Goal: Communication & Community: Answer question/provide support

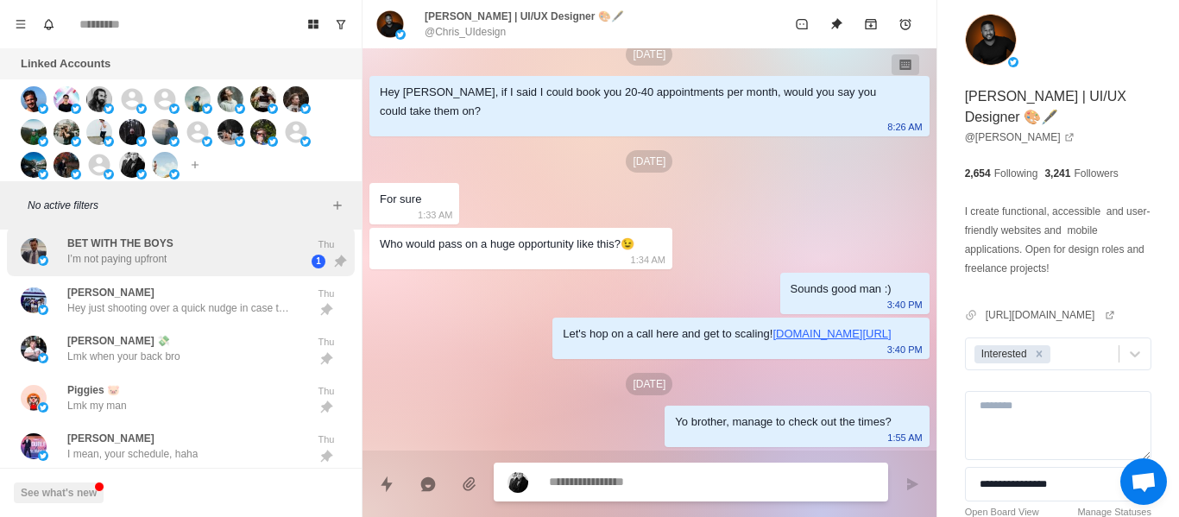
scroll to position [5082, 0]
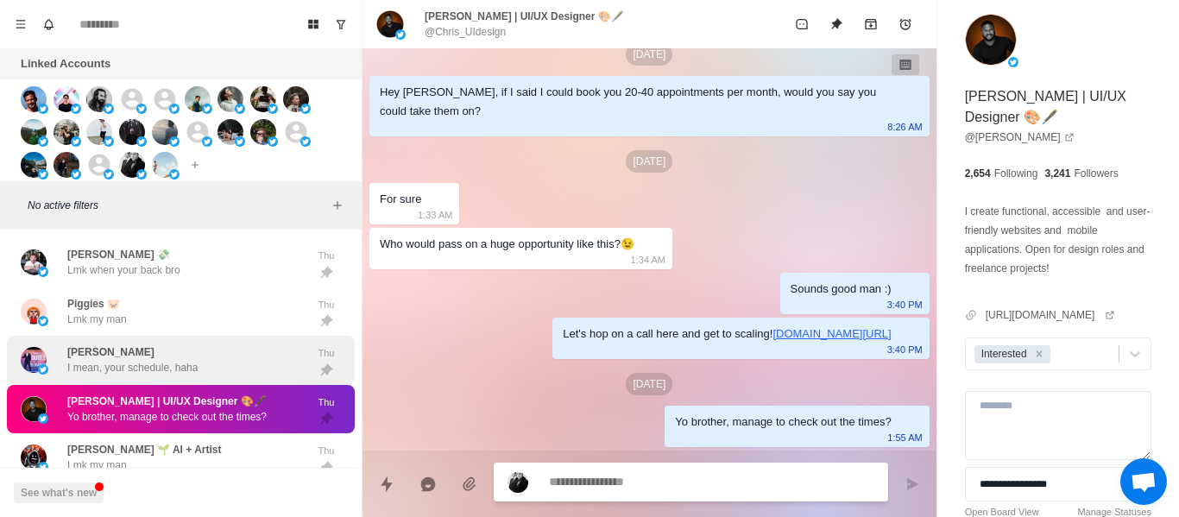
click at [231, 353] on div "[PERSON_NAME] I mean, your schedule, haha" at bounding box center [163, 360] width 284 height 35
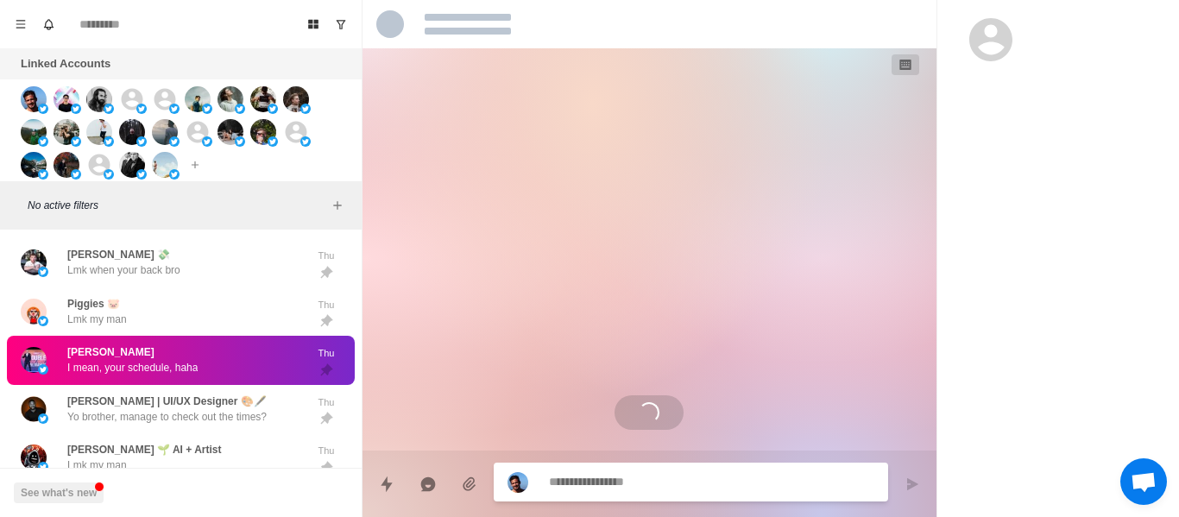
scroll to position [2179, 0]
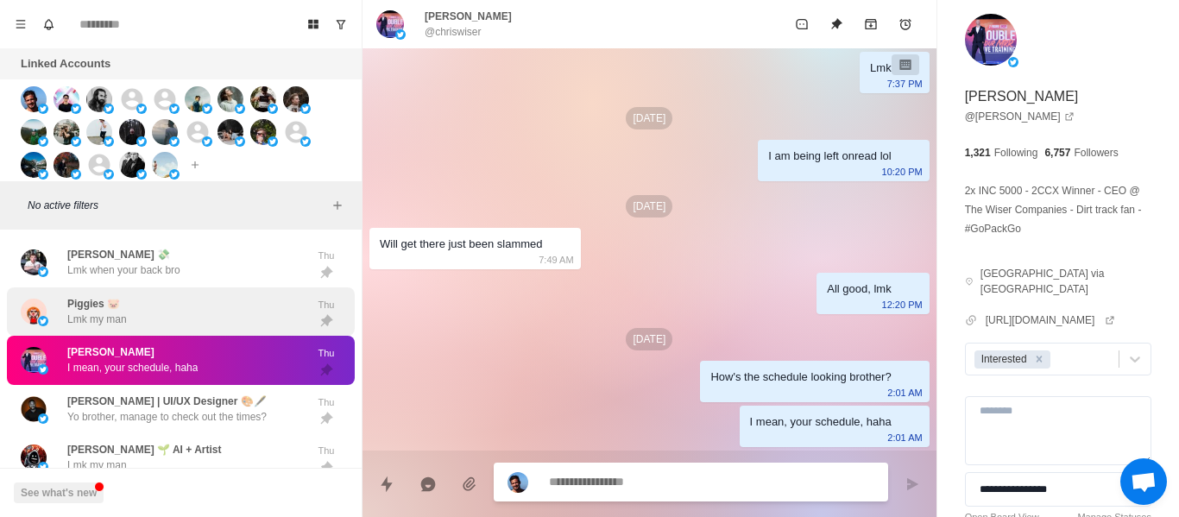
click at [232, 318] on div "Piggies 🐷 Lmk my man" at bounding box center [163, 311] width 284 height 35
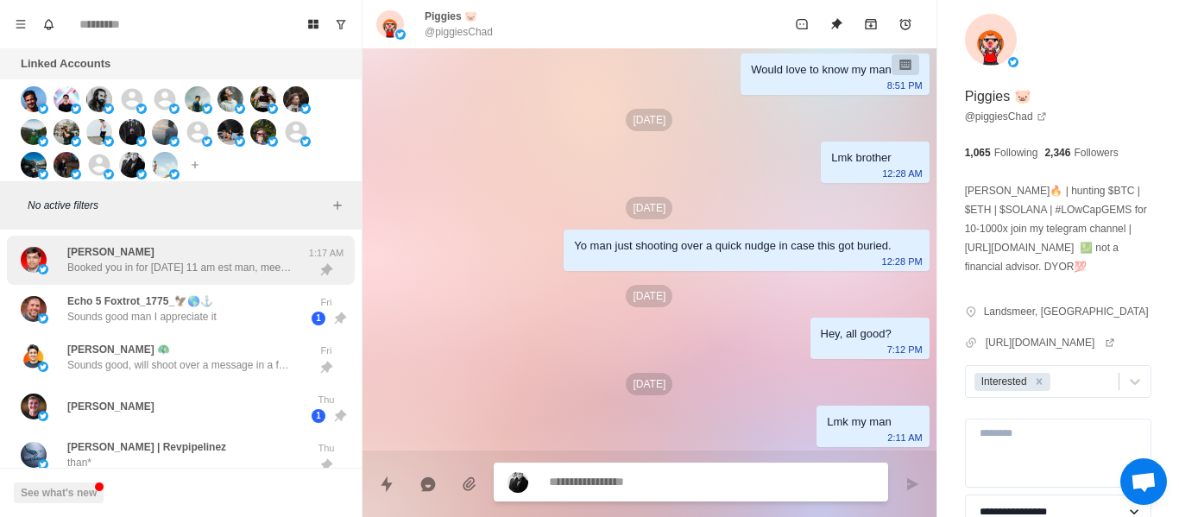
scroll to position [4737, 0]
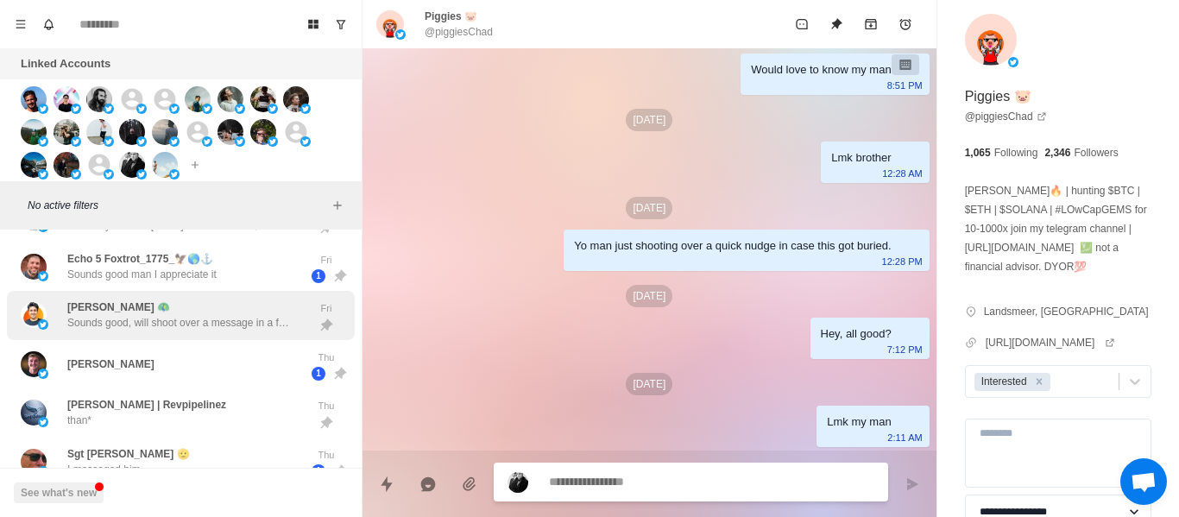
click at [171, 317] on p "Sounds good, will shoot over a message in a few days" at bounding box center [179, 323] width 224 height 16
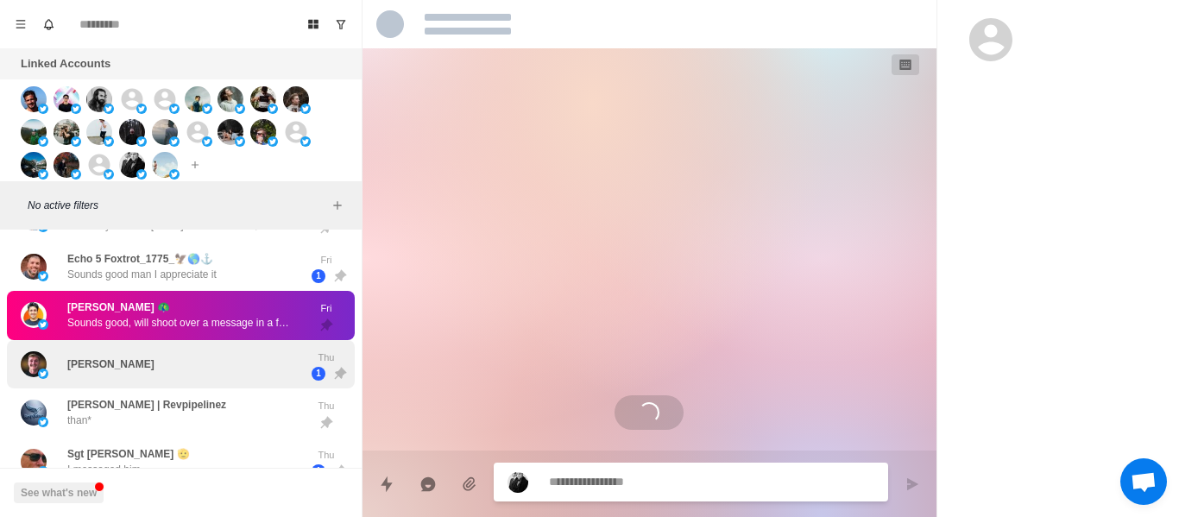
scroll to position [0, 0]
click at [160, 347] on div "[PERSON_NAME]" at bounding box center [163, 364] width 284 height 35
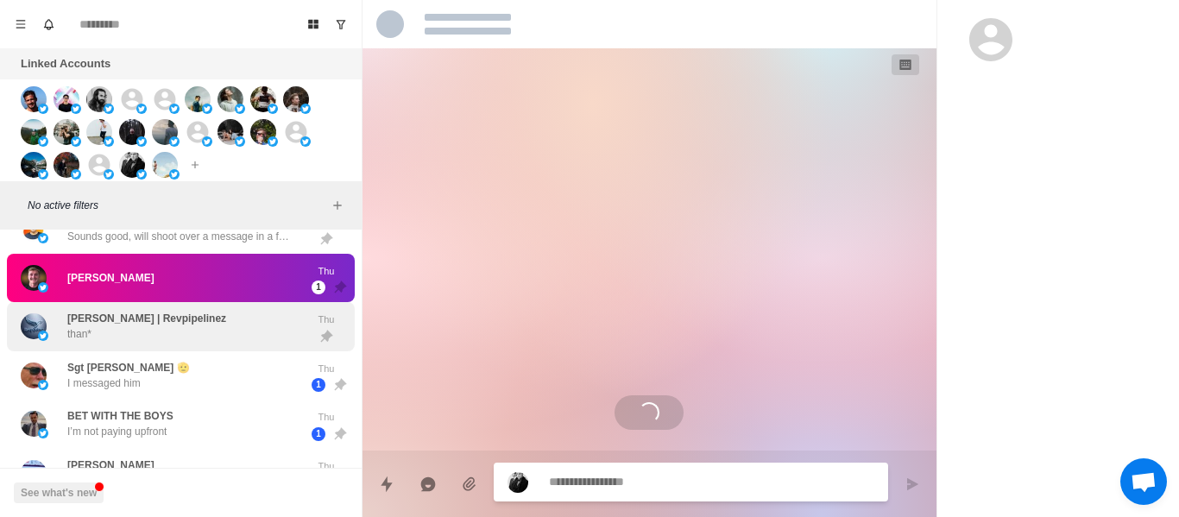
click at [142, 338] on div "[PERSON_NAME] | Revpipelinez than*" at bounding box center [146, 326] width 159 height 31
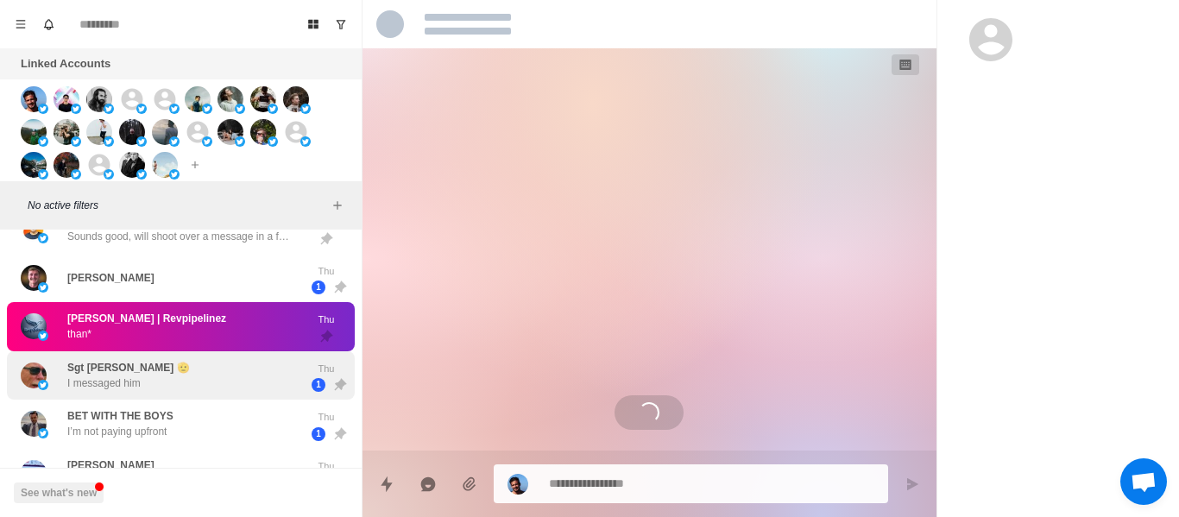
click at [150, 380] on div "Sgt [PERSON_NAME] 🫡 I messaged him" at bounding box center [163, 375] width 284 height 35
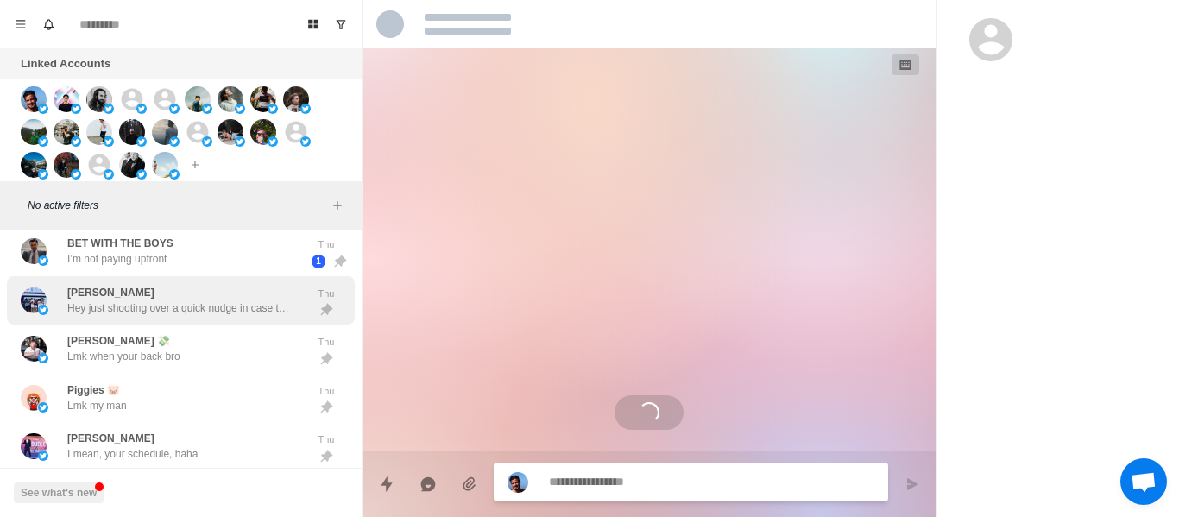
scroll to position [867, 0]
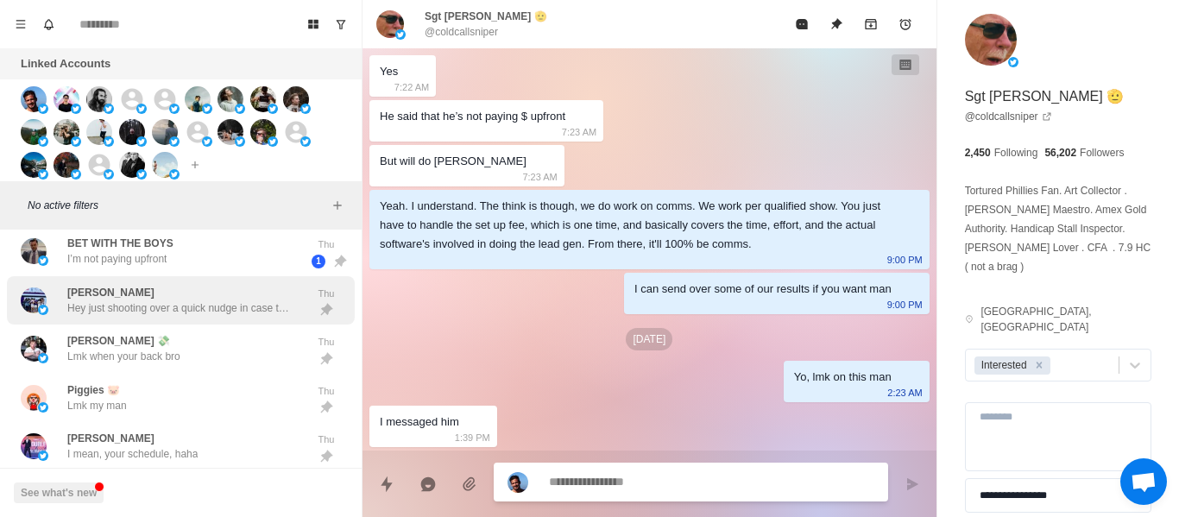
click at [132, 314] on p "Hey just shooting over a quick nudge in case this got buried." at bounding box center [179, 308] width 224 height 16
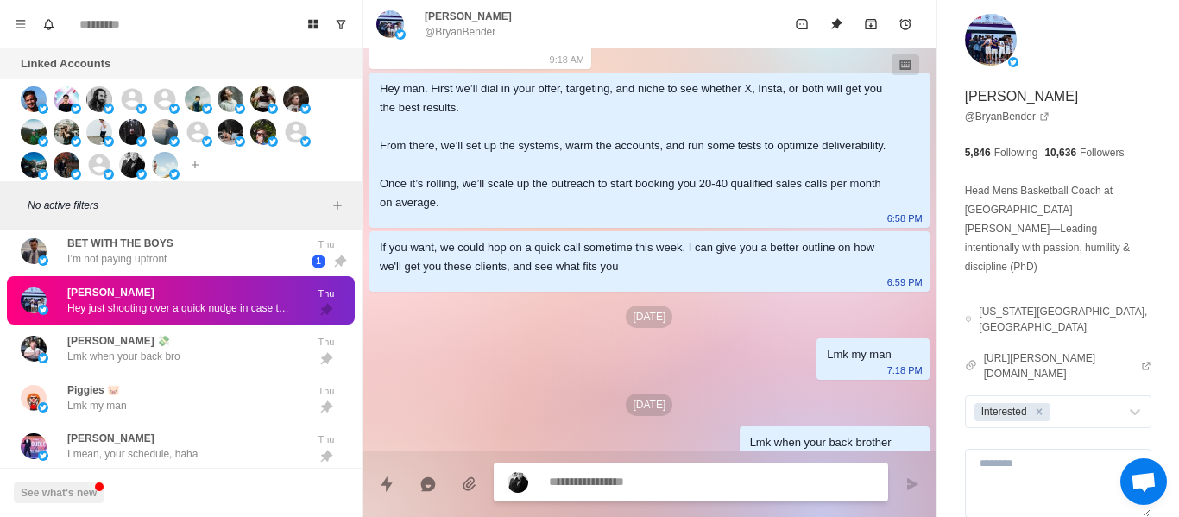
scroll to position [269, 0]
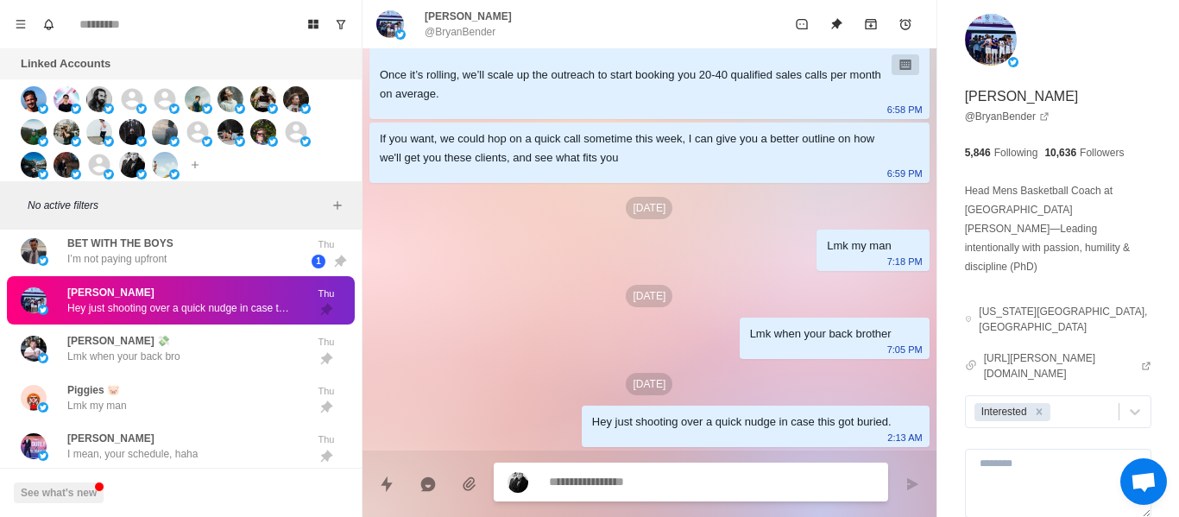
type textarea "*"
paste textarea "**********"
type textarea "**********"
type textarea "*"
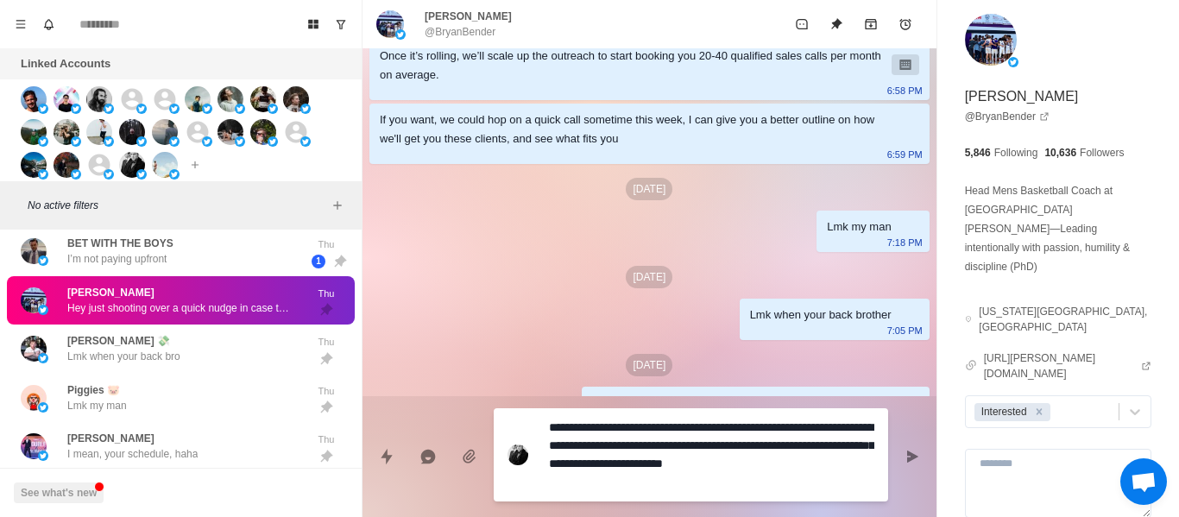
scroll to position [14, 0]
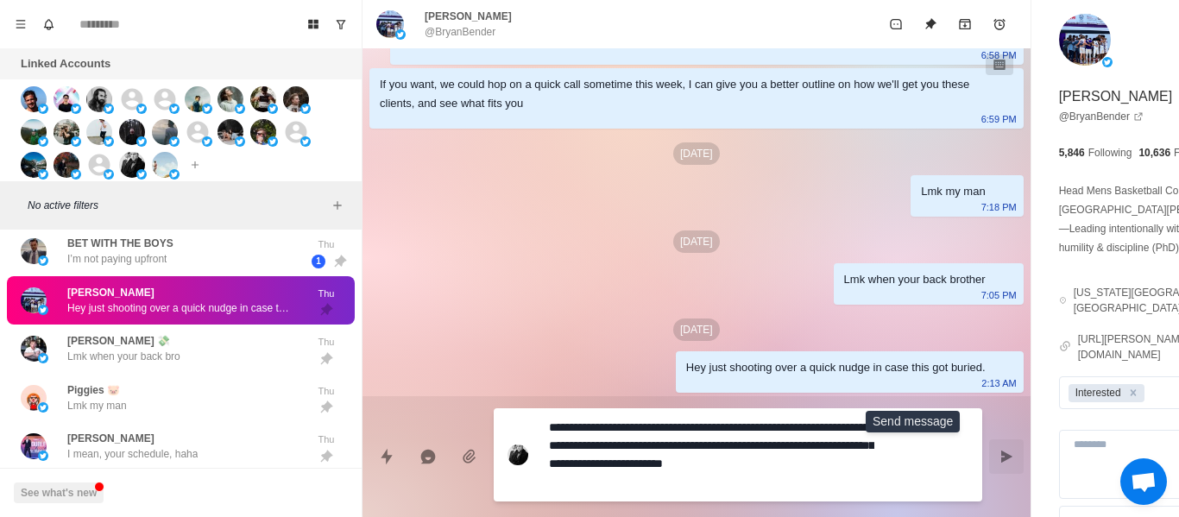
type textarea "**********"
click at [1001, 457] on icon "Send message" at bounding box center [1006, 457] width 11 height 12
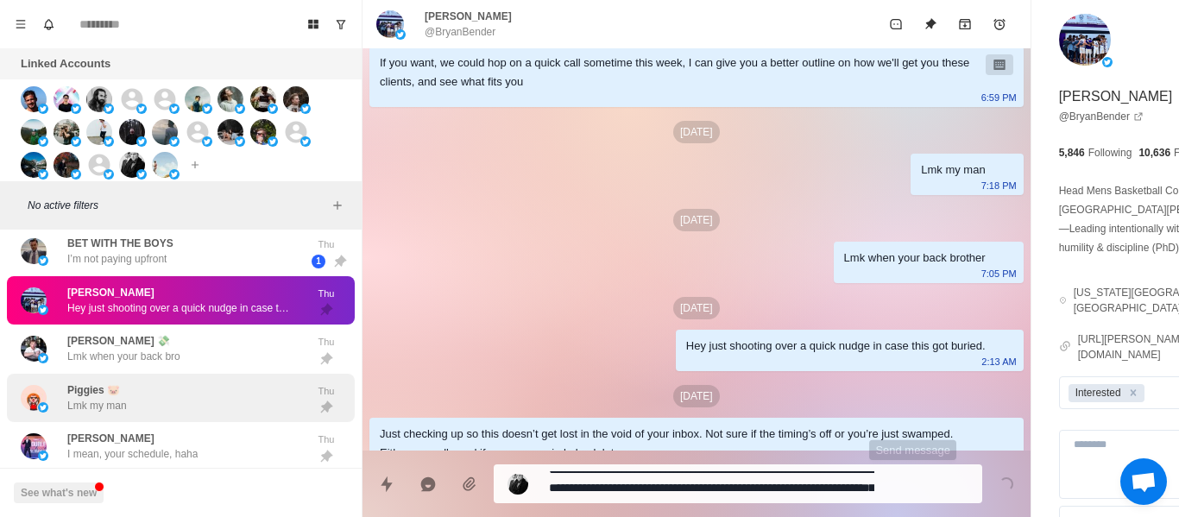
scroll to position [0, 0]
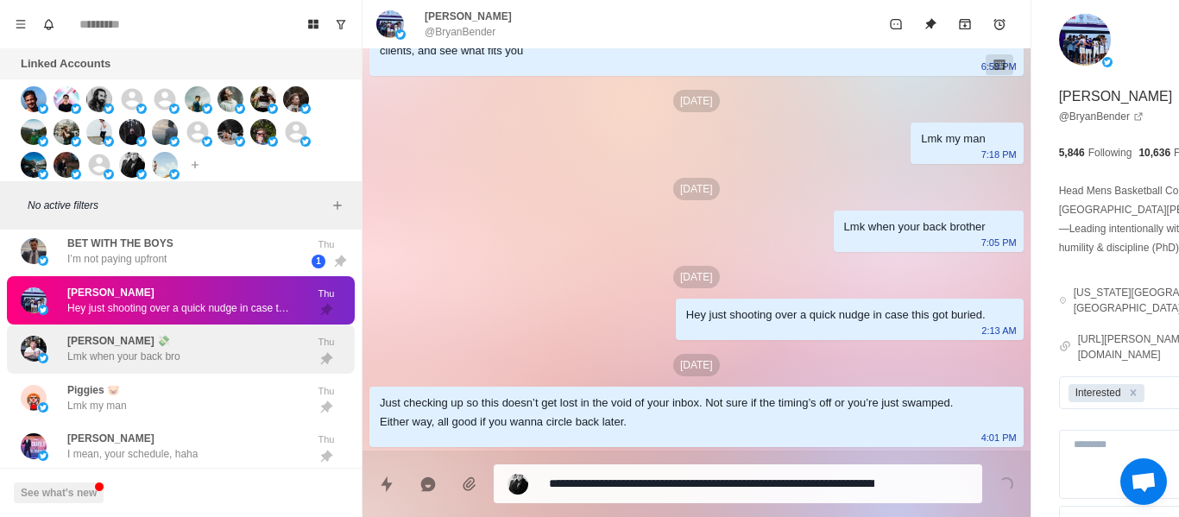
click at [148, 356] on p "Lmk when your back bro" at bounding box center [123, 357] width 113 height 16
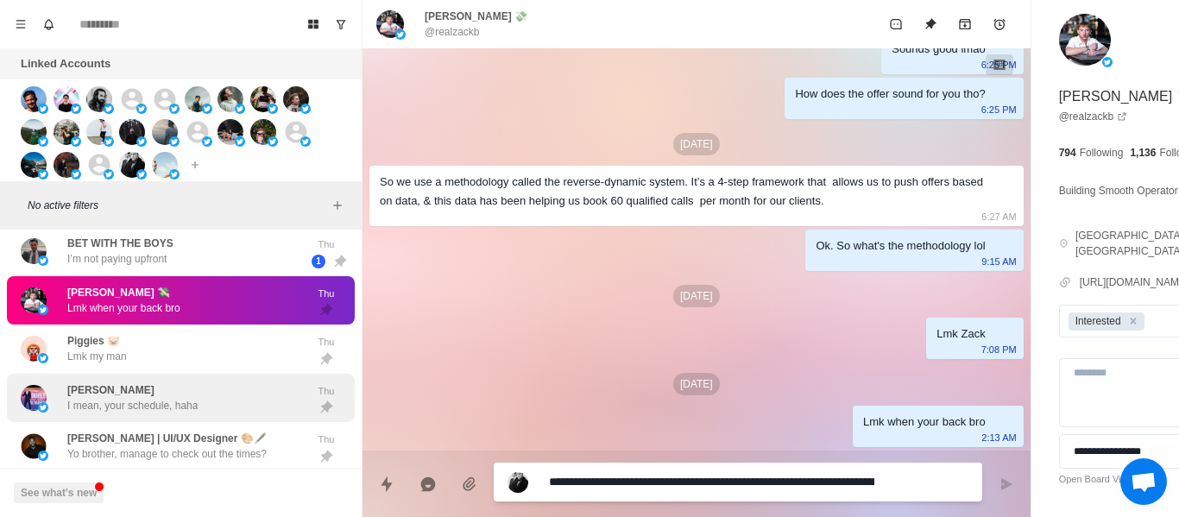
scroll to position [5007, 0]
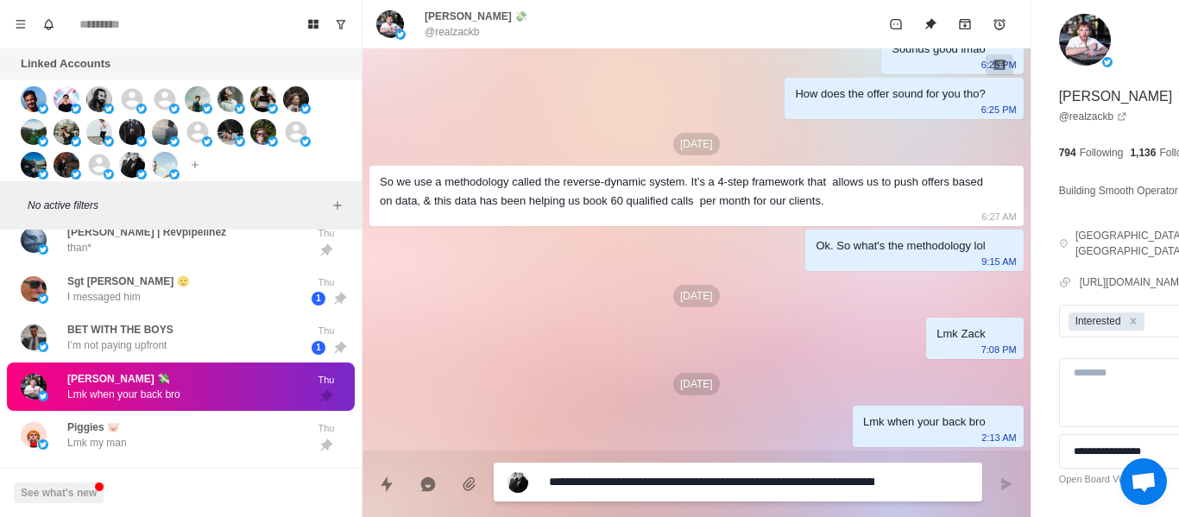
click at [463, 28] on p "@realzackb" at bounding box center [452, 32] width 55 height 16
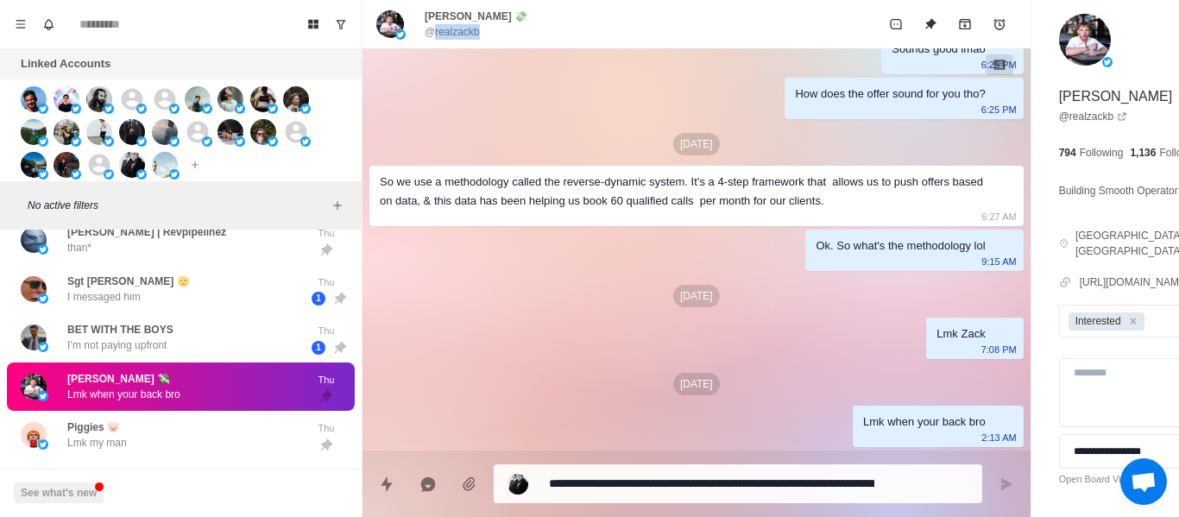
click at [463, 28] on p "@realzackb" at bounding box center [452, 32] width 55 height 16
copy div "@realzackb"
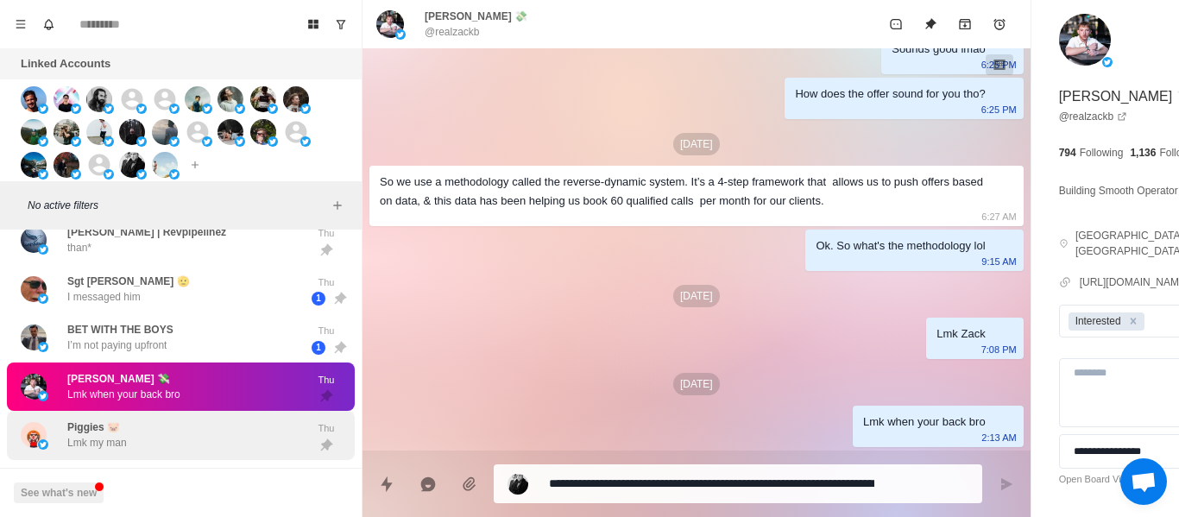
click at [169, 417] on div "Piggies 🐷 Lmk my man Thu" at bounding box center [181, 435] width 348 height 49
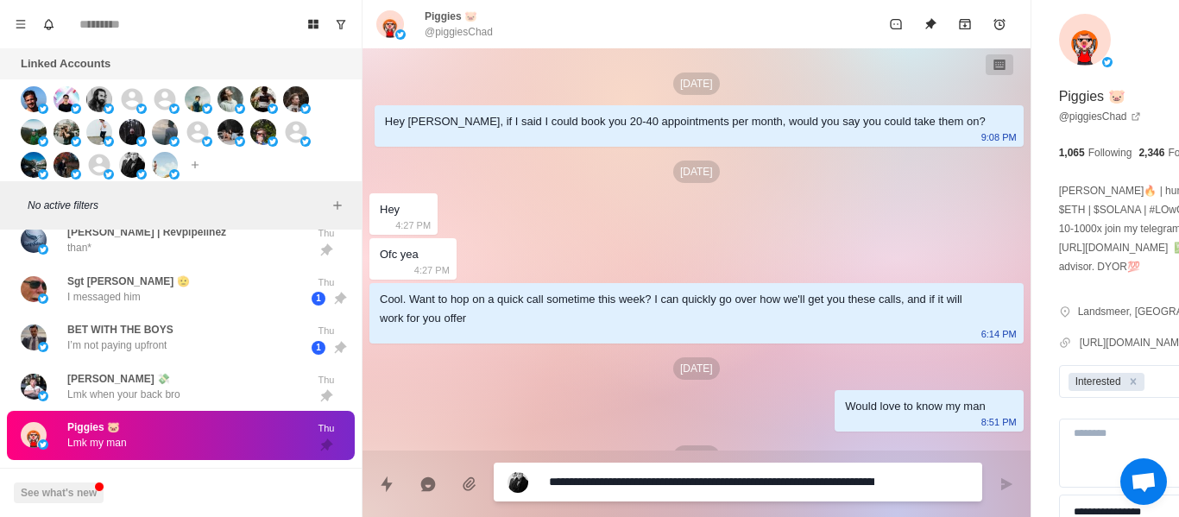
scroll to position [356, 0]
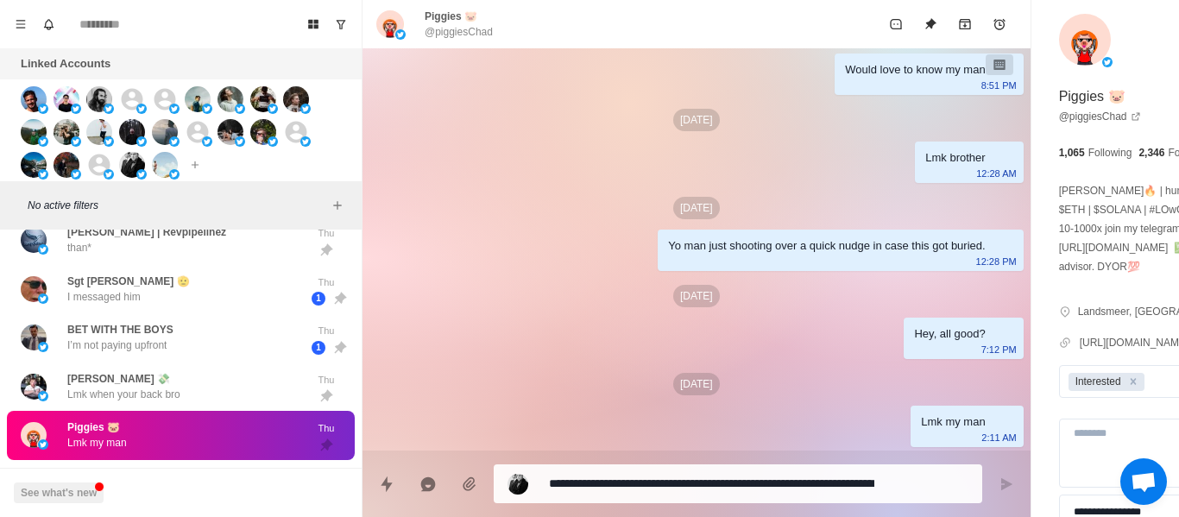
click at [437, 27] on p "@piggiesChad" at bounding box center [459, 32] width 68 height 16
click at [443, 27] on p "@piggiesChad" at bounding box center [459, 32] width 68 height 16
copy div "@piggiesChad"
drag, startPoint x: 613, startPoint y: 346, endPoint x: 698, endPoint y: 516, distance: 190.3
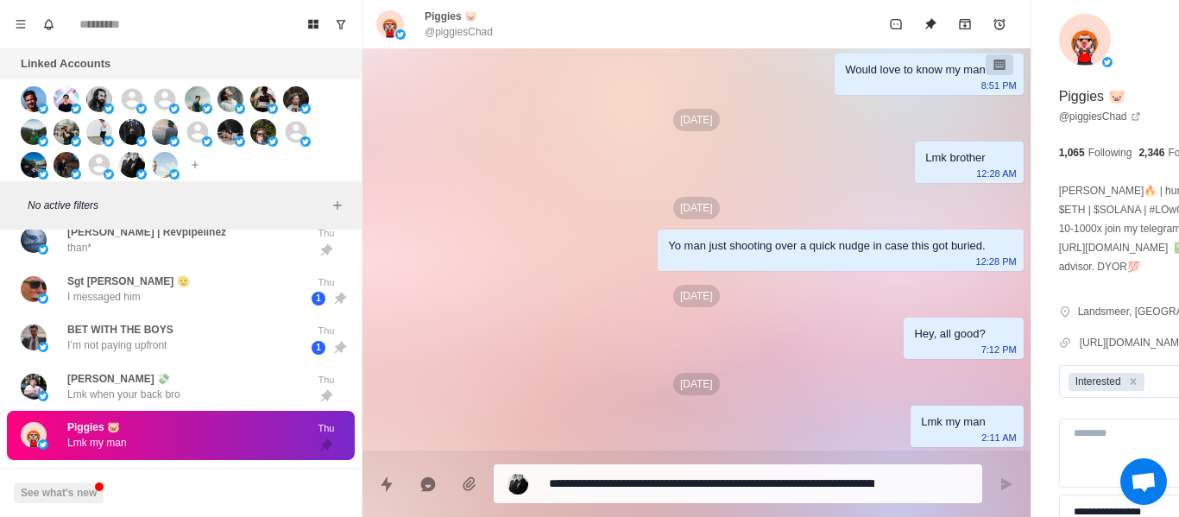
click at [611, 341] on div "[DATE] Hey Piggies, if I said I could book you 20-40 appointments per month, wo…" at bounding box center [697, 81] width 668 height 739
drag, startPoint x: 546, startPoint y: 529, endPoint x: 539, endPoint y: 483, distance: 46.4
click at [539, 483] on div at bounding box center [528, 484] width 41 height 21
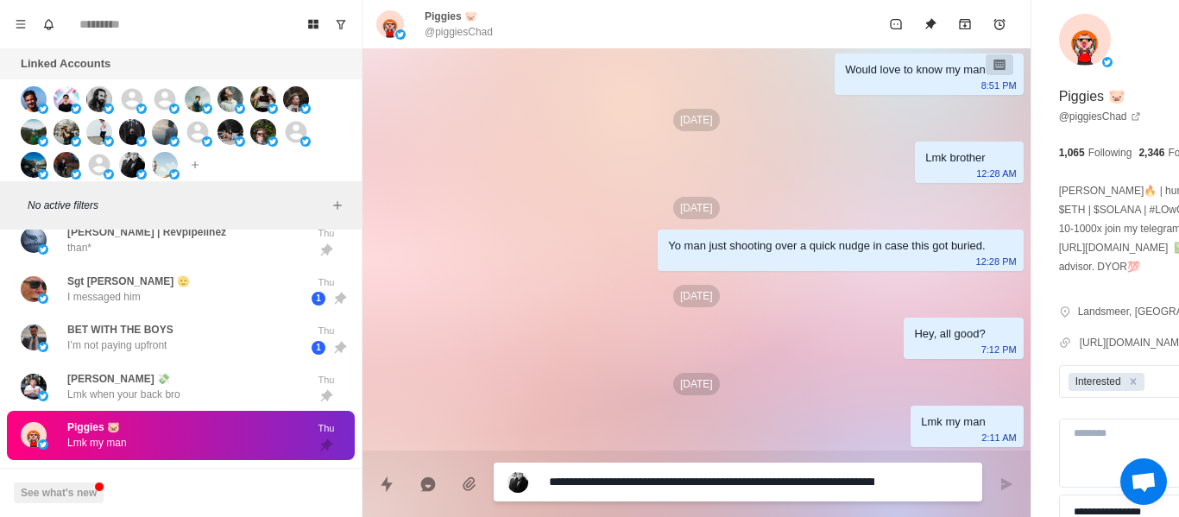
paste textarea
type textarea "*"
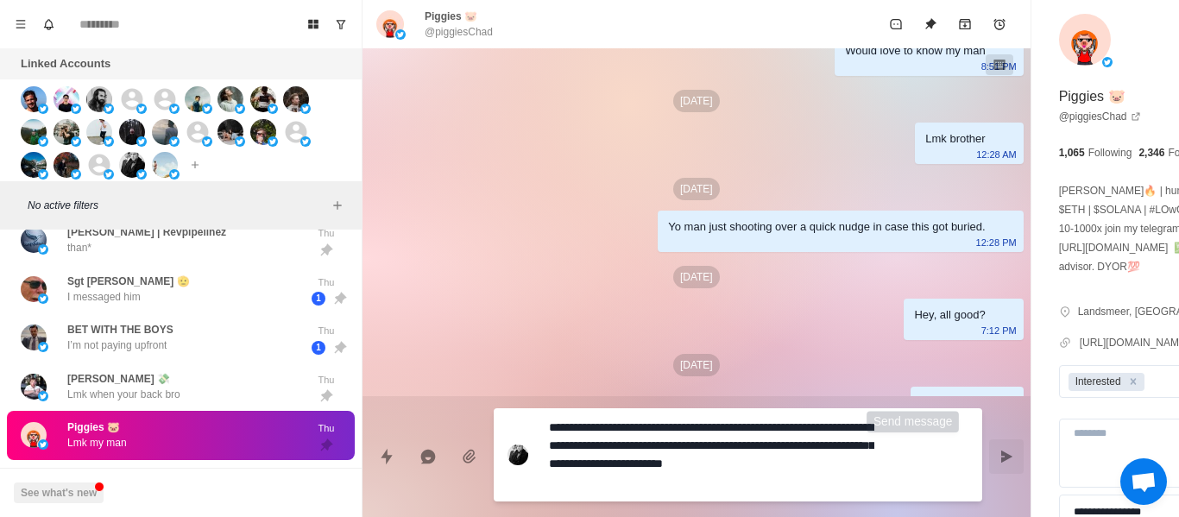
type textarea "**********"
drag, startPoint x: 896, startPoint y: 438, endPoint x: 276, endPoint y: 479, distance: 621.3
click at [894, 438] on div "**********" at bounding box center [697, 449] width 668 height 107
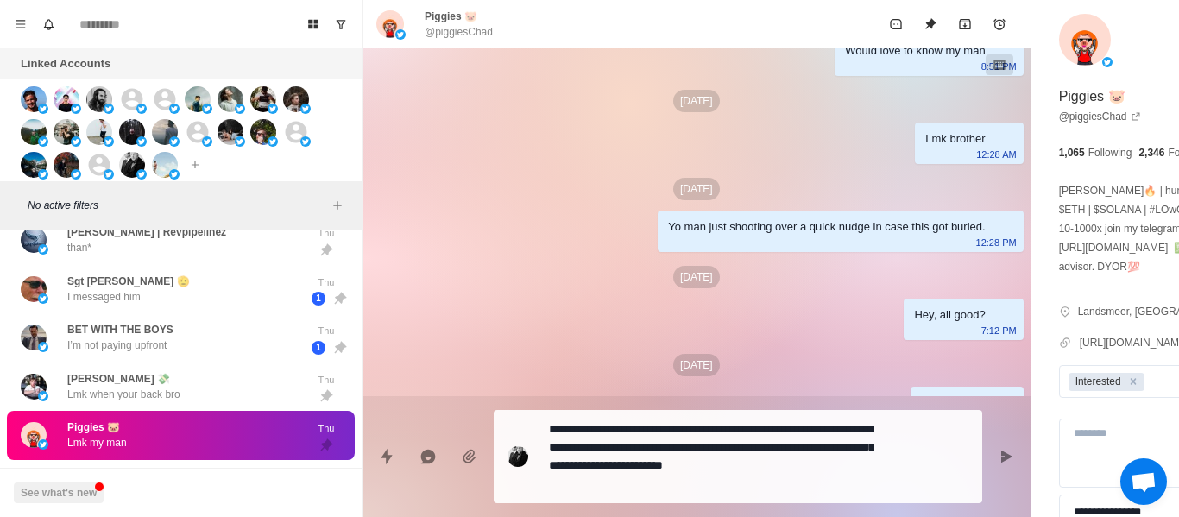
drag, startPoint x: 895, startPoint y: 456, endPoint x: 762, endPoint y: 456, distance: 133.0
click at [989, 457] on button "Send message" at bounding box center [1006, 456] width 35 height 35
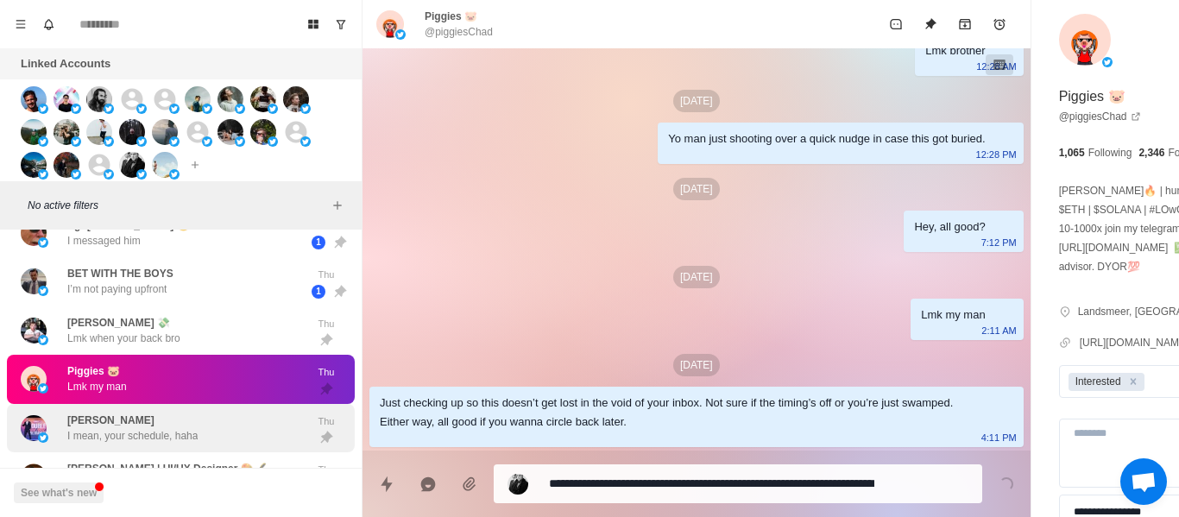
scroll to position [5094, 0]
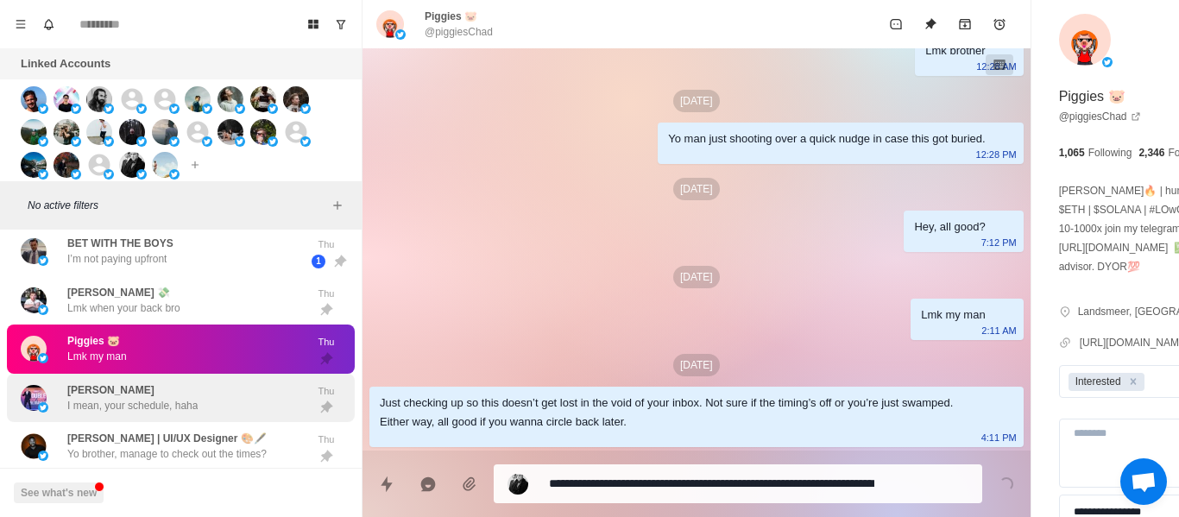
click at [128, 377] on div "[PERSON_NAME] I mean, your schedule, haha Thu" at bounding box center [181, 398] width 348 height 49
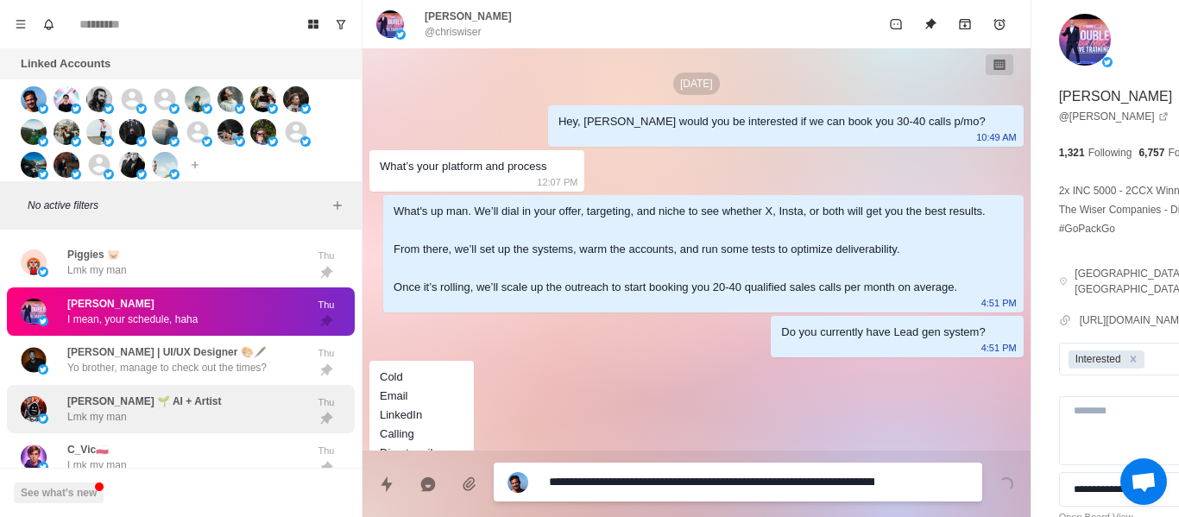
scroll to position [2179, 0]
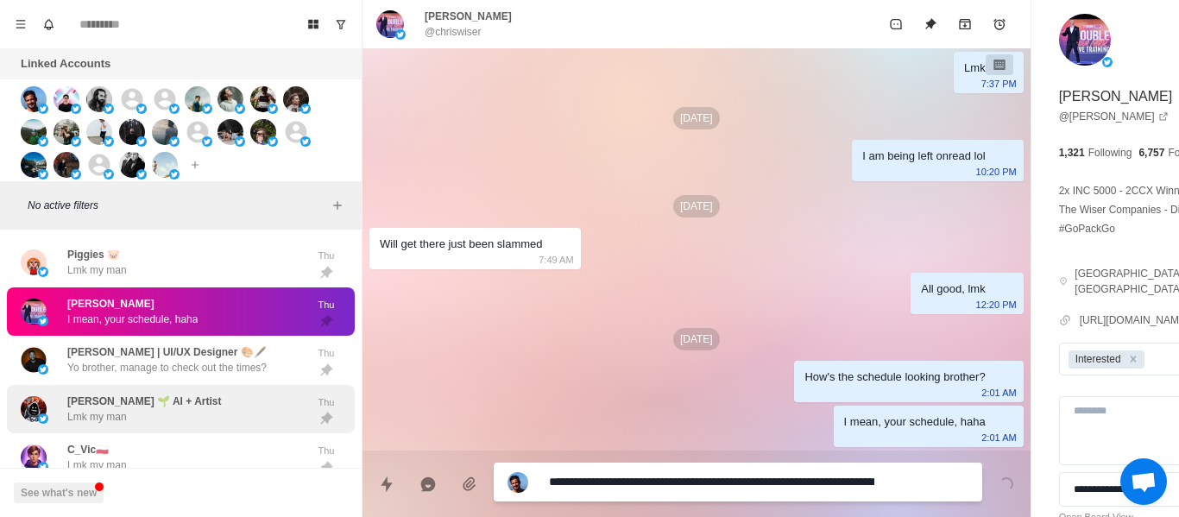
click at [174, 360] on p "Yo brother, manage to check out the times?" at bounding box center [166, 368] width 199 height 16
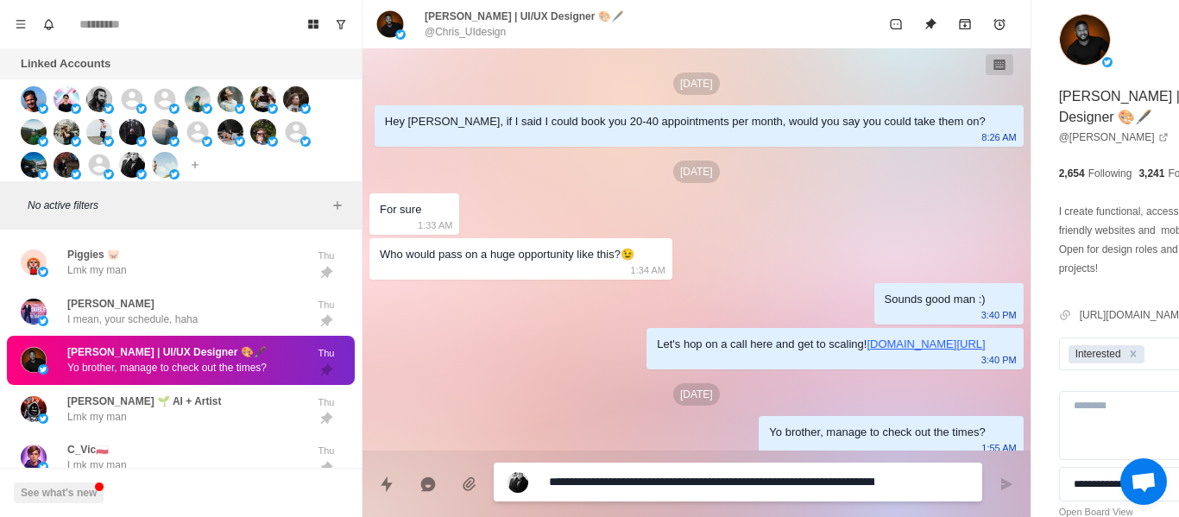
scroll to position [29, 0]
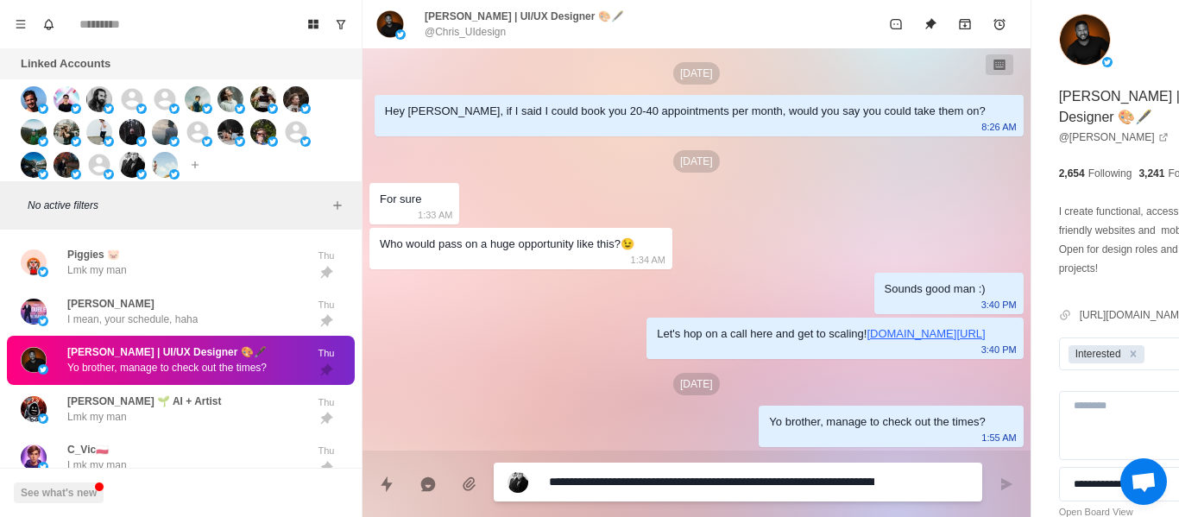
click at [600, 483] on textarea "**********" at bounding box center [711, 482] width 325 height 25
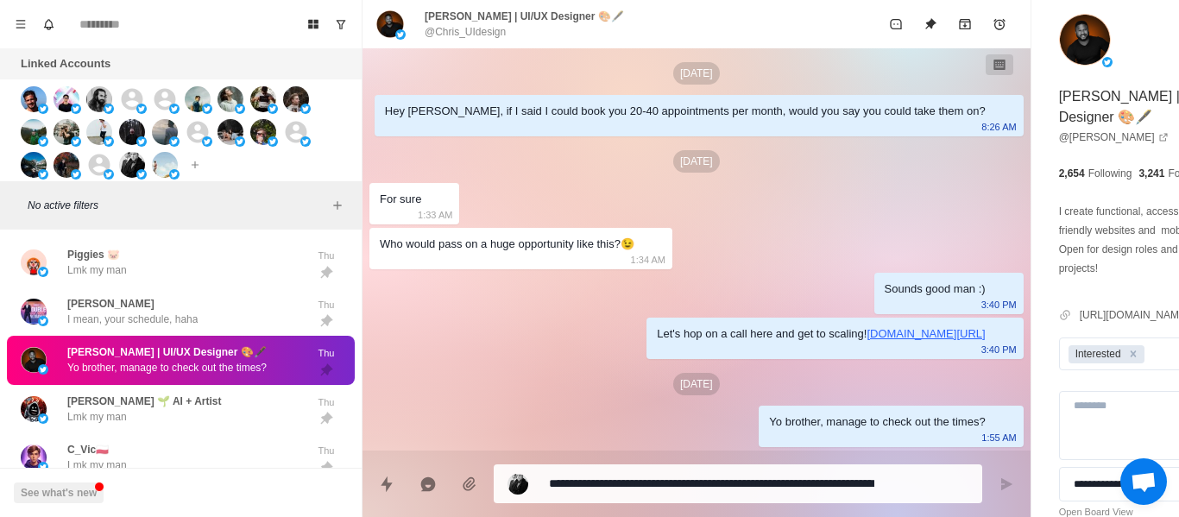
type textarea "*"
drag, startPoint x: 674, startPoint y: 497, endPoint x: 641, endPoint y: 481, distance: 36.7
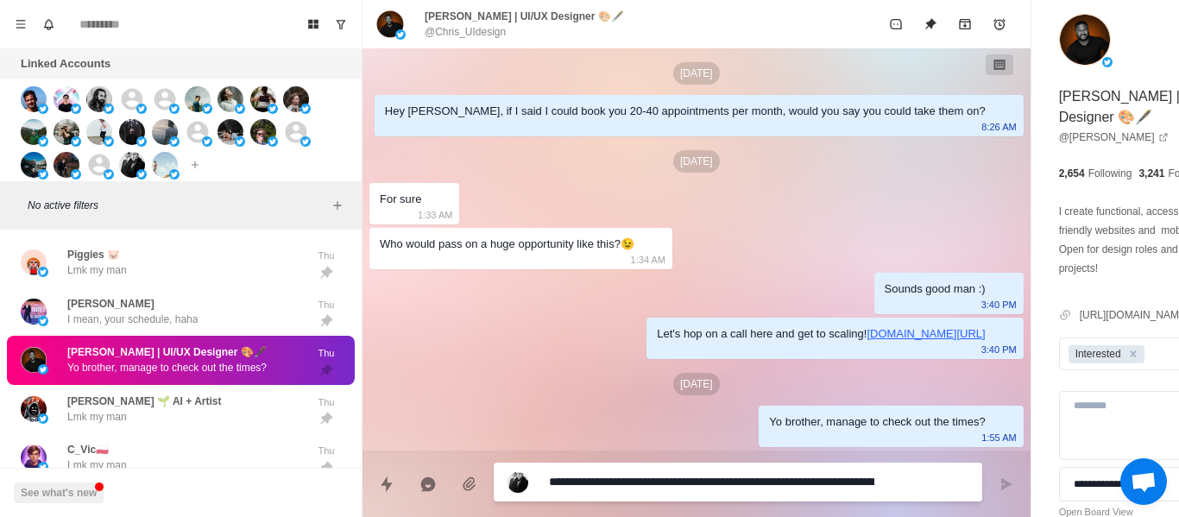
paste textarea
type textarea "**********"
type textarea "*"
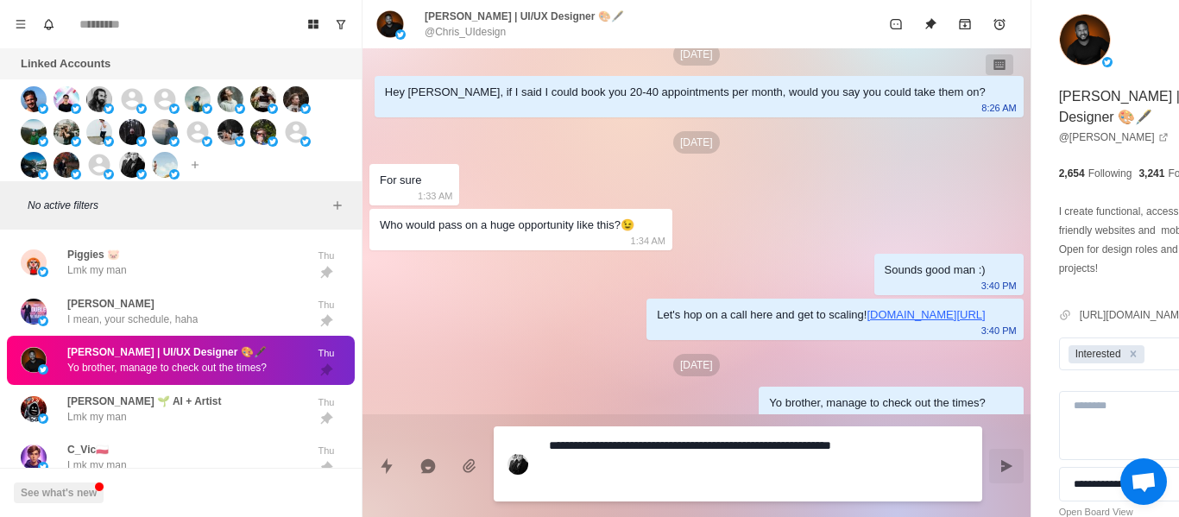
type textarea "**********"
click at [1000, 465] on icon "Send message" at bounding box center [1007, 466] width 14 height 14
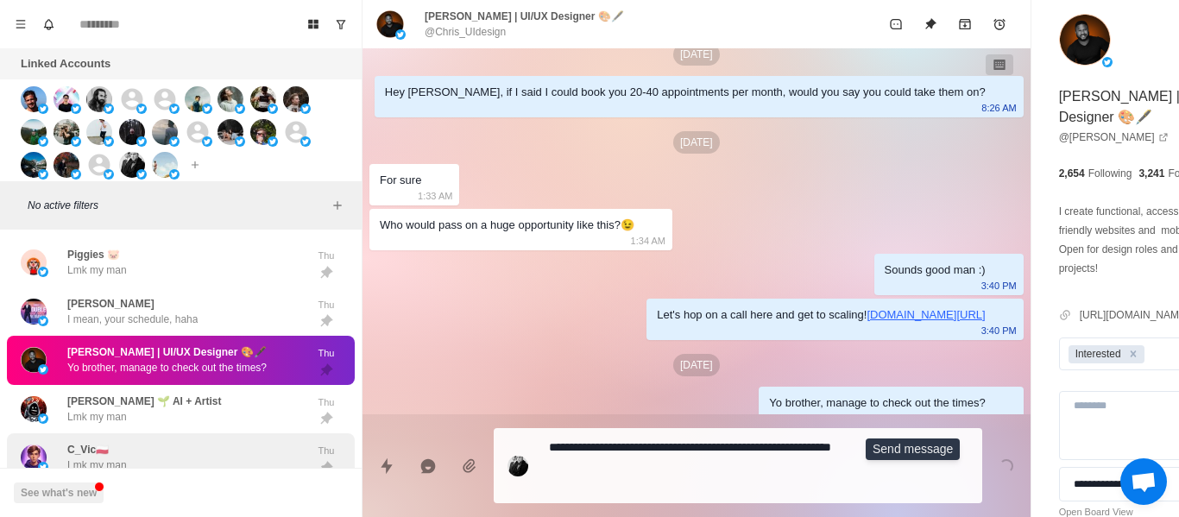
scroll to position [117, 0]
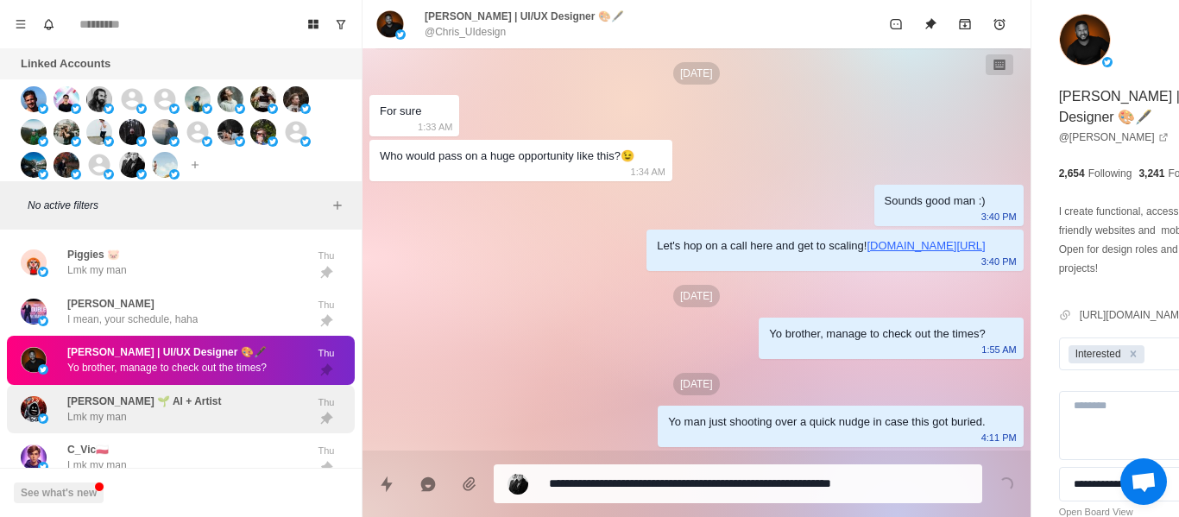
click at [205, 401] on div "[PERSON_NAME] 🌱 AI + Artist Lmk my man" at bounding box center [163, 409] width 284 height 35
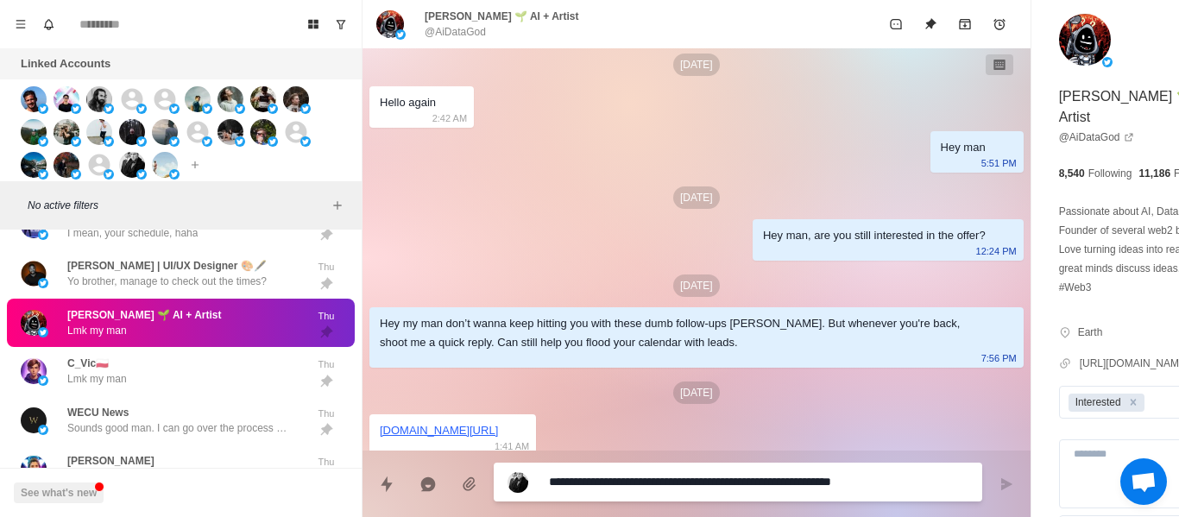
scroll to position [1259, 0]
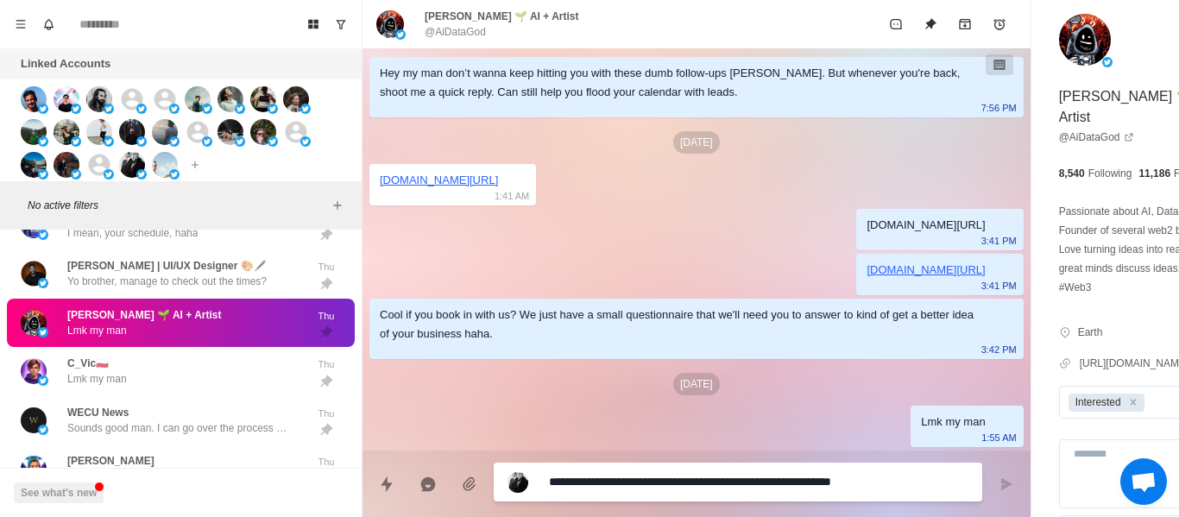
click at [452, 32] on p "@AiDataGod" at bounding box center [455, 32] width 61 height 16
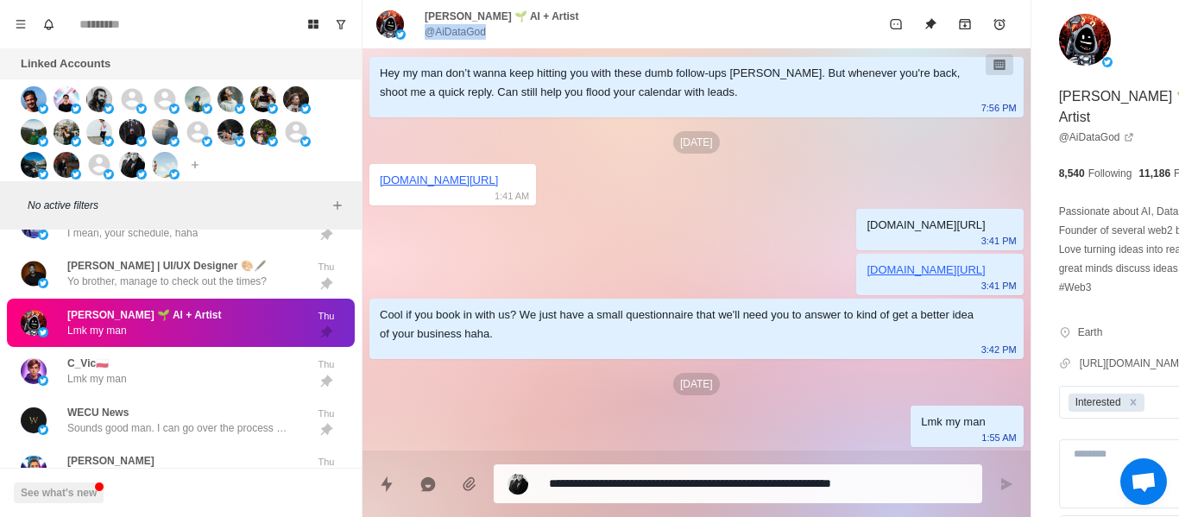
click at [452, 32] on p "@AiDataGod" at bounding box center [455, 32] width 61 height 16
copy div "@AiDataGod"
type textarea "*"
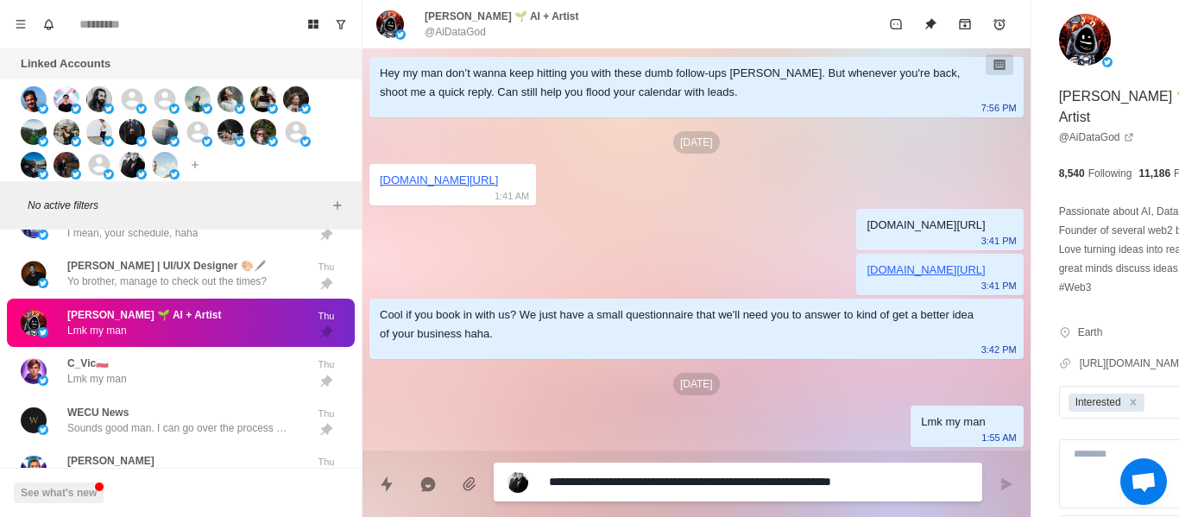
paste textarea "**********"
type textarea "**********"
type textarea "*"
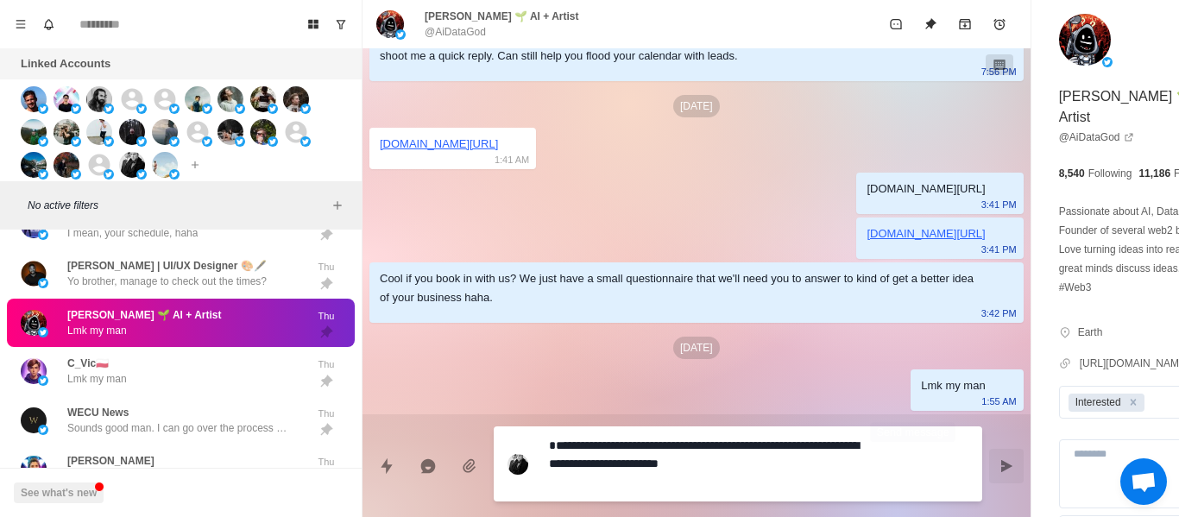
type textarea "**********"
drag, startPoint x: 906, startPoint y: 448, endPoint x: 876, endPoint y: 458, distance: 30.9
click at [989, 449] on button "Send message" at bounding box center [1006, 466] width 35 height 35
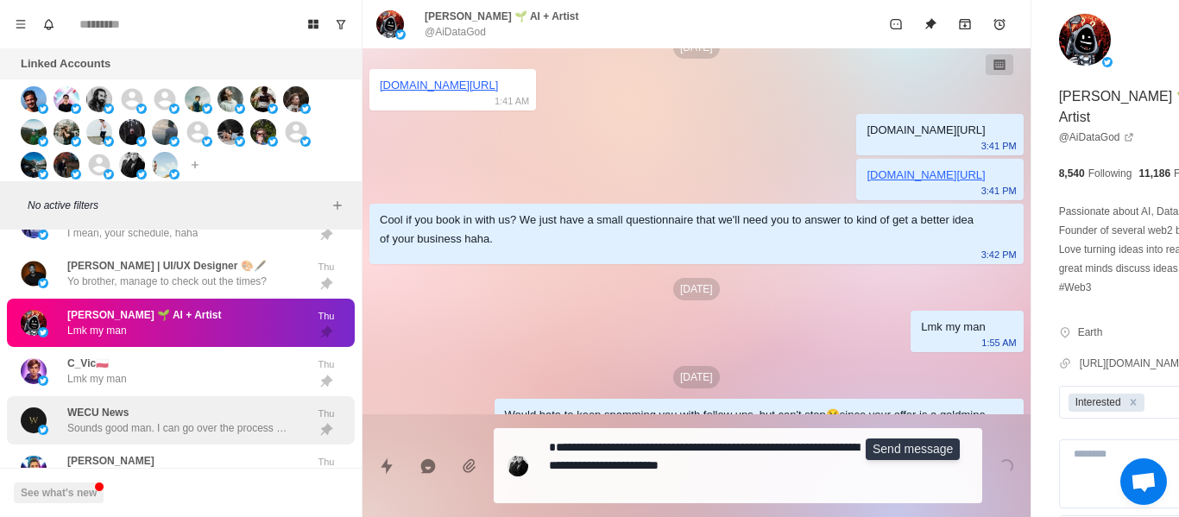
scroll to position [1366, 0]
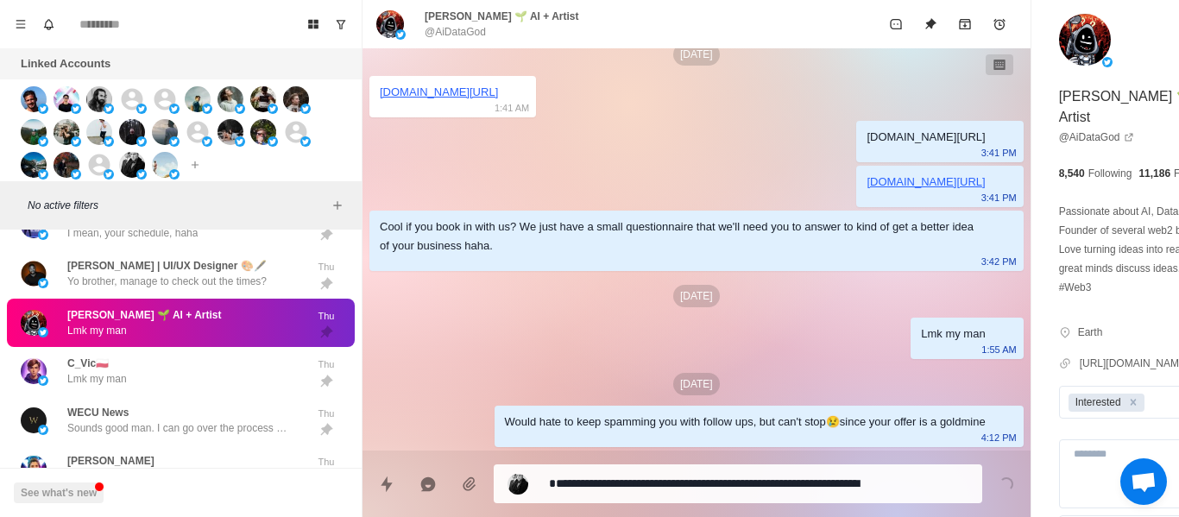
drag, startPoint x: 147, startPoint y: 370, endPoint x: 160, endPoint y: 208, distance: 162.0
click at [148, 369] on div "C_Vic🇵🇱 Lmk my man" at bounding box center [163, 371] width 284 height 35
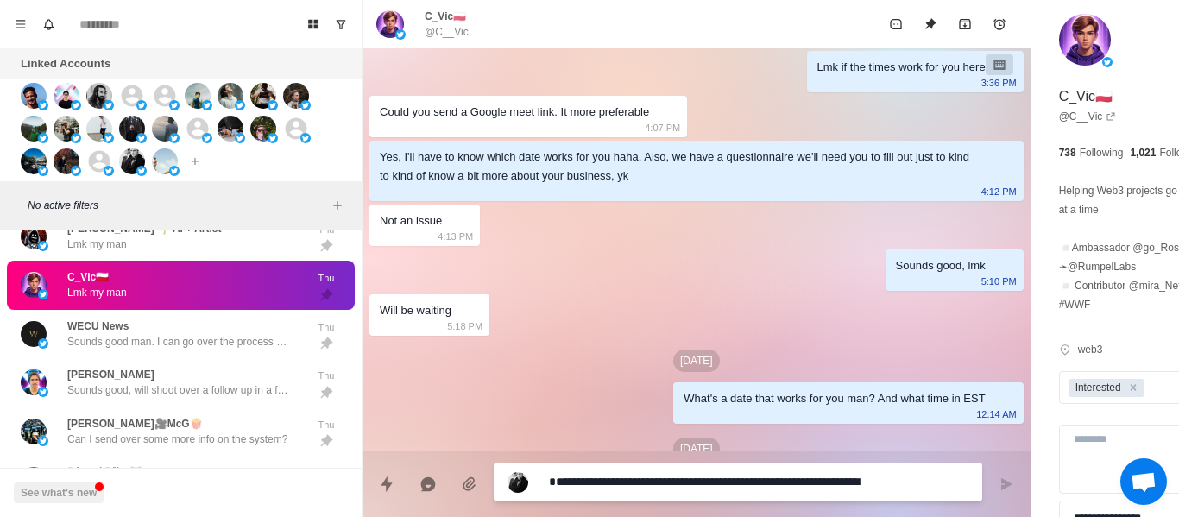
scroll to position [401, 0]
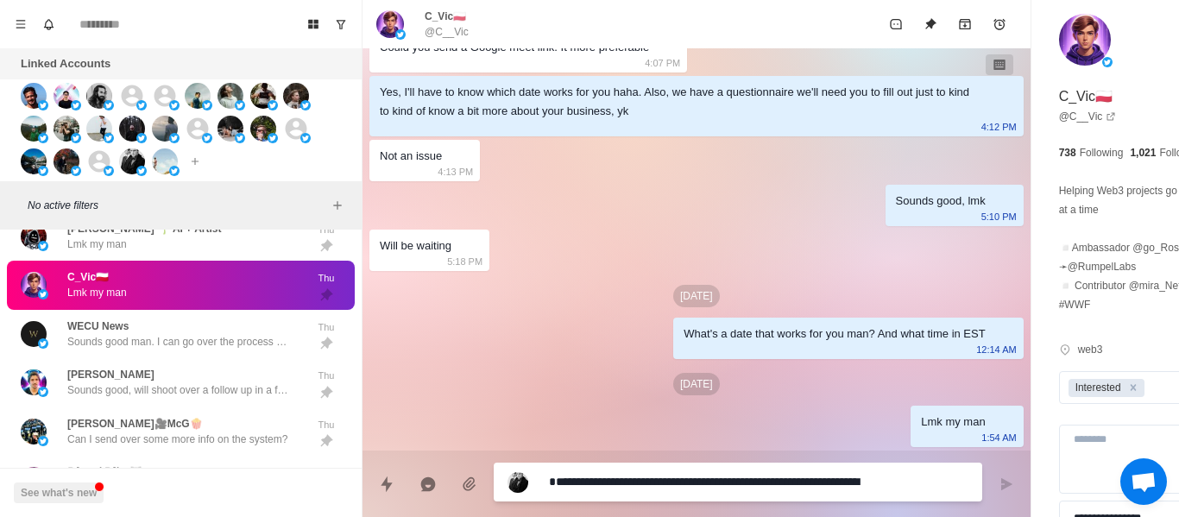
click at [452, 32] on p "@C__Vic" at bounding box center [447, 32] width 44 height 16
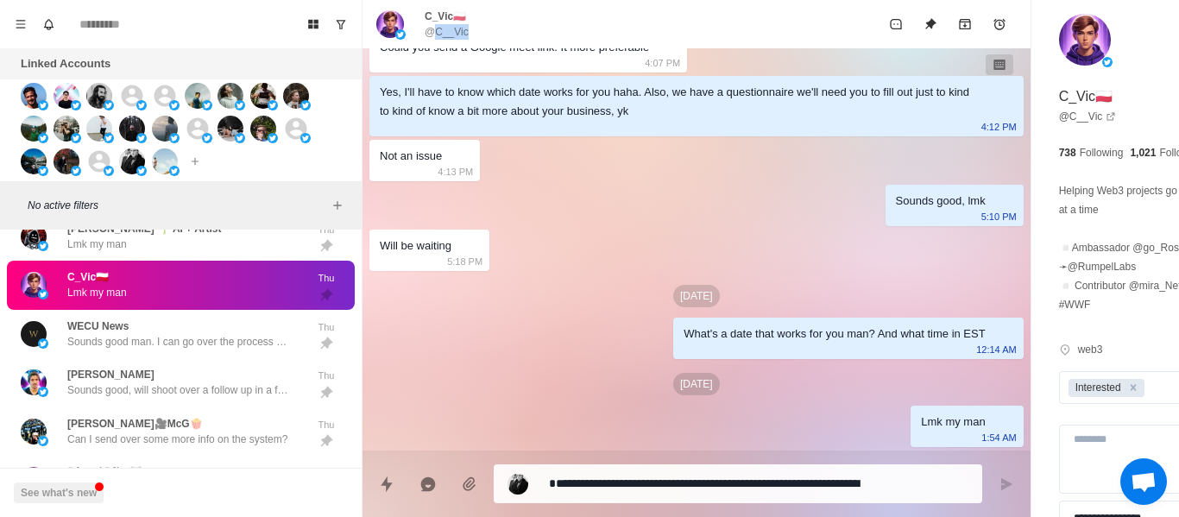
click at [452, 32] on p "@C__Vic" at bounding box center [447, 32] width 44 height 16
copy div "@C__Vic"
drag, startPoint x: 579, startPoint y: 258, endPoint x: 761, endPoint y: 484, distance: 289.9
click at [579, 259] on div "[DATE] Hey C_Vic🇵🇱, if I said I could book you 20-40 appointments per month, wo…" at bounding box center [697, 59] width 668 height 784
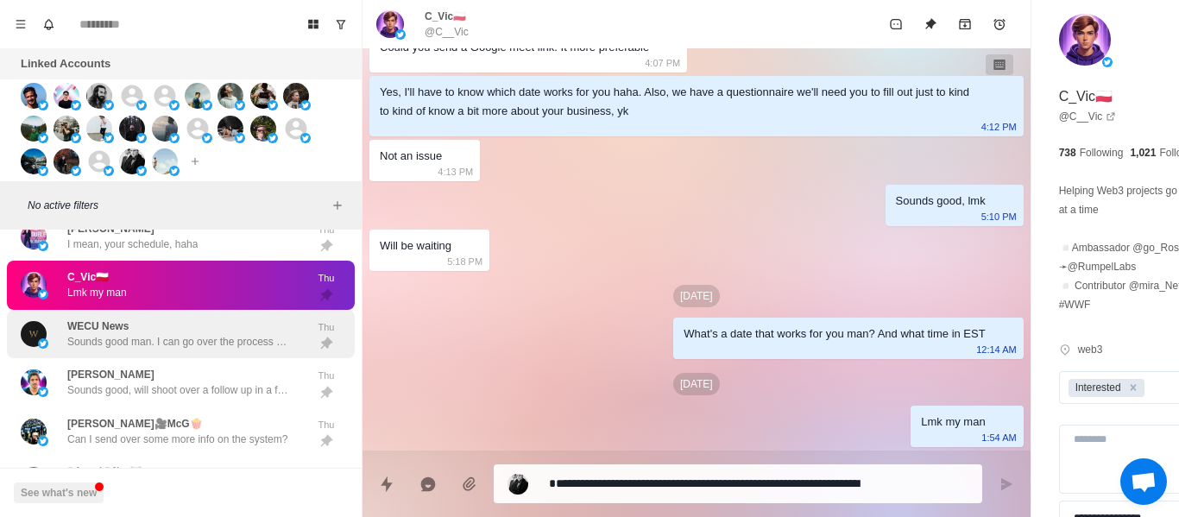
click at [137, 319] on div "WECU News Sounds good man. I can go over the process on a call + show you how i…" at bounding box center [179, 334] width 224 height 31
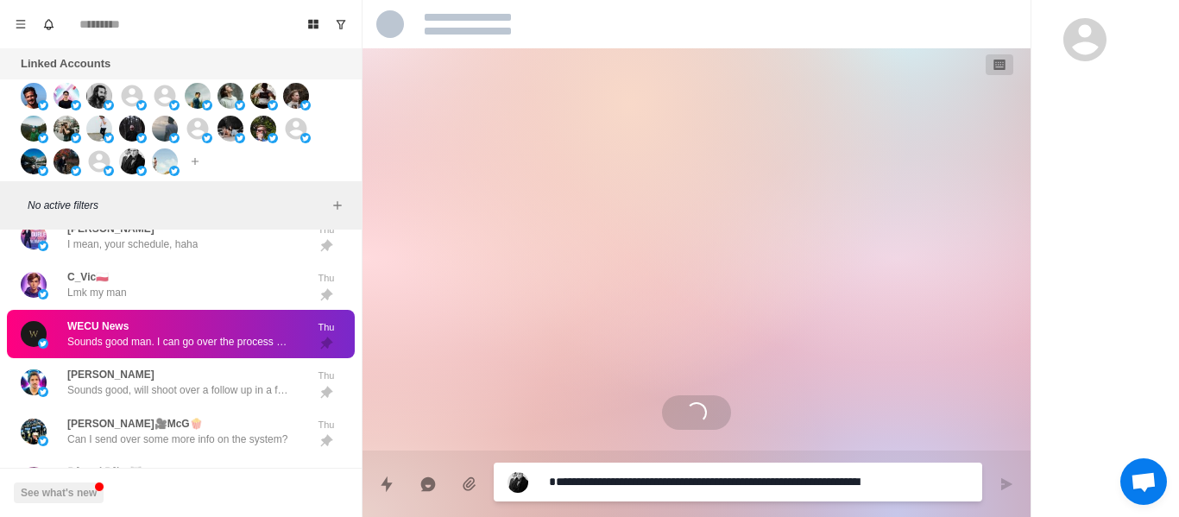
scroll to position [5439, 0]
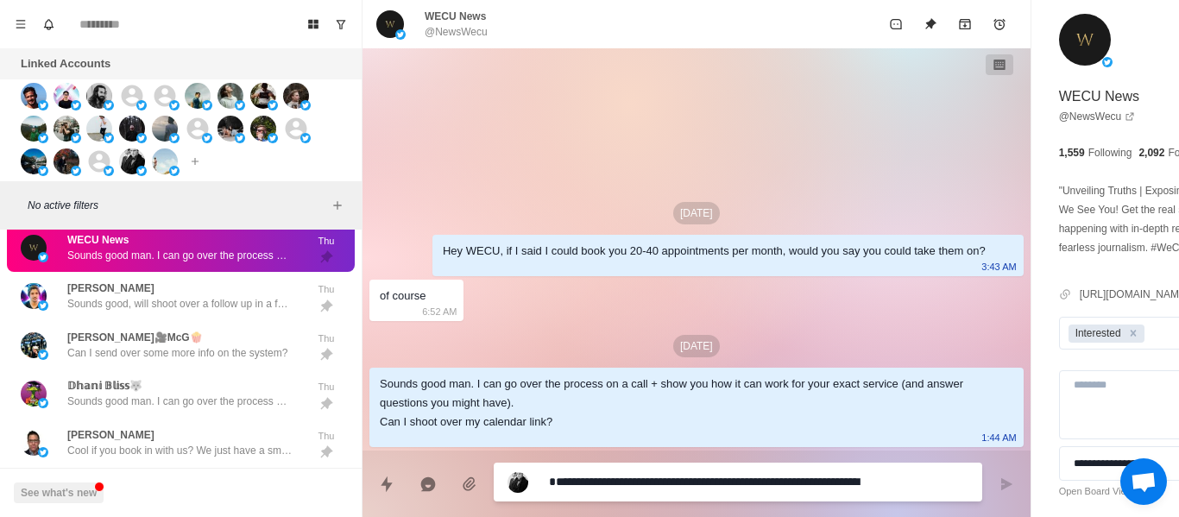
type textarea "*"
click at [609, 477] on textarea "**********" at bounding box center [711, 482] width 325 height 25
type textarea "*"
type textarea "**"
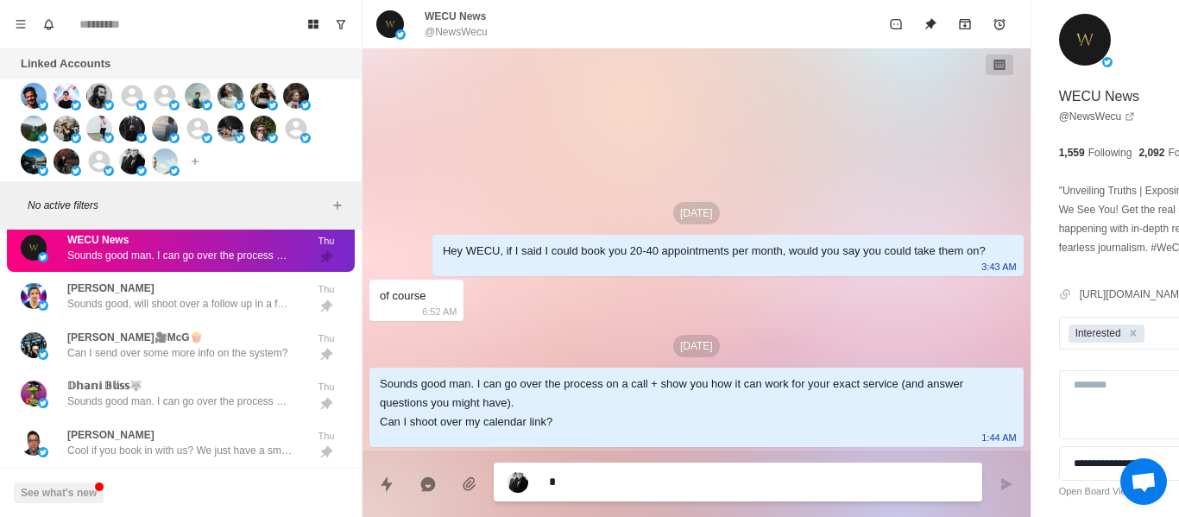
type textarea "*"
type textarea "***"
type textarea "*"
type textarea "***"
type textarea "*"
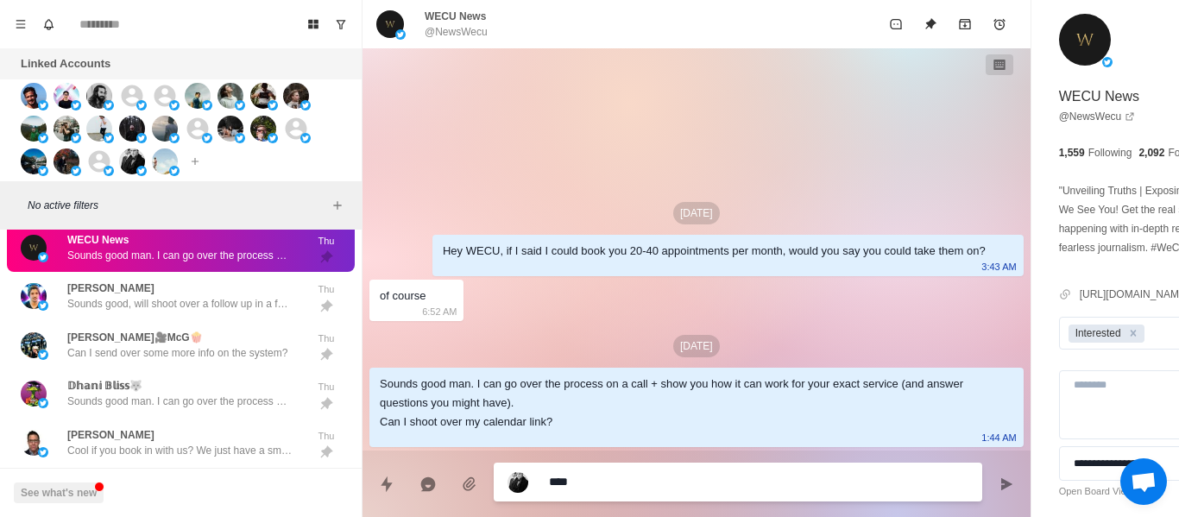
type textarea "*****"
type textarea "*"
type textarea "******"
type textarea "*"
type textarea "******"
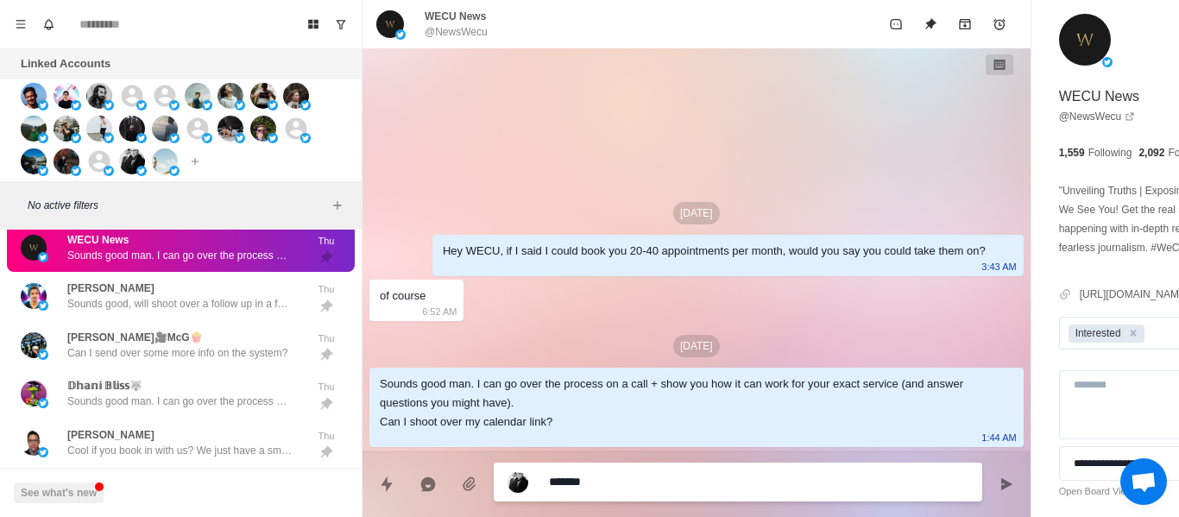
type textarea "*"
type textarea "********"
type textarea "*"
type textarea "*********"
type textarea "*"
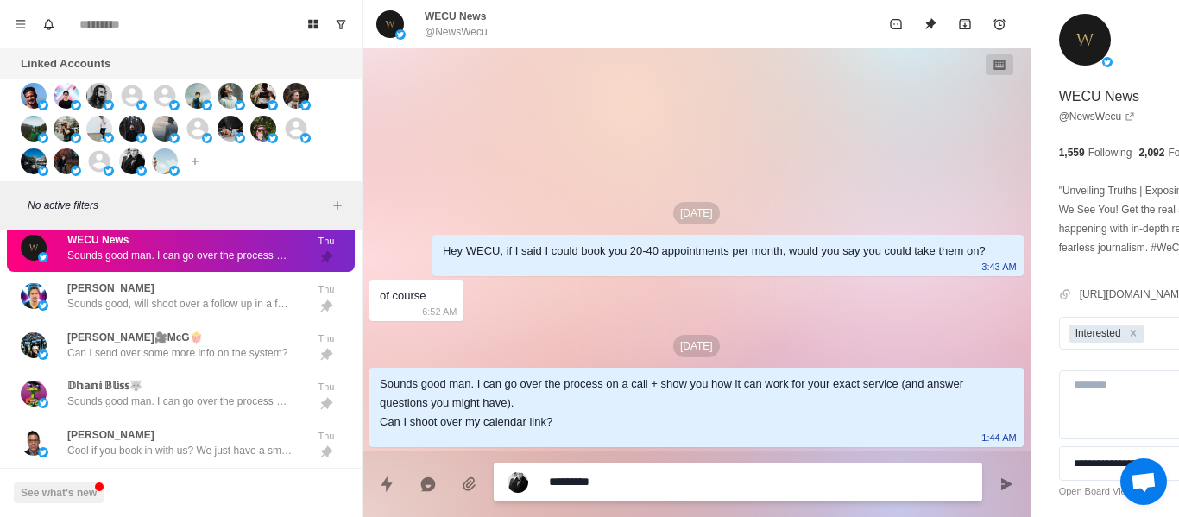
type textarea "**********"
type textarea "*"
type textarea "**********"
type textarea "*"
type textarea "**********"
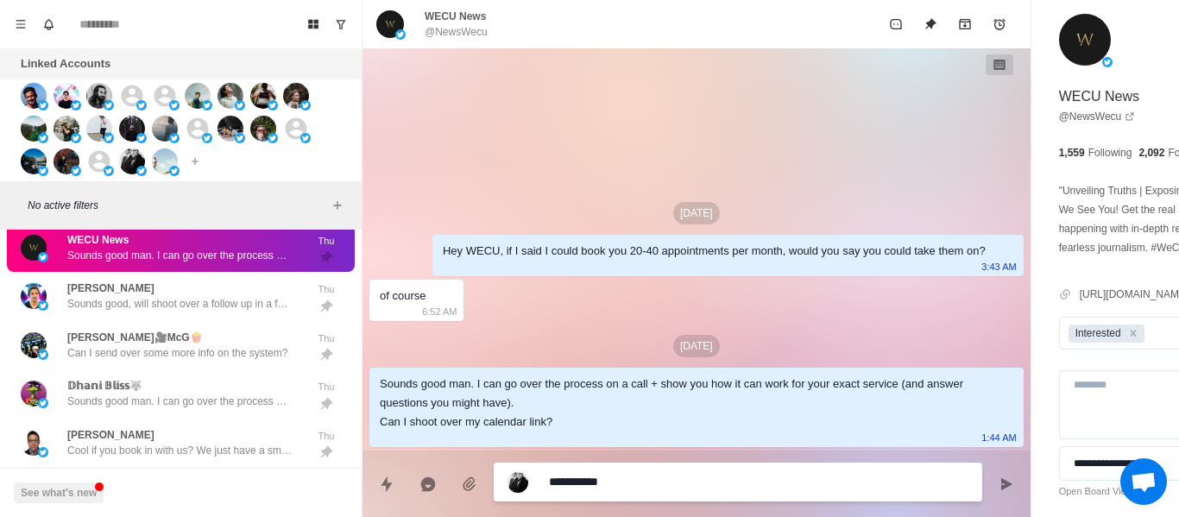
type textarea "*"
type textarea "**********"
type textarea "*"
type textarea "**********"
type textarea "*"
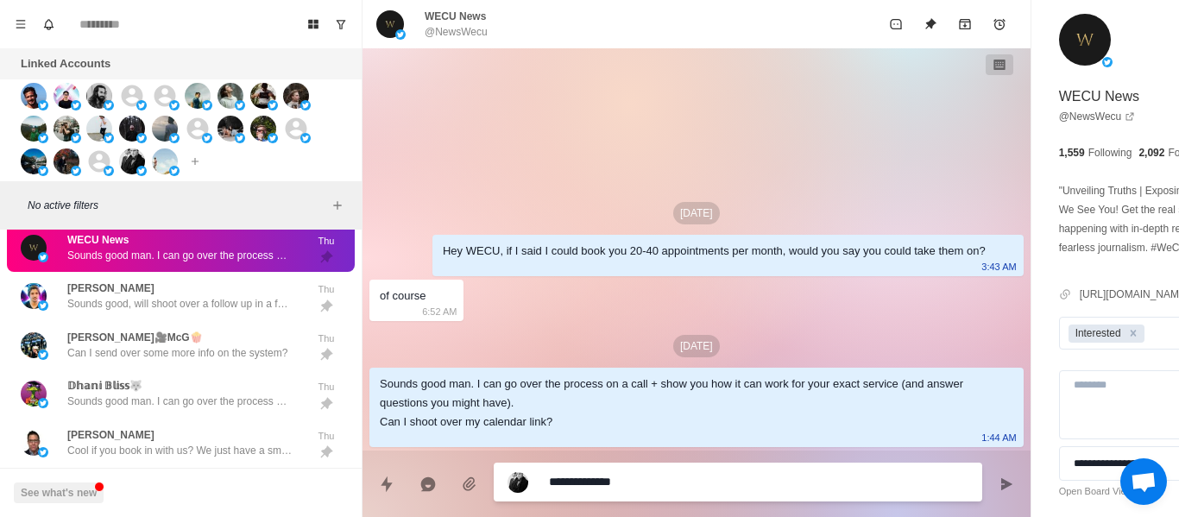
type textarea "**********"
type textarea "*"
type textarea "**********"
type textarea "*"
type textarea "**********"
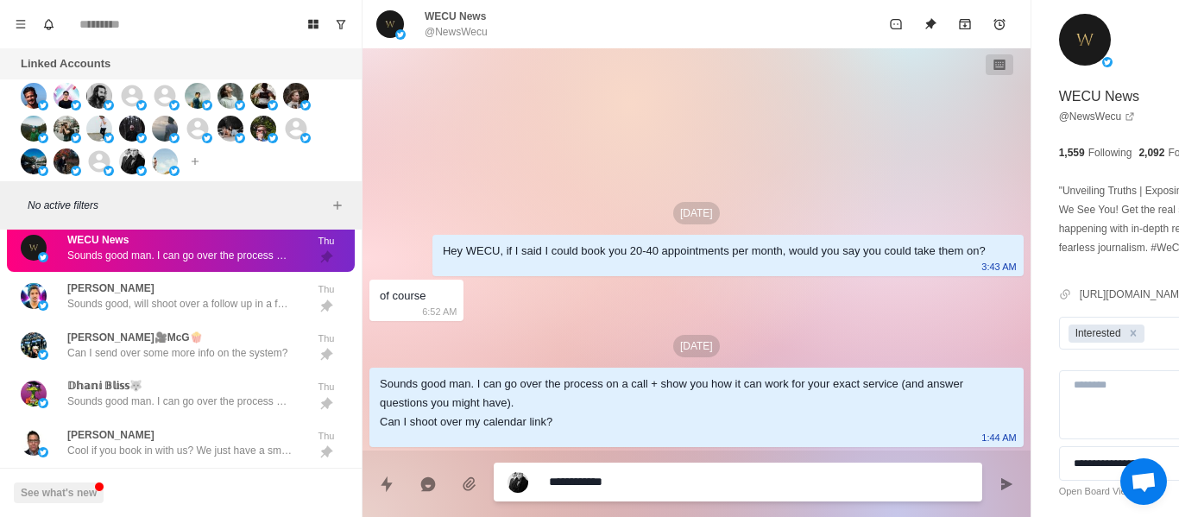
type textarea "*"
type textarea "**********"
type textarea "*"
type textarea "**********"
type textarea "*"
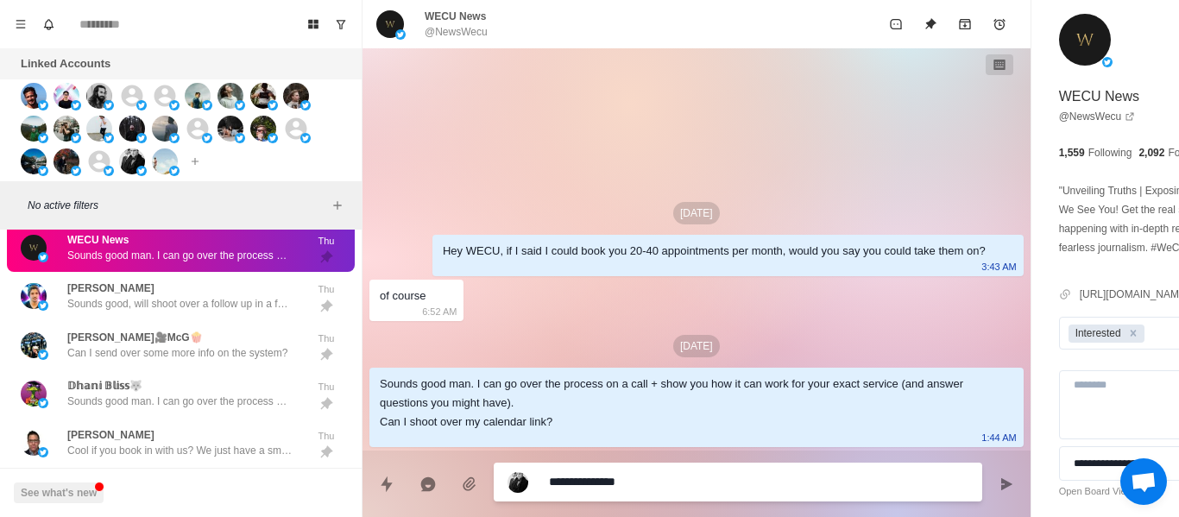
type textarea "**********"
type textarea "*"
type textarea "**********"
type textarea "*"
type textarea "**********"
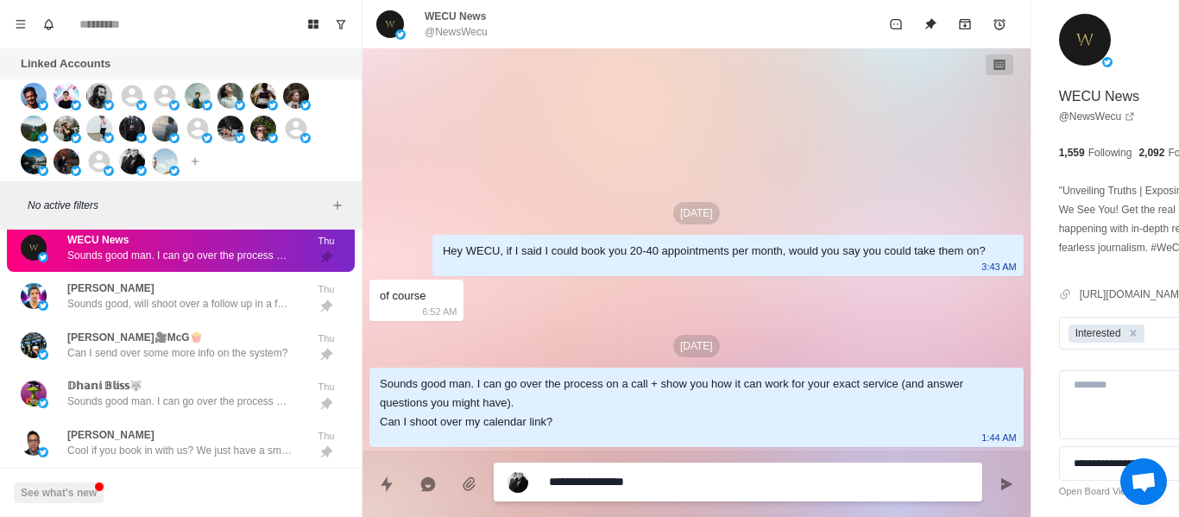
type textarea "*"
type textarea "**********"
type textarea "*"
type textarea "**********"
type textarea "*"
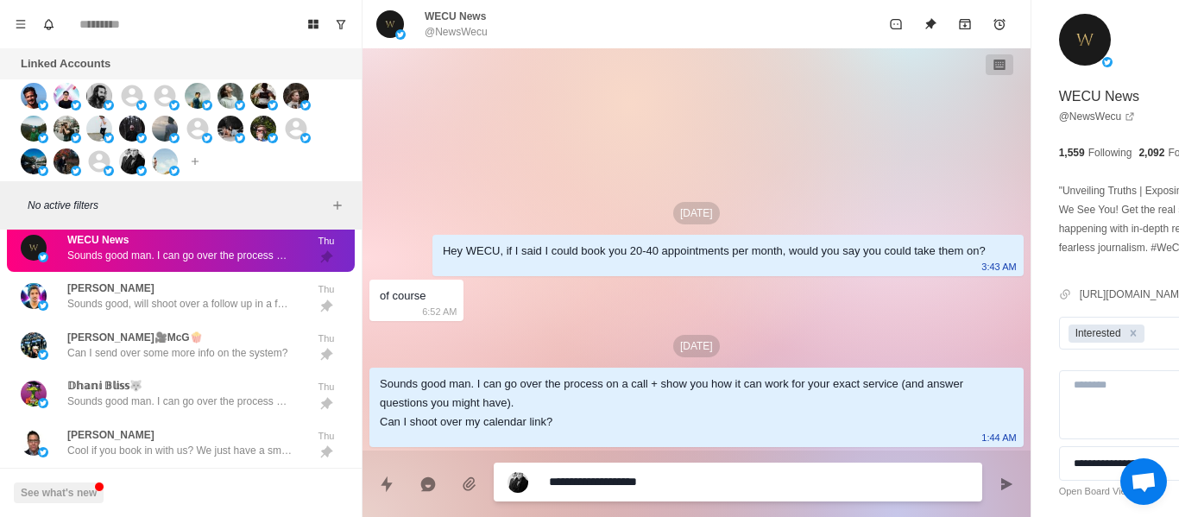
type textarea "**********"
type textarea "*"
type textarea "**********"
type textarea "*"
type textarea "**********"
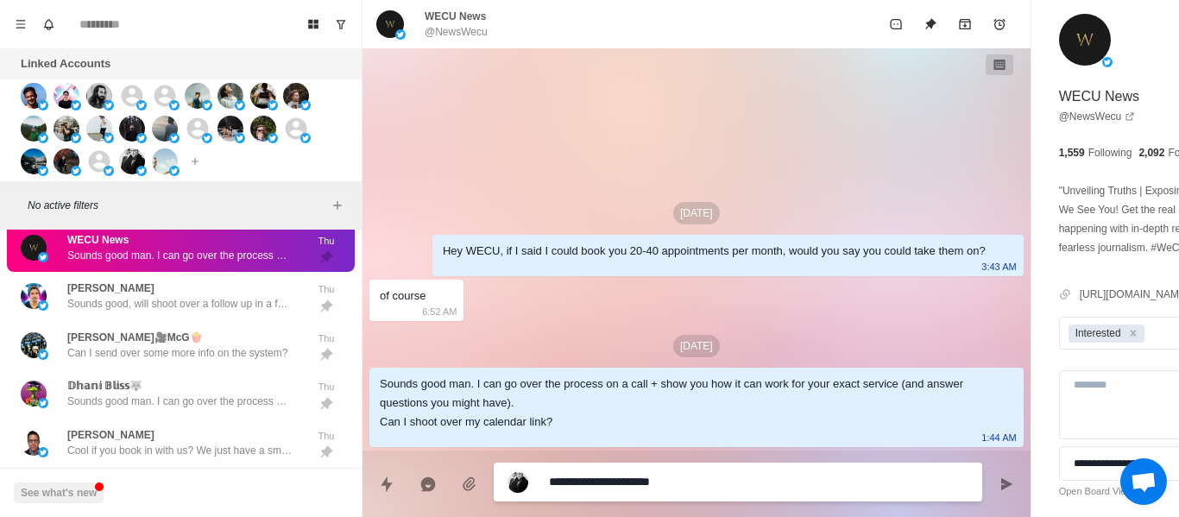
type textarea "*"
type textarea "**********"
type textarea "*"
type textarea "**********"
type textarea "*"
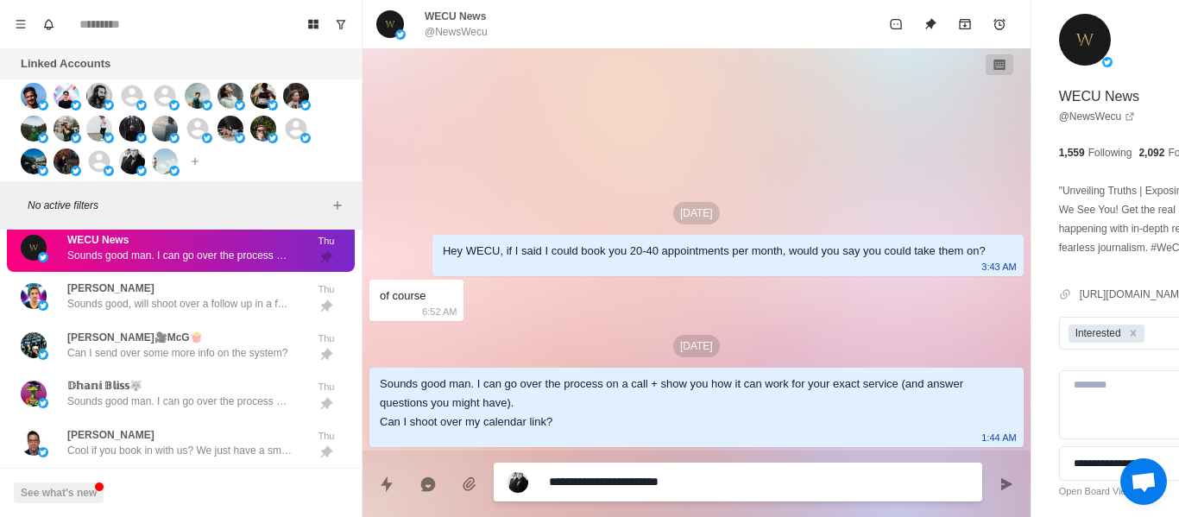
type textarea "**********"
type textarea "*"
type textarea "**********"
type textarea "*"
type textarea "**********"
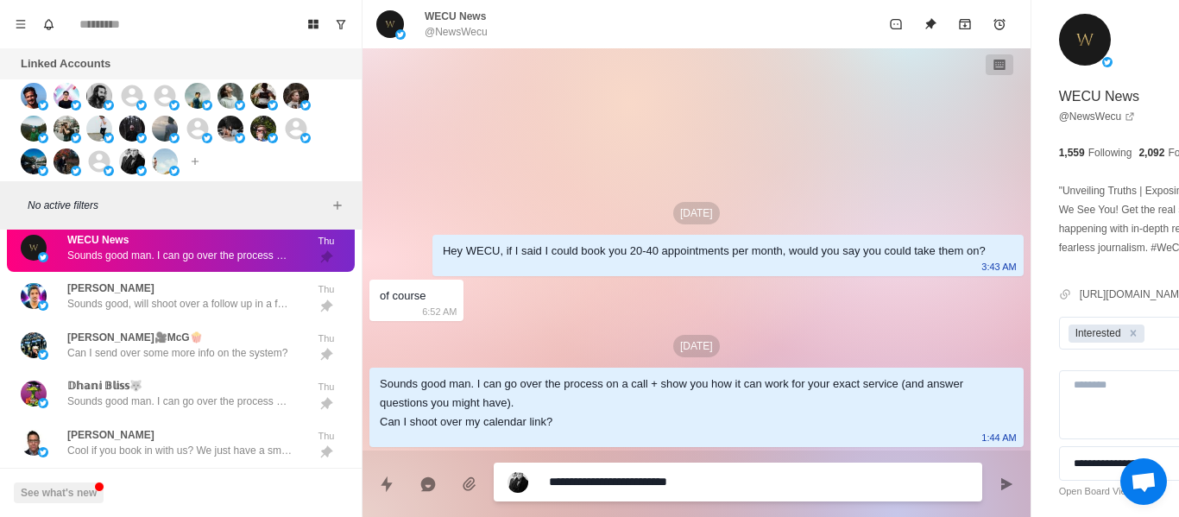
type textarea "*"
type textarea "**********"
type textarea "*"
type textarea "**********"
type textarea "*"
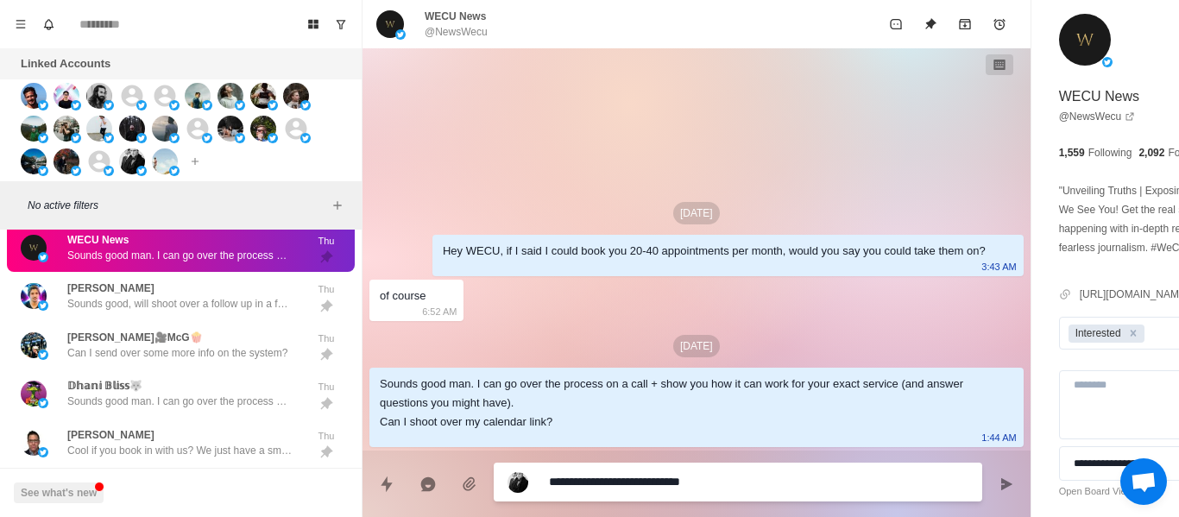
type textarea "**********"
type textarea "*"
type textarea "**********"
type textarea "*"
type textarea "**********"
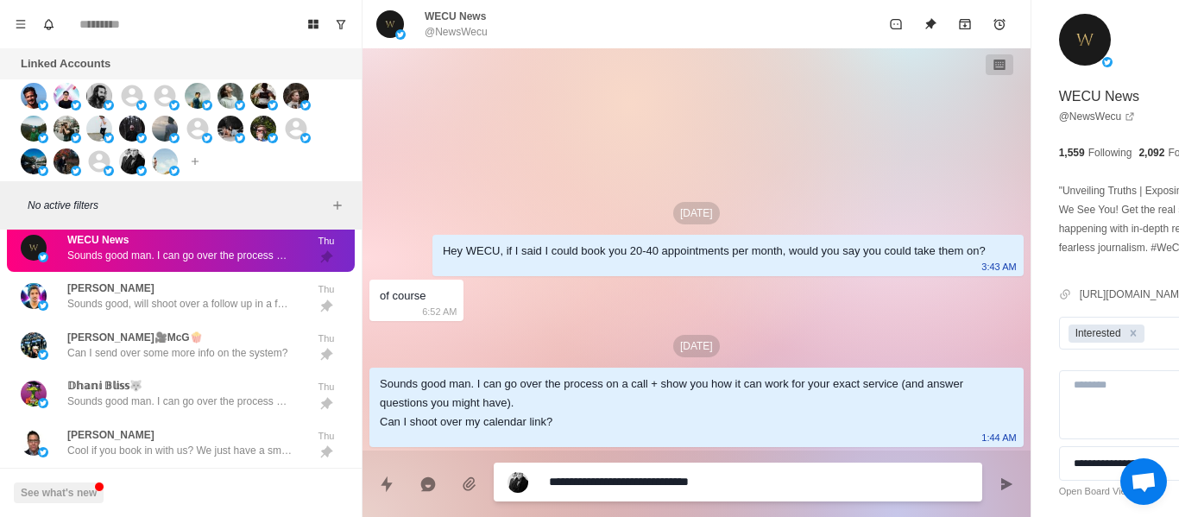
type textarea "*"
type textarea "**********"
type textarea "*"
type textarea "**********"
type textarea "*"
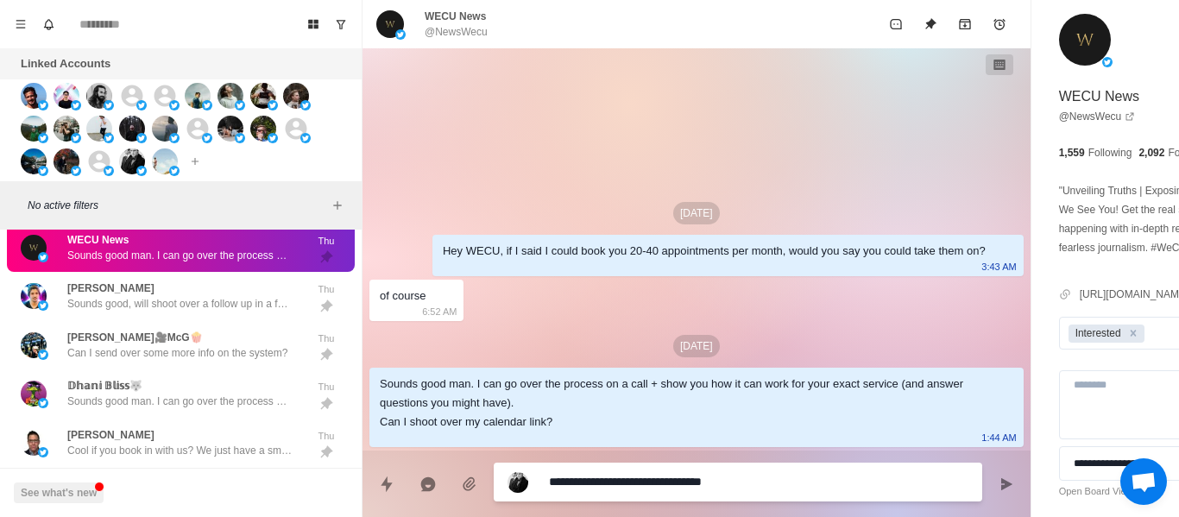
type textarea "**********"
type textarea "*"
type textarea "**********"
type textarea "*"
type textarea "**********"
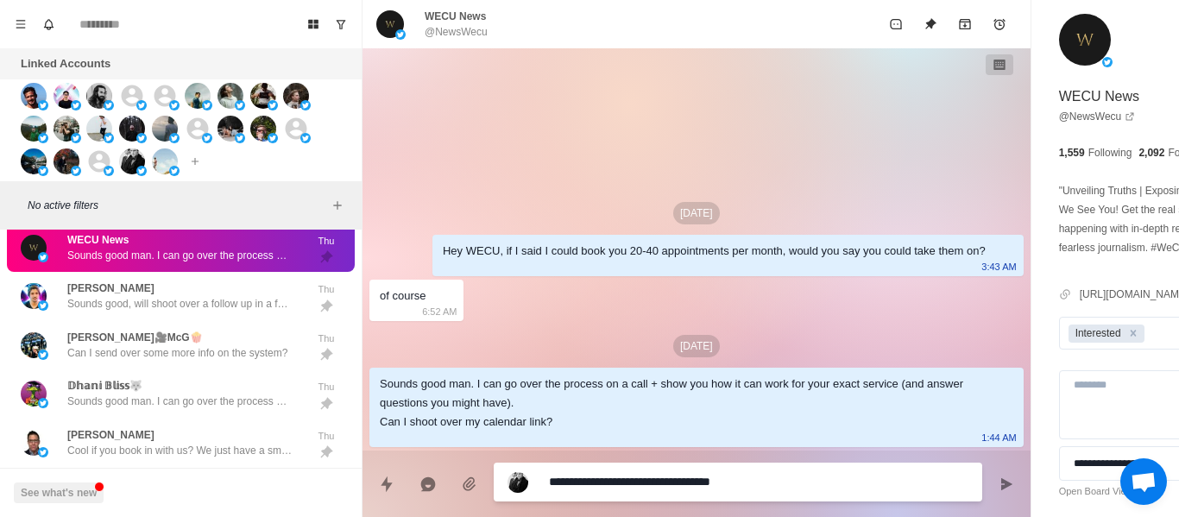
type textarea "*"
type textarea "**********"
type textarea "*"
type textarea "**********"
type textarea "*"
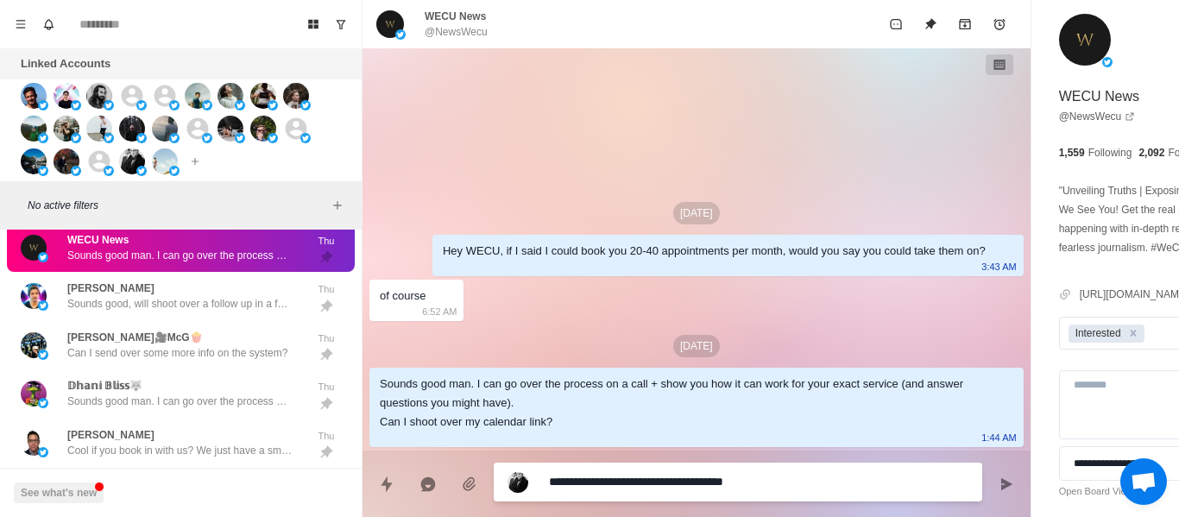
type textarea "**********"
type textarea "*"
type textarea "**********"
type textarea "*"
type textarea "**********"
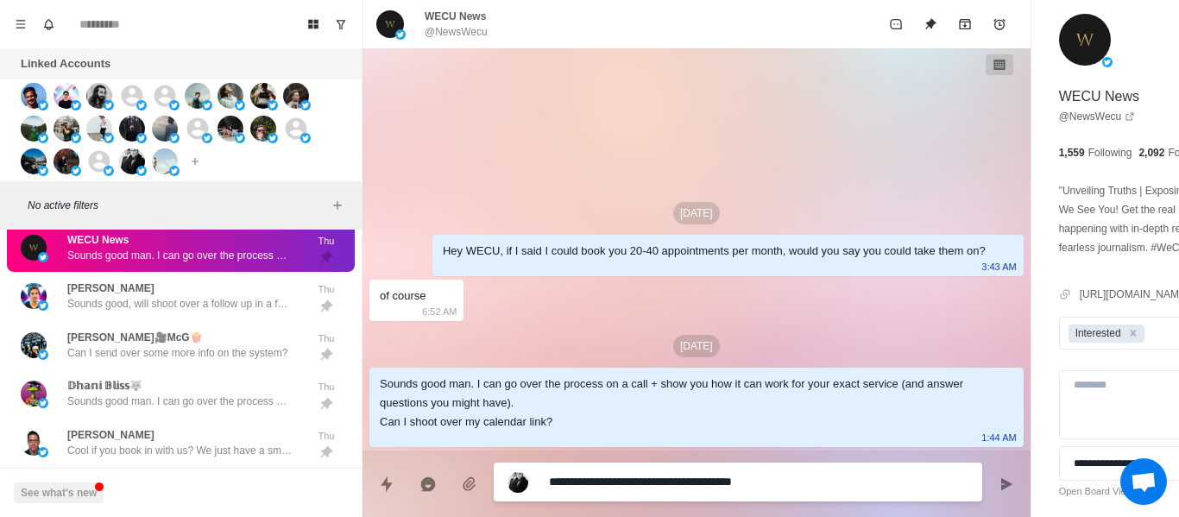
type textarea "*"
type textarea "**********"
type textarea "*"
type textarea "**********"
type textarea "*"
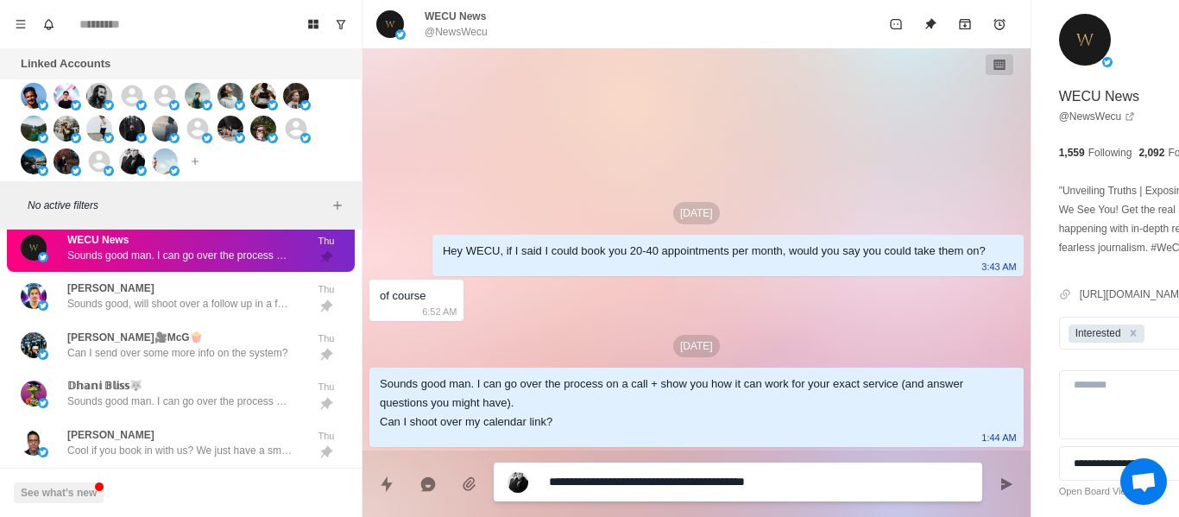
type textarea "**********"
type textarea "*"
type textarea "**********"
type textarea "*"
type textarea "**********"
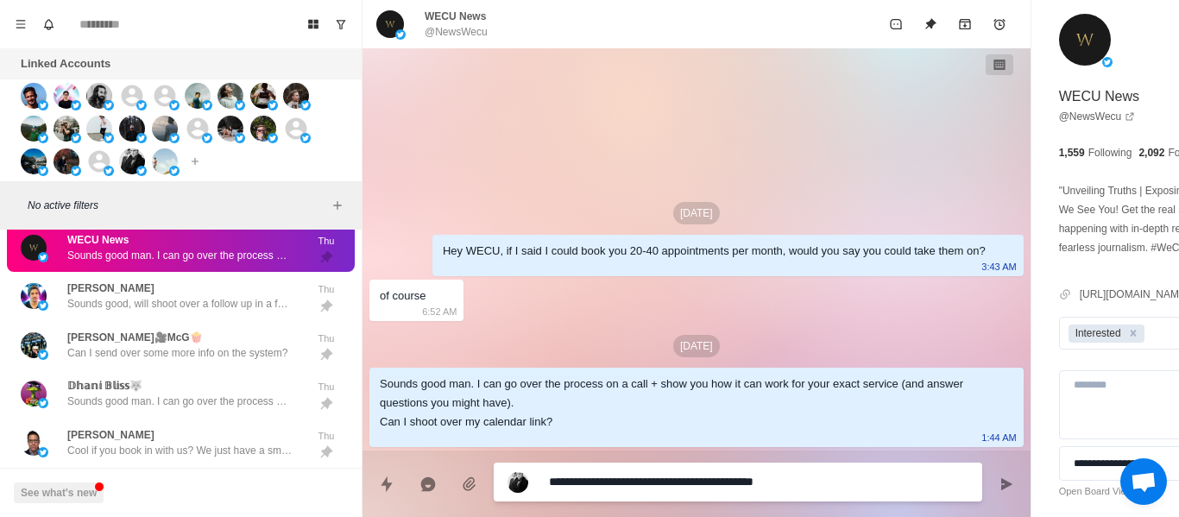
type textarea "*"
type textarea "**********"
type textarea "*"
type textarea "**********"
type textarea "*"
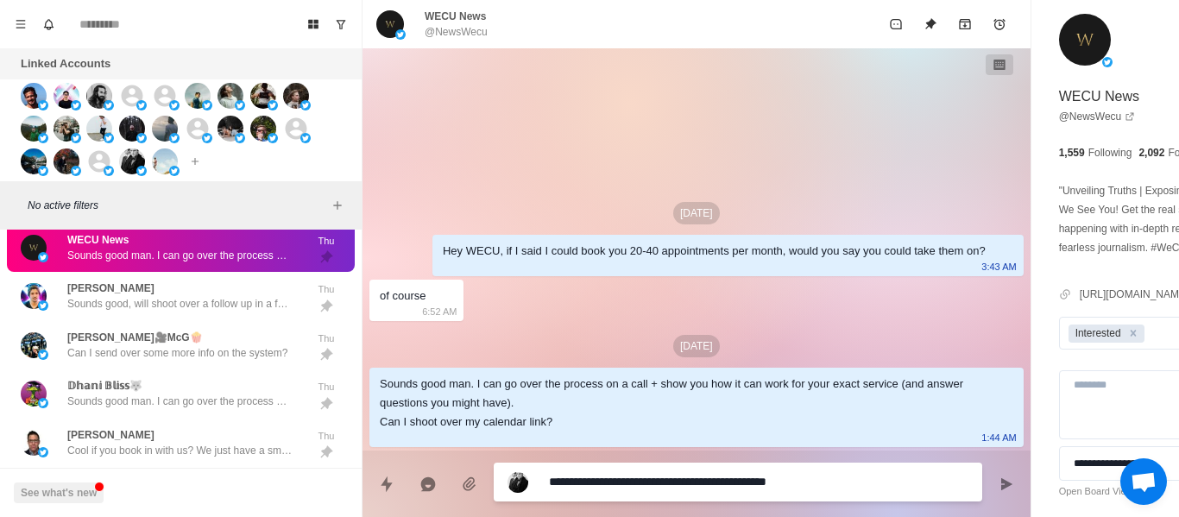
type textarea "**********"
type textarea "*"
type textarea "**********"
type textarea "*"
type textarea "**********"
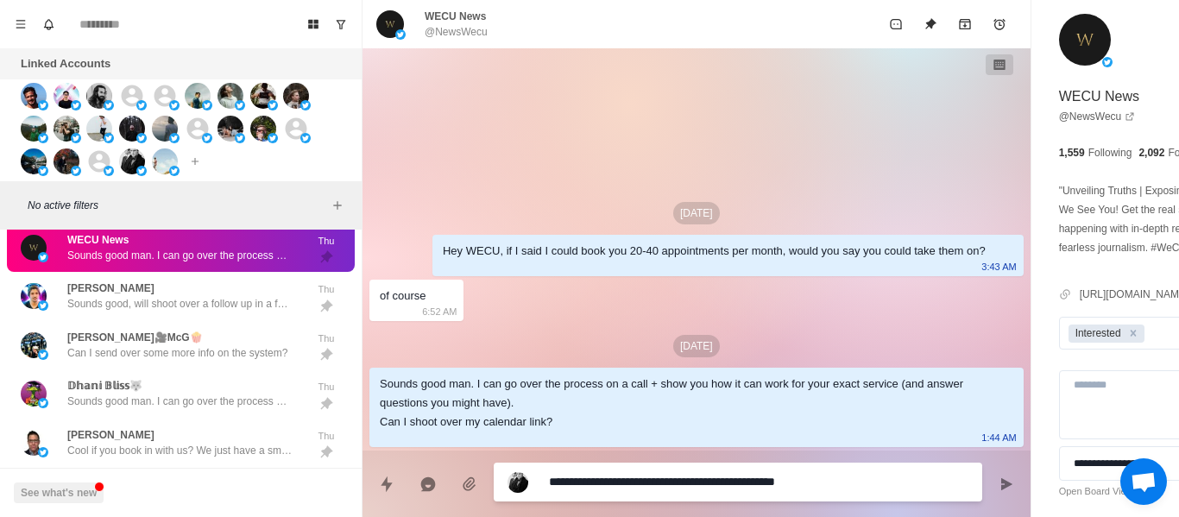
type textarea "*"
type textarea "**********"
type textarea "*"
type textarea "**********"
type textarea "*"
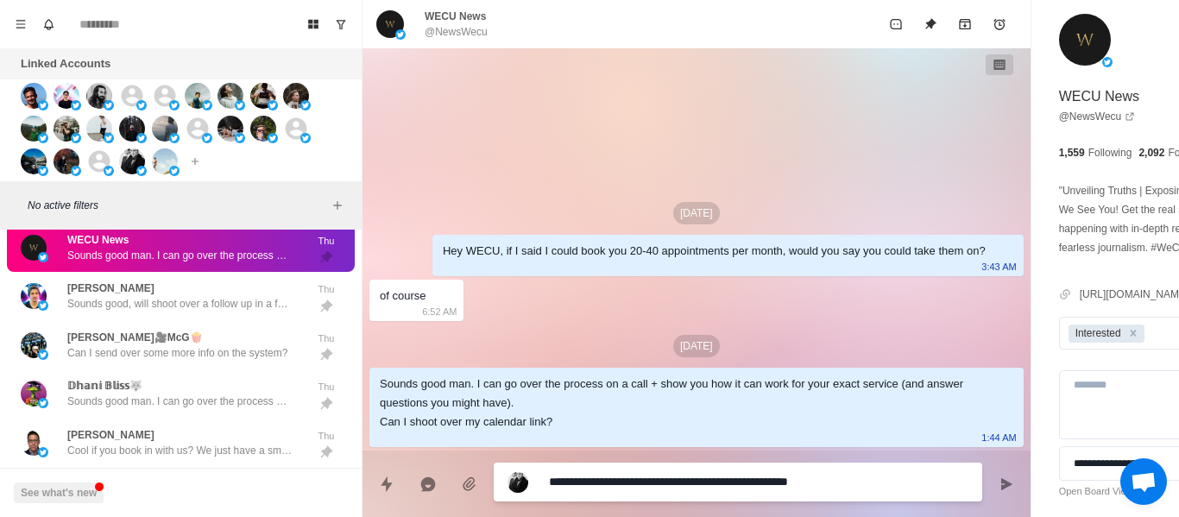
type textarea "**********"
type textarea "*"
type textarea "**********"
type textarea "*"
type textarea "**********"
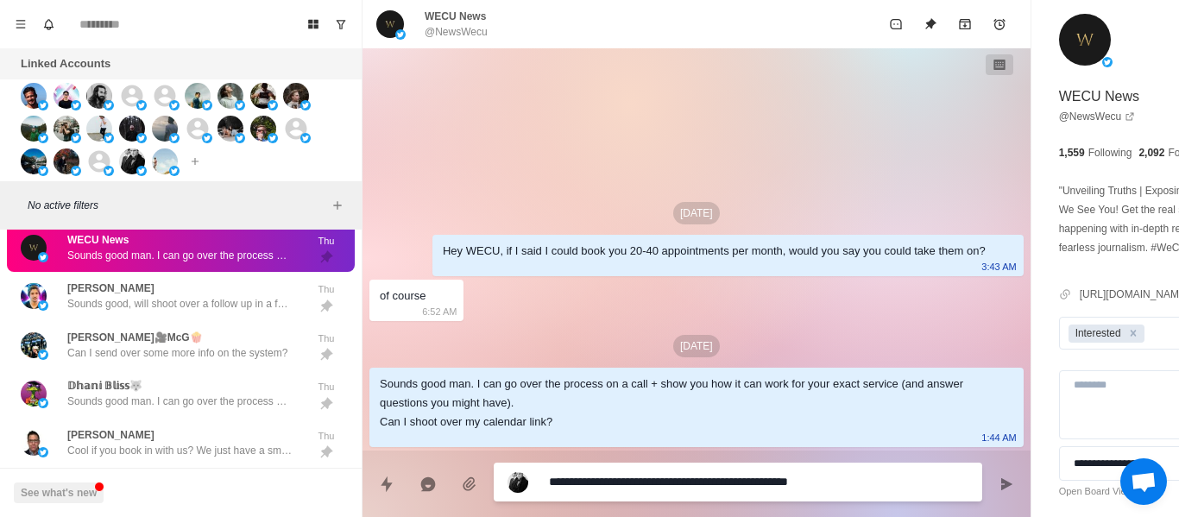
type textarea "*"
type textarea "**********"
type textarea "*"
type textarea "**********"
type textarea "*"
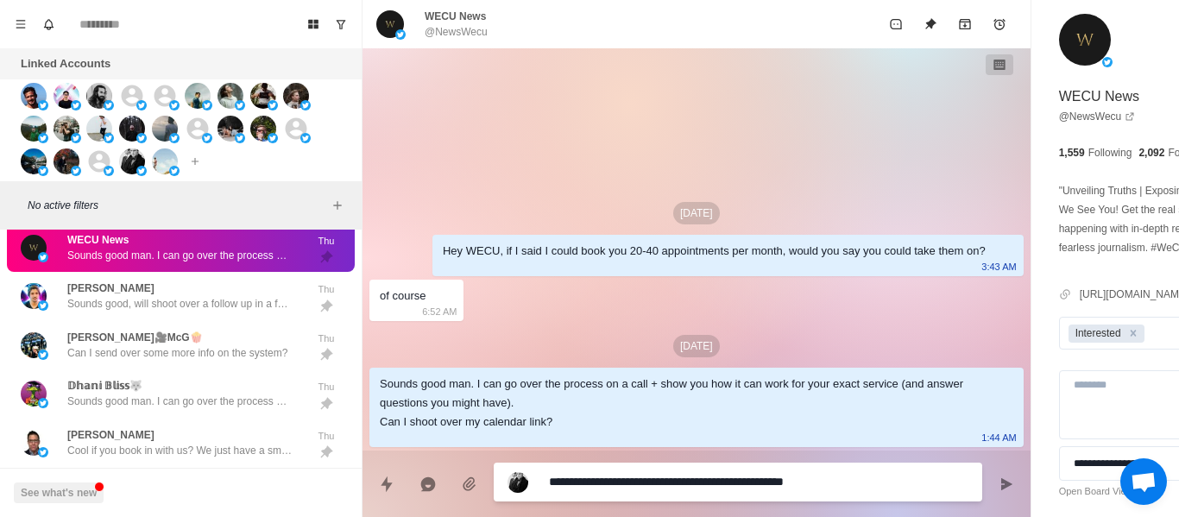
type textarea "**********"
type textarea "*"
click at [611, 478] on textarea "**********" at bounding box center [711, 482] width 325 height 25
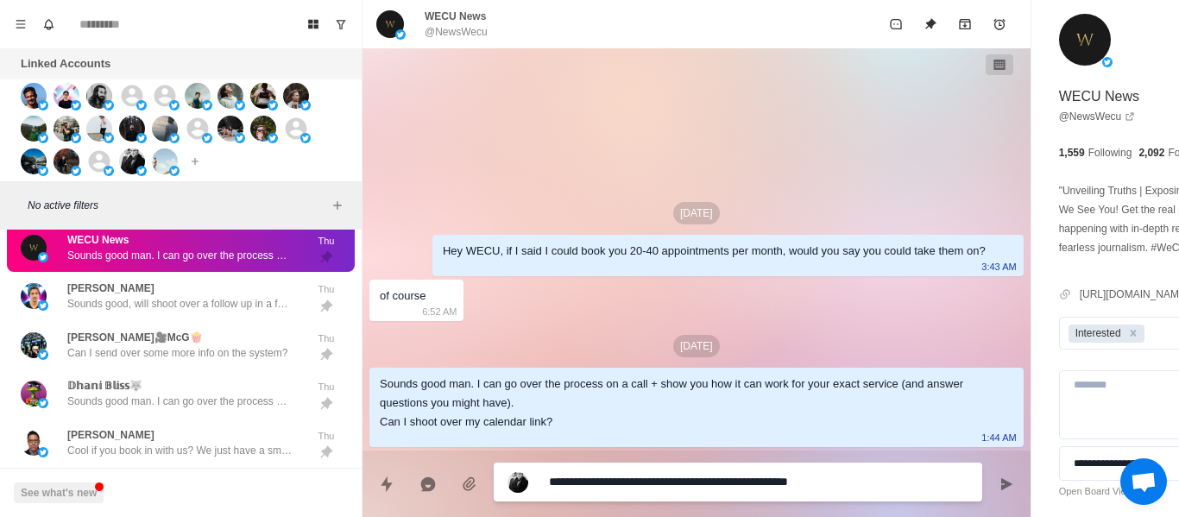
drag, startPoint x: 777, startPoint y: 474, endPoint x: 783, endPoint y: 483, distance: 11.3
click at [777, 476] on textarea "**********" at bounding box center [711, 482] width 325 height 25
click at [684, 476] on textarea "**********" at bounding box center [711, 482] width 325 height 25
type textarea "**********"
click at [592, 503] on div "**********" at bounding box center [697, 484] width 668 height 66
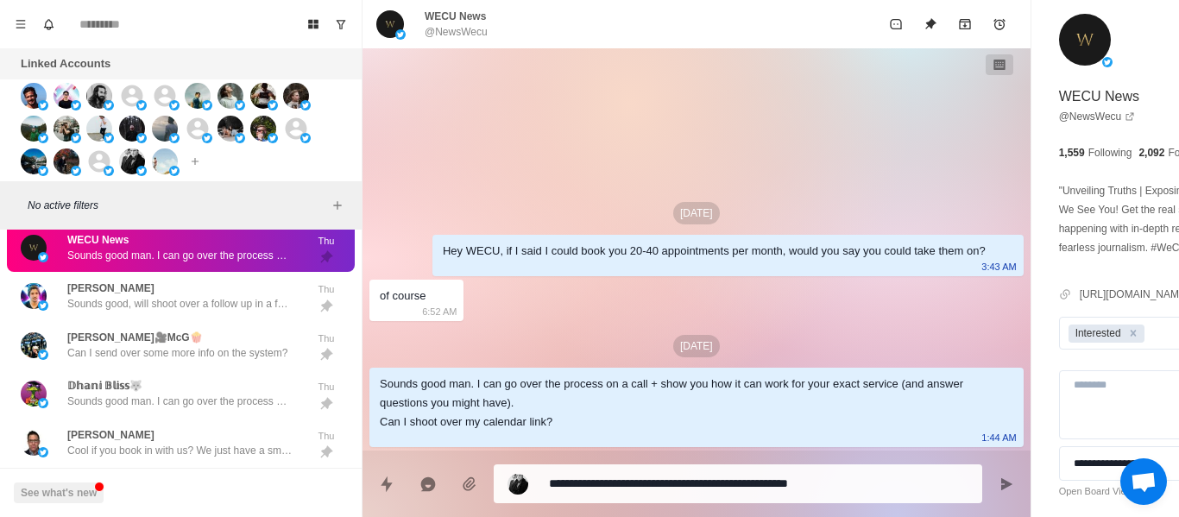
type textarea "*"
click at [761, 484] on textarea "**********" at bounding box center [711, 483] width 325 height 25
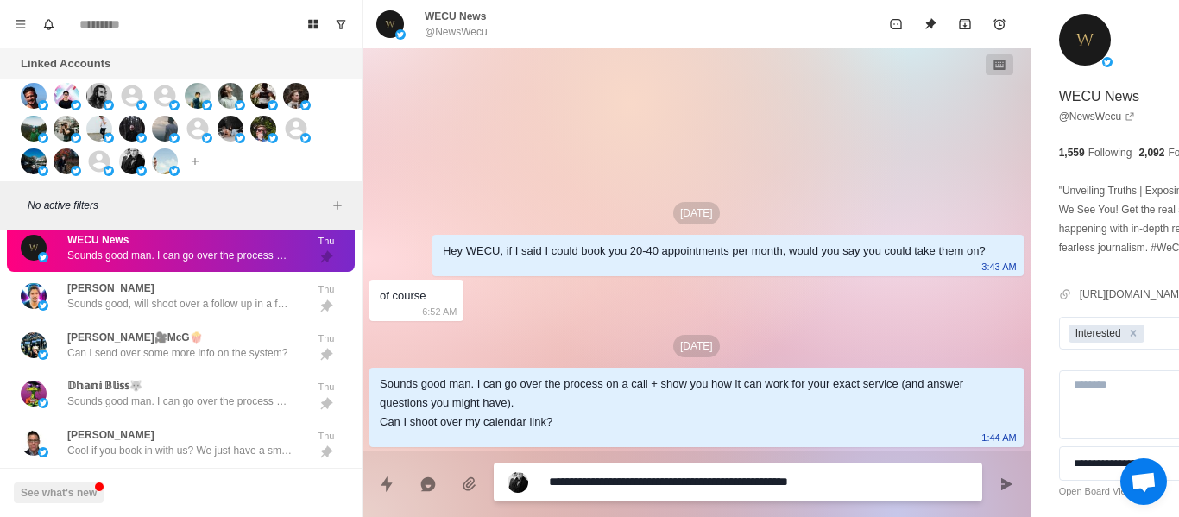
type textarea "**********"
type textarea "*"
paste textarea "*********"
type textarea "**********"
type textarea "*"
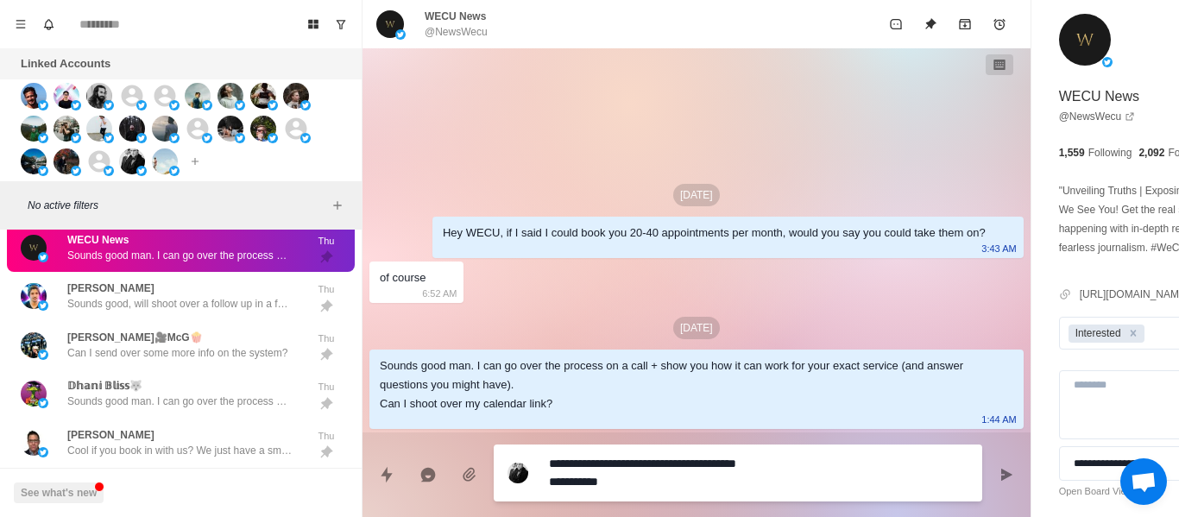
type textarea "**********"
type textarea "*"
type textarea "**********"
click at [650, 505] on div "**********" at bounding box center [697, 475] width 668 height 85
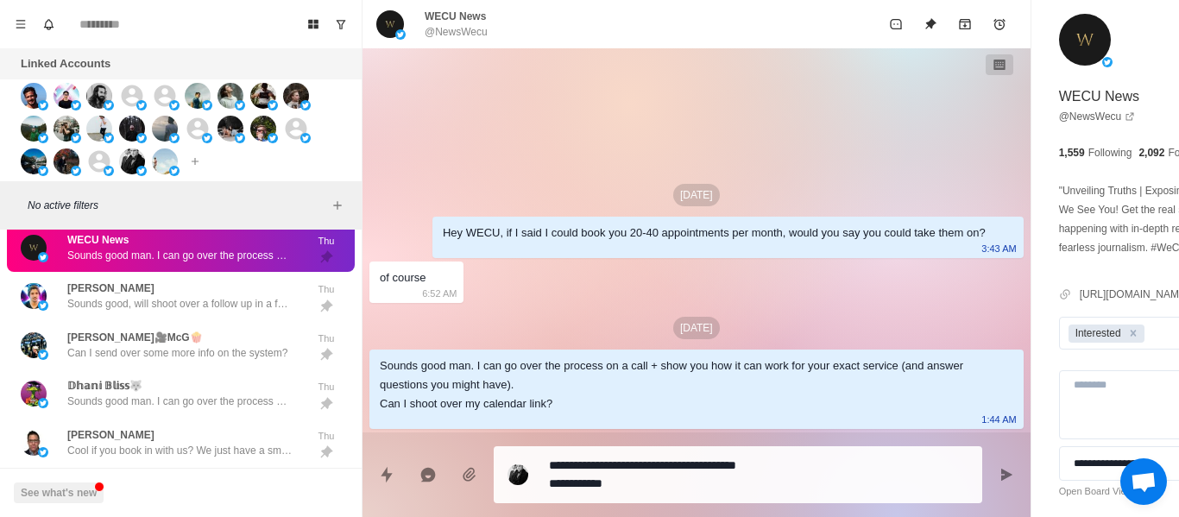
type textarea "*"
click at [554, 485] on textarea "**********" at bounding box center [711, 474] width 325 height 43
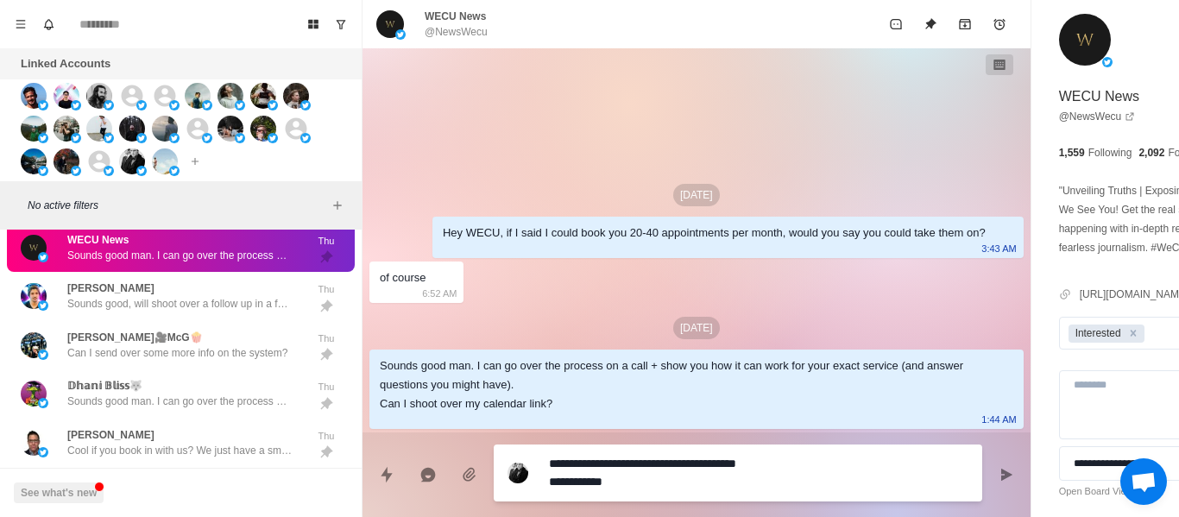
type textarea "**********"
click at [625, 488] on textarea "**********" at bounding box center [711, 473] width 325 height 43
type textarea "*"
type textarea "**********"
drag, startPoint x: 924, startPoint y: 467, endPoint x: 912, endPoint y: 472, distance: 13.1
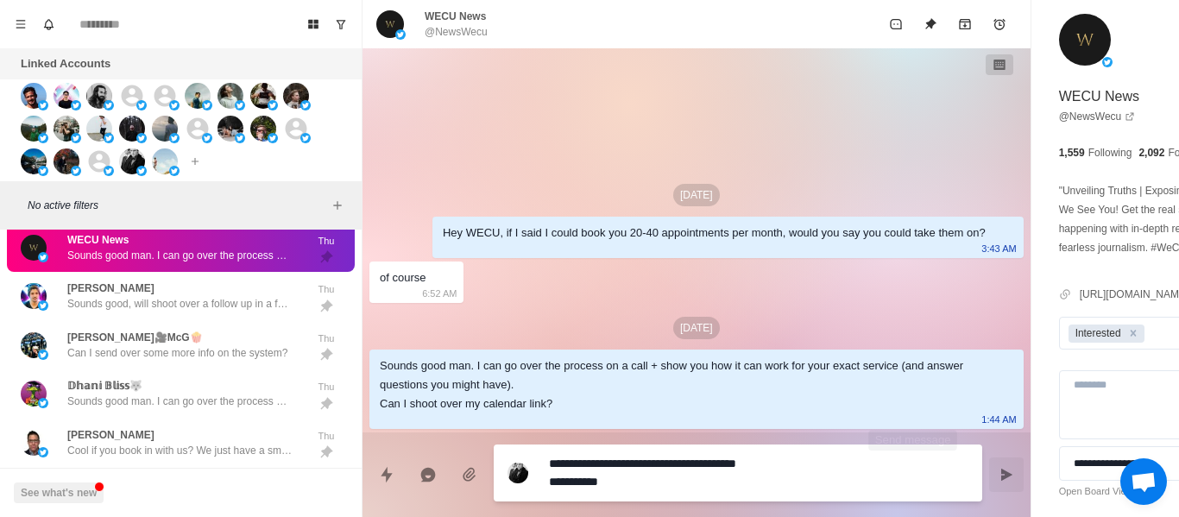
click at [989, 468] on button "Send message" at bounding box center [1006, 475] width 35 height 35
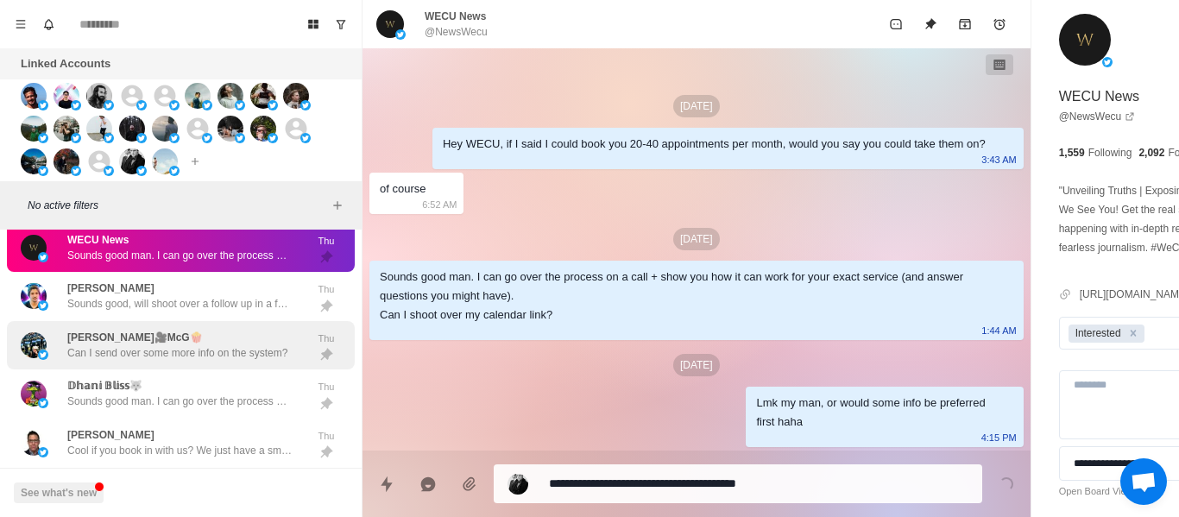
click at [197, 322] on div "[PERSON_NAME]🎥McG🍿 Can I send over some more info on the system? Thu" at bounding box center [181, 345] width 348 height 49
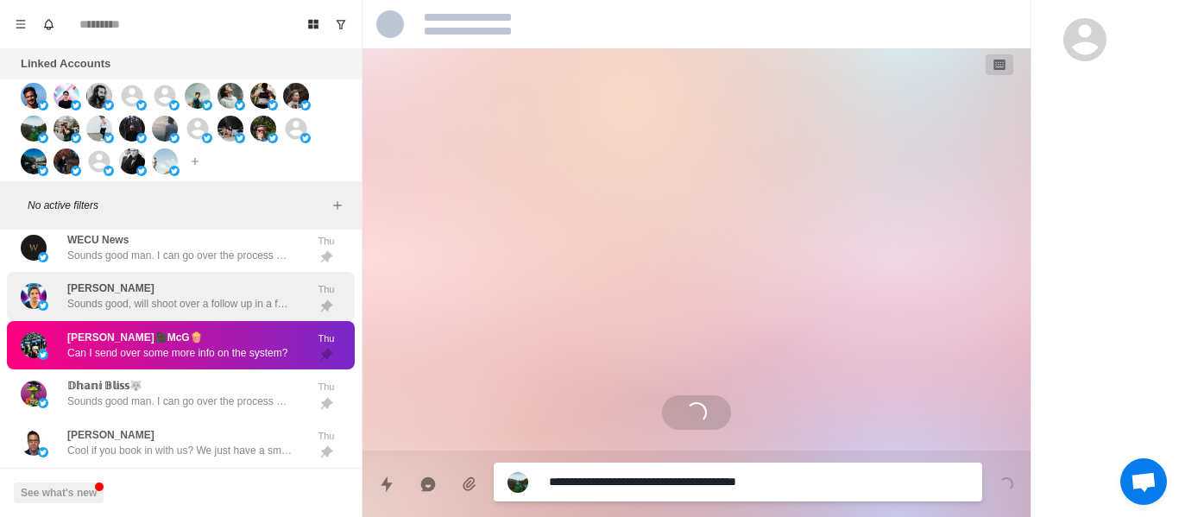
click at [196, 306] on p "Sounds good, will shoot over a follow up in a few days" at bounding box center [179, 304] width 224 height 16
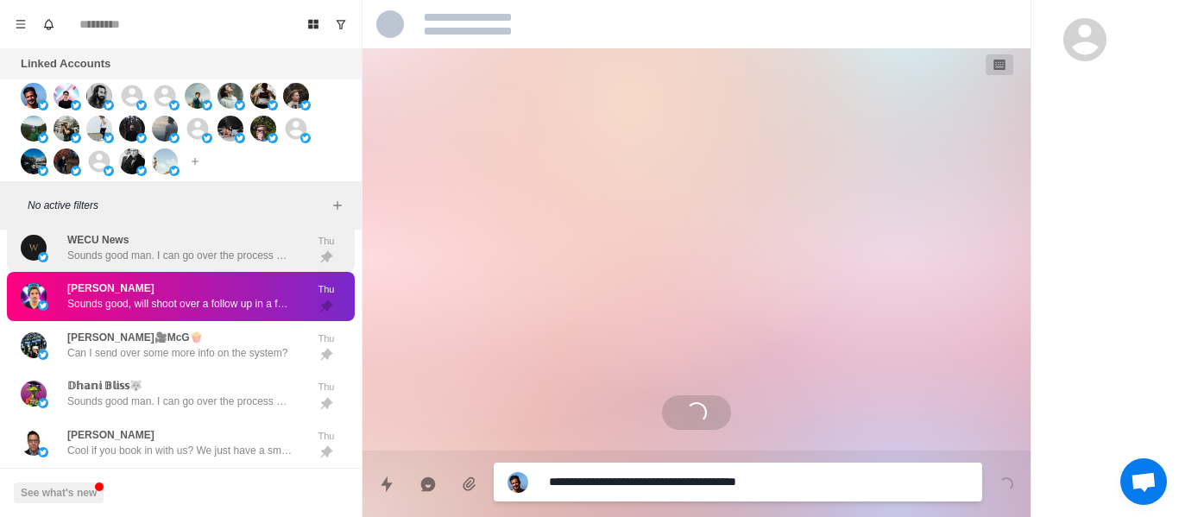
type textarea "*"
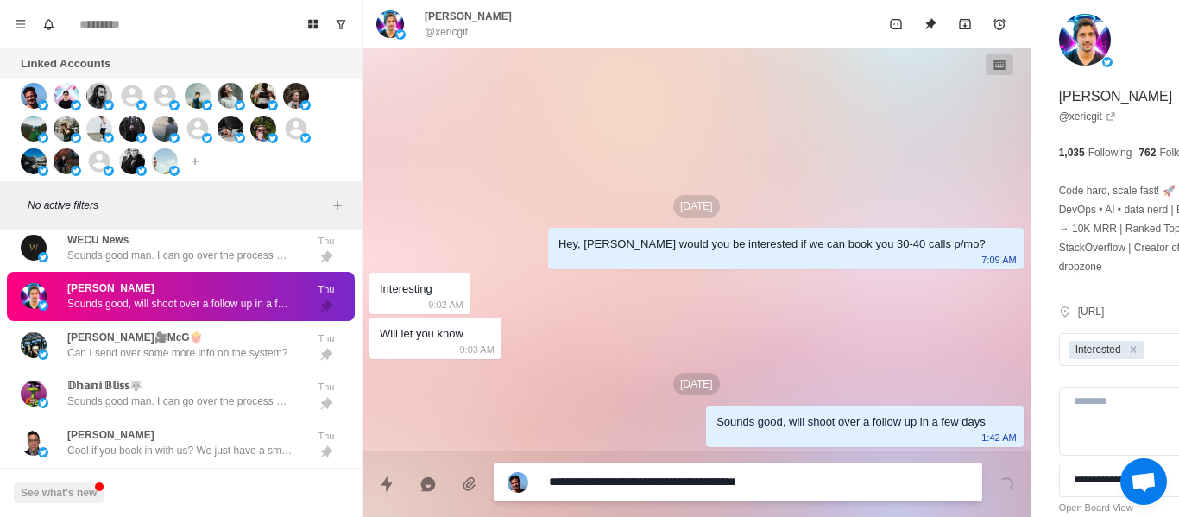
click at [594, 470] on textarea "**********" at bounding box center [711, 482] width 325 height 25
click at [594, 471] on textarea "**********" at bounding box center [711, 482] width 325 height 25
click at [594, 476] on textarea "**********" at bounding box center [711, 482] width 325 height 25
type textarea "*"
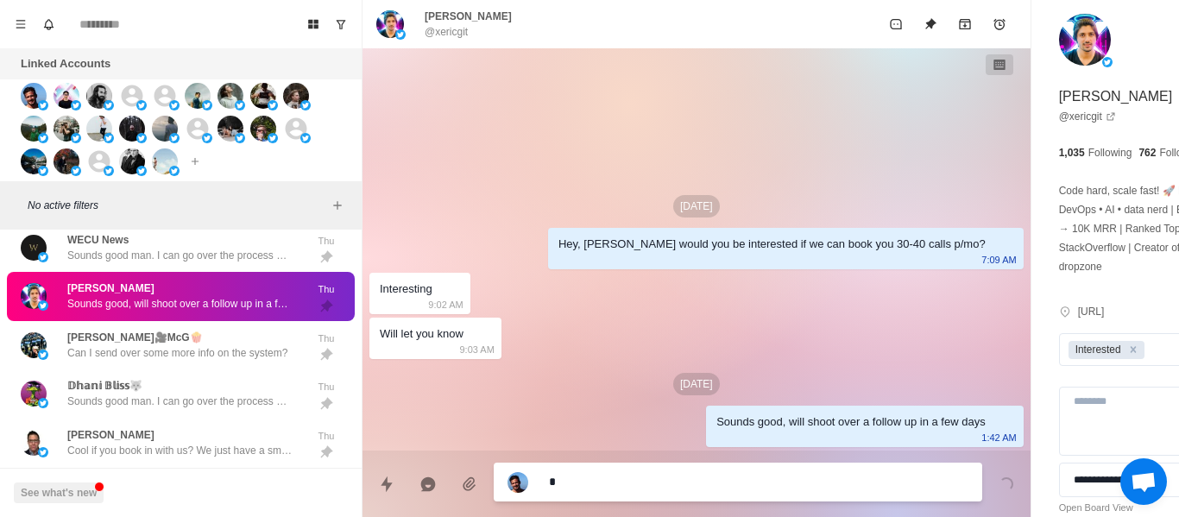
type textarea "**"
type textarea "*"
type textarea "***"
type textarea "*"
type textarea "**"
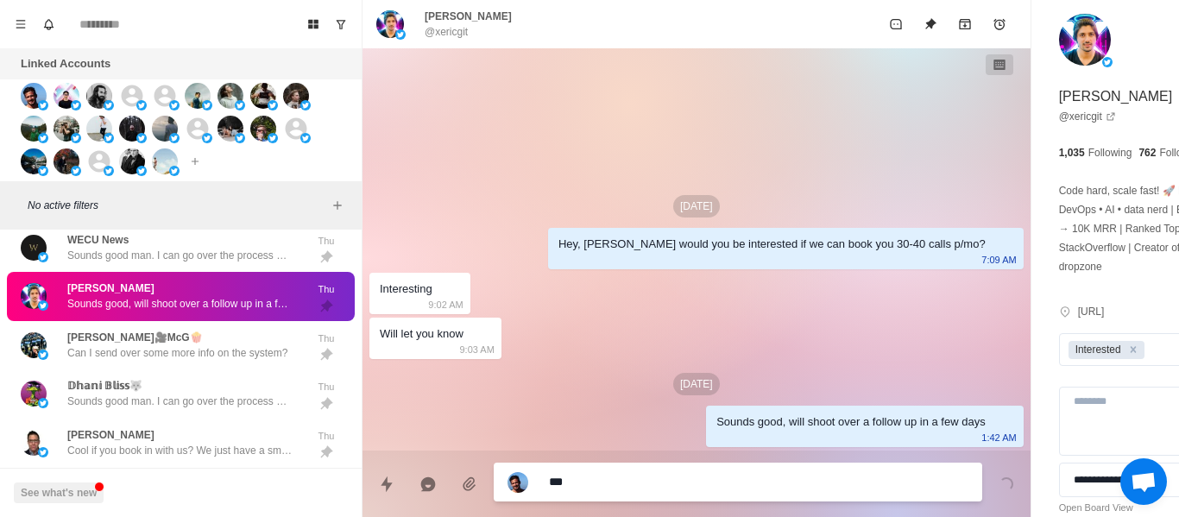
type textarea "*"
type textarea "***"
type textarea "*"
type textarea "****"
type textarea "*"
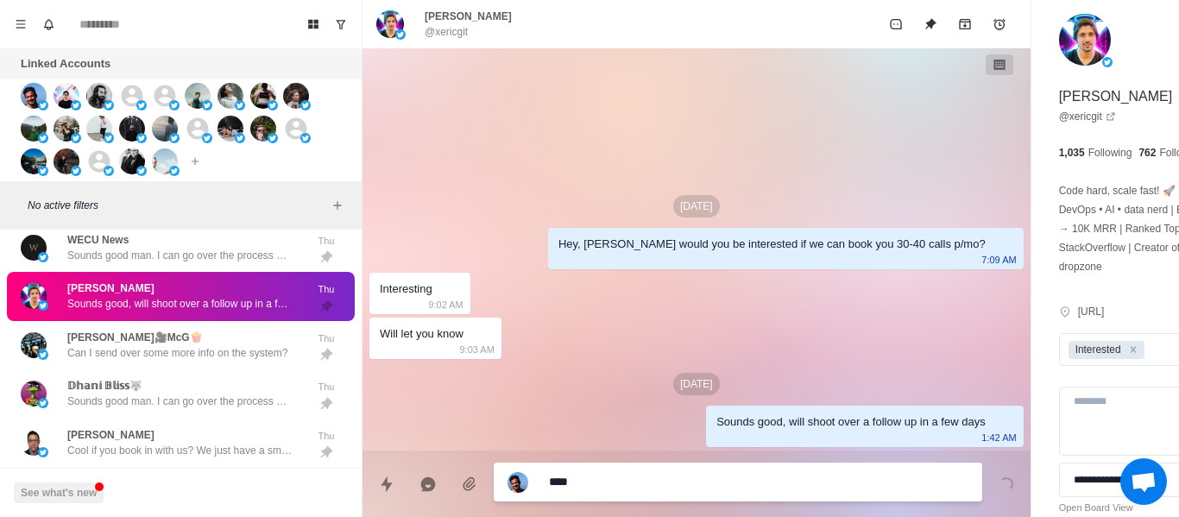
type textarea "*****"
type textarea "*"
type textarea "*****"
type textarea "*"
type textarea "*******"
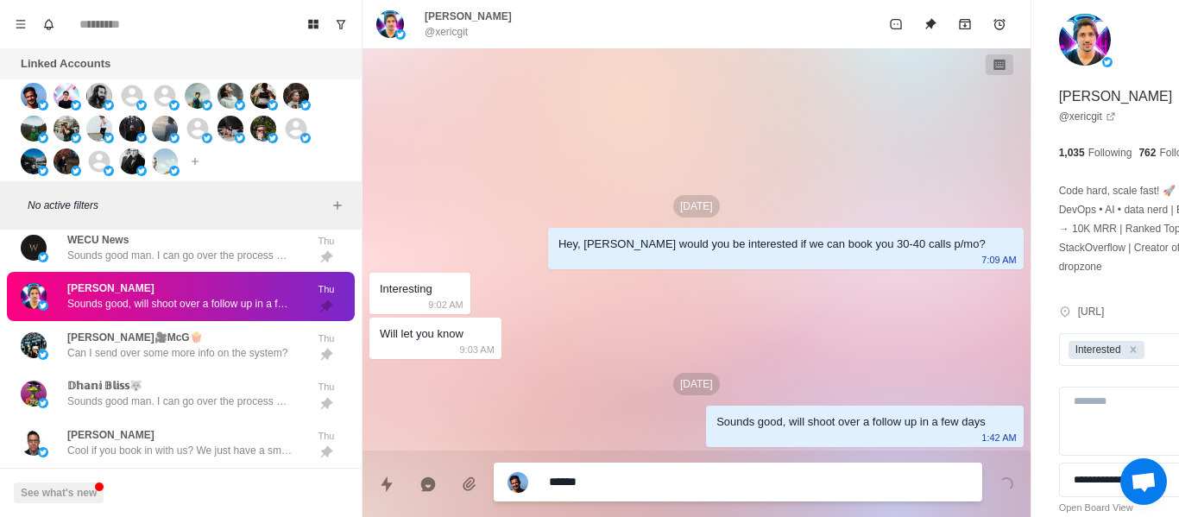
type textarea "*"
type textarea "********"
type textarea "*"
type textarea "********"
type textarea "*"
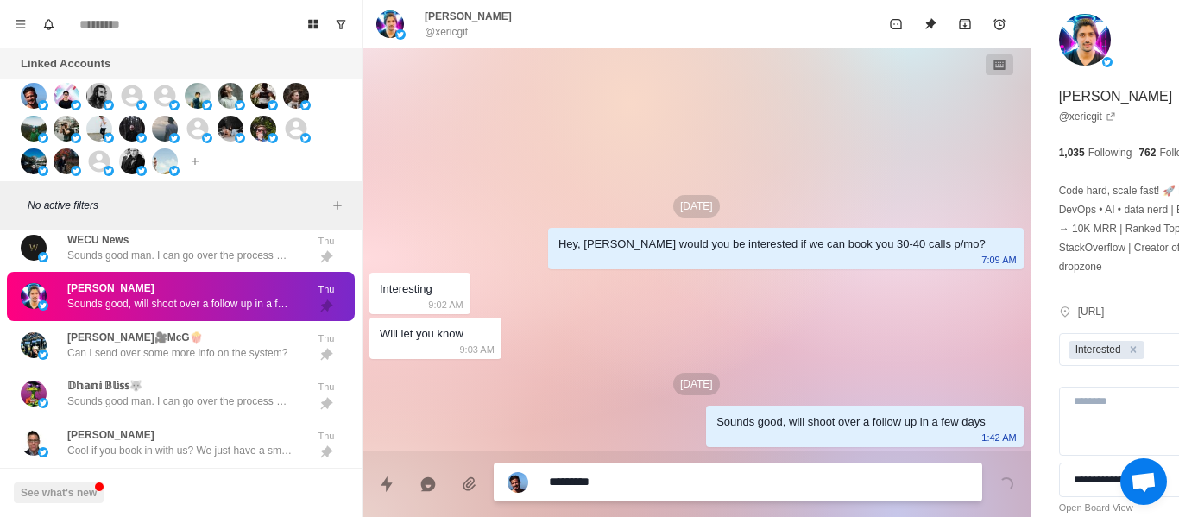
type textarea "**********"
type textarea "*"
type textarea "**********"
type textarea "*"
type textarea "**********"
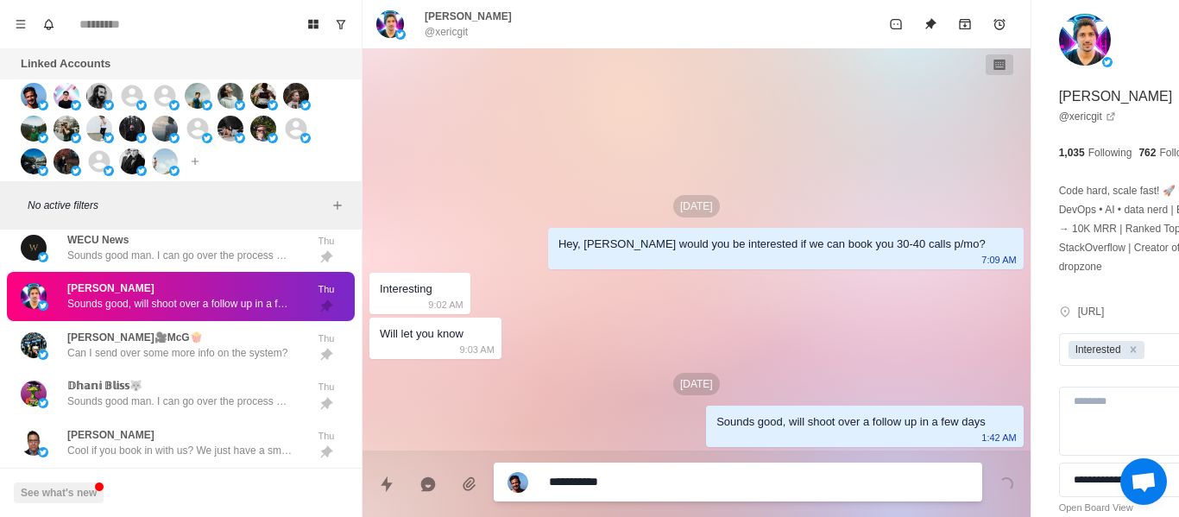
type textarea "*"
type textarea "**********"
type textarea "*"
type textarea "**********"
type textarea "*"
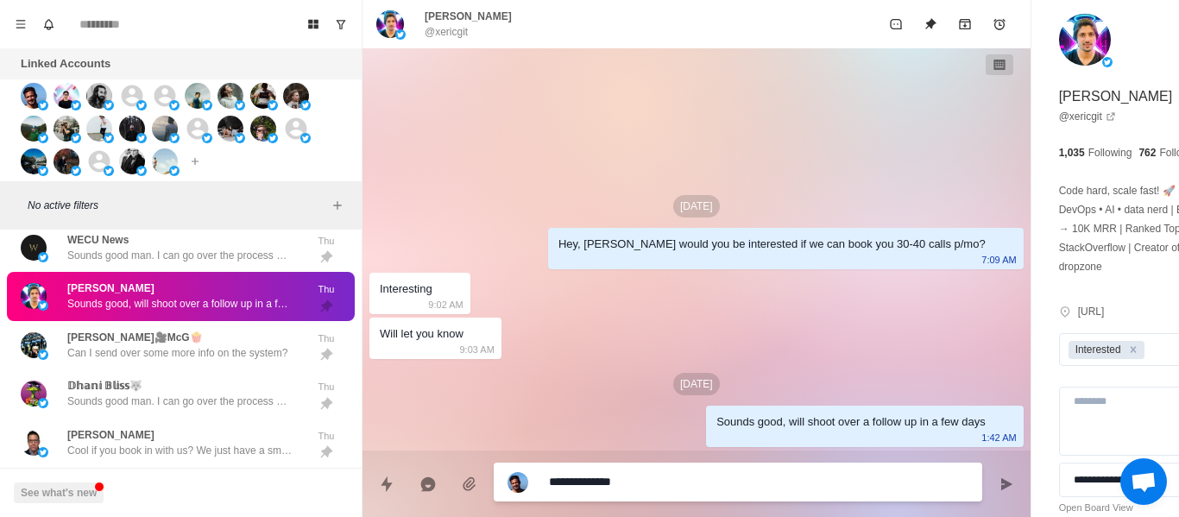
type textarea "**********"
type textarea "*"
type textarea "**********"
type textarea "*"
type textarea "**********"
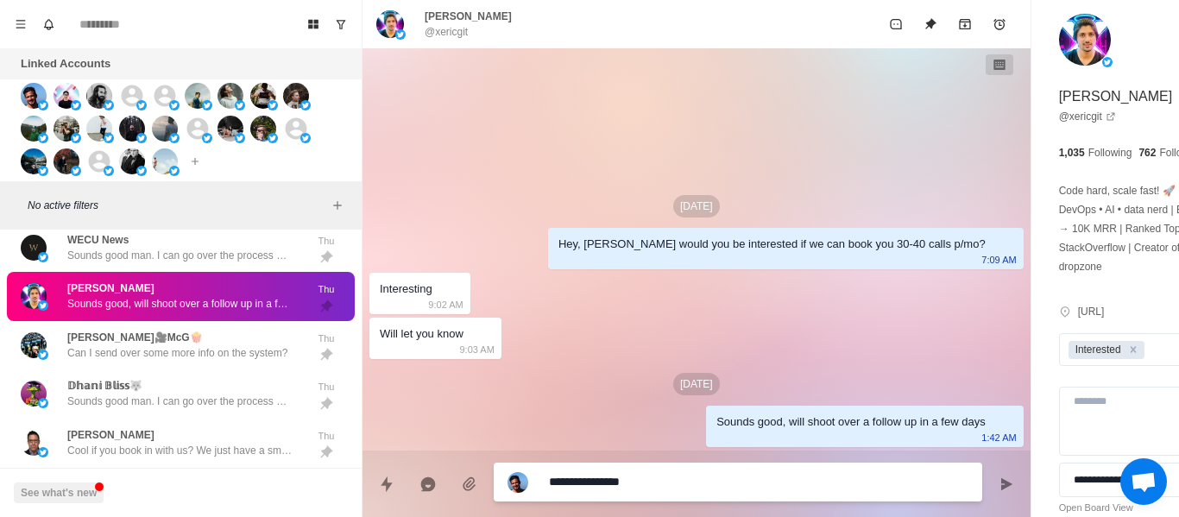
type textarea "*"
type textarea "**********"
type textarea "*"
type textarea "**********"
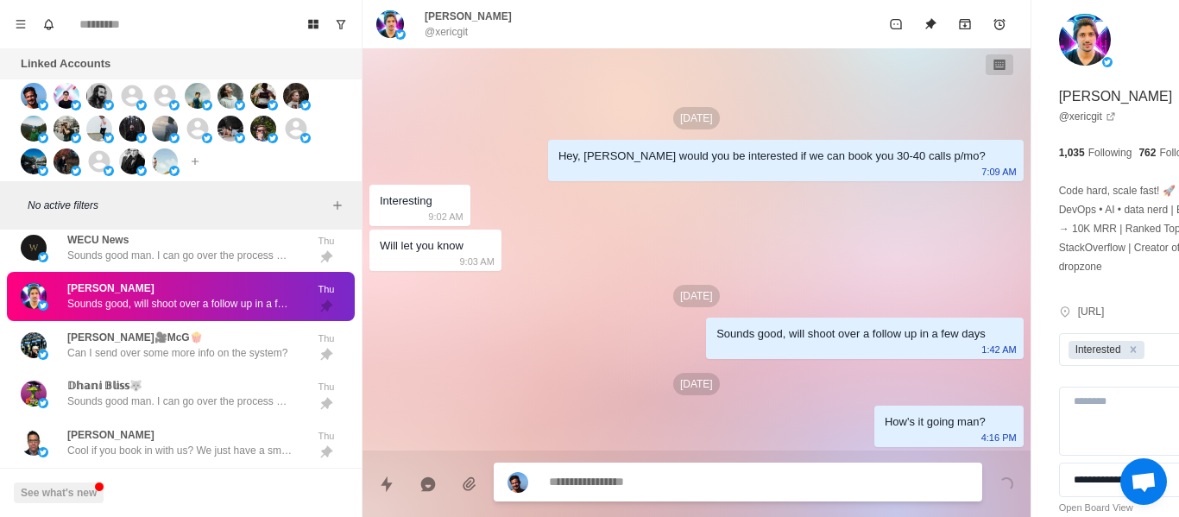
drag, startPoint x: 181, startPoint y: 279, endPoint x: 180, endPoint y: 294, distance: 14.8
click at [183, 276] on div "[PERSON_NAME] good, will shoot over a follow up in a few days Thu" at bounding box center [181, 296] width 348 height 49
drag, startPoint x: 175, startPoint y: 301, endPoint x: 209, endPoint y: 295, distance: 34.2
click at [175, 302] on p "Sounds good, will shoot over a follow up in a few days" at bounding box center [179, 304] width 224 height 16
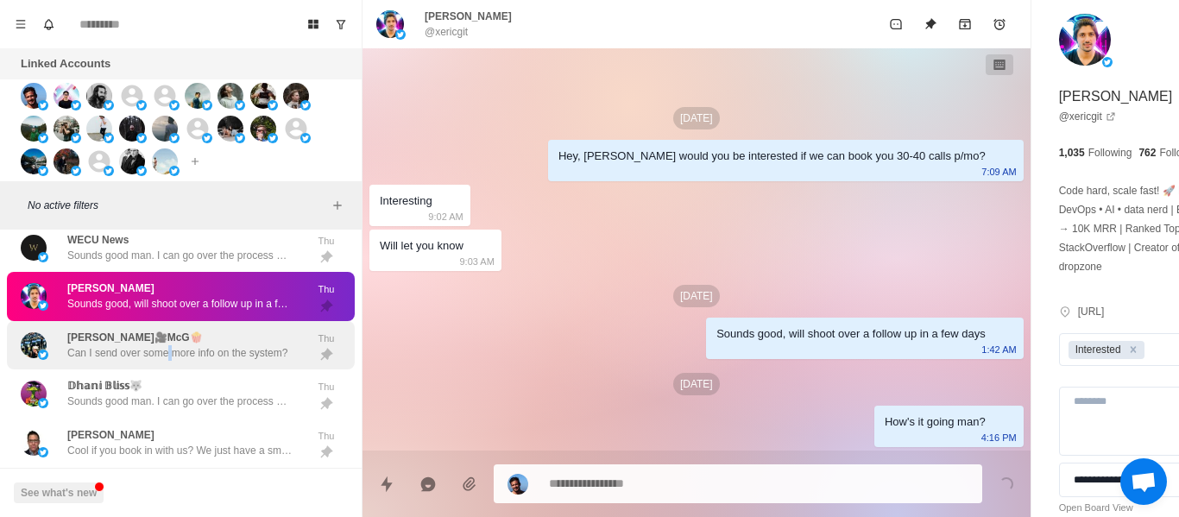
drag, startPoint x: 167, startPoint y: 344, endPoint x: 274, endPoint y: 366, distance: 108.5
click at [168, 344] on div "[PERSON_NAME]🎥McG🍿 Can I send over some more info on the system?" at bounding box center [177, 345] width 220 height 31
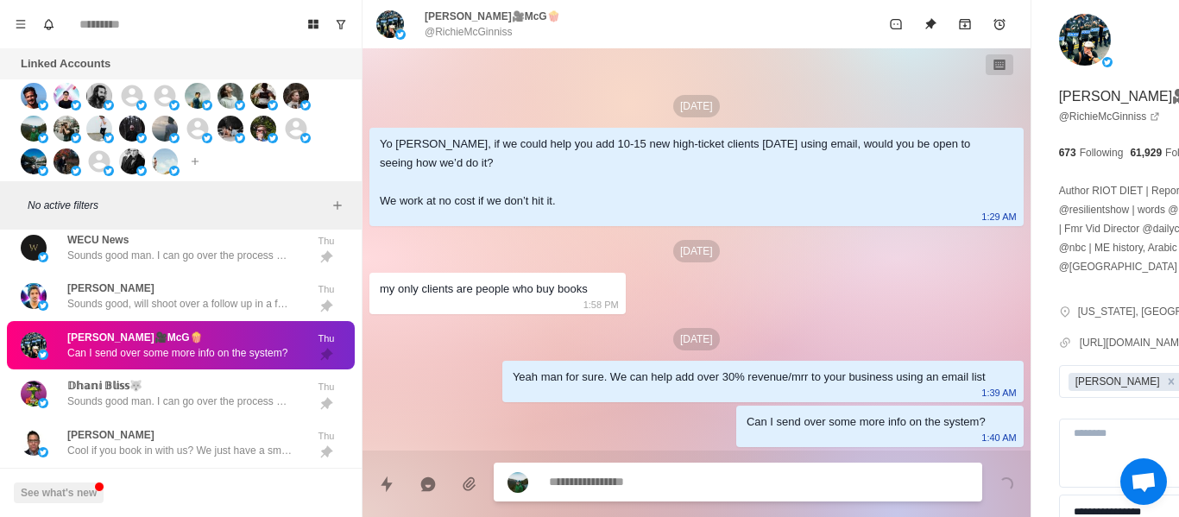
click at [619, 482] on textarea at bounding box center [711, 482] width 325 height 25
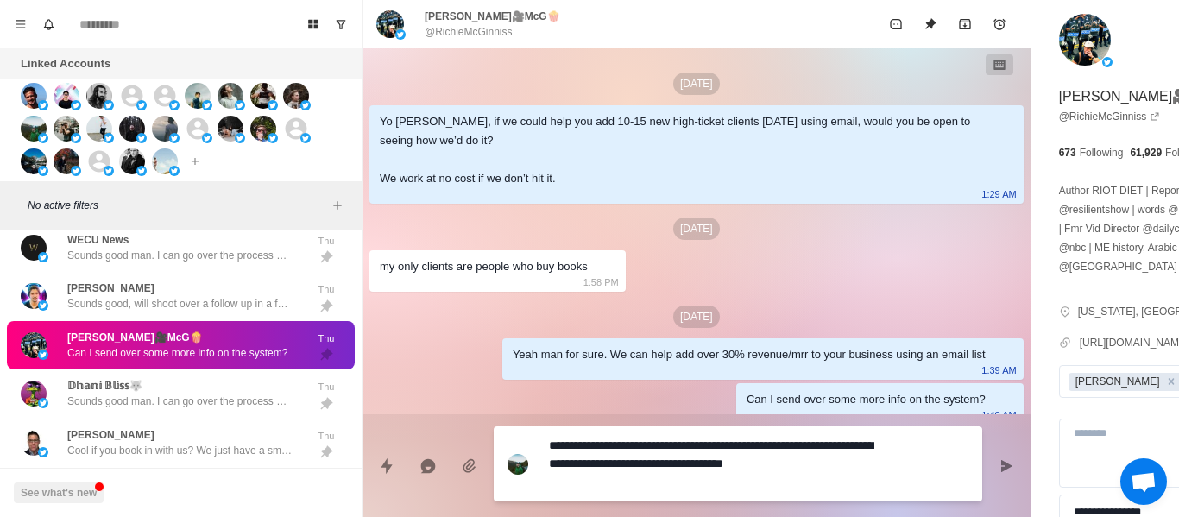
scroll to position [5586, 0]
click at [661, 481] on textarea "**********" at bounding box center [711, 463] width 325 height 61
click at [1000, 465] on icon "Send message" at bounding box center [1007, 466] width 14 height 14
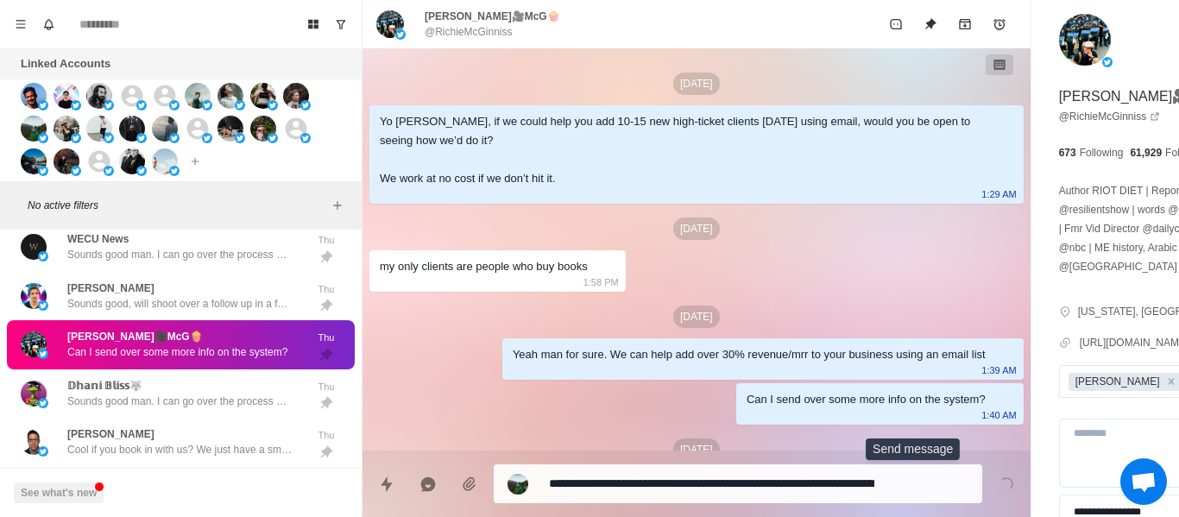
scroll to position [85, 0]
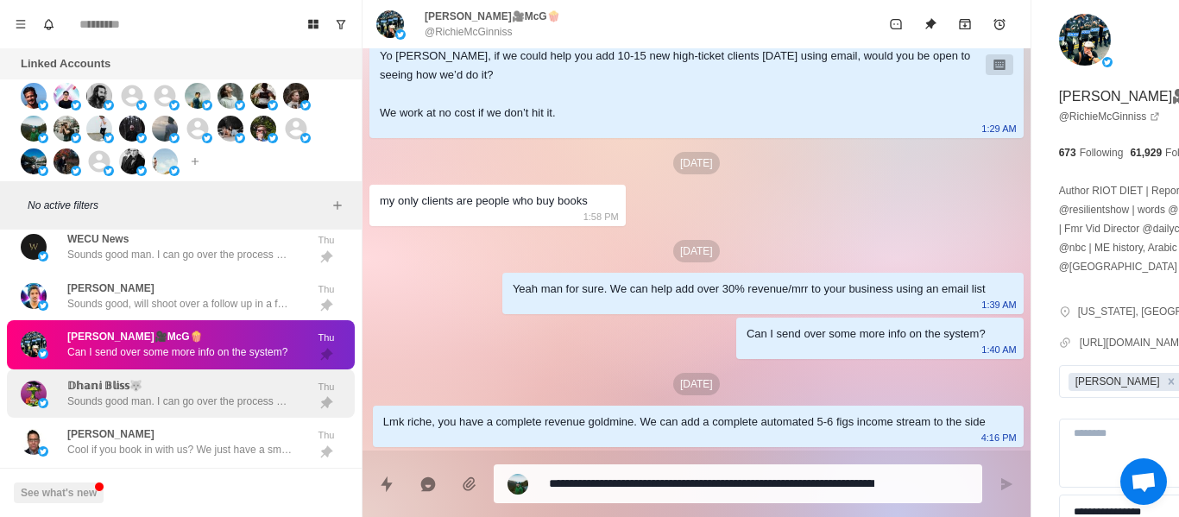
click at [173, 386] on div "𝔻𝕙𝕒𝕟𝕚 𝔹𝕝𝕚𝕤𝕤🐺 Sounds good man. I can go over the process on a call + show you ho…" at bounding box center [179, 393] width 224 height 31
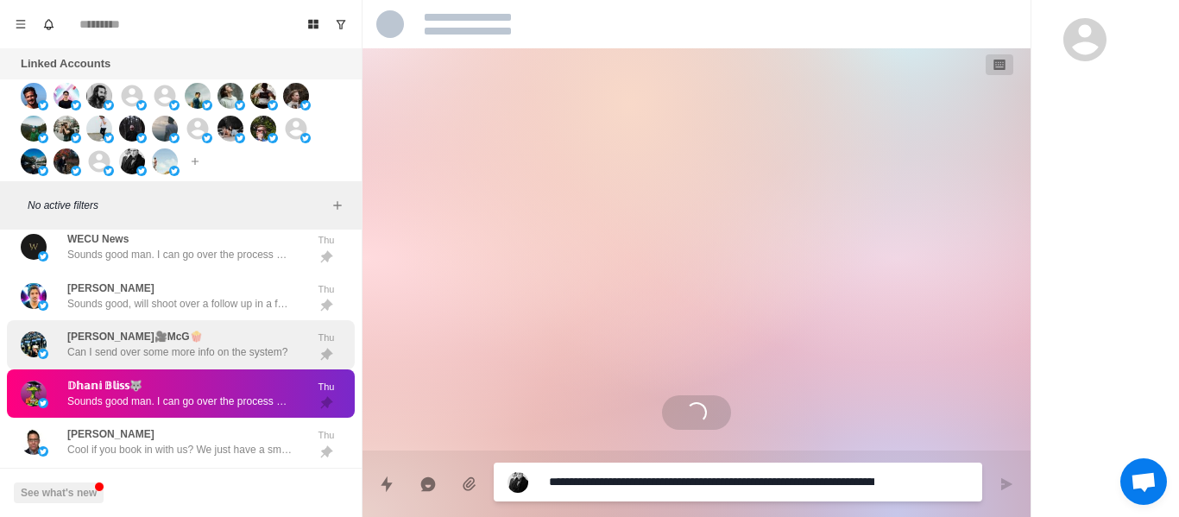
scroll to position [0, 0]
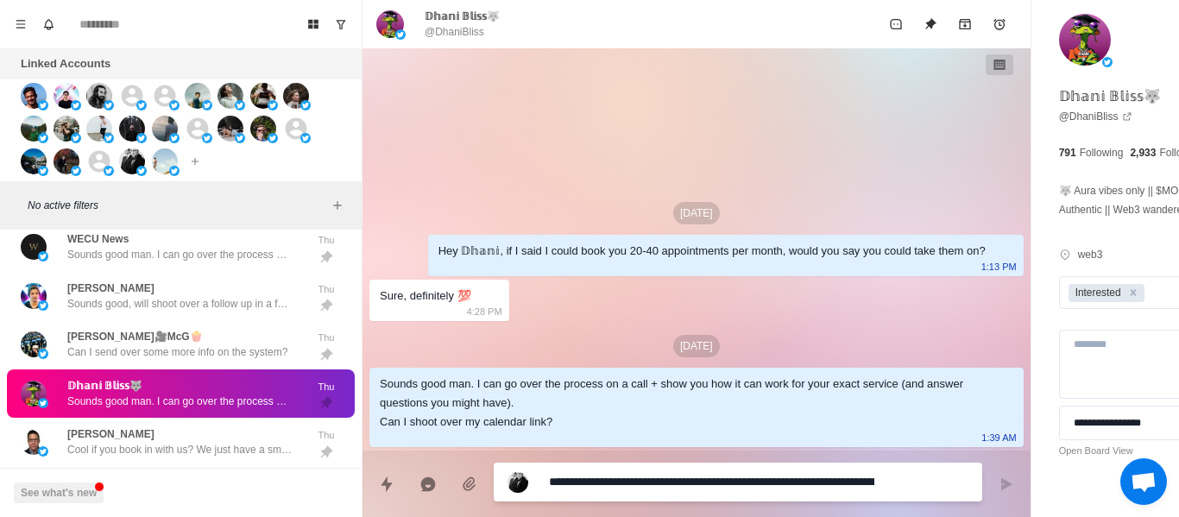
drag, startPoint x: 701, startPoint y: 483, endPoint x: 693, endPoint y: 478, distance: 9.3
click at [693, 478] on textarea "**********" at bounding box center [711, 482] width 325 height 25
click at [666, 484] on textarea "**********" at bounding box center [711, 482] width 325 height 25
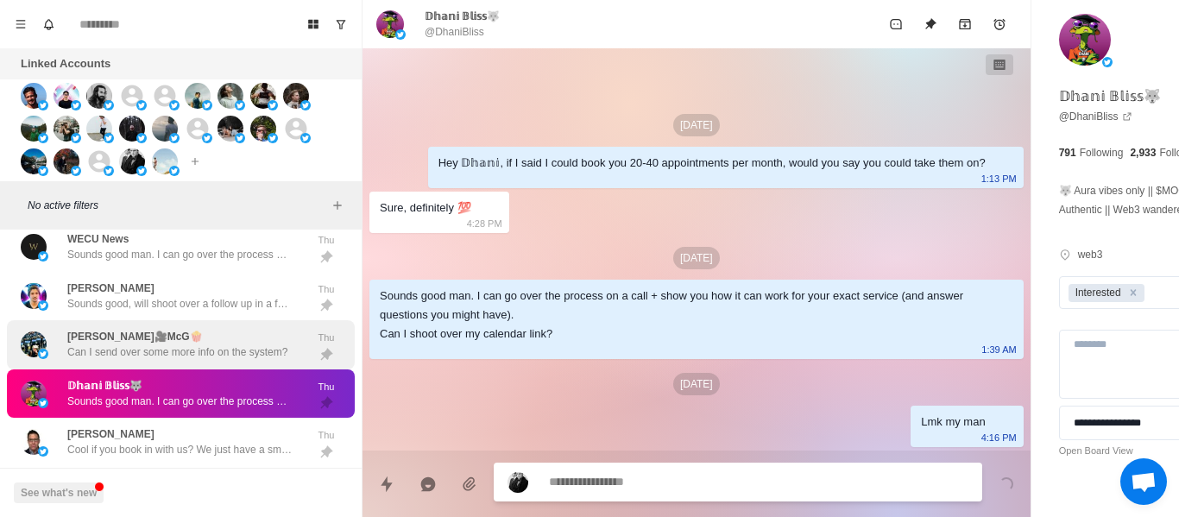
click at [161, 449] on p "Cool if you book in with us? We just have a small questionnaire, just to kind g…" at bounding box center [179, 450] width 224 height 16
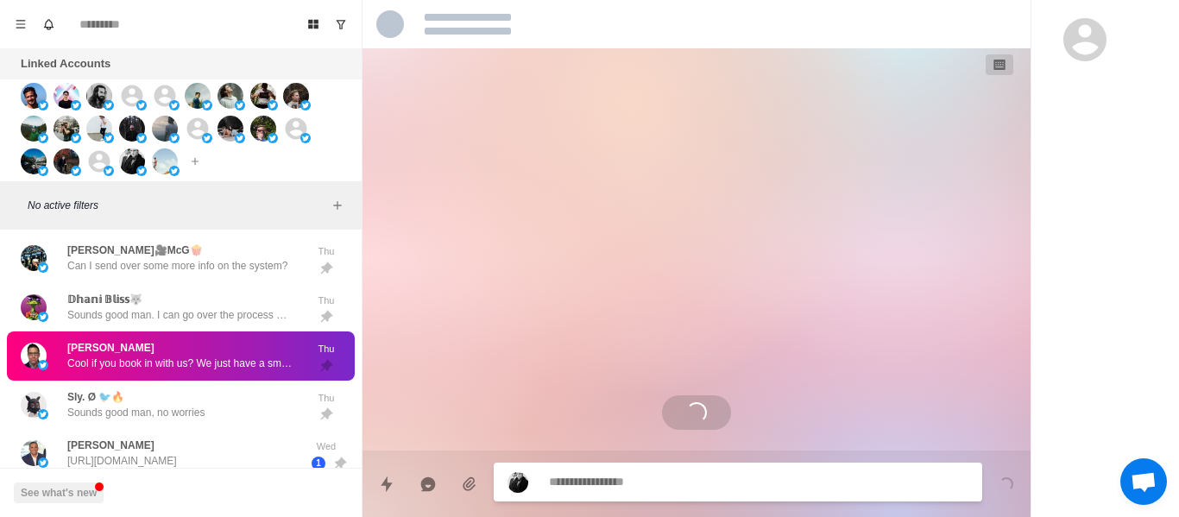
scroll to position [589, 0]
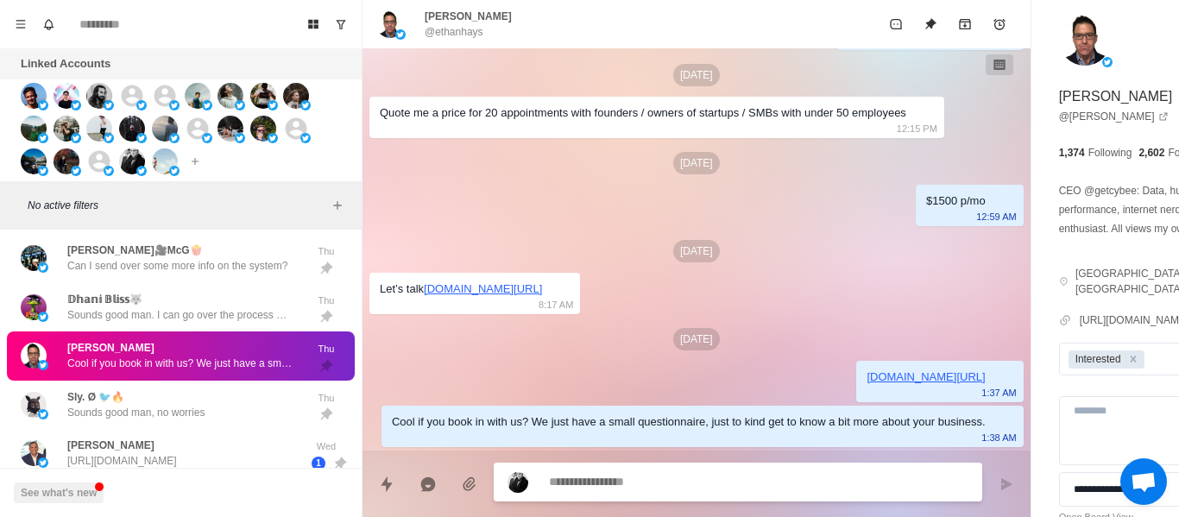
click at [71, 408] on div "Sly. Ø 🐦🔥 Sounds good man, no worries" at bounding box center [163, 405] width 284 height 35
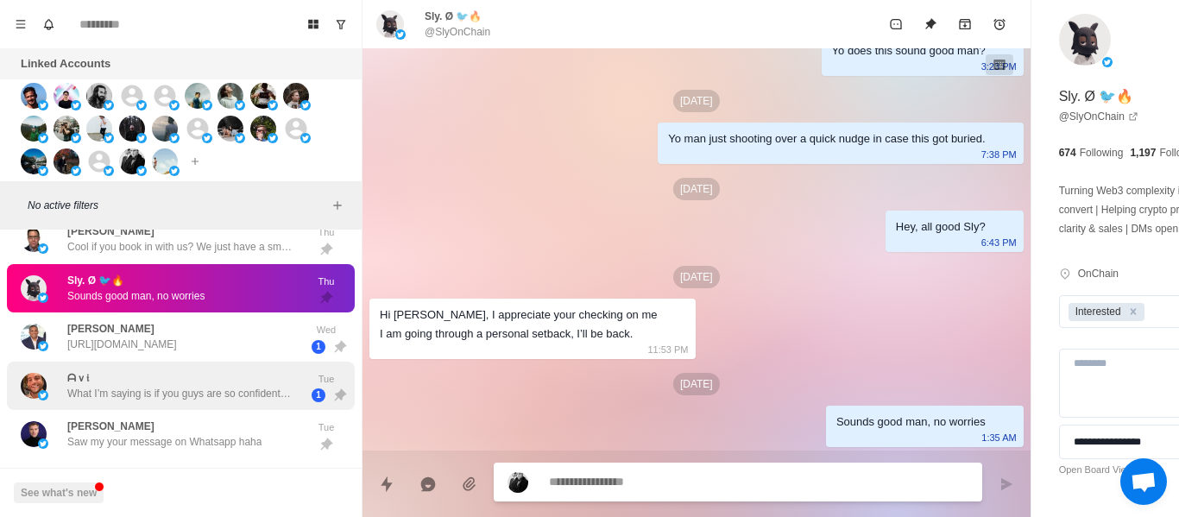
scroll to position [5758, 0]
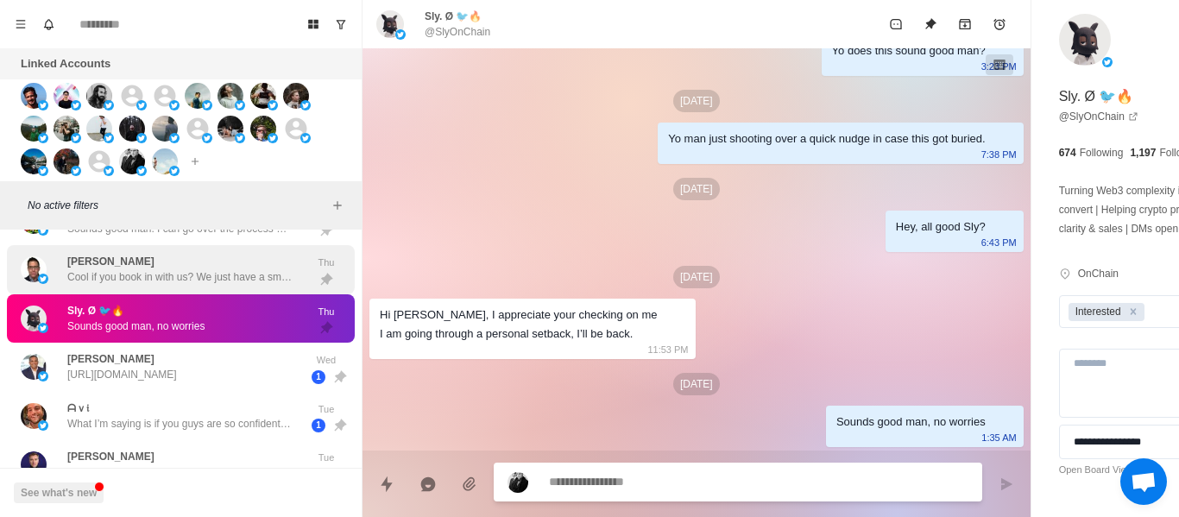
click at [111, 280] on p "Cool if you book in with us? We just have a small questionnaire, just to kind g…" at bounding box center [179, 277] width 224 height 16
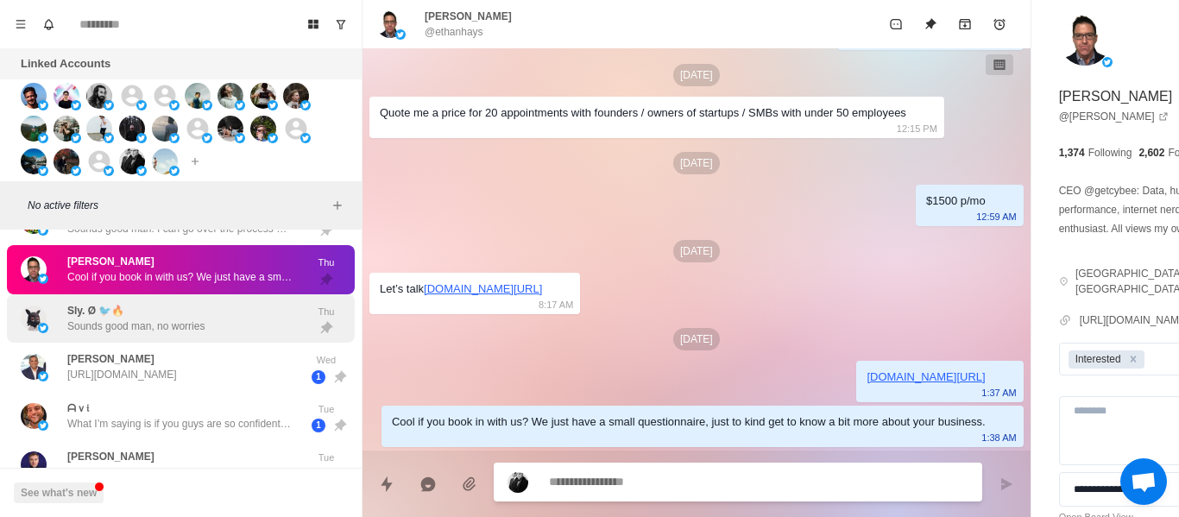
click at [135, 335] on div "Sly. Ø 🐦🔥 Sounds good man, no worries" at bounding box center [163, 318] width 284 height 35
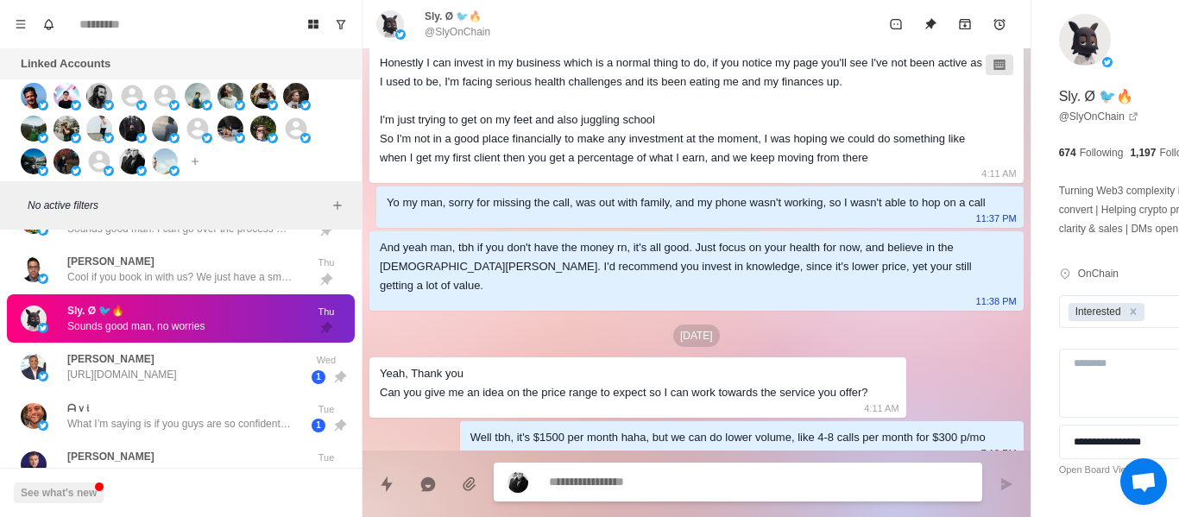
scroll to position [1178, 0]
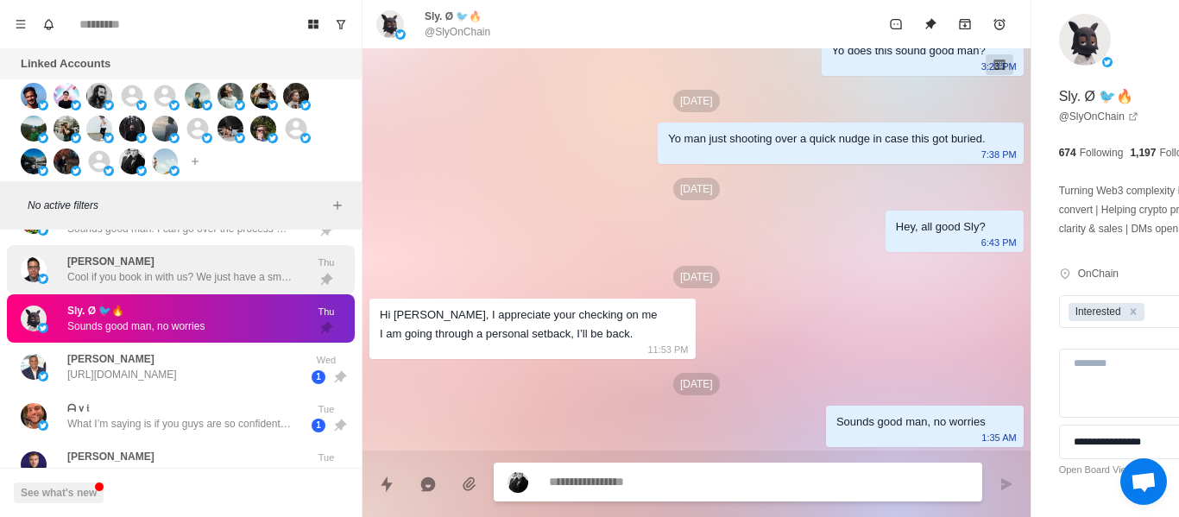
click at [158, 273] on p "Cool if you book in with us? We just have a small questionnaire, just to kind g…" at bounding box center [179, 277] width 224 height 16
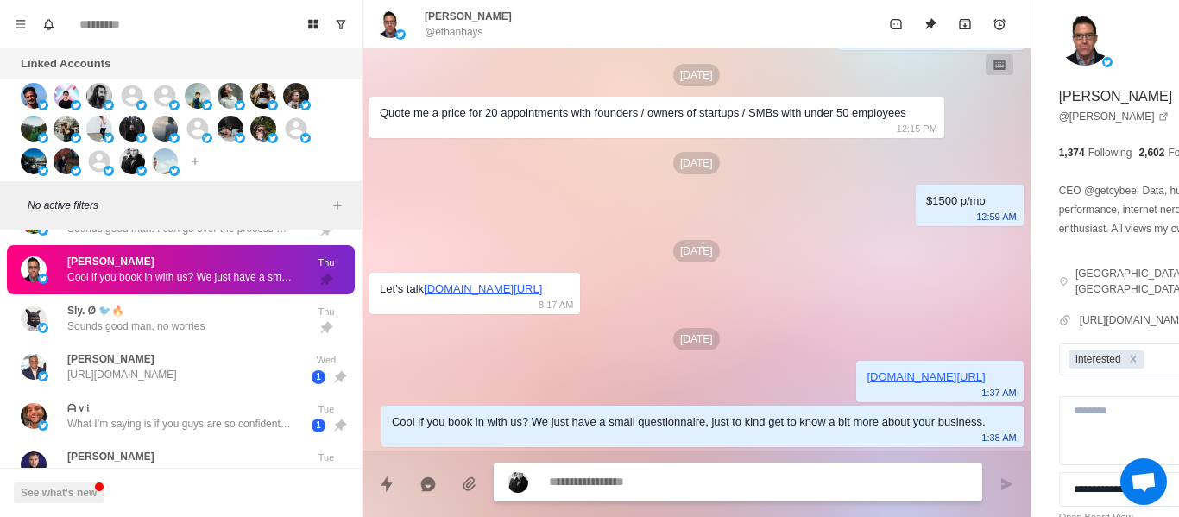
scroll to position [589, 0]
click at [454, 32] on p "@ethanhays" at bounding box center [454, 32] width 59 height 16
click at [1059, 118] on link "@ ethanhays" at bounding box center [1114, 117] width 110 height 16
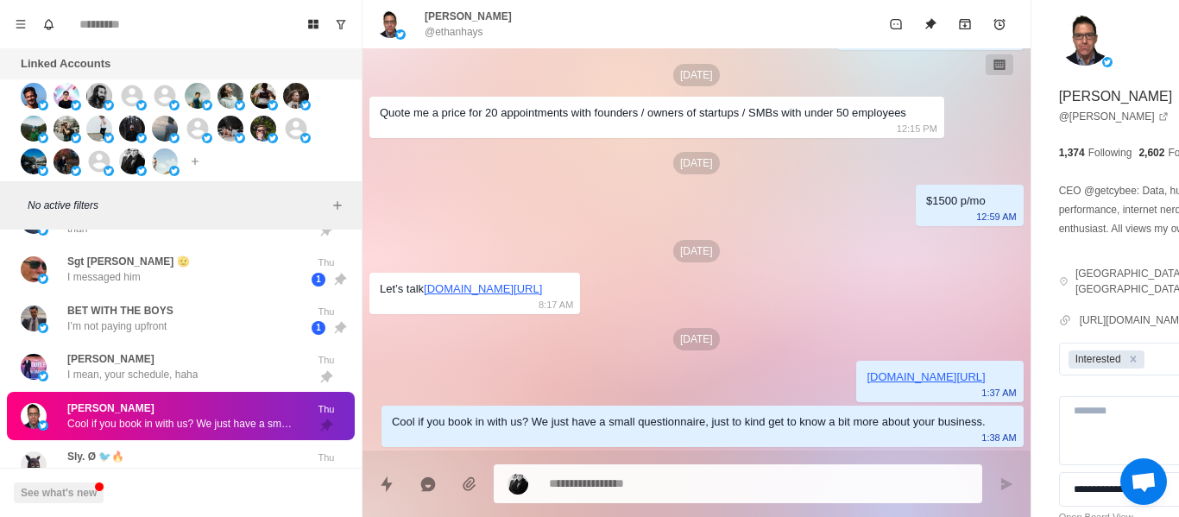
scroll to position [5904, 0]
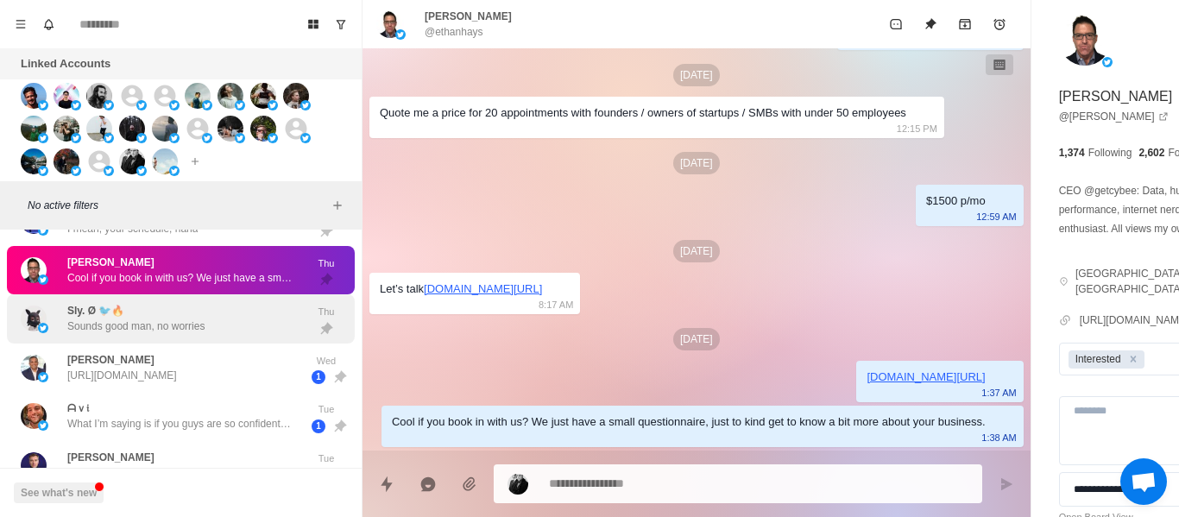
click at [240, 325] on div "Sly. Ø 🐦🔥 Sounds good man, no worries" at bounding box center [163, 318] width 284 height 35
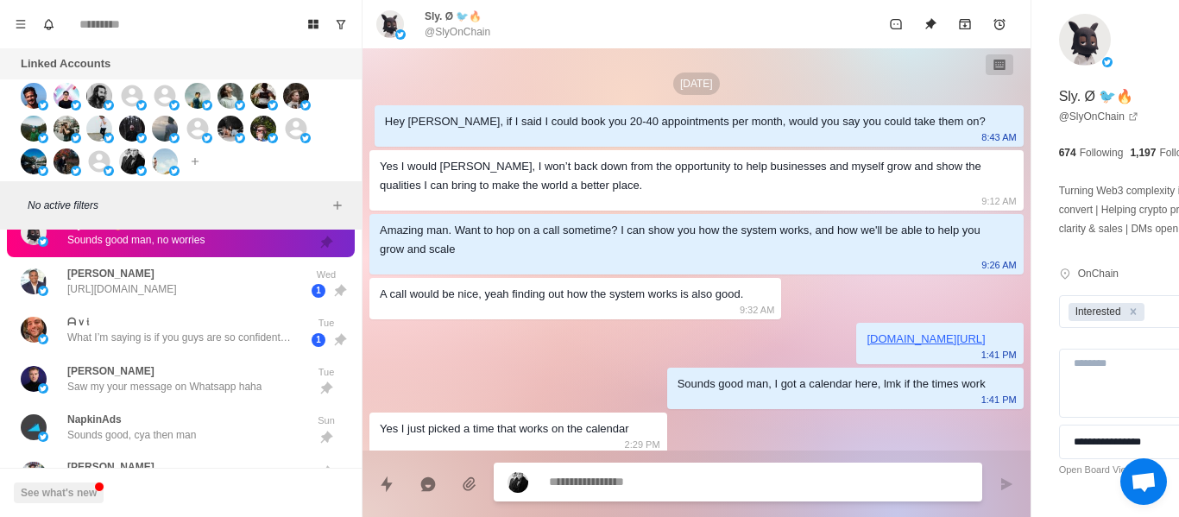
scroll to position [1178, 0]
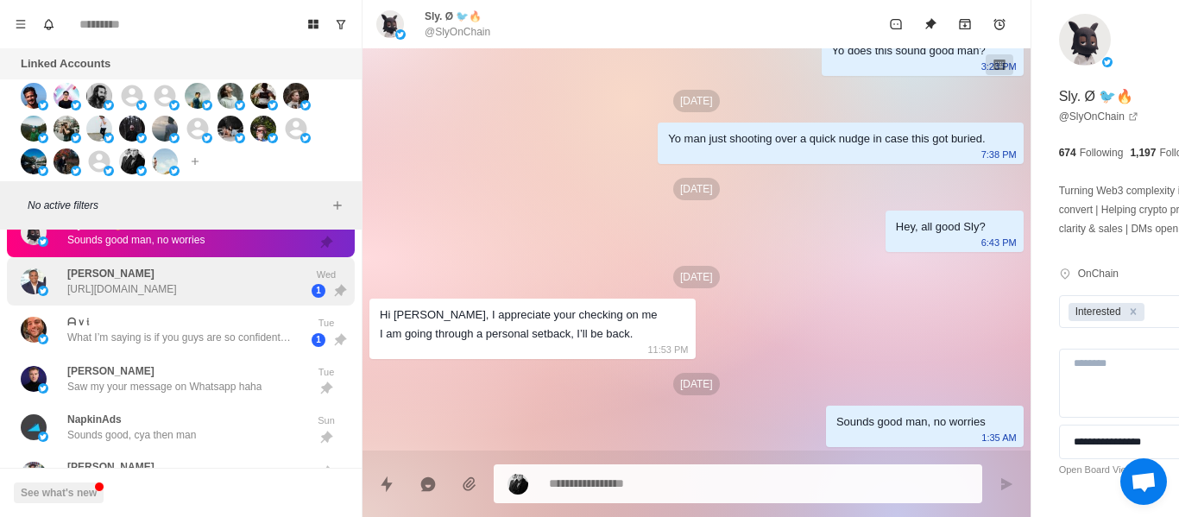
drag, startPoint x: 137, startPoint y: 302, endPoint x: 221, endPoint y: 303, distance: 83.7
click at [141, 301] on div "[PERSON_NAME] [URL][DOMAIN_NAME] Wed 1" at bounding box center [181, 281] width 348 height 49
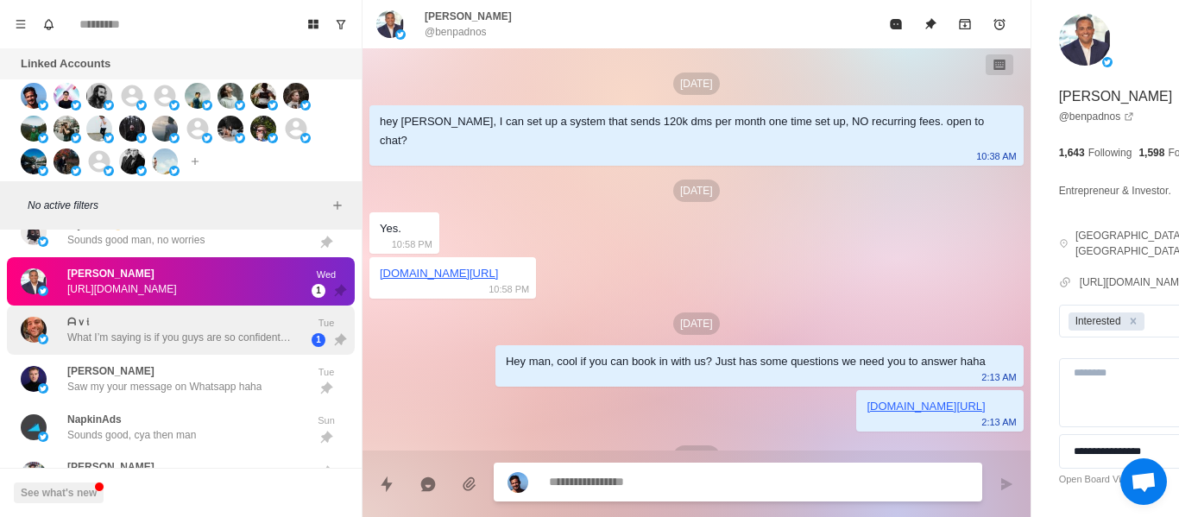
scroll to position [870, 0]
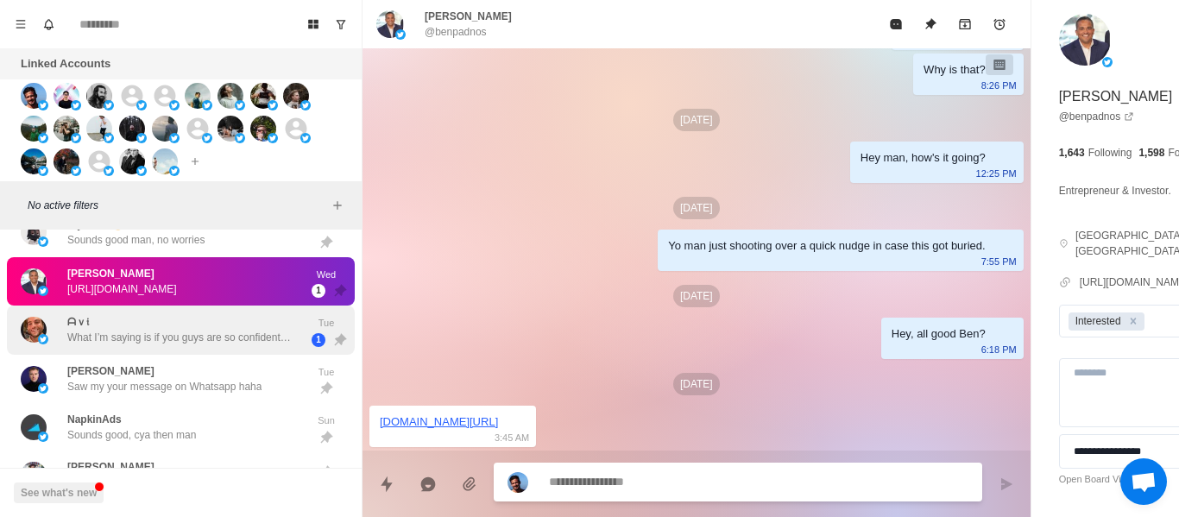
click at [186, 332] on p "What I’m saying is if you guys are so confident, why don’t I give you a higher …" at bounding box center [179, 338] width 224 height 16
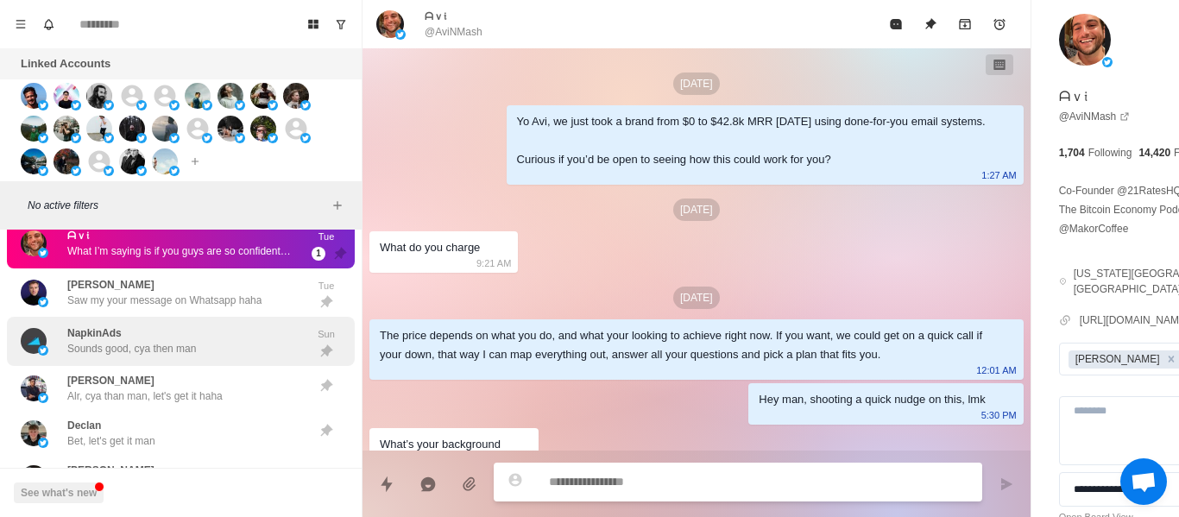
scroll to position [950, 0]
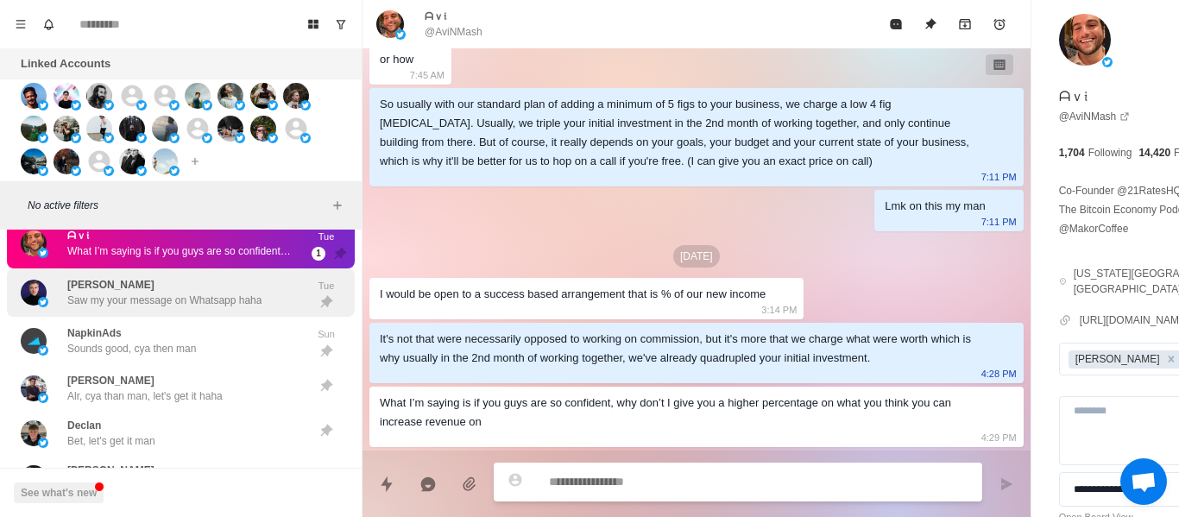
drag, startPoint x: 141, startPoint y: 307, endPoint x: 159, endPoint y: 300, distance: 19.7
click at [141, 305] on p "Saw my your message on Whatsapp haha" at bounding box center [164, 301] width 194 height 16
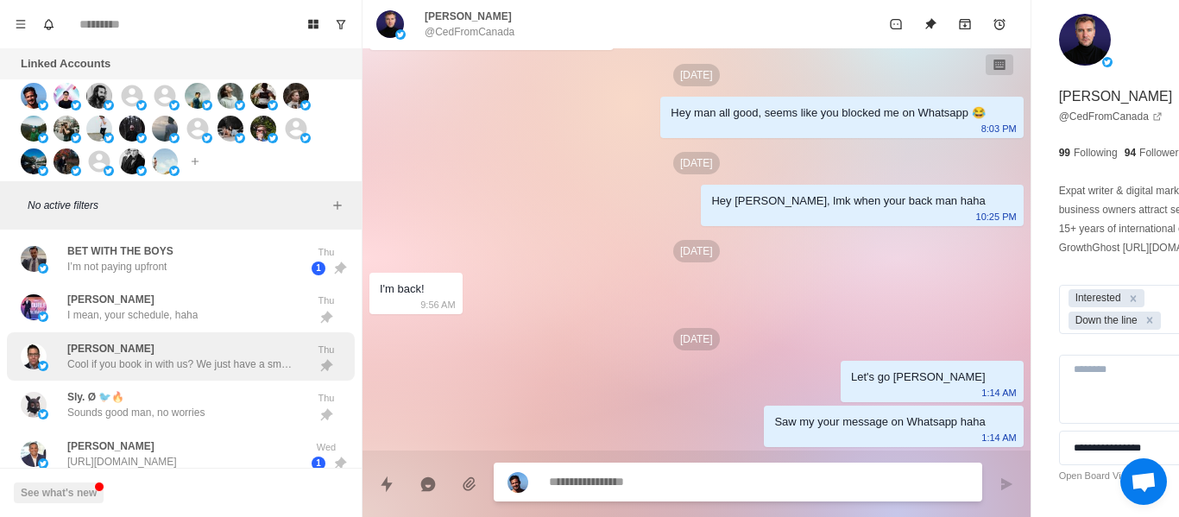
scroll to position [5991, 0]
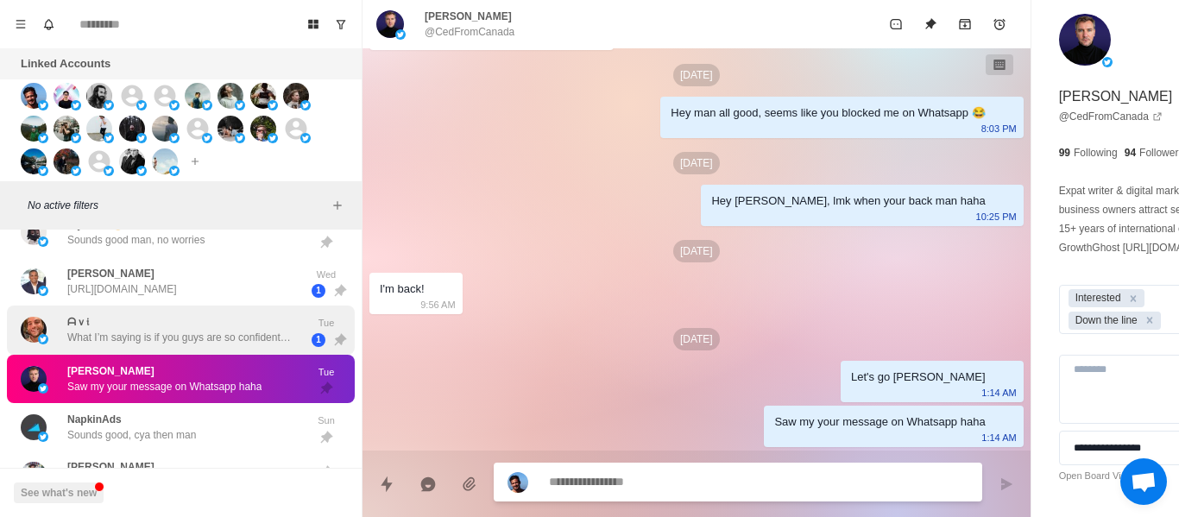
drag, startPoint x: 188, startPoint y: 349, endPoint x: 182, endPoint y: 311, distance: 38.5
click at [186, 347] on div "ᗩｖ𝔦 What I’m saying is if you guys are so confident, why don’t I give you a hig…" at bounding box center [181, 330] width 348 height 49
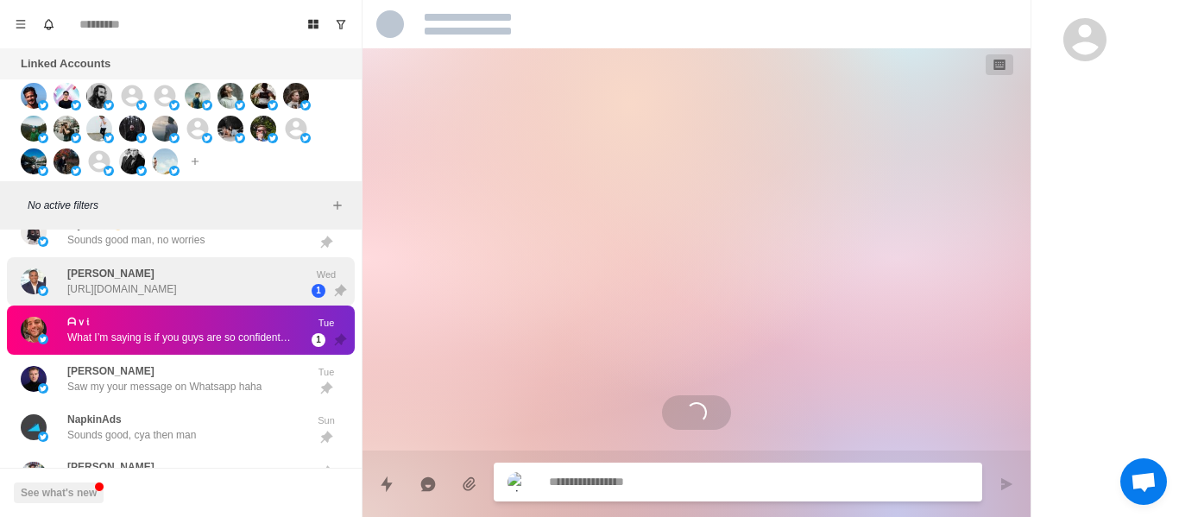
scroll to position [0, 0]
click at [177, 274] on div "[PERSON_NAME] [URL][DOMAIN_NAME]" at bounding box center [122, 281] width 110 height 31
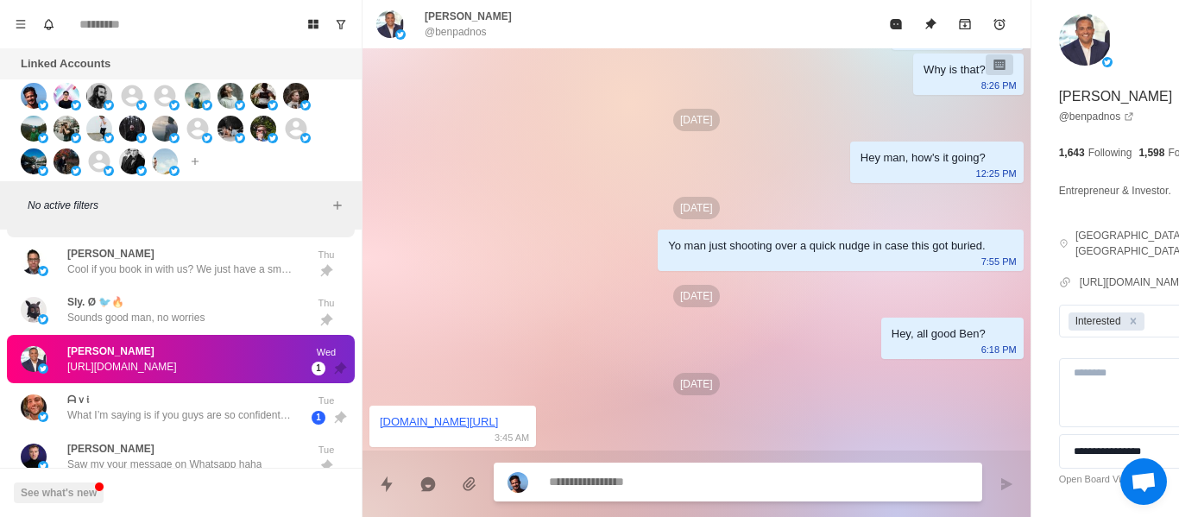
scroll to position [5818, 0]
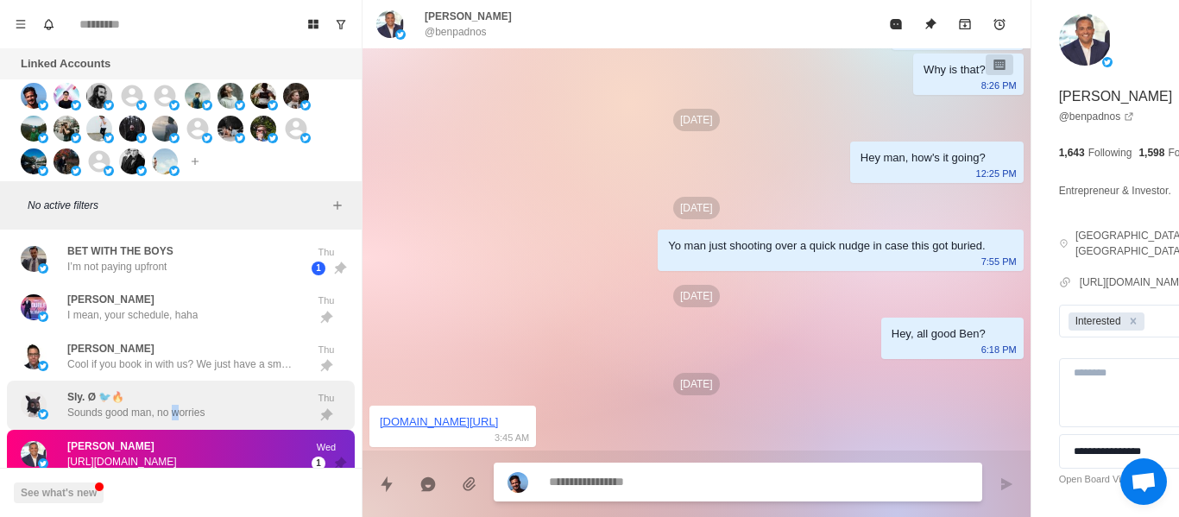
click at [174, 390] on div "Sly. Ø 🐦🔥 Sounds good man, no worries" at bounding box center [135, 404] width 137 height 31
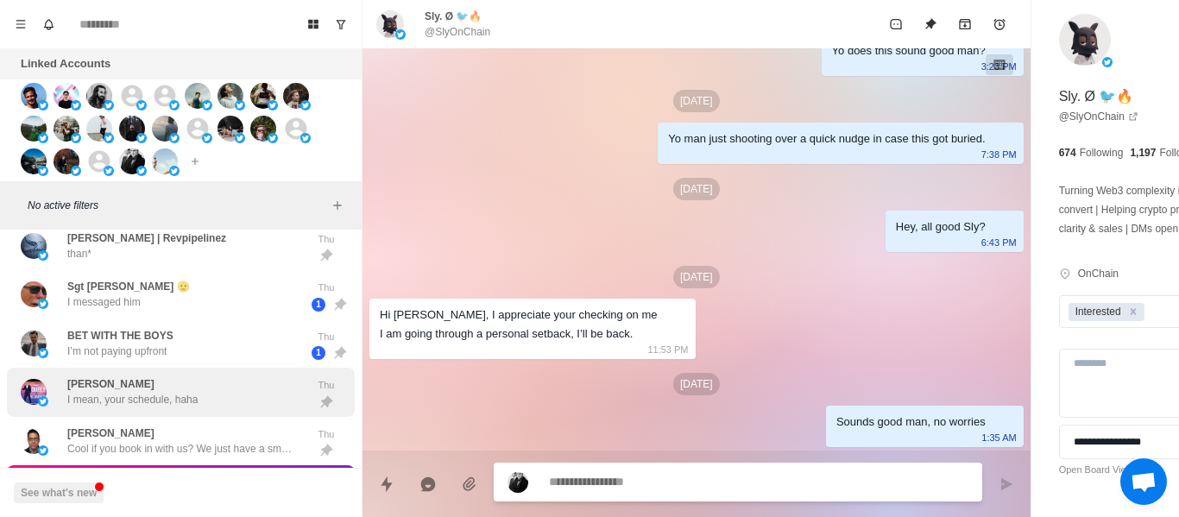
scroll to position [5732, 0]
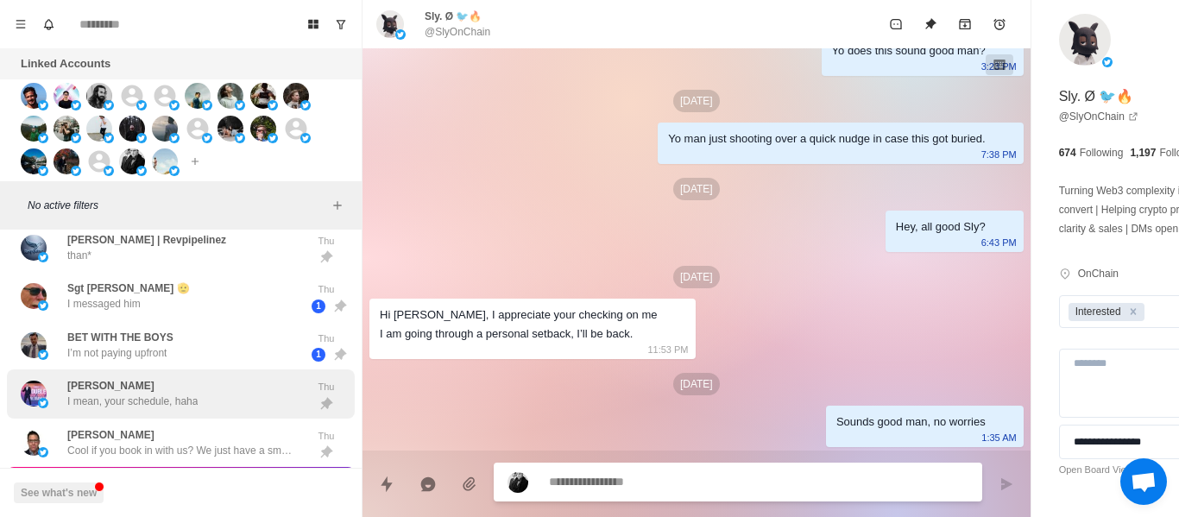
click at [165, 389] on div "[PERSON_NAME] I mean, your schedule, haha" at bounding box center [132, 393] width 130 height 31
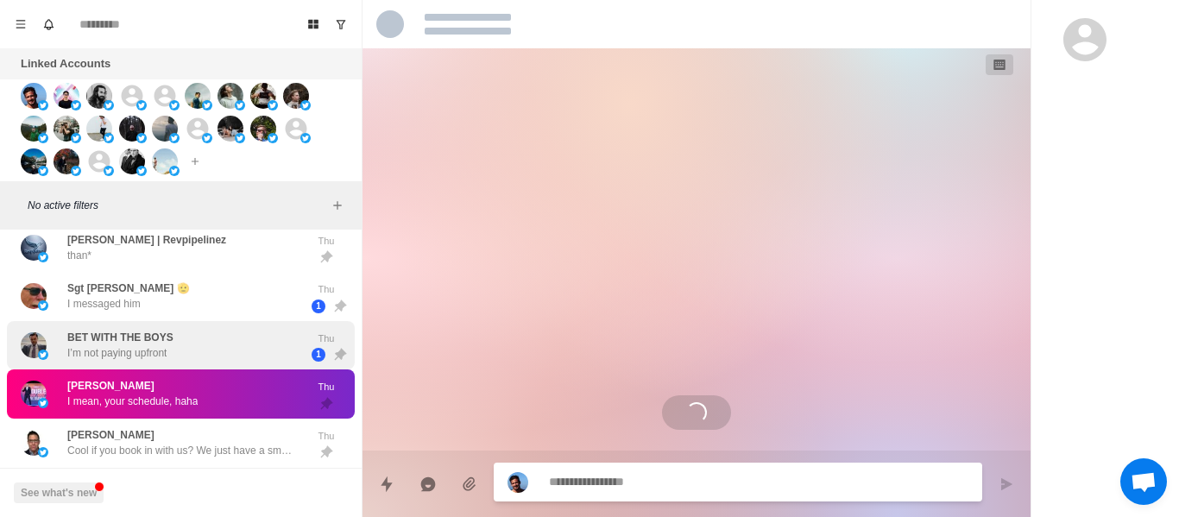
scroll to position [0, 0]
click at [155, 347] on p "I’m not paying upfront" at bounding box center [116, 353] width 99 height 16
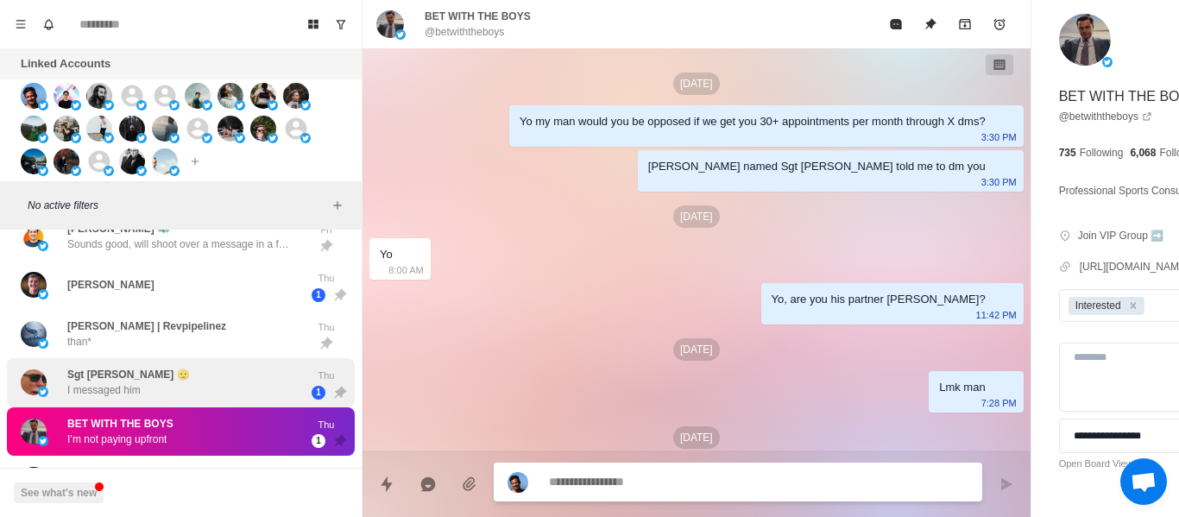
scroll to position [250, 0]
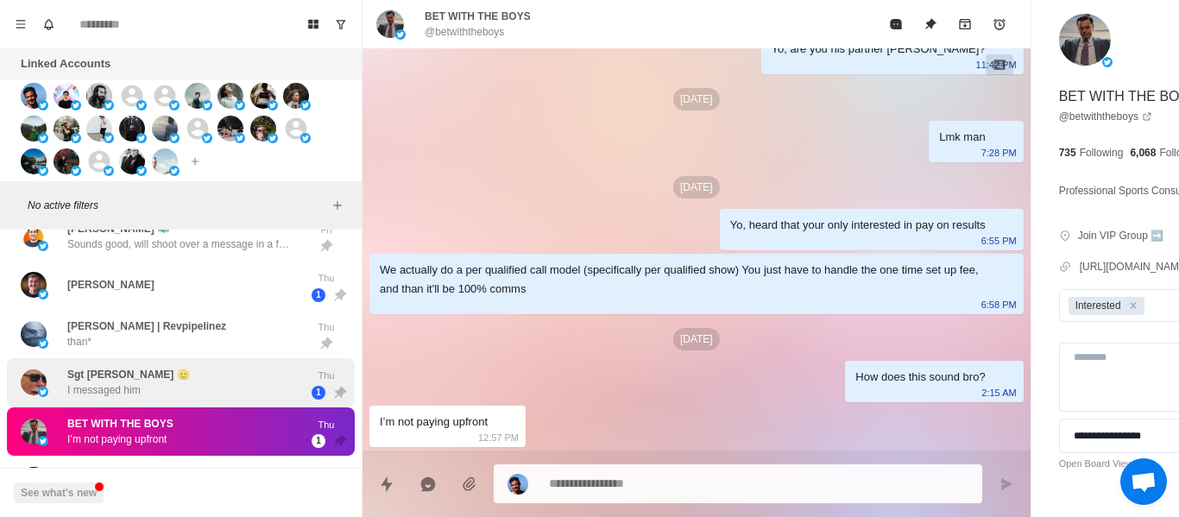
click at [162, 391] on div "Sgt [PERSON_NAME] 🫡 I messaged him" at bounding box center [163, 382] width 284 height 35
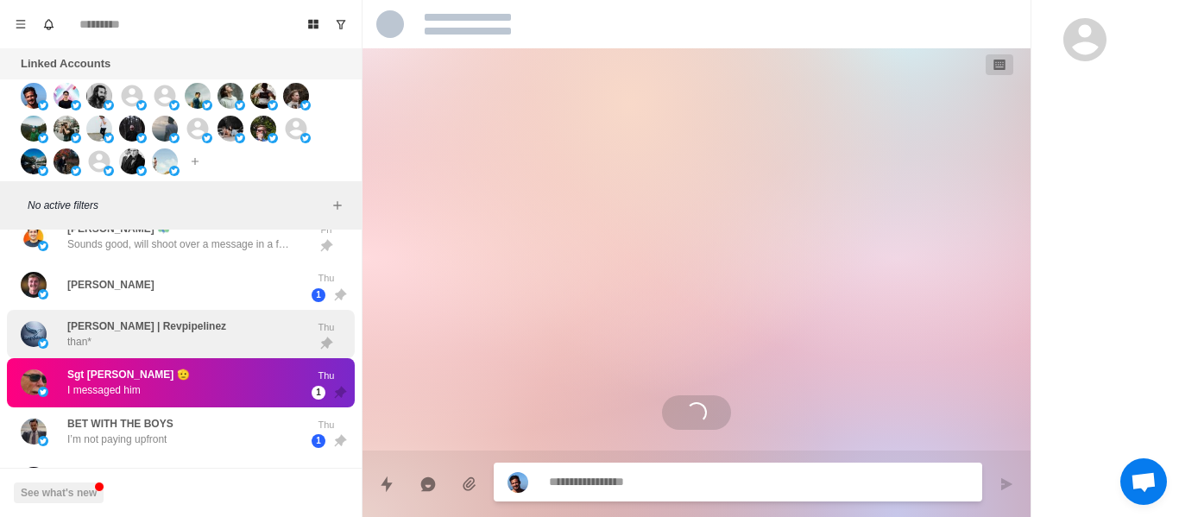
scroll to position [0, 0]
click at [129, 323] on p "[PERSON_NAME] | Revpipelinez" at bounding box center [146, 327] width 159 height 16
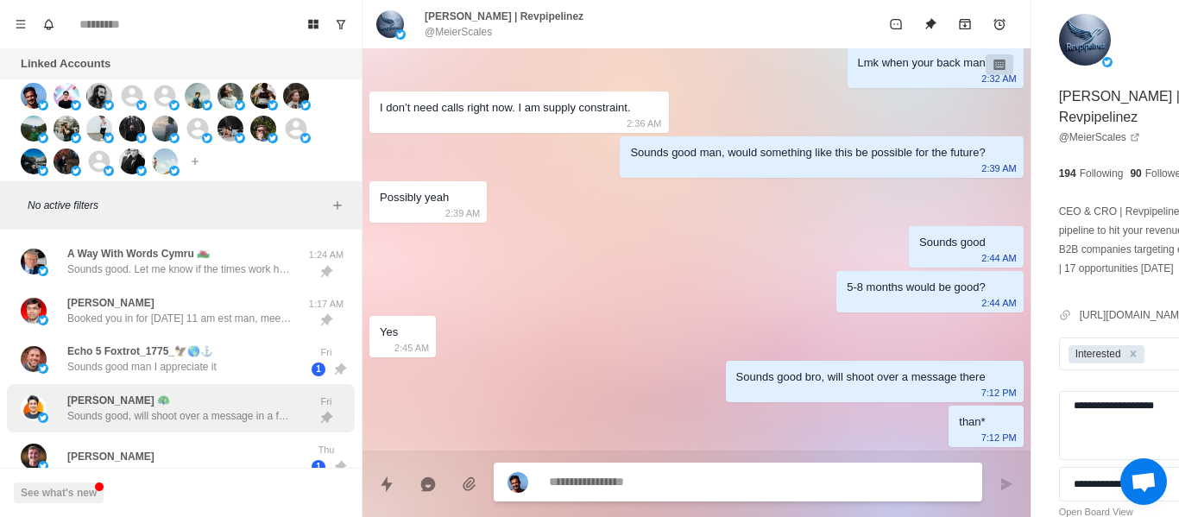
scroll to position [5473, 0]
click at [153, 426] on div "[PERSON_NAME] 🦚 Sounds good, will shoot over a message in a few days Fri" at bounding box center [181, 409] width 348 height 49
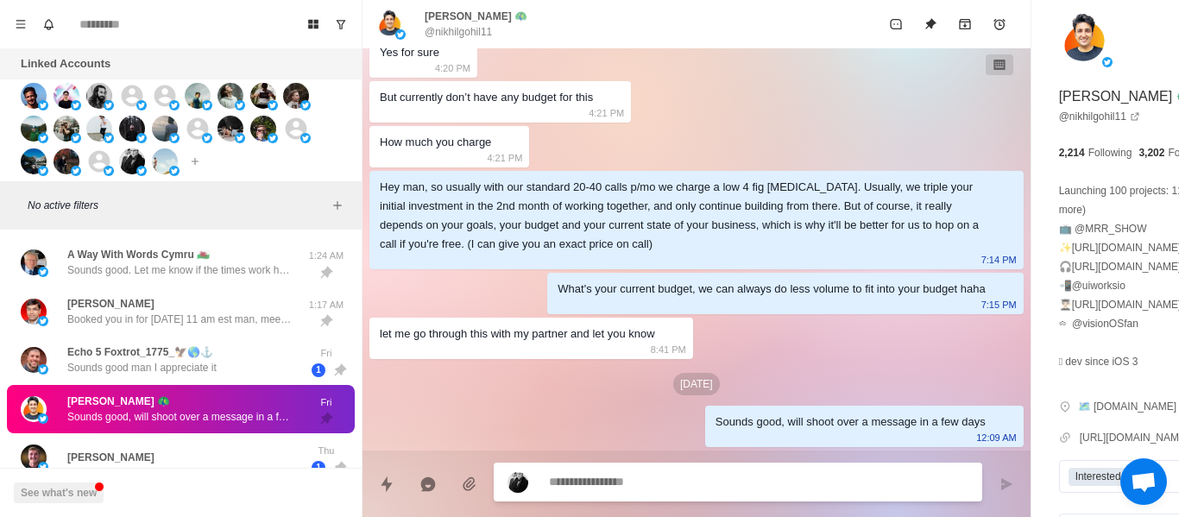
scroll to position [5559, 0]
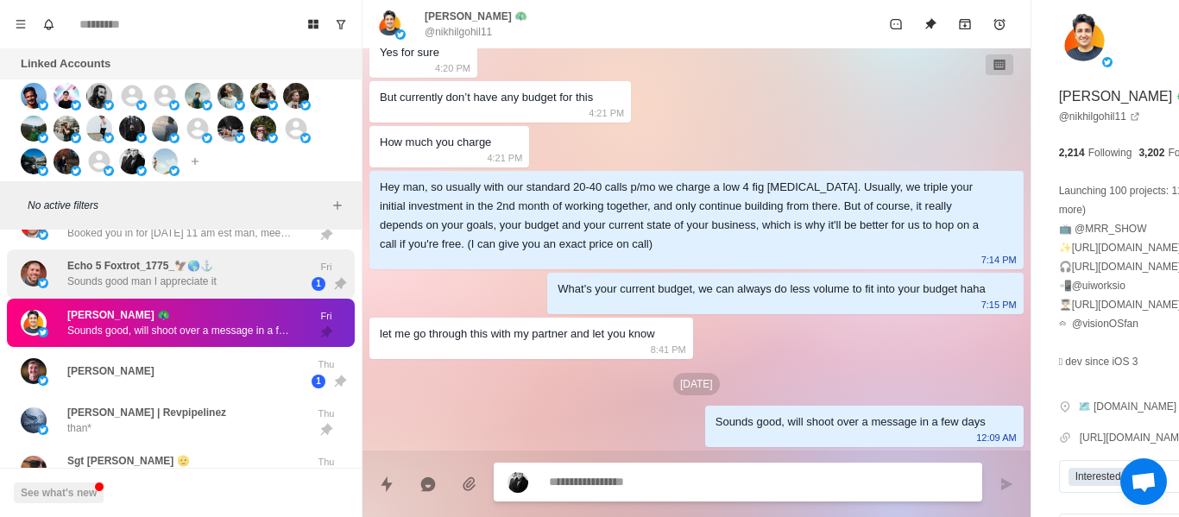
click at [161, 281] on p "Sounds good man I appreciate it" at bounding box center [141, 282] width 149 height 16
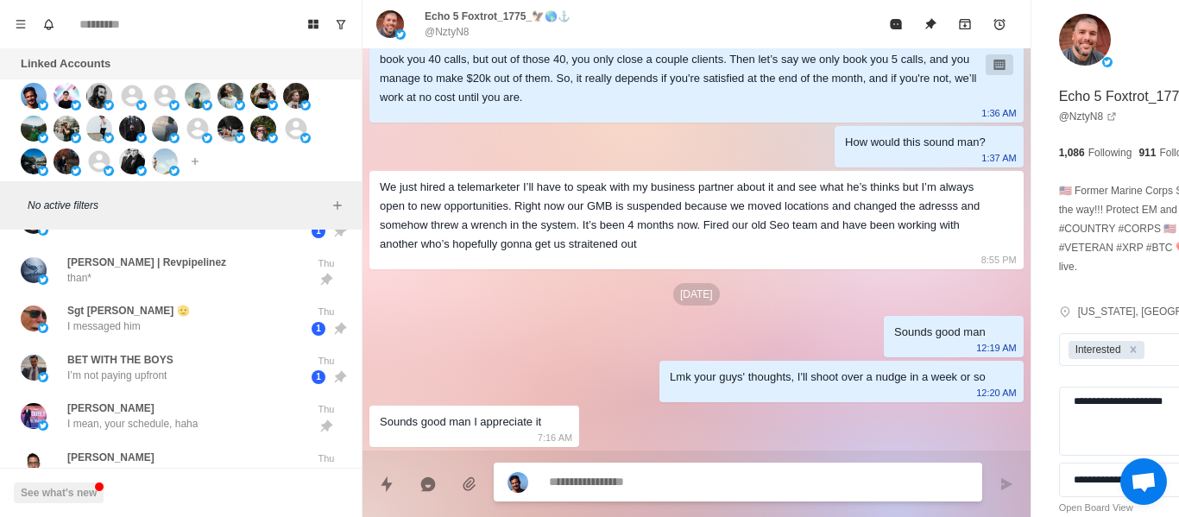
scroll to position [5818, 0]
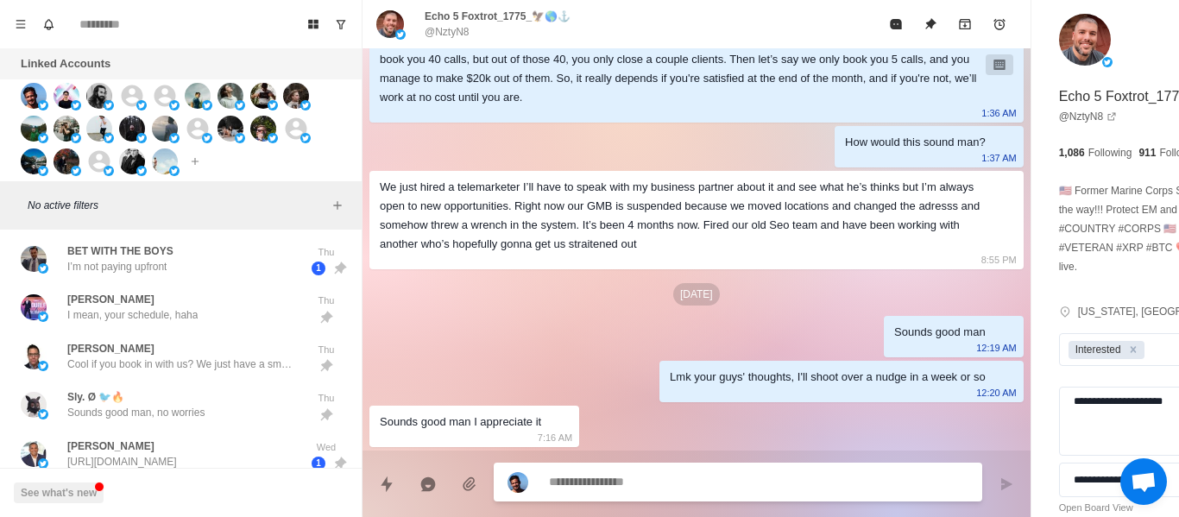
click at [160, 290] on div "[PERSON_NAME] I mean, your schedule, haha" at bounding box center [163, 307] width 284 height 35
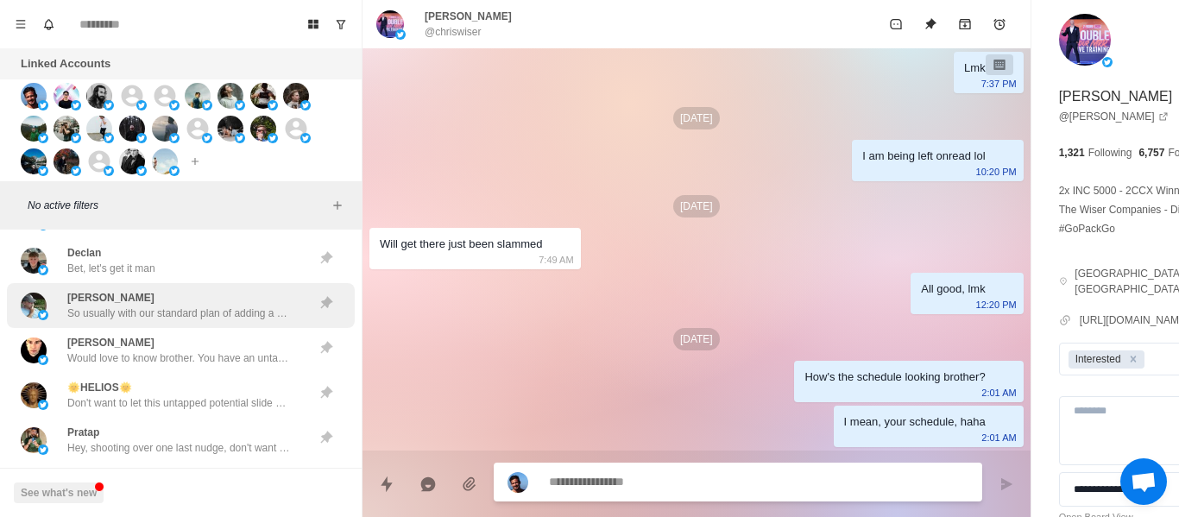
scroll to position [6077, 0]
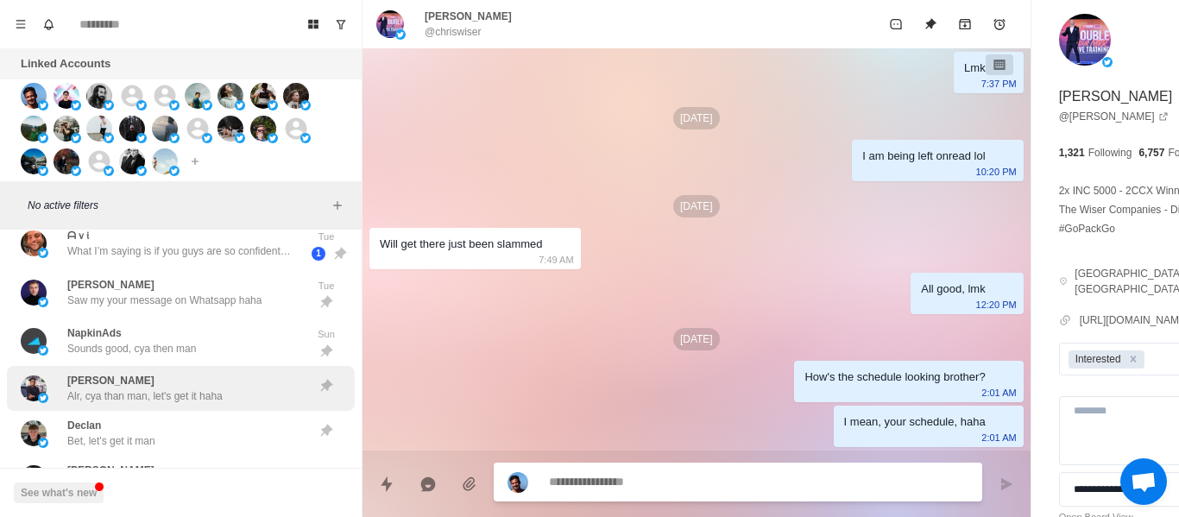
click at [161, 387] on div "[PERSON_NAME] Alr, cya than man, let's get it haha" at bounding box center [144, 388] width 155 height 31
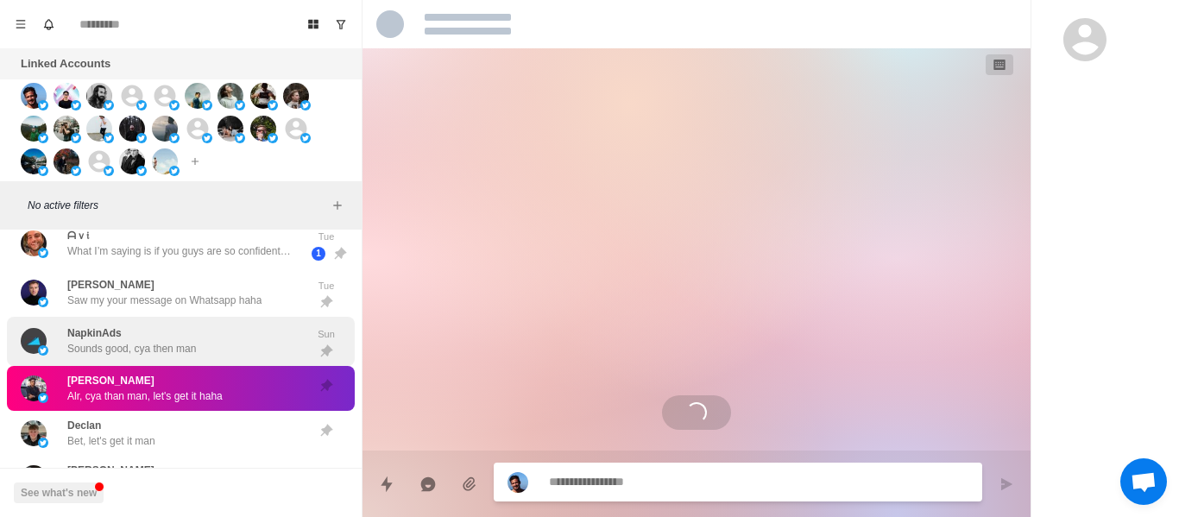
scroll to position [0, 0]
click at [164, 342] on p "Sounds good, cya then man" at bounding box center [131, 349] width 129 height 16
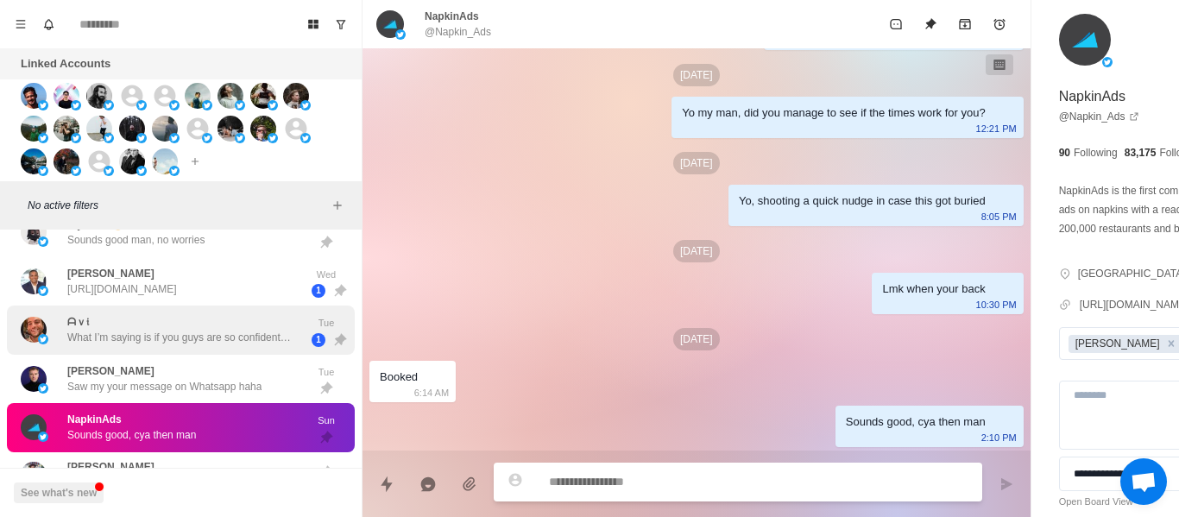
scroll to position [5904, 0]
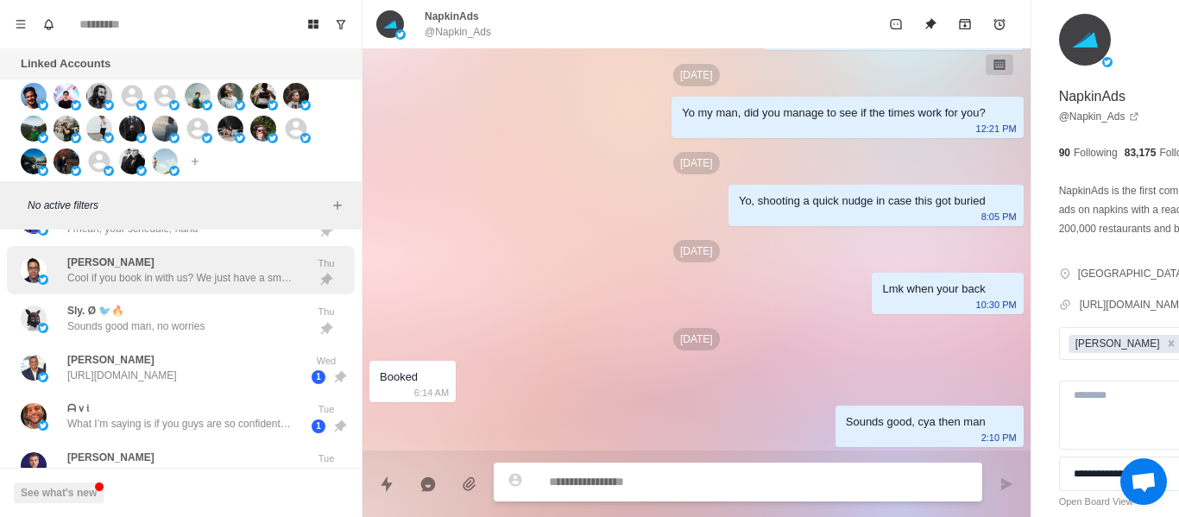
click at [168, 292] on div "[PERSON_NAME] Cool if you book in with us? We just have a small questionnaire, …" at bounding box center [181, 270] width 348 height 49
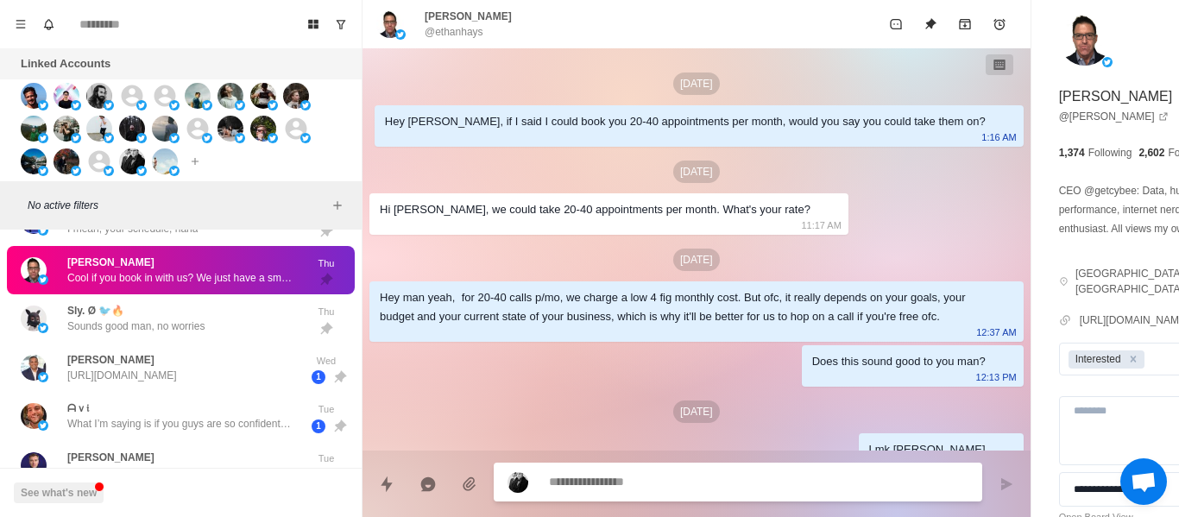
scroll to position [589, 0]
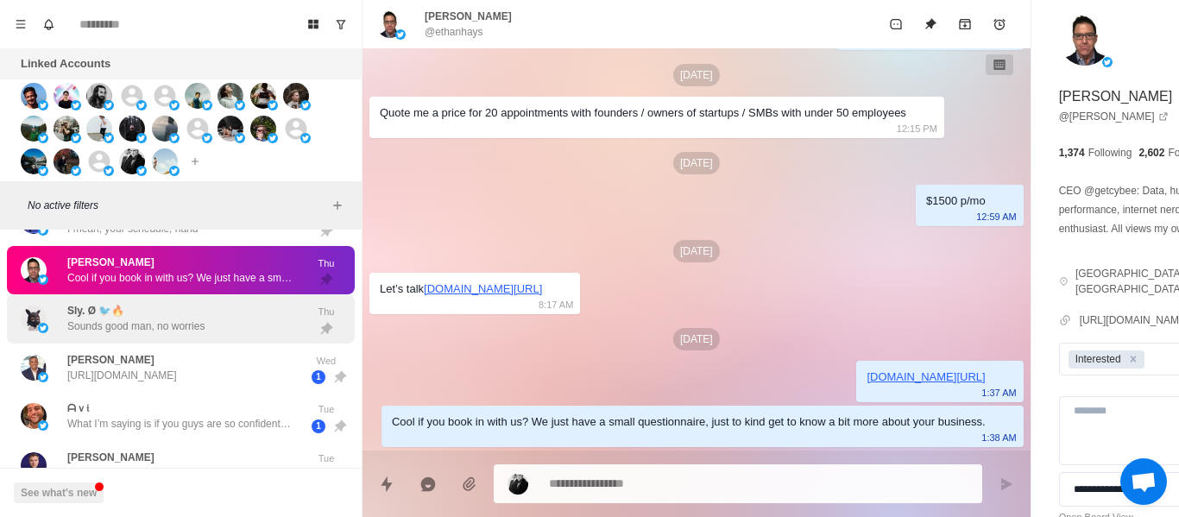
drag, startPoint x: 157, startPoint y: 337, endPoint x: 169, endPoint y: 353, distance: 20.4
click at [157, 335] on div "Sly. Ø 🐦🔥 Sounds good man, no worries Thu" at bounding box center [181, 318] width 348 height 49
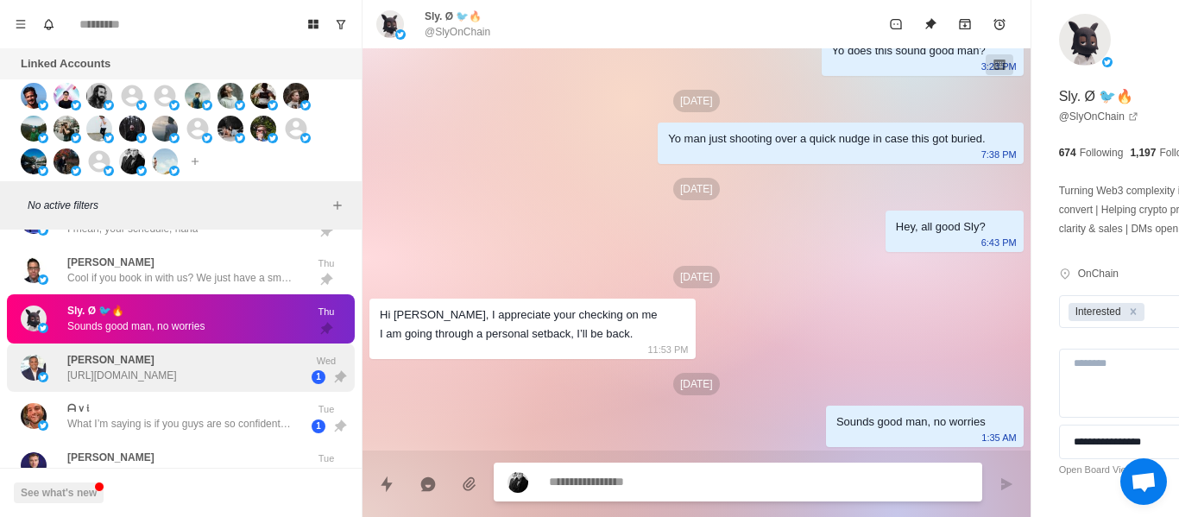
click at [167, 352] on div "[PERSON_NAME] [URL][DOMAIN_NAME]" at bounding box center [122, 367] width 110 height 31
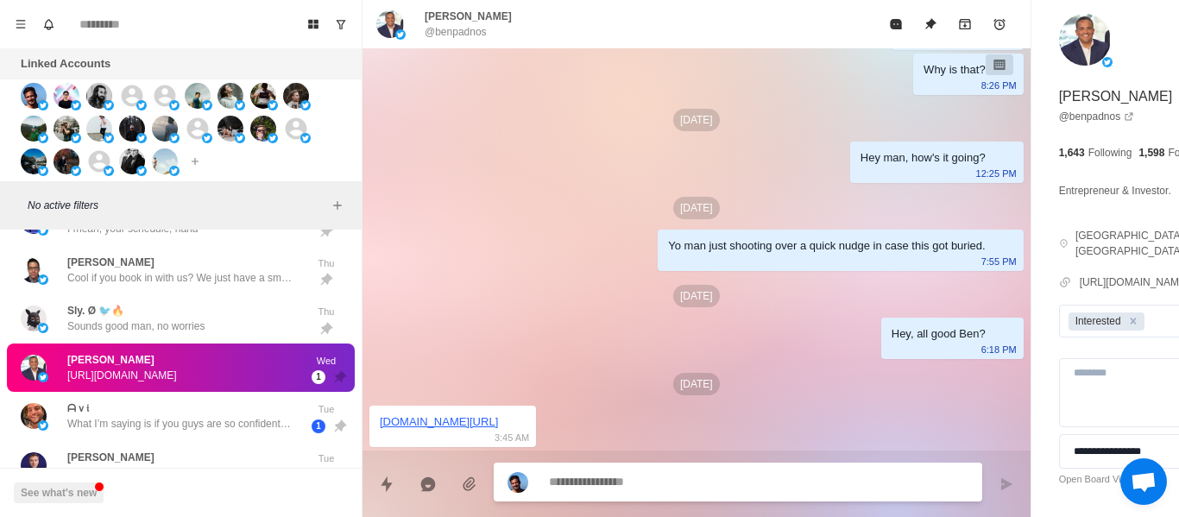
scroll to position [5991, 0]
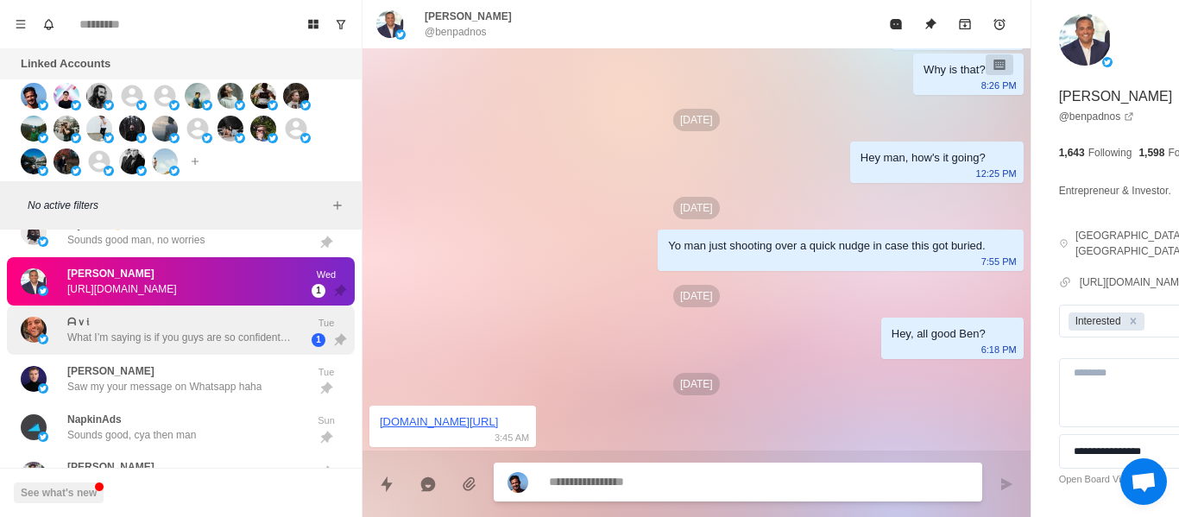
drag, startPoint x: 166, startPoint y: 327, endPoint x: 319, endPoint y: 329, distance: 152.8
click at [166, 325] on div "ᗩｖ𝔦 What I’m saying is if you guys are so confident, why don’t I give you a hig…" at bounding box center [179, 329] width 224 height 31
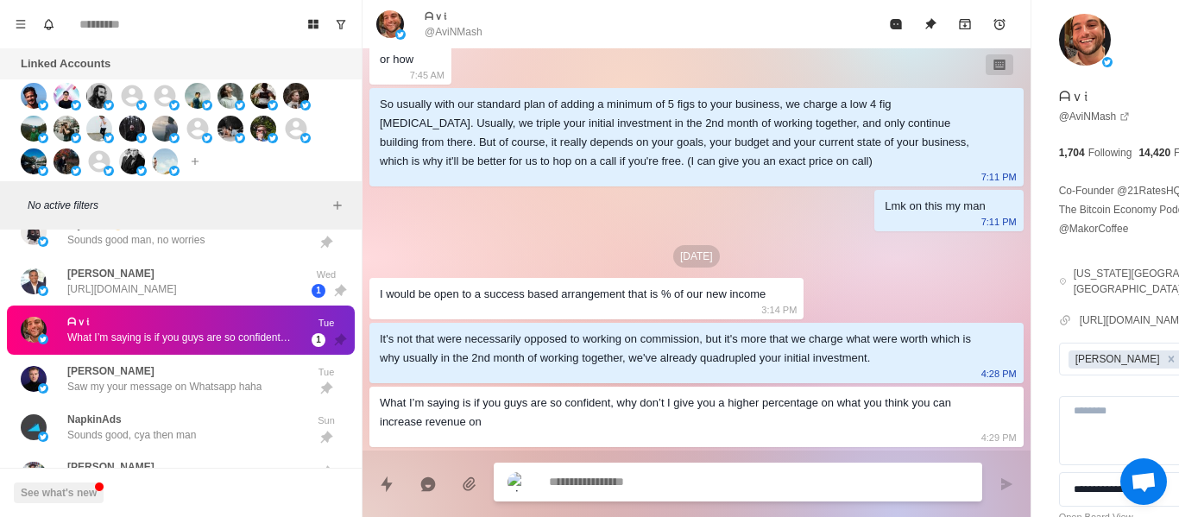
scroll to position [950, 0]
click at [617, 482] on textarea at bounding box center [711, 482] width 325 height 25
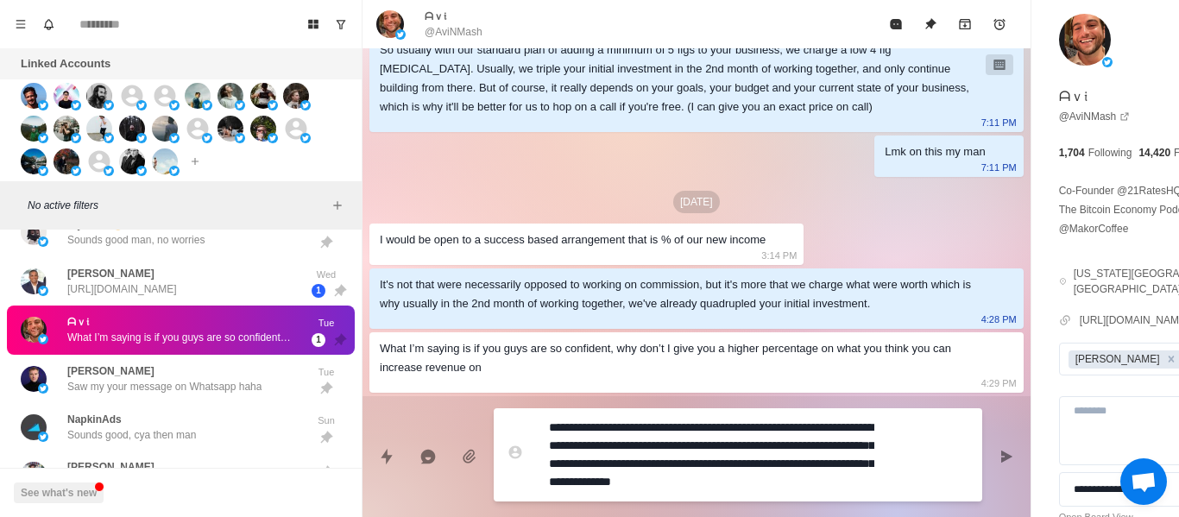
scroll to position [1022, 0]
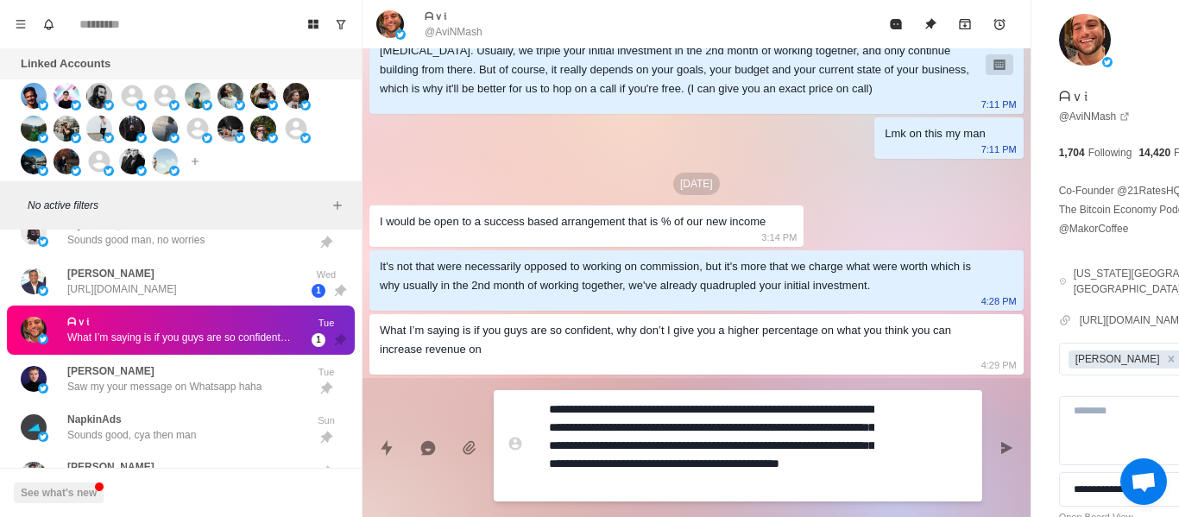
click at [728, 431] on textarea "**********" at bounding box center [711, 446] width 325 height 98
click at [458, 87] on div "So usually with our standard plan of adding a minimum of 5 figs to your busines…" at bounding box center [697, 65] width 654 height 98
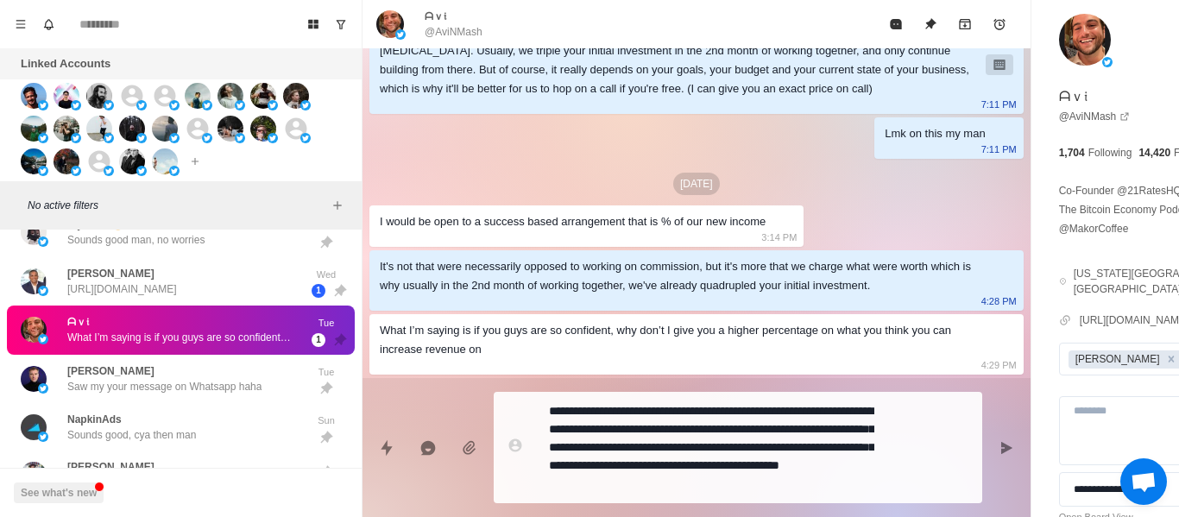
click at [459, 22] on div "ᗩｖ𝔦 @AviNMash" at bounding box center [454, 24] width 58 height 31
click at [459, 21] on div "ᗩｖ𝔦 @AviNMash" at bounding box center [454, 24] width 58 height 31
click at [459, 28] on p "@AviNMash" at bounding box center [454, 32] width 58 height 16
copy p "AviNMash"
drag, startPoint x: 540, startPoint y: 328, endPoint x: 585, endPoint y: 515, distance: 192.0
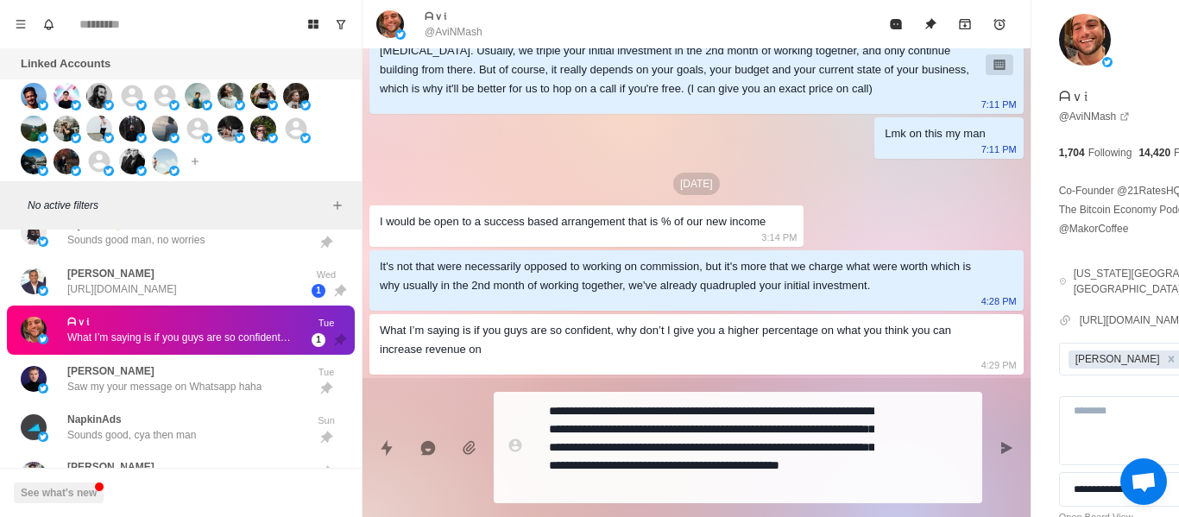
click at [537, 324] on div "What I’m saying is if you guys are so confident, why don’t I give you a higher …" at bounding box center [683, 340] width 606 height 38
click at [617, 471] on textarea "**********" at bounding box center [711, 448] width 325 height 98
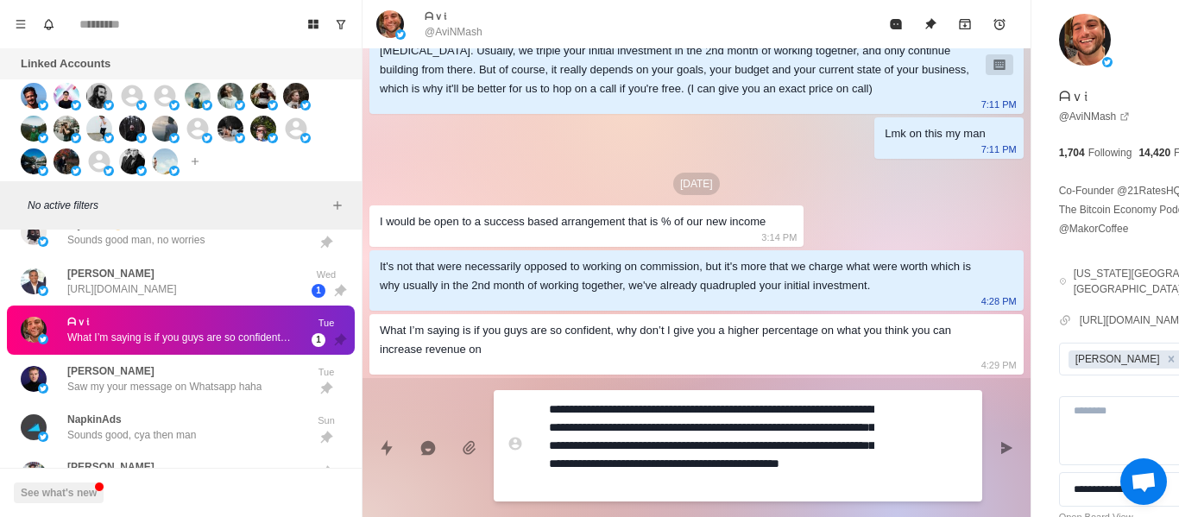
click at [617, 471] on textarea "**********" at bounding box center [711, 446] width 325 height 98
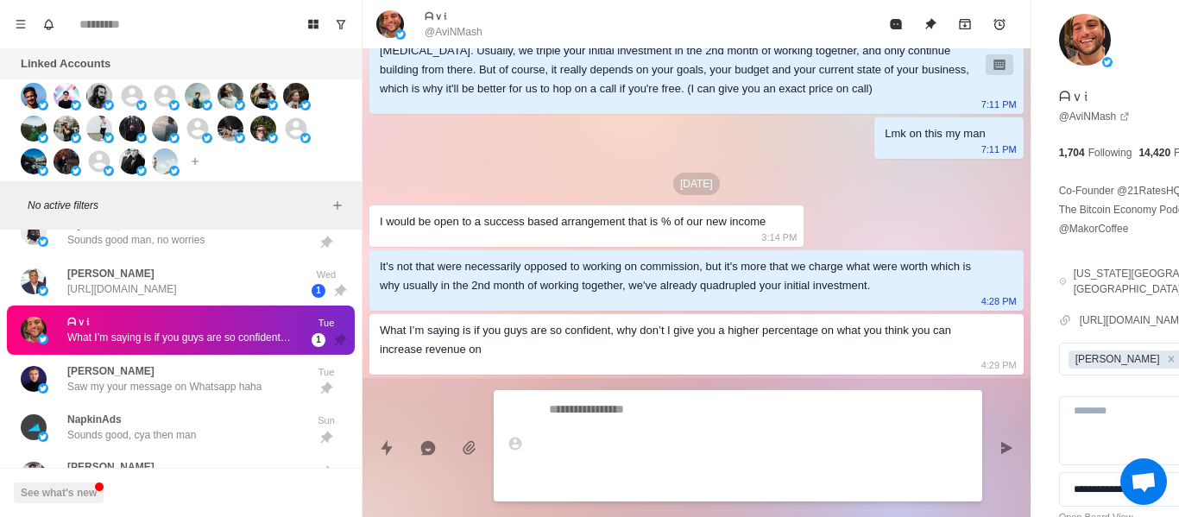
scroll to position [950, 0]
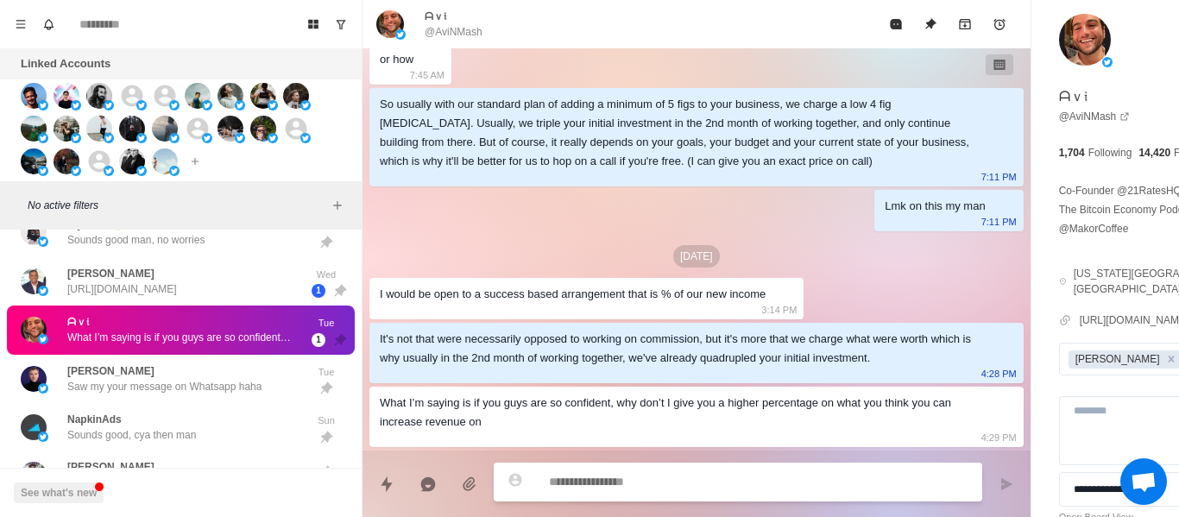
click at [616, 409] on div "What I’m saying is if you guys are so confident, why don’t I give you a higher …" at bounding box center [683, 413] width 606 height 38
click at [616, 410] on div "What I’m saying is if you guys are so confident, why don’t I give you a higher …" at bounding box center [683, 413] width 606 height 38
click at [620, 414] on div "What I’m saying is if you guys are so confident, why don’t I give you a higher …" at bounding box center [683, 413] width 606 height 38
click at [591, 410] on div "What I’m saying is if you guys are so confident, why don’t I give you a higher …" at bounding box center [683, 413] width 606 height 38
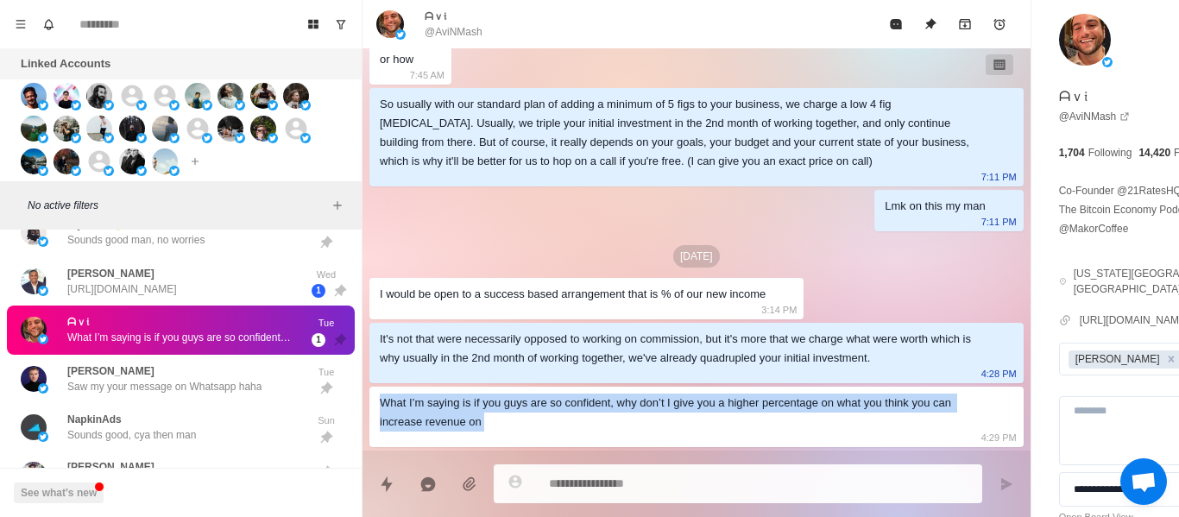
drag, startPoint x: 591, startPoint y: 410, endPoint x: 507, endPoint y: 418, distance: 84.1
click at [585, 413] on div "What I’m saying is if you guys are so confident, why don’t I give you a higher …" at bounding box center [683, 413] width 606 height 38
copy div "What I’m saying is if you guys are so confident, why don’t I give you a higher …"
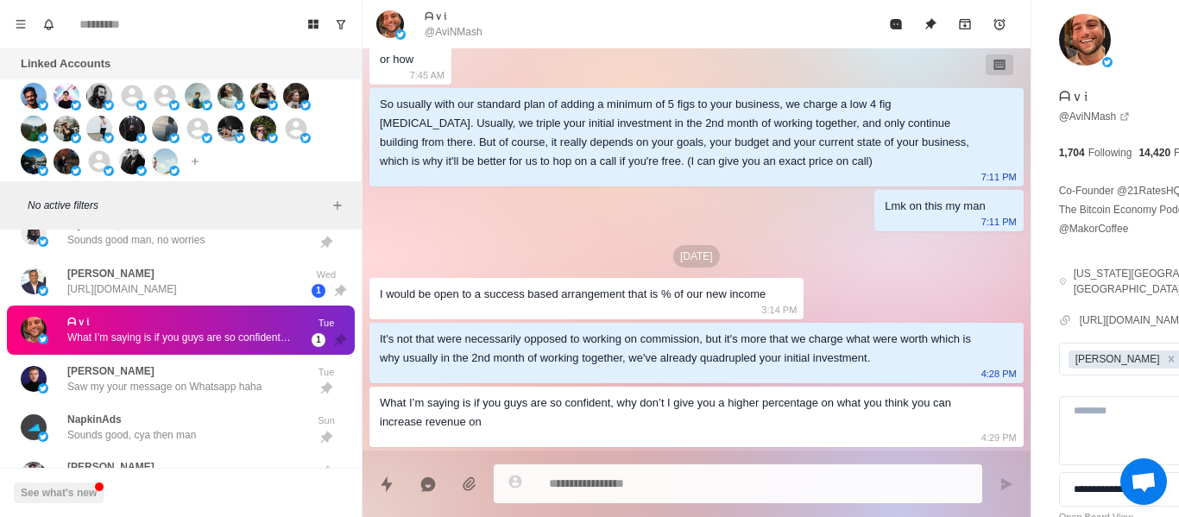
click at [595, 332] on div "It's not that were necessarily opposed to working on commission, but it's more …" at bounding box center [683, 349] width 606 height 38
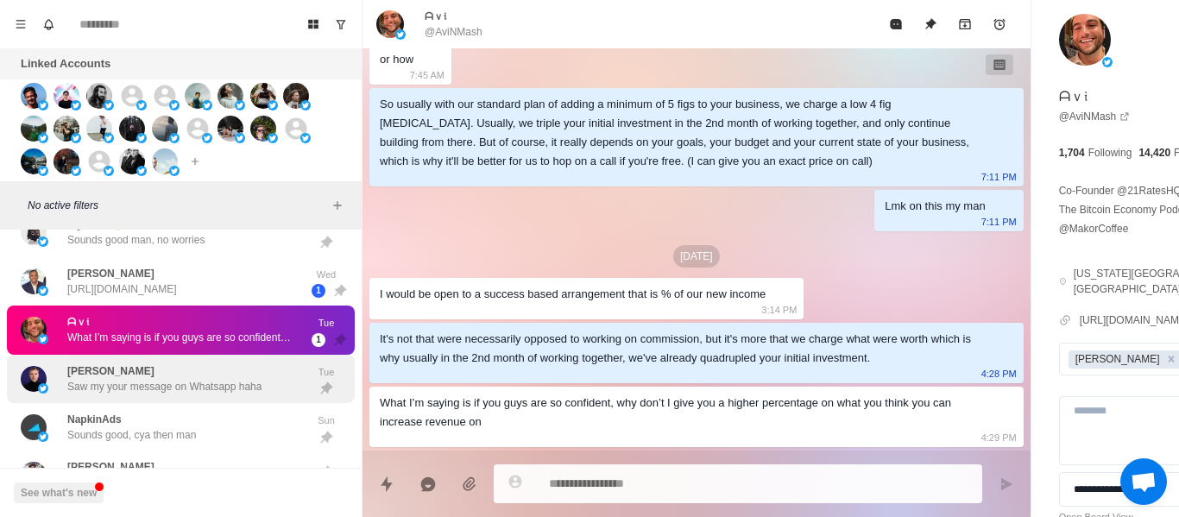
drag, startPoint x: 166, startPoint y: 401, endPoint x: 174, endPoint y: 390, distance: 13.5
click at [166, 399] on div "[PERSON_NAME] Saw my your message on Whatsapp haha Tue" at bounding box center [181, 379] width 348 height 49
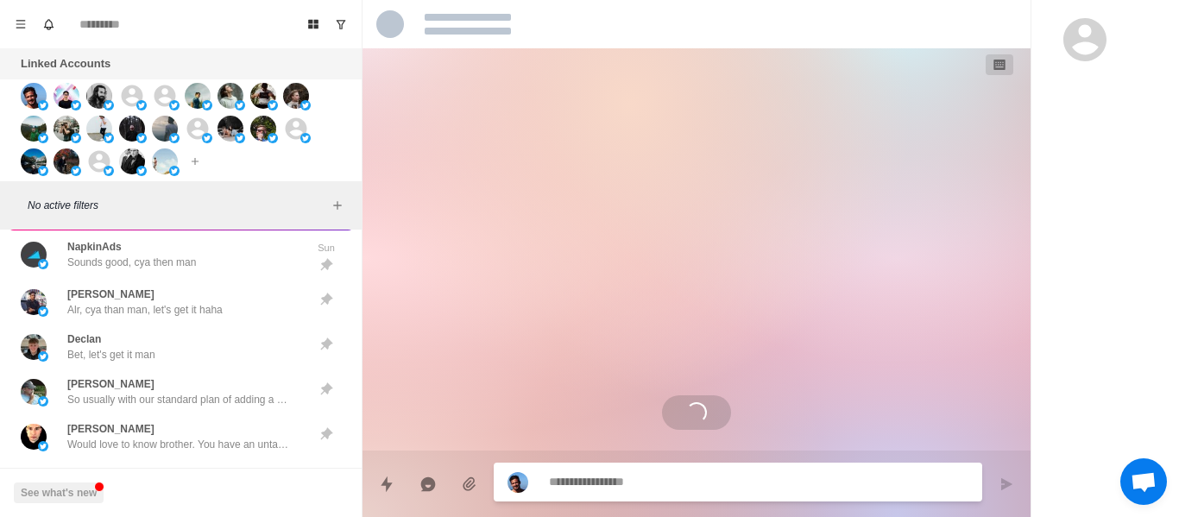
scroll to position [6077, 0]
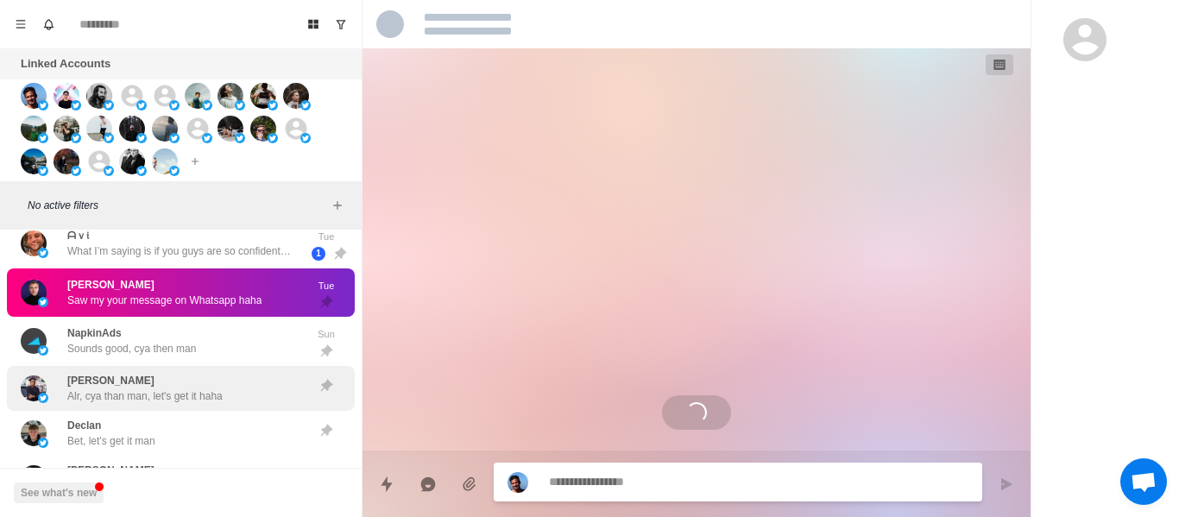
click at [169, 373] on div "[PERSON_NAME] Alr, cya than man, let's get it haha" at bounding box center [144, 388] width 155 height 31
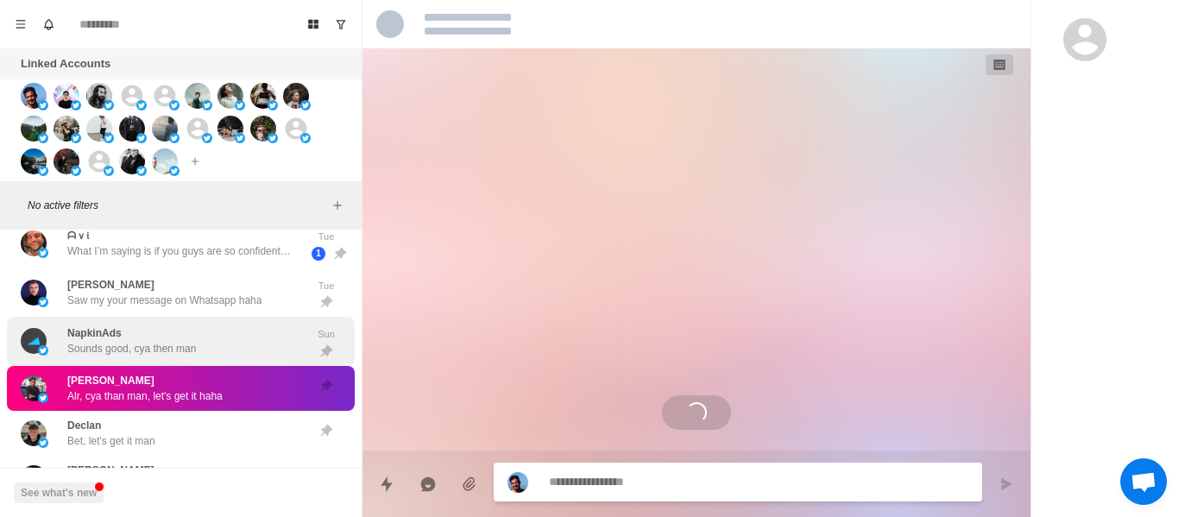
drag, startPoint x: 168, startPoint y: 368, endPoint x: 181, endPoint y: 361, distance: 14.7
click at [173, 366] on div "[PERSON_NAME] Alr, cya than man, let's get it haha" at bounding box center [181, 388] width 348 height 45
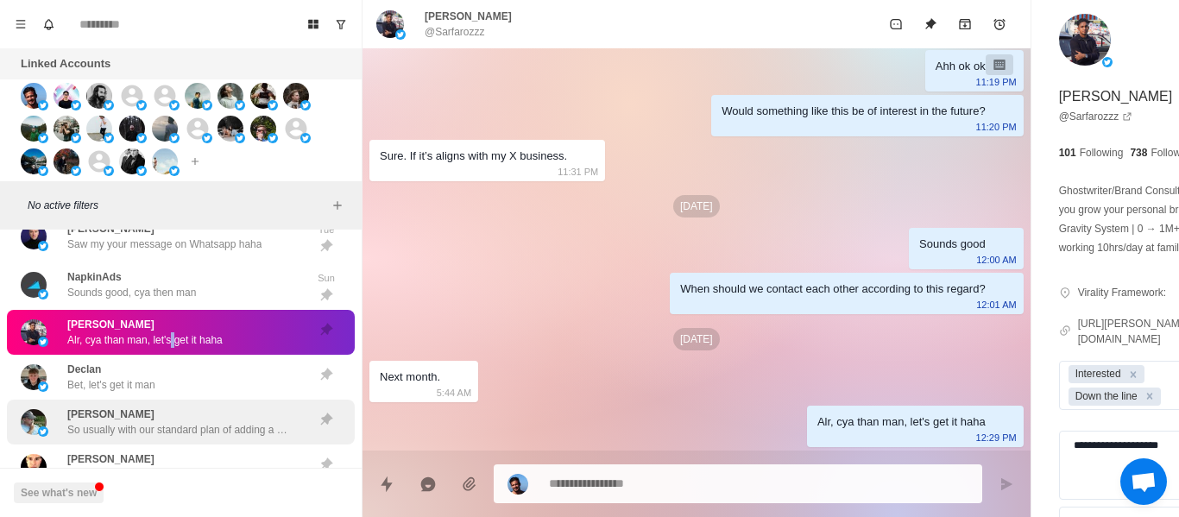
scroll to position [6163, 0]
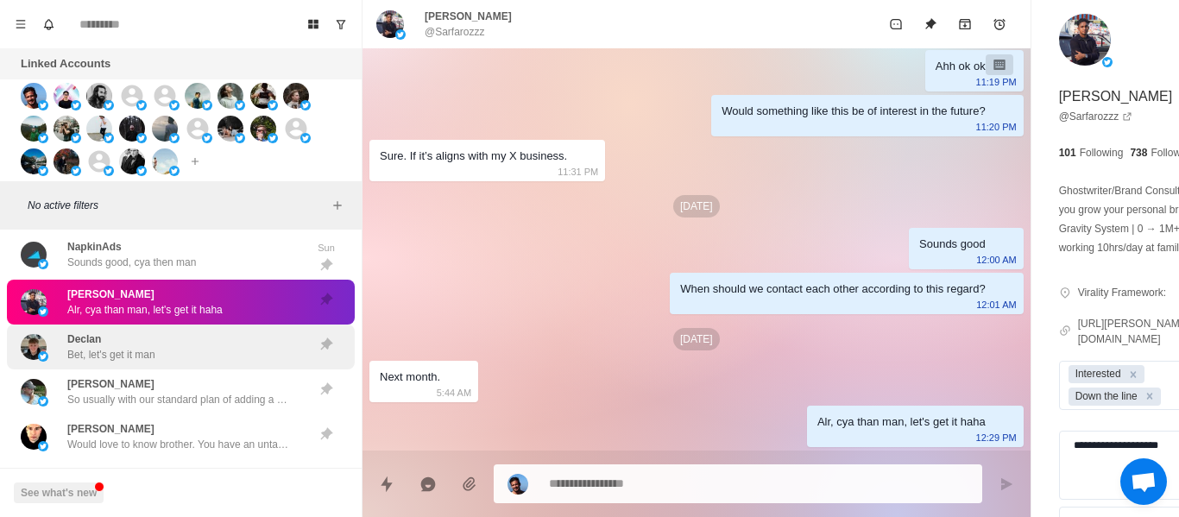
click at [167, 351] on div "Declan Bet, let's get it man" at bounding box center [163, 347] width 284 height 31
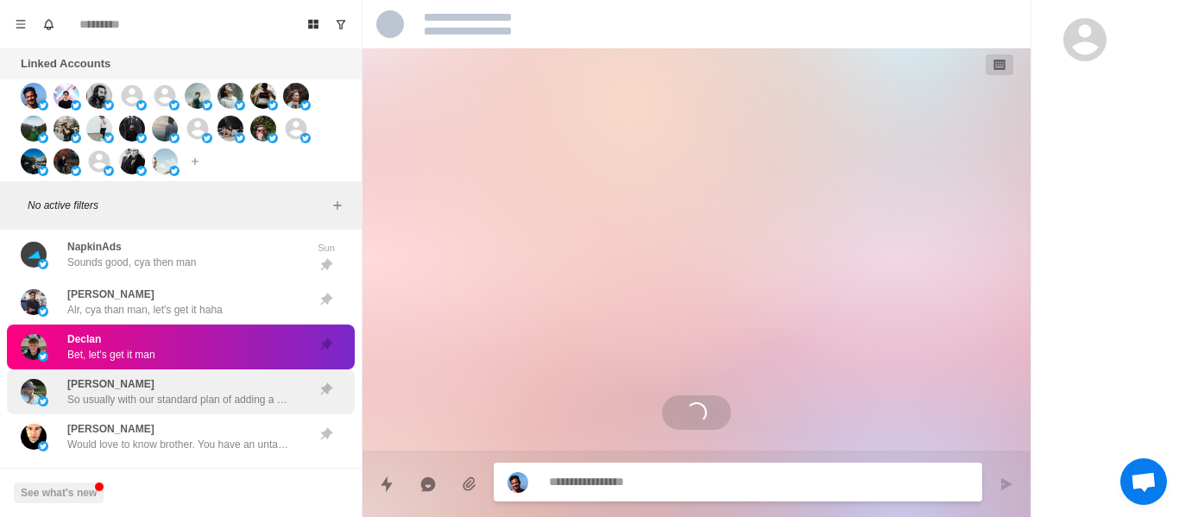
scroll to position [901, 0]
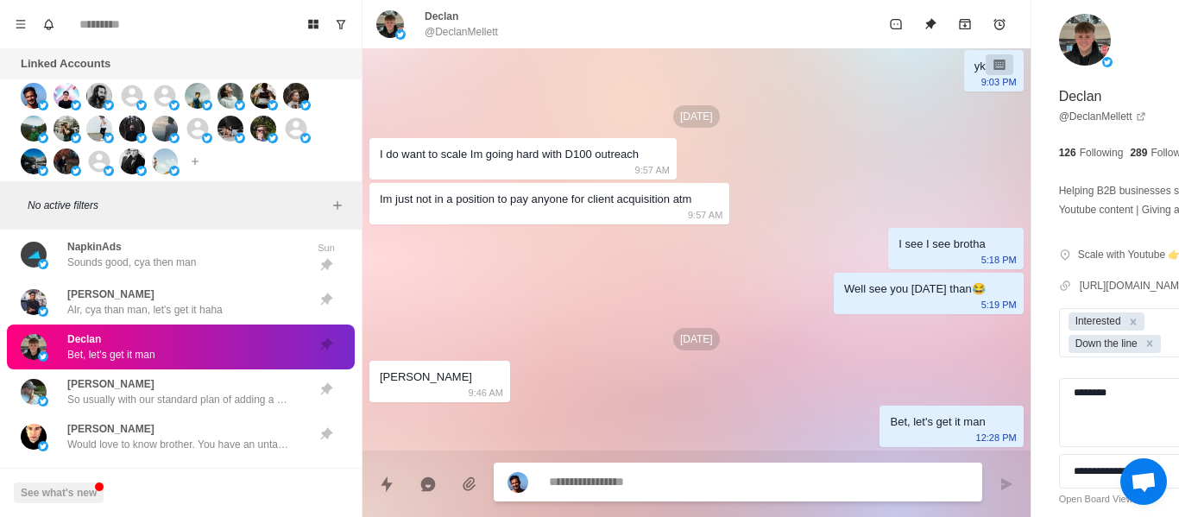
drag, startPoint x: 309, startPoint y: 395, endPoint x: 370, endPoint y: 399, distance: 60.6
click at [319, 394] on icon at bounding box center [327, 390] width 16 height 16
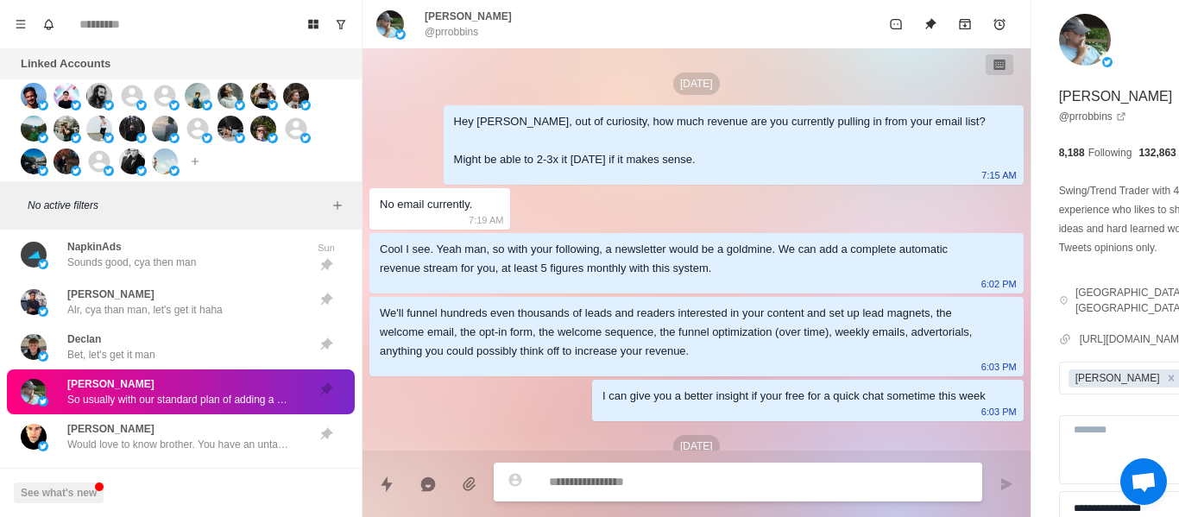
scroll to position [932, 0]
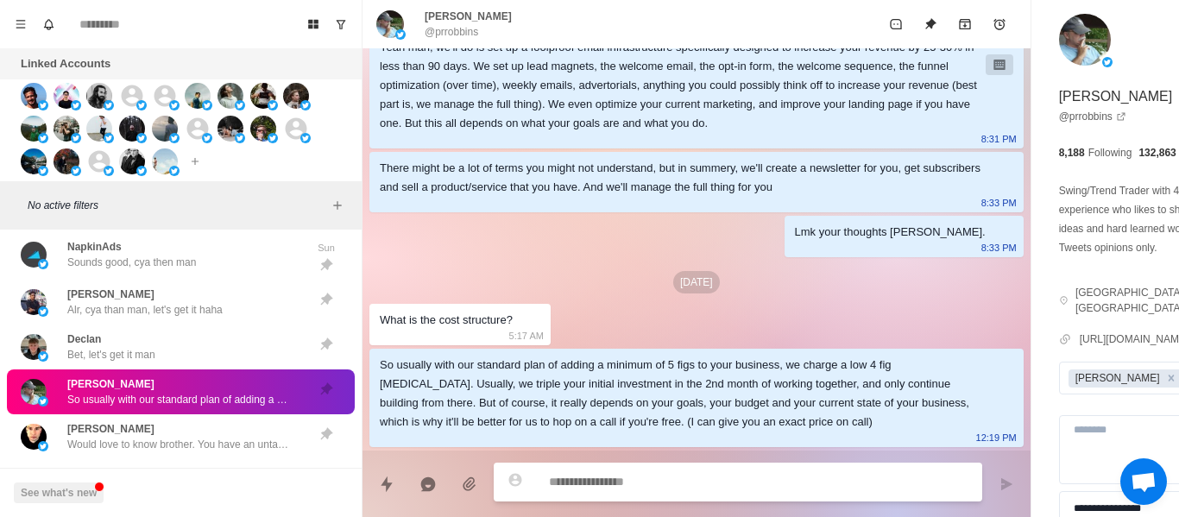
click at [452, 30] on p "@prrobbins" at bounding box center [452, 32] width 54 height 16
copy div "@prrobbins"
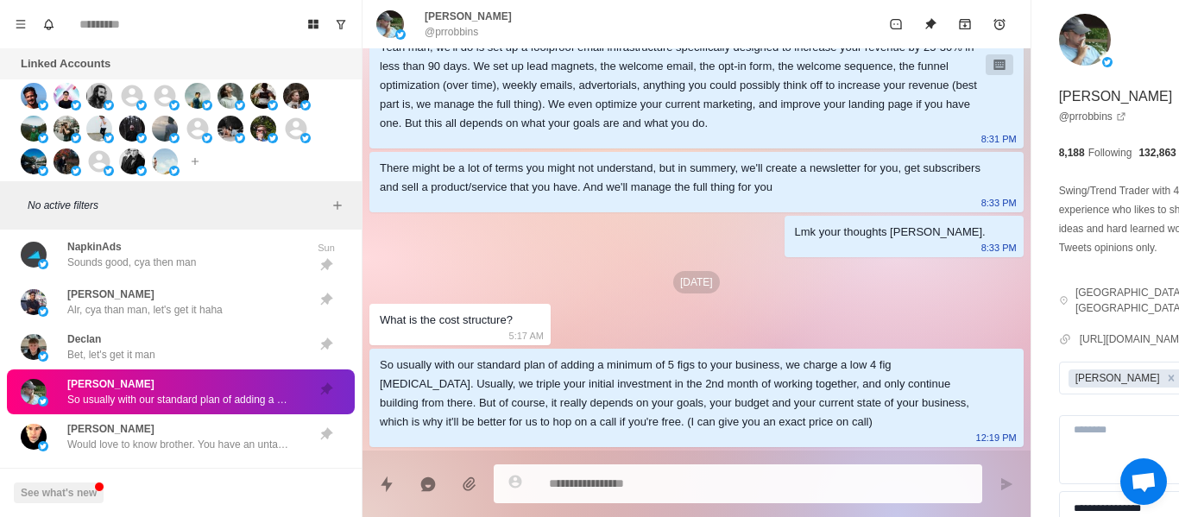
click at [546, 271] on div "[DATE]" at bounding box center [697, 282] width 654 height 22
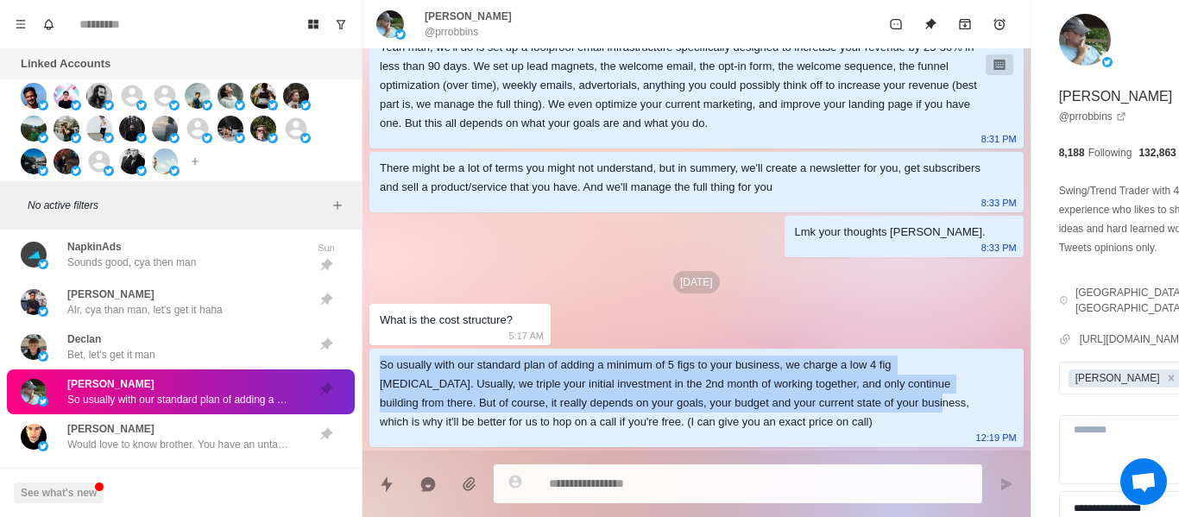
drag, startPoint x: 376, startPoint y: 355, endPoint x: 532, endPoint y: 408, distance: 164.4
click at [532, 408] on div "So usually with our standard plan of adding a minimum of 5 figs to your busines…" at bounding box center [697, 398] width 654 height 98
copy div "So usually with our standard plan of adding a minimum of 5 figs to your busines…"
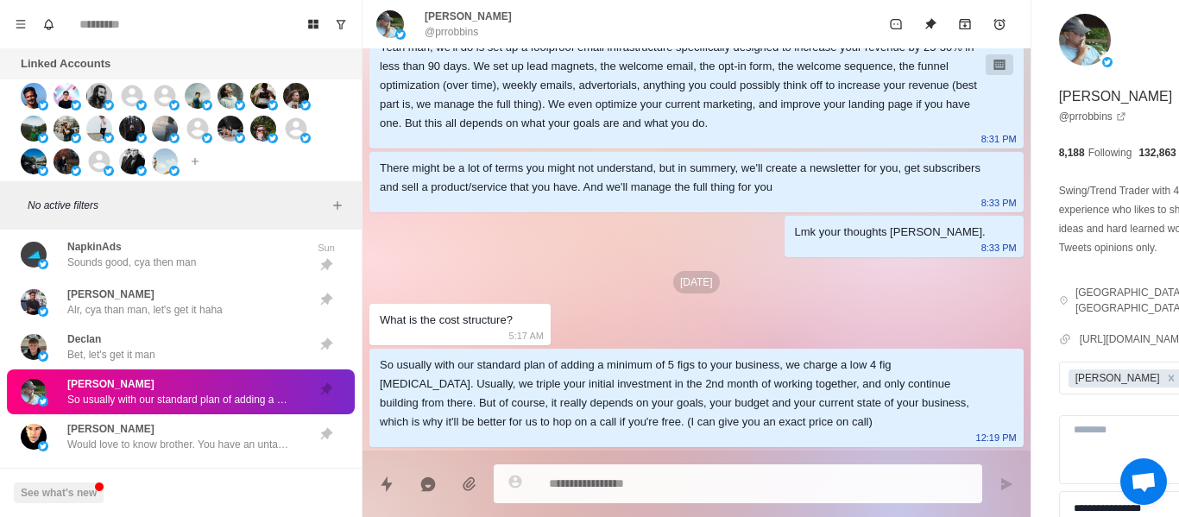
drag, startPoint x: 539, startPoint y: 406, endPoint x: 531, endPoint y: 401, distance: 8.9
click at [535, 404] on div "So usually with our standard plan of adding a minimum of 5 figs to your busines…" at bounding box center [683, 394] width 606 height 76
click at [552, 410] on div "So usually with our standard plan of adding a minimum of 5 figs to your busines…" at bounding box center [683, 394] width 606 height 76
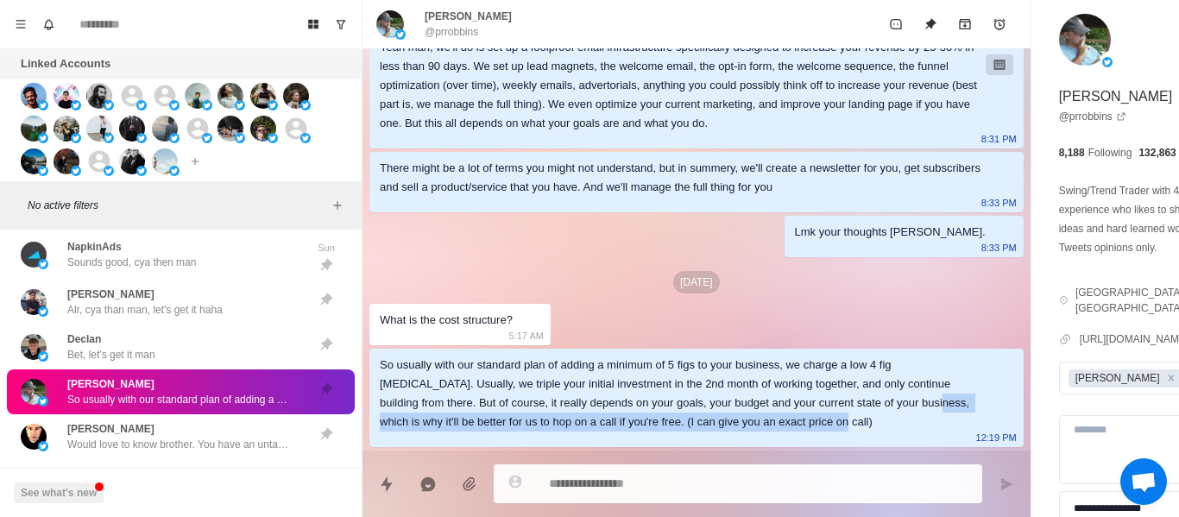
drag, startPoint x: 543, startPoint y: 405, endPoint x: 557, endPoint y: 419, distance: 19.5
click at [558, 423] on div "So usually with our standard plan of adding a minimum of 5 figs to your busines…" at bounding box center [683, 394] width 606 height 76
copy div "which is why it'll be better for us to hop on a call if you're free. (I can giv…"
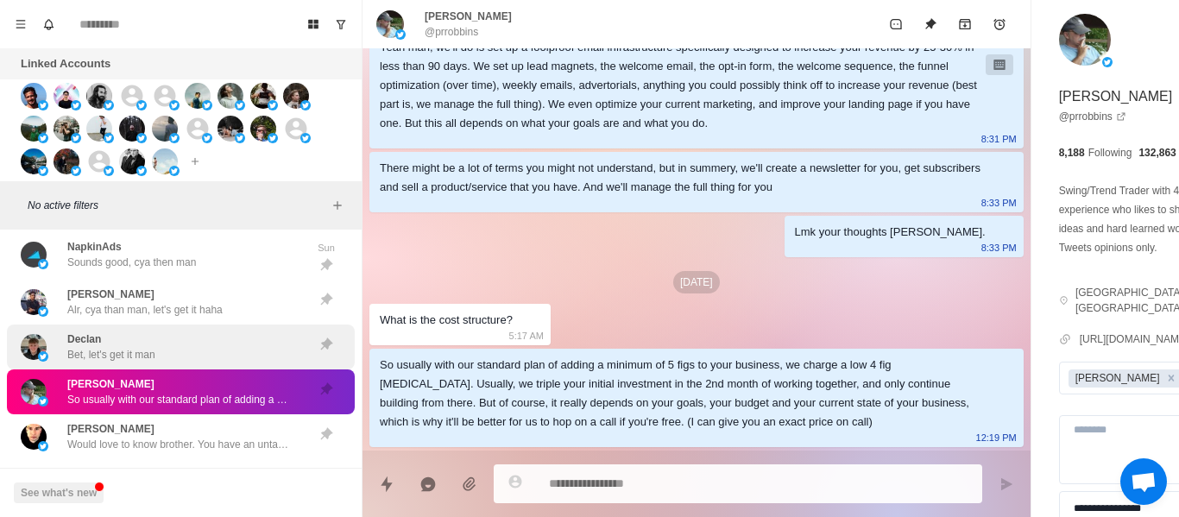
click at [155, 333] on div "Declan Bet, let's get it man" at bounding box center [111, 347] width 88 height 31
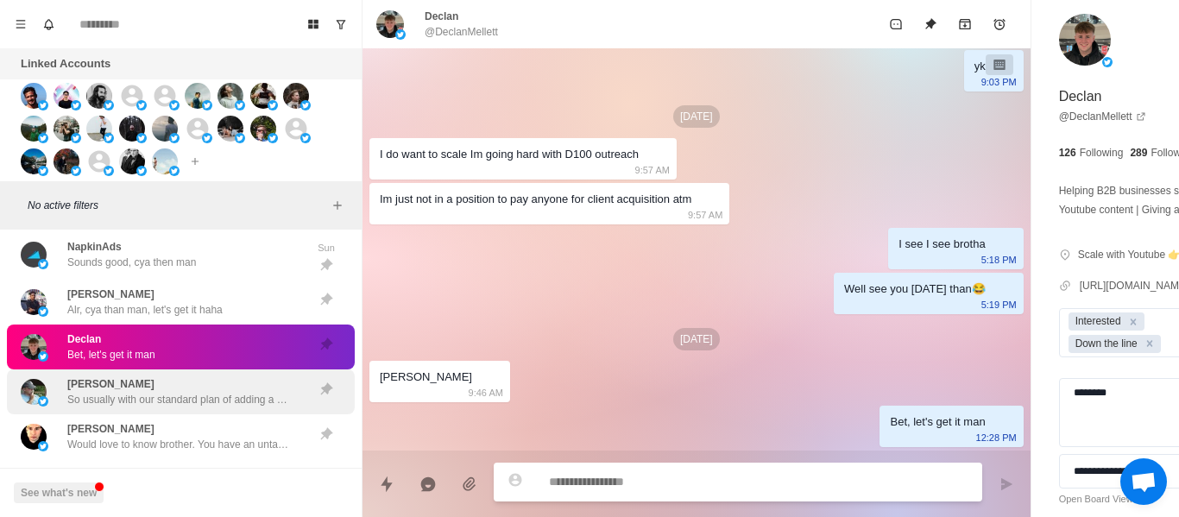
scroll to position [901, 0]
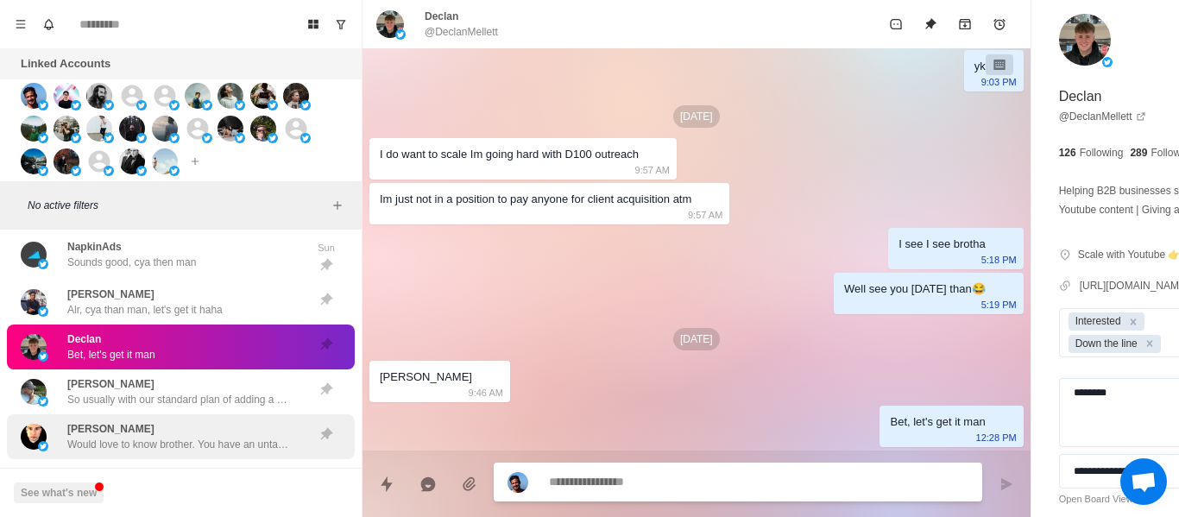
click at [165, 419] on div "[PERSON_NAME] Would love to know brother. You have an untapped goldmine here ha…" at bounding box center [181, 436] width 348 height 45
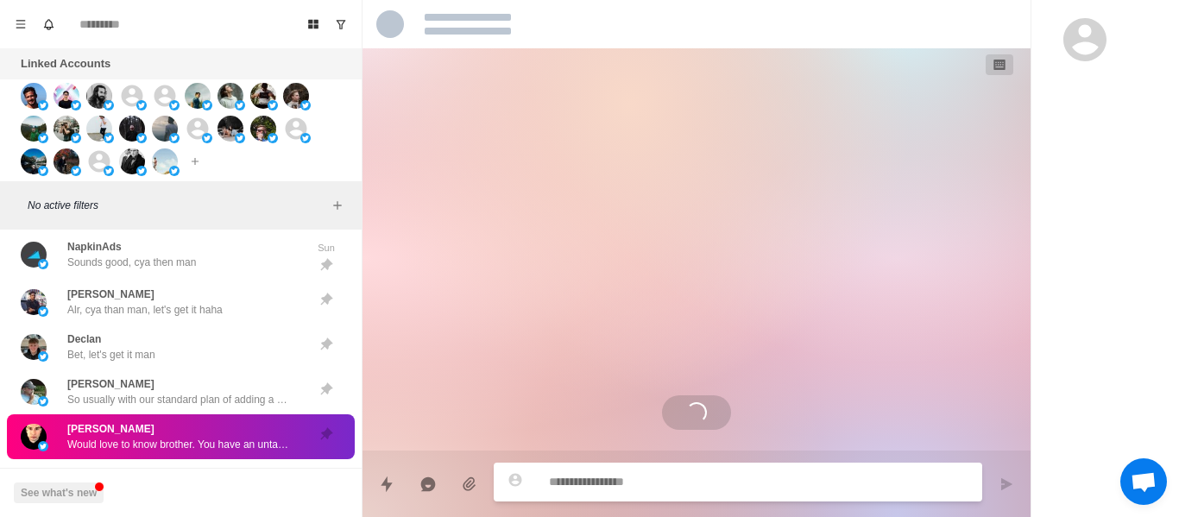
scroll to position [414, 0]
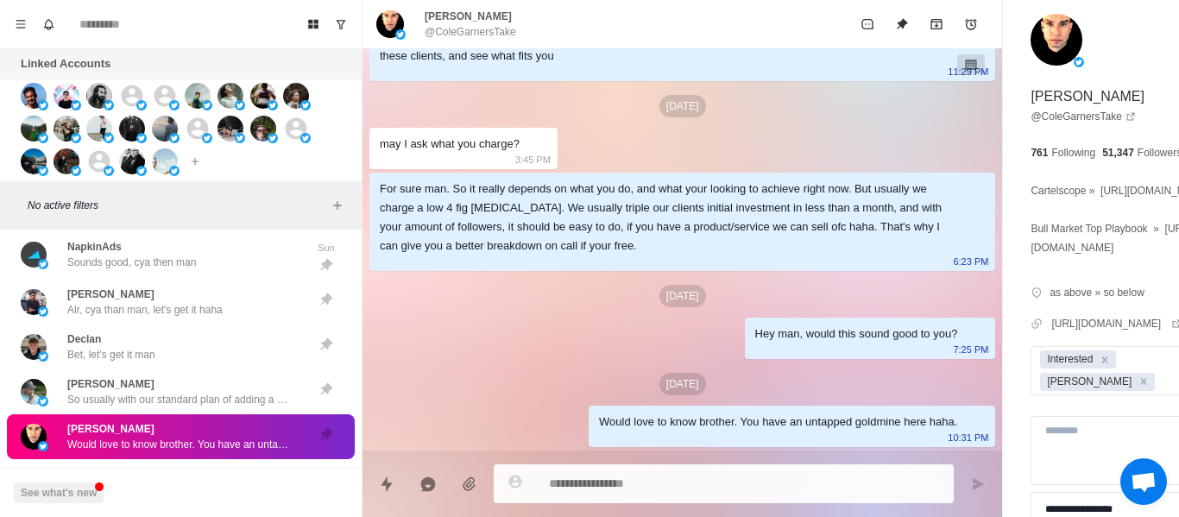
click at [463, 33] on p "@ColeGarnersTake" at bounding box center [471, 32] width 92 height 16
click at [463, 32] on p "@ColeGarnersTake" at bounding box center [471, 32] width 92 height 16
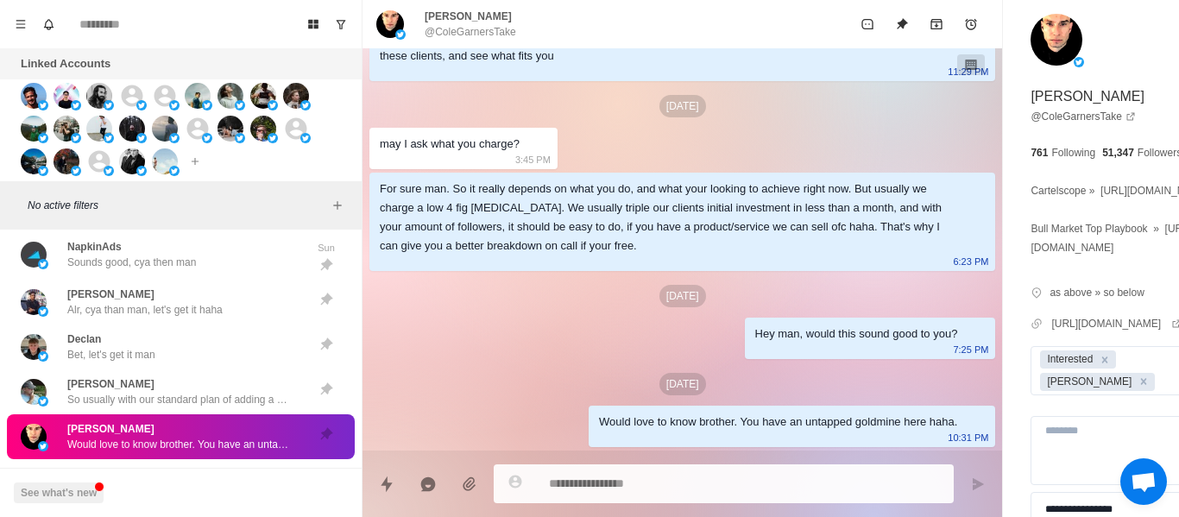
click at [559, 237] on div "For sure man. So it really depends on what you do, and what your looking to ach…" at bounding box center [669, 218] width 578 height 76
click at [458, 135] on div "may I ask what you charge?" at bounding box center [450, 144] width 140 height 19
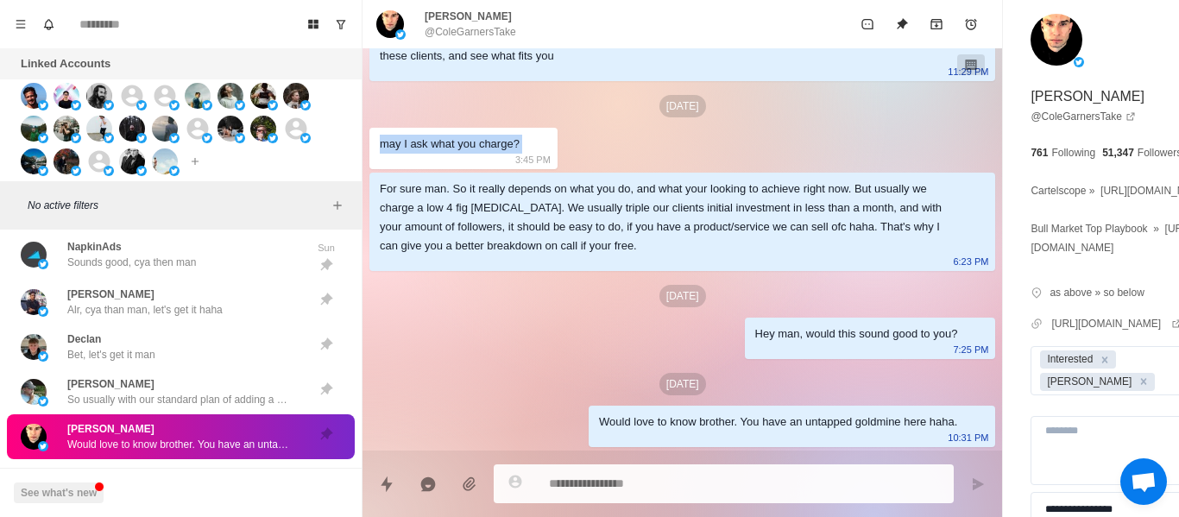
copy div "may I ask what you charge?"
click at [516, 484] on icon at bounding box center [516, 482] width 16 height 16
click at [589, 407] on div "Would love to know brother. You have an untapped goldmine here haha. 10:31 PM" at bounding box center [792, 426] width 407 height 41
click at [458, 21] on p "[PERSON_NAME]" at bounding box center [468, 17] width 87 height 16
click at [469, 31] on p "@ColeGarnersTake" at bounding box center [471, 32] width 92 height 16
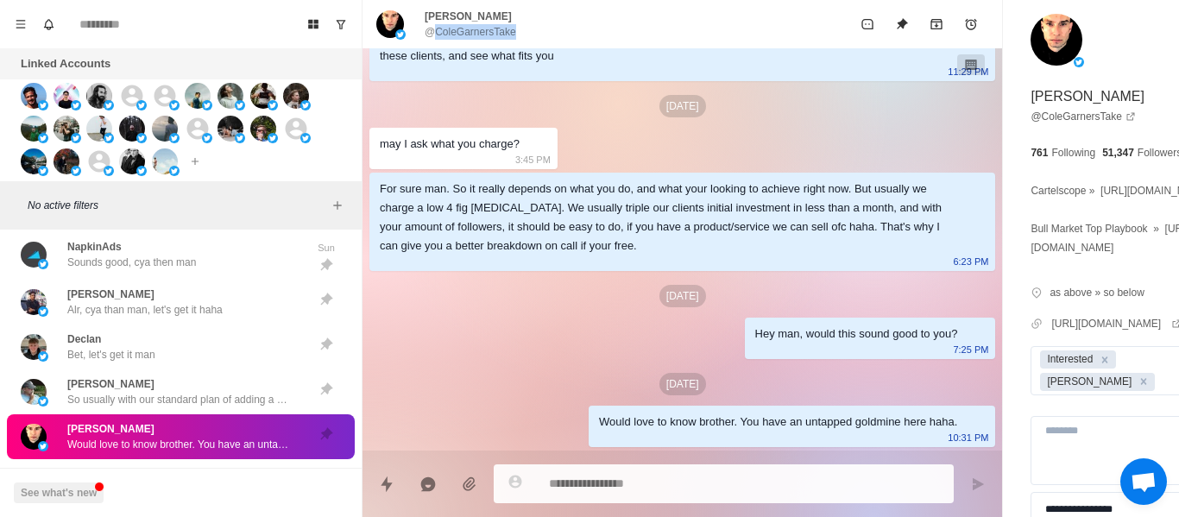
click at [469, 31] on p "@ColeGarnersTake" at bounding box center [471, 32] width 92 height 16
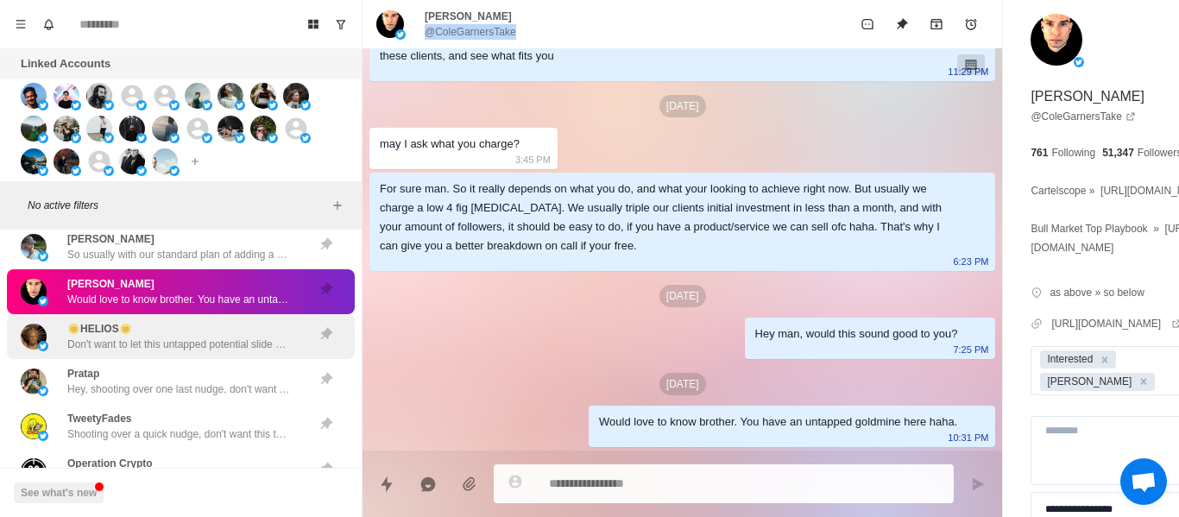
scroll to position [6336, 0]
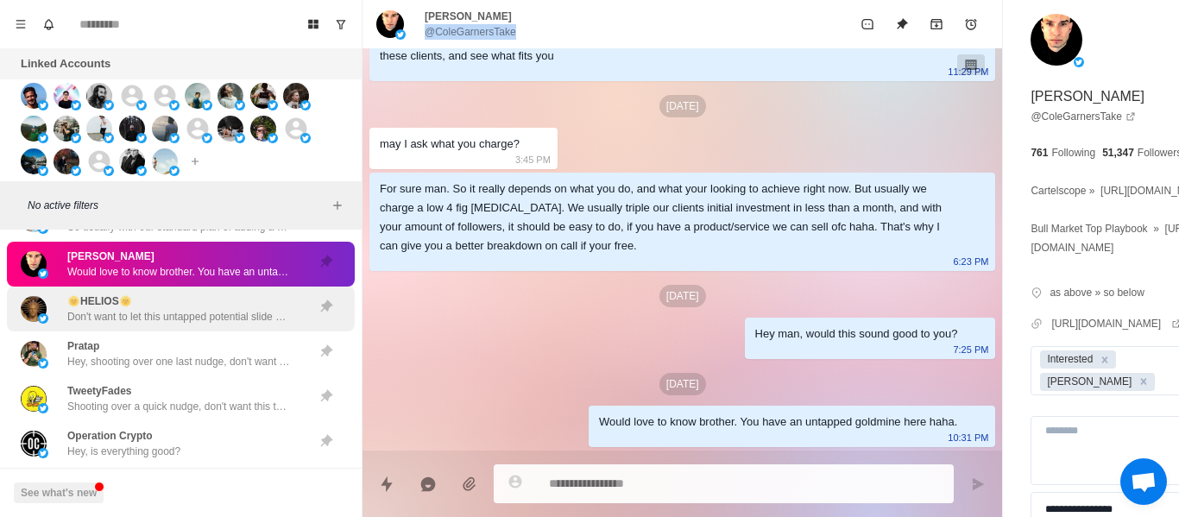
click at [180, 292] on div "🌞HELIOS🌞 Don't want to let this untapped potential slide man, lmk when your back" at bounding box center [181, 309] width 348 height 45
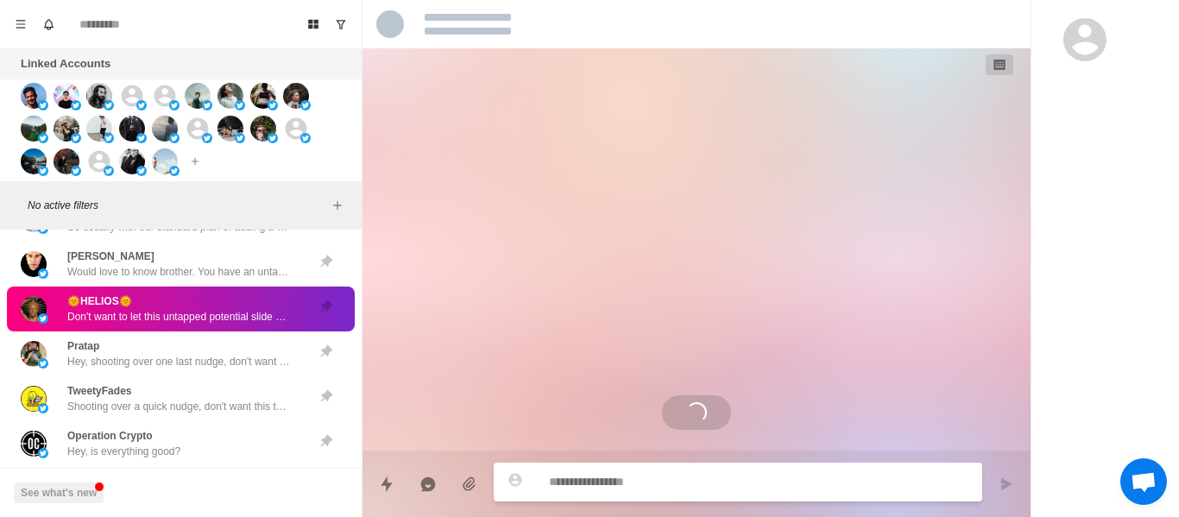
scroll to position [2105, 0]
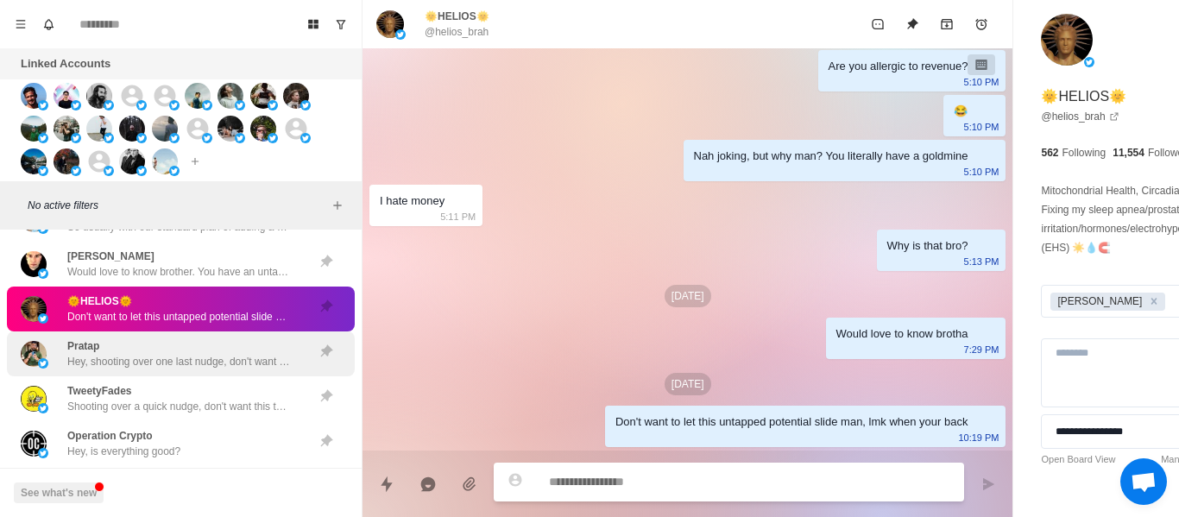
click at [193, 358] on p "Hey, shooting over one last nudge, don't want to keep spamming you with these f…" at bounding box center [179, 362] width 224 height 16
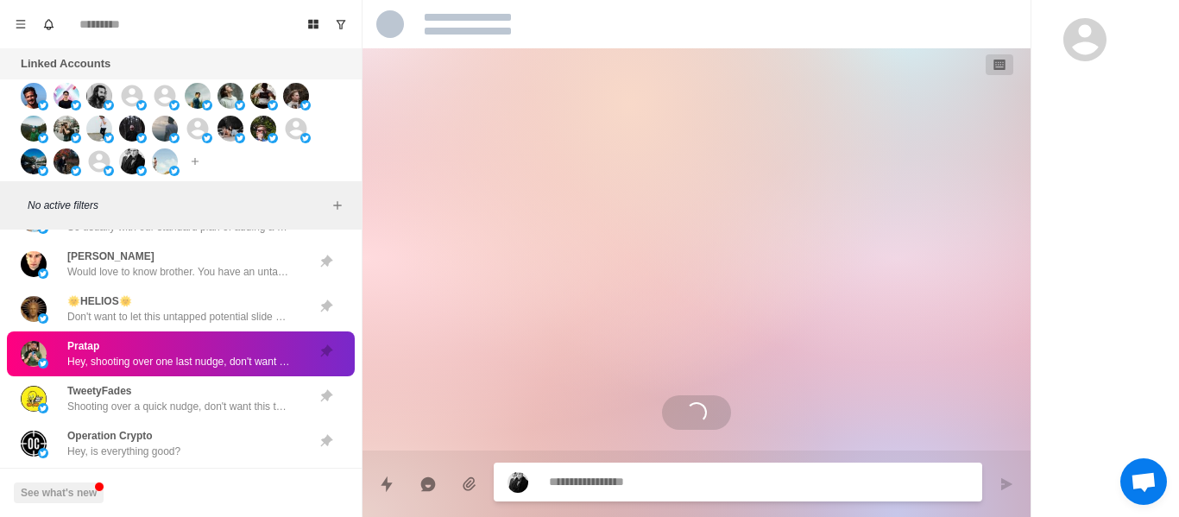
scroll to position [1875, 0]
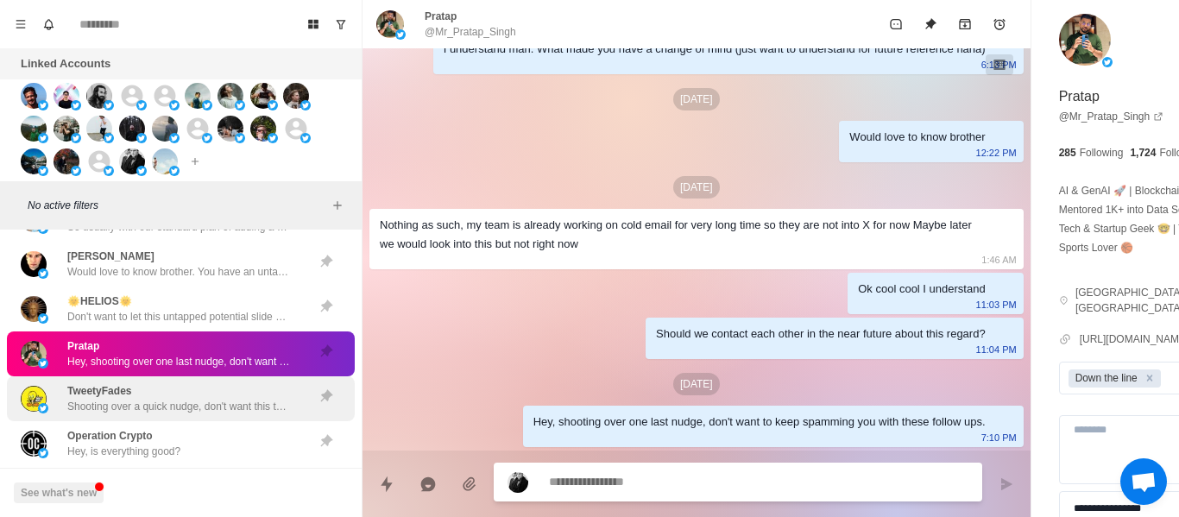
click at [167, 390] on div "TweetyFades Shooting over a quick nudge, don't want this to get lost in your in…" at bounding box center [179, 398] width 224 height 31
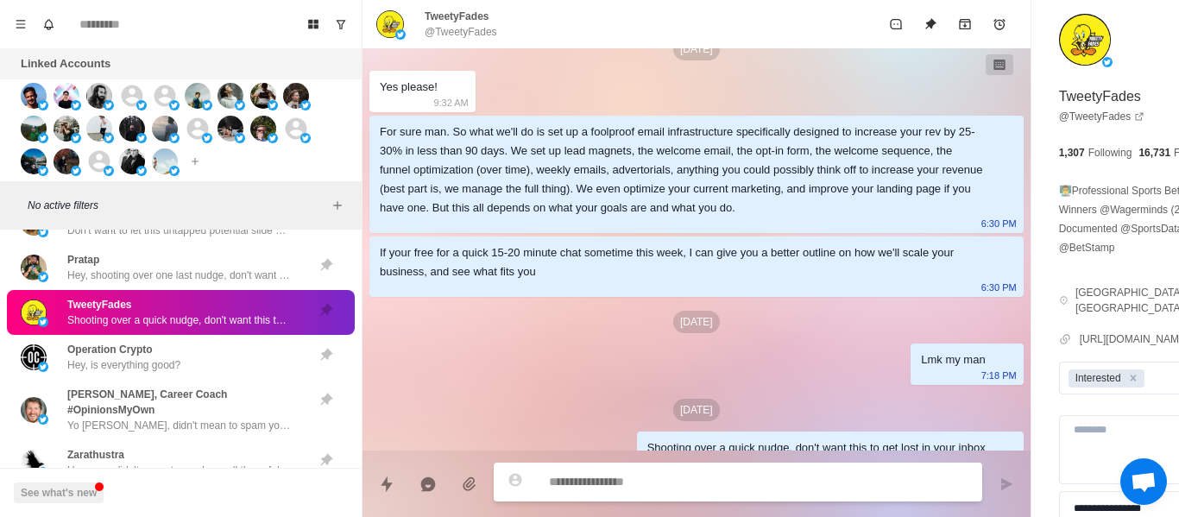
scroll to position [345, 0]
click at [438, 38] on p "@TweetyFades" at bounding box center [461, 32] width 73 height 16
click at [439, 38] on p "@TweetyFades" at bounding box center [461, 32] width 73 height 16
click at [441, 35] on p "@TweetyFades" at bounding box center [461, 32] width 73 height 16
click at [443, 32] on p "@TweetyFades" at bounding box center [461, 32] width 73 height 16
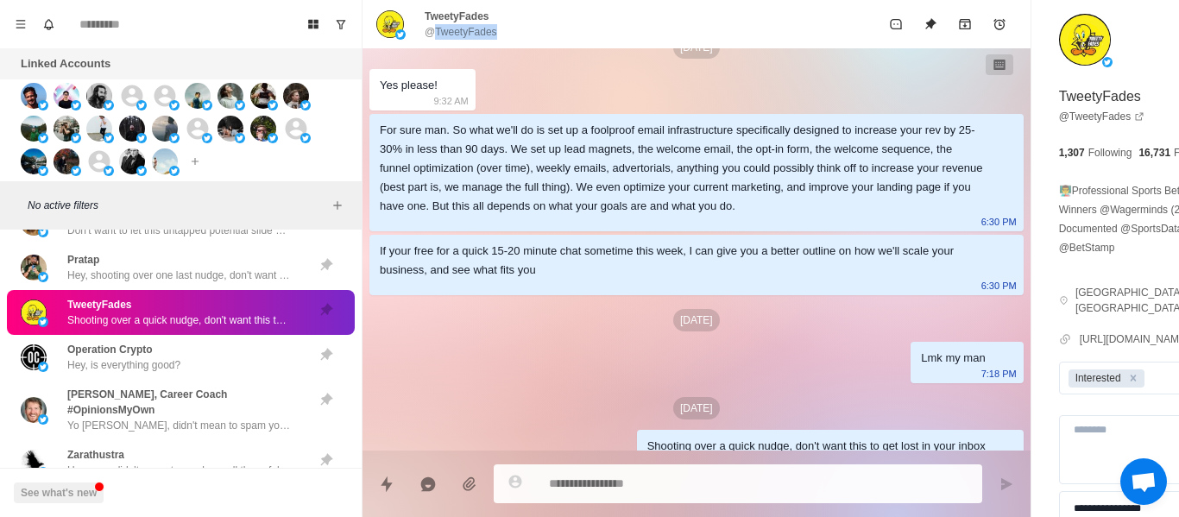
click at [443, 32] on p "@TweetyFades" at bounding box center [461, 32] width 73 height 16
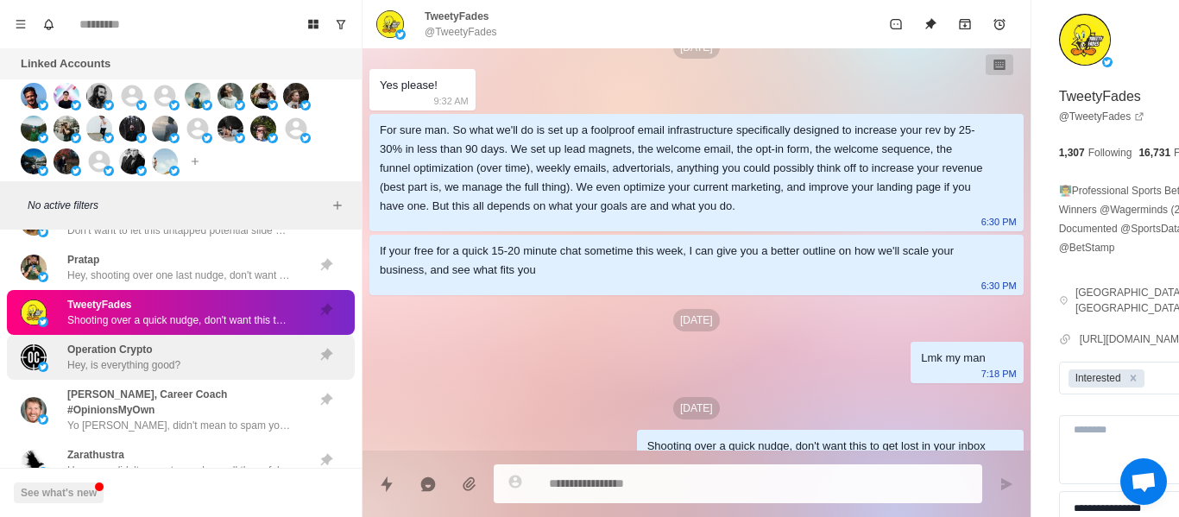
click at [177, 346] on div "Operation Crypto Hey, is everything good?" at bounding box center [123, 357] width 113 height 31
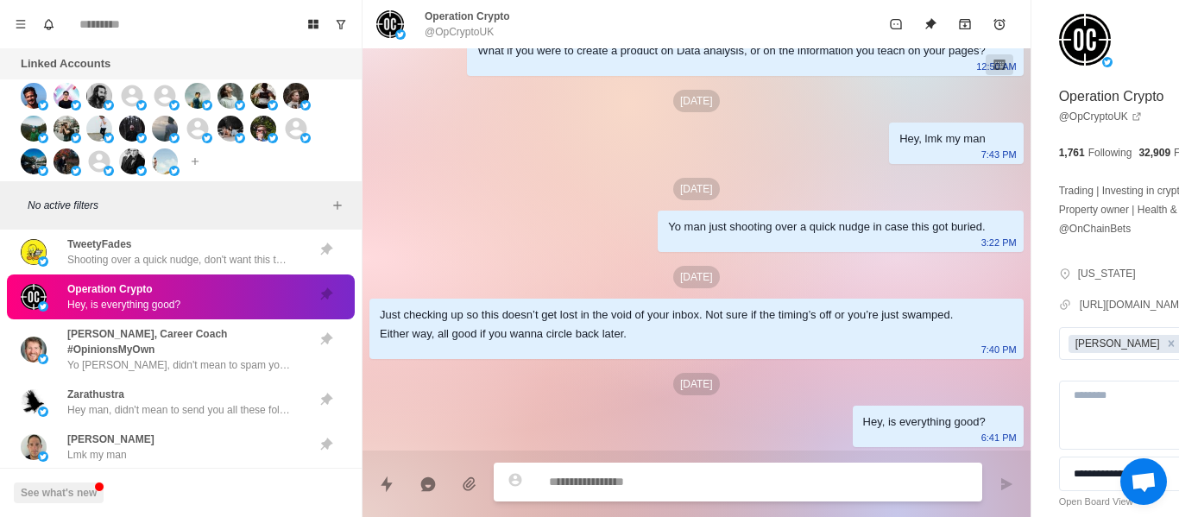
scroll to position [6509, 0]
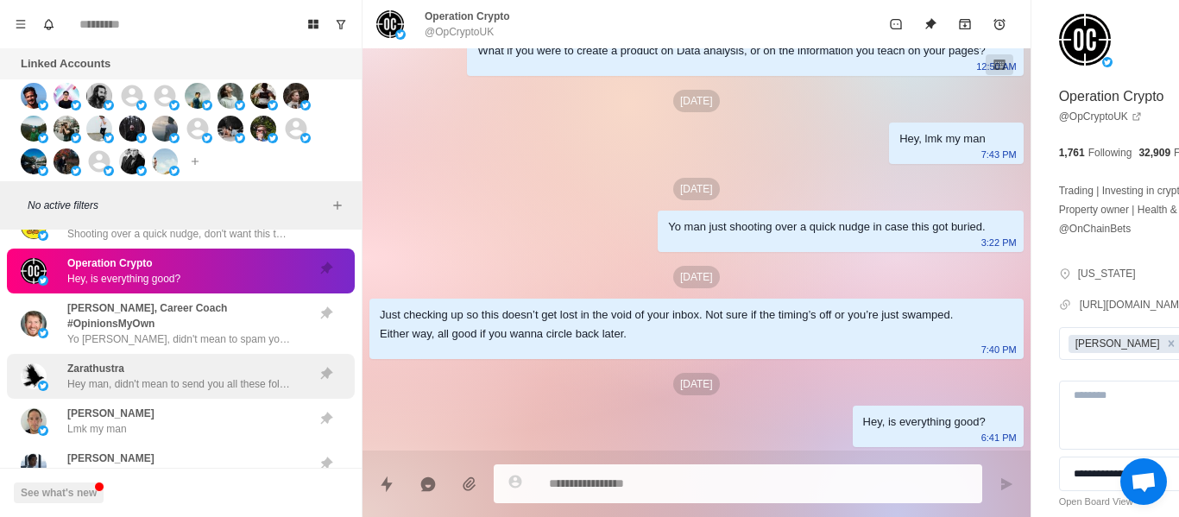
click at [170, 359] on div "[PERSON_NAME] Hey man, didn't mean to send you all these follow ups [PERSON_NAM…" at bounding box center [181, 376] width 348 height 45
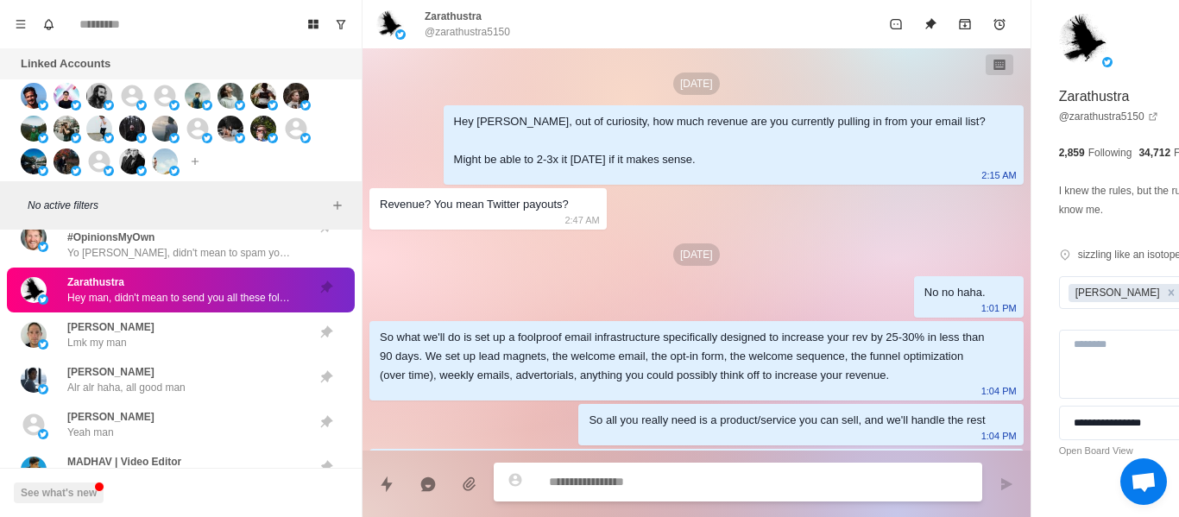
scroll to position [742, 0]
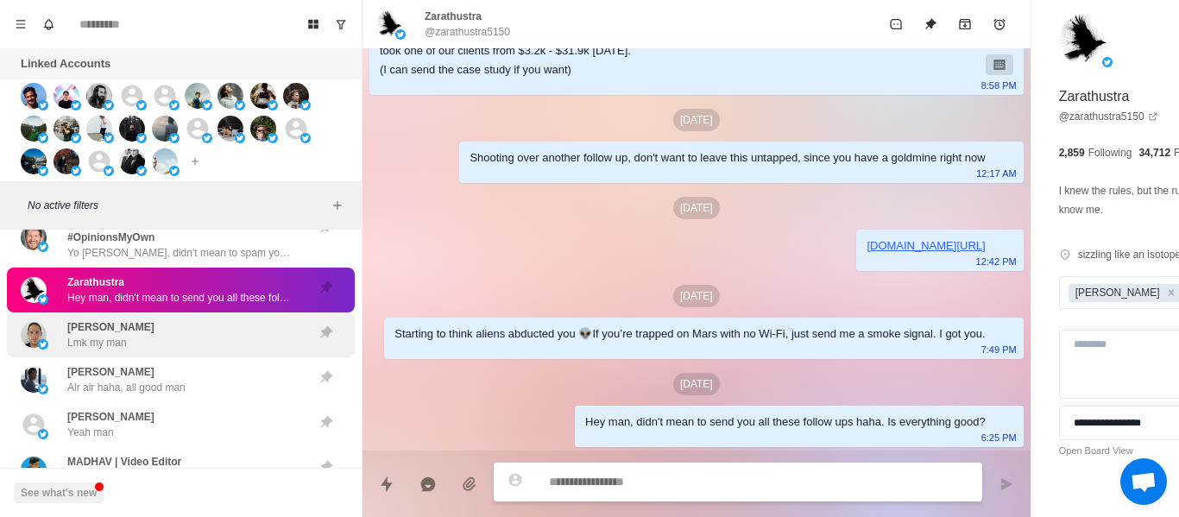
click at [168, 337] on div "[PERSON_NAME] Lmk my man" at bounding box center [163, 334] width 284 height 31
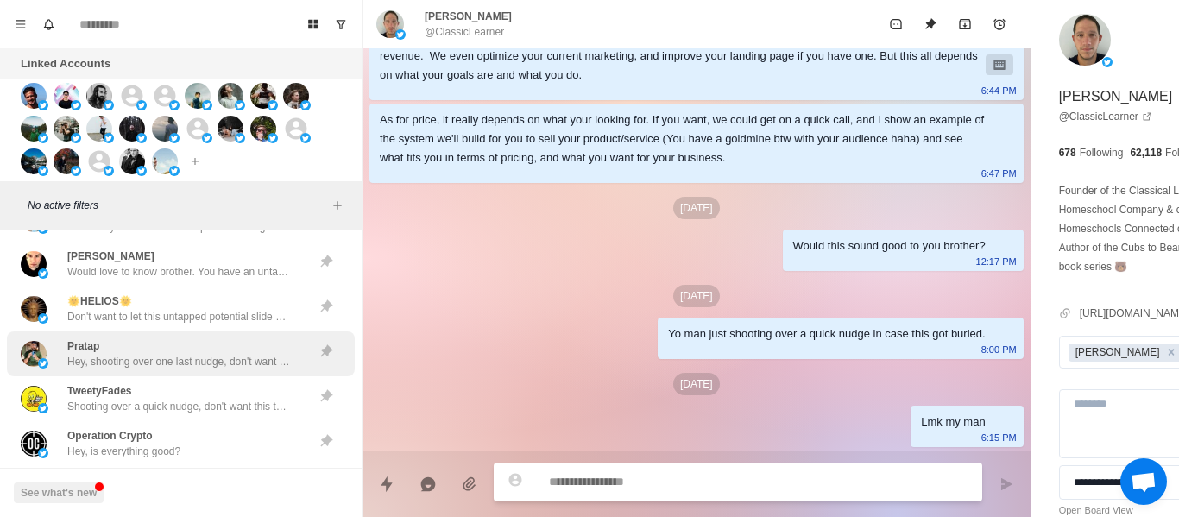
scroll to position [6422, 0]
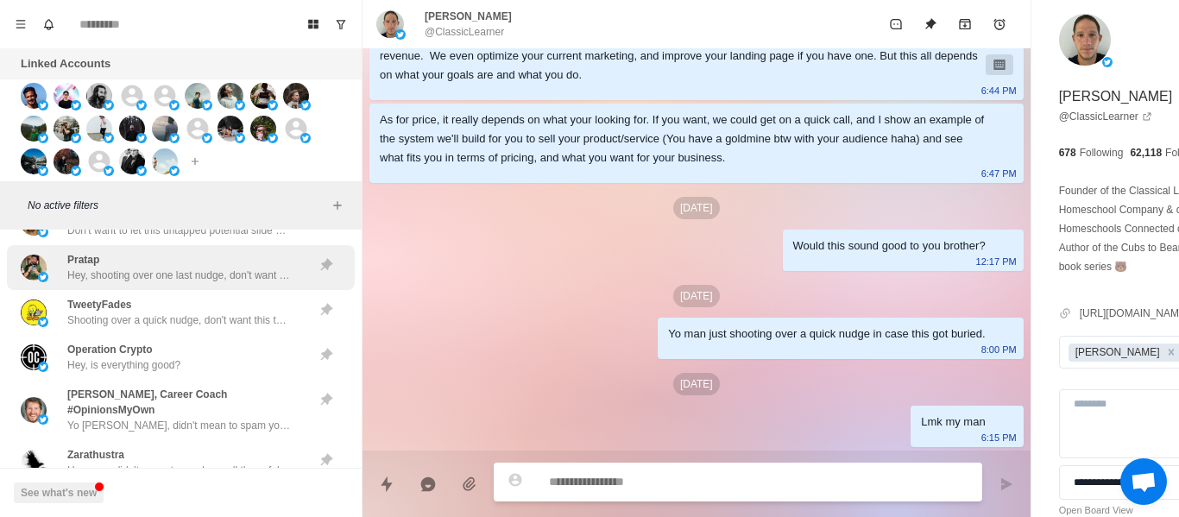
click at [173, 264] on div "Pratap Hey, shooting over one last nudge, don't want to keep spamming you with …" at bounding box center [179, 267] width 224 height 31
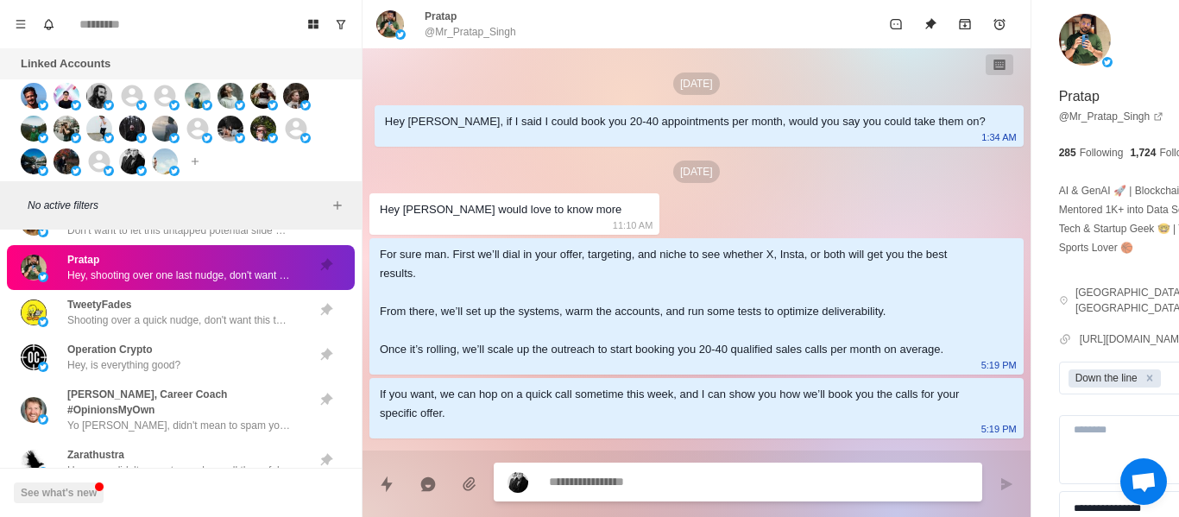
scroll to position [1875, 0]
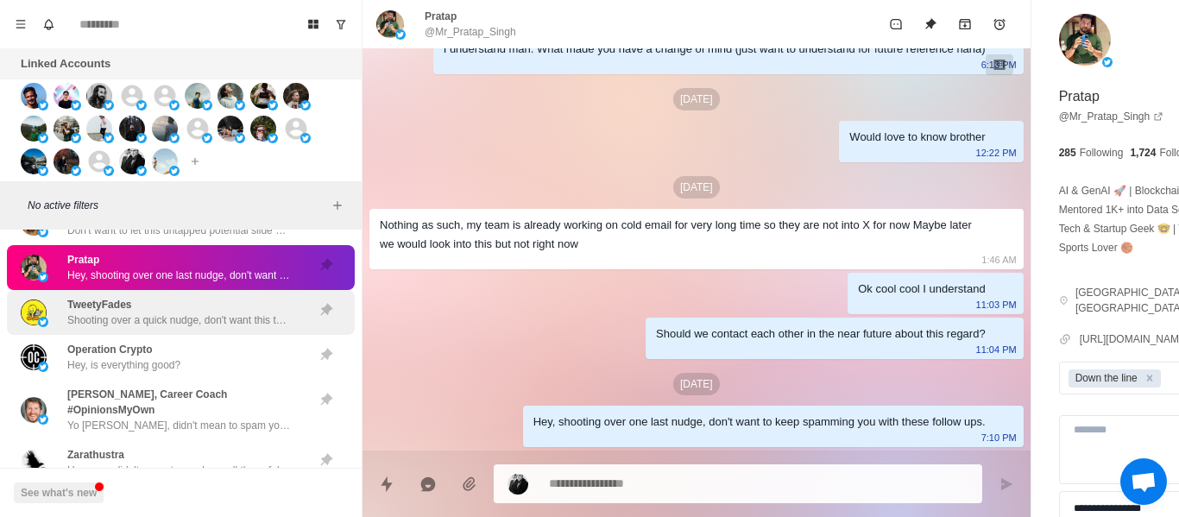
click at [170, 309] on div "TweetyFades Shooting over a quick nudge, don't want this to get lost in your in…" at bounding box center [179, 312] width 224 height 31
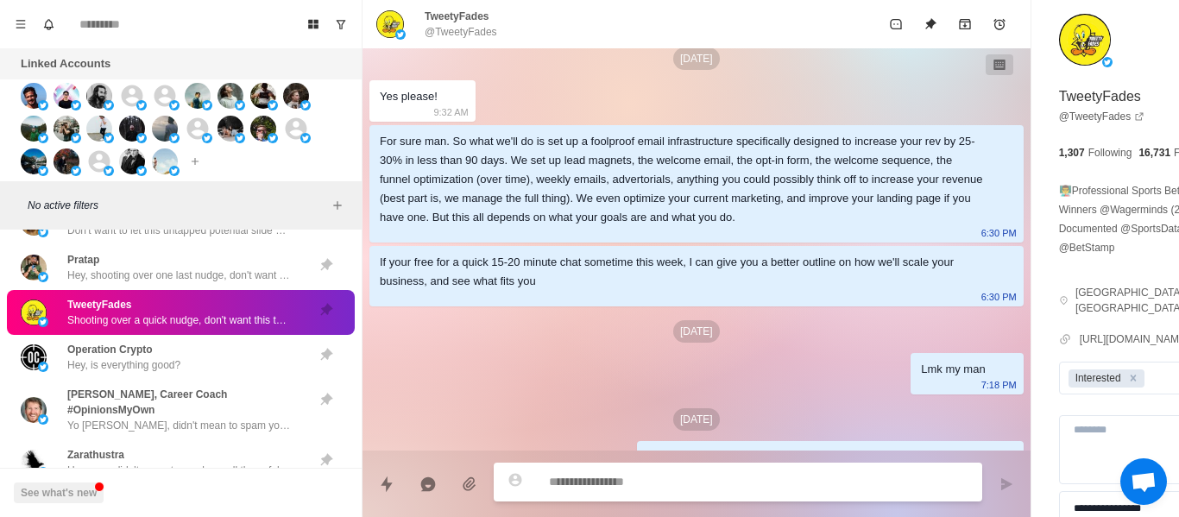
scroll to position [389, 0]
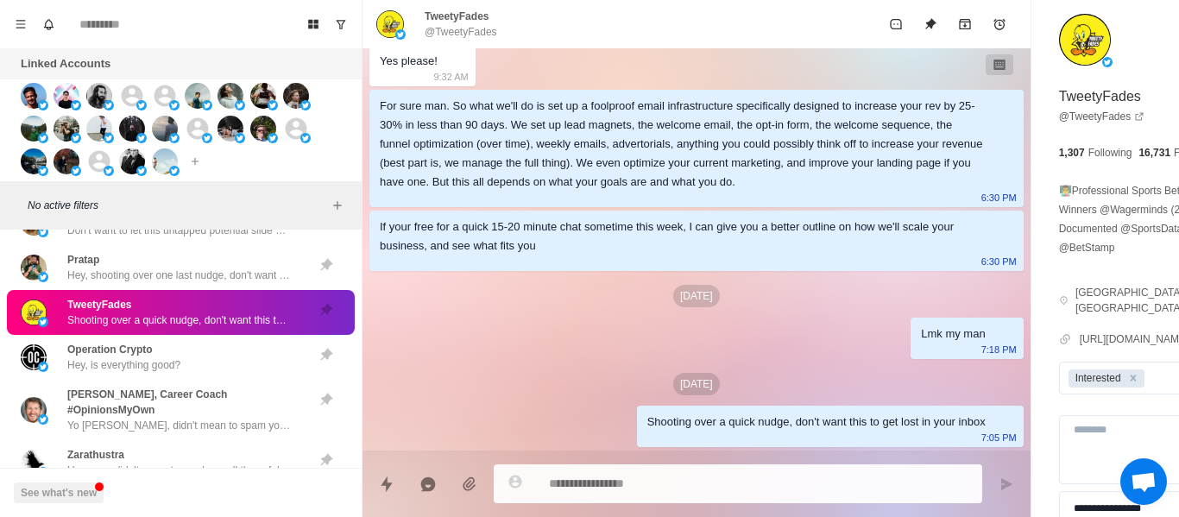
click at [463, 32] on p "@TweetyFades" at bounding box center [461, 32] width 73 height 16
click at [673, 287] on p "[DATE]" at bounding box center [696, 296] width 47 height 22
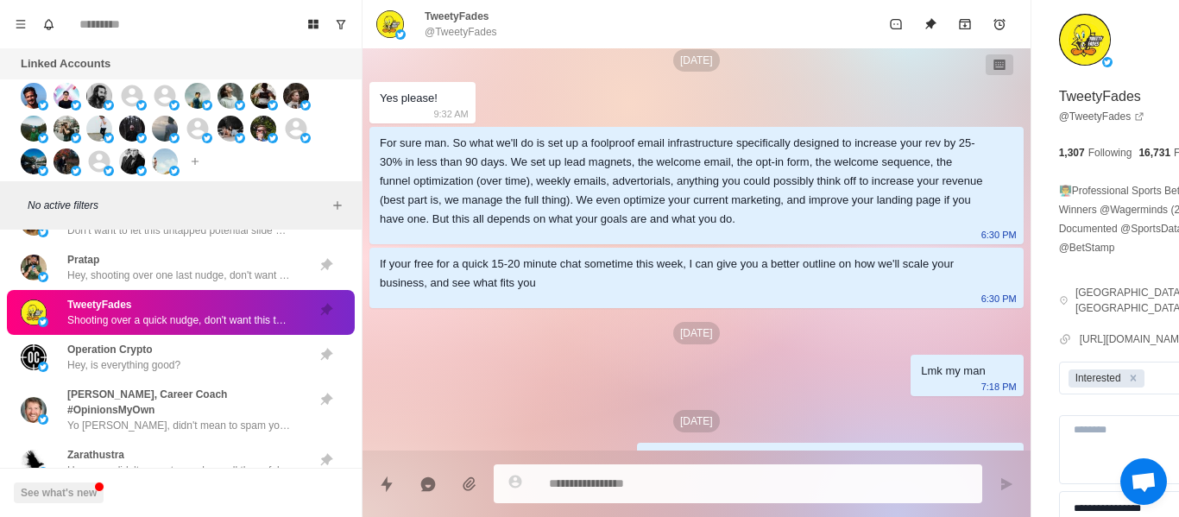
scroll to position [302, 0]
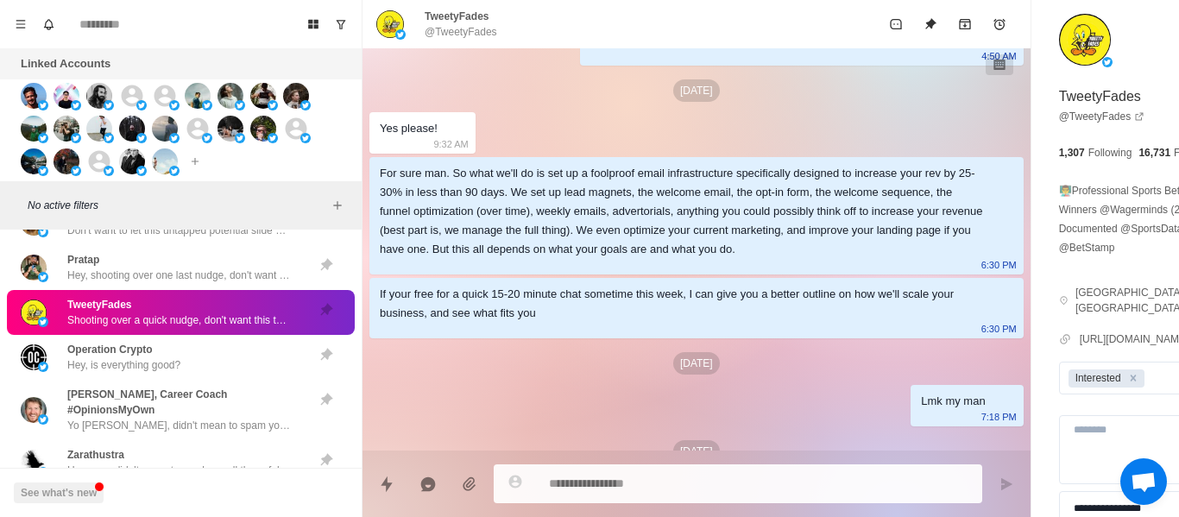
click at [568, 259] on div "For sure man. So what we'll do is set up a foolproof email infrastructure speci…" at bounding box center [683, 211] width 606 height 95
click at [609, 237] on div "For sure man. So what we'll do is set up a foolproof email infrastructure speci…" at bounding box center [683, 211] width 606 height 95
click at [584, 233] on div "For sure man. So what we'll do is set up a foolproof email infrastructure speci…" at bounding box center [683, 211] width 606 height 95
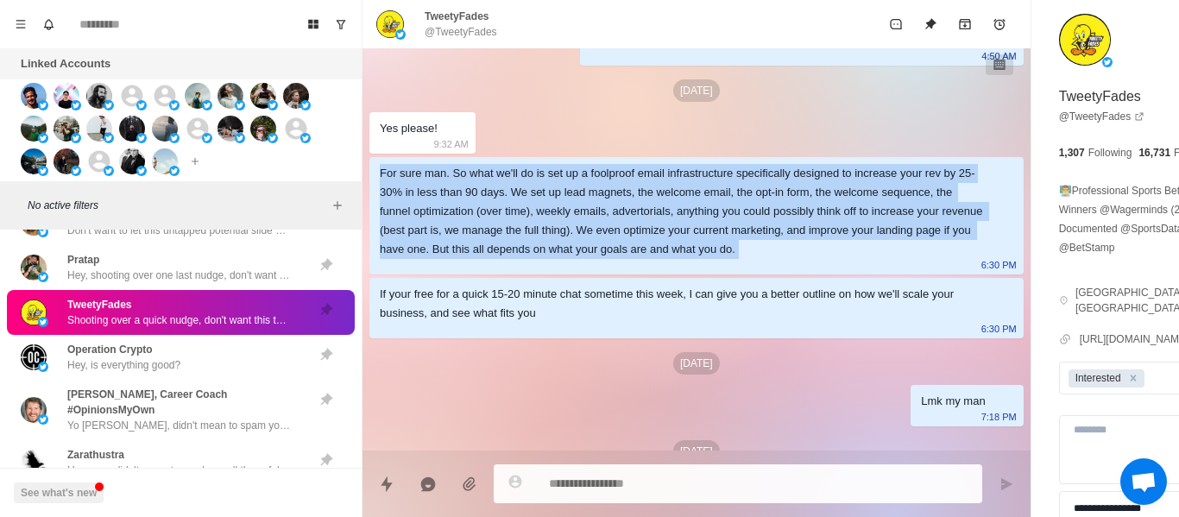
click at [584, 233] on div "For sure man. So what we'll do is set up a foolproof email infrastructure speci…" at bounding box center [683, 211] width 606 height 95
click at [560, 250] on div "For sure man. So what we'll do is set up a foolproof email infrastructure speci…" at bounding box center [683, 211] width 606 height 95
drag, startPoint x: 856, startPoint y: 160, endPoint x: 802, endPoint y: 202, distance: 68.9
click at [856, 161] on div "For sure man. So what we'll do is set up a foolproof email infrastructure speci…" at bounding box center [697, 215] width 654 height 117
click at [454, 258] on div "For sure man. So what we'll do is set up a foolproof email infrastructure speci…" at bounding box center [683, 211] width 606 height 95
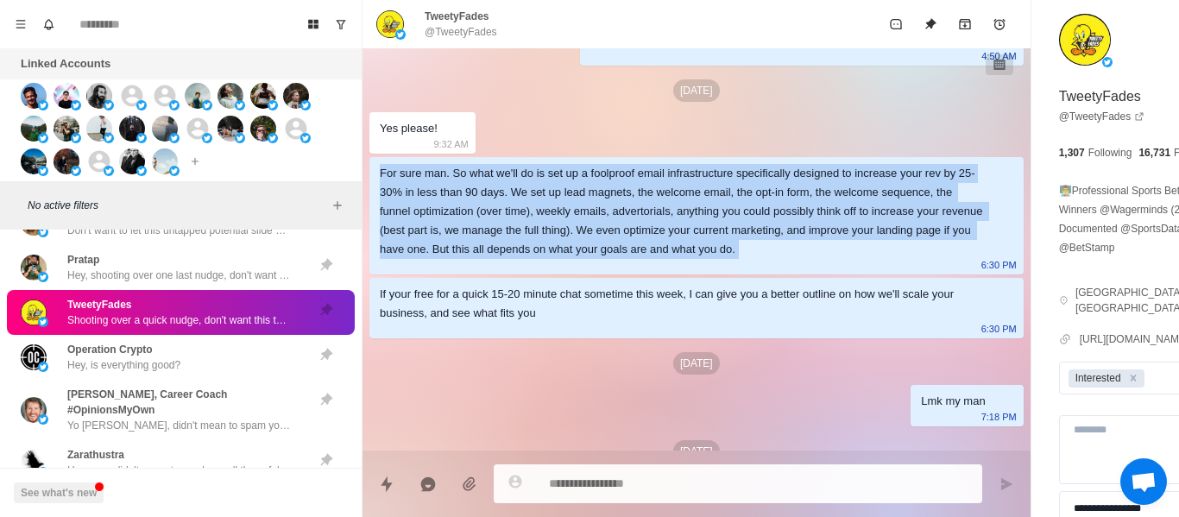
click at [540, 221] on div "For sure man. So what we'll do is set up a foolproof email infrastructure speci…" at bounding box center [683, 211] width 606 height 95
click at [695, 275] on div "For sure man. So what we'll do is set up a foolproof email infrastructure speci…" at bounding box center [697, 215] width 654 height 117
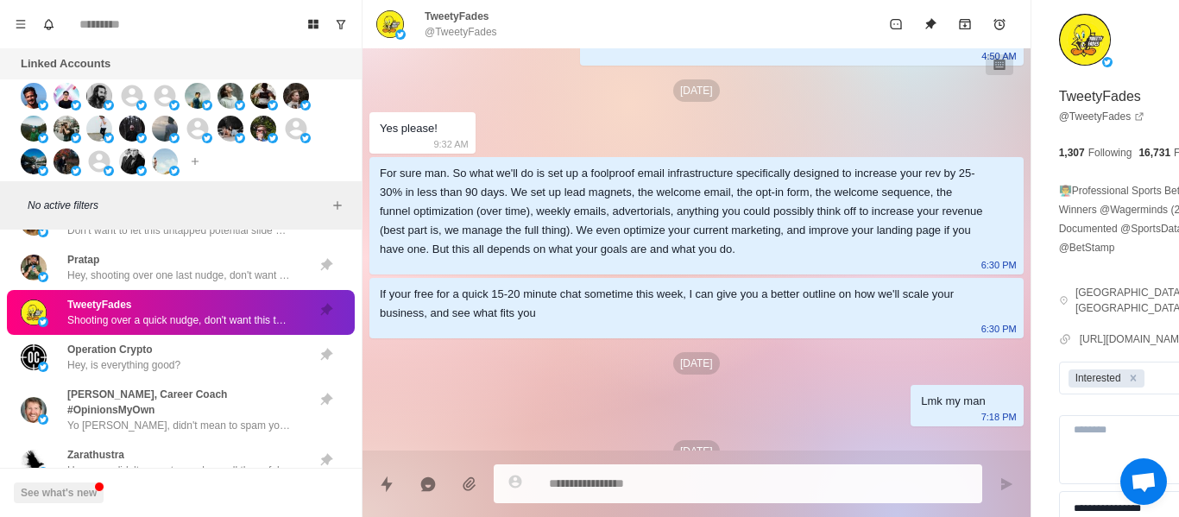
drag, startPoint x: 731, startPoint y: 300, endPoint x: 743, endPoint y: 300, distance: 12.1
click at [737, 300] on div "If your free for a quick 15-20 minute chat sometime this week, I can give you a…" at bounding box center [697, 308] width 654 height 60
click at [779, 311] on div "If your free for a quick 15-20 minute chat sometime this week, I can give you a…" at bounding box center [683, 304] width 606 height 38
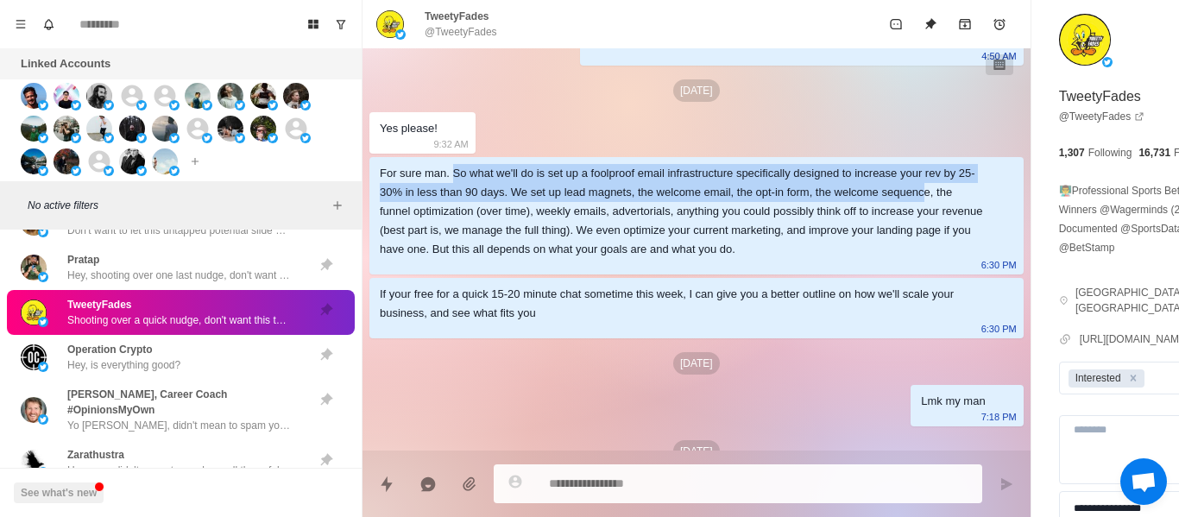
drag, startPoint x: 450, startPoint y: 171, endPoint x: 517, endPoint y: 181, distance: 68.1
click at [543, 207] on div "For sure man. So what we'll do is set up a foolproof email infrastructure speci…" at bounding box center [683, 211] width 606 height 95
drag, startPoint x: 515, startPoint y: 176, endPoint x: 502, endPoint y: 173, distance: 13.4
click at [514, 176] on div "For sure man. So what we'll do is set up a foolproof email infrastructure speci…" at bounding box center [683, 211] width 606 height 95
click at [476, 169] on div "For sure man. So what we'll do is set up a foolproof email infrastructure speci…" at bounding box center [683, 211] width 606 height 95
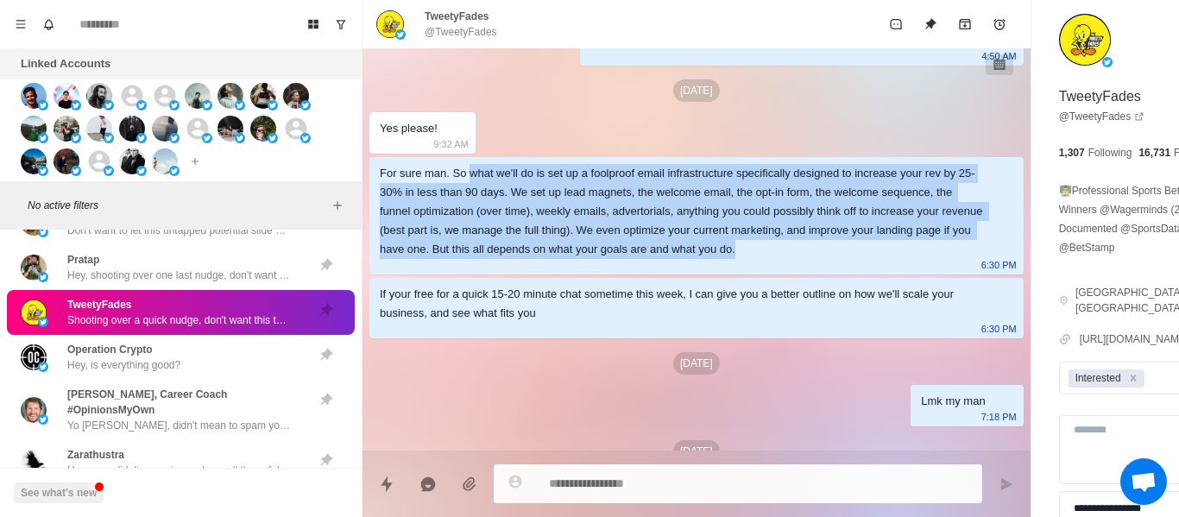
drag, startPoint x: 464, startPoint y: 175, endPoint x: 635, endPoint y: 262, distance: 191.1
click at [692, 259] on div "For sure man. So what we'll do is set up a foolproof email infrastructure speci…" at bounding box center [683, 211] width 606 height 95
click at [592, 245] on div "For sure man. So what we'll do is set up a foolproof email infrastructure speci…" at bounding box center [683, 211] width 606 height 95
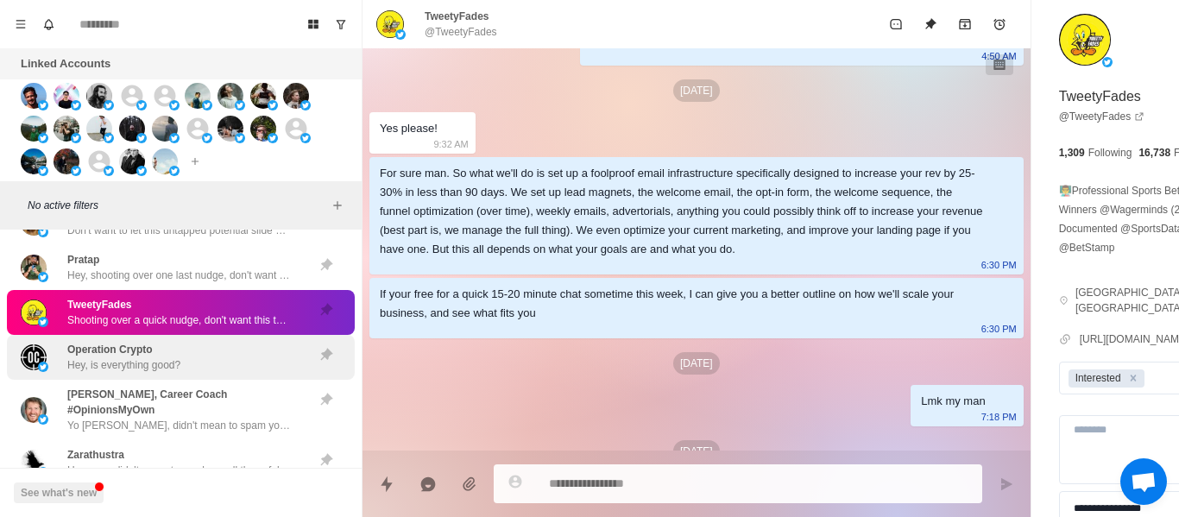
click at [194, 345] on div "Operation Crypto Hey, is everything good?" at bounding box center [163, 357] width 284 height 31
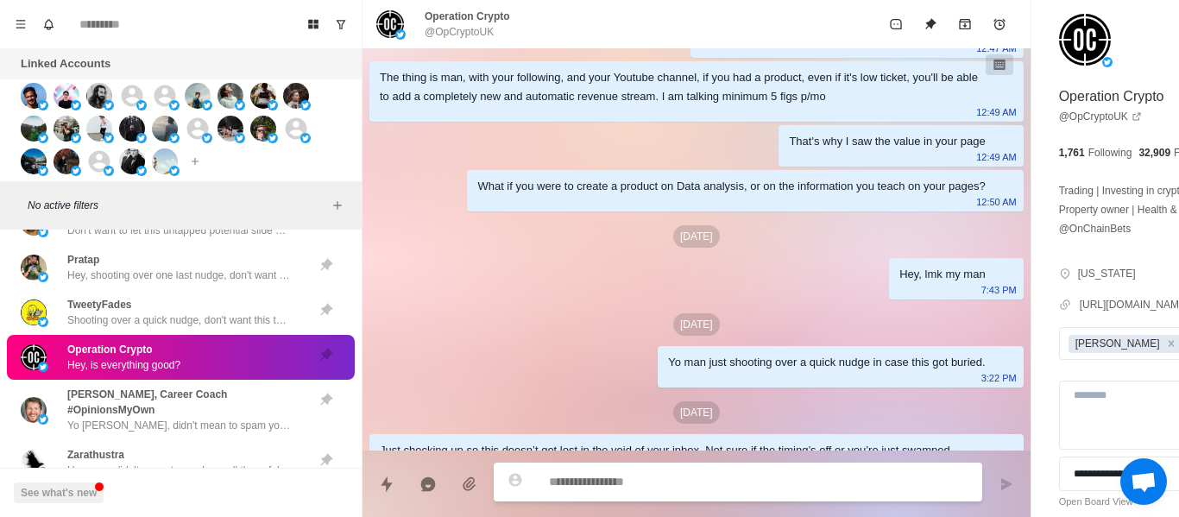
scroll to position [539, 0]
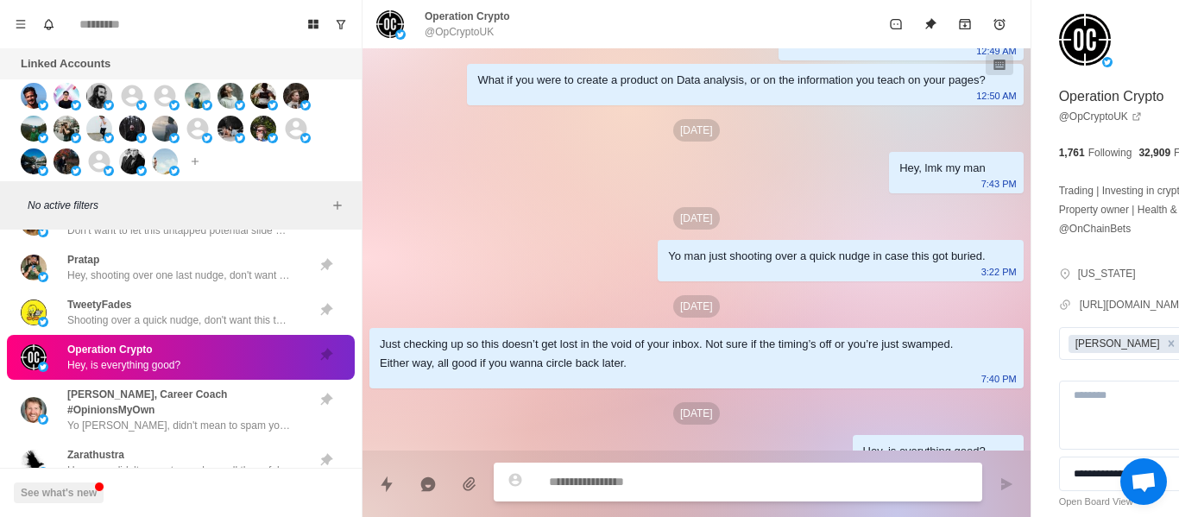
click at [462, 33] on p "@OpCryptoUK" at bounding box center [459, 32] width 69 height 16
click at [462, 32] on p "@OpCryptoUK" at bounding box center [459, 32] width 69 height 16
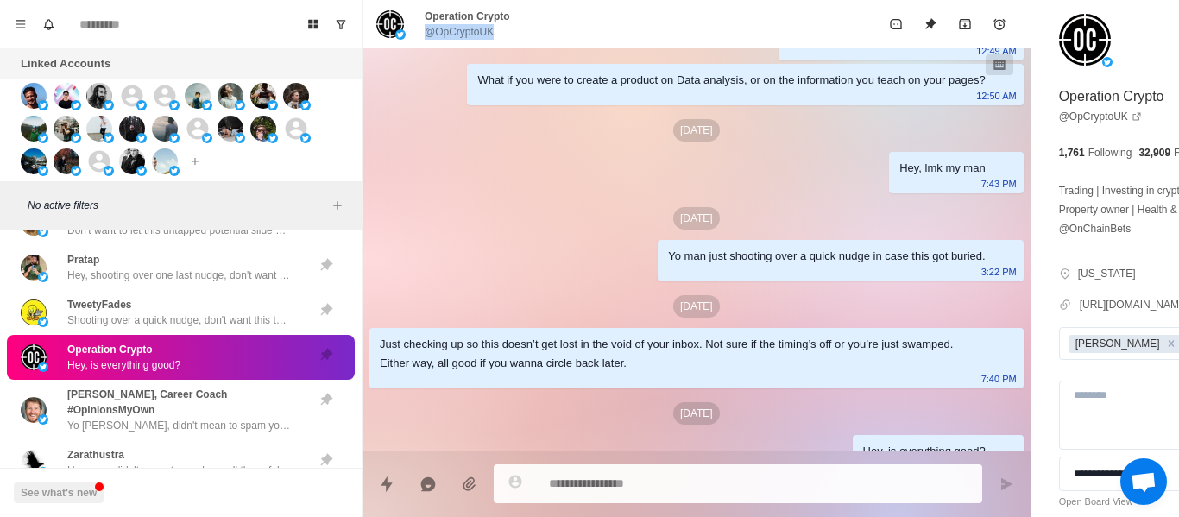
click at [462, 32] on p "@OpCryptoUK" at bounding box center [459, 32] width 69 height 16
drag, startPoint x: 517, startPoint y: 285, endPoint x: 503, endPoint y: 279, distance: 15.1
click at [509, 230] on div "[DATE]" at bounding box center [697, 218] width 654 height 22
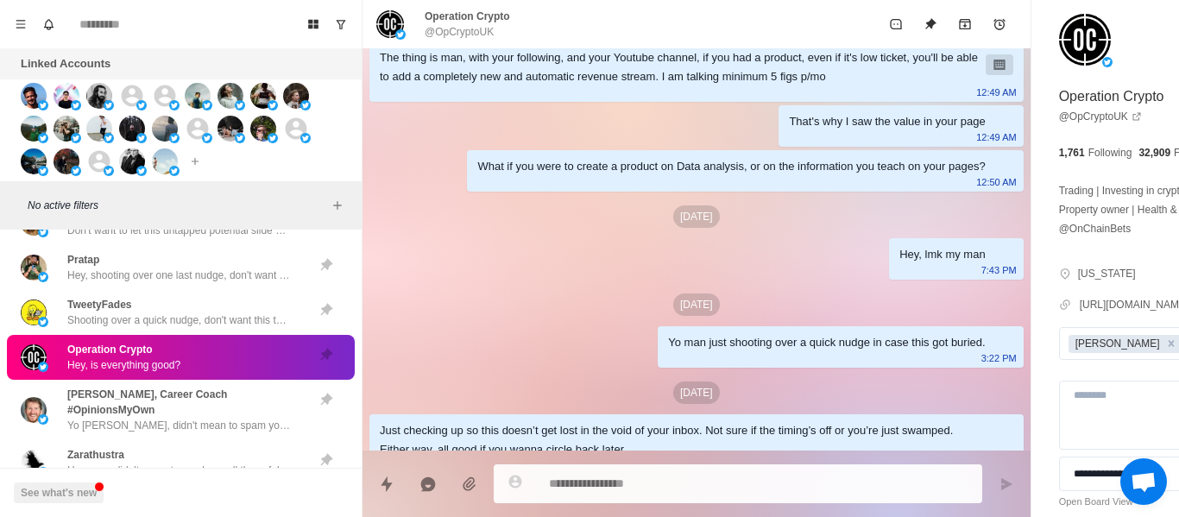
scroll to position [280, 0]
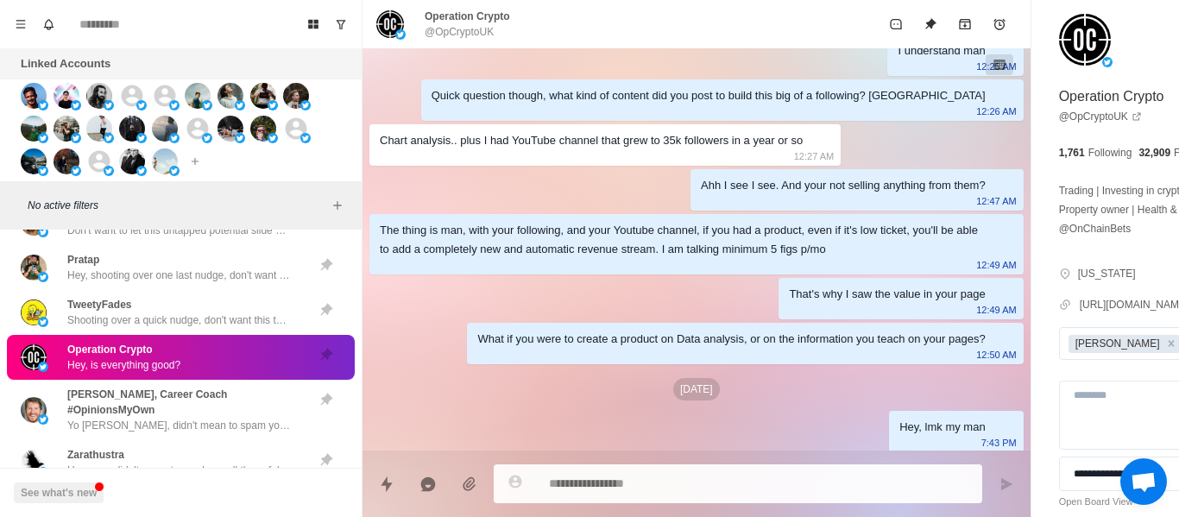
drag, startPoint x: 385, startPoint y: 243, endPoint x: 506, endPoint y: 399, distance: 197.6
click at [506, 399] on div "[DATE][DEMOGRAPHIC_DATA] Operation, how are you currently bringing in new clien…" at bounding box center [697, 254] width 668 height 970
click at [714, 195] on div "Ahh I see I see. And your not selling anything from them?" at bounding box center [843, 185] width 285 height 19
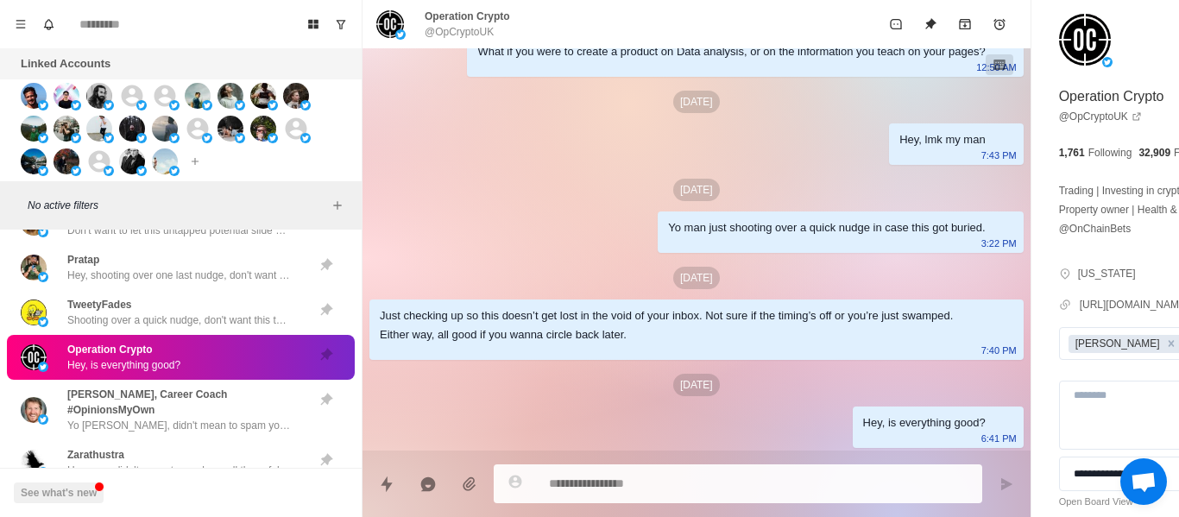
scroll to position [625, 0]
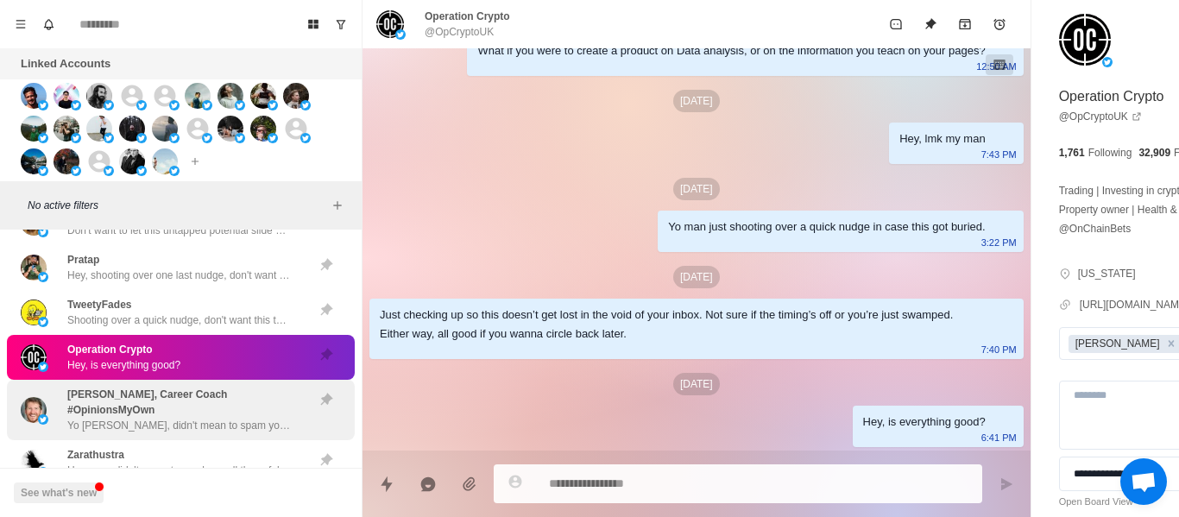
click at [144, 393] on p "[PERSON_NAME], Career Coach #OpinionsMyOwn" at bounding box center [185, 402] width 237 height 31
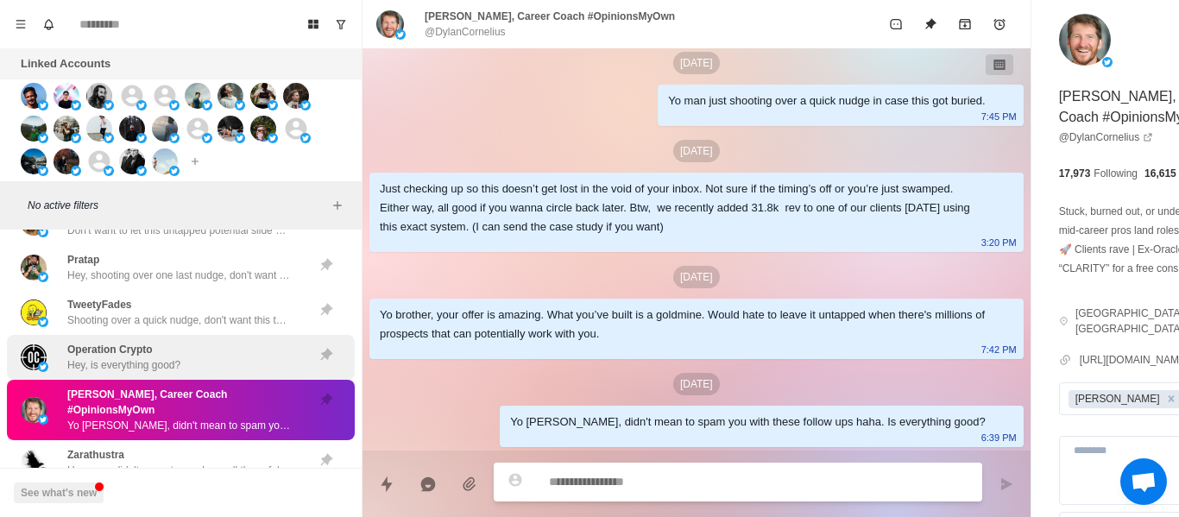
click at [150, 344] on p "Operation Crypto" at bounding box center [109, 350] width 85 height 16
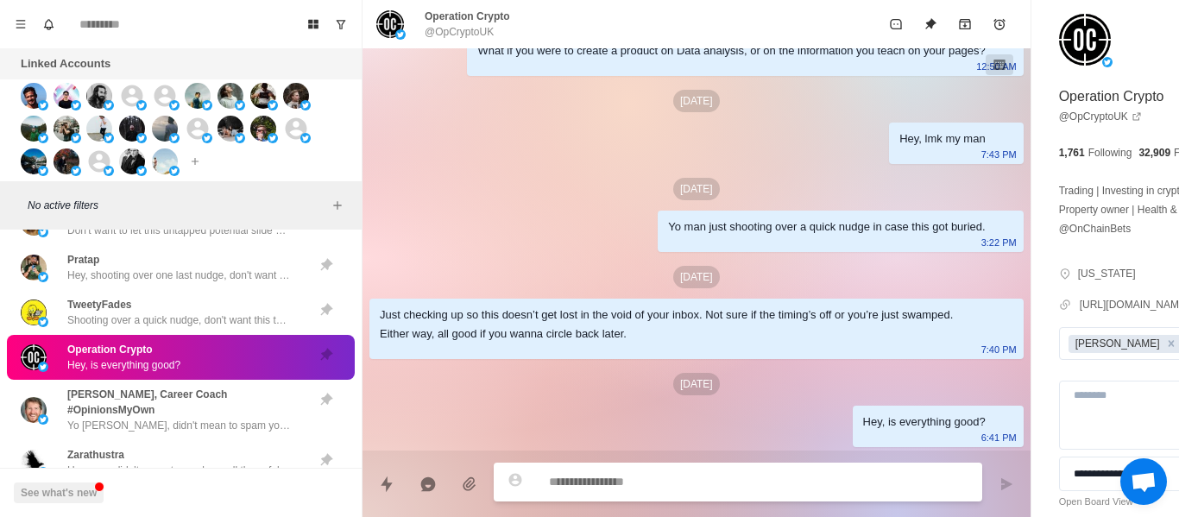
click at [175, 409] on p "[PERSON_NAME], Career Coach #OpinionsMyOwn" at bounding box center [185, 402] width 237 height 31
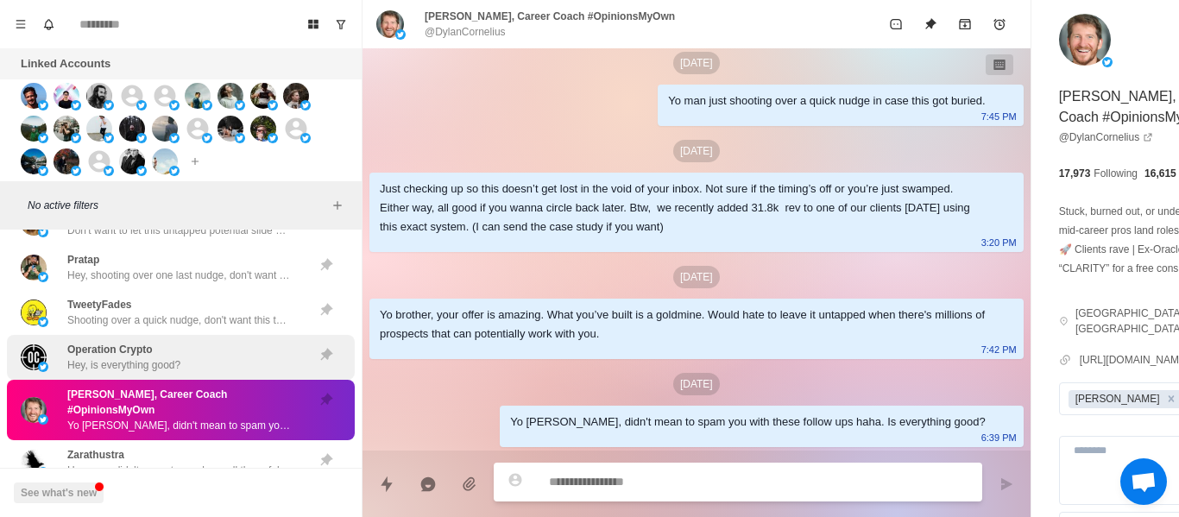
scroll to position [6509, 0]
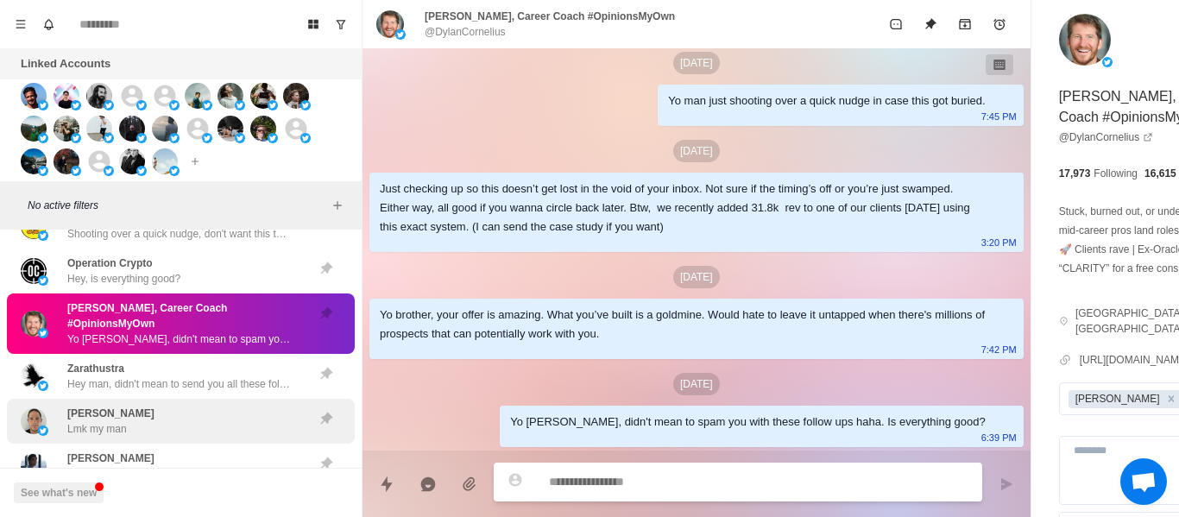
click at [155, 421] on div "[PERSON_NAME] Lmk my man" at bounding box center [163, 421] width 284 height 31
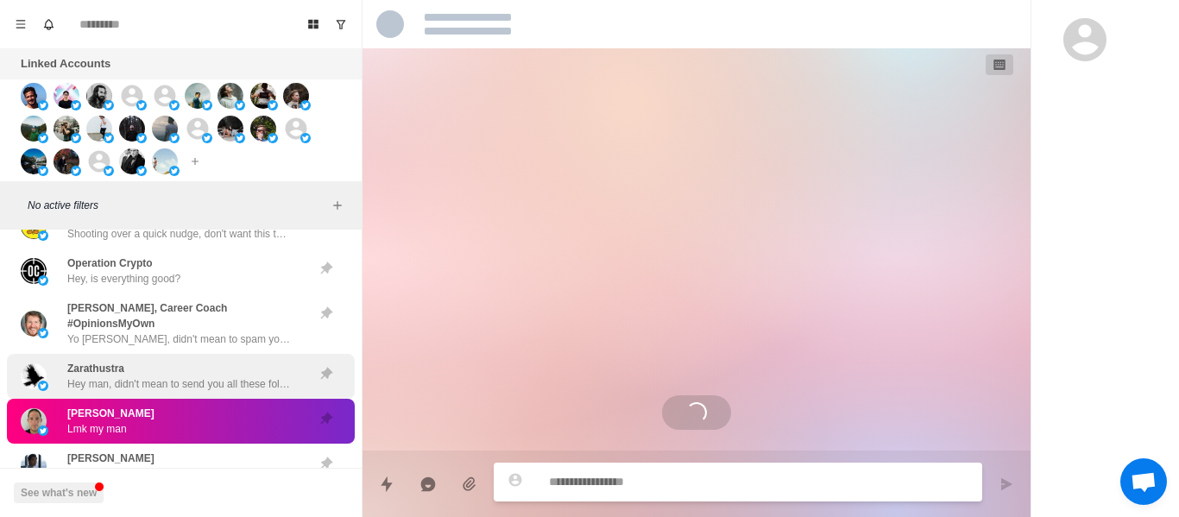
scroll to position [307, 0]
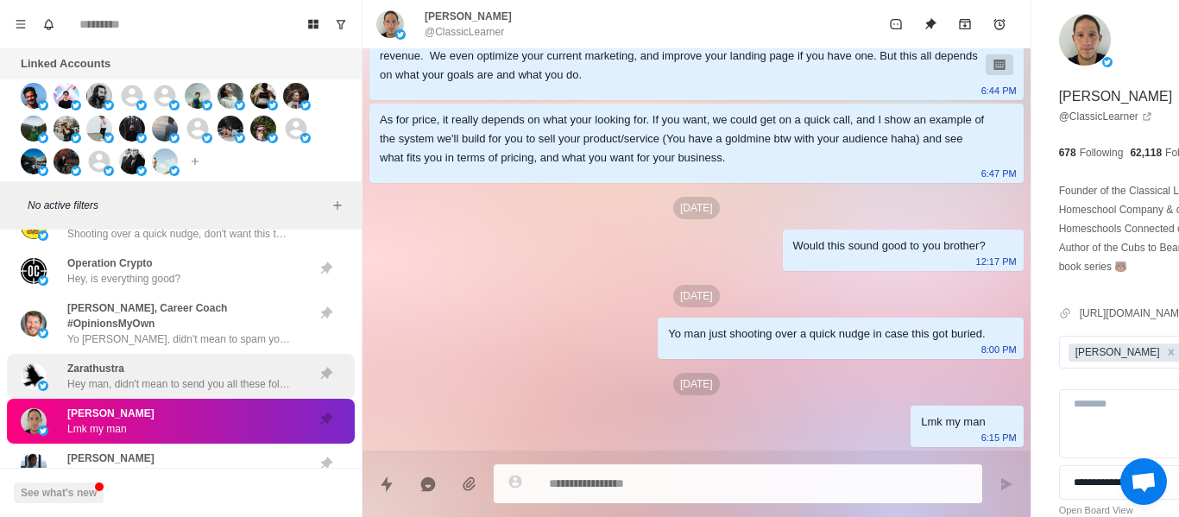
click at [158, 372] on div "[PERSON_NAME] Hey man, didn't mean to send you all these follow ups [PERSON_NAM…" at bounding box center [179, 376] width 224 height 31
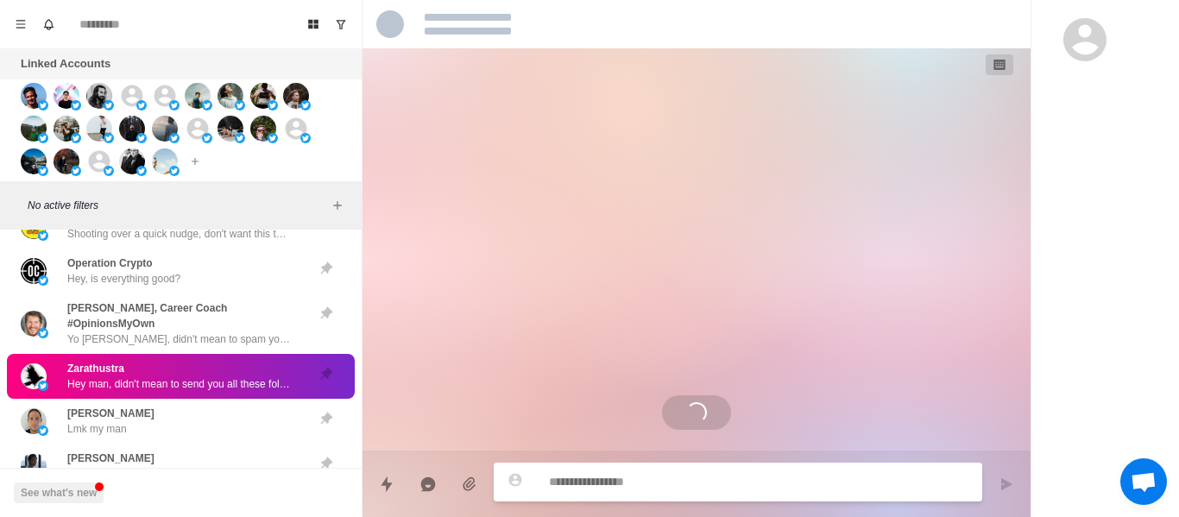
scroll to position [742, 0]
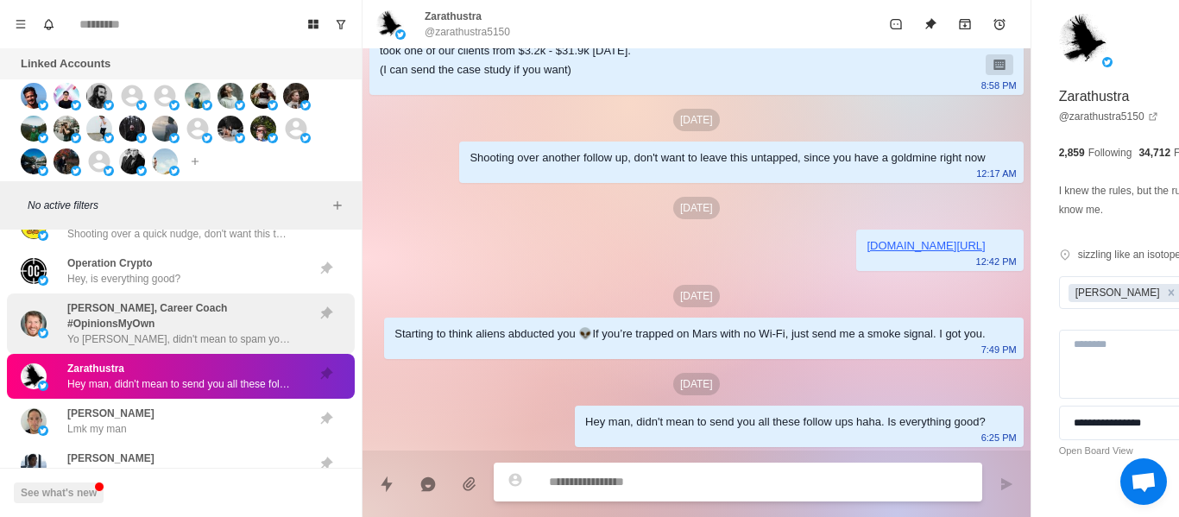
click at [133, 342] on p "Yo [PERSON_NAME], didn't mean to spam you with these follow ups haha. Is everyt…" at bounding box center [179, 340] width 224 height 16
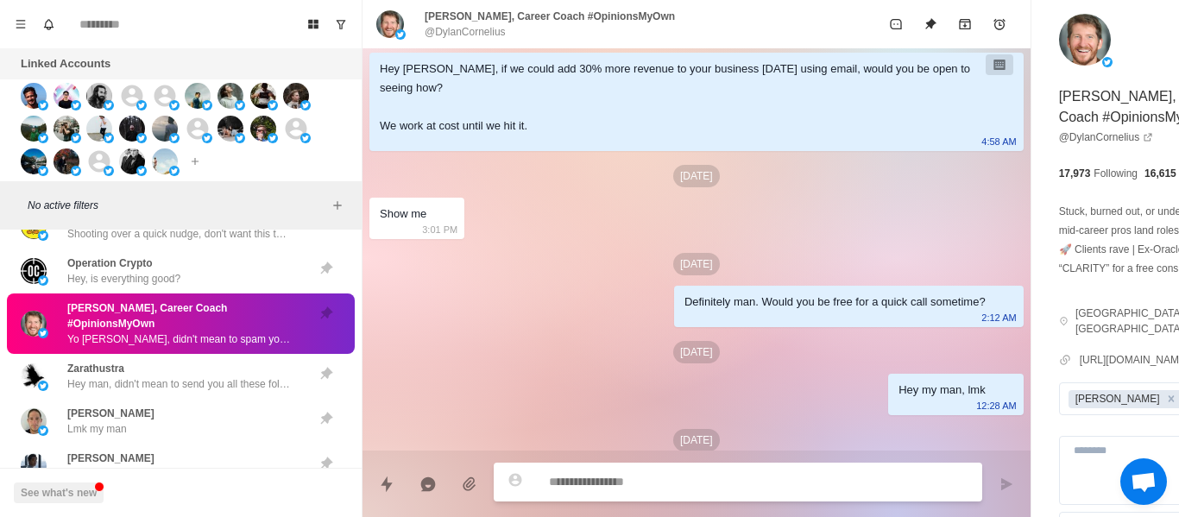
scroll to position [0, 0]
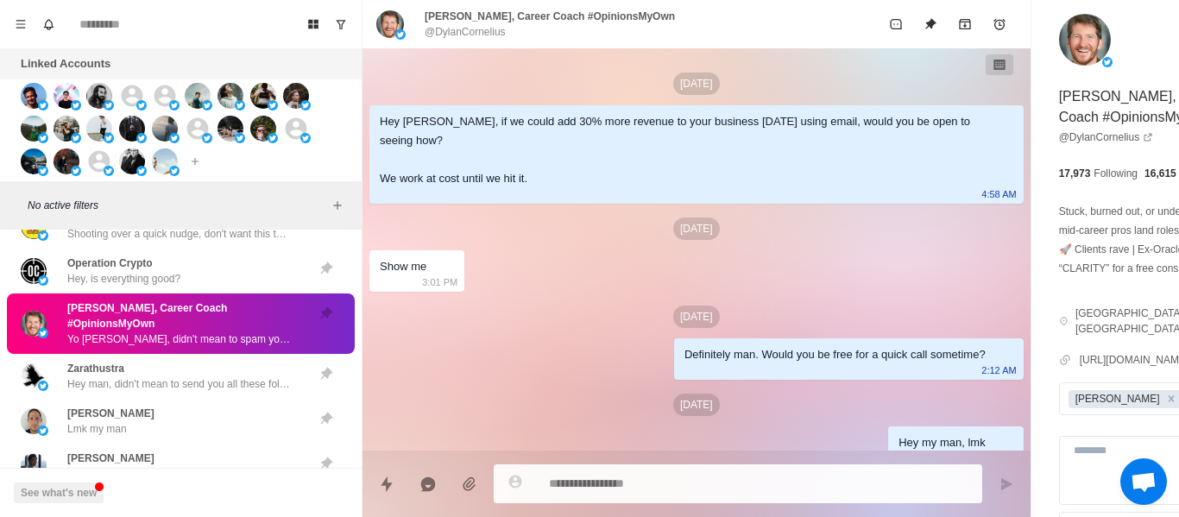
click at [479, 29] on p "@DylanCornelius" at bounding box center [465, 32] width 81 height 16
click at [557, 275] on div "[DATE] Hey [PERSON_NAME], if we could add 30% more revenue to your business [DA…" at bounding box center [697, 464] width 668 height 832
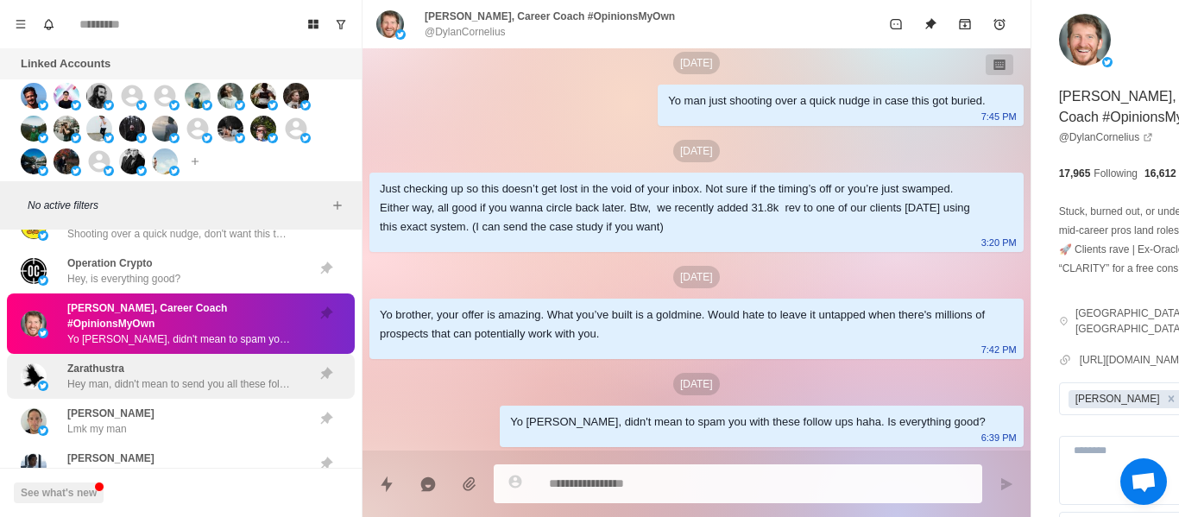
click at [223, 374] on div "[PERSON_NAME] Hey man, didn't mean to send you all these follow ups [PERSON_NAM…" at bounding box center [179, 376] width 224 height 31
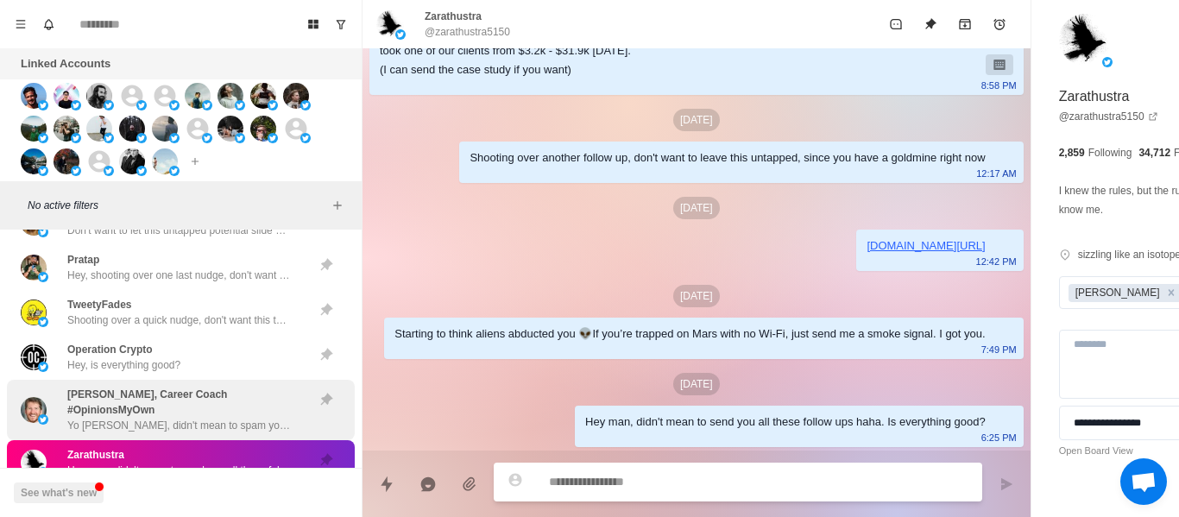
scroll to position [6509, 0]
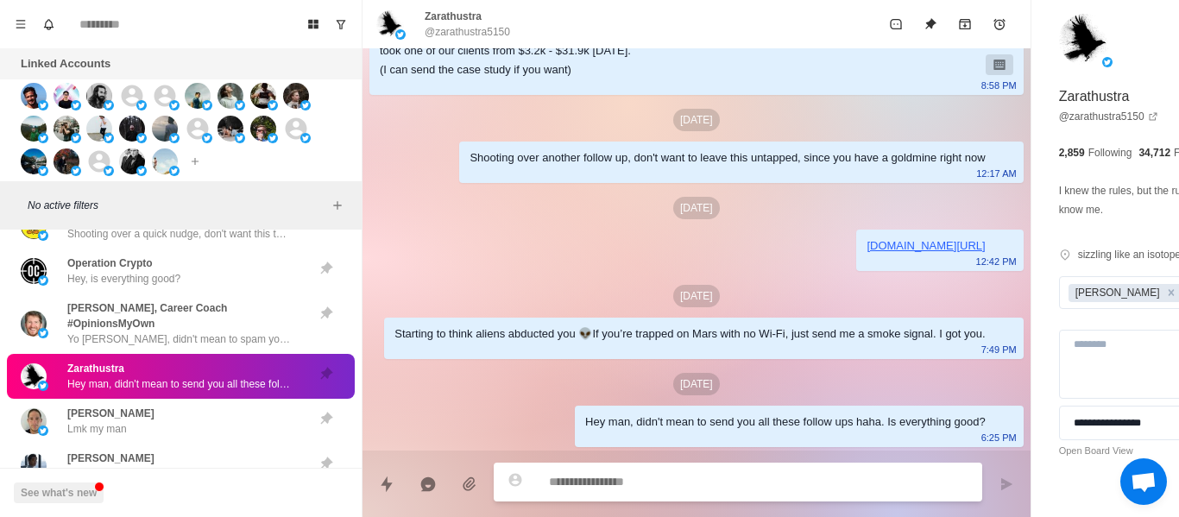
click at [481, 33] on p "@zarathustra5150" at bounding box center [467, 32] width 85 height 16
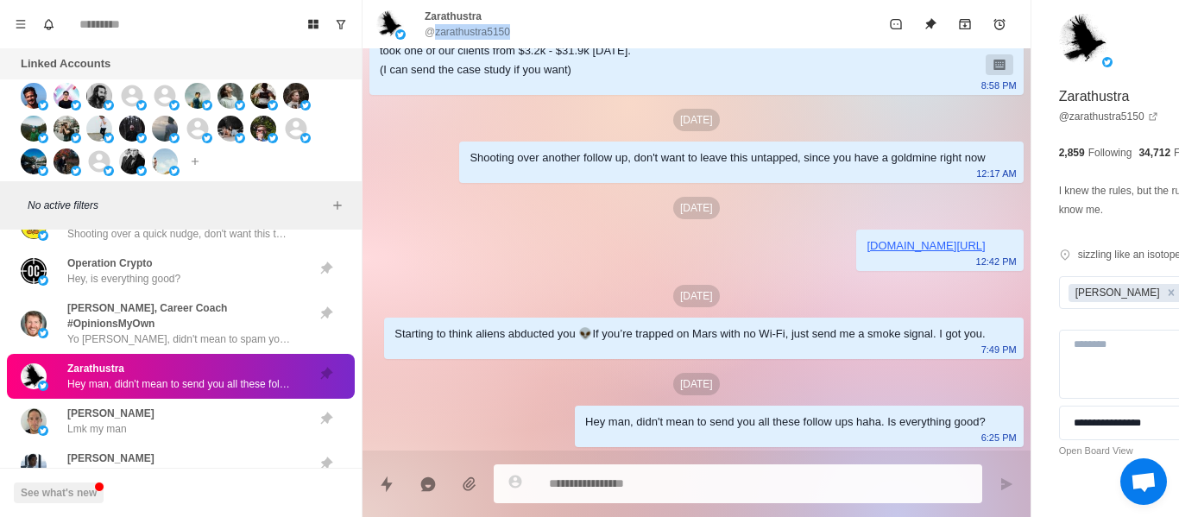
click at [481, 33] on p "@zarathustra5150" at bounding box center [467, 32] width 85 height 16
click at [481, 32] on p "@zarathustra5150" at bounding box center [467, 32] width 85 height 16
drag, startPoint x: 454, startPoint y: 203, endPoint x: 469, endPoint y: 203, distance: 14.7
click at [433, 38] on p "@zarathustra5150" at bounding box center [467, 32] width 85 height 16
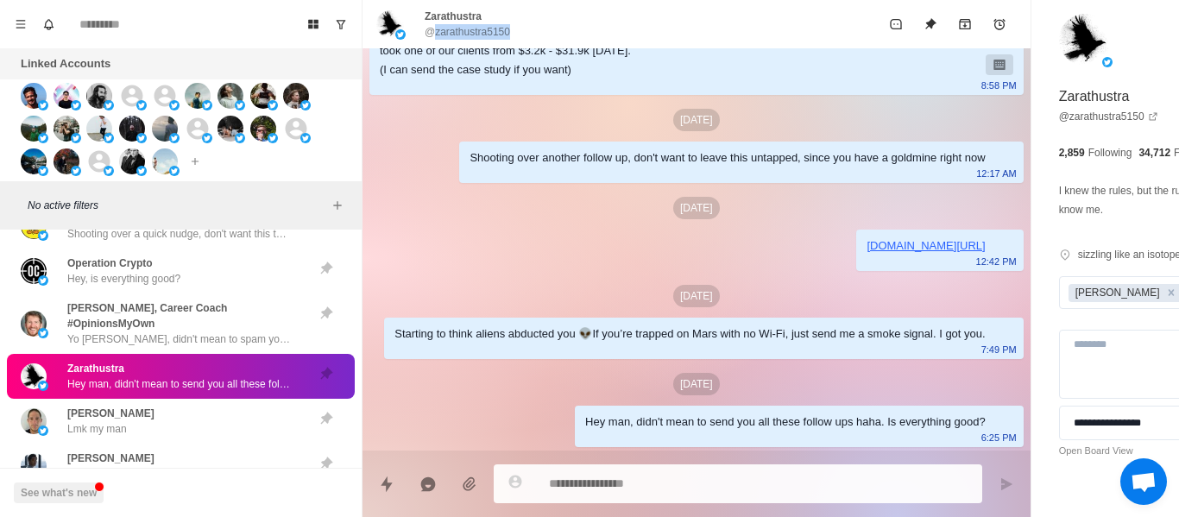
click at [433, 37] on p "@zarathustra5150" at bounding box center [467, 32] width 85 height 16
drag, startPoint x: 502, startPoint y: 169, endPoint x: 539, endPoint y: 231, distance: 71.2
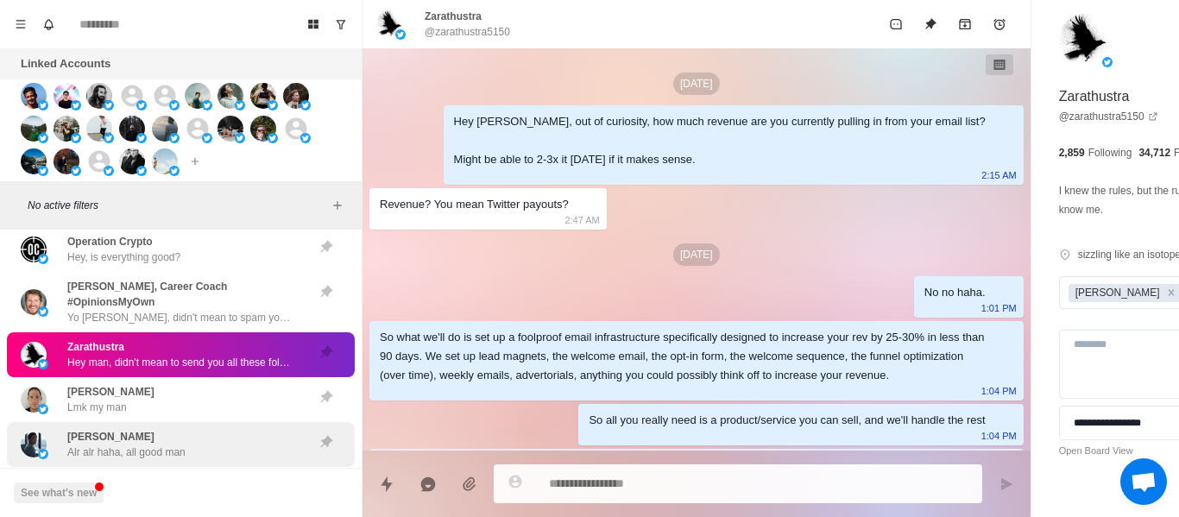
scroll to position [6595, 0]
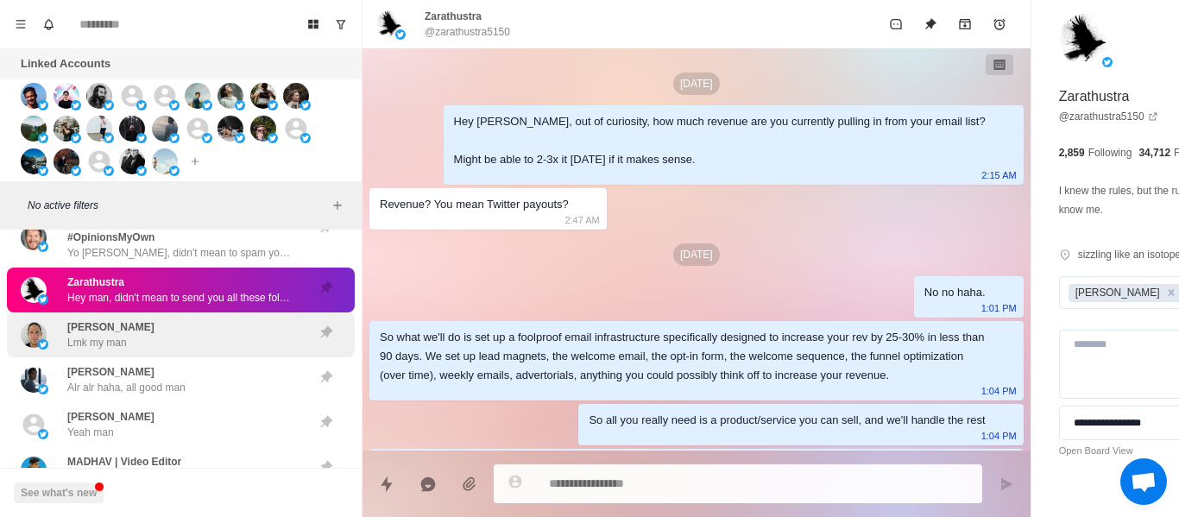
click at [118, 336] on p "Lmk my man" at bounding box center [97, 343] width 60 height 16
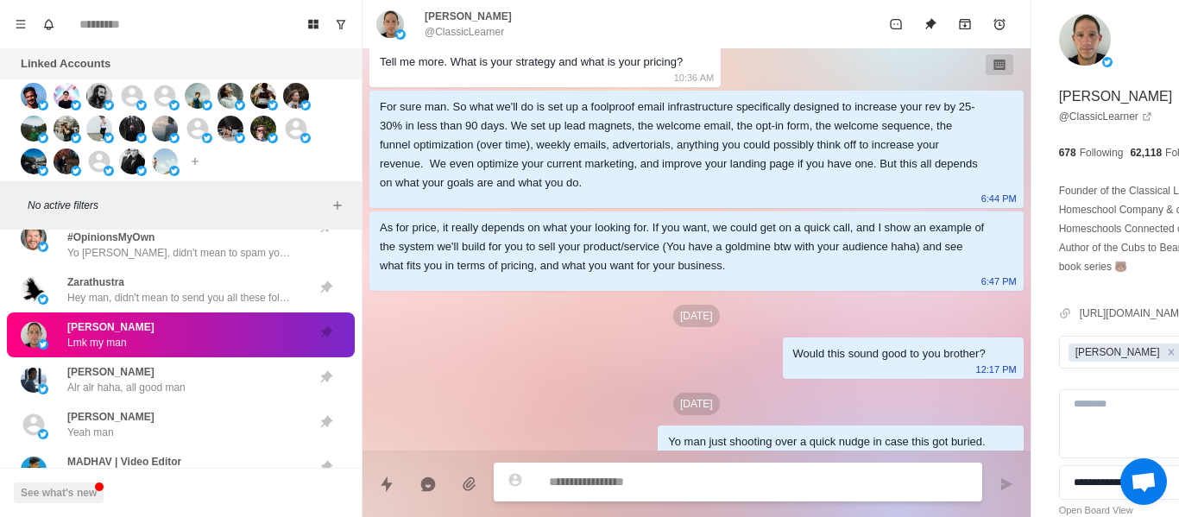
scroll to position [0, 0]
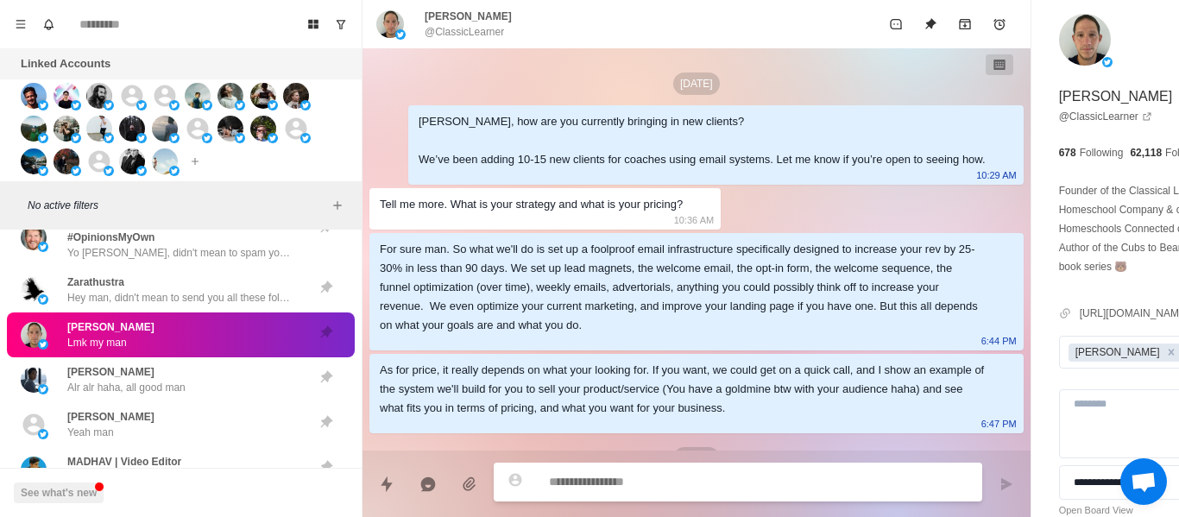
click at [461, 29] on p "@ClassicLearner" at bounding box center [464, 32] width 79 height 16
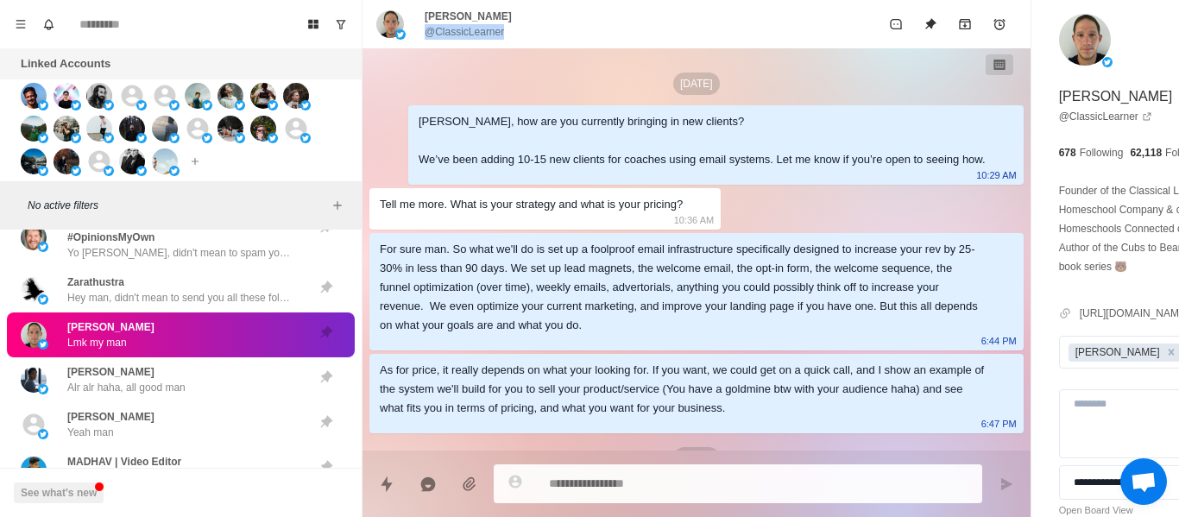
click at [461, 28] on p "@ClassicLearner" at bounding box center [464, 32] width 79 height 16
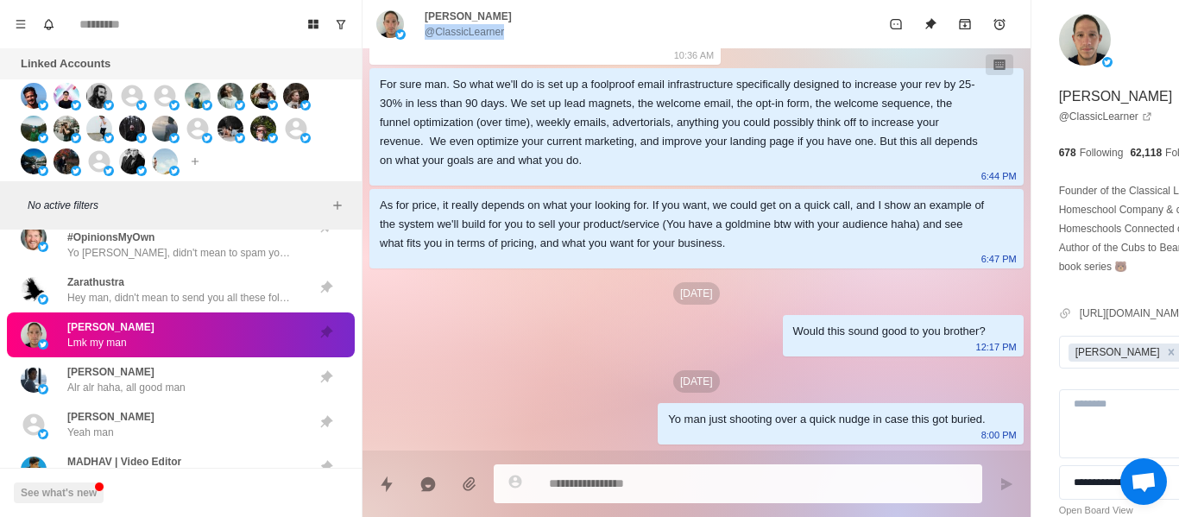
scroll to position [135, 0]
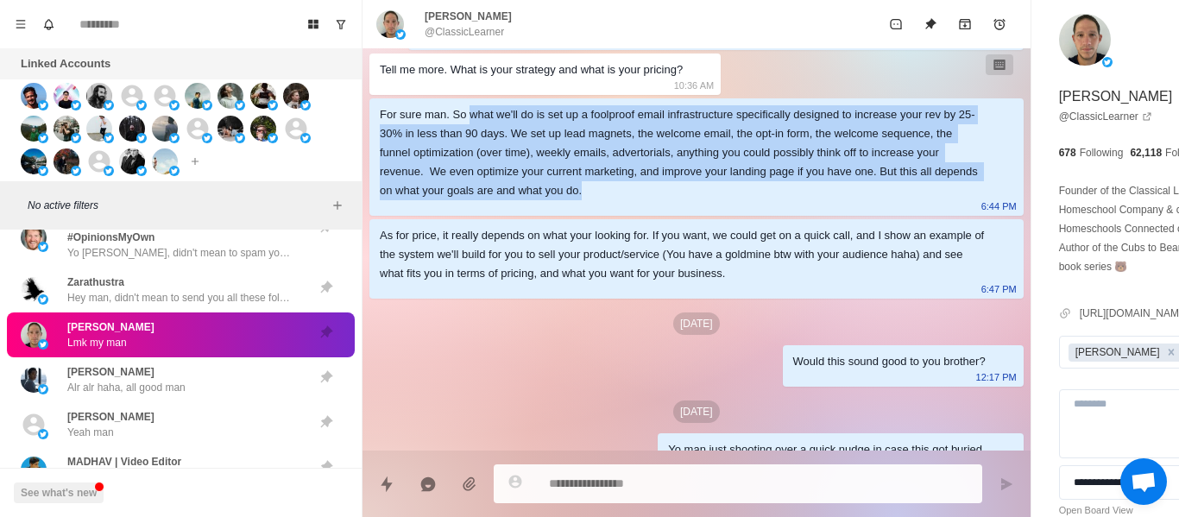
drag, startPoint x: 467, startPoint y: 136, endPoint x: 545, endPoint y: 237, distance: 128.1
click at [546, 216] on div "For sure man. So what we'll do is set up a foolproof email infrastructure speci…" at bounding box center [697, 156] width 654 height 117
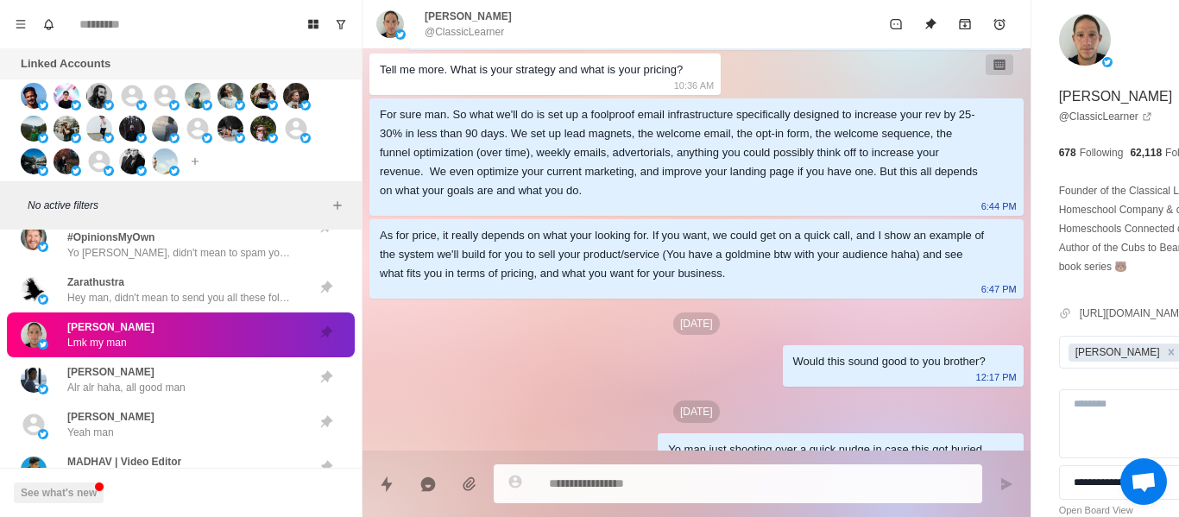
click at [485, 283] on div "As for price, it really depends on what your looking for. If you want, we could…" at bounding box center [683, 254] width 606 height 57
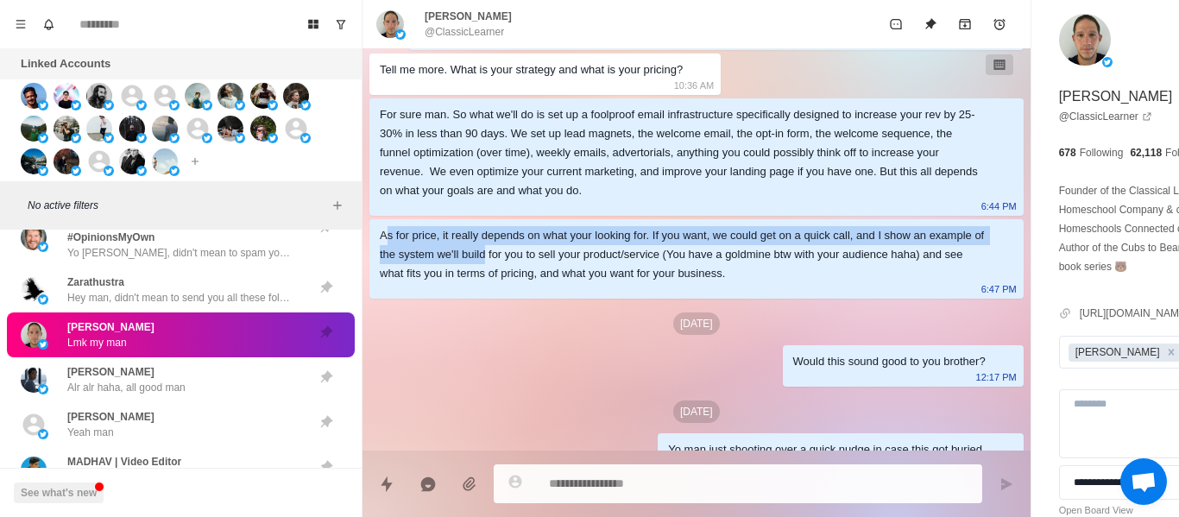
drag, startPoint x: 385, startPoint y: 274, endPoint x: 591, endPoint y: 293, distance: 207.2
click at [591, 283] on div "As for price, it really depends on what your looking for. If you want, we could…" at bounding box center [683, 254] width 606 height 57
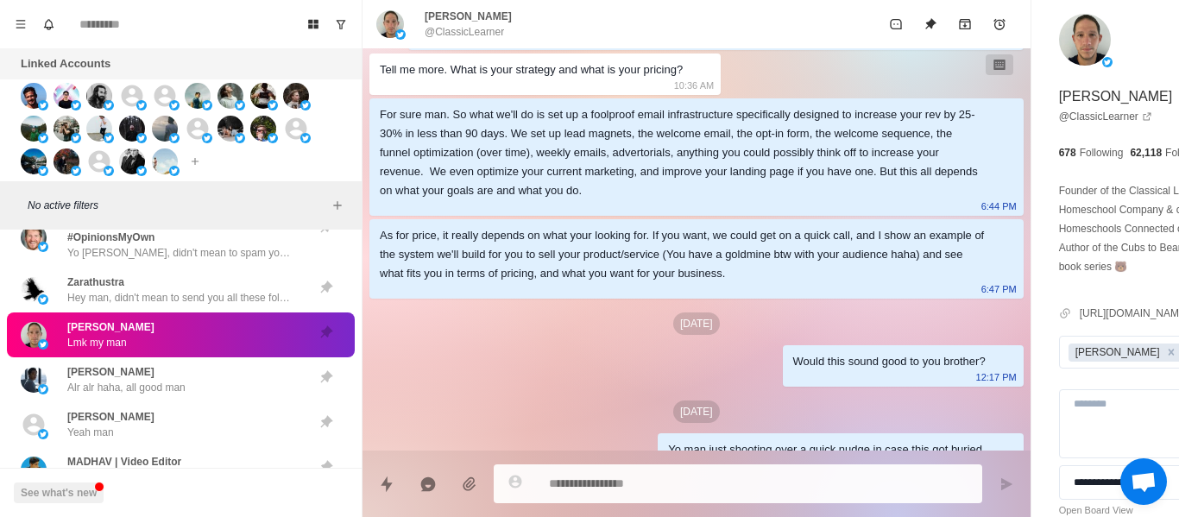
click at [562, 283] on div "As for price, it really depends on what your looking for. If you want, we could…" at bounding box center [683, 254] width 606 height 57
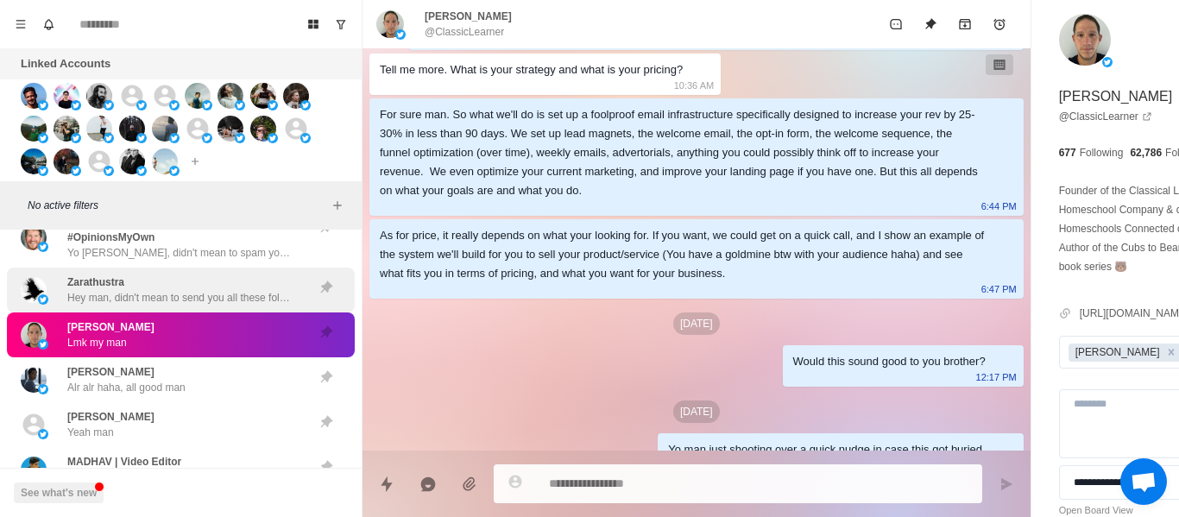
drag, startPoint x: 246, startPoint y: 379, endPoint x: 167, endPoint y: 287, distance: 121.3
click at [245, 379] on div "[PERSON_NAME] Alr alr haha, all good man" at bounding box center [163, 379] width 284 height 31
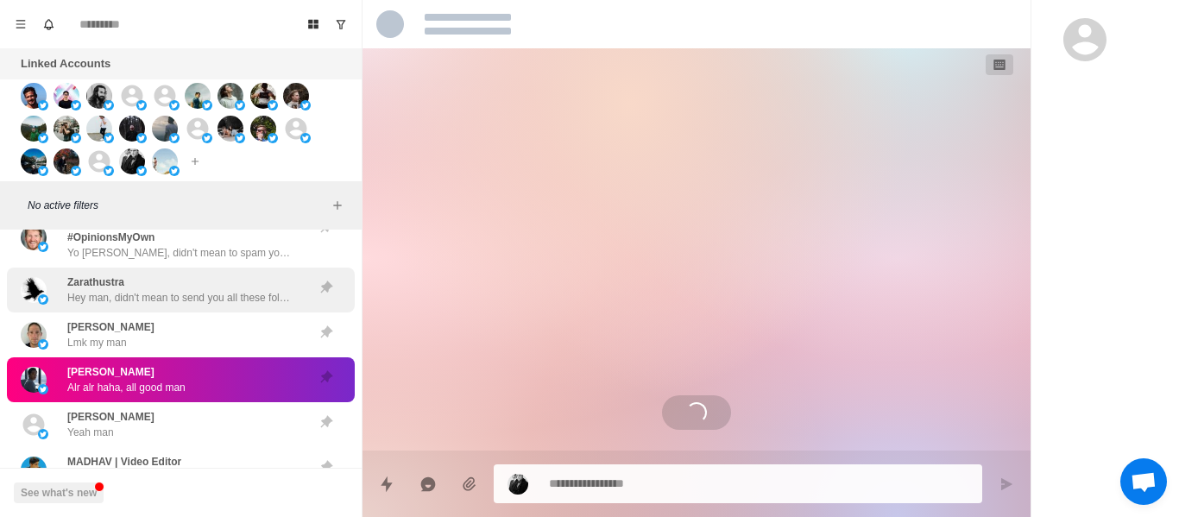
click at [167, 286] on div "[PERSON_NAME] Hey man, didn't mean to send you all these follow ups [PERSON_NAM…" at bounding box center [179, 290] width 224 height 31
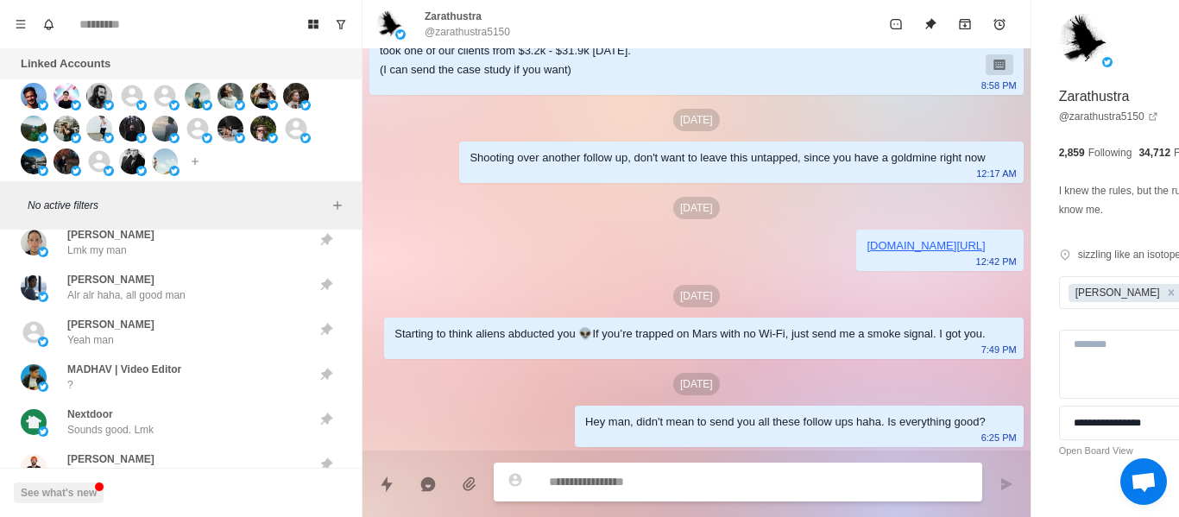
scroll to position [6854, 0]
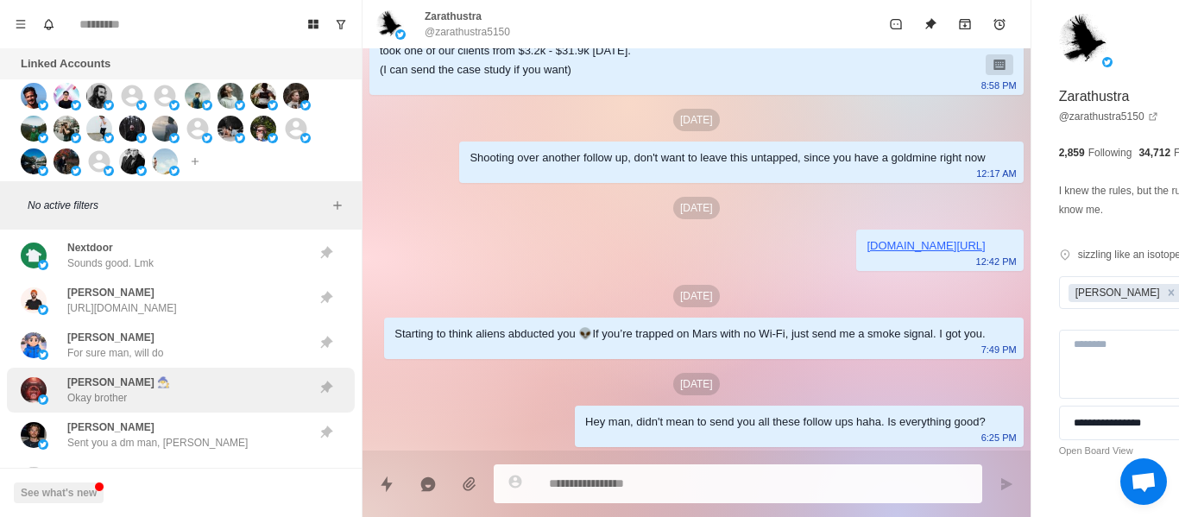
click at [148, 382] on div "[PERSON_NAME] 🧙‍♂️ Okay brother" at bounding box center [163, 390] width 284 height 31
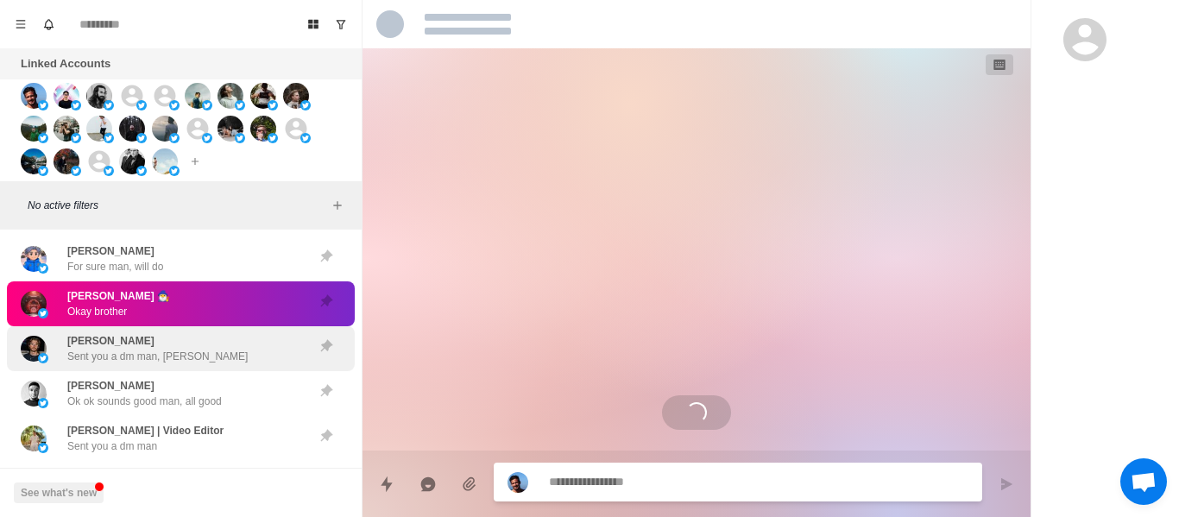
scroll to position [404, 0]
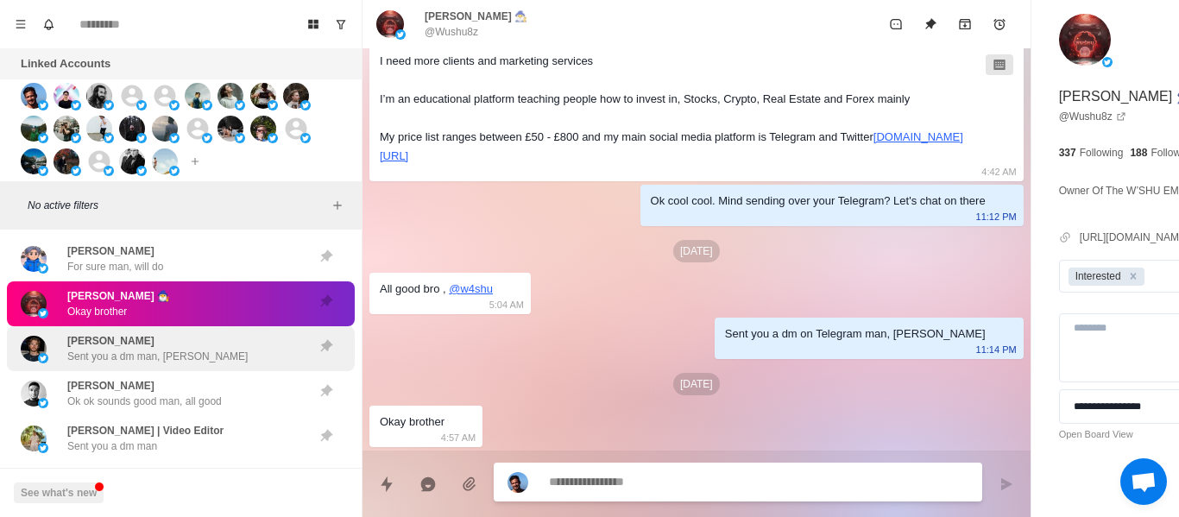
click at [138, 356] on p "Sent you a dm man, [PERSON_NAME]" at bounding box center [157, 357] width 180 height 16
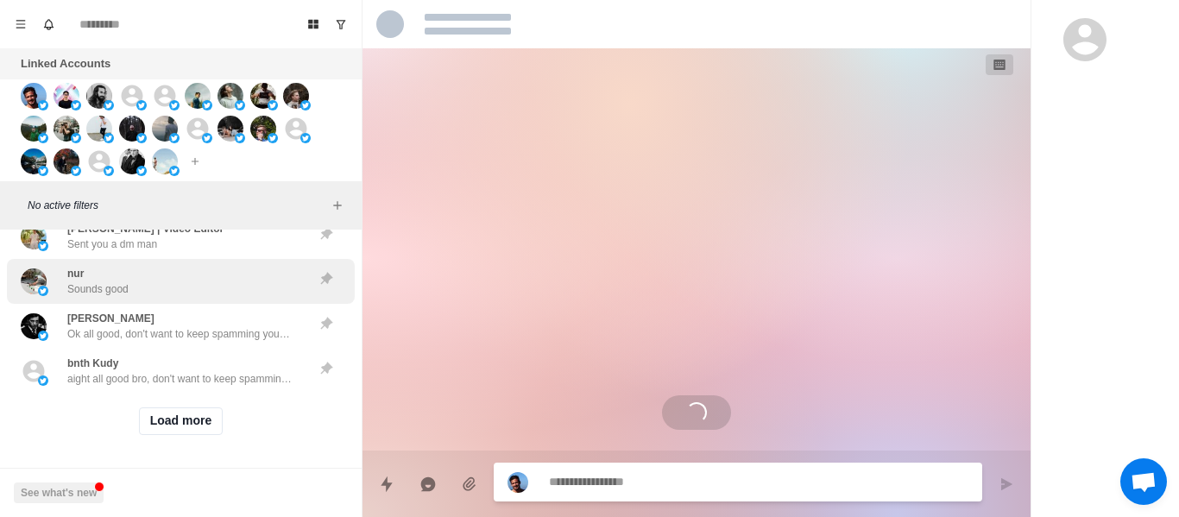
scroll to position [1452, 0]
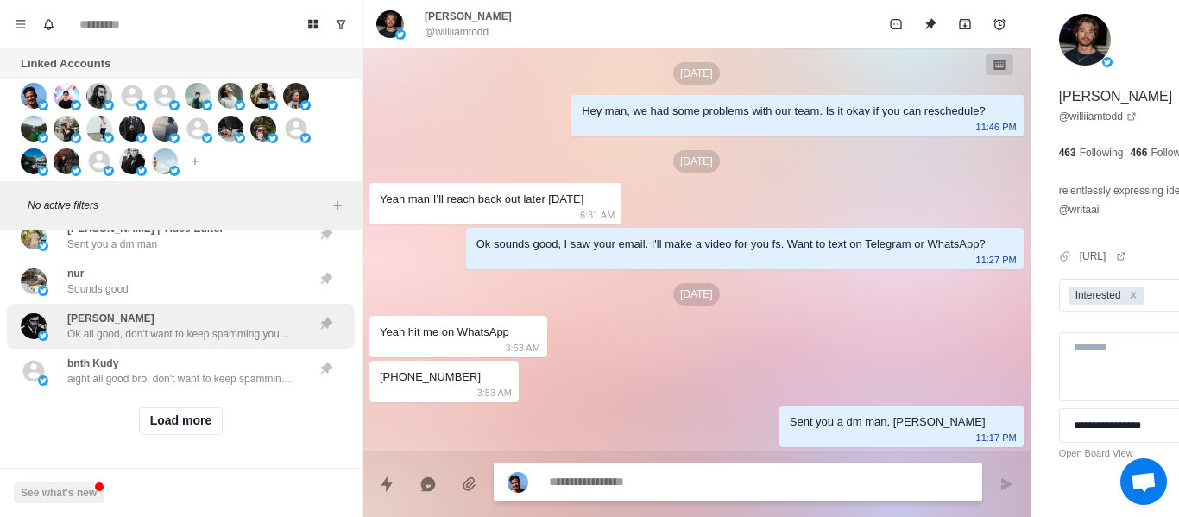
drag, startPoint x: 149, startPoint y: 268, endPoint x: 145, endPoint y: 292, distance: 23.7
click at [148, 268] on div "nur Sounds good" at bounding box center [163, 281] width 284 height 31
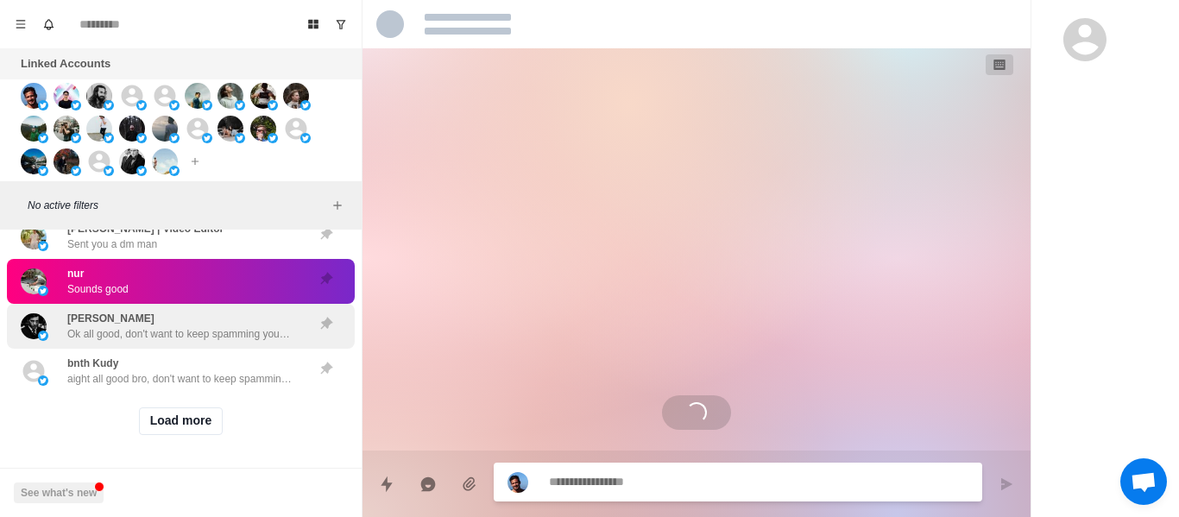
scroll to position [0, 0]
click at [144, 304] on div "[PERSON_NAME] Ok all good, don't want to keep spamming you haha, lmk when your …" at bounding box center [181, 326] width 348 height 45
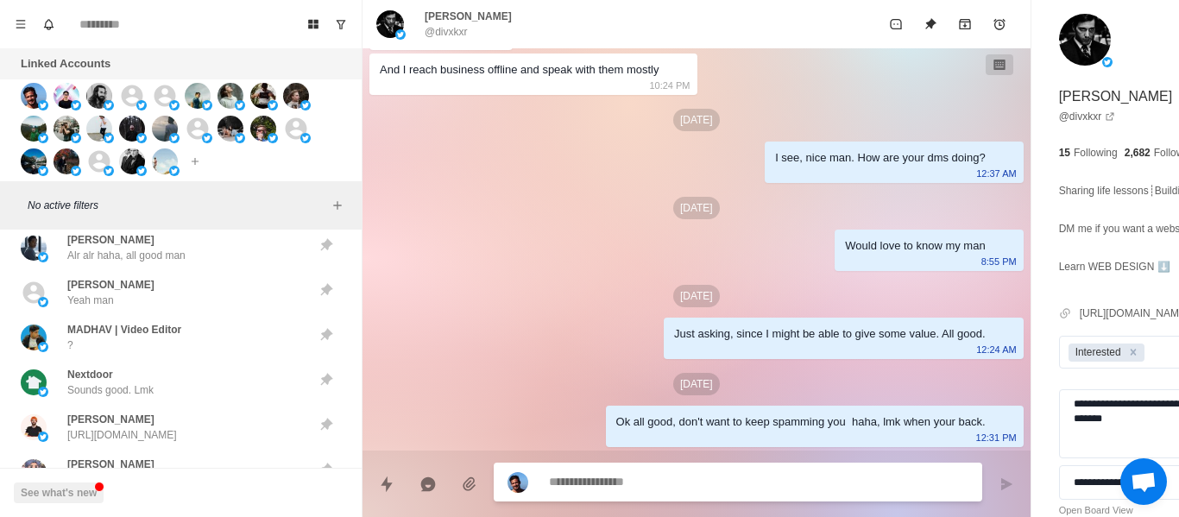
scroll to position [6724, 0]
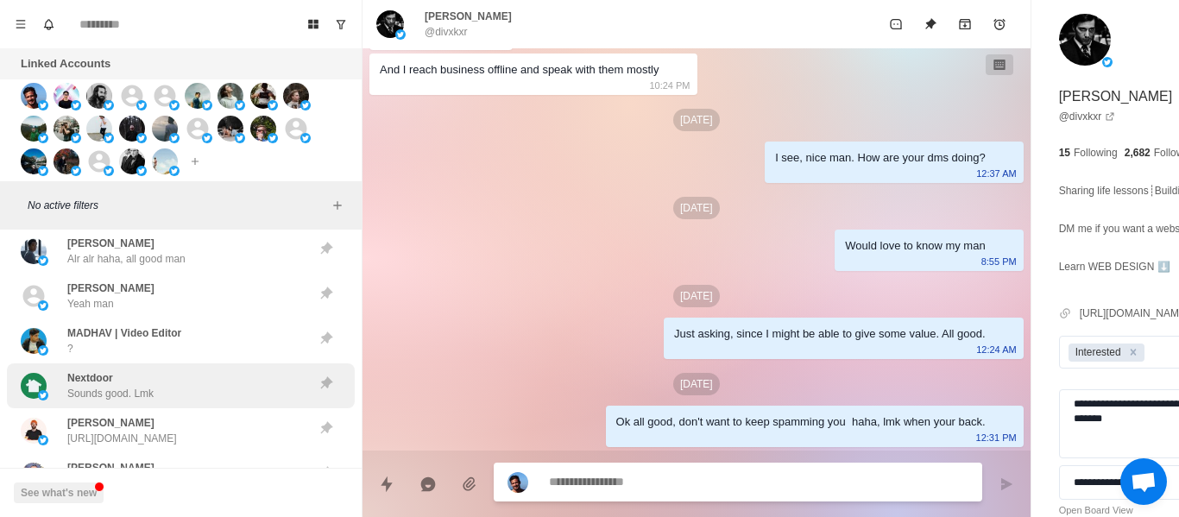
drag, startPoint x: 148, startPoint y: 370, endPoint x: 145, endPoint y: 397, distance: 26.9
click at [148, 371] on div "Nextdoor Sounds good. Lmk" at bounding box center [110, 385] width 86 height 31
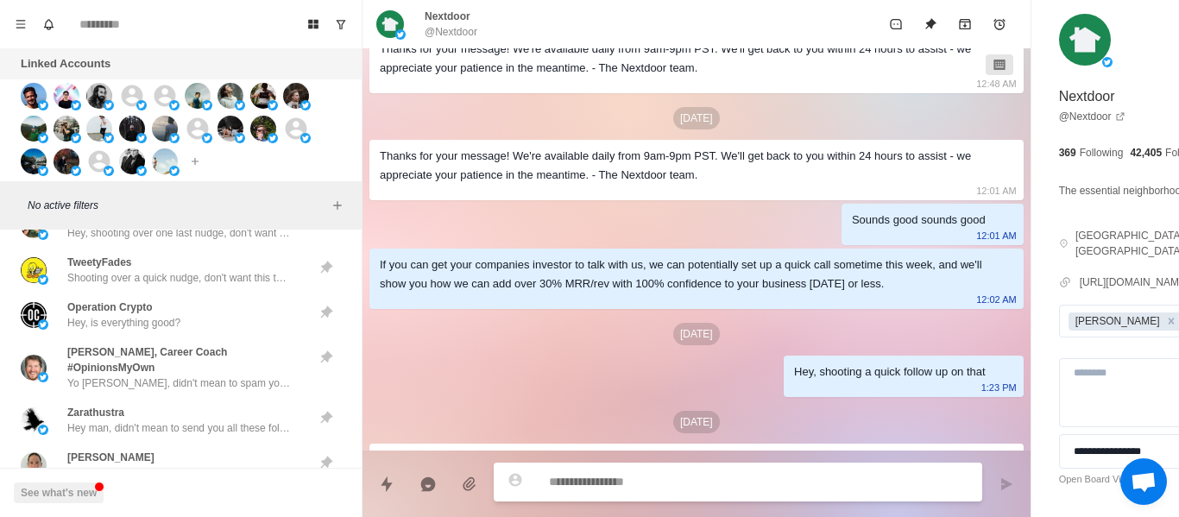
scroll to position [28, 0]
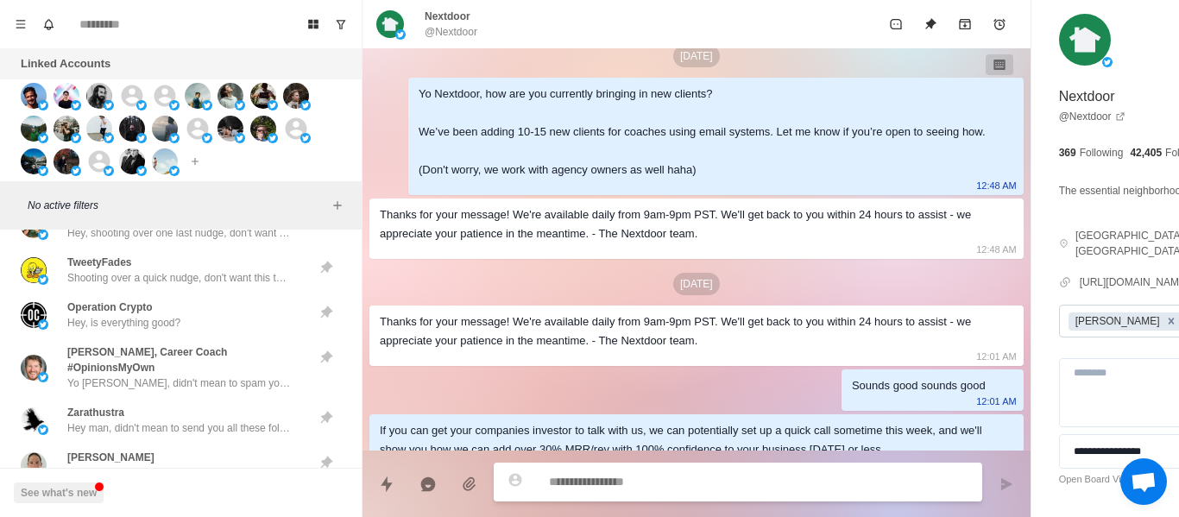
click at [1166, 315] on icon "Remove Andrew" at bounding box center [1172, 321] width 12 height 12
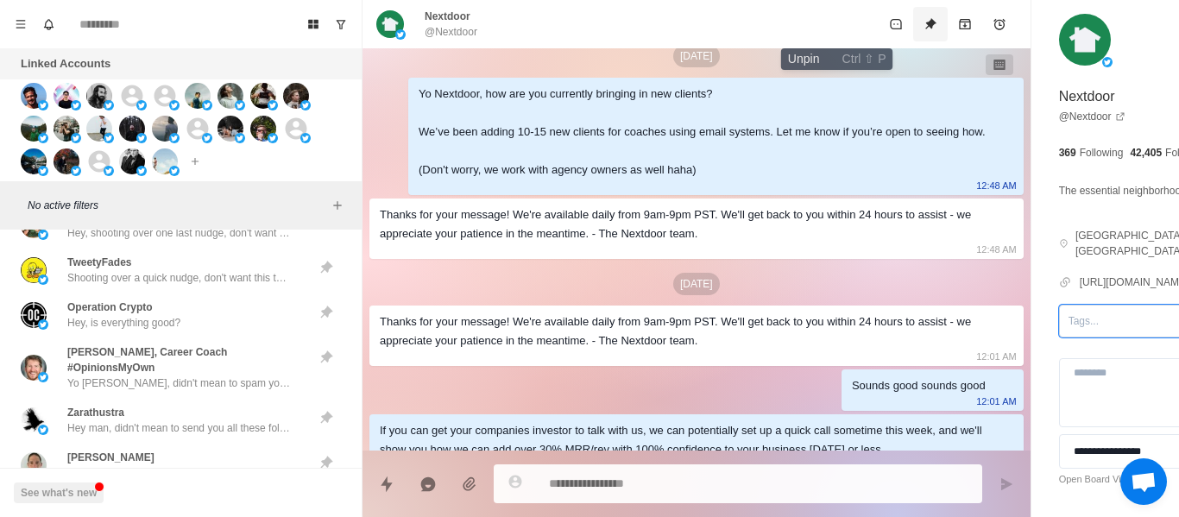
click at [924, 29] on icon "Unpin" at bounding box center [931, 24] width 14 height 14
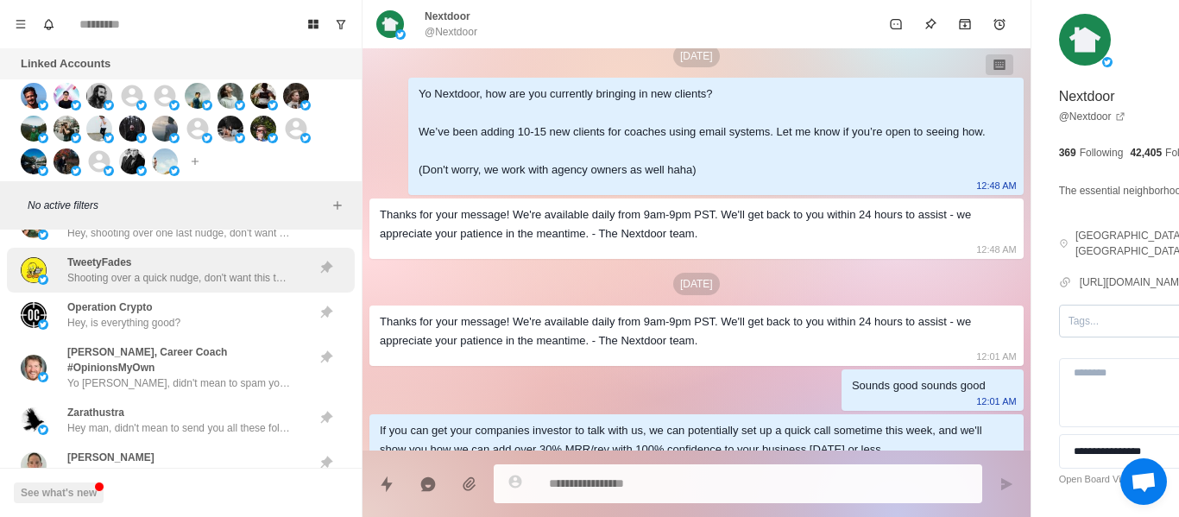
drag, startPoint x: 165, startPoint y: 326, endPoint x: 152, endPoint y: 262, distance: 66.0
click at [165, 325] on p "Hey, is everything good?" at bounding box center [123, 323] width 113 height 16
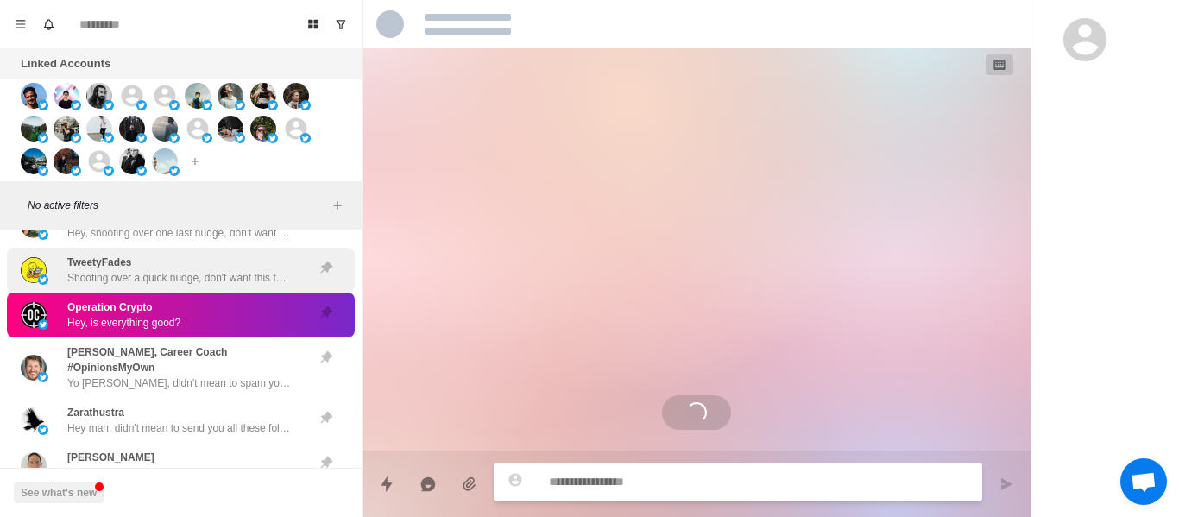
scroll to position [0, 0]
click at [152, 252] on div "TweetyFades Shooting over a quick nudge, don't want this to get lost in your in…" at bounding box center [181, 270] width 348 height 45
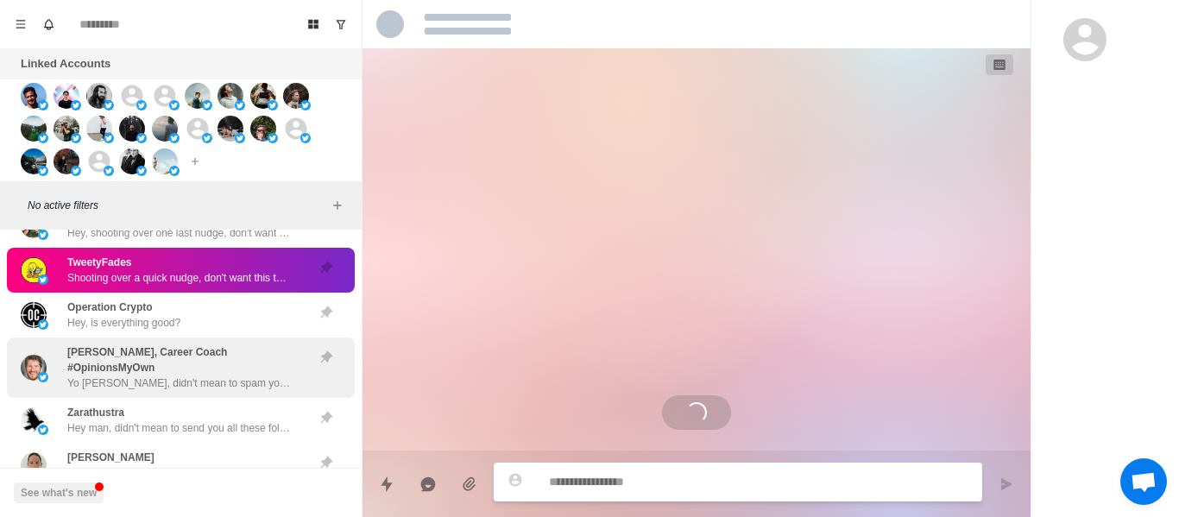
scroll to position [389, 0]
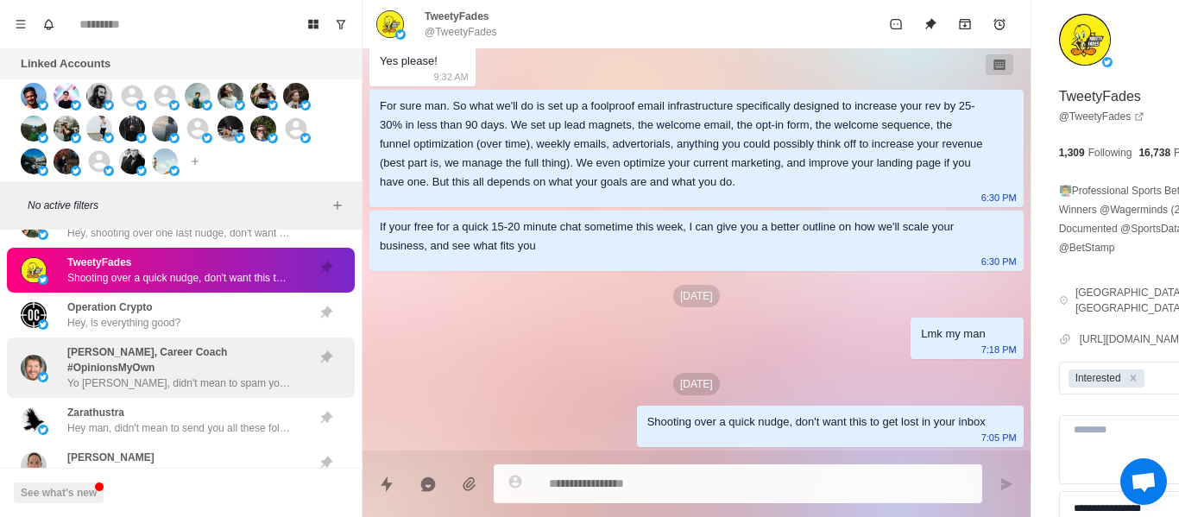
drag, startPoint x: 154, startPoint y: 419, endPoint x: 175, endPoint y: 369, distance: 54.5
click at [153, 419] on div "[PERSON_NAME] Hey man, didn't mean to send you all these follow ups [PERSON_NAM…" at bounding box center [179, 420] width 224 height 31
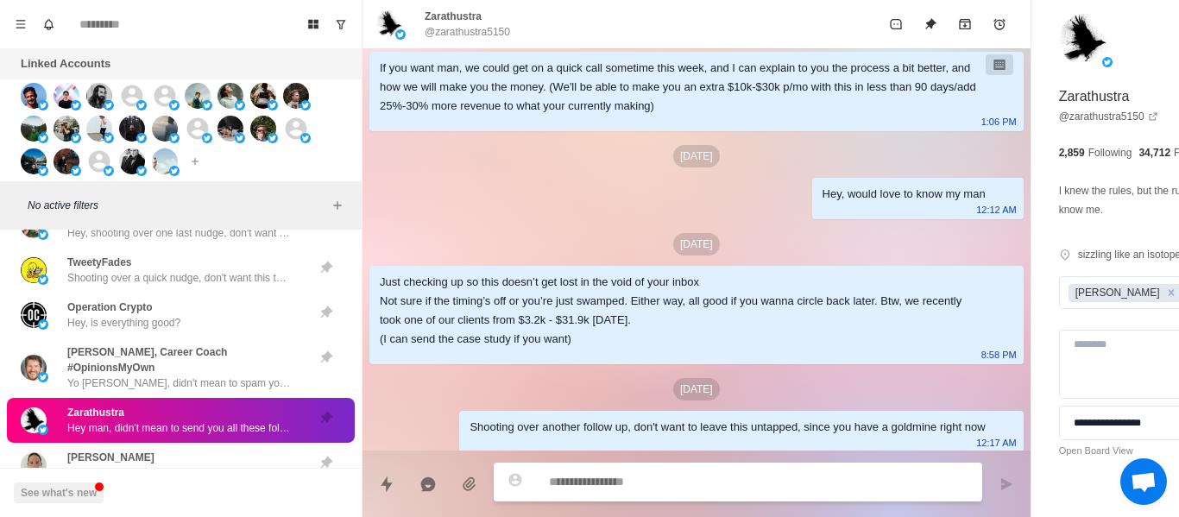
scroll to position [52, 0]
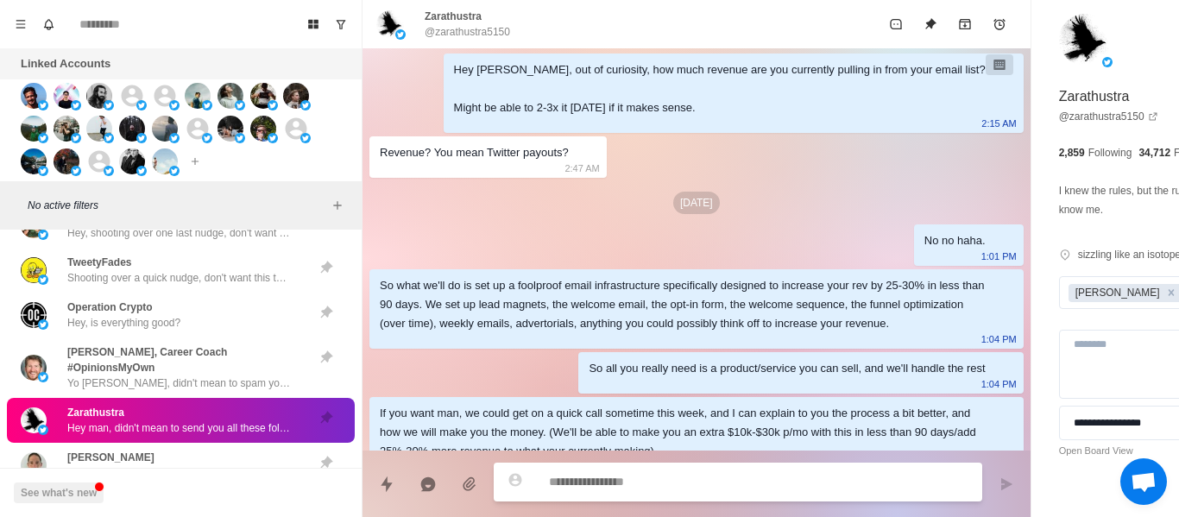
click at [472, 27] on p "@zarathustra5150" at bounding box center [467, 32] width 85 height 16
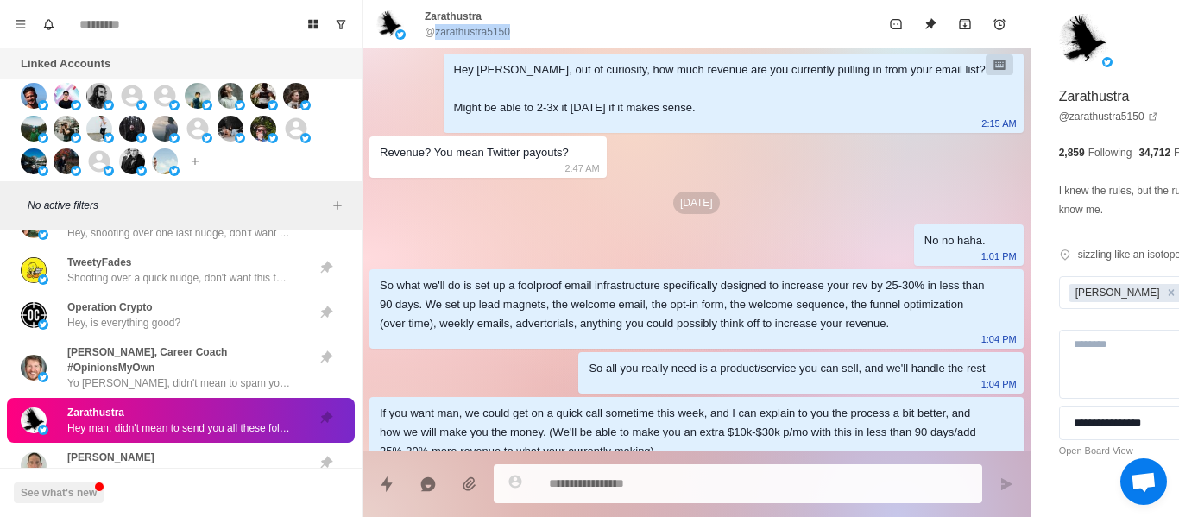
click at [472, 27] on p "@zarathustra5150" at bounding box center [467, 32] width 85 height 16
click at [471, 27] on p "@zarathustra5150" at bounding box center [467, 32] width 85 height 16
drag, startPoint x: 603, startPoint y: 280, endPoint x: 608, endPoint y: 305, distance: 25.4
click at [603, 281] on div "So what we'll do is set up a foolproof email infrastructure specifically design…" at bounding box center [683, 304] width 606 height 57
click at [454, 22] on p "Zarathustra" at bounding box center [453, 17] width 57 height 16
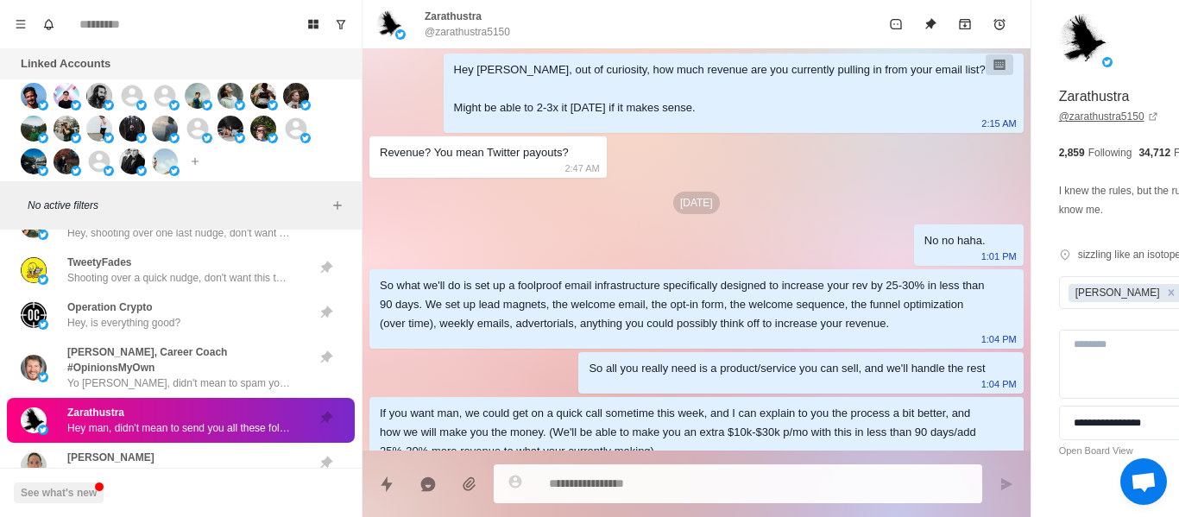
click at [1059, 115] on link "@ zarathustra5150" at bounding box center [1108, 117] width 99 height 16
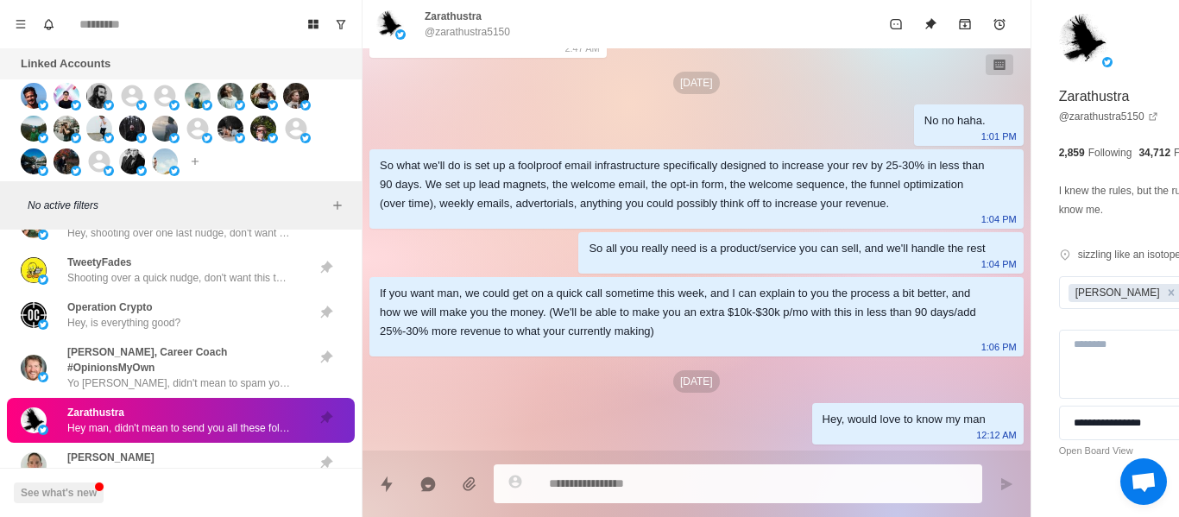
scroll to position [173, 0]
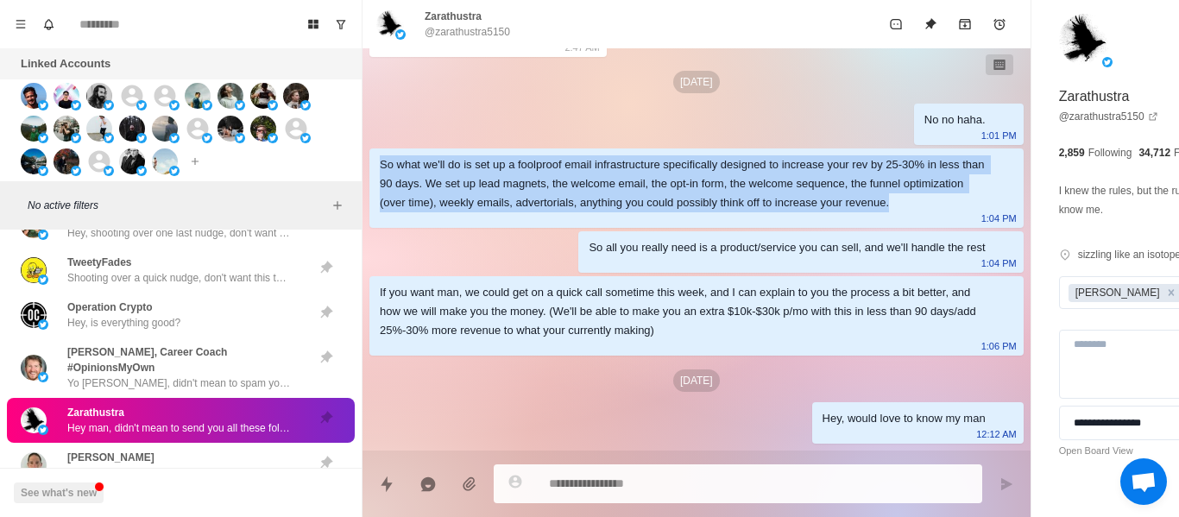
drag, startPoint x: 382, startPoint y: 165, endPoint x: 730, endPoint y: 244, distance: 357.7
click at [730, 228] on div "So what we'll do is set up a foolproof email infrastructure specifically design…" at bounding box center [697, 187] width 654 height 79
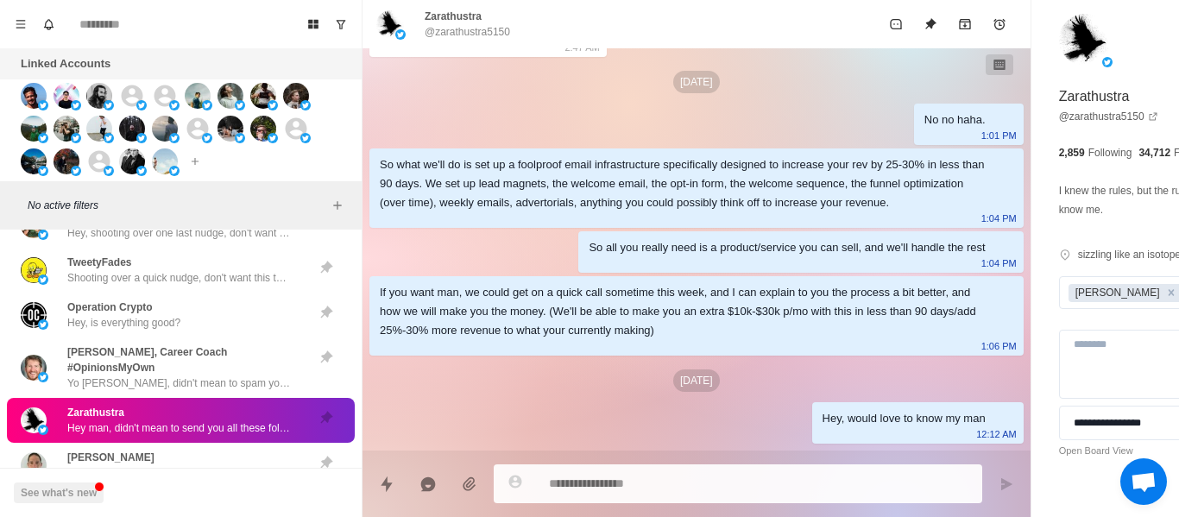
drag, startPoint x: 583, startPoint y: 308, endPoint x: 495, endPoint y: 294, distance: 89.3
click at [581, 308] on div "If you want man, we could get on a quick call sometime this week, and I can exp…" at bounding box center [683, 311] width 606 height 57
click at [589, 257] on div "So all you really need is a product/service you can sell, and we'll handle the …" at bounding box center [787, 247] width 396 height 19
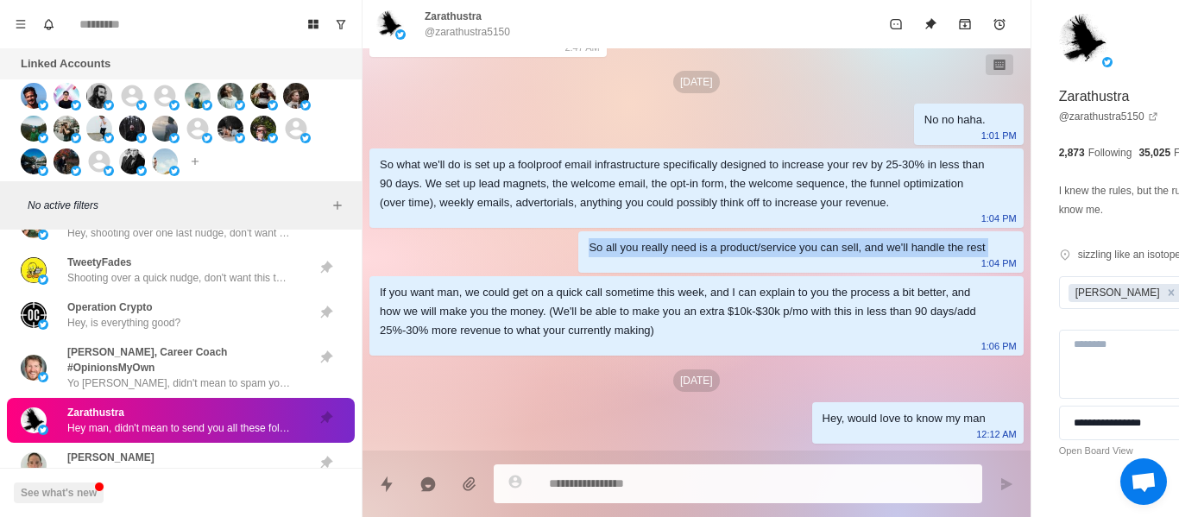
click at [589, 257] on div "So all you really need is a product/service you can sell, and we'll handle the …" at bounding box center [787, 247] width 396 height 19
drag, startPoint x: 547, startPoint y: 262, endPoint x: 606, endPoint y: 337, distance: 95.3
click at [589, 257] on div "So all you really need is a product/service you can sell, and we'll handle the …" at bounding box center [787, 247] width 396 height 19
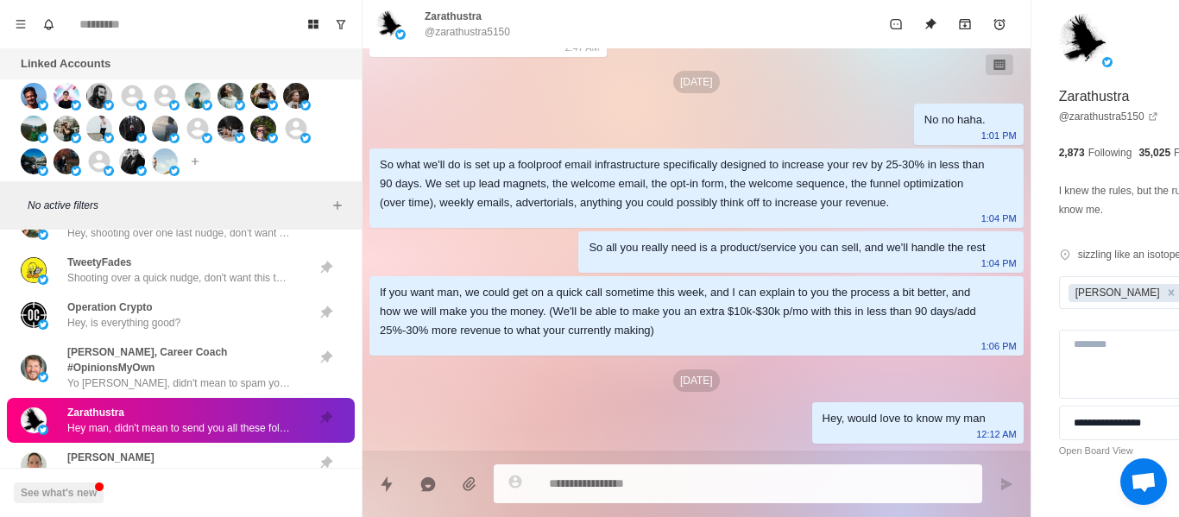
click at [589, 257] on div "So all you really need is a product/service you can sell, and we'll handle the …" at bounding box center [787, 247] width 396 height 19
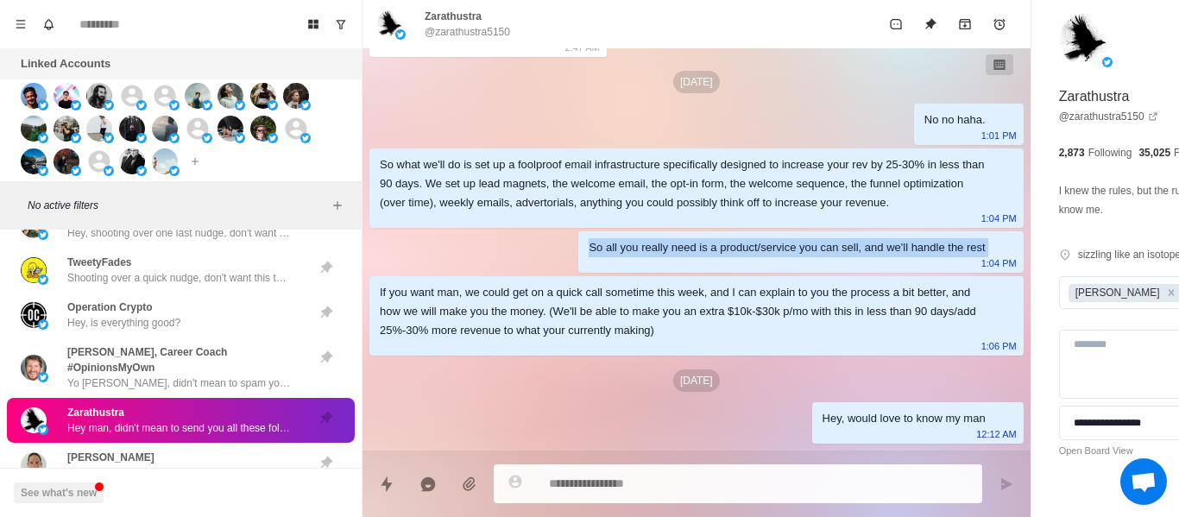
click at [589, 257] on div "So all you really need is a product/service you can sell, and we'll handle the …" at bounding box center [787, 247] width 396 height 19
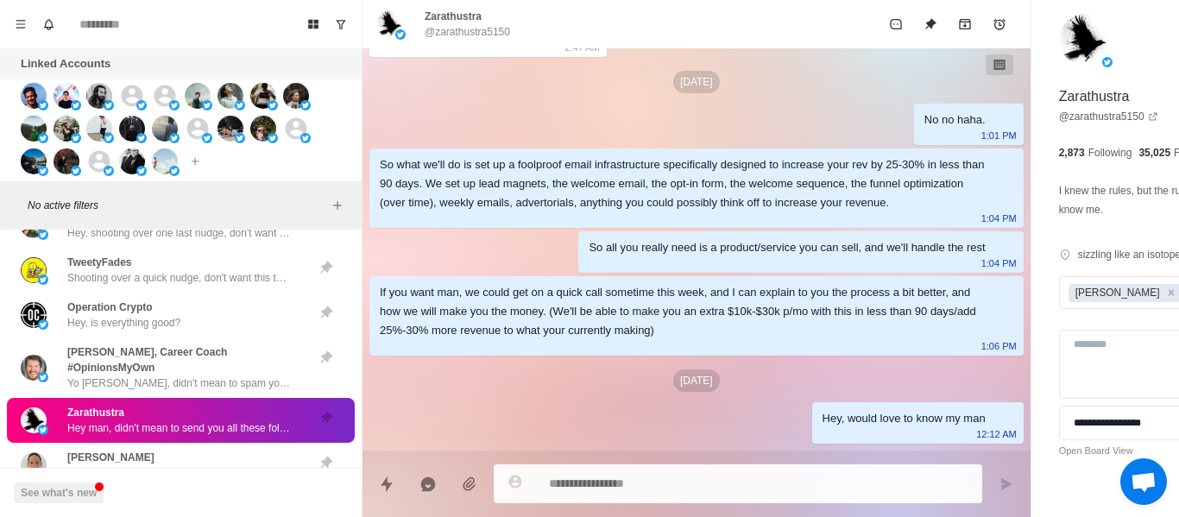
click at [472, 314] on div "If you want man, we could get on a quick call sometime this week, and I can exp…" at bounding box center [683, 311] width 606 height 57
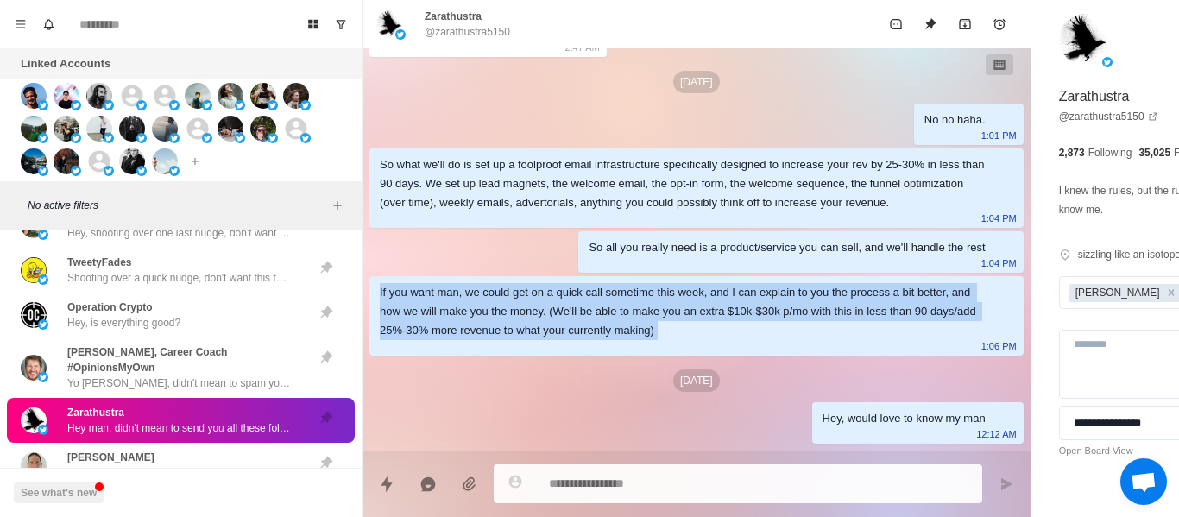
click at [472, 314] on div "If you want man, we could get on a quick call sometime this week, and I can exp…" at bounding box center [683, 311] width 606 height 57
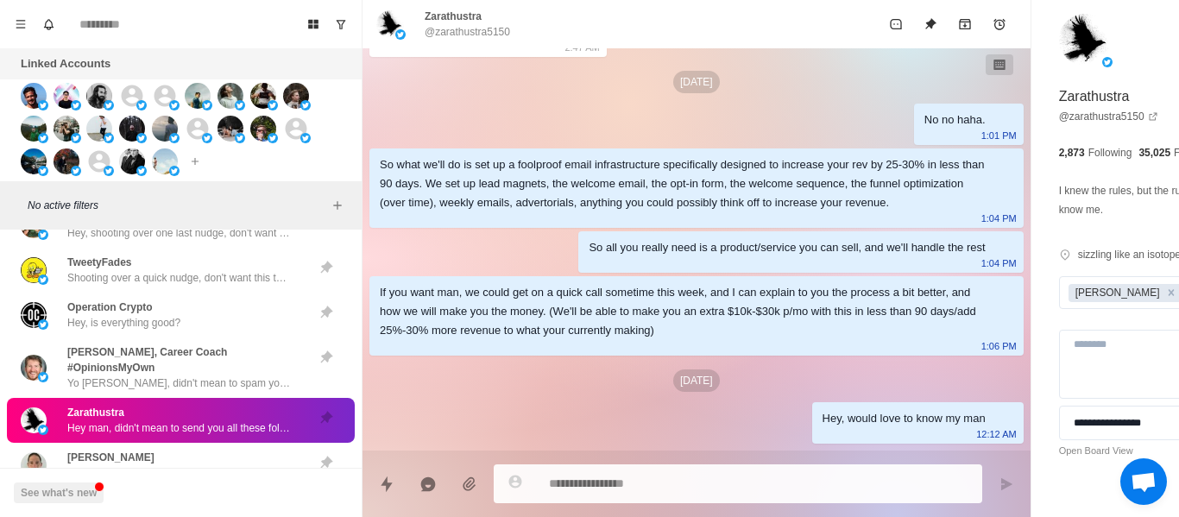
drag, startPoint x: 534, startPoint y: 198, endPoint x: 624, endPoint y: 314, distance: 147.1
click at [534, 199] on div "So what we'll do is set up a foolproof email infrastructure specifically design…" at bounding box center [683, 183] width 606 height 57
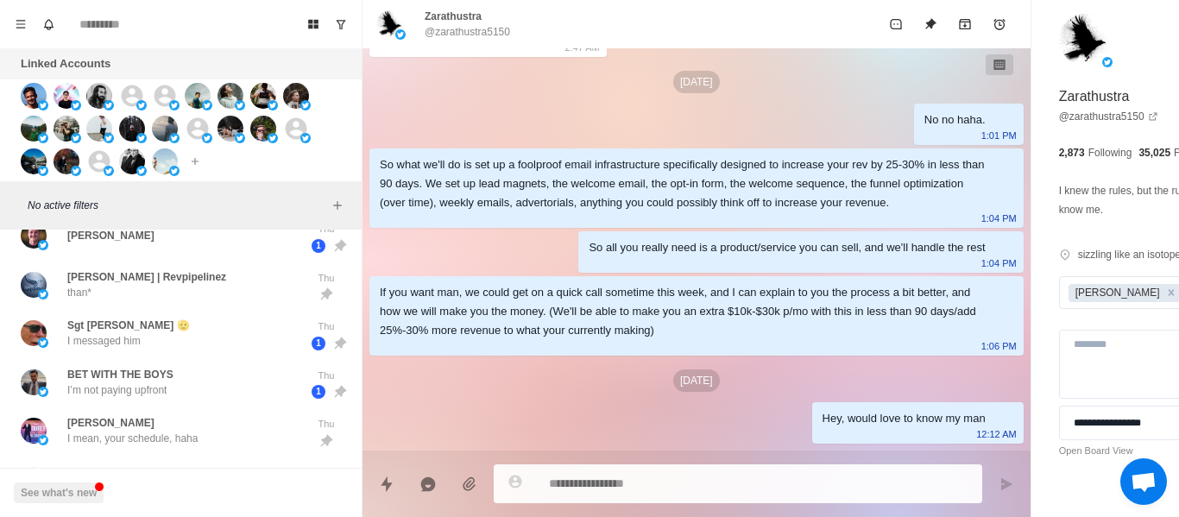
scroll to position [5774, 0]
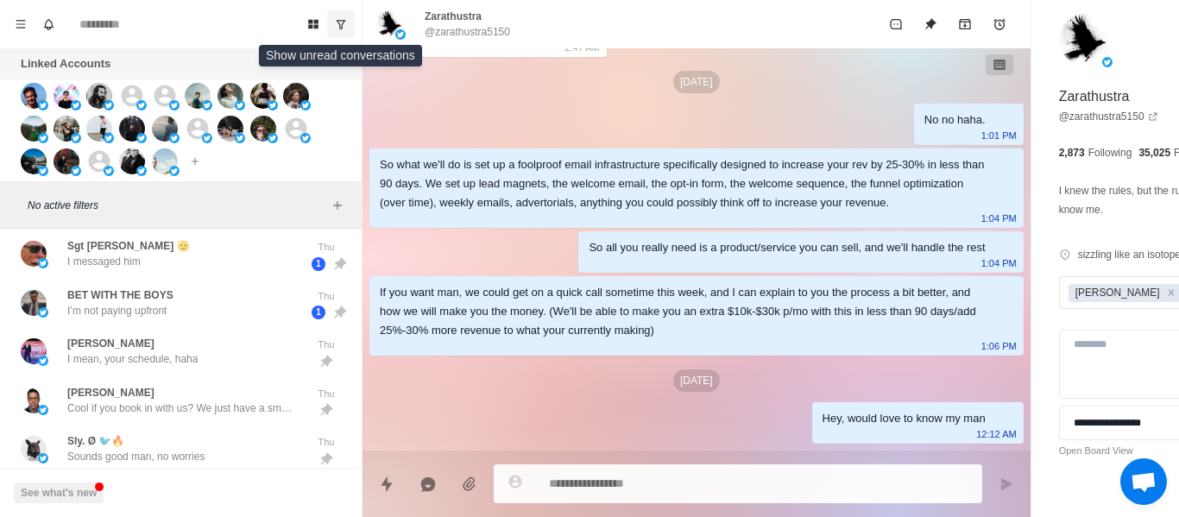
click at [340, 20] on icon "Show unread conversations" at bounding box center [341, 24] width 12 height 12
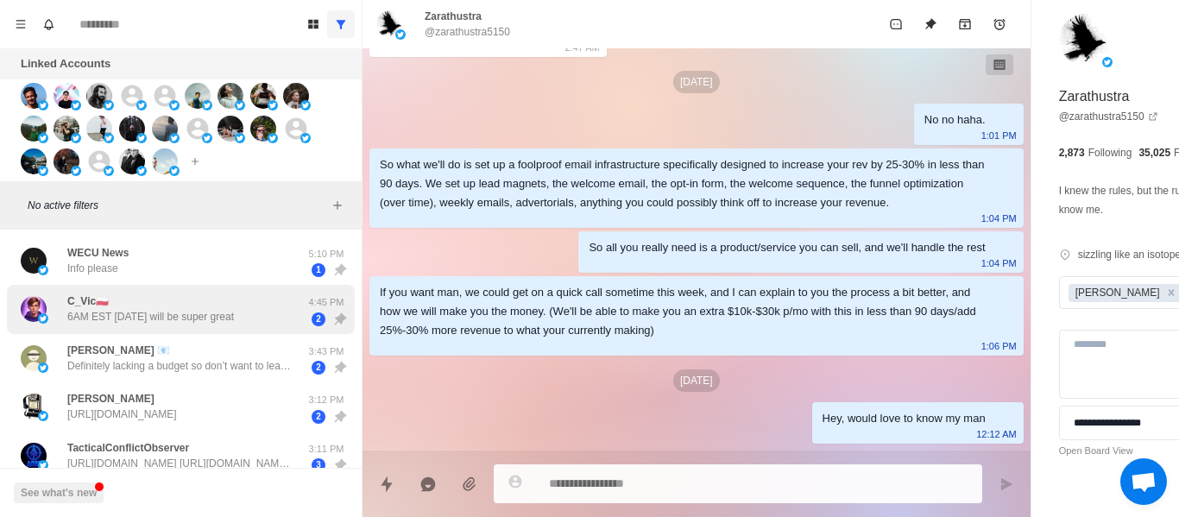
click at [142, 289] on div "C_Vic🇵🇱 6AM EST [DATE] will be super great 4:45 PM 2" at bounding box center [181, 309] width 348 height 49
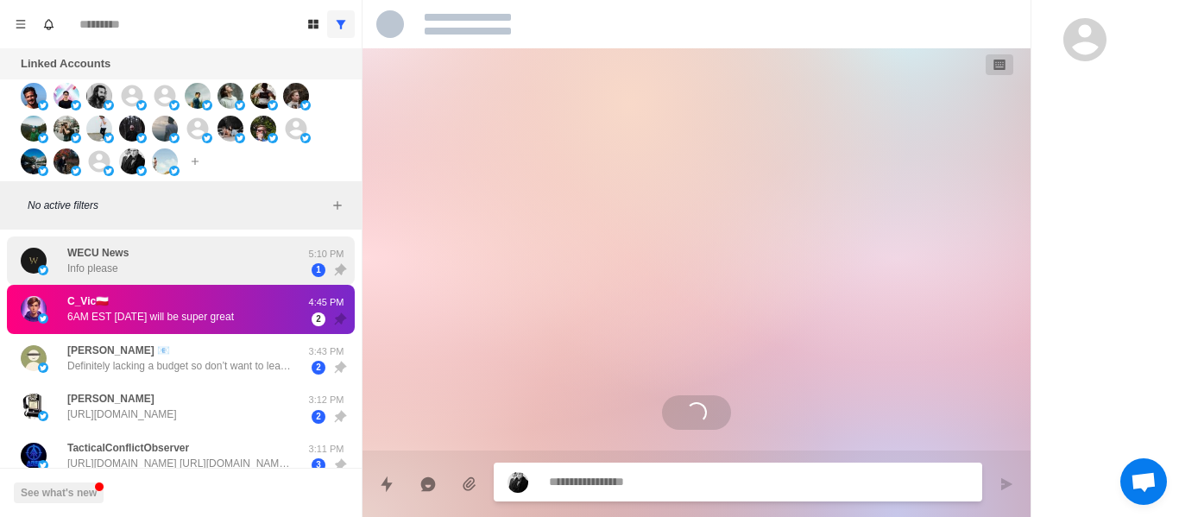
scroll to position [578, 0]
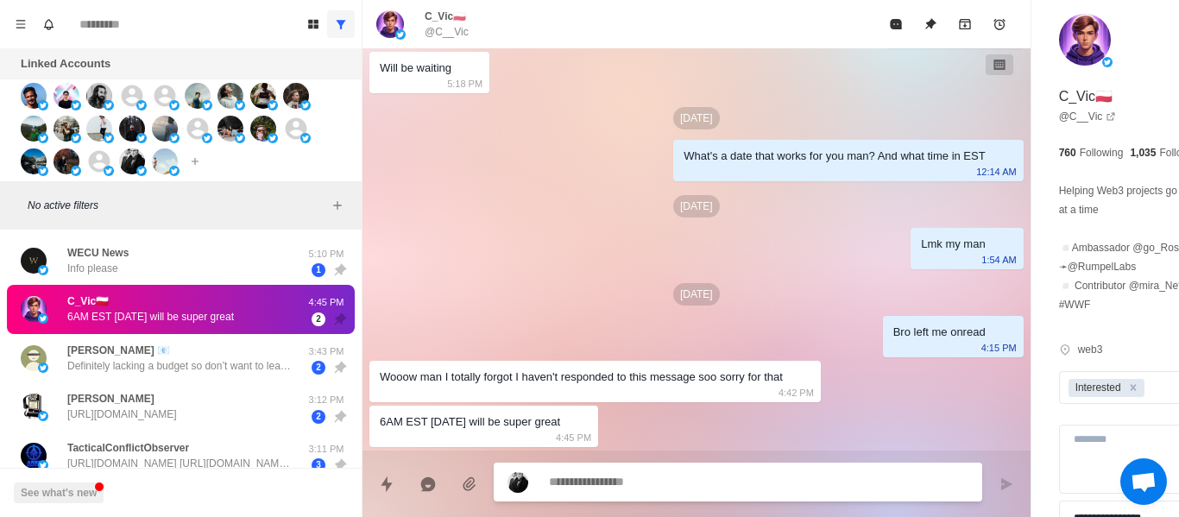
click at [606, 493] on textarea at bounding box center [711, 482] width 325 height 25
click at [594, 481] on textarea at bounding box center [711, 482] width 325 height 25
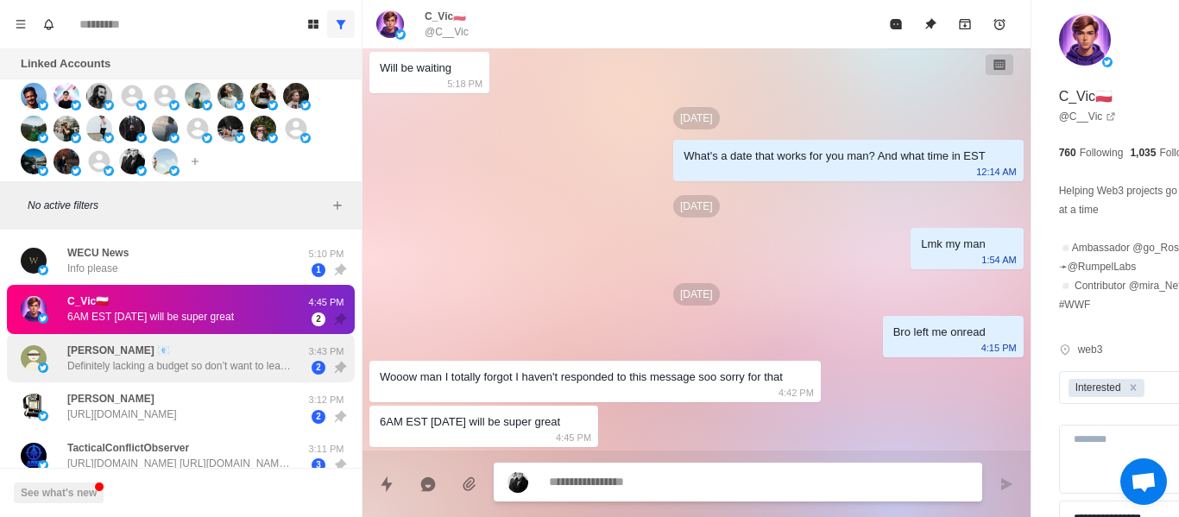
click at [136, 349] on div "[PERSON_NAME] 📧 Definitely lacking a budget so don’t want to lead you on here" at bounding box center [179, 358] width 224 height 31
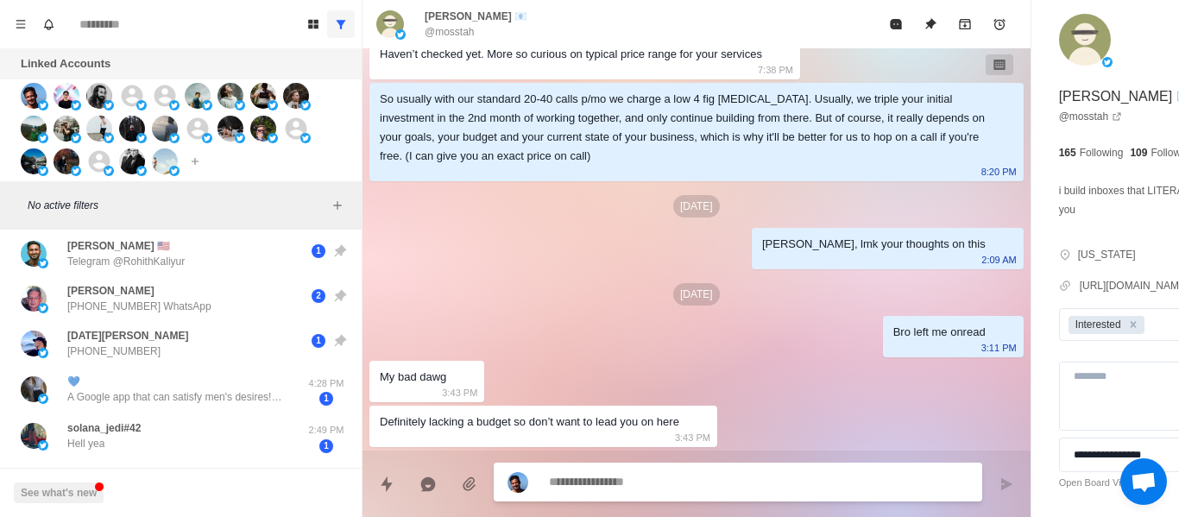
scroll to position [777, 0]
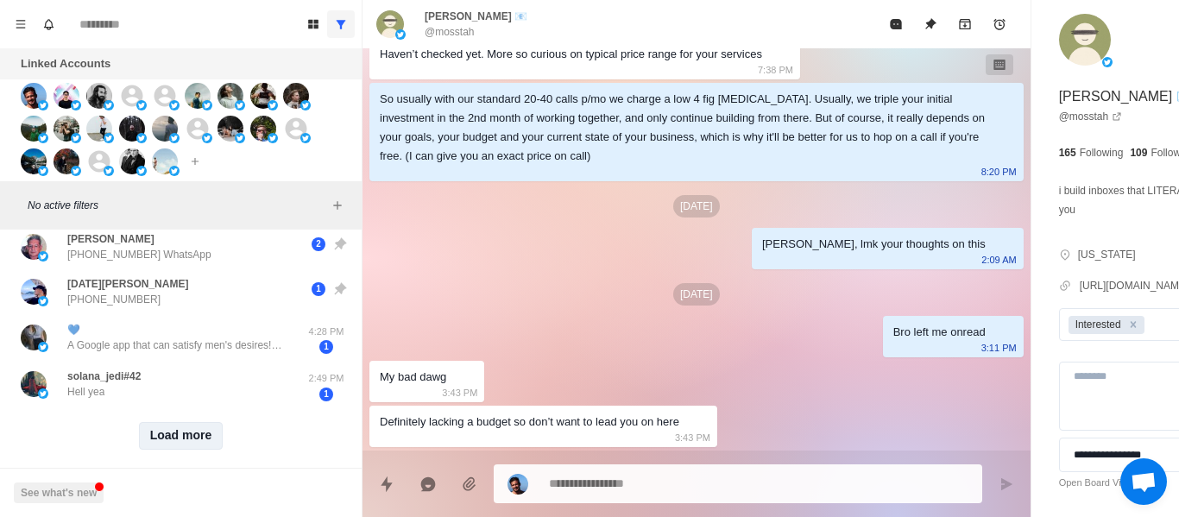
click at [172, 424] on button "Load more" at bounding box center [181, 436] width 85 height 28
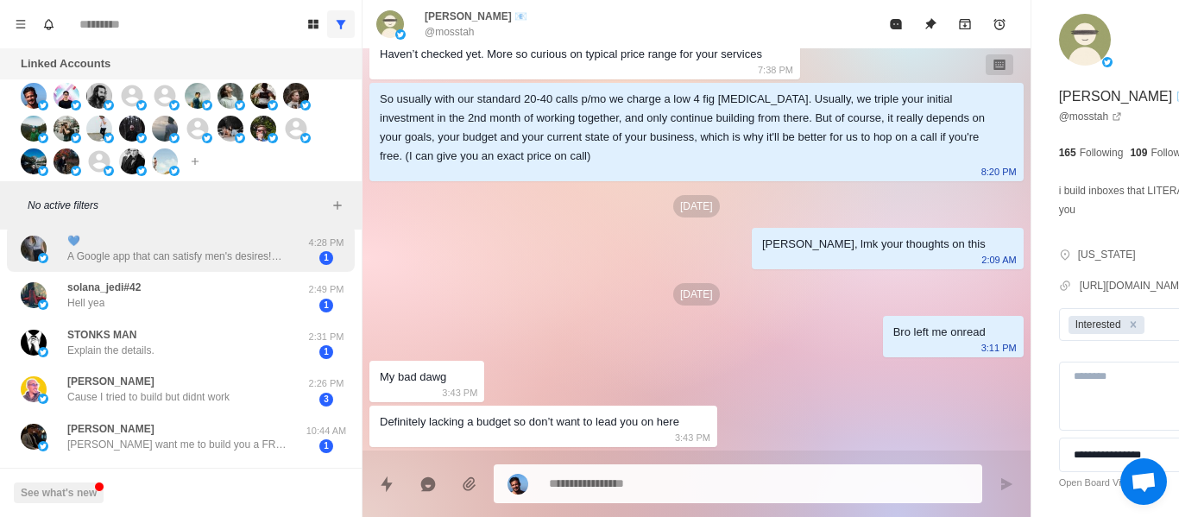
scroll to position [950, 0]
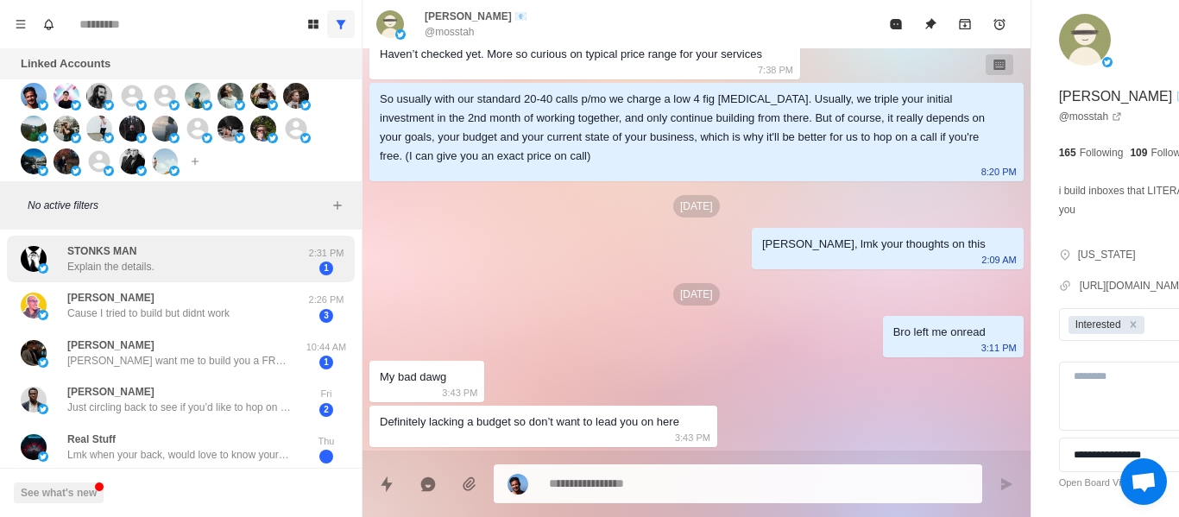
click at [132, 277] on div "STONKS MAN Explain the details. 2:31 PM 1" at bounding box center [181, 259] width 348 height 47
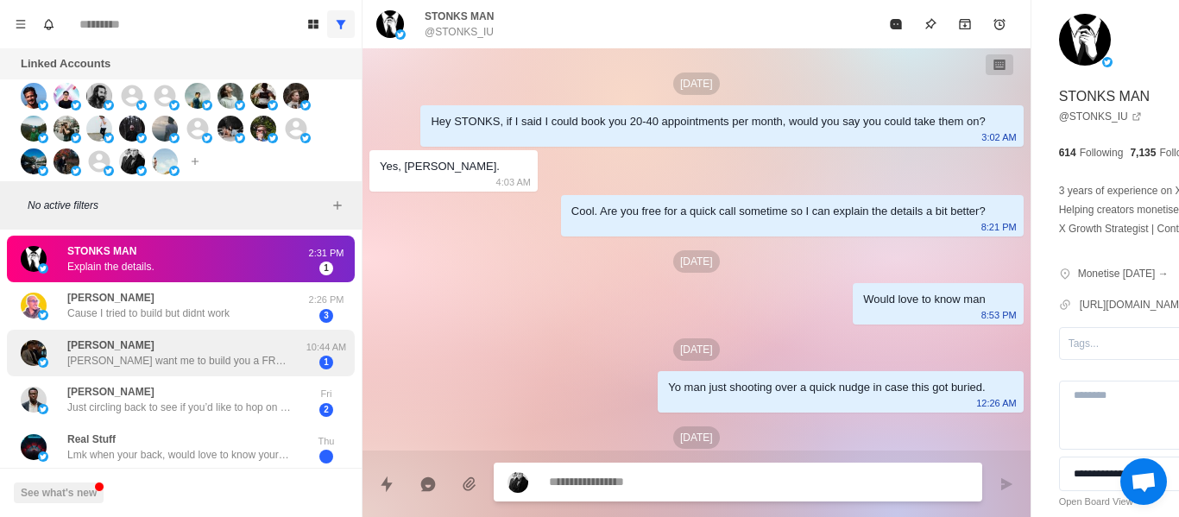
scroll to position [603, 0]
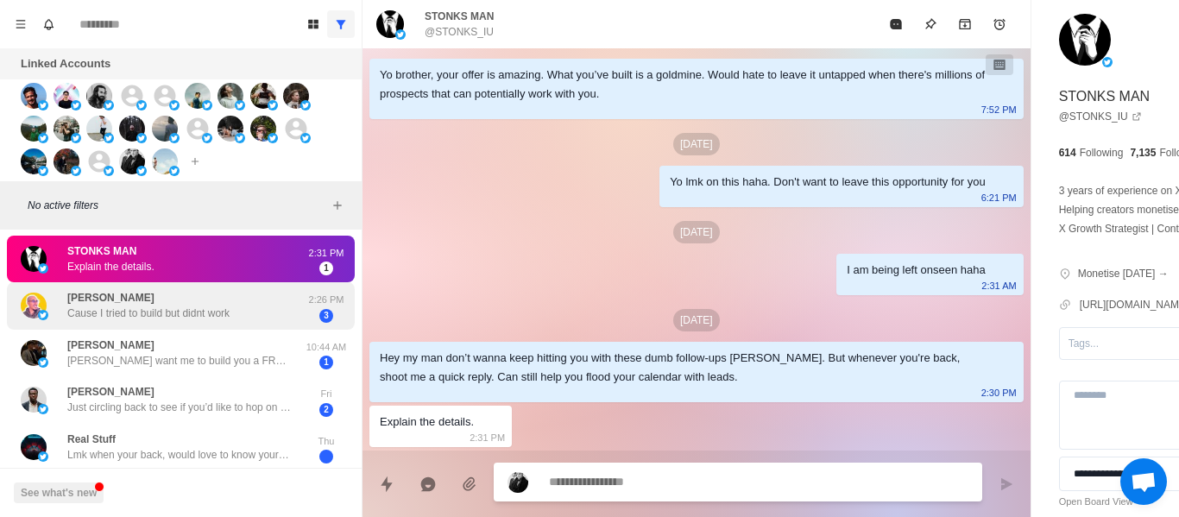
click at [237, 302] on div "Taha Medaghri Cause I tried to build but didnt work" at bounding box center [163, 306] width 284 height 34
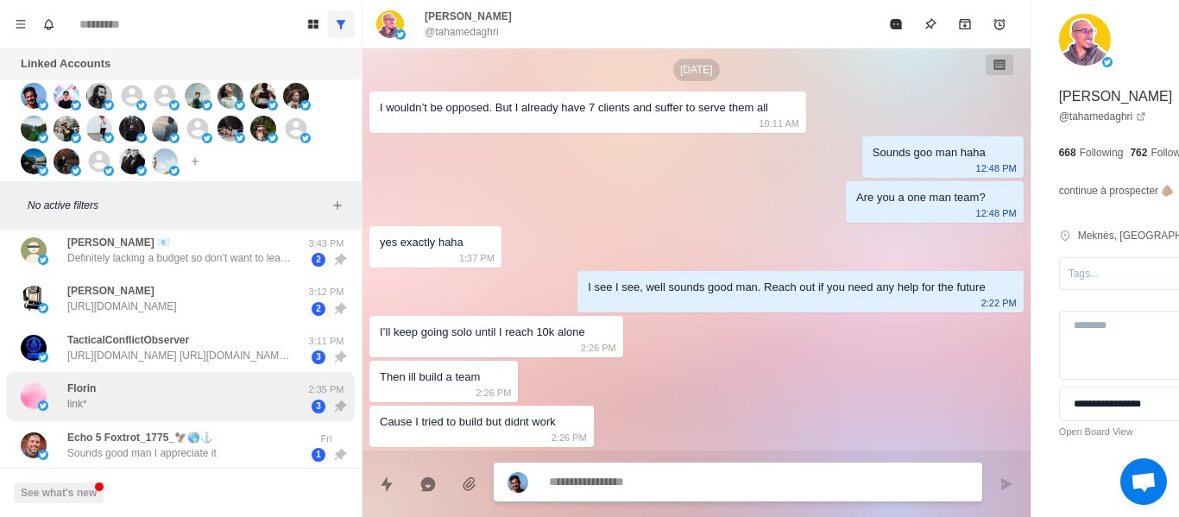
scroll to position [0, 0]
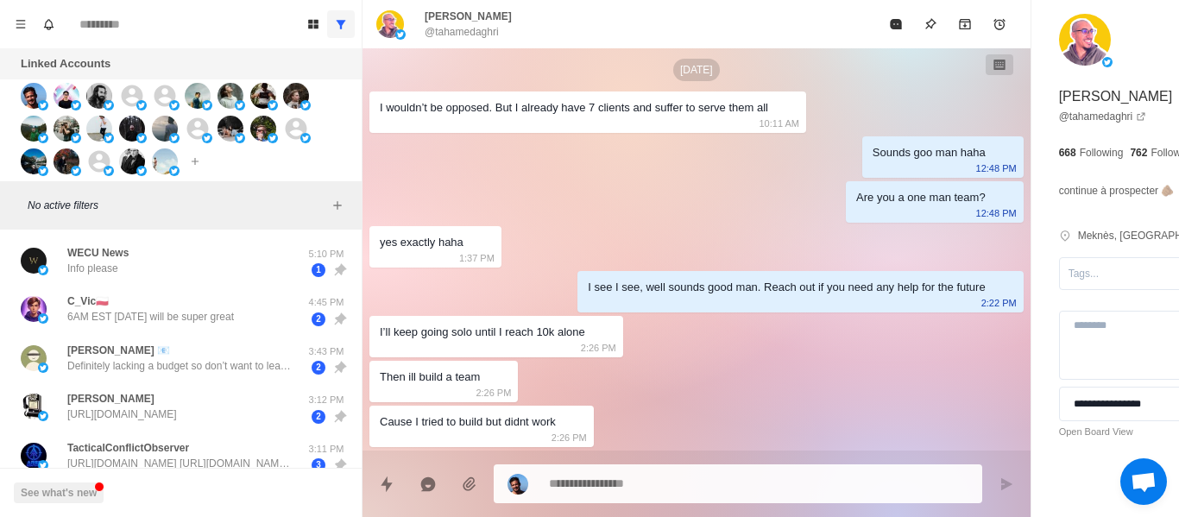
click at [155, 199] on p "No active filters" at bounding box center [178, 206] width 300 height 16
click at [180, 224] on div "No active filters" at bounding box center [181, 205] width 362 height 48
click at [183, 227] on div "No active filters" at bounding box center [181, 205] width 362 height 48
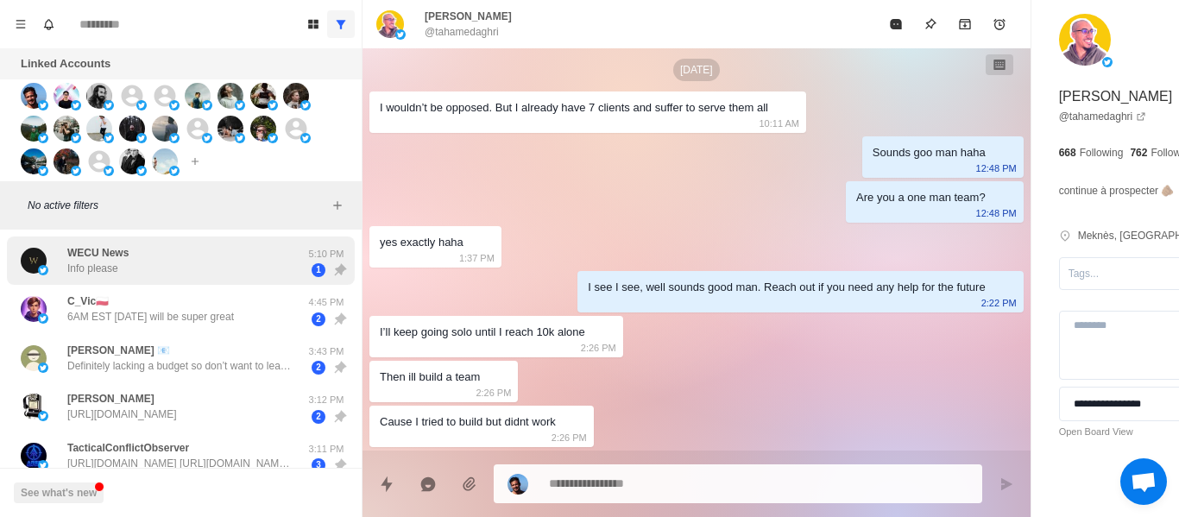
click at [183, 242] on div "WECU News Info please 5:10 PM 1" at bounding box center [181, 261] width 348 height 49
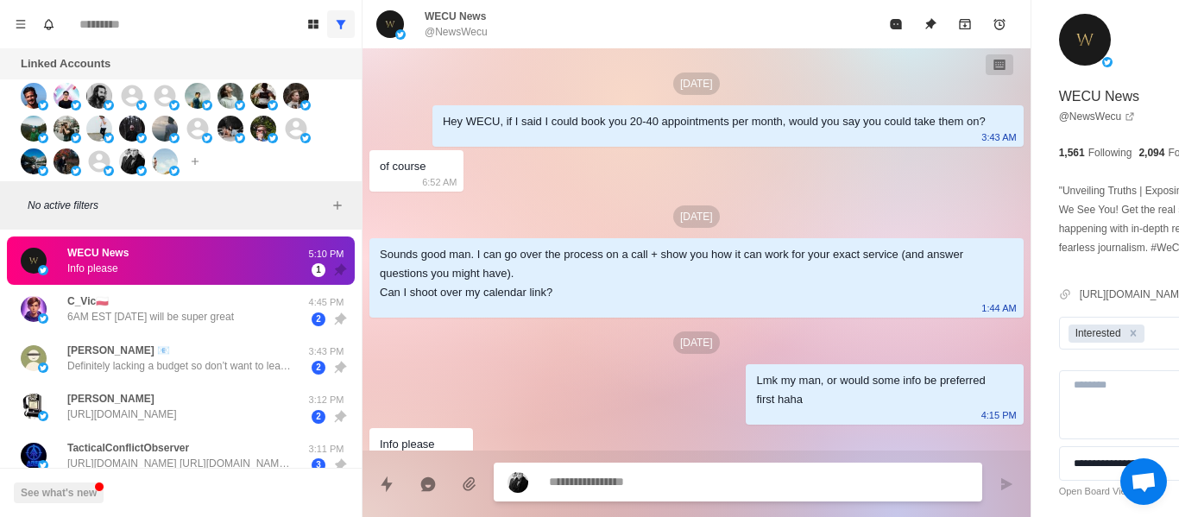
scroll to position [41, 0]
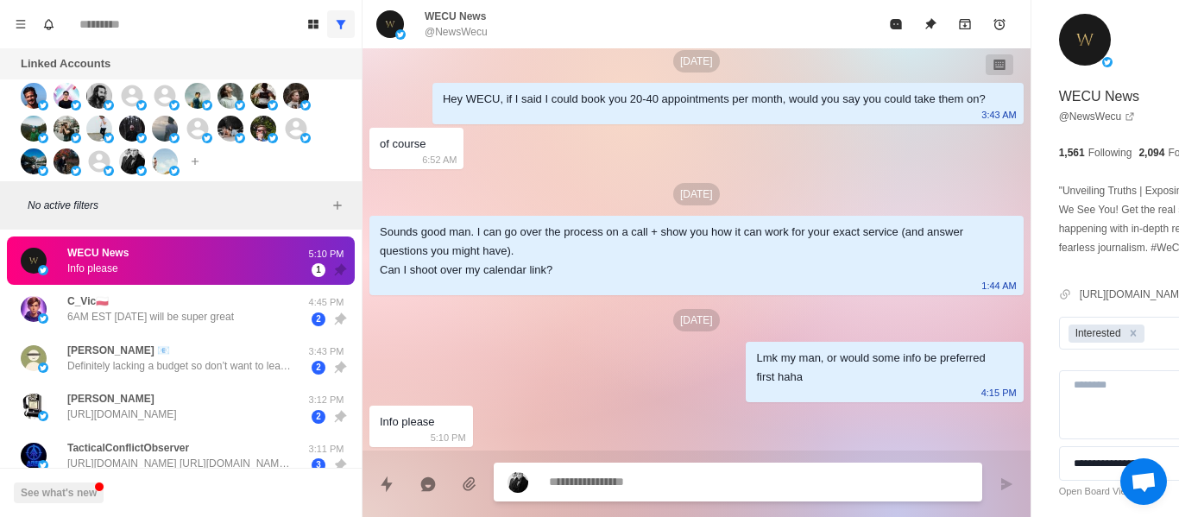
click at [756, 372] on div "Lmk my man, or would some info be preferred first haha" at bounding box center [870, 368] width 229 height 38
click at [756, 359] on div "Lmk my man, or would some info be preferred first haha" at bounding box center [870, 368] width 229 height 38
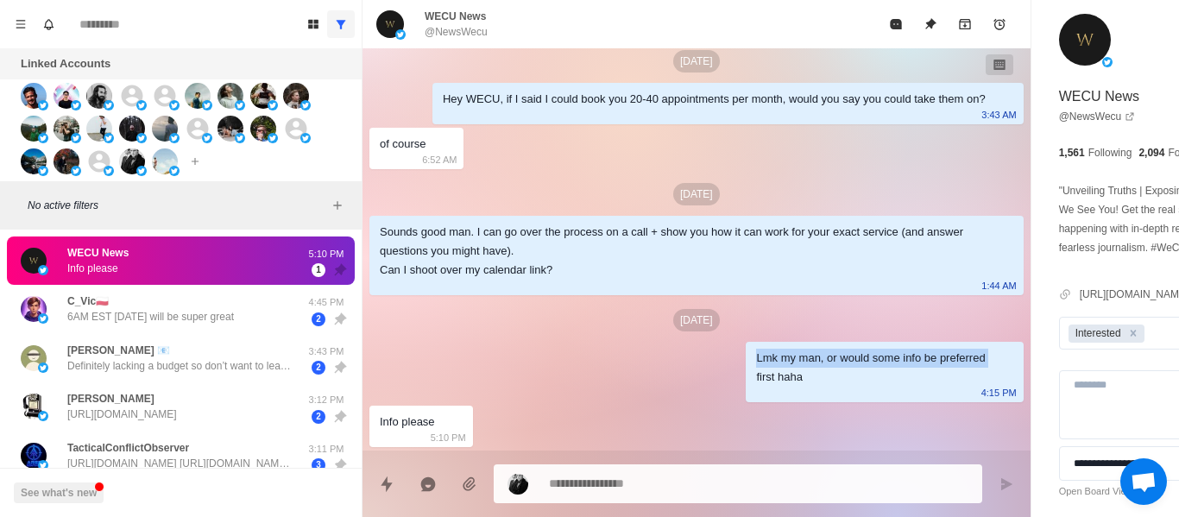
click at [756, 359] on div "Lmk my man, or would some info be preferred first haha" at bounding box center [870, 368] width 229 height 38
drag, startPoint x: 681, startPoint y: 359, endPoint x: 672, endPoint y: 368, distance: 12.8
click at [756, 368] on div "Lmk my man, or would some info be preferred first haha" at bounding box center [870, 368] width 229 height 38
drag, startPoint x: 701, startPoint y: 382, endPoint x: 644, endPoint y: 357, distance: 62.2
click at [746, 357] on div "Lmk my man, or would some info be preferred first haha 4:15 PM" at bounding box center [884, 372] width 277 height 60
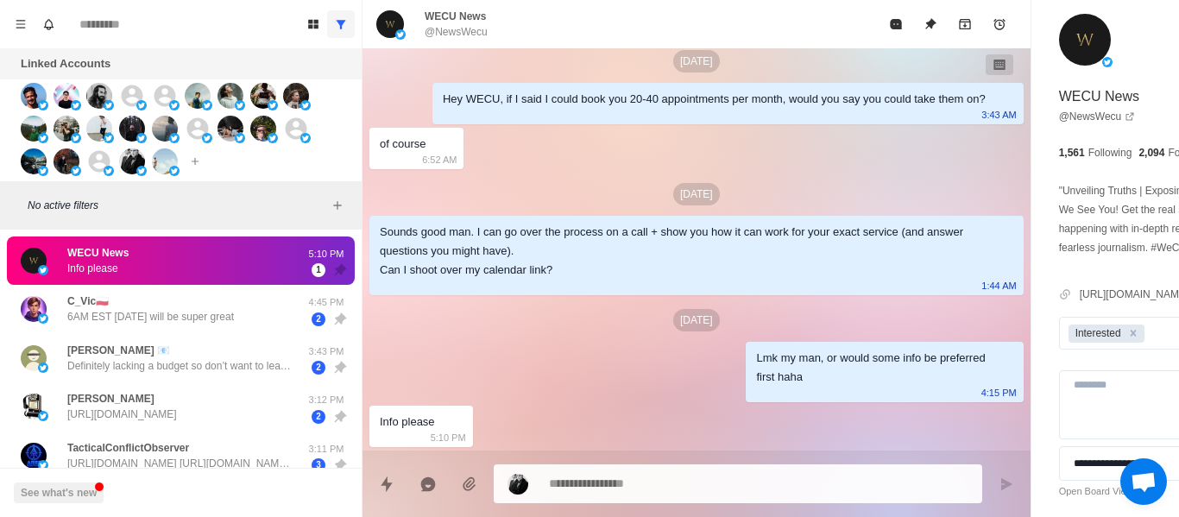
drag, startPoint x: 539, startPoint y: 150, endPoint x: 532, endPoint y: 139, distance: 13.2
click at [536, 147] on div "[DATE] Hey WECU, if I said I could book you 20-40 appointments per month, would…" at bounding box center [697, 238] width 668 height 425
paste textarea "**********"
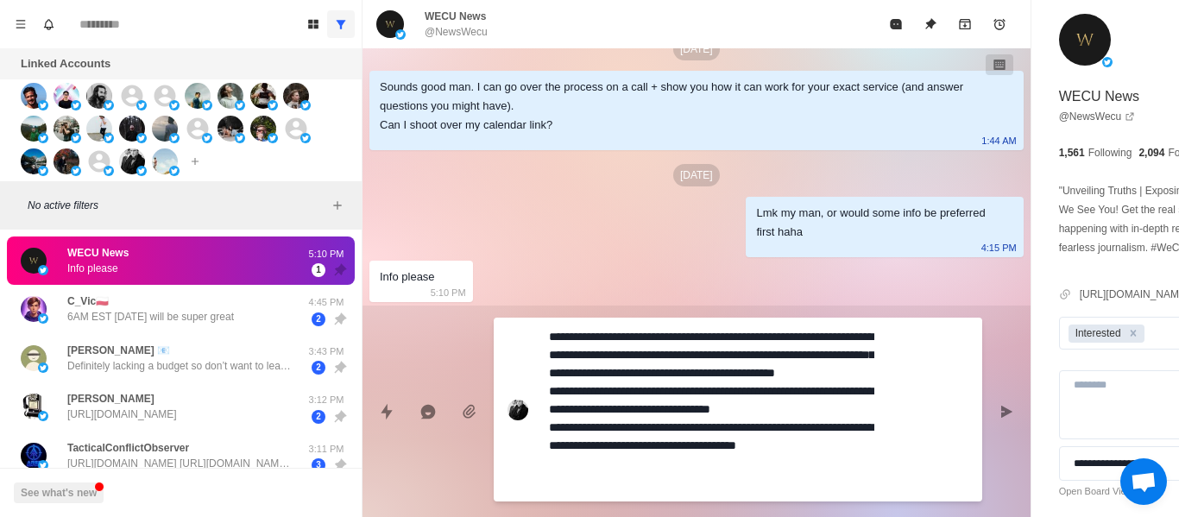
scroll to position [0, 0]
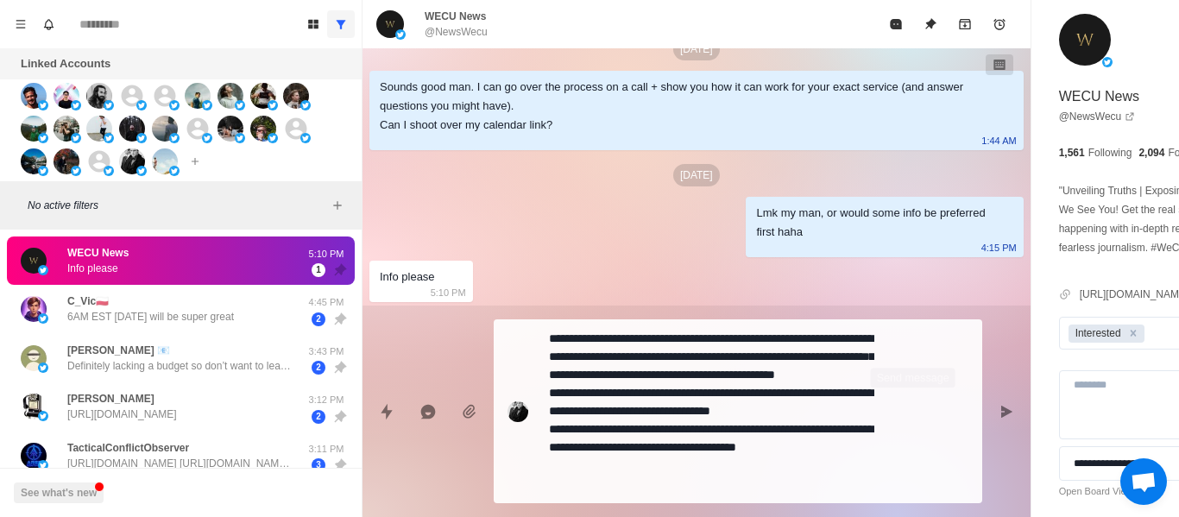
click at [934, 423] on div "**********" at bounding box center [697, 405] width 668 height 198
click at [989, 420] on button "Send message" at bounding box center [1006, 412] width 35 height 35
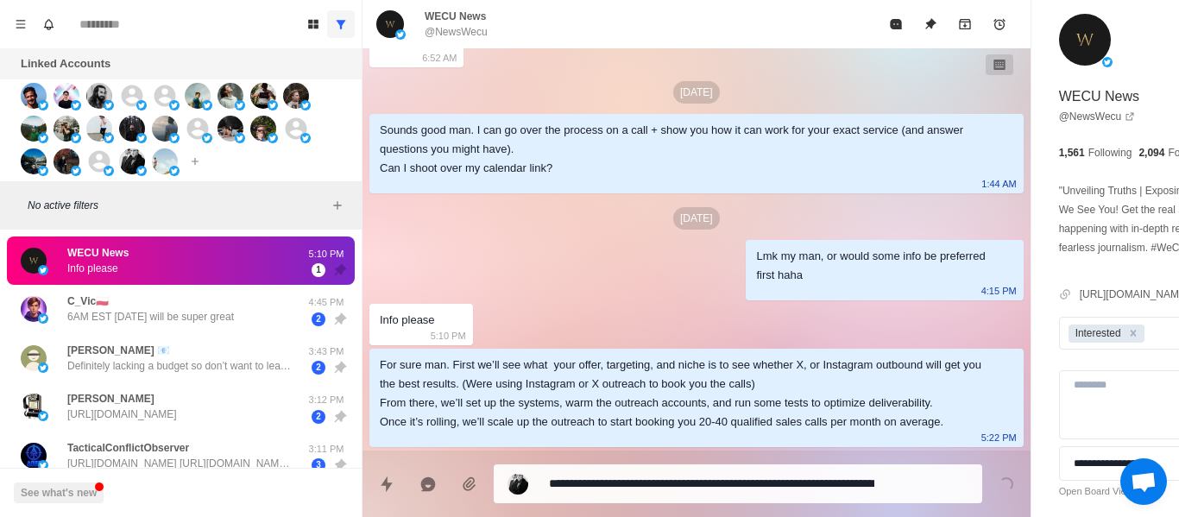
click at [664, 483] on textarea "**********" at bounding box center [711, 483] width 325 height 25
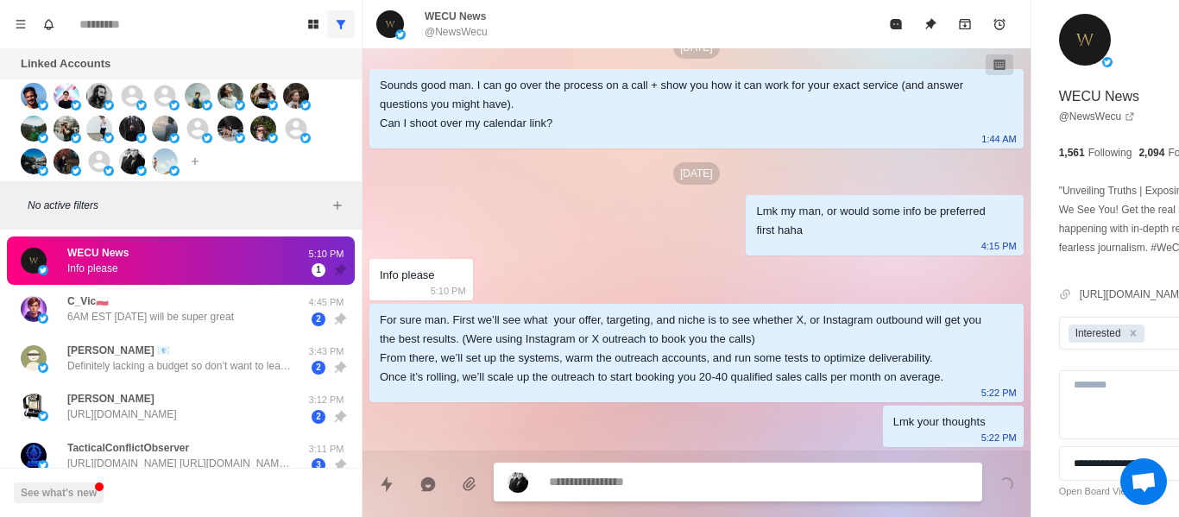
scroll to position [321, 0]
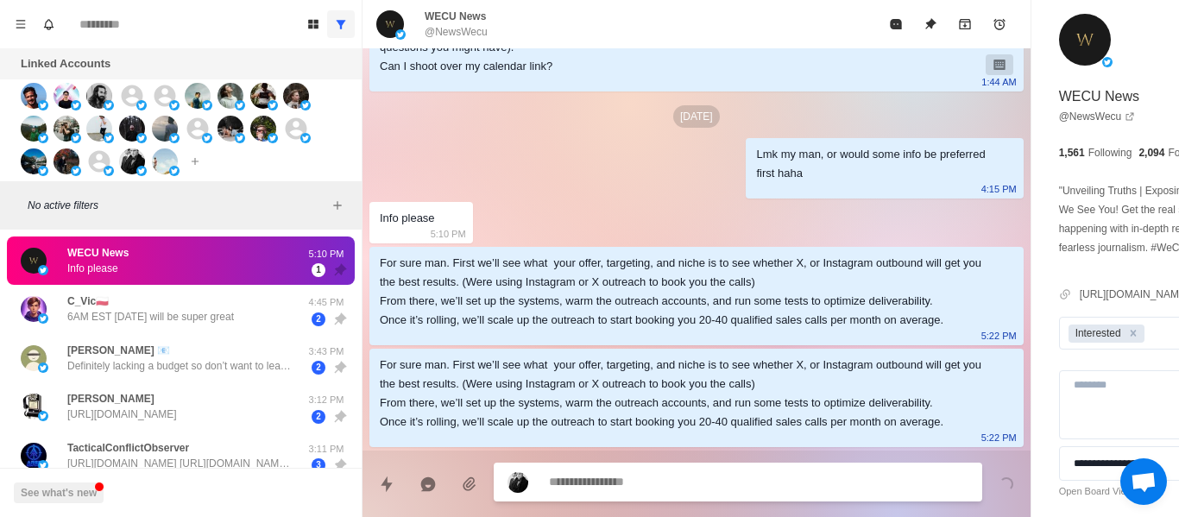
click at [147, 252] on div "WECU News Info please" at bounding box center [163, 260] width 284 height 35
click at [147, 270] on div "WECU News Info please" at bounding box center [163, 260] width 284 height 35
drag, startPoint x: 150, startPoint y: 276, endPoint x: 158, endPoint y: 289, distance: 15.1
click at [153, 280] on div "WECU News Info please 5:10 PM 1" at bounding box center [181, 261] width 348 height 49
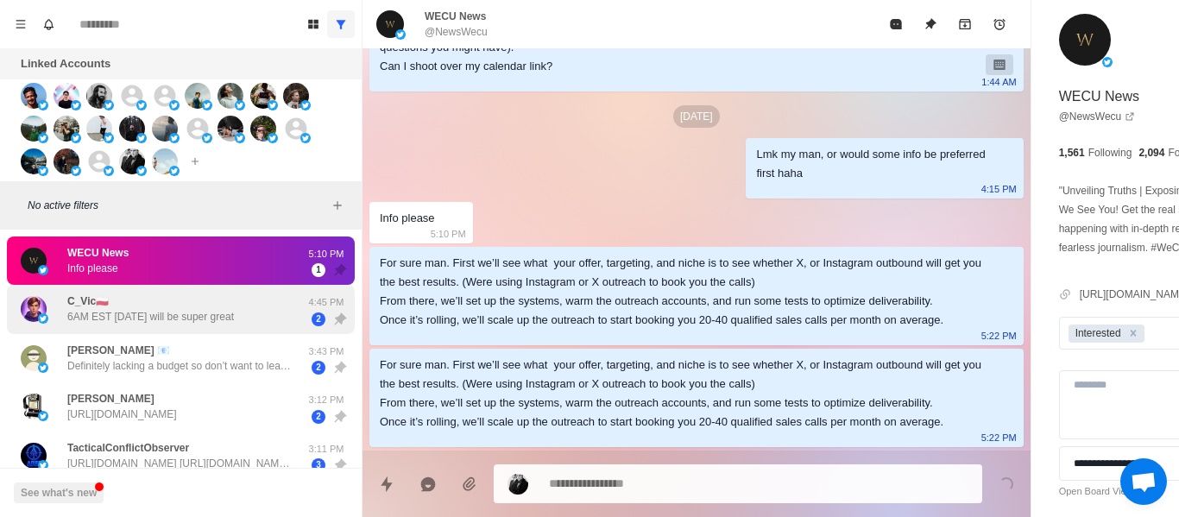
drag, startPoint x: 160, startPoint y: 295, endPoint x: 161, endPoint y: 285, distance: 10.4
click at [160, 296] on div "C_Vic🇵🇱 6AM EST [DATE] will be super great" at bounding box center [150, 309] width 167 height 31
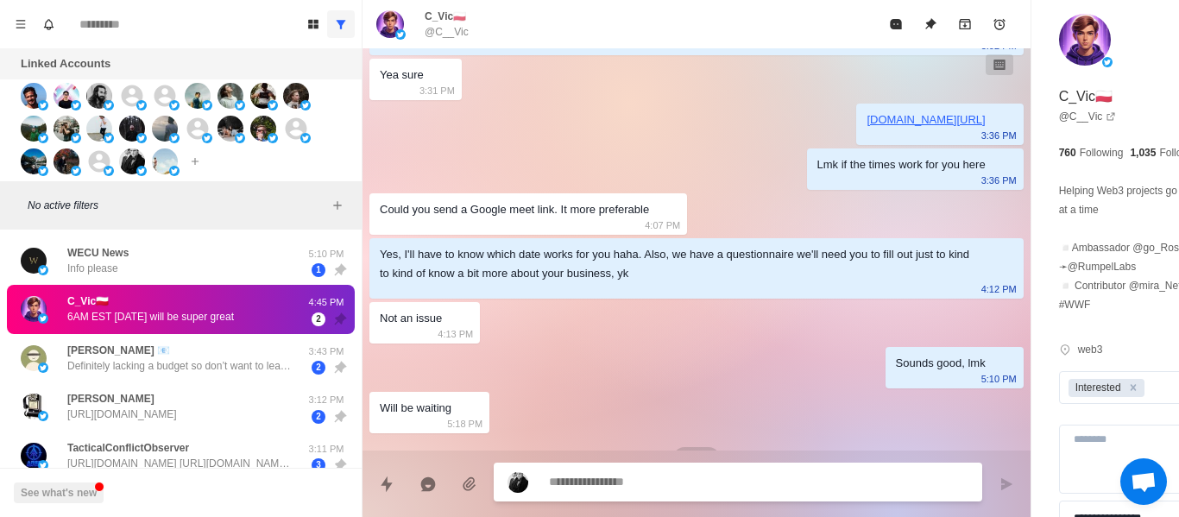
scroll to position [718, 0]
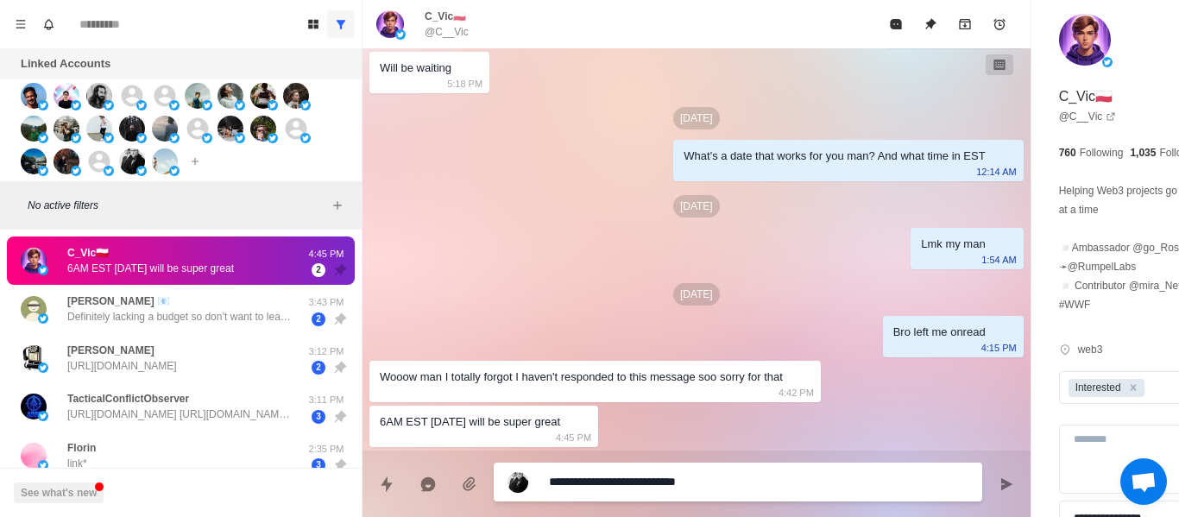
click at [598, 486] on textarea "**********" at bounding box center [711, 482] width 325 height 25
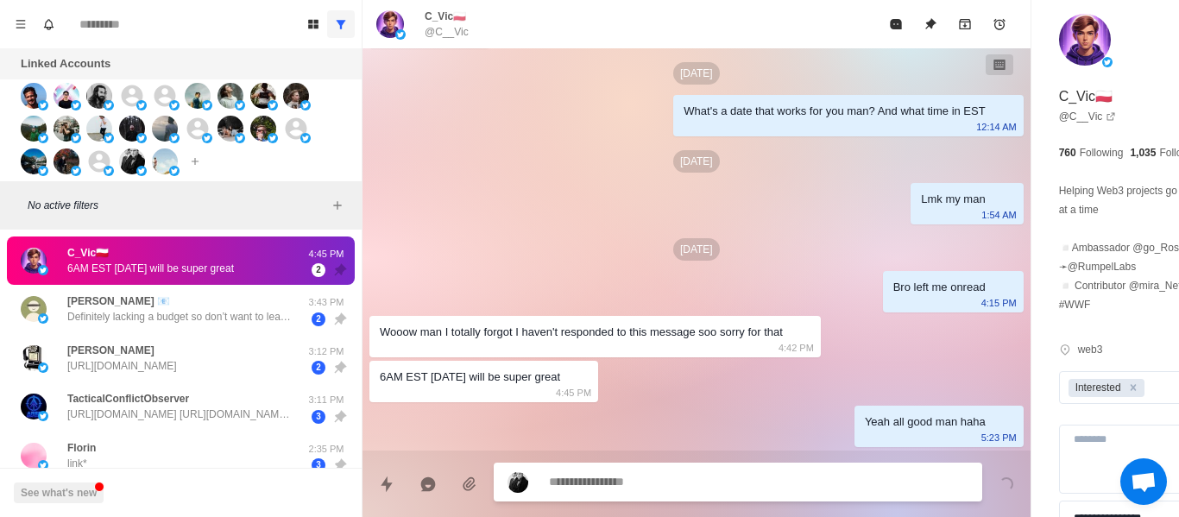
scroll to position [763, 0]
paste textarea "**********"
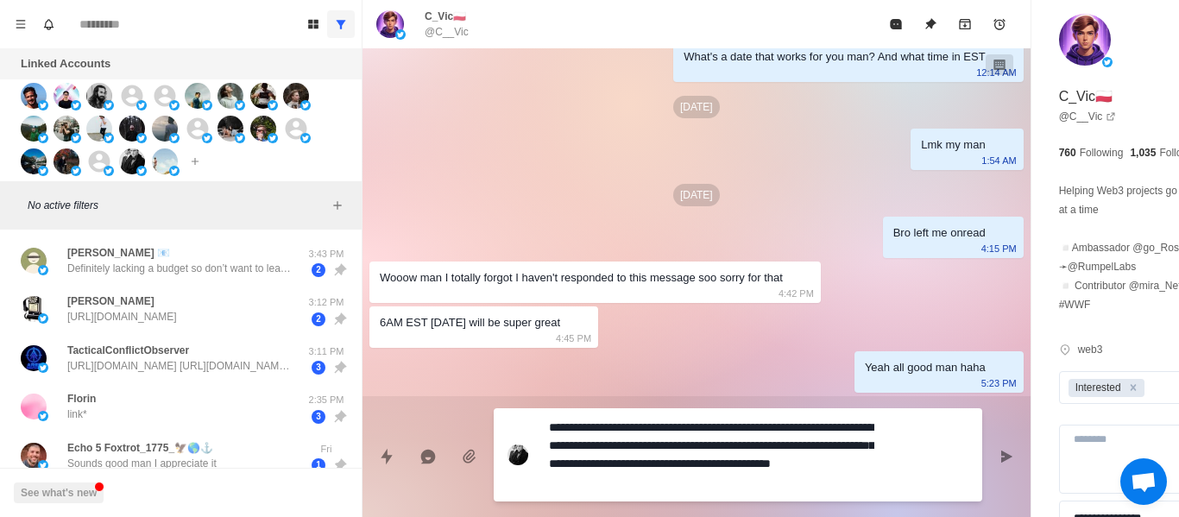
click at [711, 478] on textarea "**********" at bounding box center [711, 454] width 325 height 79
click at [688, 483] on textarea "**********" at bounding box center [711, 454] width 325 height 79
click at [989, 449] on button "Send message" at bounding box center [1006, 456] width 35 height 35
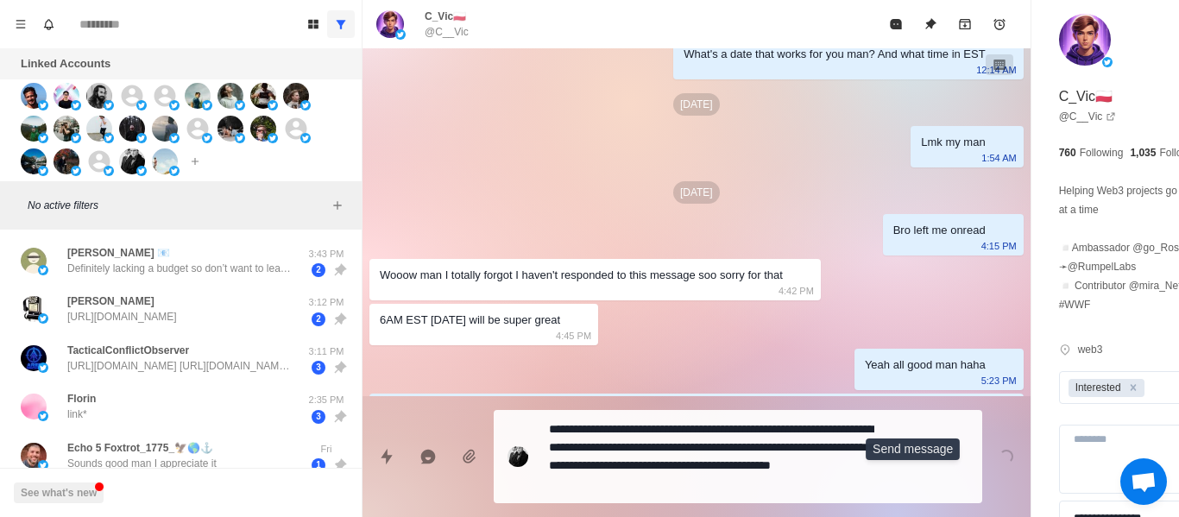
scroll to position [846, 0]
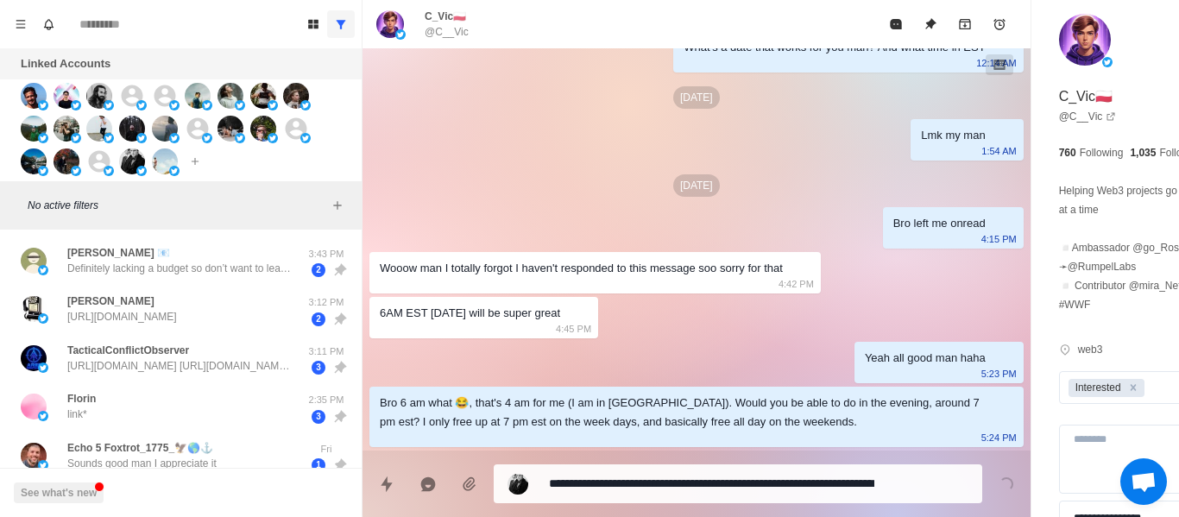
click at [609, 477] on textarea "**********" at bounding box center [711, 483] width 325 height 25
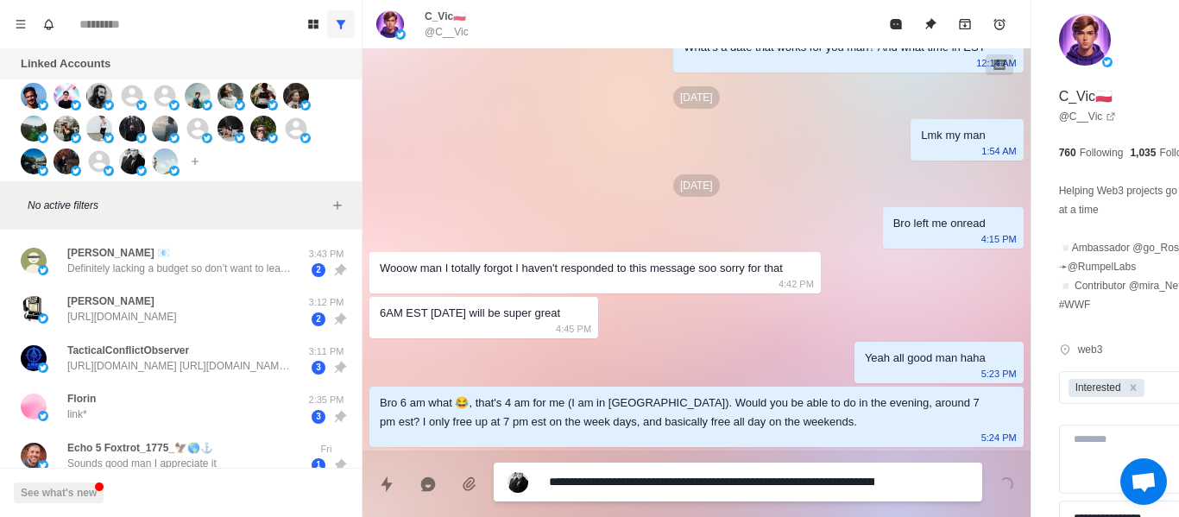
click at [608, 477] on textarea "**********" at bounding box center [711, 482] width 325 height 25
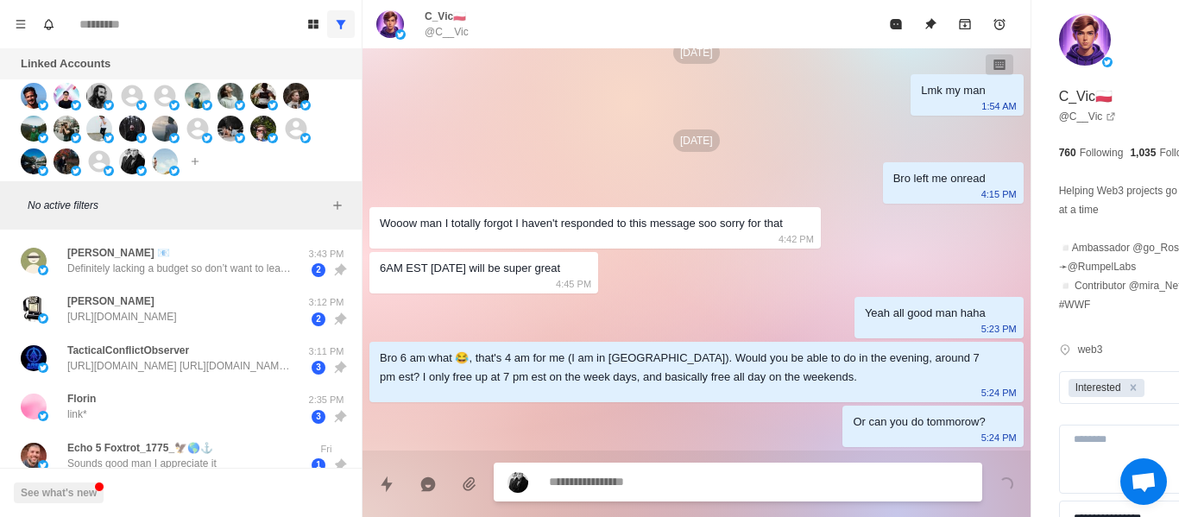
scroll to position [891, 0]
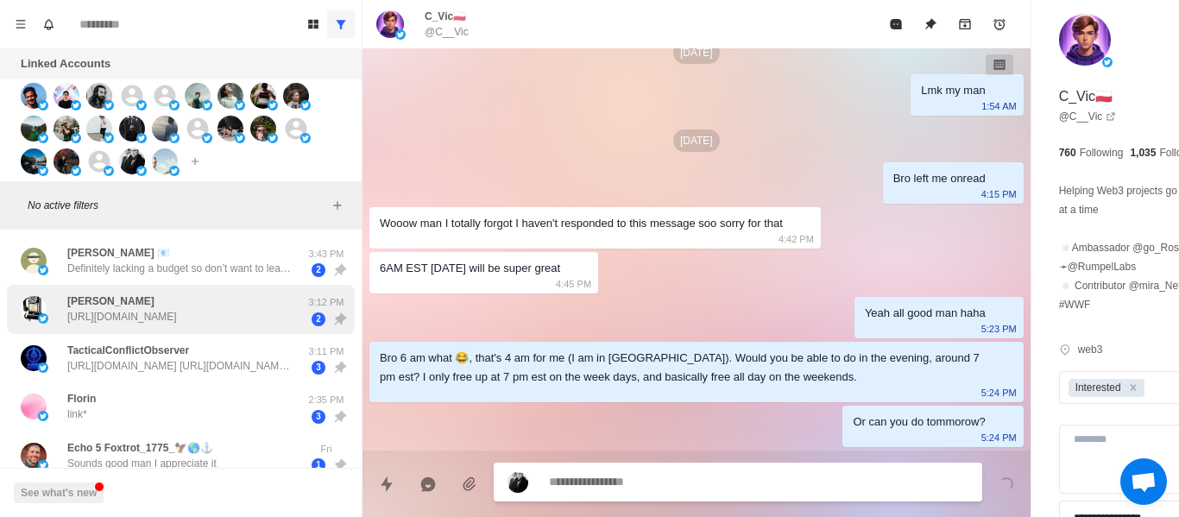
click at [167, 314] on p "[URL][DOMAIN_NAME]" at bounding box center [122, 317] width 110 height 16
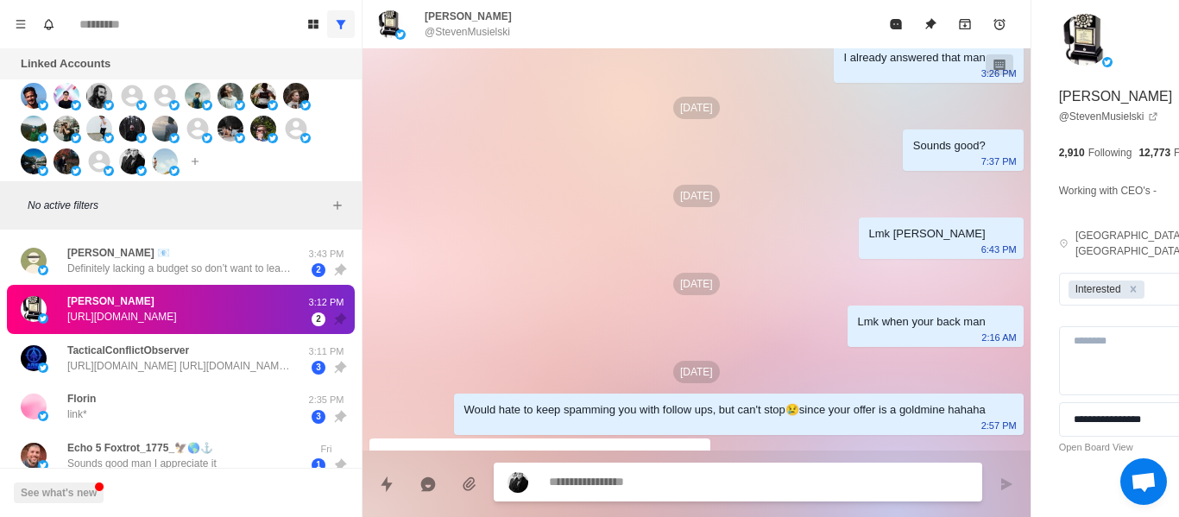
scroll to position [1105, 0]
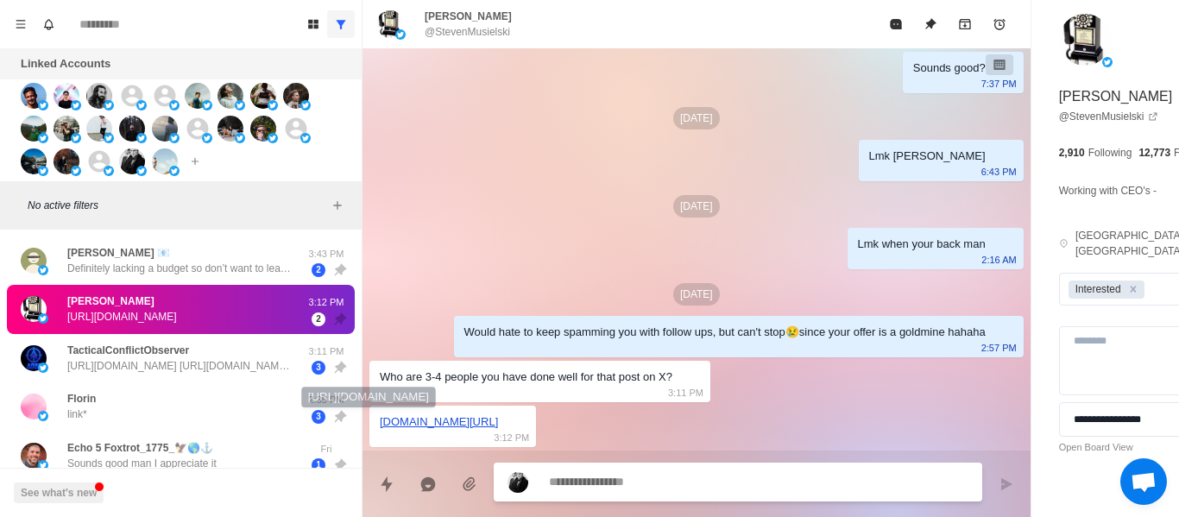
click at [426, 416] on link "[DOMAIN_NAME][URL]" at bounding box center [439, 421] width 118 height 13
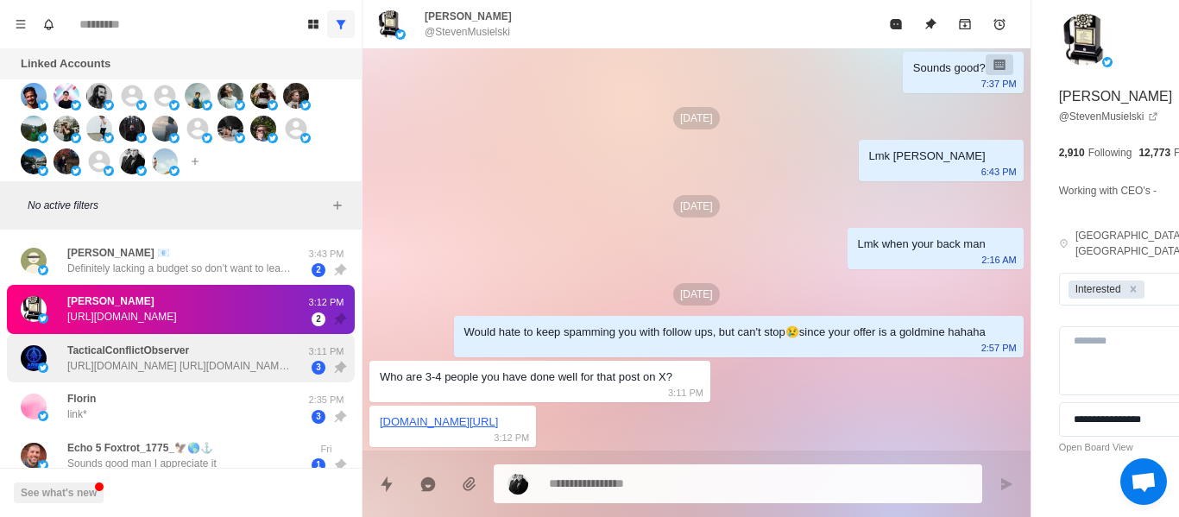
click at [205, 370] on p "[URL][DOMAIN_NAME] [URL][DOMAIN_NAME] [URL][DOMAIN_NAME] [URL][DOMAIN_NAME]" at bounding box center [179, 366] width 224 height 16
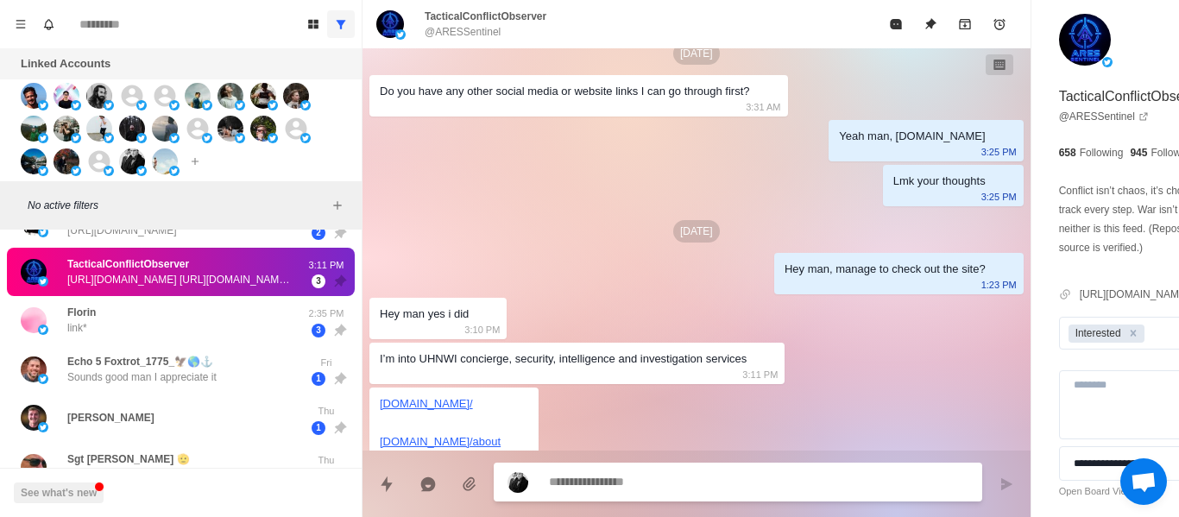
scroll to position [409, 0]
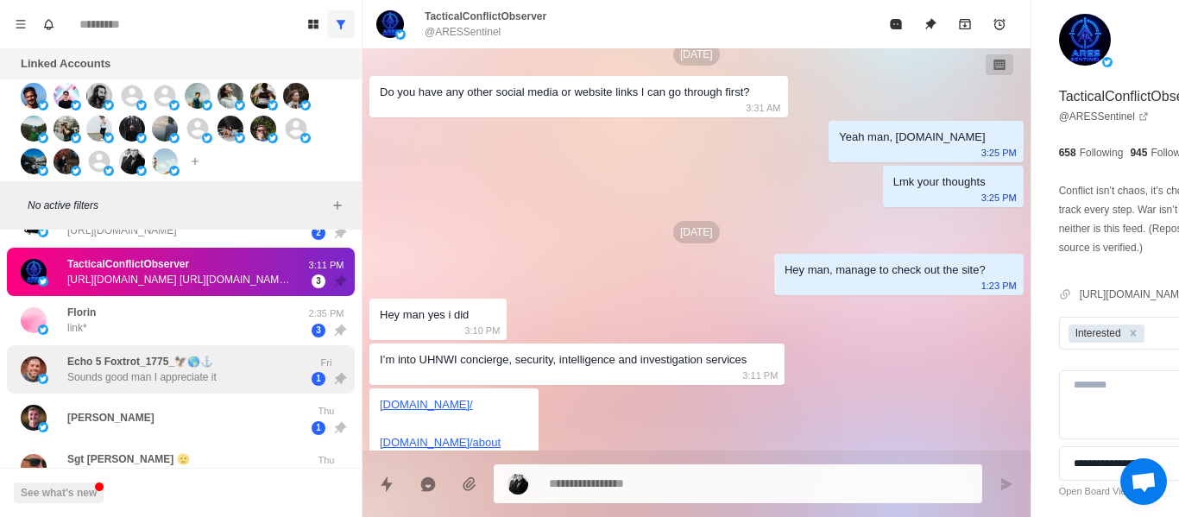
click at [237, 351] on div "Echo 5 Foxtrot_1775_🦅🌎⚓ Sounds good man I appreciate it Fri 1" at bounding box center [181, 369] width 348 height 49
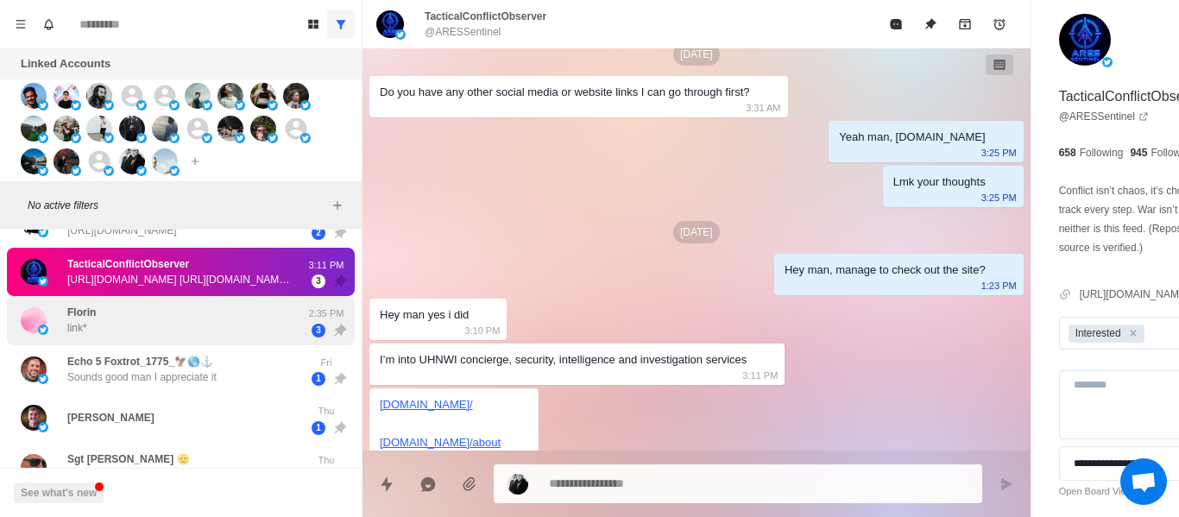
scroll to position [0, 0]
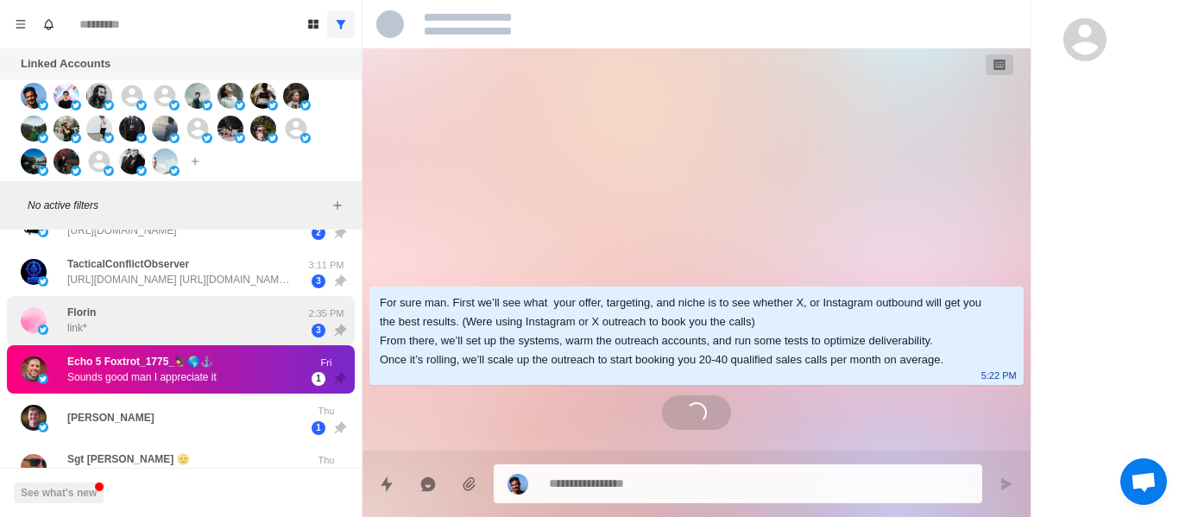
click at [251, 321] on div "Florin link*" at bounding box center [163, 320] width 284 height 35
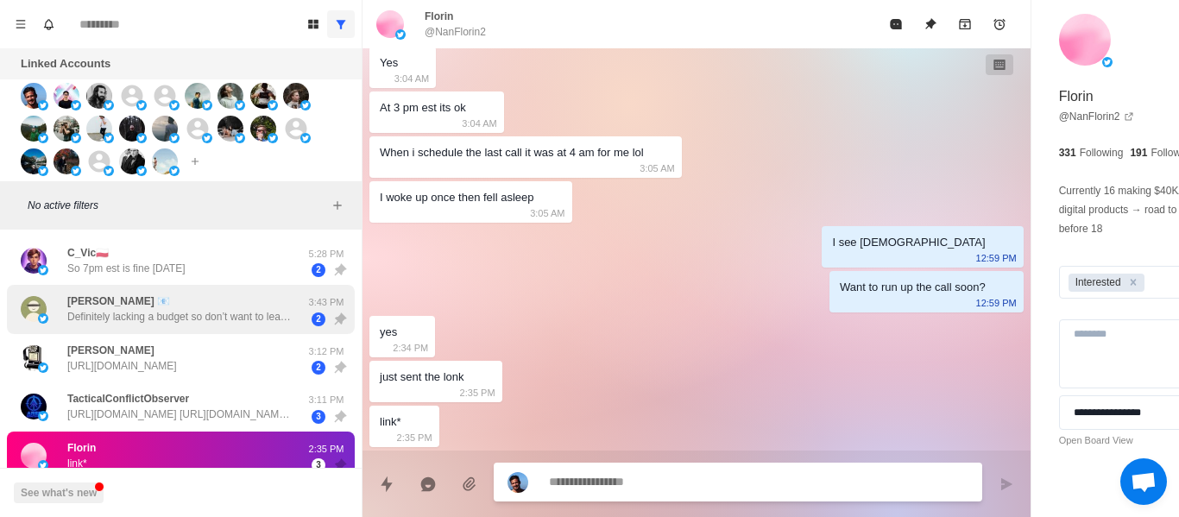
click at [231, 323] on p "Definitely lacking a budget so don’t want to lead you on here" at bounding box center [179, 317] width 224 height 16
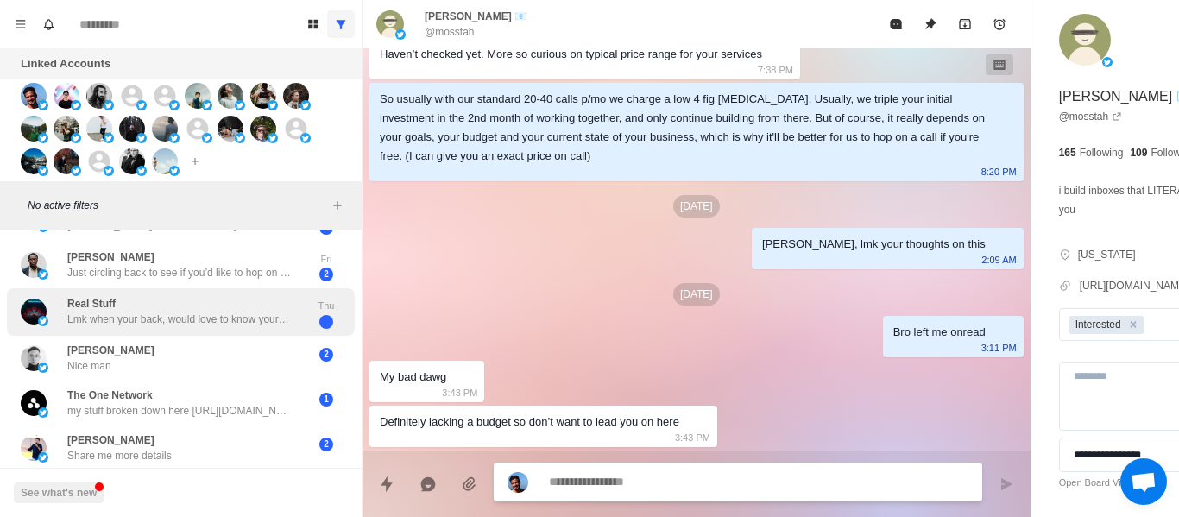
scroll to position [1095, 0]
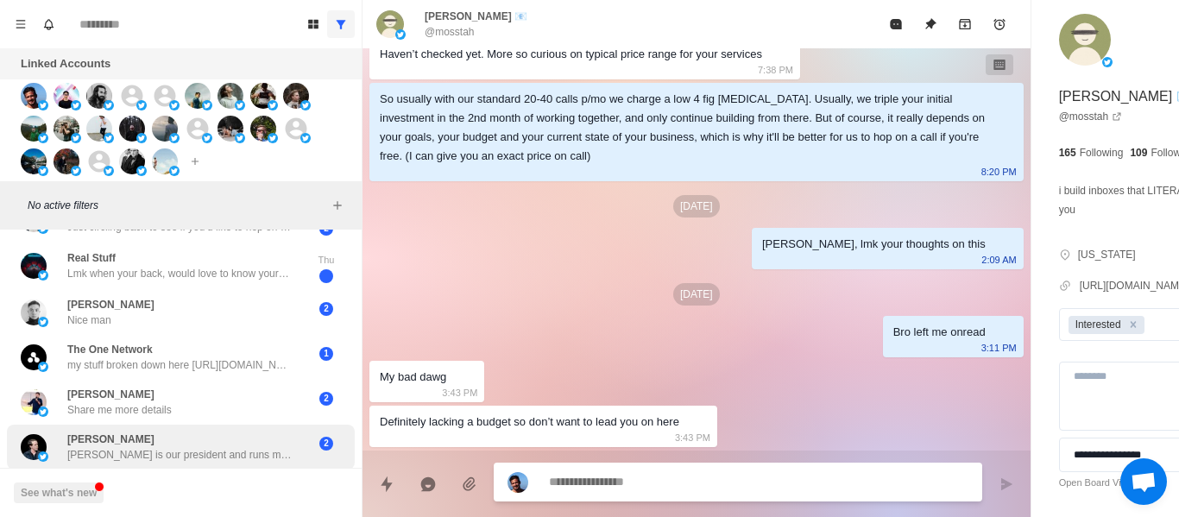
click at [126, 456] on div "[PERSON_NAME] [PERSON_NAME] is our president and runs marketing 2" at bounding box center [181, 447] width 348 height 45
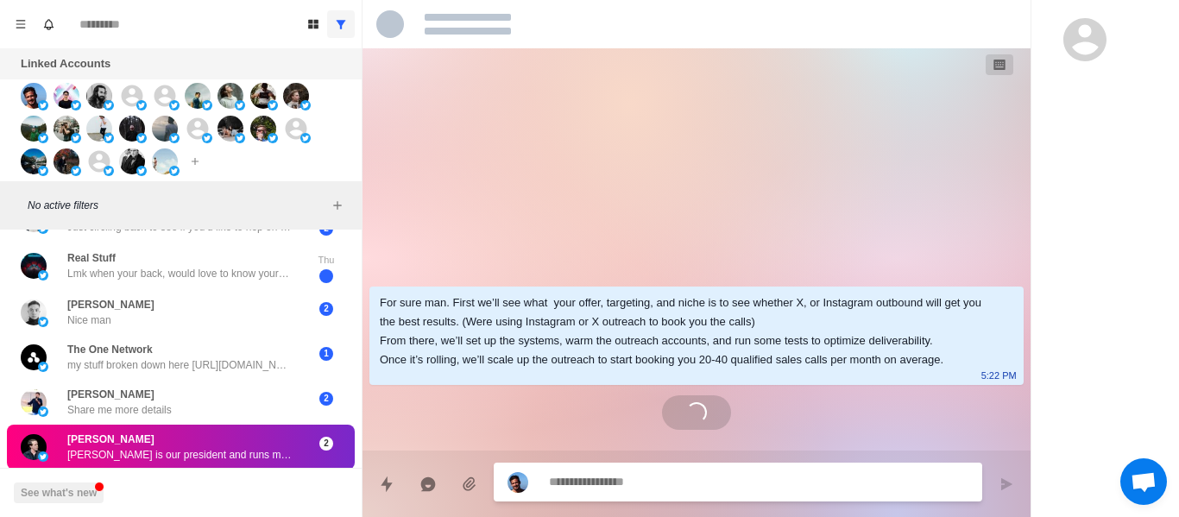
scroll to position [0, 0]
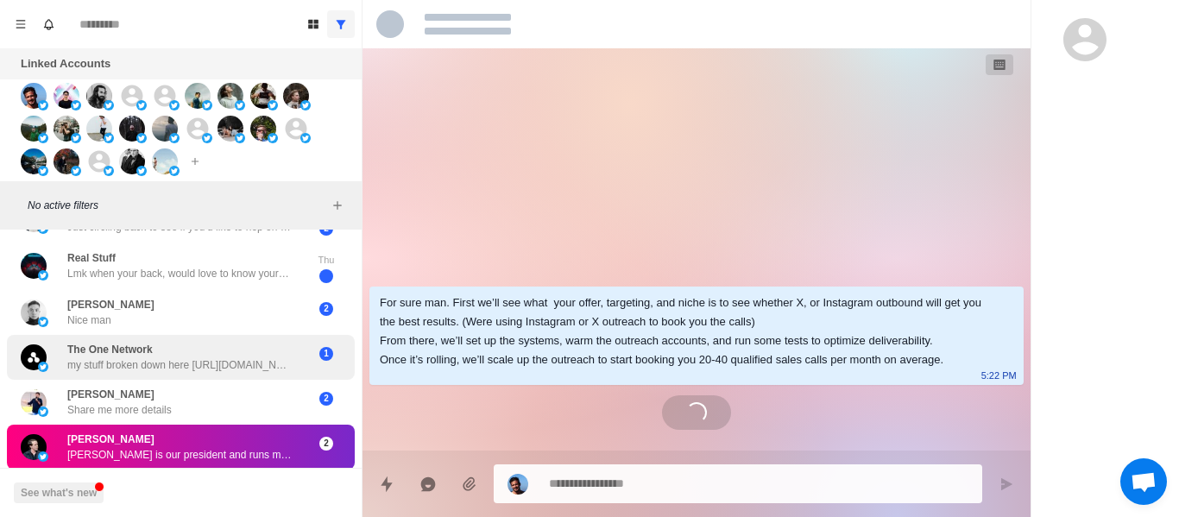
drag, startPoint x: 123, startPoint y: 423, endPoint x: 124, endPoint y: 348, distance: 75.1
click at [123, 425] on div "[PERSON_NAME] [PERSON_NAME] is our president and runs marketing 2" at bounding box center [181, 447] width 348 height 45
click at [125, 357] on p "my stuff broken down here [URL][DOMAIN_NAME]" at bounding box center [179, 365] width 224 height 16
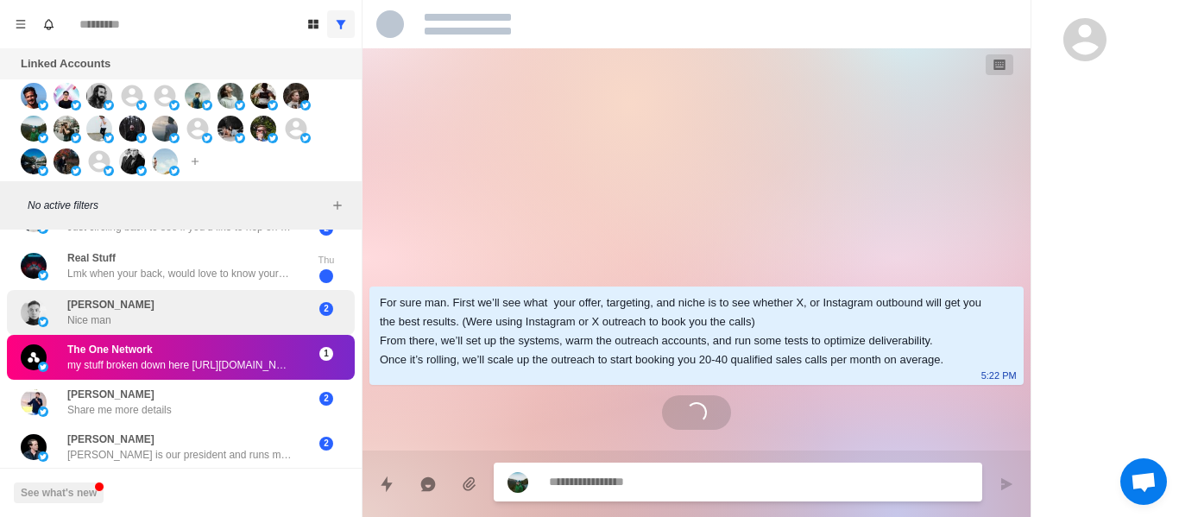
scroll to position [0, 0]
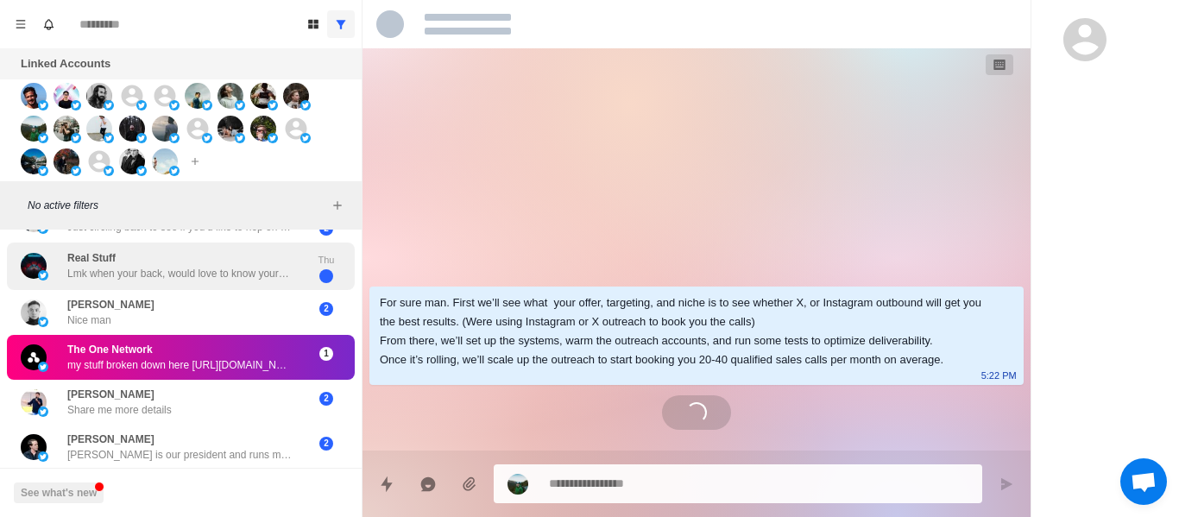
drag, startPoint x: 141, startPoint y: 310, endPoint x: 142, endPoint y: 247, distance: 63.0
click at [141, 308] on div "[PERSON_NAME] Nice man" at bounding box center [163, 312] width 284 height 31
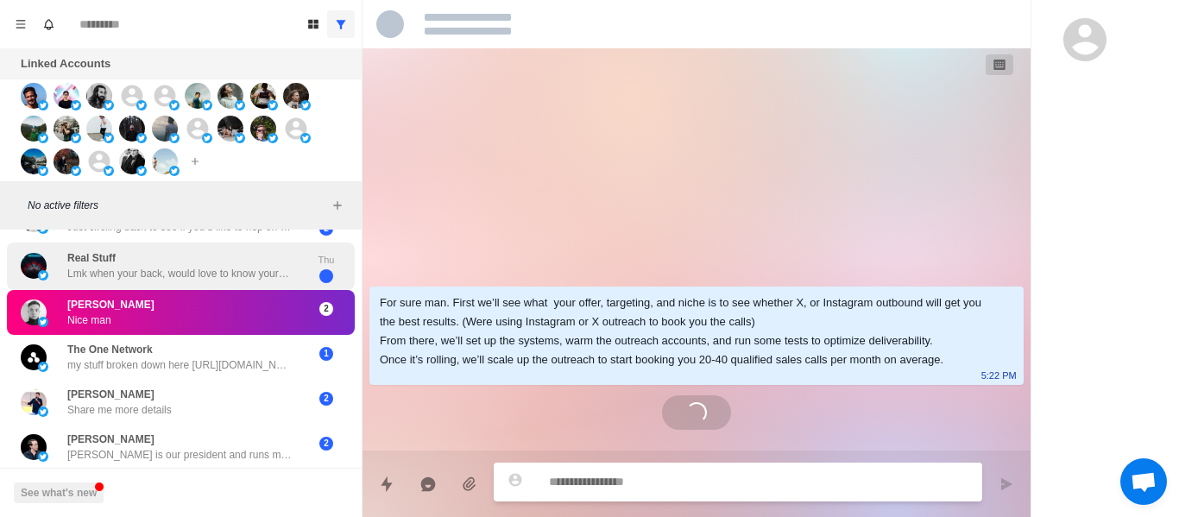
click at [142, 250] on div "Real Stuff Lmk when your back, would love to know your thoughts" at bounding box center [179, 265] width 224 height 31
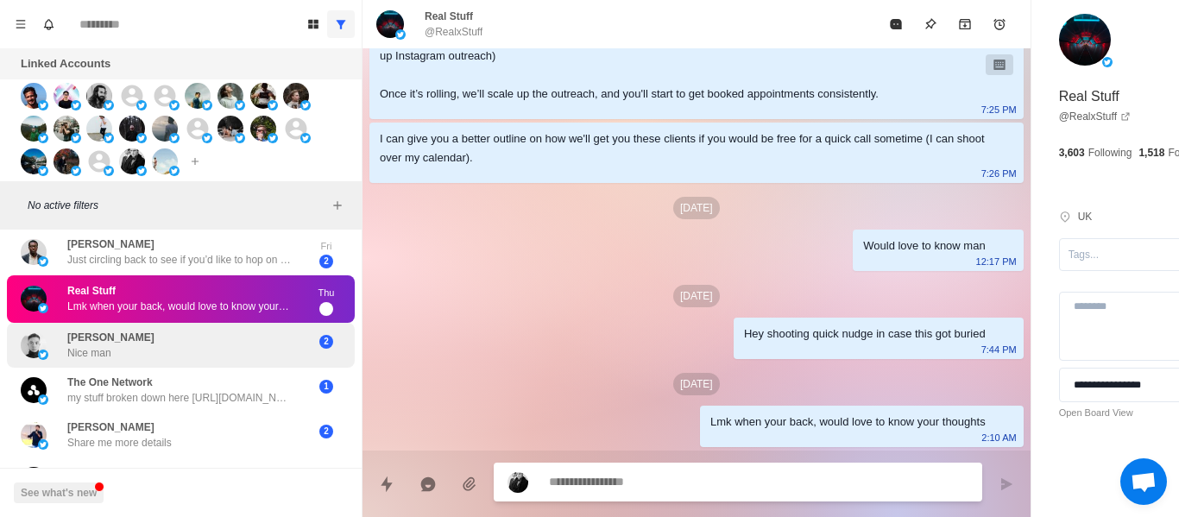
scroll to position [1008, 0]
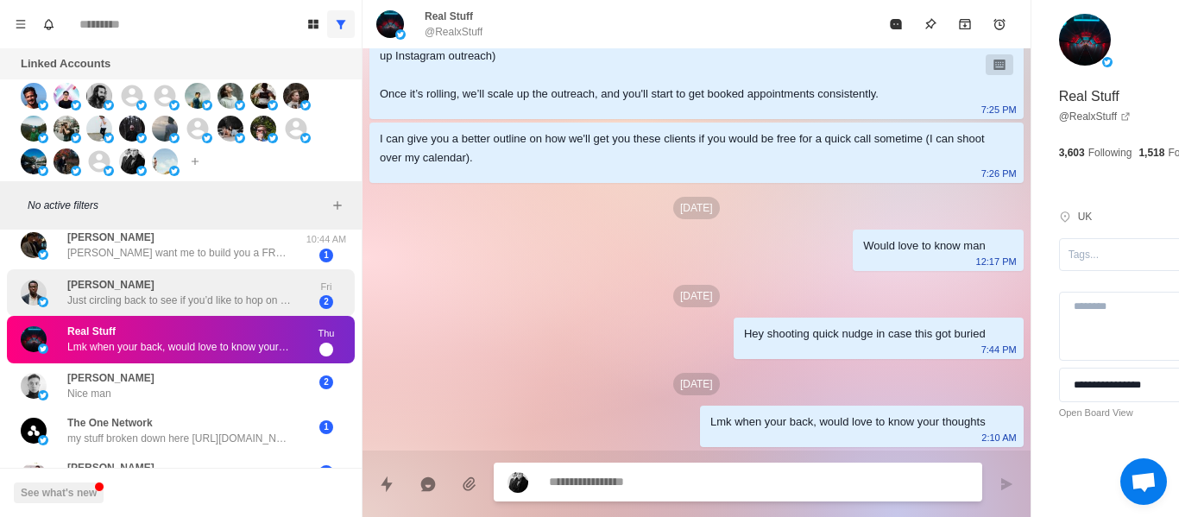
click at [193, 287] on div "[PERSON_NAME] Just circling back to see if you’d like to hop on a quick call wi…" at bounding box center [179, 292] width 224 height 31
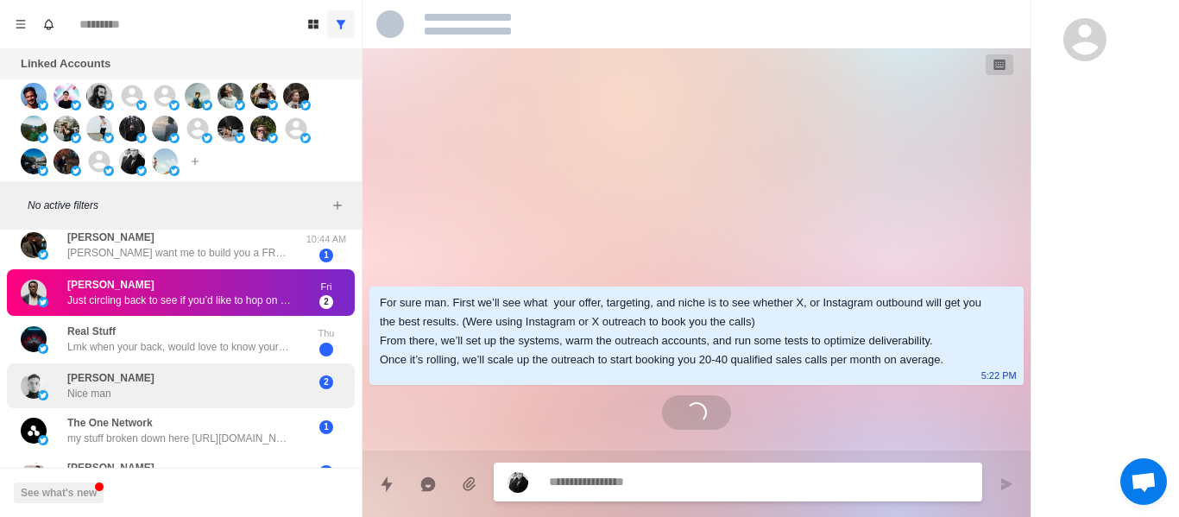
scroll to position [0, 0]
drag, startPoint x: 265, startPoint y: 361, endPoint x: 310, endPoint y: 402, distance: 61.1
click at [265, 360] on div "Real Stuff Lmk when your back, would love to know your thoughts Thu" at bounding box center [181, 339] width 348 height 47
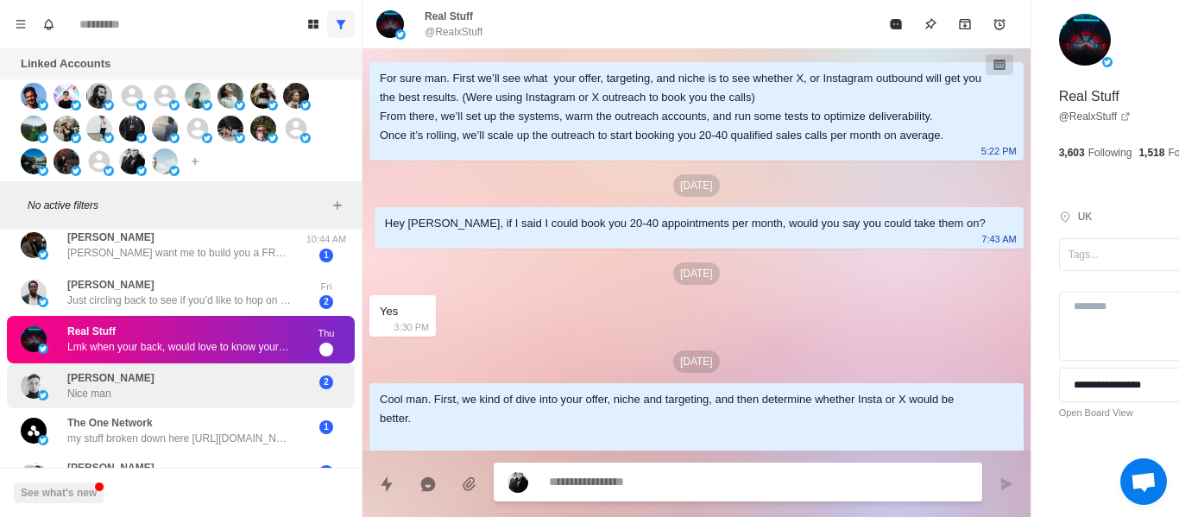
scroll to position [1307, 0]
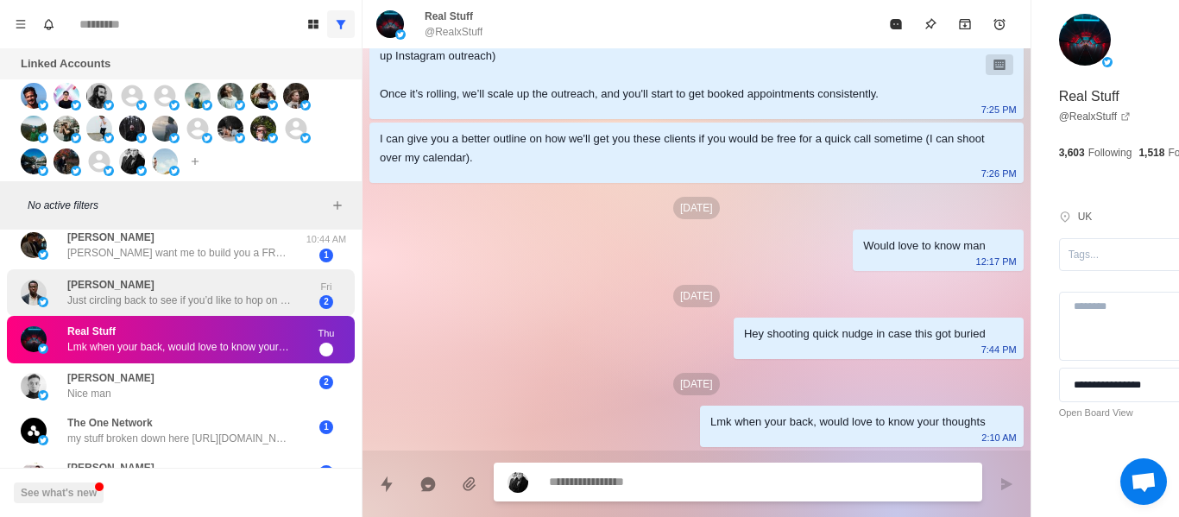
click at [103, 311] on div "[PERSON_NAME] Just circling back to see if you’d like to hop on a quick call wi…" at bounding box center [181, 292] width 348 height 47
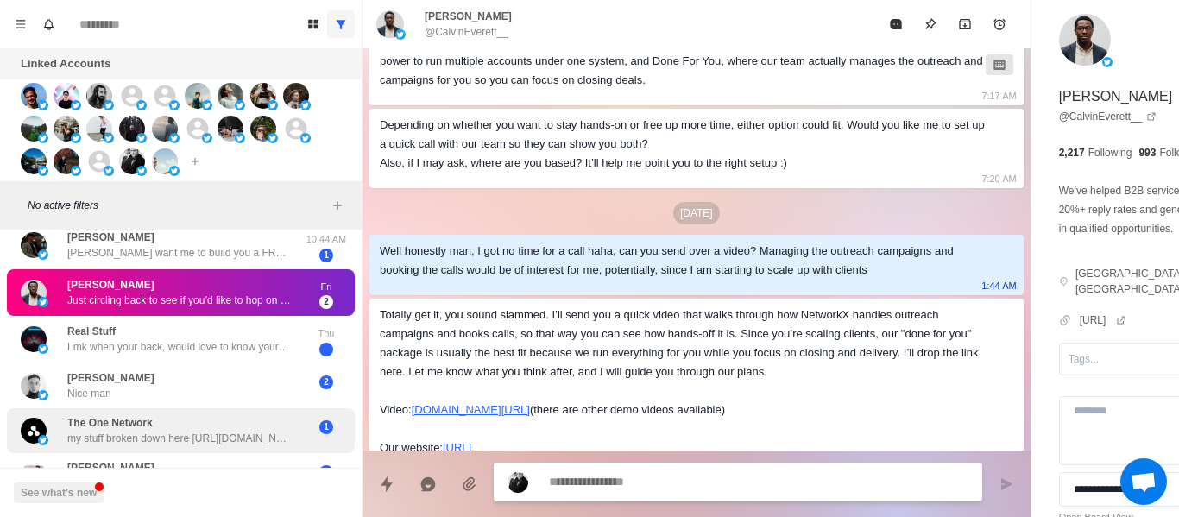
scroll to position [913, 0]
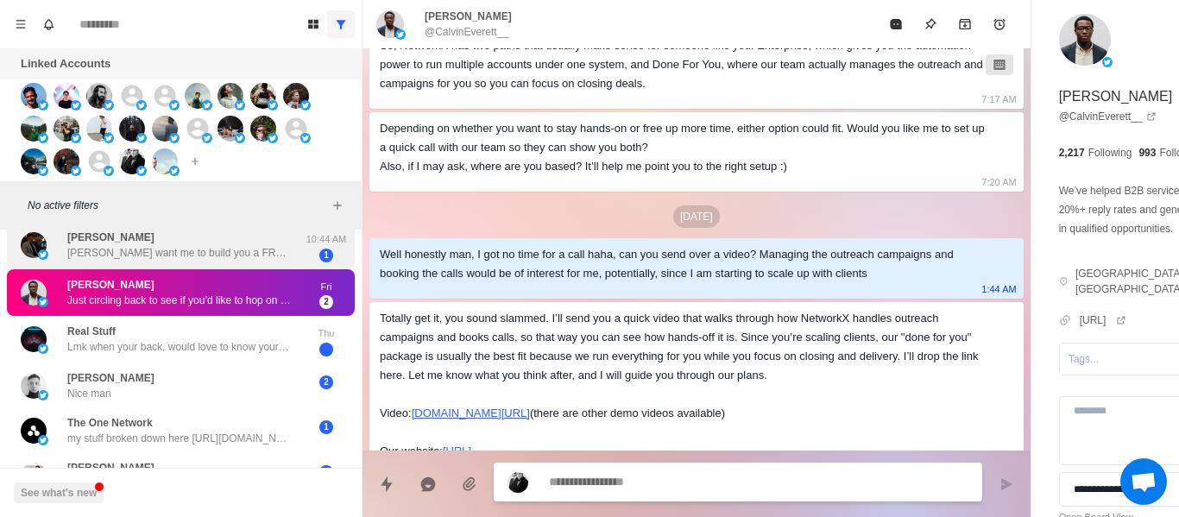
click at [194, 261] on div "[PERSON_NAME] [PERSON_NAME] want me to build you a FREE cold email setup? I'll …" at bounding box center [163, 246] width 284 height 34
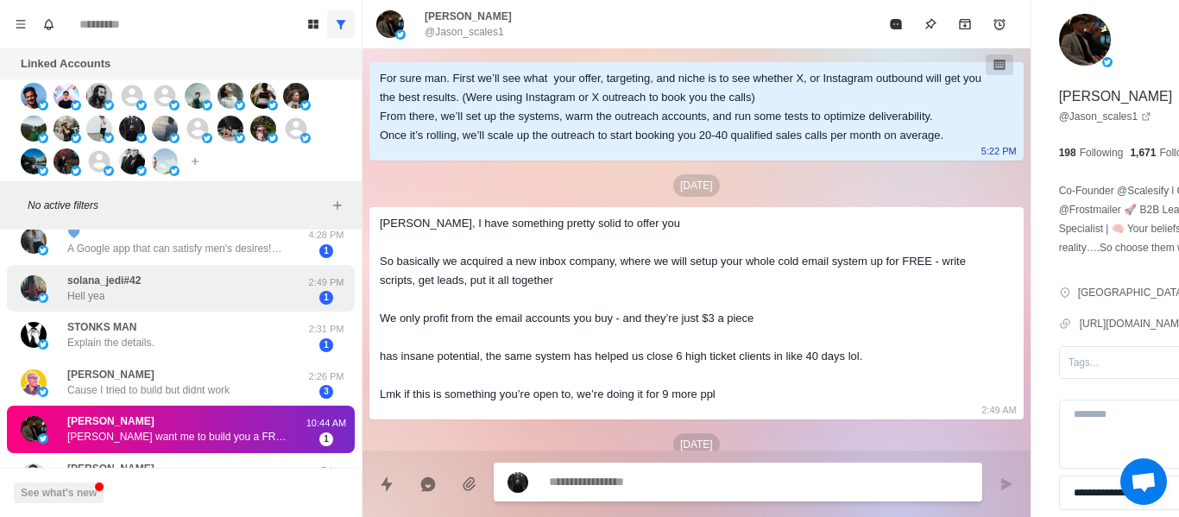
scroll to position [922, 0]
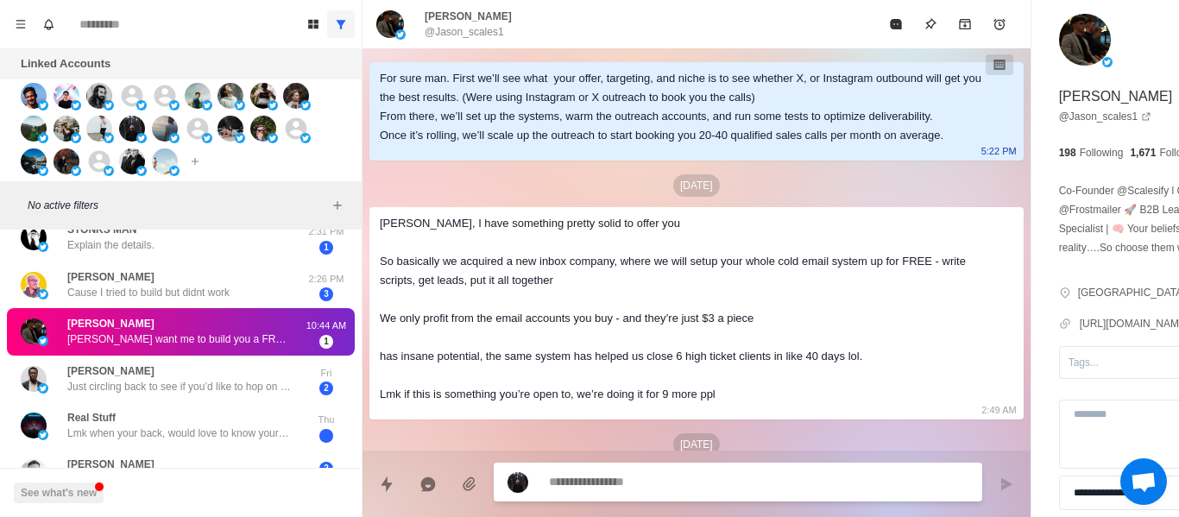
click at [530, 395] on div "[PERSON_NAME], I have something pretty solid to offer you So basically we acqui…" at bounding box center [683, 309] width 606 height 190
click at [496, 355] on div "[PERSON_NAME], I have something pretty solid to offer you So basically we acqui…" at bounding box center [683, 309] width 606 height 190
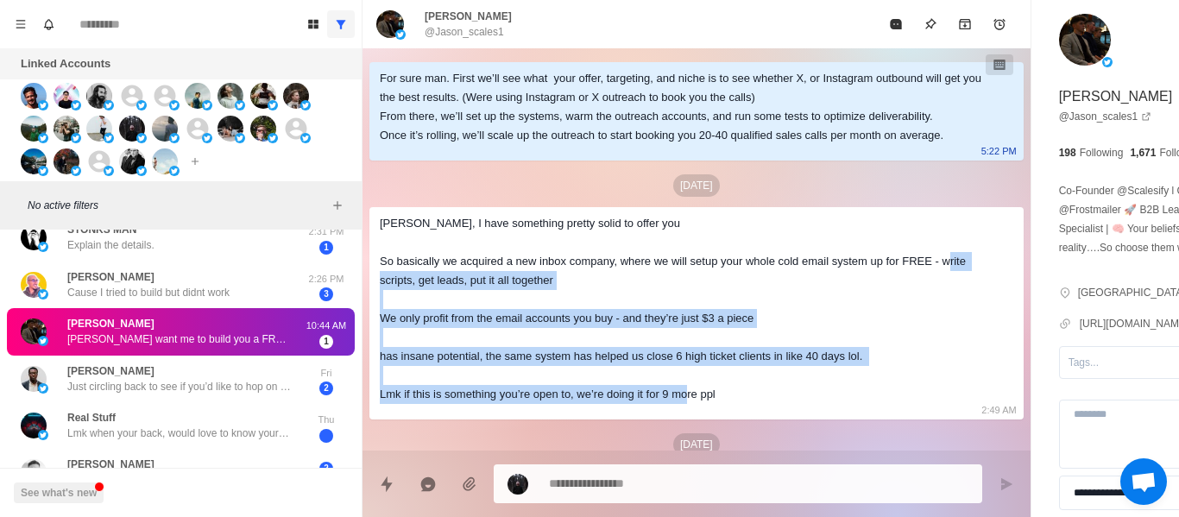
drag, startPoint x: 730, startPoint y: 430, endPoint x: 449, endPoint y: 270, distance: 322.9
click at [476, 312] on div "[PERSON_NAME], I have something pretty solid to offer you So basically we acqui…" at bounding box center [683, 309] width 606 height 190
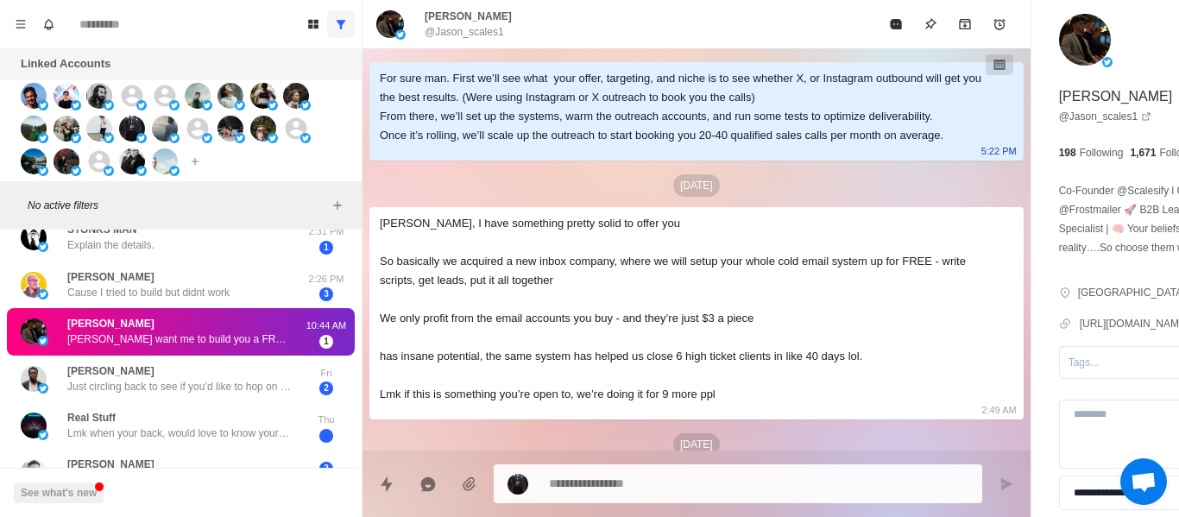
click at [446, 266] on div "[PERSON_NAME], I have something pretty solid to offer you So basically we acqui…" at bounding box center [683, 309] width 606 height 190
drag, startPoint x: 412, startPoint y: 287, endPoint x: 378, endPoint y: 250, distance: 50.1
click at [413, 287] on div "[PERSON_NAME], I have something pretty solid to offer you So basically we acqui…" at bounding box center [683, 309] width 606 height 190
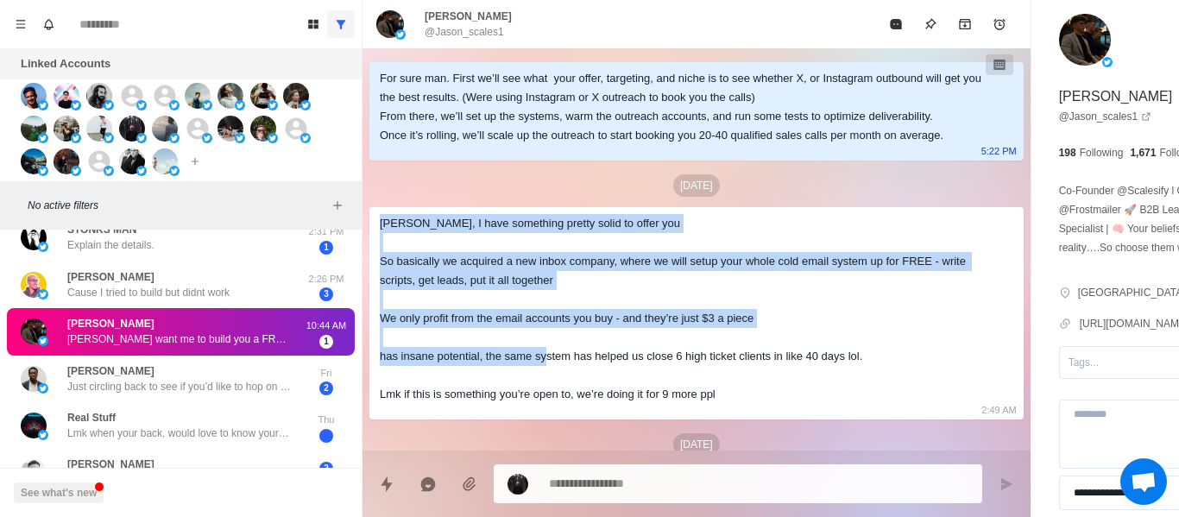
drag, startPoint x: 411, startPoint y: 278, endPoint x: 584, endPoint y: 398, distance: 210.3
click at [582, 395] on div "[PERSON_NAME], I have something pretty solid to offer you So basically we acqui…" at bounding box center [697, 313] width 654 height 212
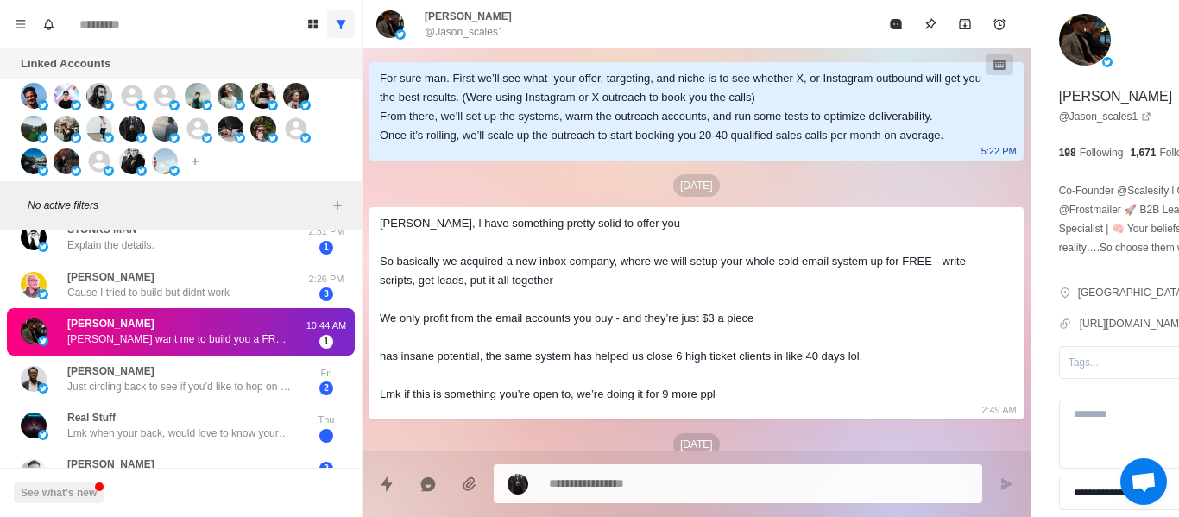
click at [584, 399] on div "[PERSON_NAME], I have something pretty solid to offer you So basically we acqui…" at bounding box center [683, 309] width 606 height 190
click at [581, 399] on div "[PERSON_NAME], I have something pretty solid to offer you So basically we acqui…" at bounding box center [683, 309] width 606 height 190
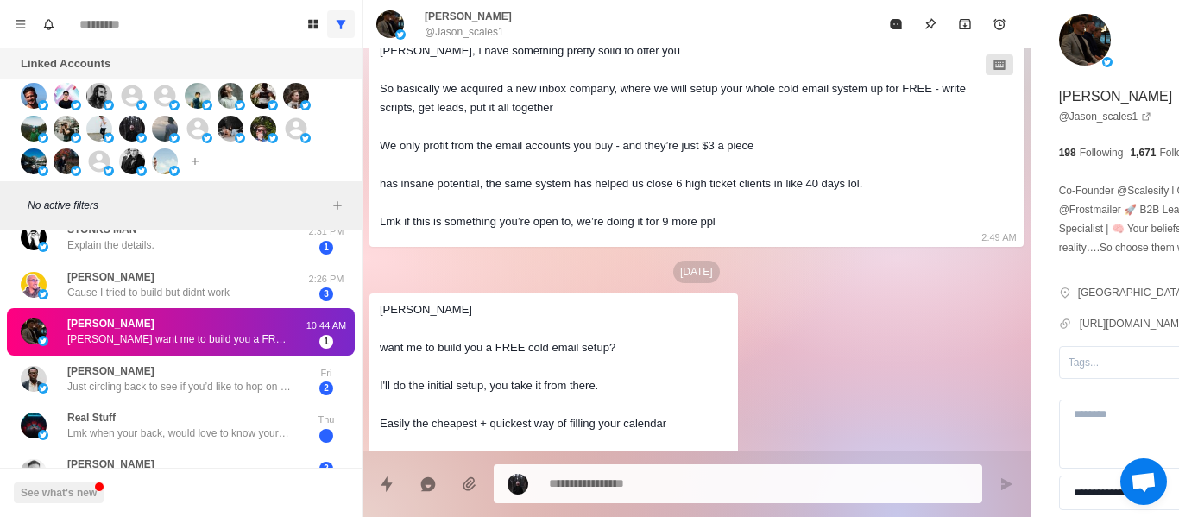
click at [627, 460] on div at bounding box center [697, 477] width 668 height 53
click at [622, 475] on textarea at bounding box center [711, 482] width 325 height 25
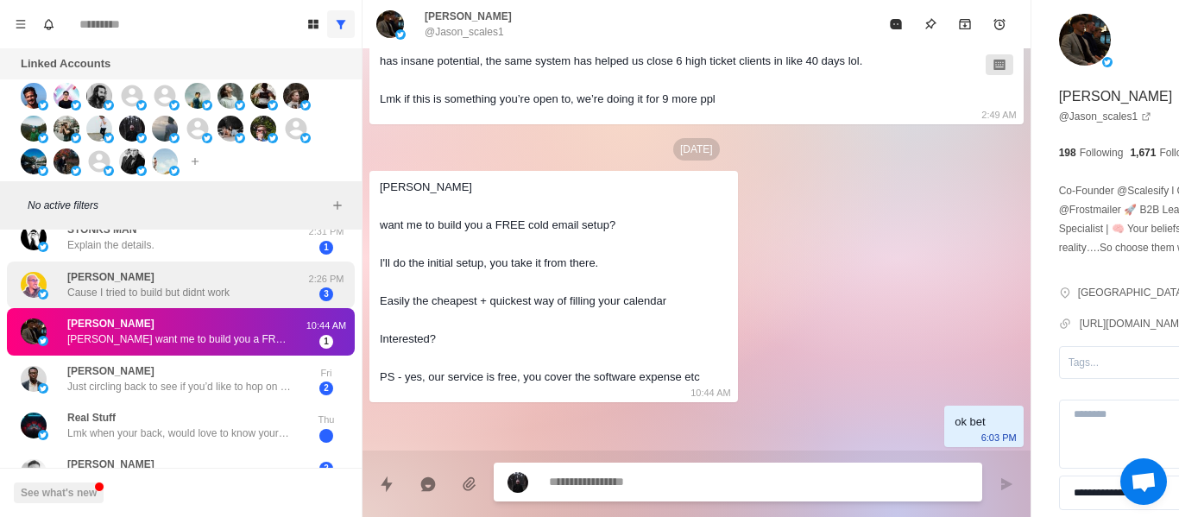
click at [219, 294] on p "Cause I tried to build but didnt work" at bounding box center [148, 293] width 162 height 16
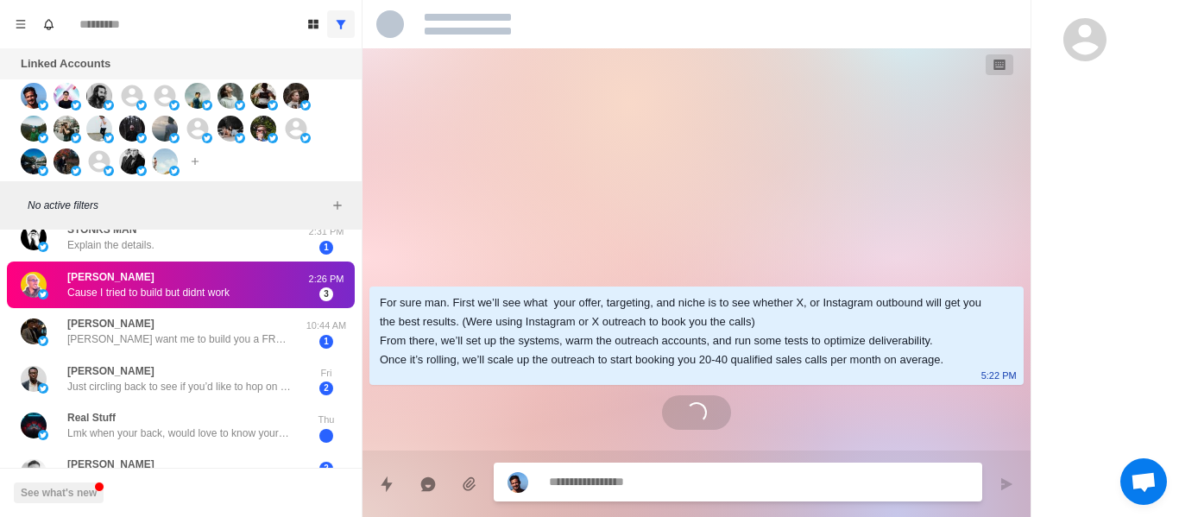
scroll to position [242, 0]
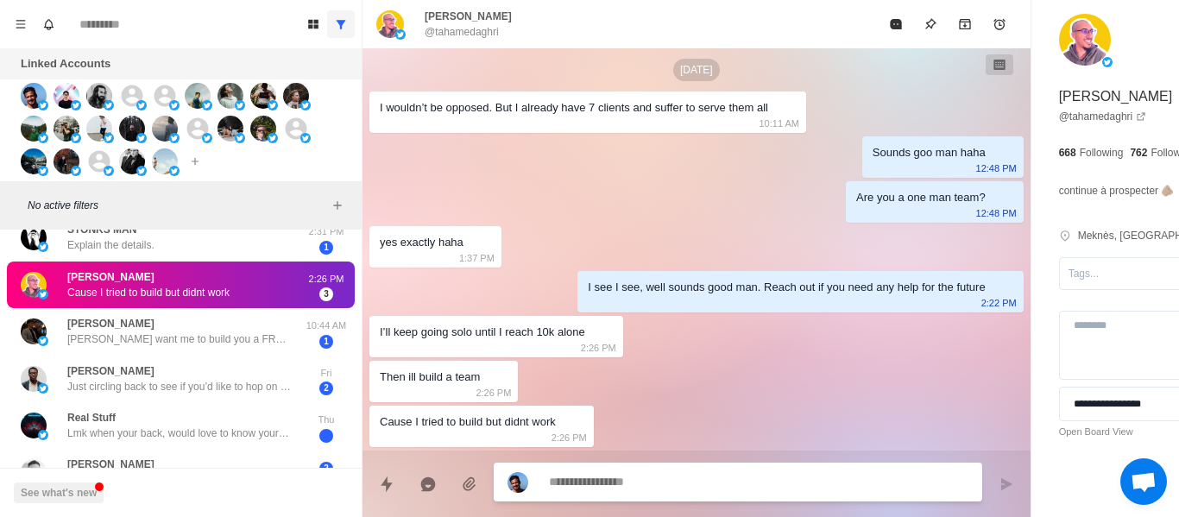
click at [588, 491] on textarea at bounding box center [711, 482] width 325 height 25
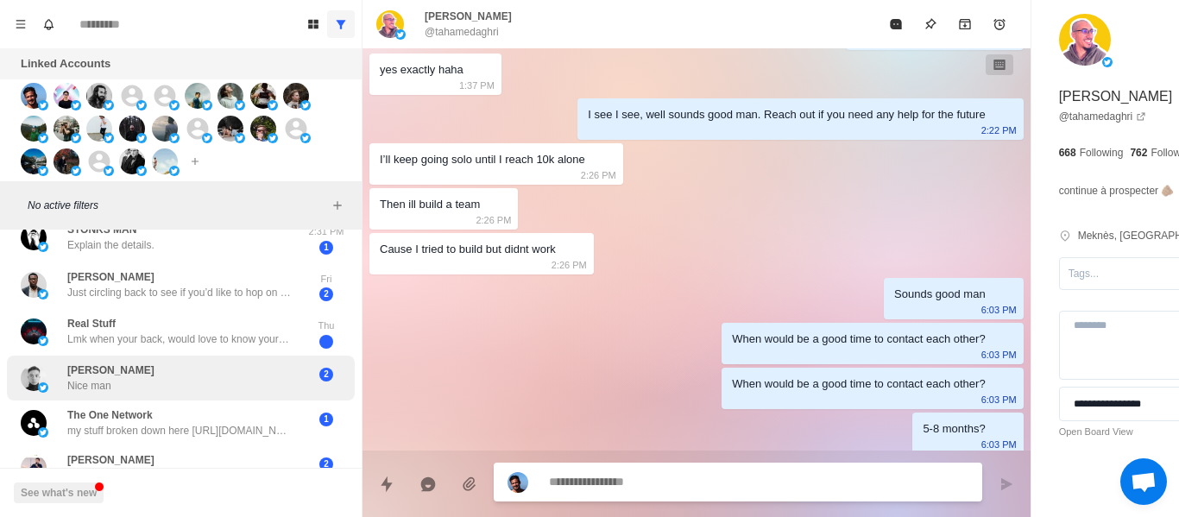
scroll to position [421, 0]
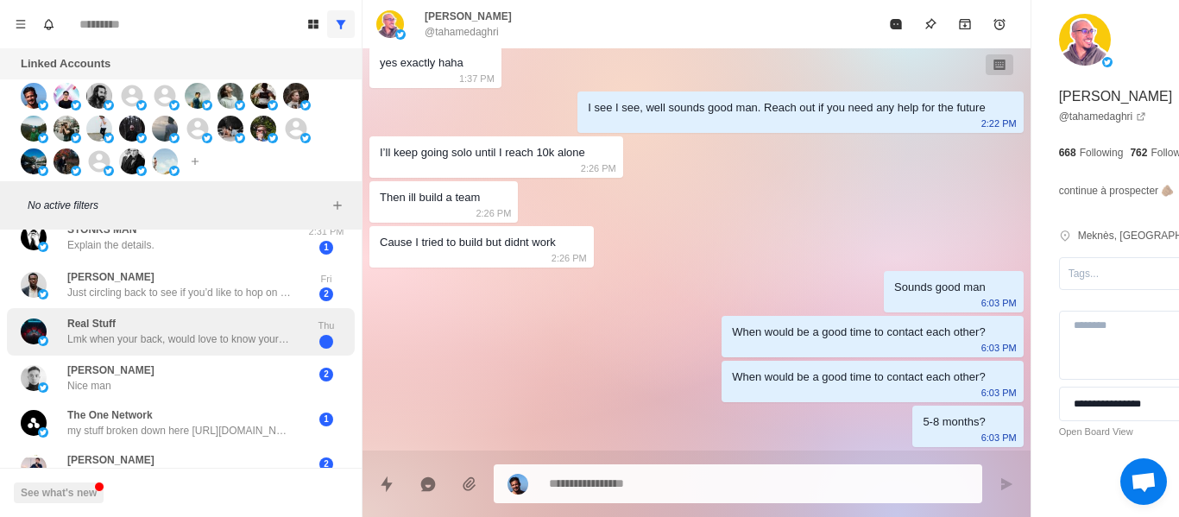
drag, startPoint x: 150, startPoint y: 382, endPoint x: 141, endPoint y: 336, distance: 46.7
click at [150, 373] on div "[PERSON_NAME] Nice man" at bounding box center [163, 378] width 284 height 31
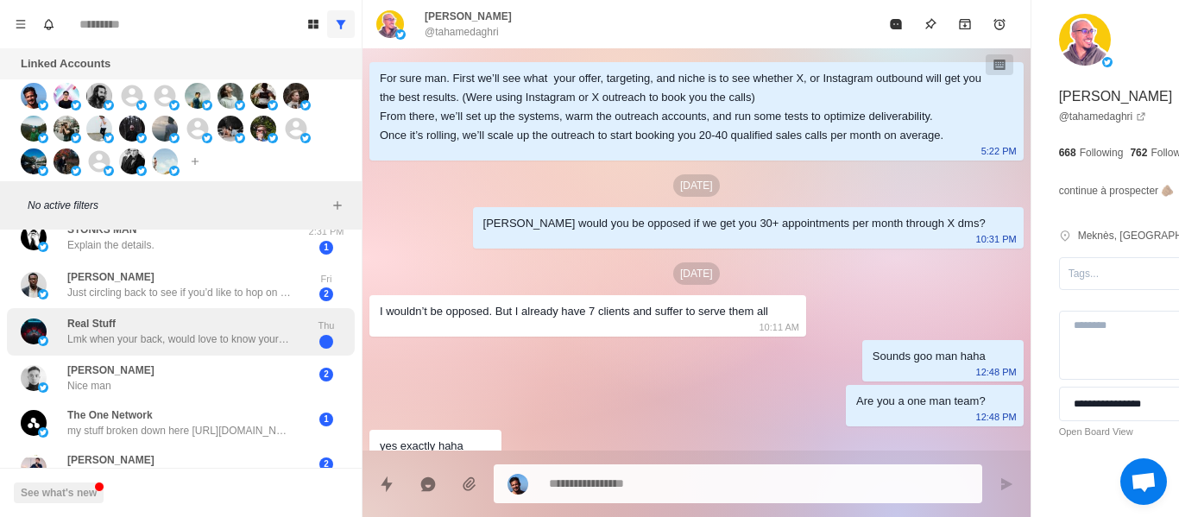
click at [141, 336] on p "Lmk when your back, would love to know your thoughts" at bounding box center [179, 340] width 224 height 16
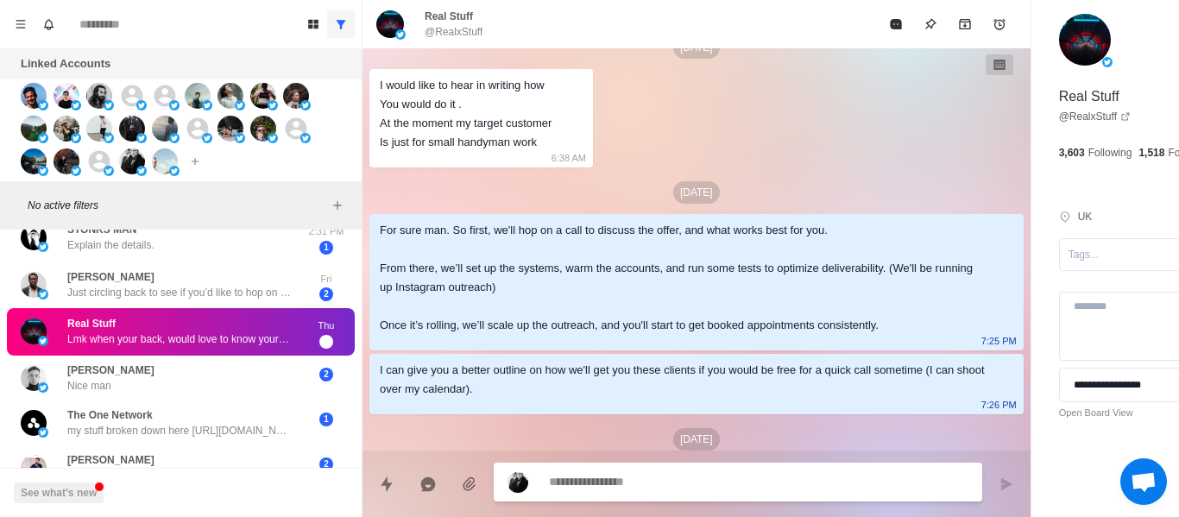
scroll to position [575, 0]
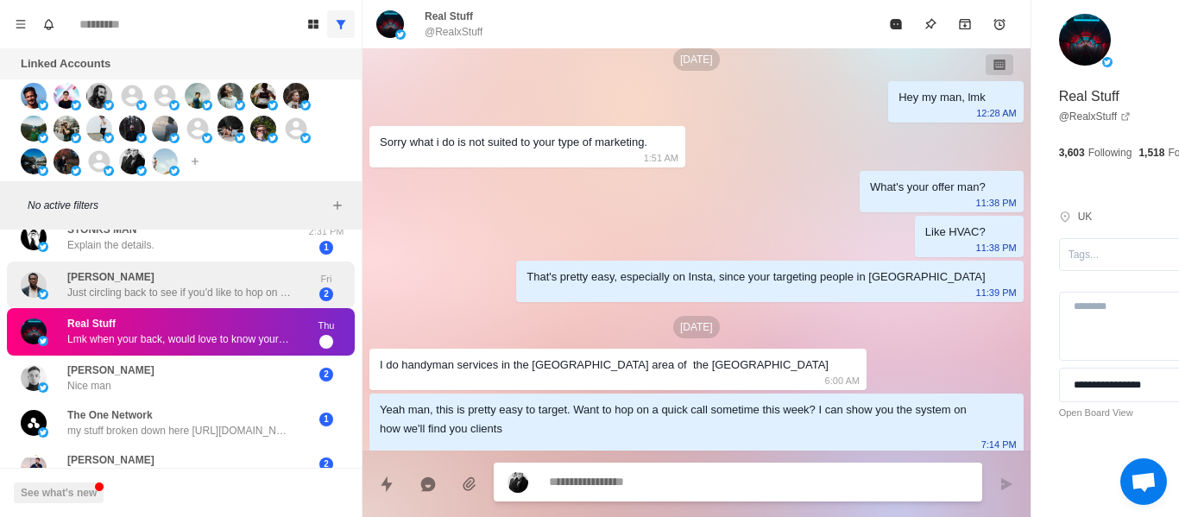
click at [224, 275] on div "[PERSON_NAME] Just circling back to see if you’d like to hop on a quick call wi…" at bounding box center [179, 284] width 224 height 31
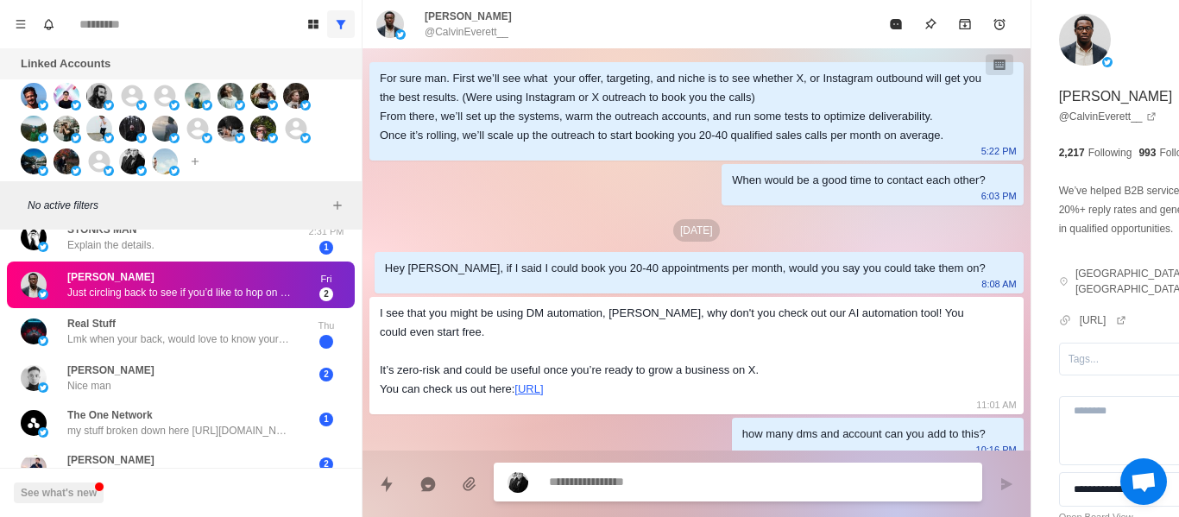
scroll to position [1304, 0]
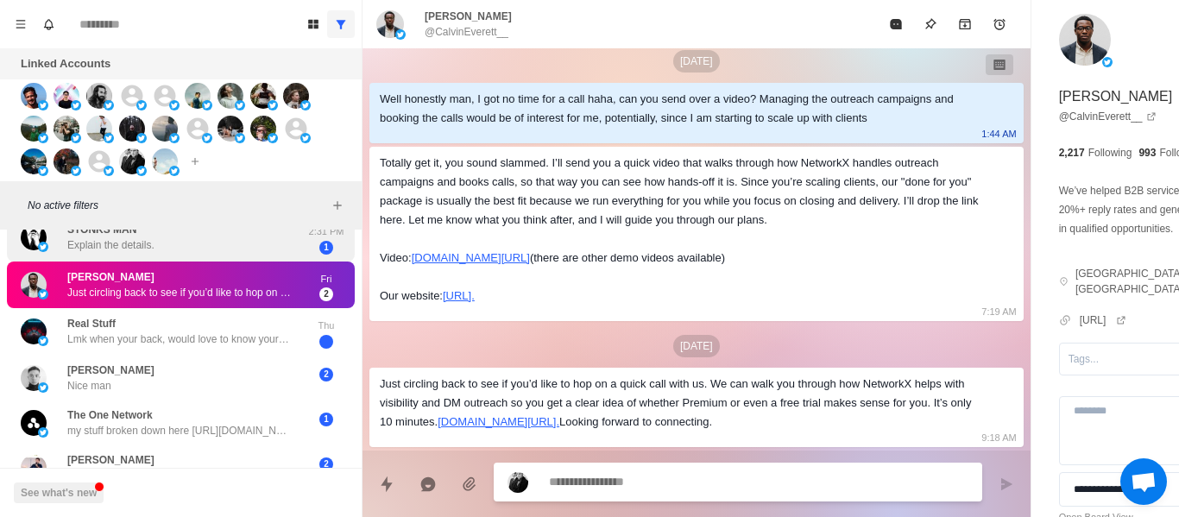
click at [135, 248] on p "Explain the details." at bounding box center [110, 245] width 87 height 16
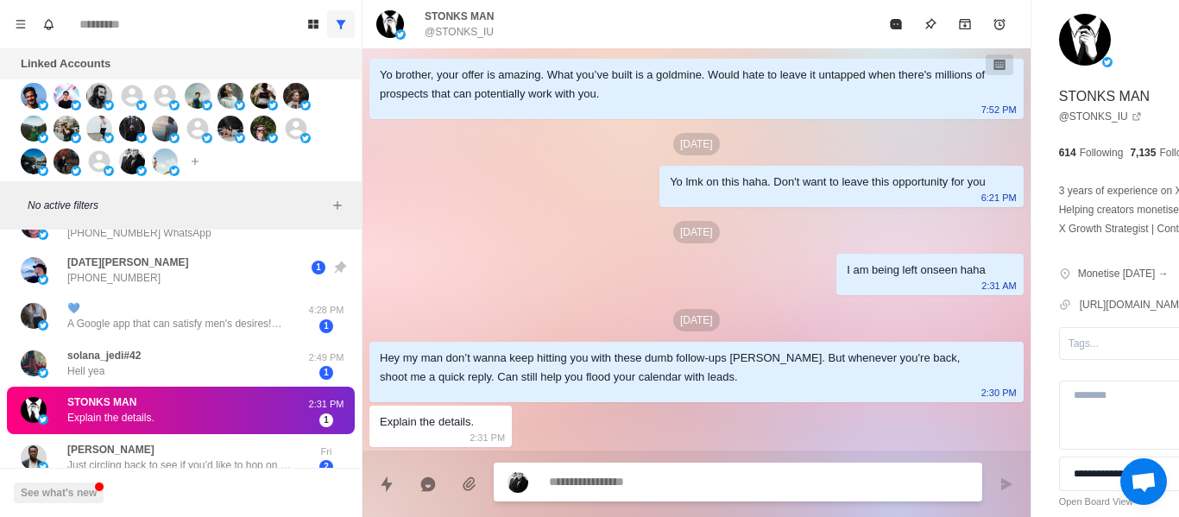
scroll to position [787, 0]
drag, startPoint x: 638, startPoint y: 463, endPoint x: 636, endPoint y: 474, distance: 11.4
paste textarea "**********"
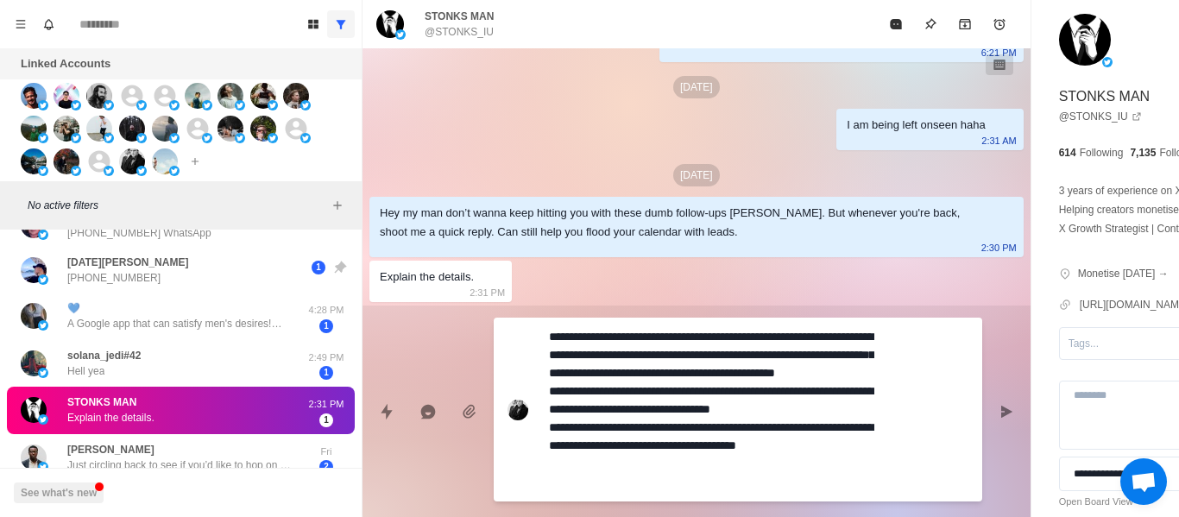
scroll to position [932, 0]
click at [903, 386] on div "**********" at bounding box center [697, 405] width 668 height 198
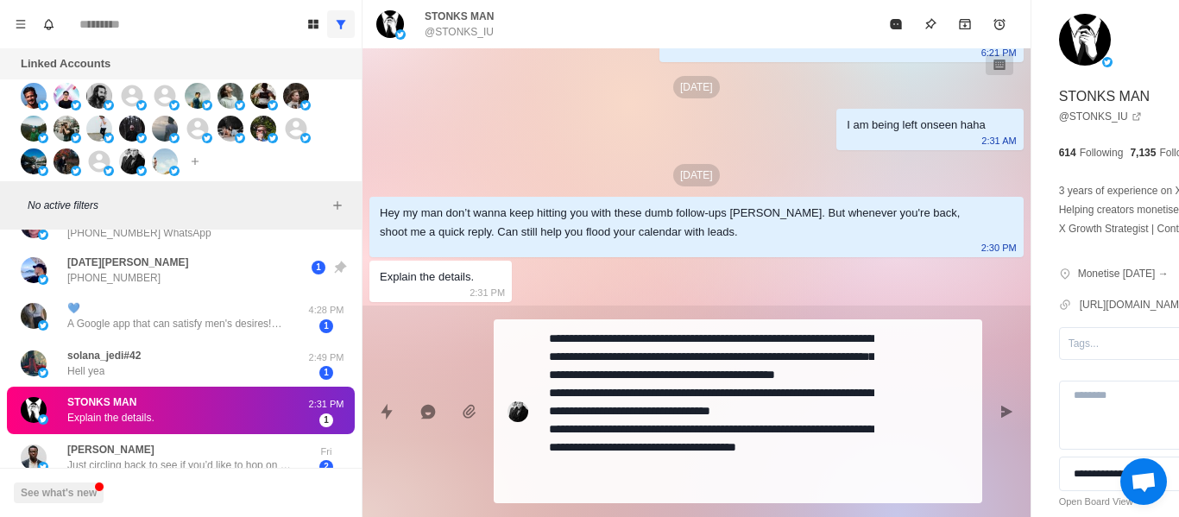
click at [1000, 418] on icon "Send message" at bounding box center [1007, 412] width 14 height 14
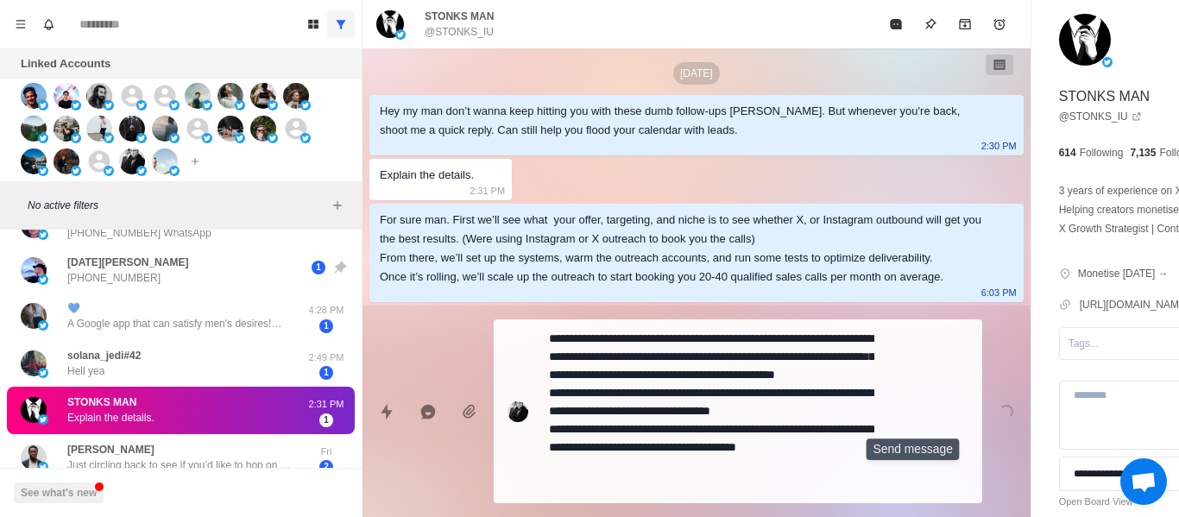
scroll to position [927, 0]
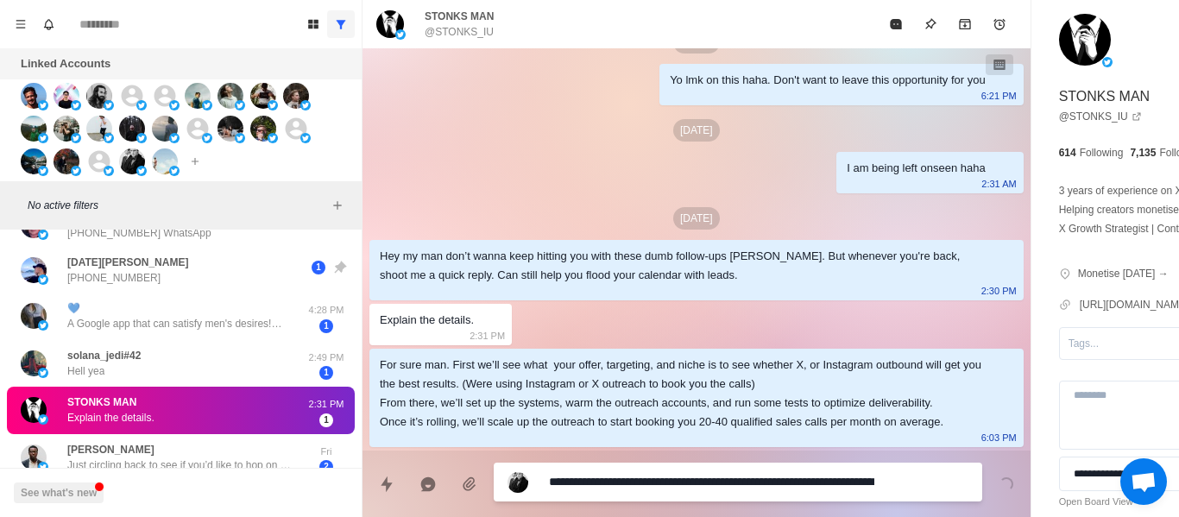
click at [592, 491] on textarea "**********" at bounding box center [711, 482] width 325 height 25
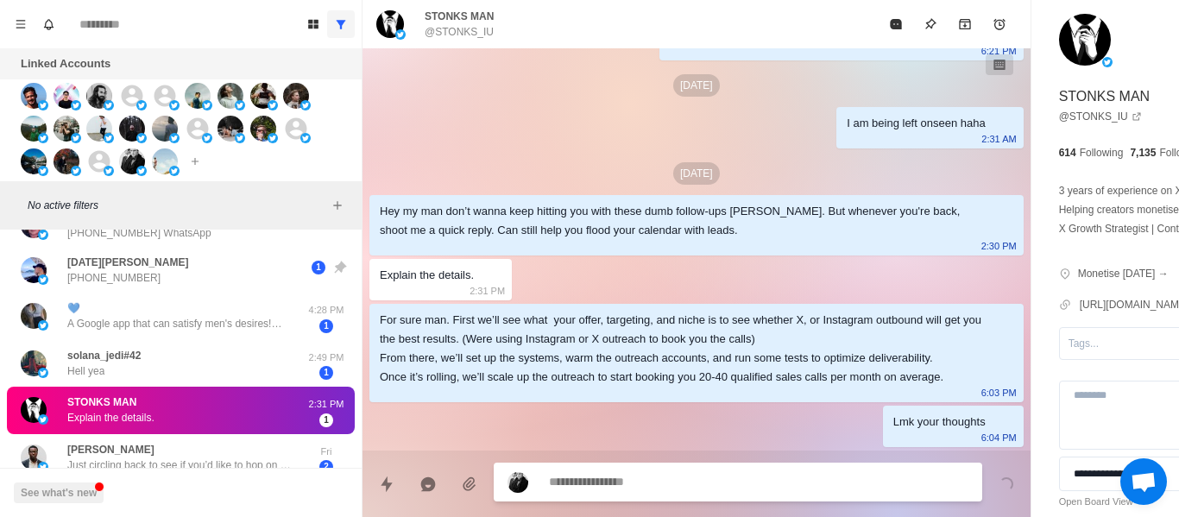
scroll to position [1067, 0]
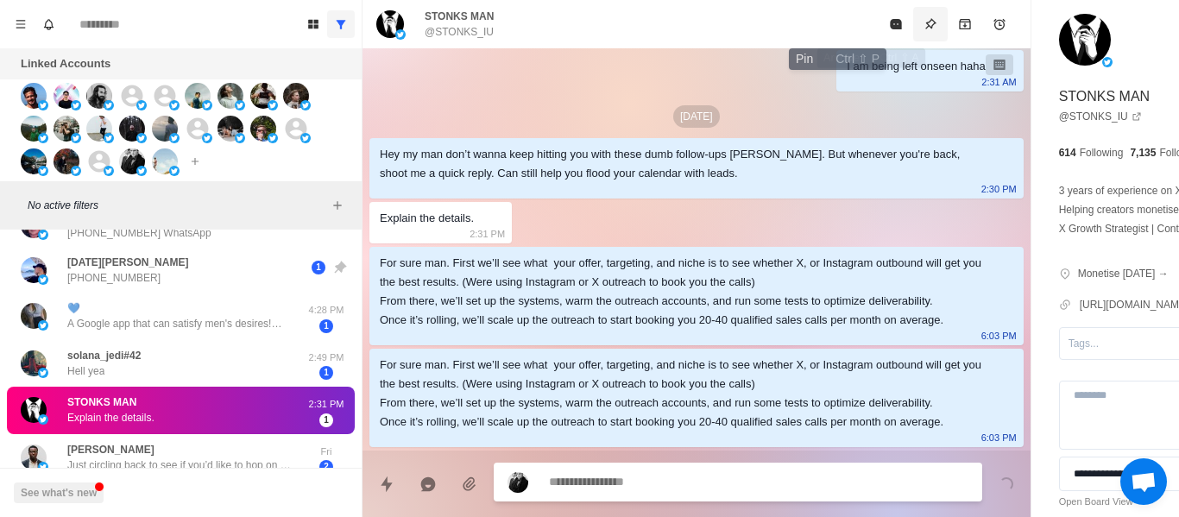
click at [913, 10] on button "Pin" at bounding box center [930, 24] width 35 height 35
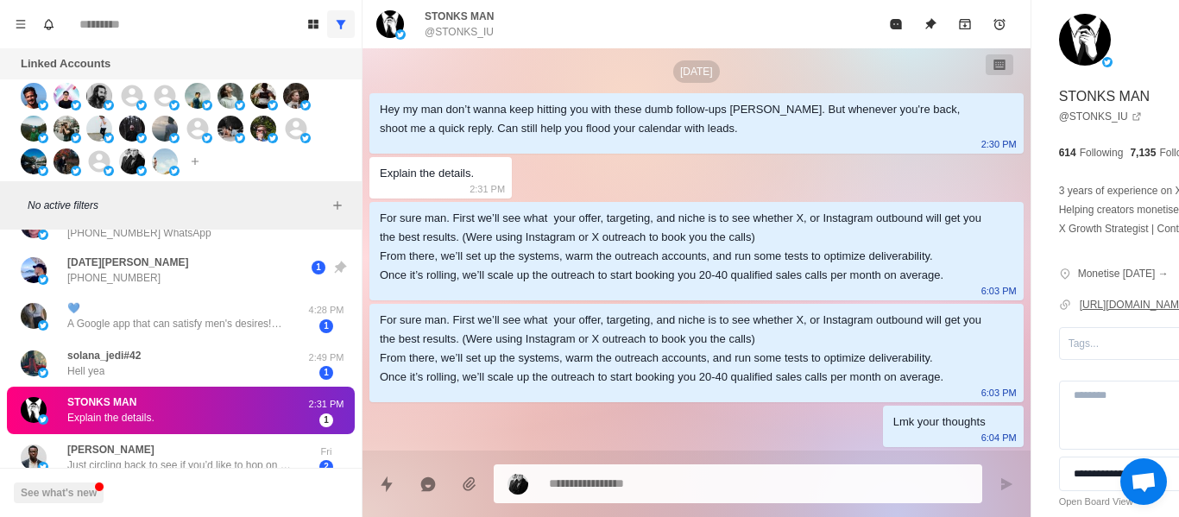
scroll to position [1112, 0]
click at [1080, 313] on link "[URL][DOMAIN_NAME]" at bounding box center [1145, 305] width 130 height 16
click at [1069, 353] on div at bounding box center [1141, 343] width 144 height 19
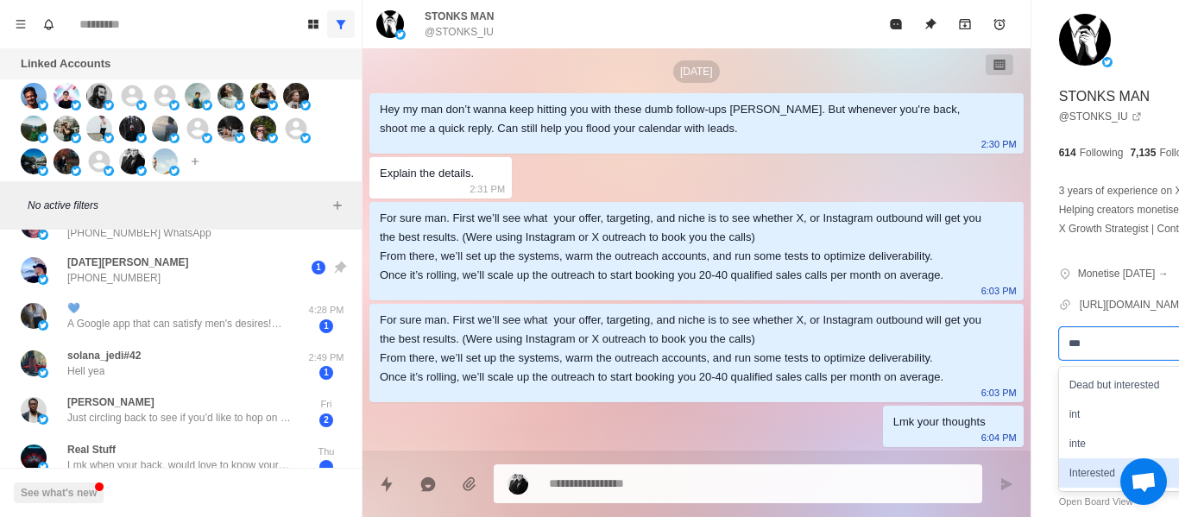
drag, startPoint x: 1027, startPoint y: 506, endPoint x: 907, endPoint y: 496, distance: 120.4
click at [1059, 488] on div "Interested" at bounding box center [1156, 472] width 195 height 29
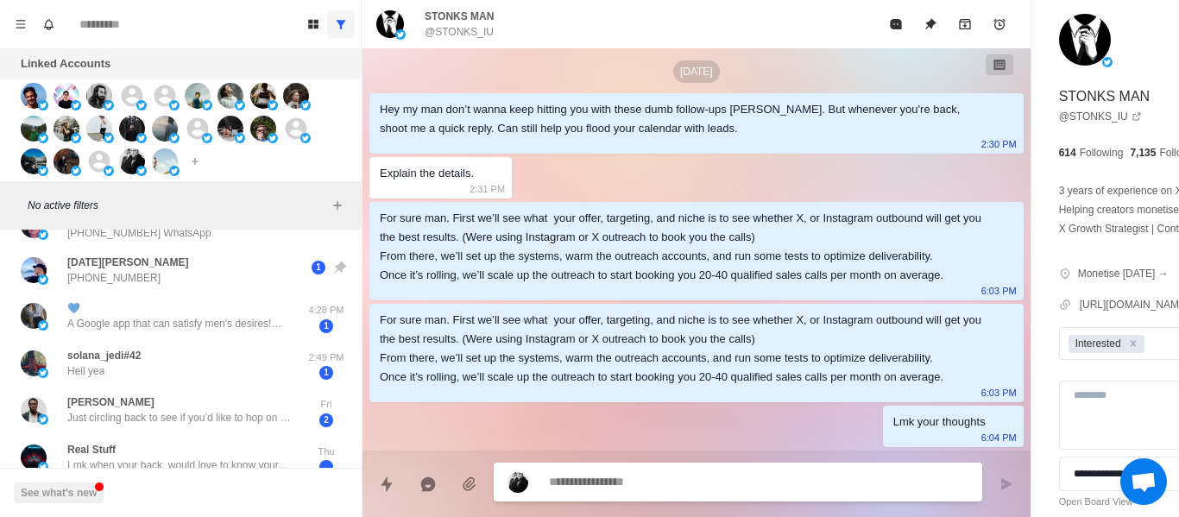
click at [804, 476] on textarea at bounding box center [711, 482] width 325 height 25
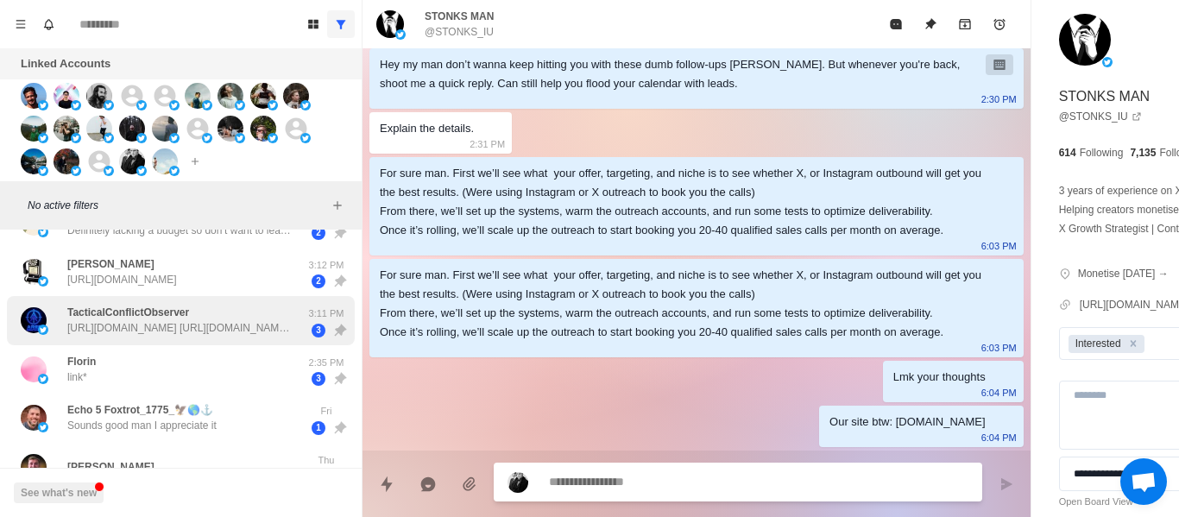
scroll to position [0, 0]
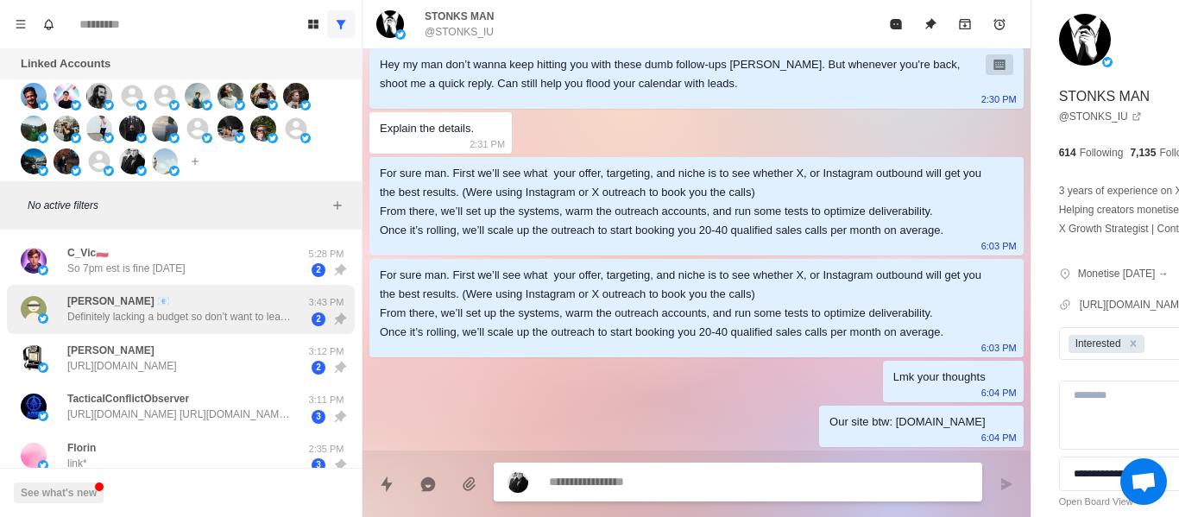
click at [166, 294] on div "[PERSON_NAME] 📧 Definitely lacking a budget so don’t want to lead you on here" at bounding box center [163, 309] width 284 height 35
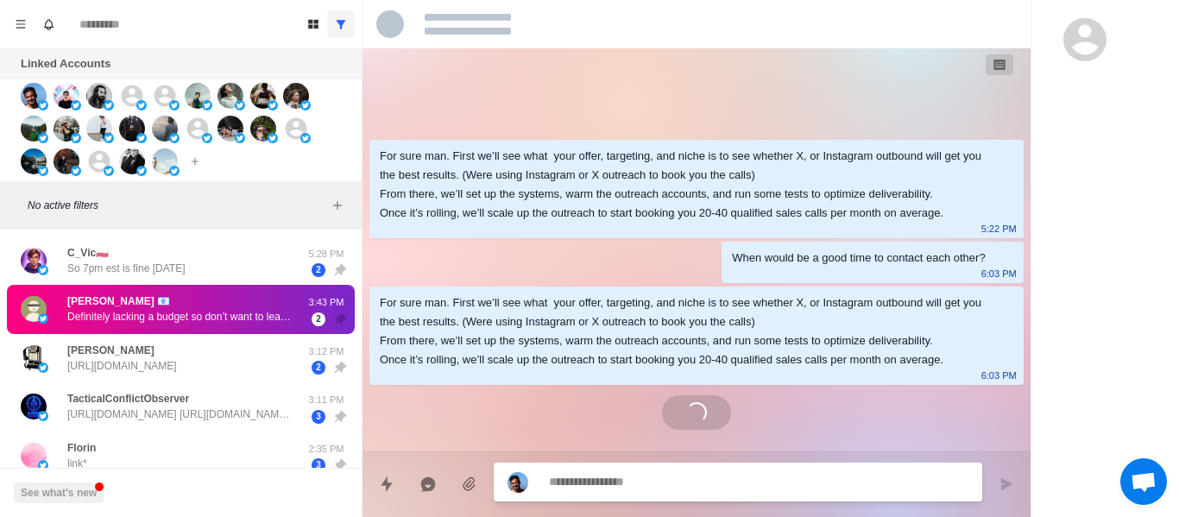
click at [174, 262] on p "So 7pm est is fine [DATE]" at bounding box center [126, 269] width 118 height 16
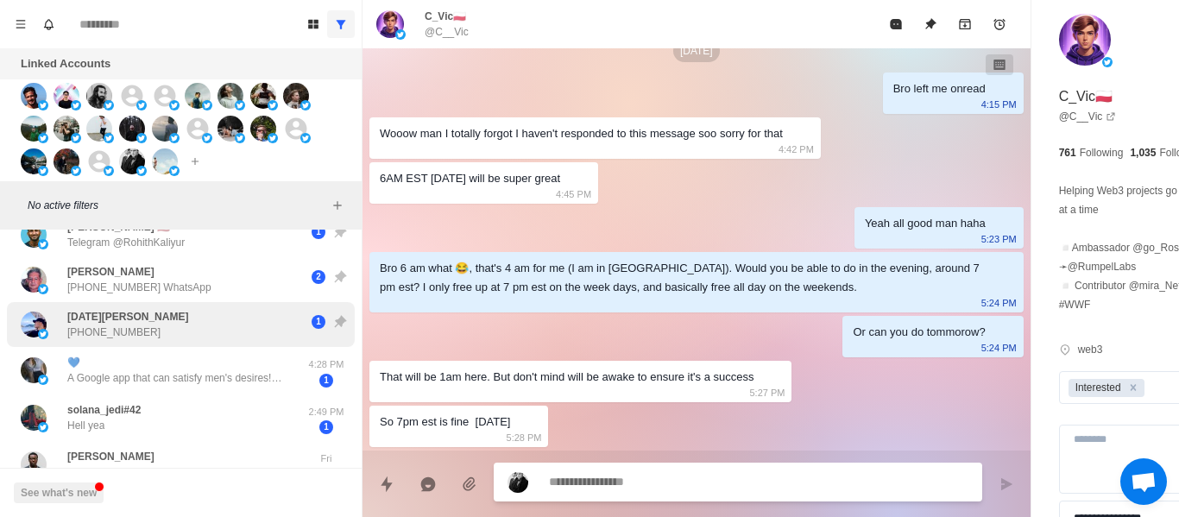
drag, startPoint x: 126, startPoint y: 343, endPoint x: 118, endPoint y: 390, distance: 48.1
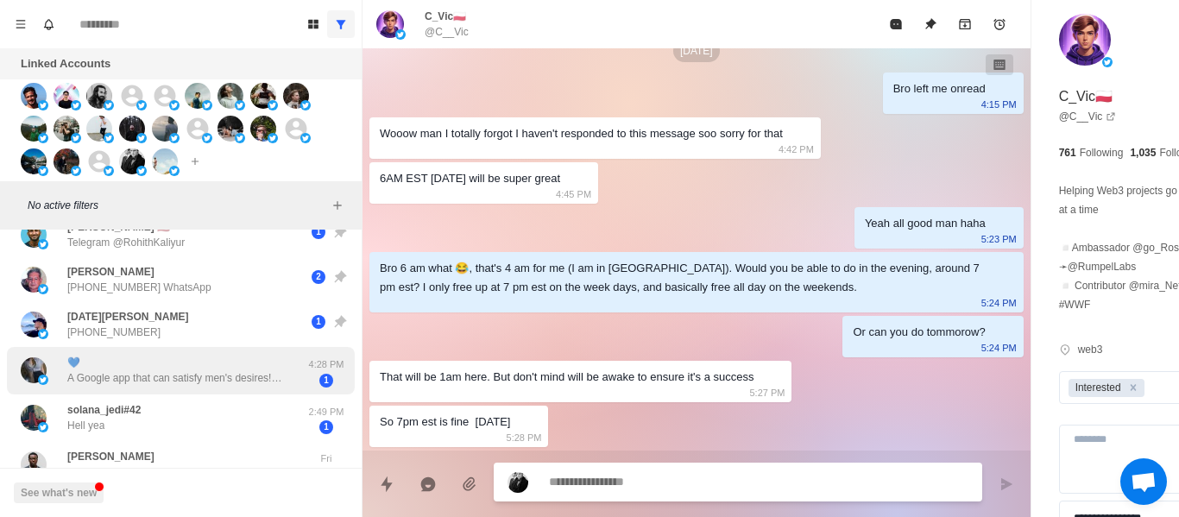
click at [126, 344] on div "[DATE][PERSON_NAME] [PHONE_NUMBER] 1" at bounding box center [181, 324] width 348 height 45
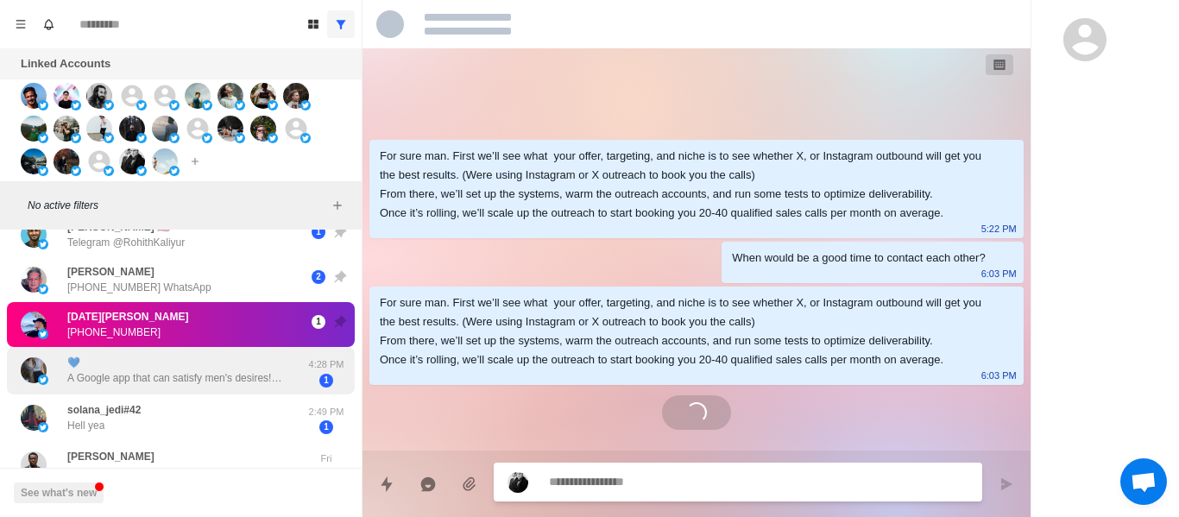
click at [118, 392] on div "💙 A Google app that can satisfy men's desires!💋 Beauties from around the world …" at bounding box center [181, 370] width 348 height 47
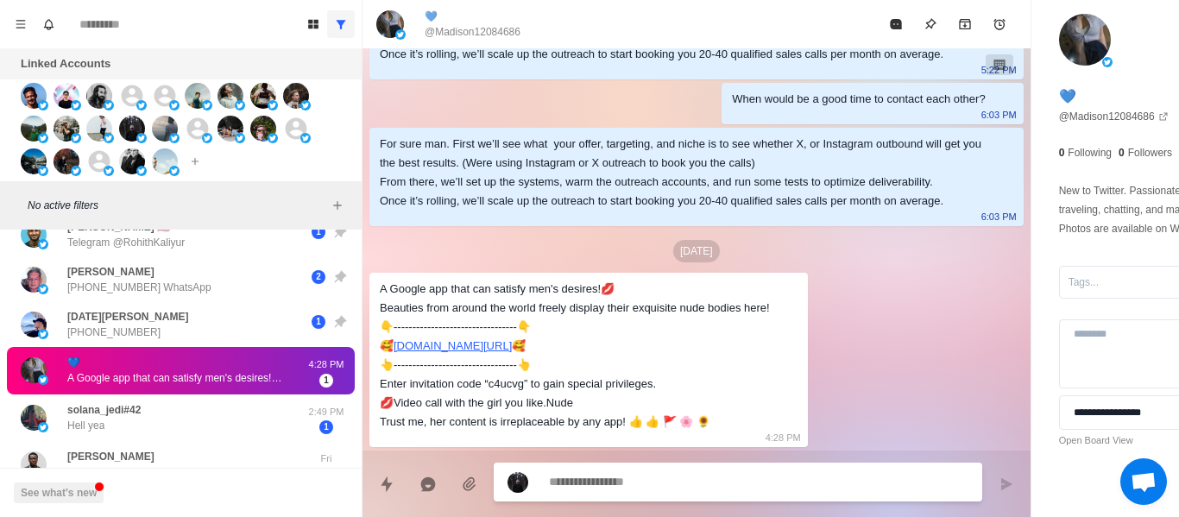
drag, startPoint x: 299, startPoint y: 415, endPoint x: 377, endPoint y: 389, distance: 82.7
click at [305, 416] on p "2:49 PM" at bounding box center [326, 412] width 43 height 15
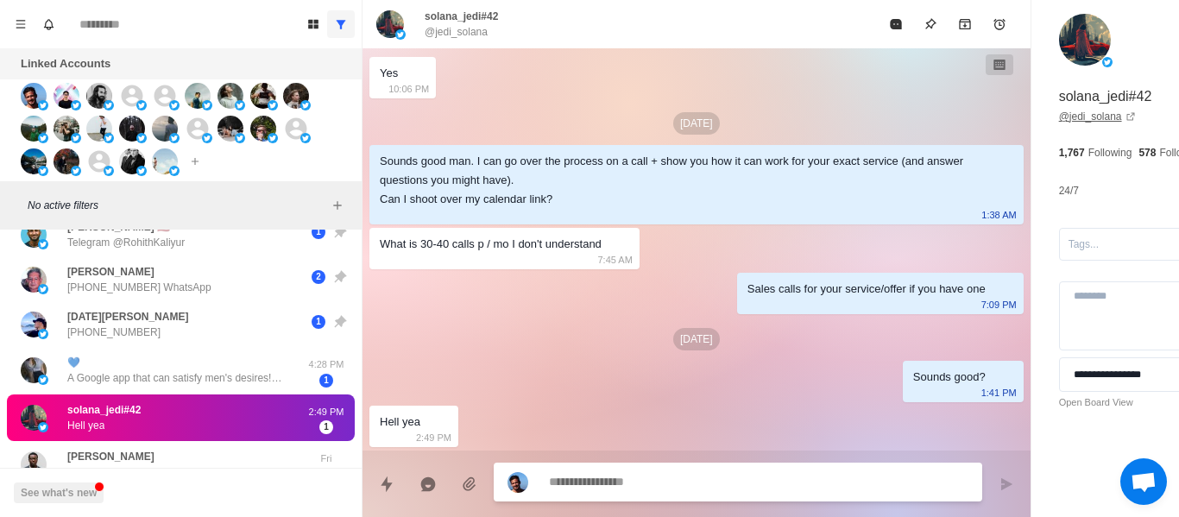
click at [1059, 111] on link "@ jedi_solana" at bounding box center [1097, 117] width 77 height 16
click at [593, 483] on textarea at bounding box center [711, 483] width 325 height 25
drag, startPoint x: 654, startPoint y: 489, endPoint x: 617, endPoint y: 483, distance: 37.5
click at [614, 486] on textarea "*********" at bounding box center [711, 482] width 325 height 25
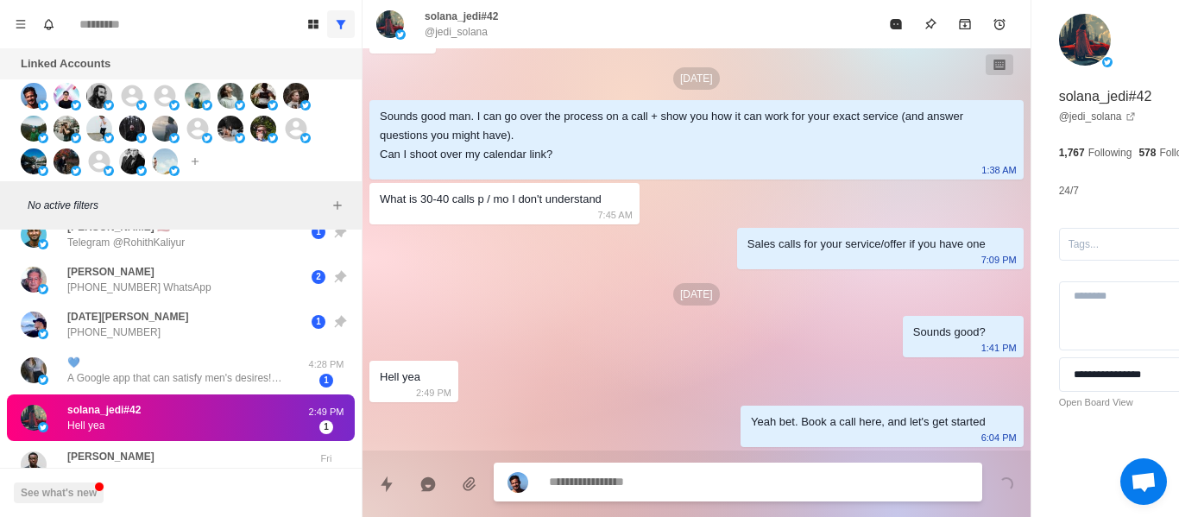
paste textarea "**********"
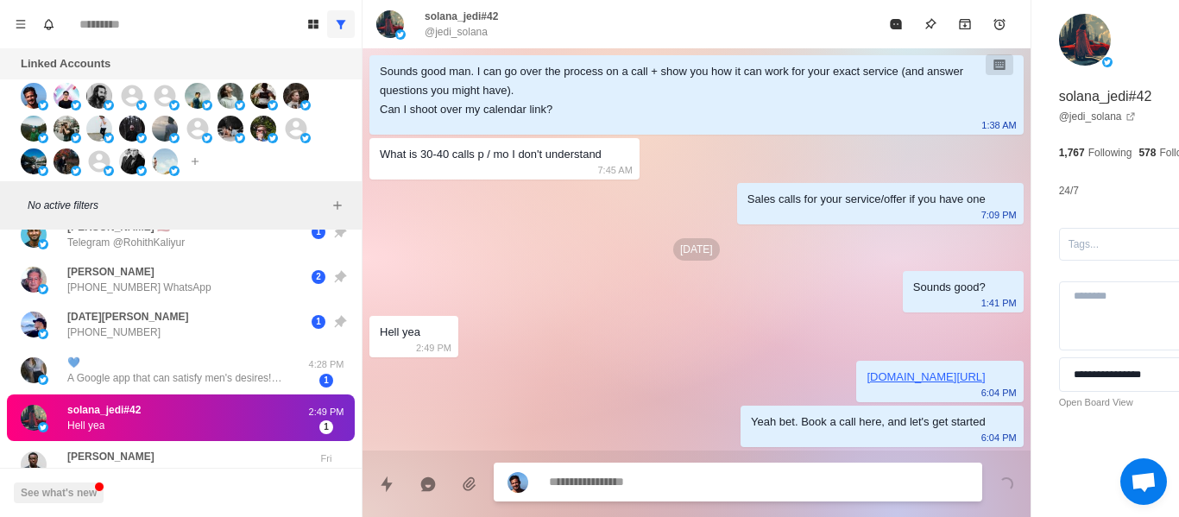
scroll to position [551, 0]
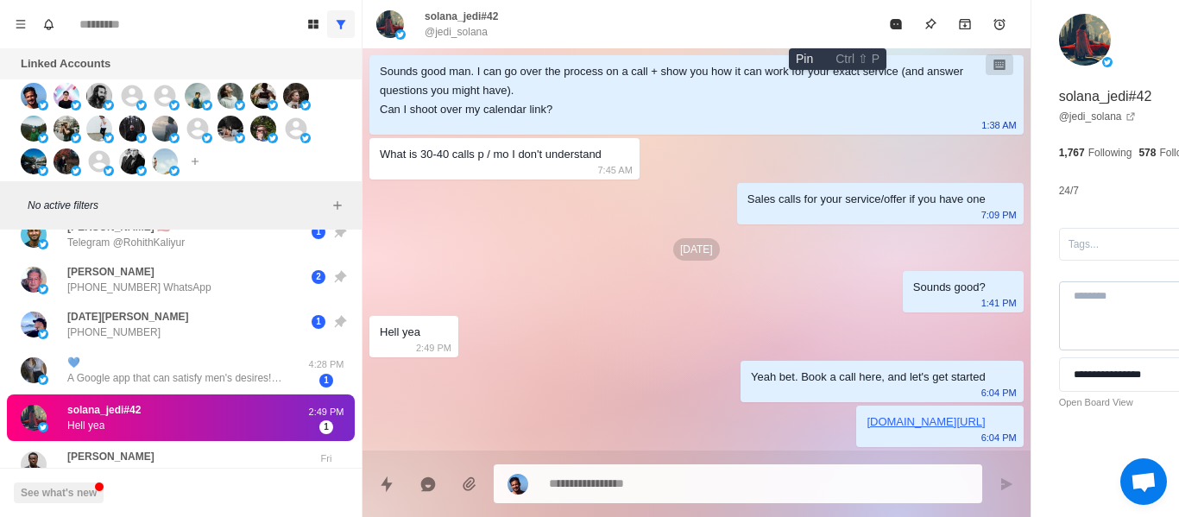
drag, startPoint x: 829, startPoint y: 35, endPoint x: 1122, endPoint y: 346, distance: 428.1
click at [913, 35] on button "Pin" at bounding box center [930, 24] width 35 height 35
click at [1069, 253] on div at bounding box center [1141, 244] width 144 height 19
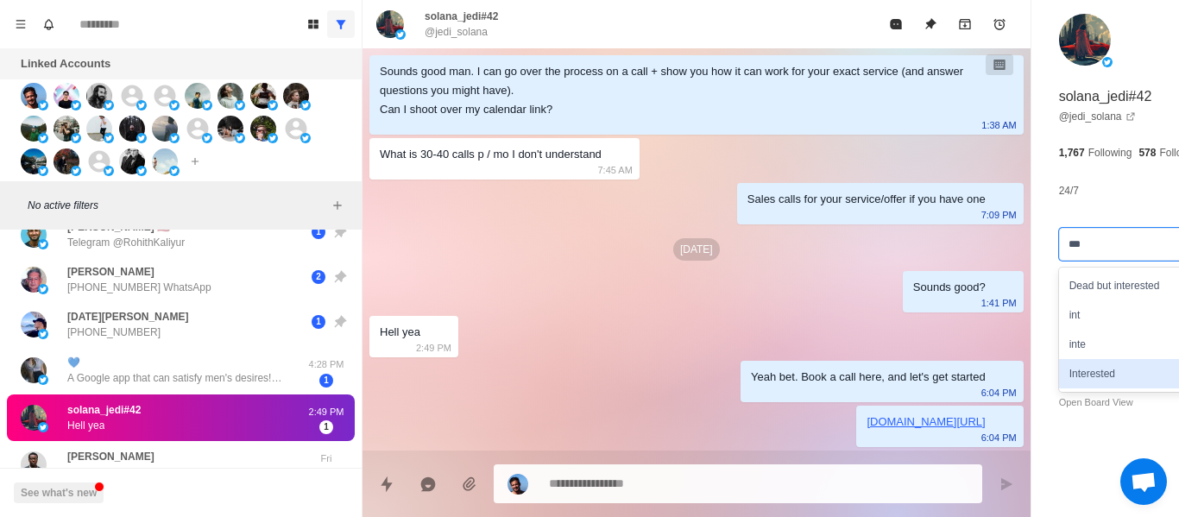
click at [1059, 387] on div "Interested" at bounding box center [1156, 373] width 195 height 29
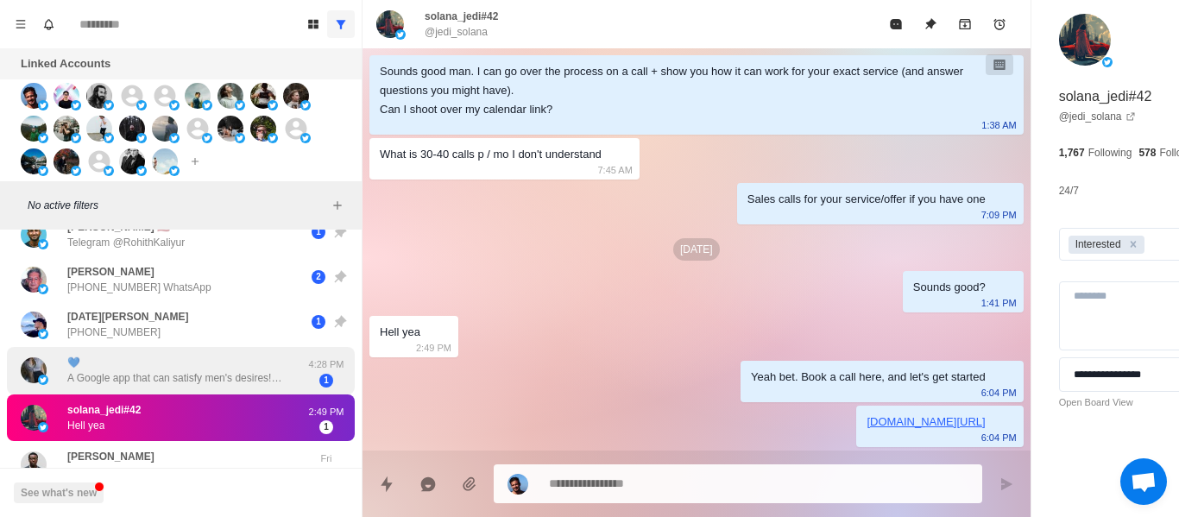
click at [127, 365] on div "💙 A Google app that can satisfy men's desires!💋 Beauties from around the world …" at bounding box center [179, 370] width 224 height 31
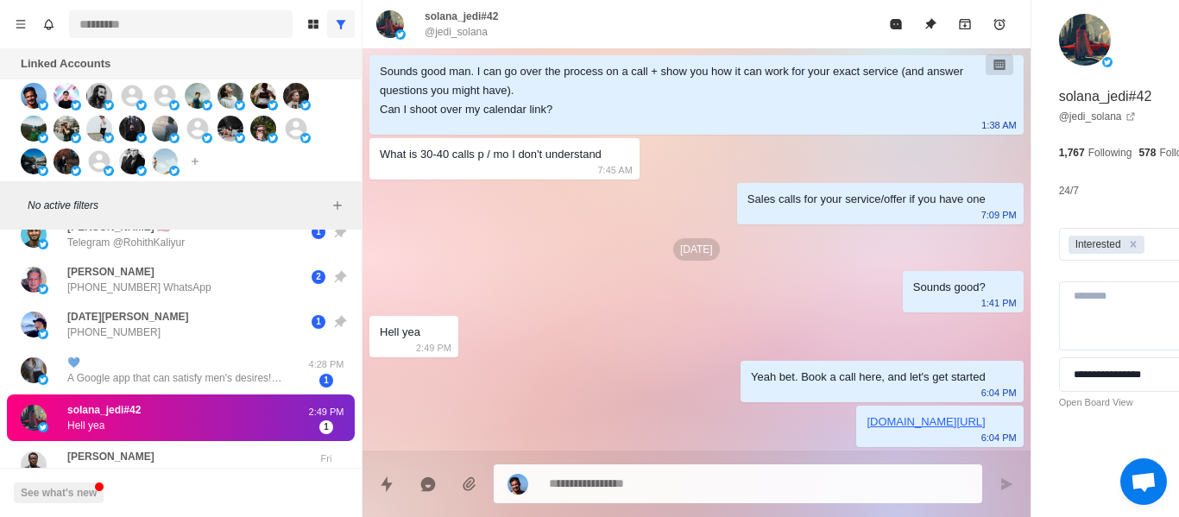
scroll to position [157, 0]
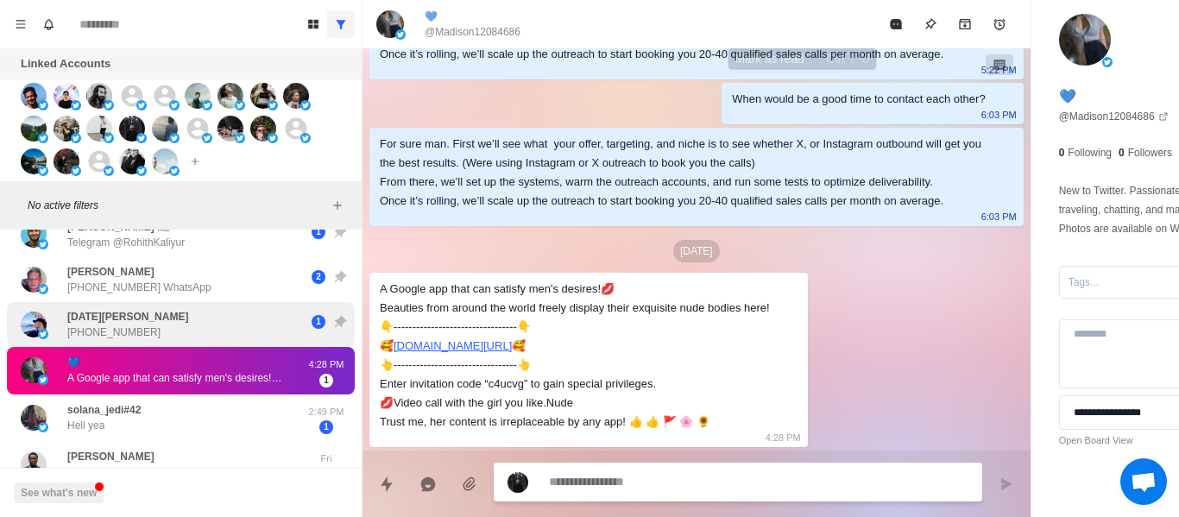
click at [890, 21] on icon "Mark as read" at bounding box center [895, 24] width 11 height 10
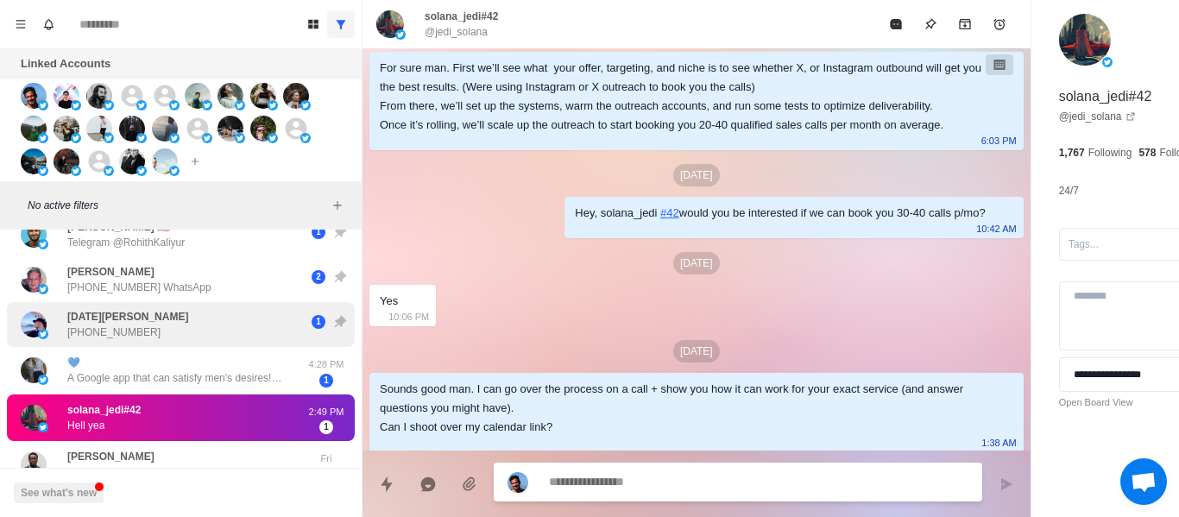
scroll to position [551, 0]
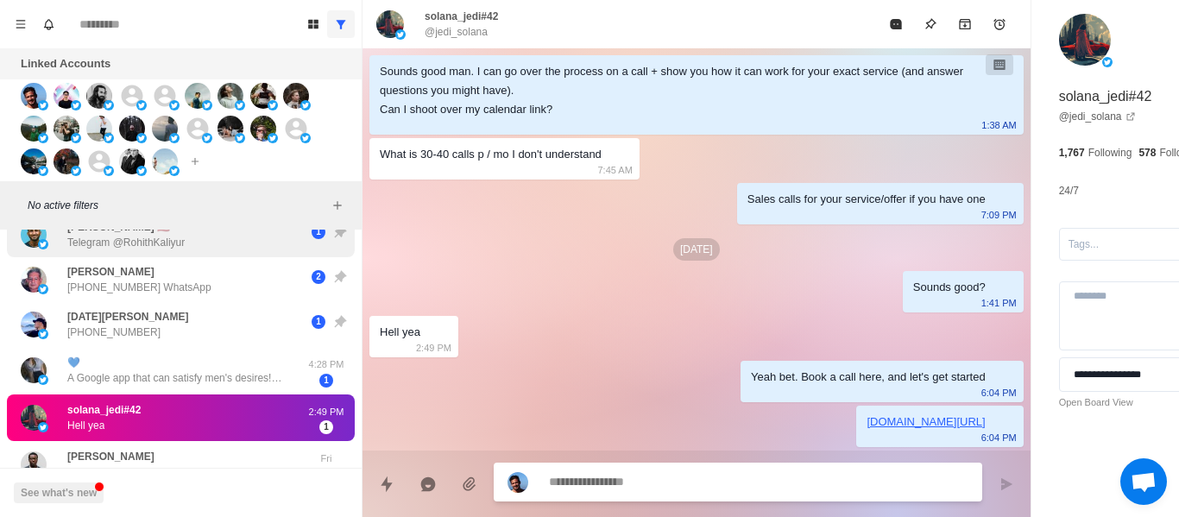
click at [136, 254] on div "[PERSON_NAME] 🇺🇸 Telegram @RohithKaliyur 1" at bounding box center [181, 234] width 348 height 45
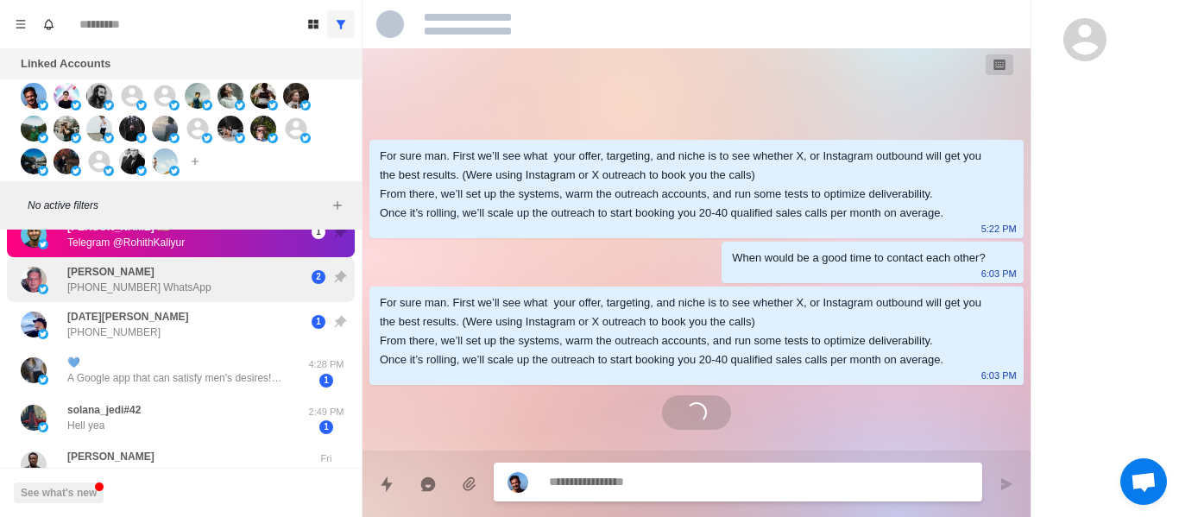
scroll to position [0, 0]
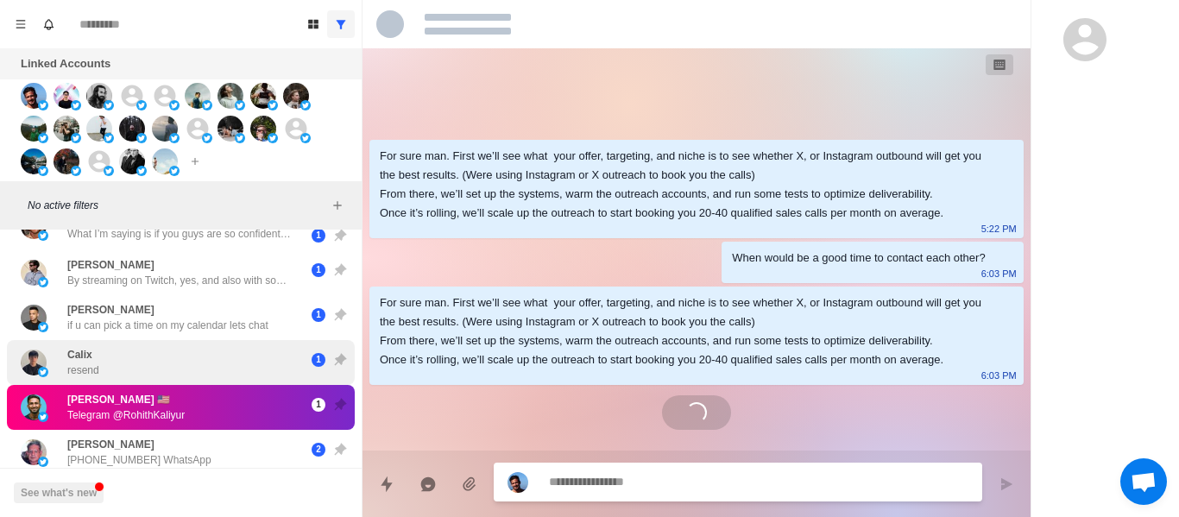
click at [136, 343] on div "Calix resend 1" at bounding box center [181, 362] width 348 height 45
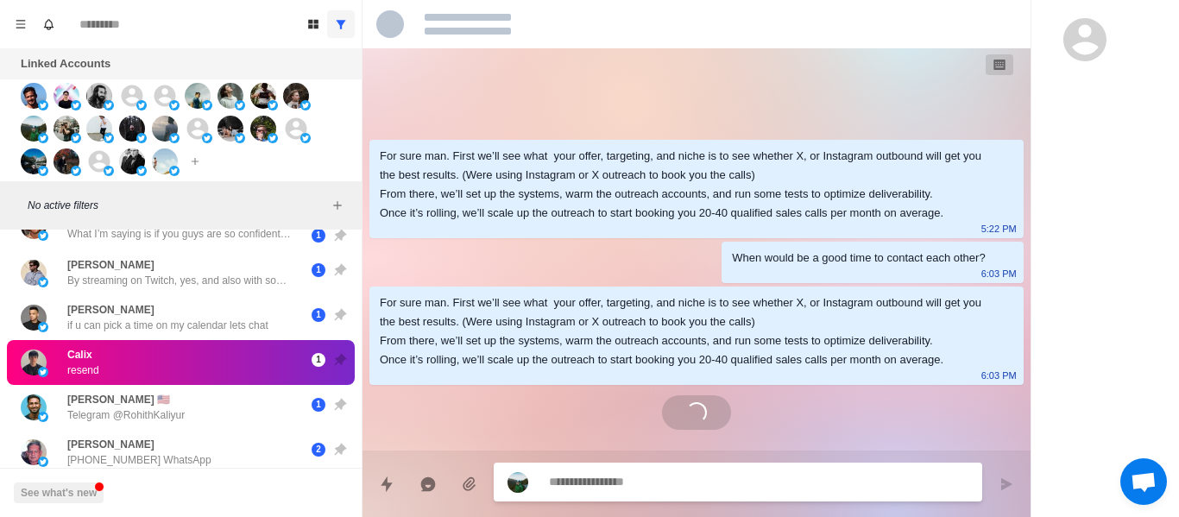
drag, startPoint x: 128, startPoint y: 363, endPoint x: 126, endPoint y: 346, distance: 16.5
click at [127, 363] on div "Calix resend" at bounding box center [163, 362] width 284 height 31
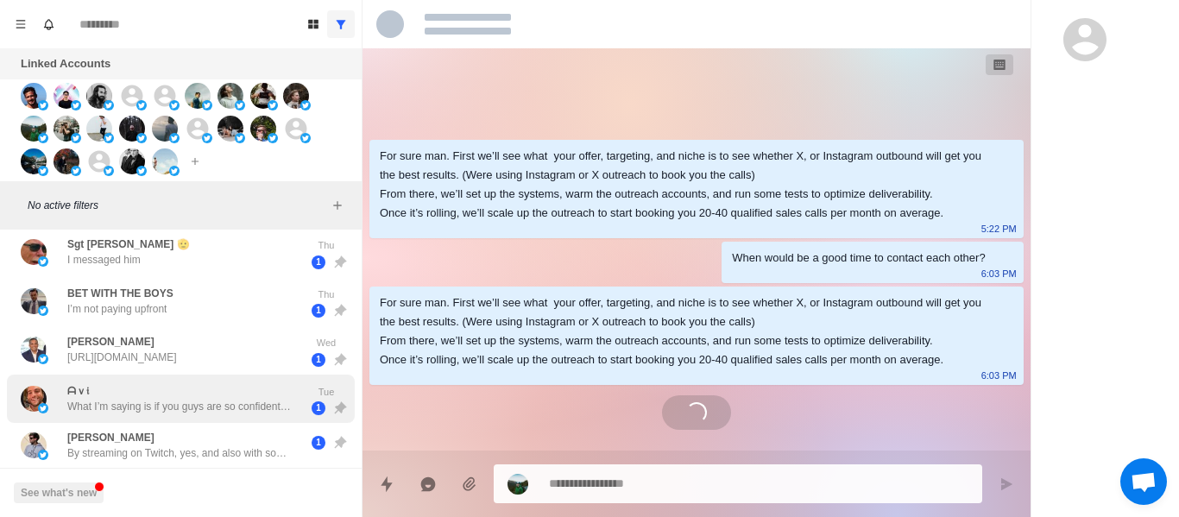
scroll to position [1761, 0]
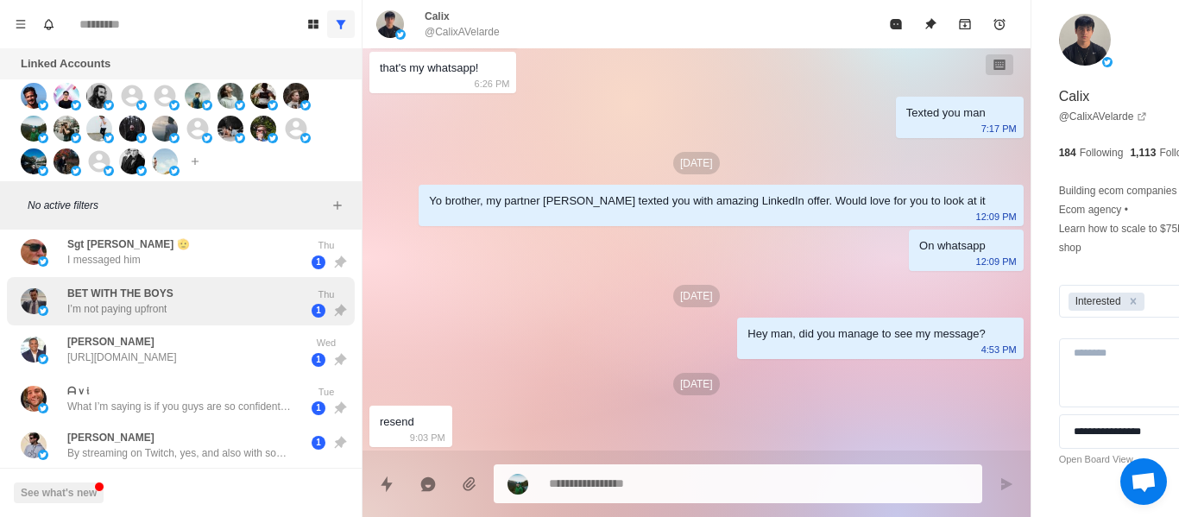
click at [113, 325] on div "[PERSON_NAME] [URL][DOMAIN_NAME] Wed 1" at bounding box center [181, 349] width 348 height 49
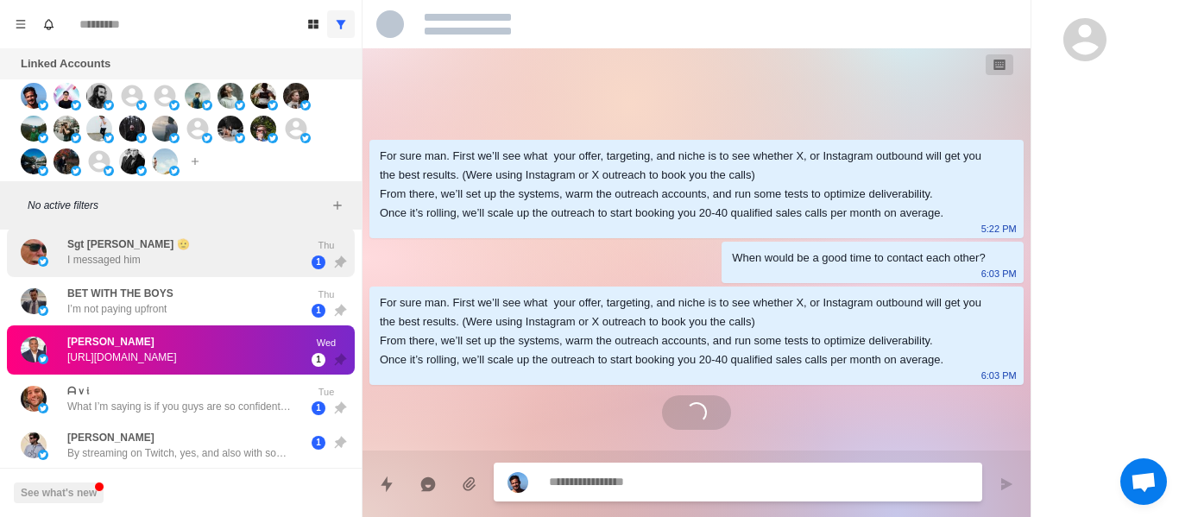
scroll to position [0, 0]
click at [131, 270] on div "Sgt [PERSON_NAME] 🫡 I messaged him Thu 1" at bounding box center [181, 252] width 348 height 49
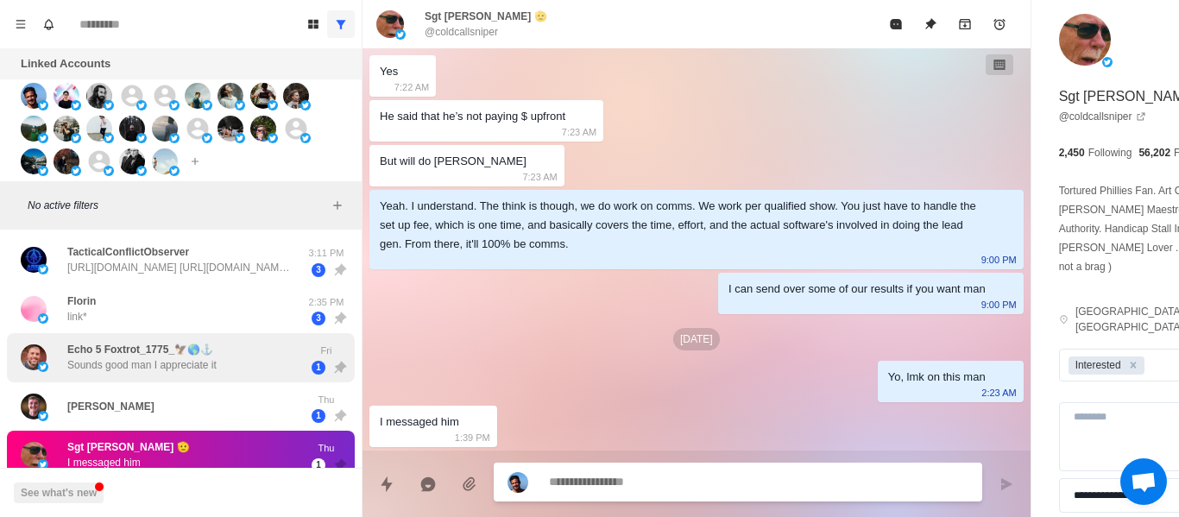
scroll to position [177, 0]
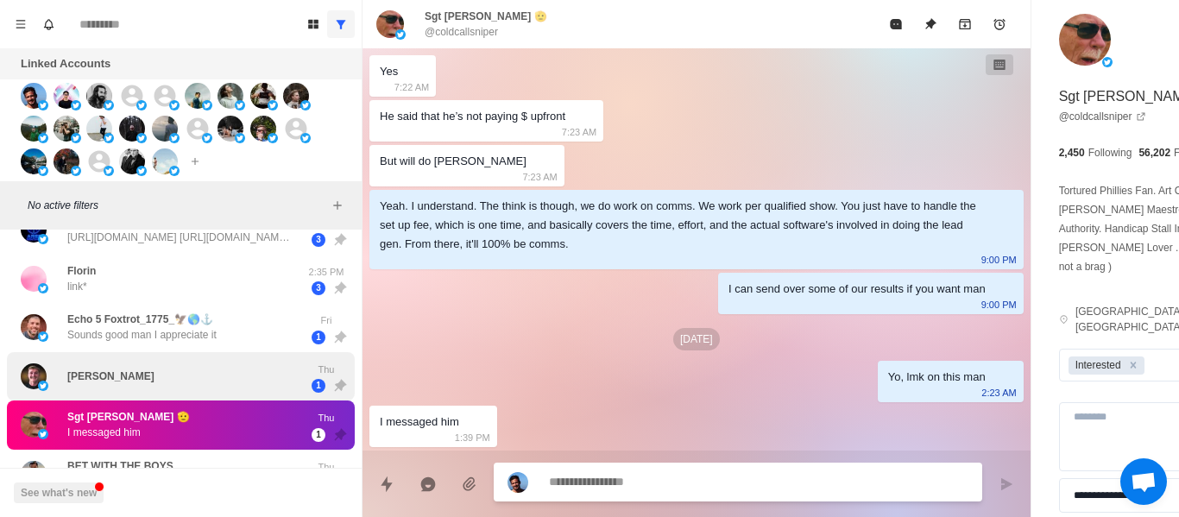
click at [105, 361] on div "[PERSON_NAME]" at bounding box center [163, 376] width 284 height 35
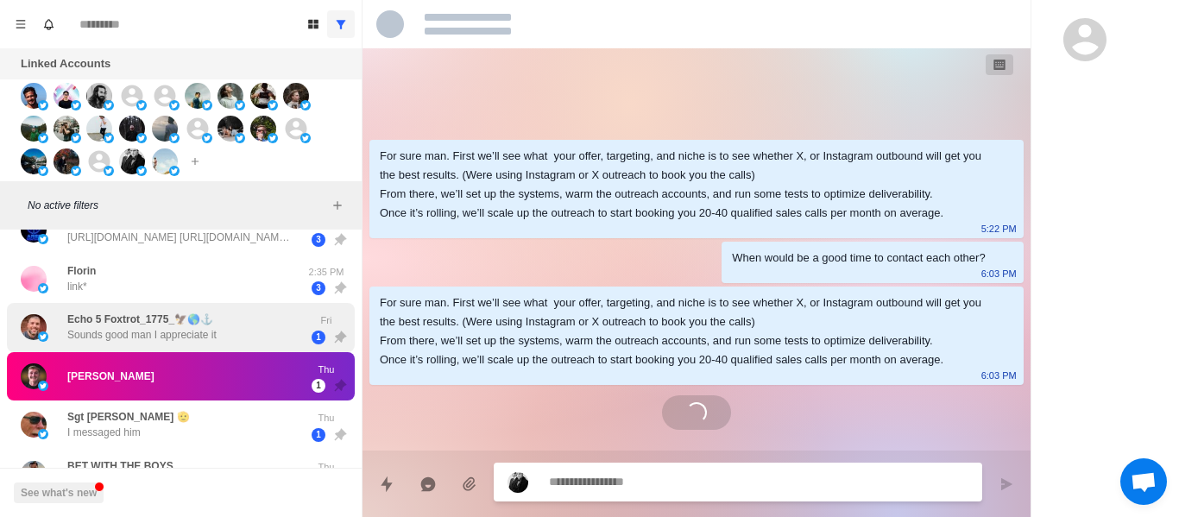
scroll to position [0, 0]
click at [116, 333] on p "Sounds good man I appreciate it" at bounding box center [141, 335] width 149 height 16
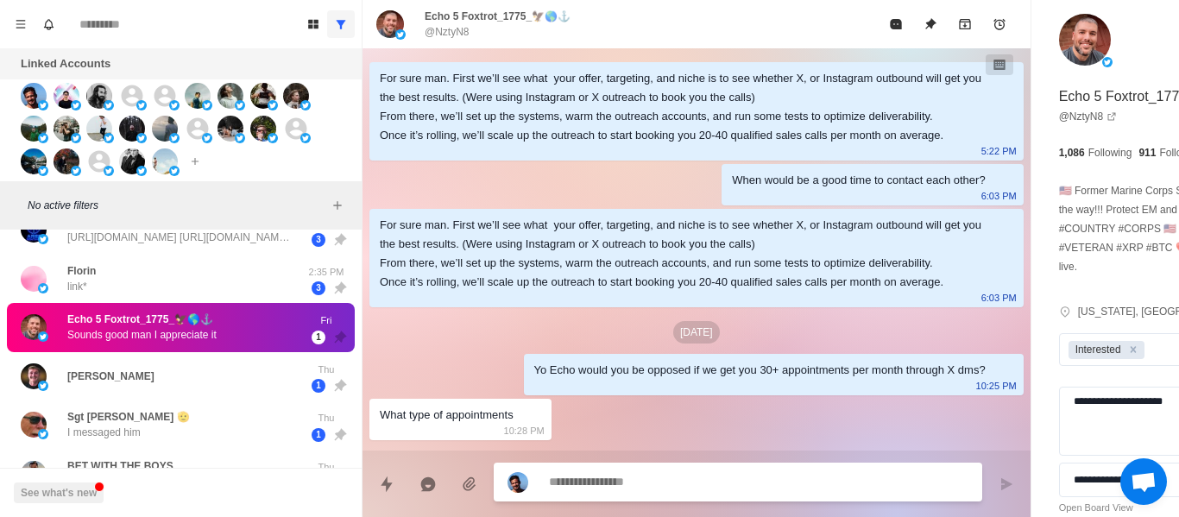
scroll to position [1784, 0]
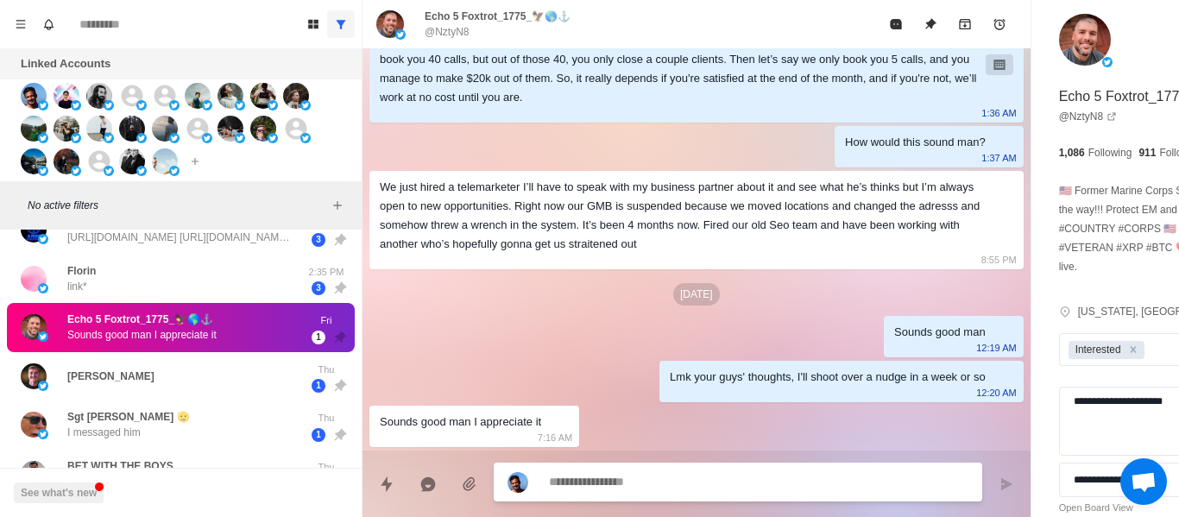
drag, startPoint x: 111, startPoint y: 287, endPoint x: 158, endPoint y: 317, distance: 55.8
click at [111, 287] on div "Florin link*" at bounding box center [163, 279] width 284 height 35
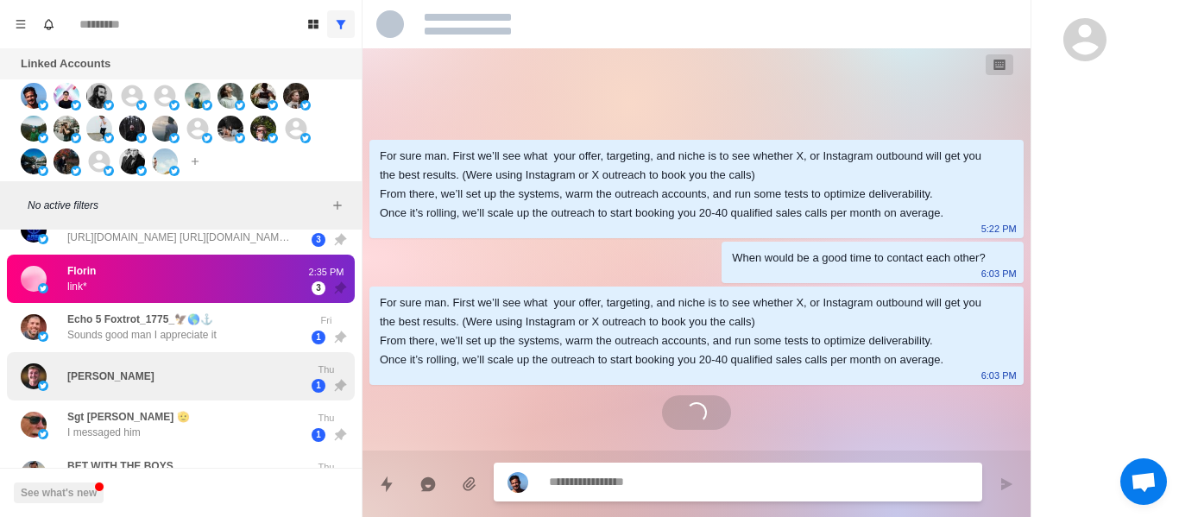
scroll to position [0, 0]
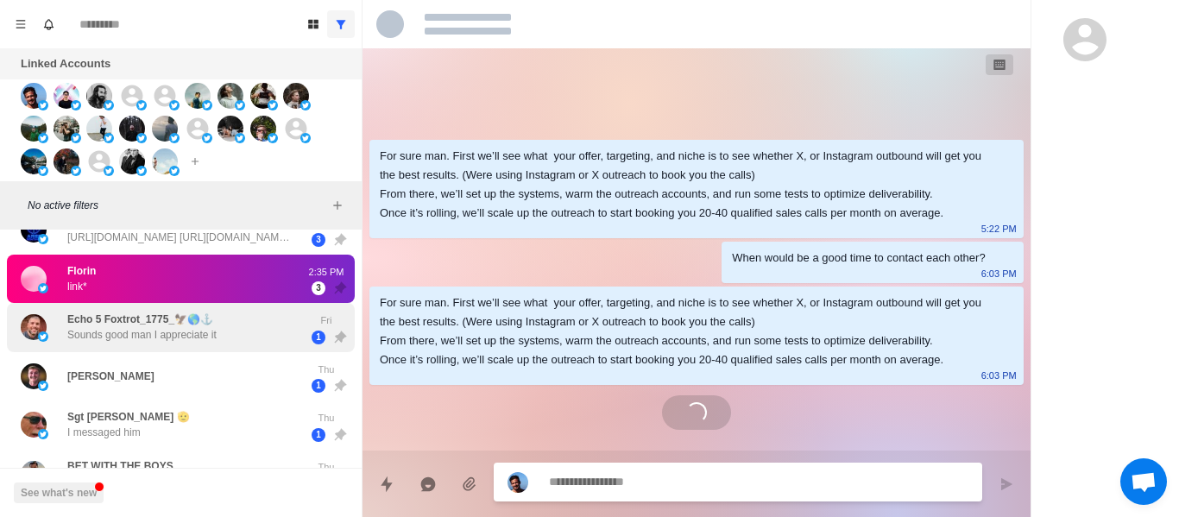
click at [269, 330] on div "Echo 5 Foxtrot_1775_🦅🌎⚓ Sounds good man I appreciate it" at bounding box center [163, 327] width 284 height 35
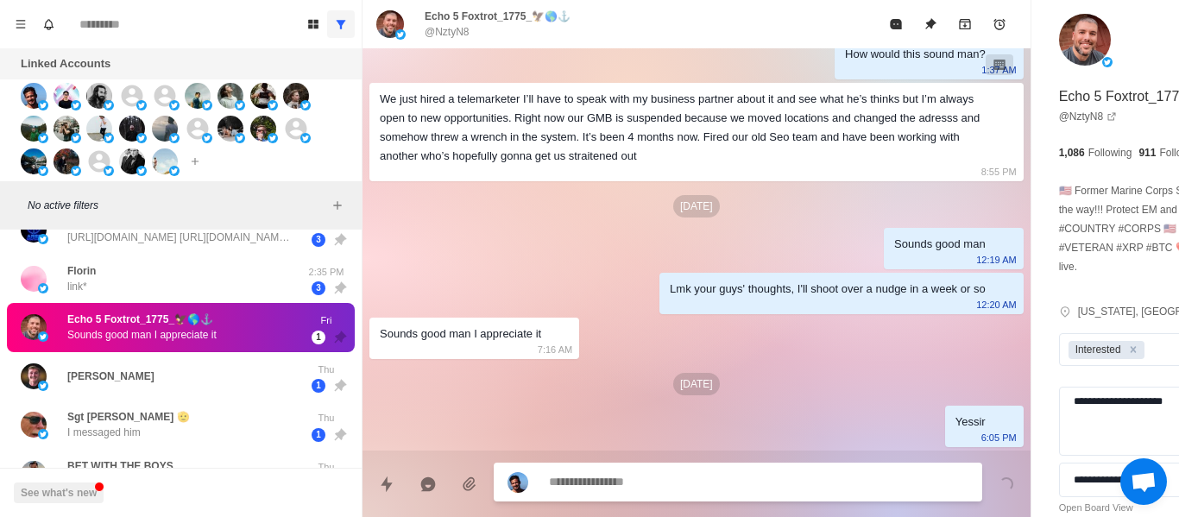
scroll to position [1872, 0]
drag, startPoint x: 376, startPoint y: 321, endPoint x: 200, endPoint y: 324, distance: 175.3
drag, startPoint x: 200, startPoint y: 324, endPoint x: 205, endPoint y: 293, distance: 31.5
click at [200, 323] on p "Echo 5 Foxtrot_1775_🦅🌎⚓" at bounding box center [140, 320] width 146 height 16
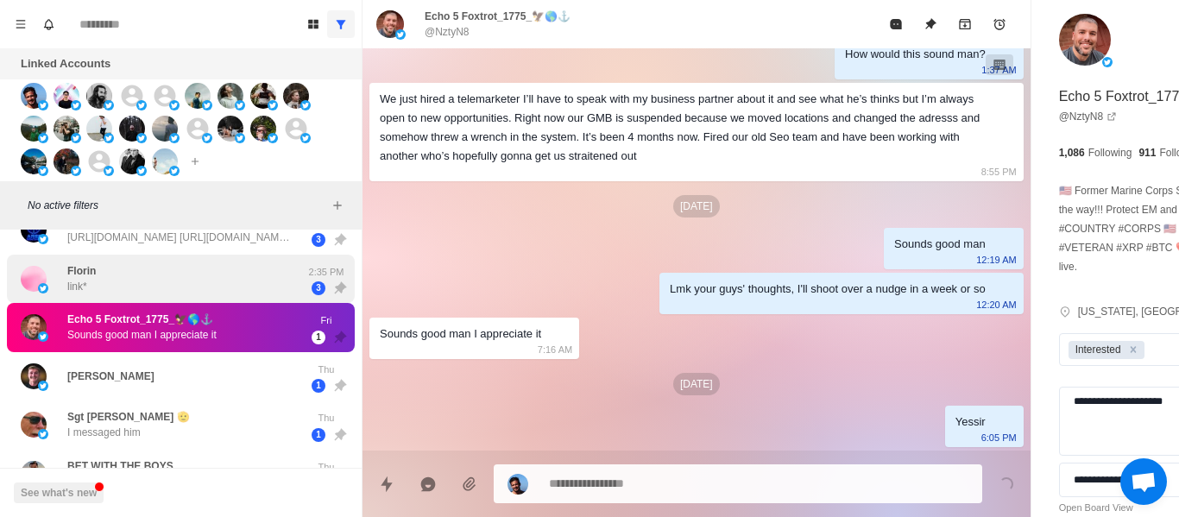
click at [205, 292] on div "Florin link*" at bounding box center [163, 279] width 284 height 35
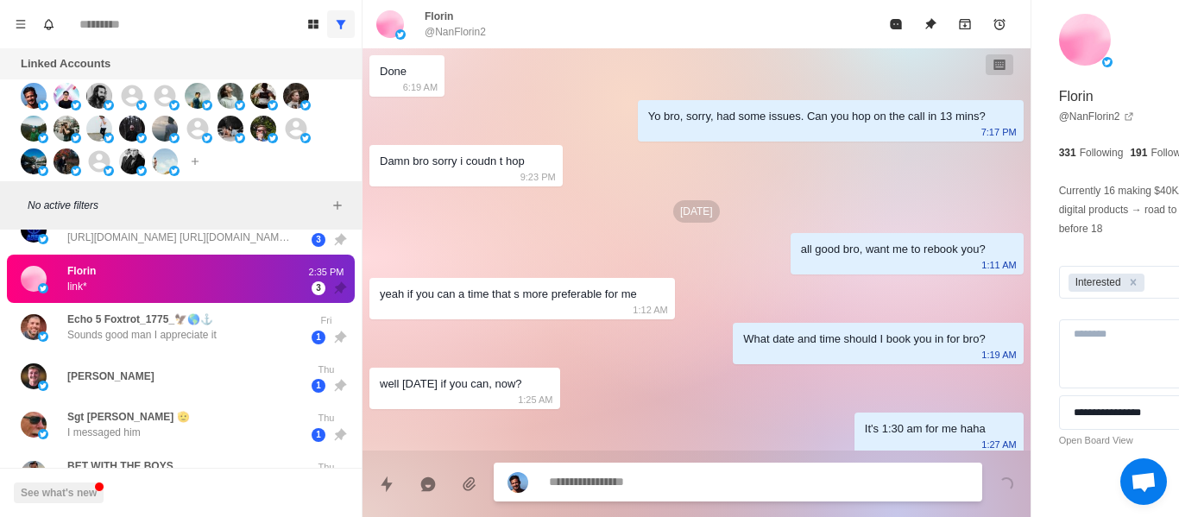
scroll to position [2562, 0]
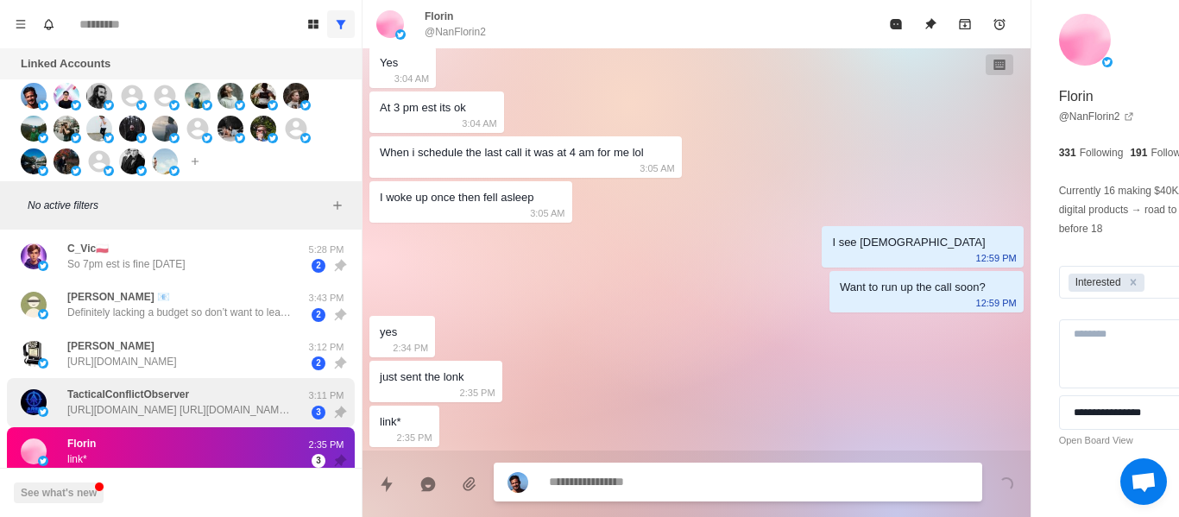
click at [153, 377] on div "[PERSON_NAME] [URL][DOMAIN_NAME] 3:12 PM 2" at bounding box center [181, 354] width 348 height 49
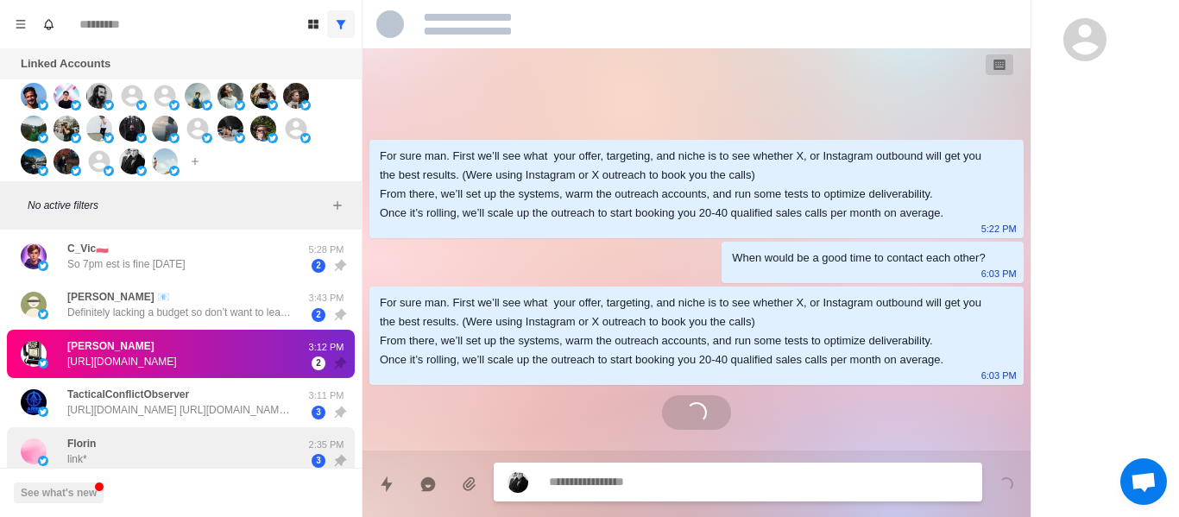
click at [145, 403] on p "[URL][DOMAIN_NAME] [URL][DOMAIN_NAME] [URL][DOMAIN_NAME] [URL][DOMAIN_NAME]" at bounding box center [179, 410] width 224 height 16
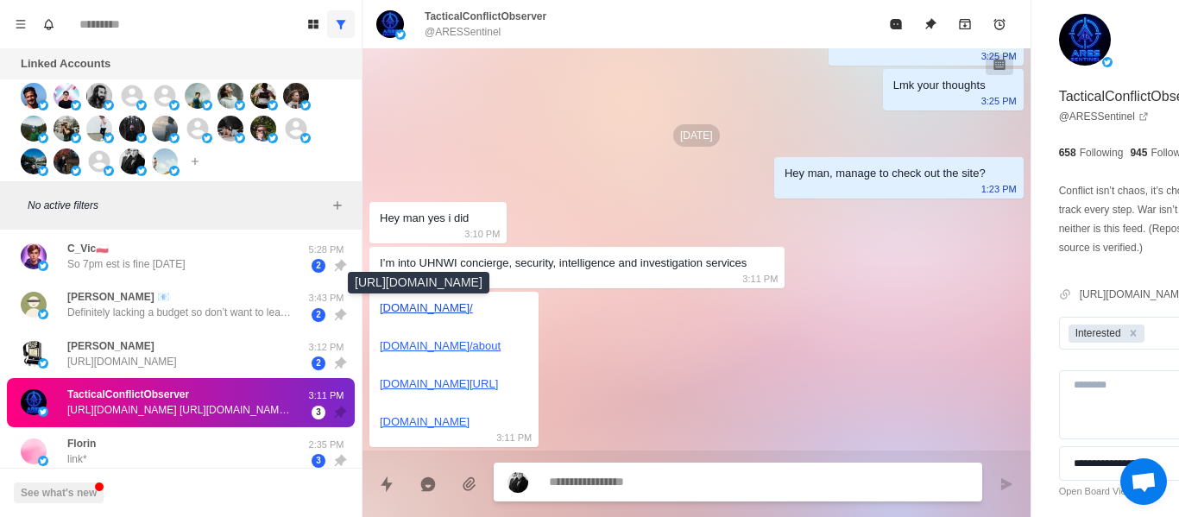
click at [428, 310] on link "[DOMAIN_NAME]/" at bounding box center [426, 307] width 93 height 13
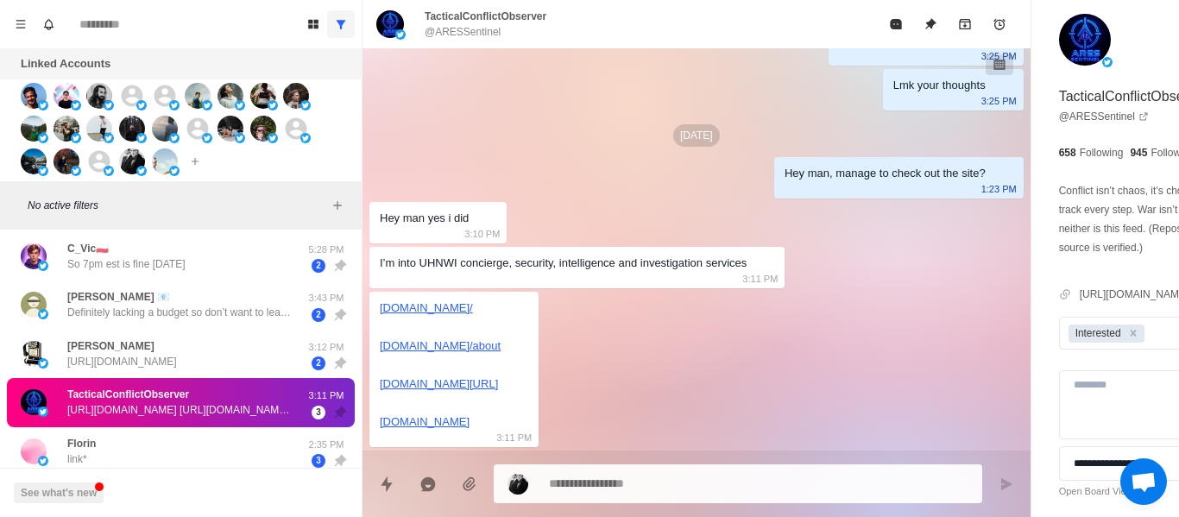
click at [461, 353] on div "[DOMAIN_NAME]/ [DOMAIN_NAME]/about [DOMAIN_NAME][URL] [DOMAIN_NAME]" at bounding box center [440, 365] width 121 height 133
click at [458, 351] on link "[DOMAIN_NAME]/about" at bounding box center [440, 345] width 121 height 13
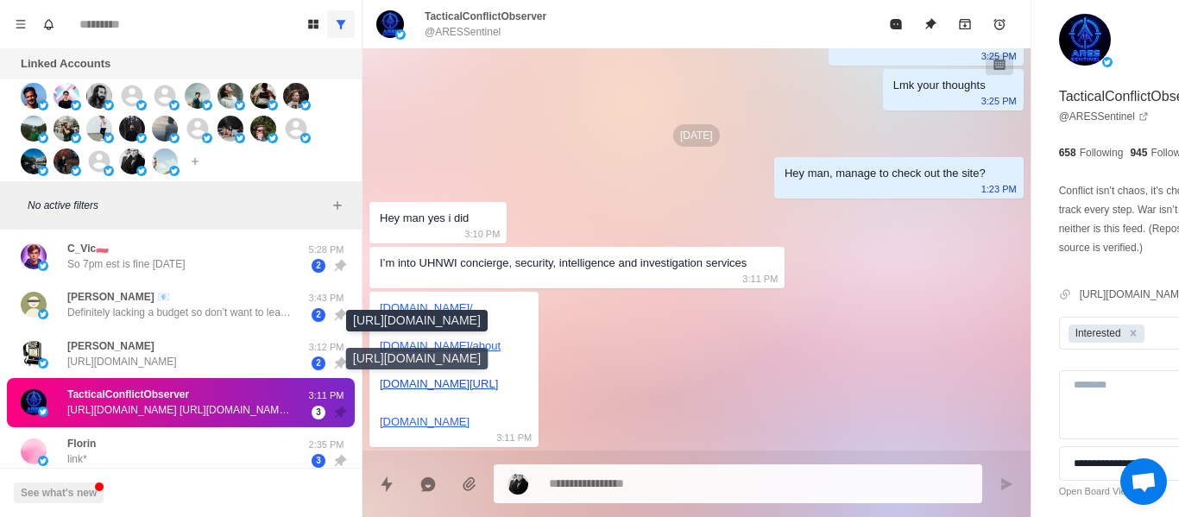
click at [429, 382] on link "[DOMAIN_NAME][URL]" at bounding box center [439, 383] width 118 height 13
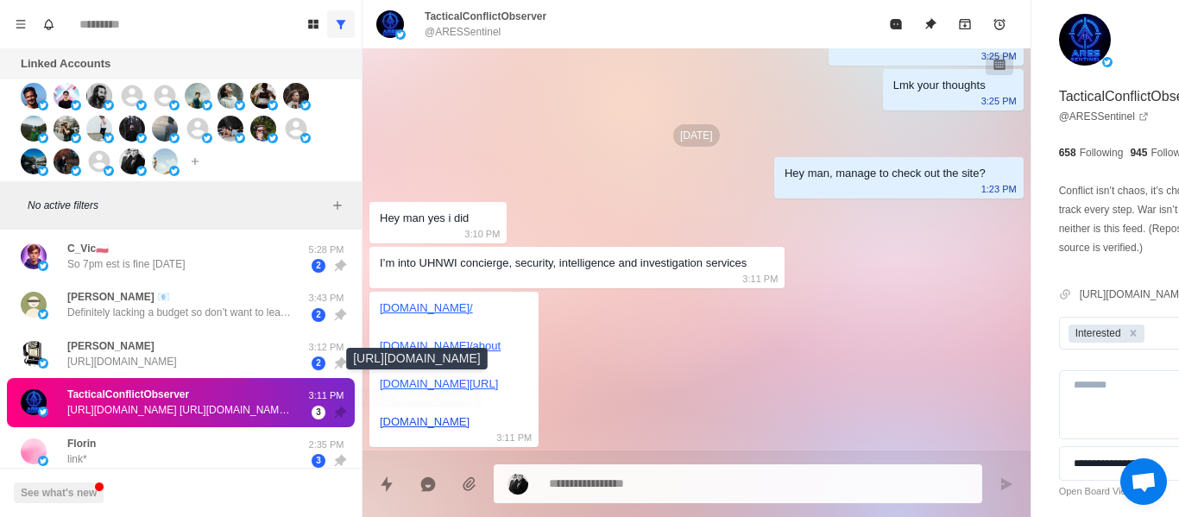
click at [441, 427] on link "[DOMAIN_NAME]" at bounding box center [425, 421] width 90 height 13
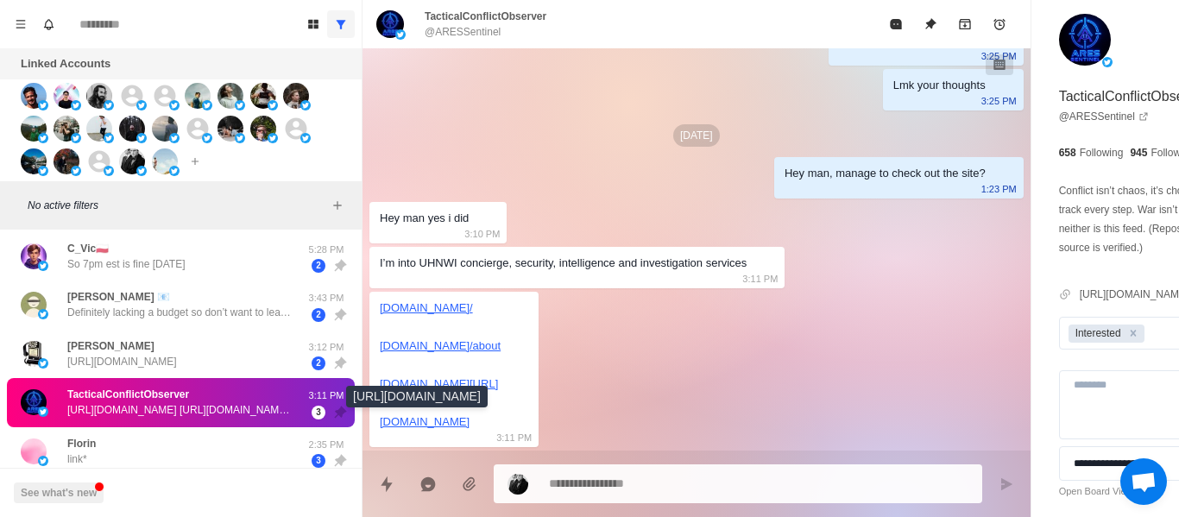
scroll to position [767, 0]
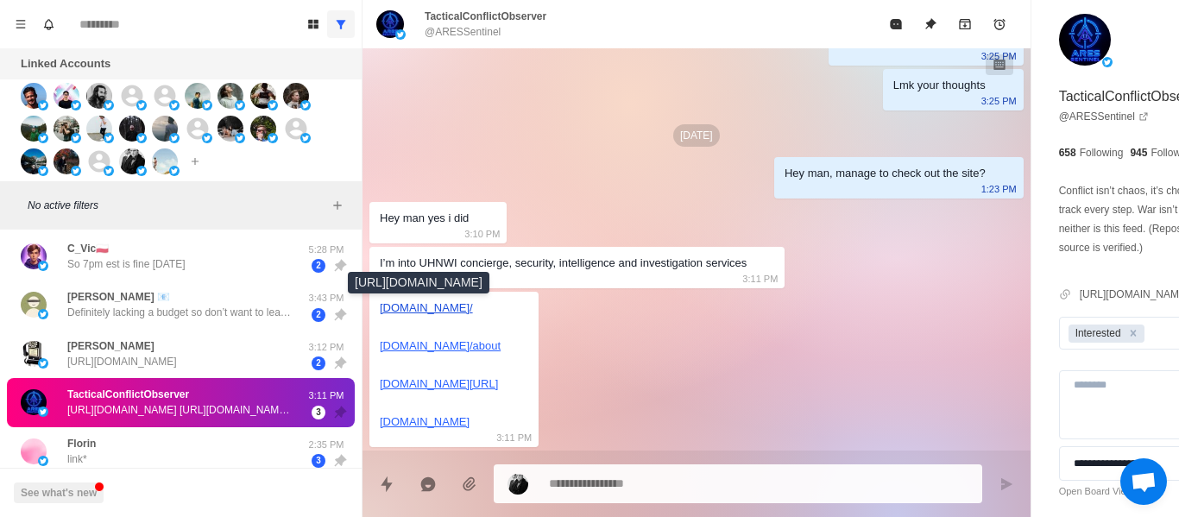
drag, startPoint x: 490, startPoint y: 421, endPoint x: 381, endPoint y: 307, distance: 157.5
click at [381, 307] on div "[DOMAIN_NAME]/ [DOMAIN_NAME]/about [DOMAIN_NAME][URL] [DOMAIN_NAME]" at bounding box center [440, 365] width 121 height 133
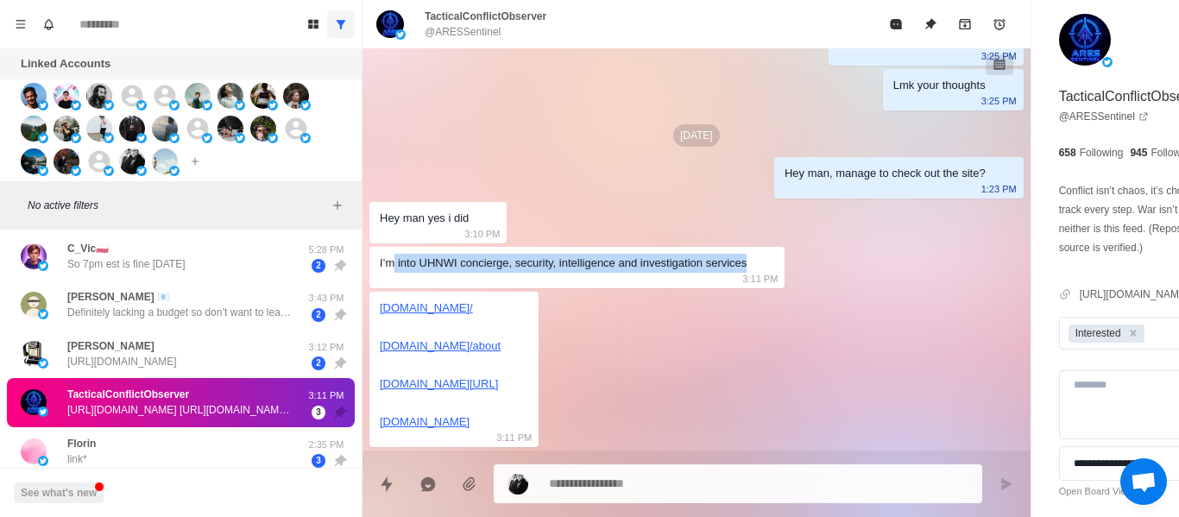
drag, startPoint x: 396, startPoint y: 265, endPoint x: 800, endPoint y: 285, distance: 404.5
drag, startPoint x: 700, startPoint y: 248, endPoint x: 683, endPoint y: 262, distance: 22.1
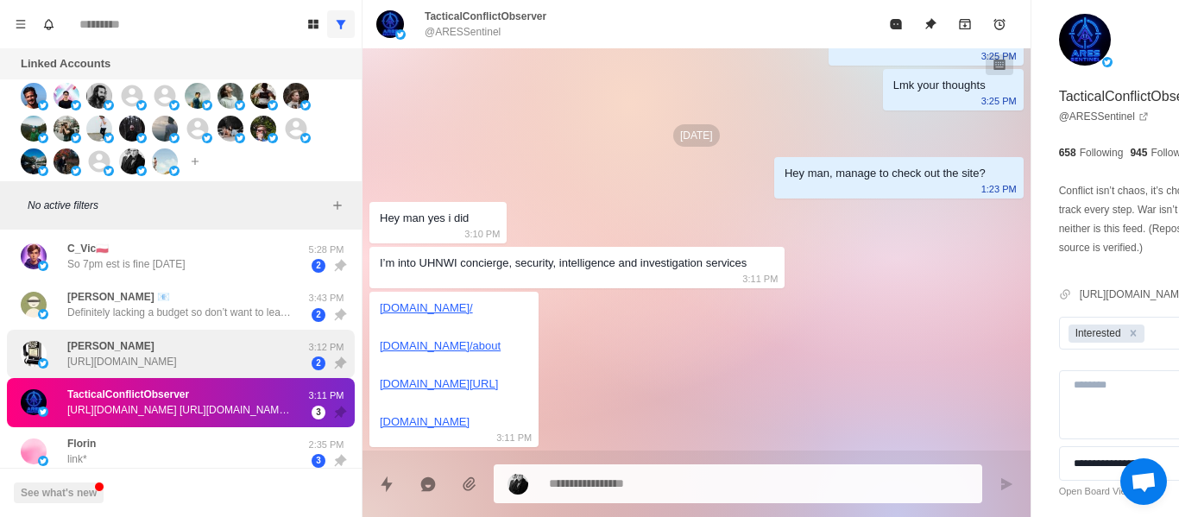
click at [162, 365] on p "[URL][DOMAIN_NAME]" at bounding box center [122, 362] width 110 height 16
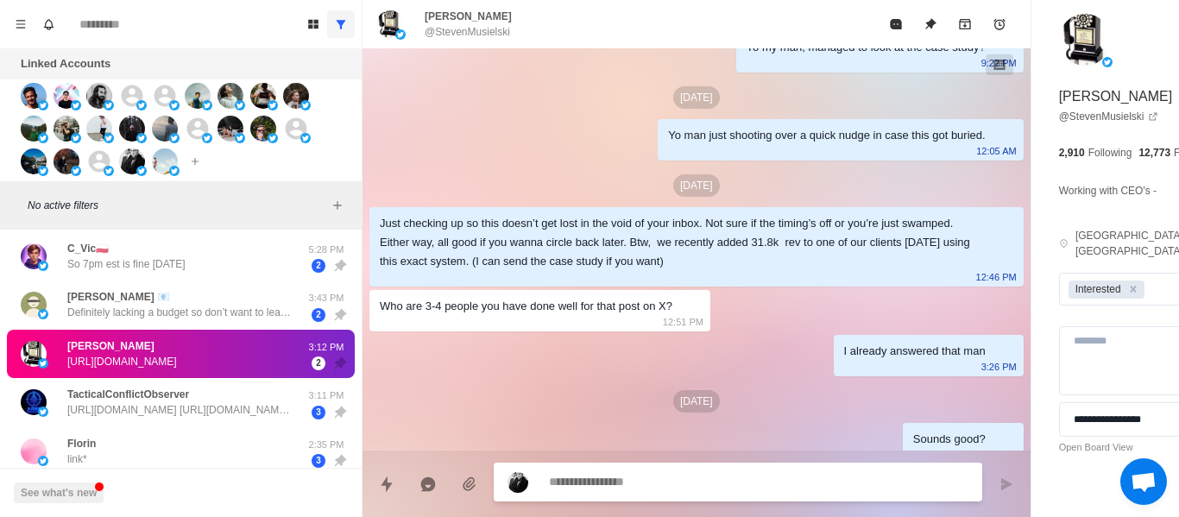
scroll to position [1290, 0]
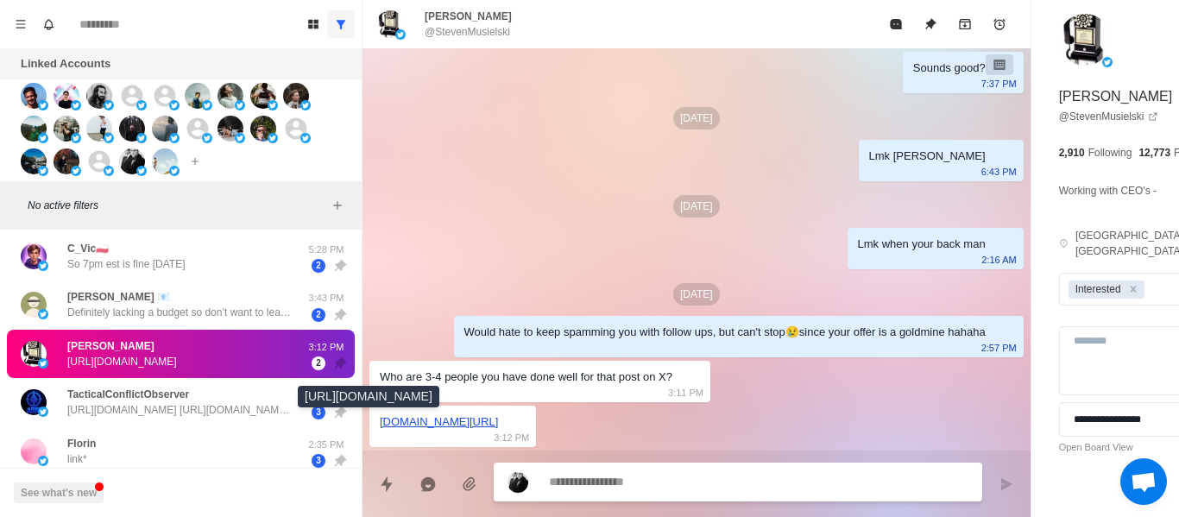
click at [464, 424] on link "[DOMAIN_NAME][URL]" at bounding box center [439, 421] width 118 height 13
click at [1128, 283] on icon "Remove Interested" at bounding box center [1134, 289] width 12 height 12
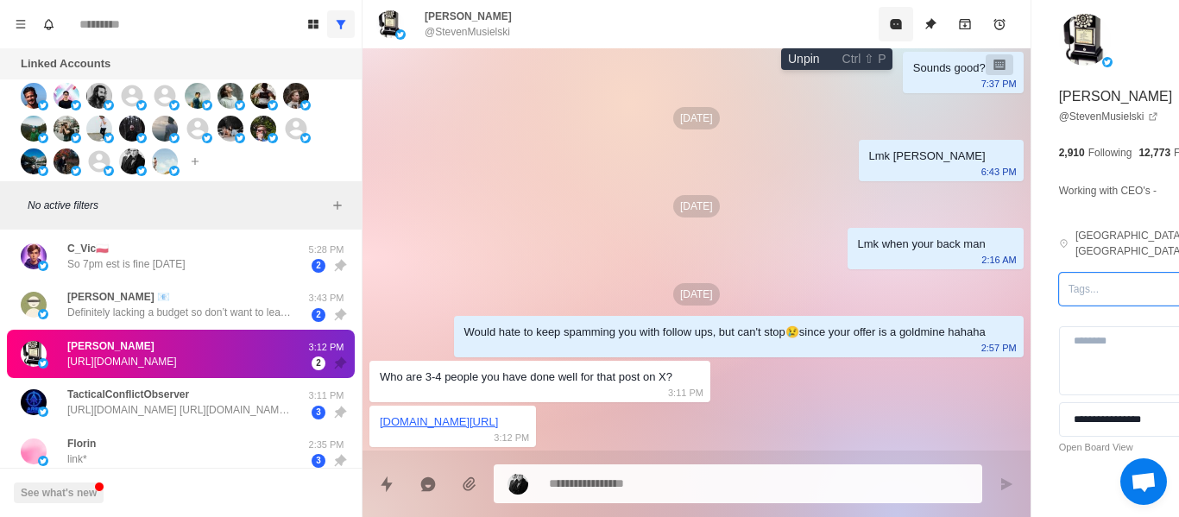
click at [924, 24] on icon "Unpin" at bounding box center [931, 24] width 14 height 14
click at [879, 25] on button "Mark as read" at bounding box center [896, 24] width 35 height 35
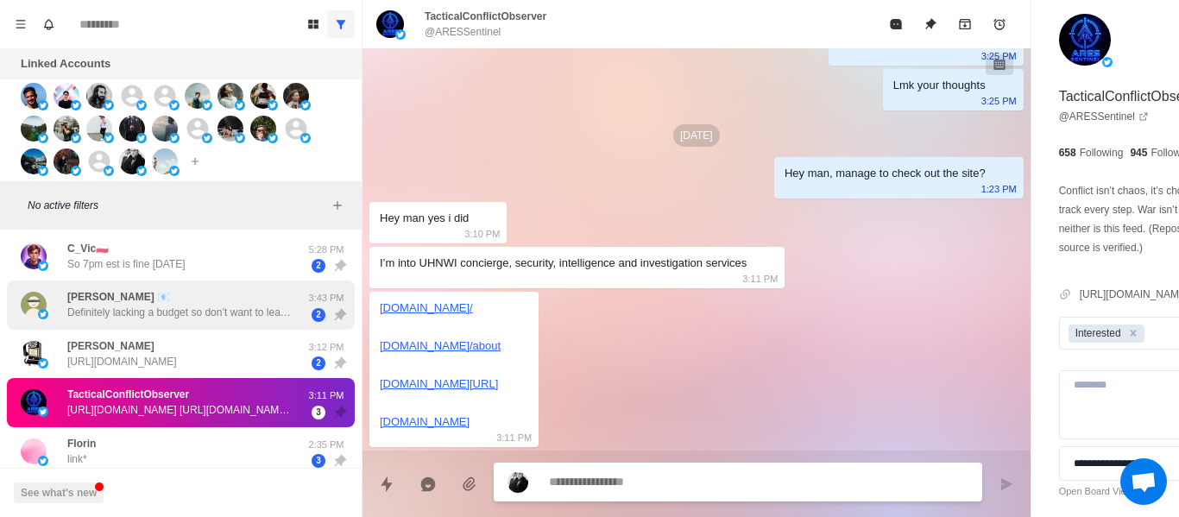
click at [179, 287] on div "[PERSON_NAME] 📧 Definitely lacking a budget so don’t want to lead you on here 3…" at bounding box center [181, 305] width 348 height 49
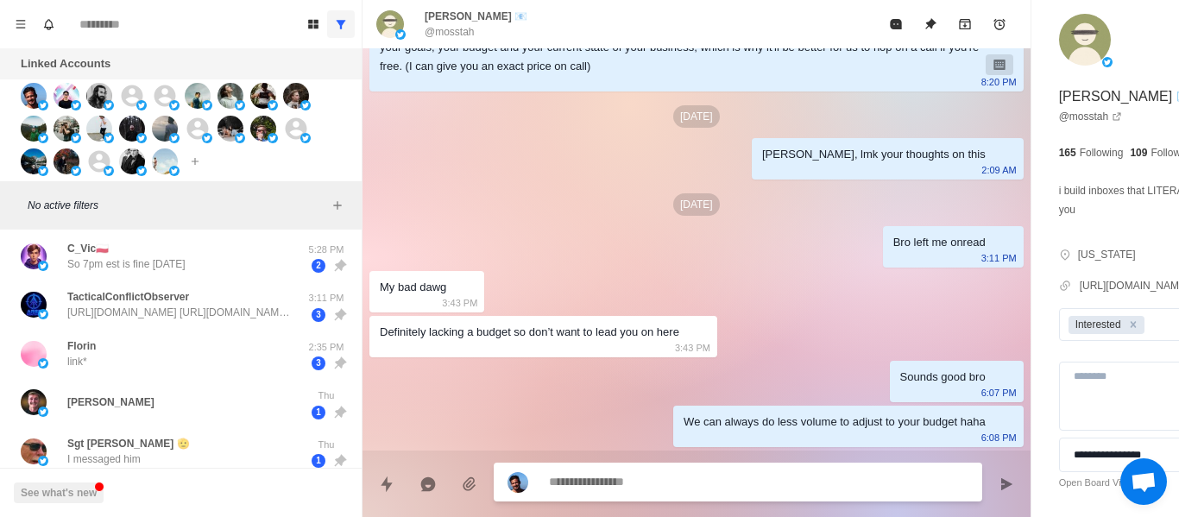
scroll to position [2224, 0]
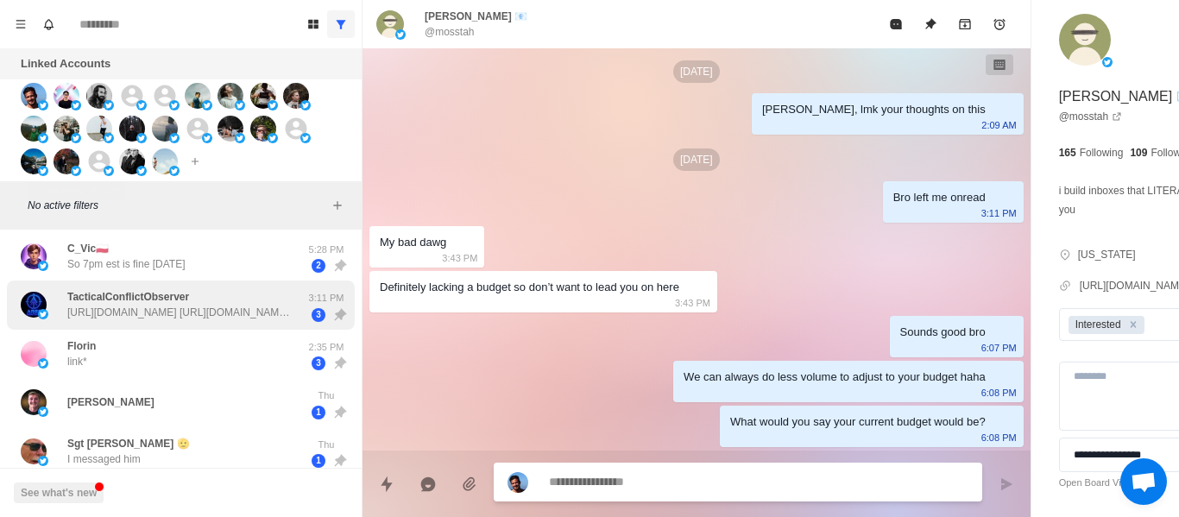
click at [146, 286] on div "TacticalConflictObserver [URL][DOMAIN_NAME] [URL][DOMAIN_NAME] [URL][DOMAIN_NAM…" at bounding box center [181, 305] width 348 height 49
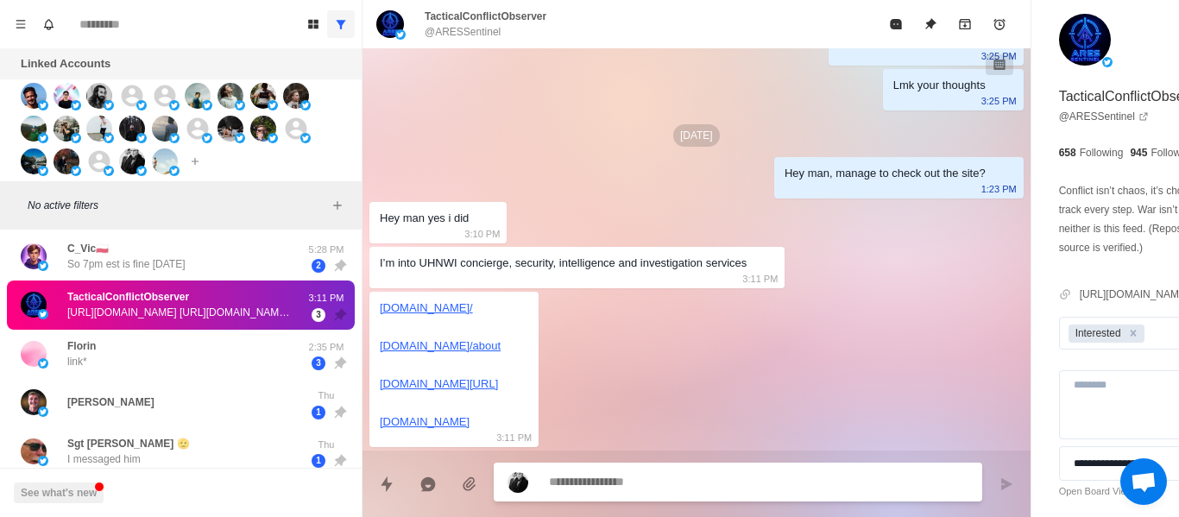
scroll to position [767, 0]
click at [155, 319] on p "[URL][DOMAIN_NAME] [URL][DOMAIN_NAME] [URL][DOMAIN_NAME] [URL][DOMAIN_NAME]" at bounding box center [179, 313] width 224 height 16
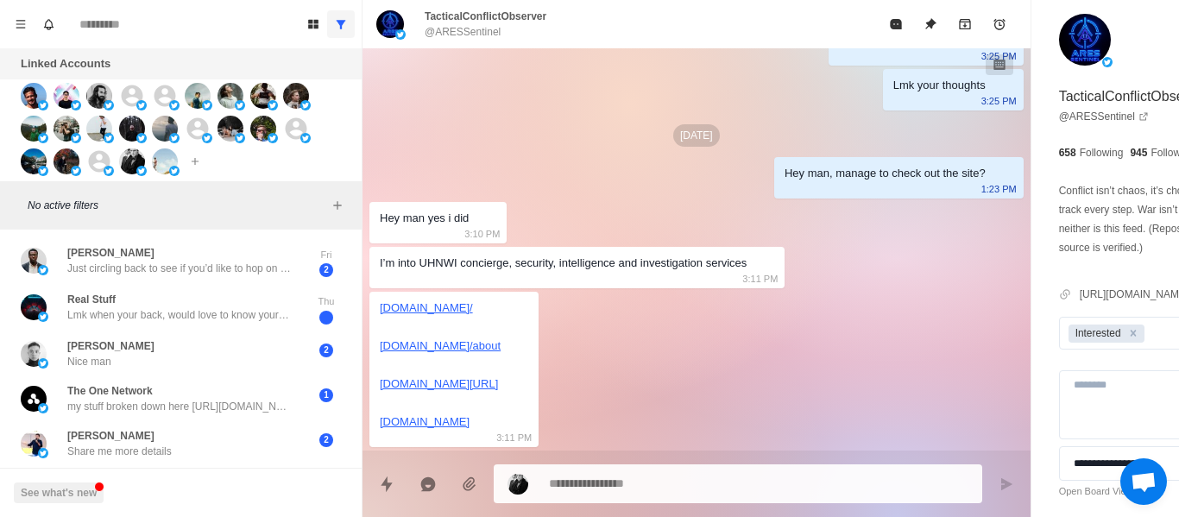
scroll to position [531, 0]
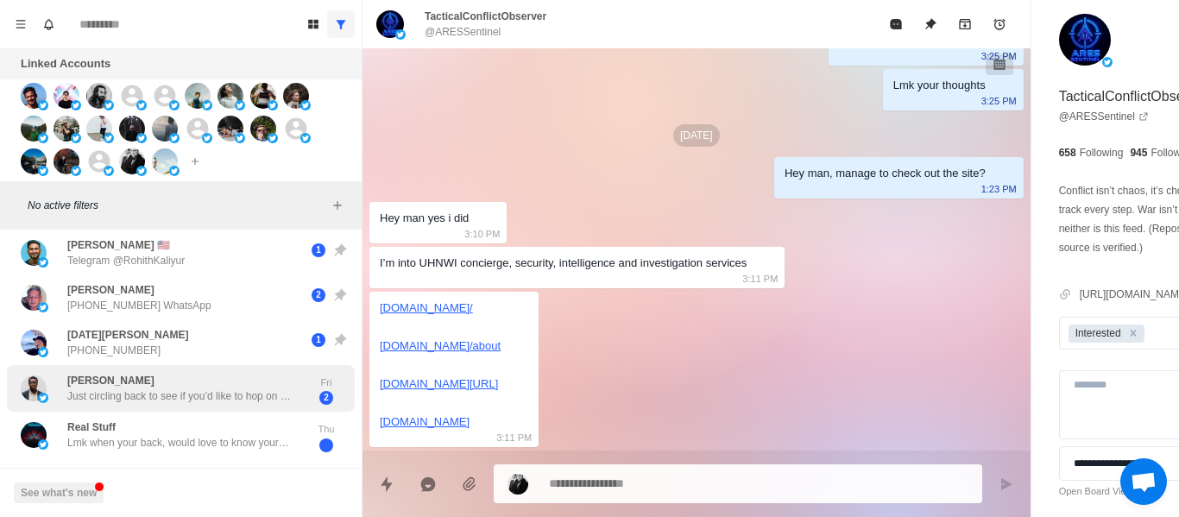
drag, startPoint x: 134, startPoint y: 402, endPoint x: 243, endPoint y: 401, distance: 108.8
click at [136, 402] on p "Just circling back to see if you’d like to hop on a quick call with us. We can …" at bounding box center [179, 397] width 224 height 16
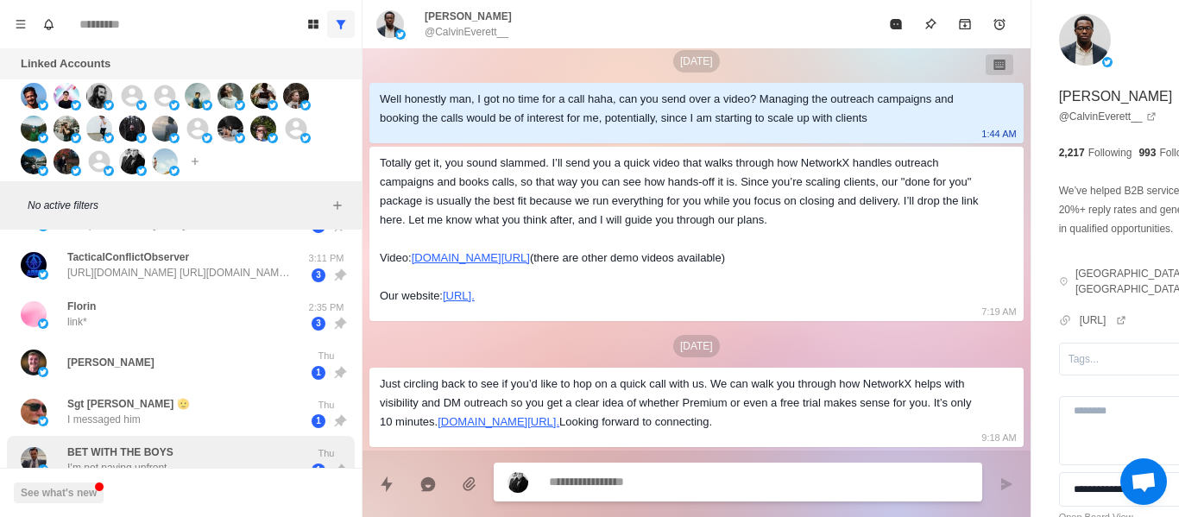
scroll to position [0, 0]
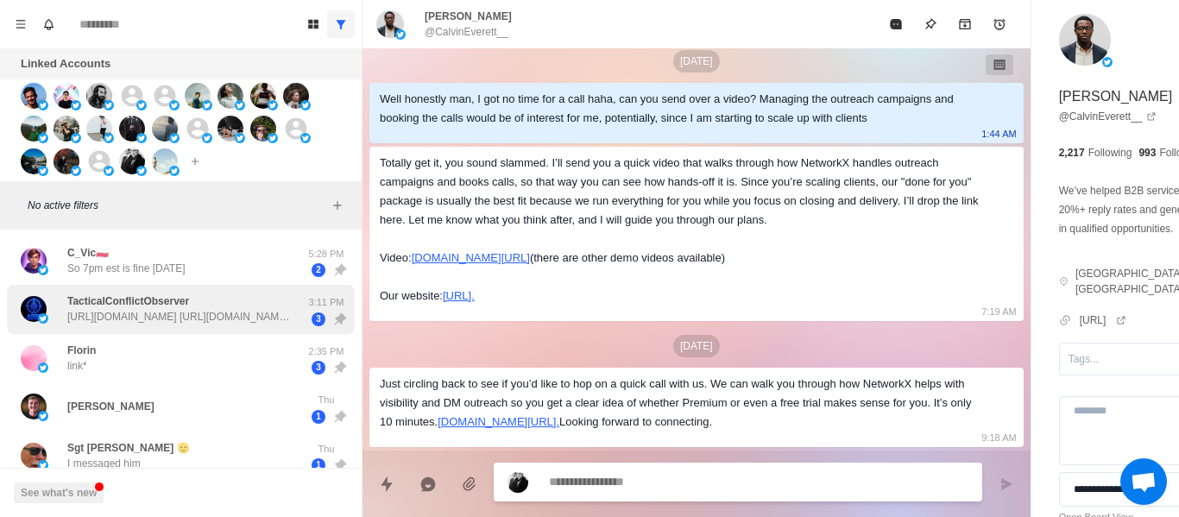
click at [110, 270] on p "So 7pm est is fine [DATE]" at bounding box center [126, 269] width 118 height 16
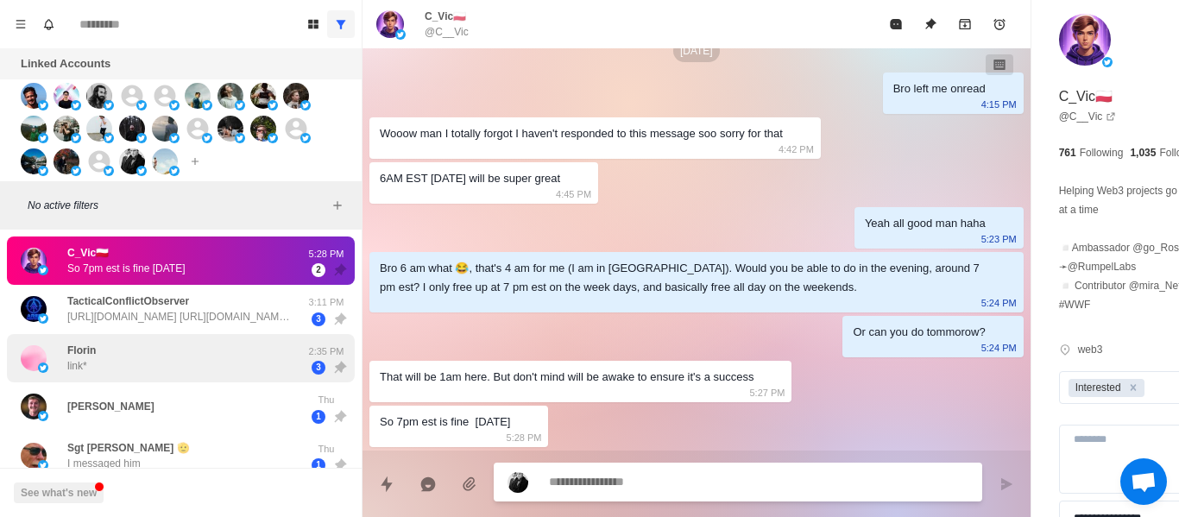
scroll to position [1166, 0]
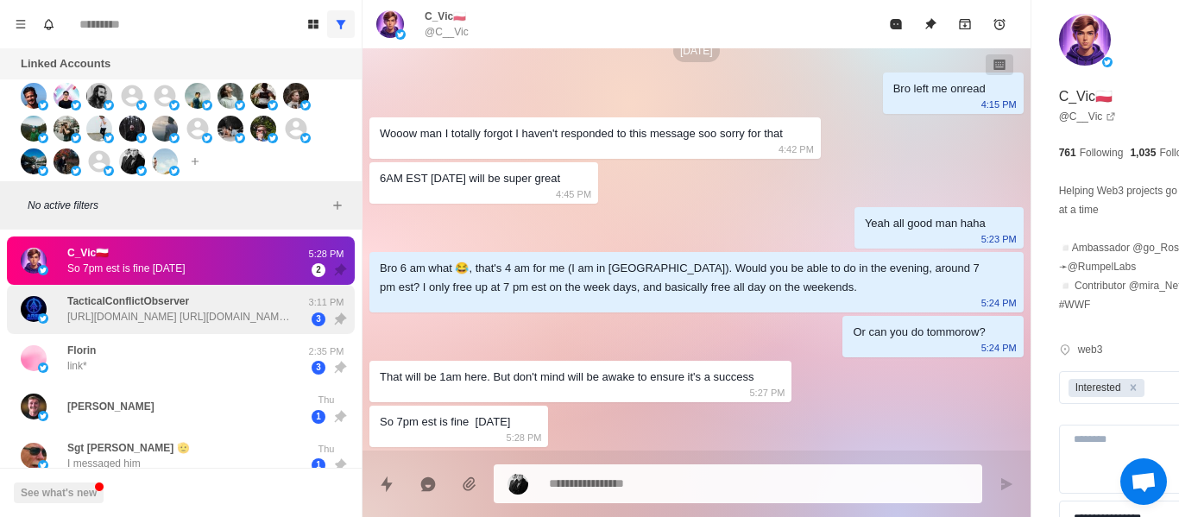
click at [149, 322] on p "[URL][DOMAIN_NAME] [URL][DOMAIN_NAME] [URL][DOMAIN_NAME] [URL][DOMAIN_NAME]" at bounding box center [179, 317] width 224 height 16
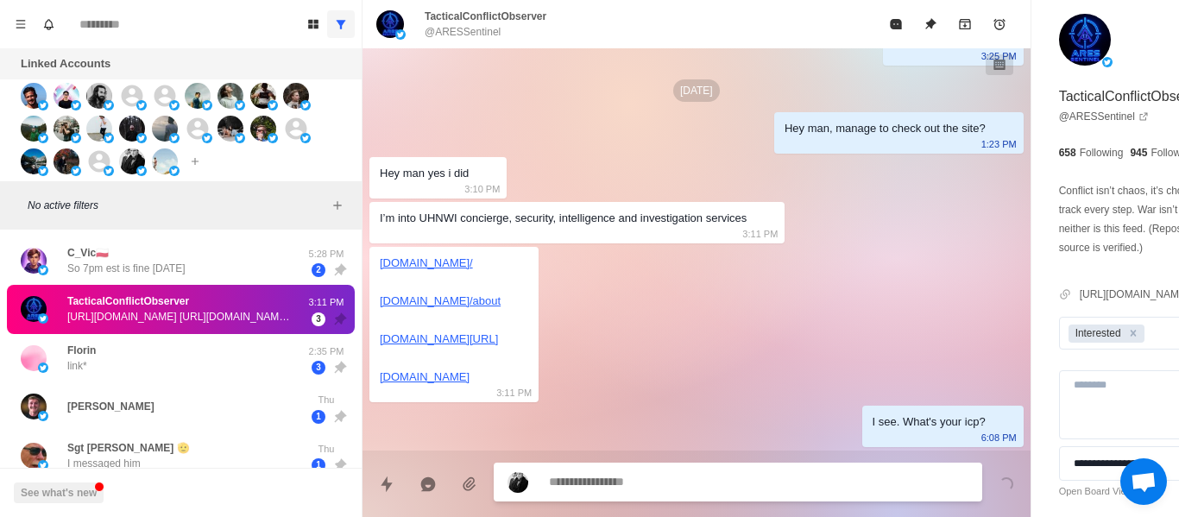
scroll to position [812, 0]
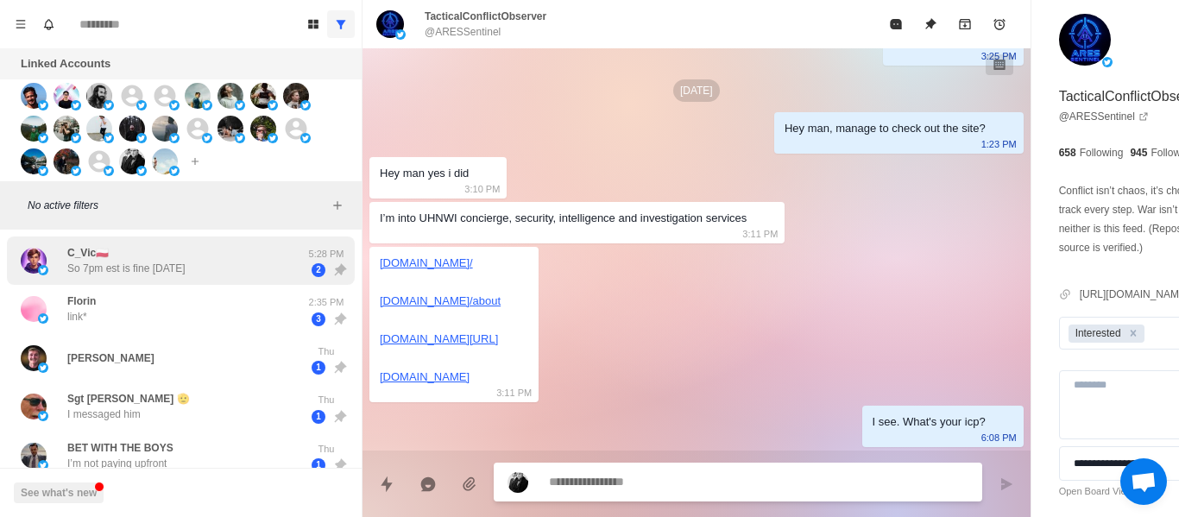
click at [171, 284] on div "C_Vic🇵🇱 So 7pm est is fine [DATE] 5:28 PM 2" at bounding box center [181, 261] width 348 height 49
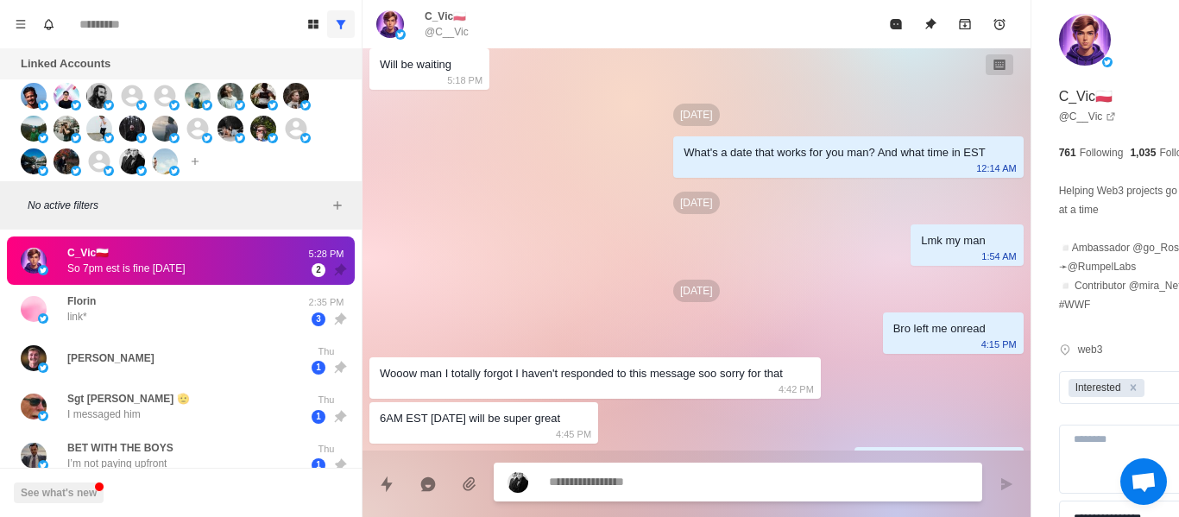
scroll to position [1166, 0]
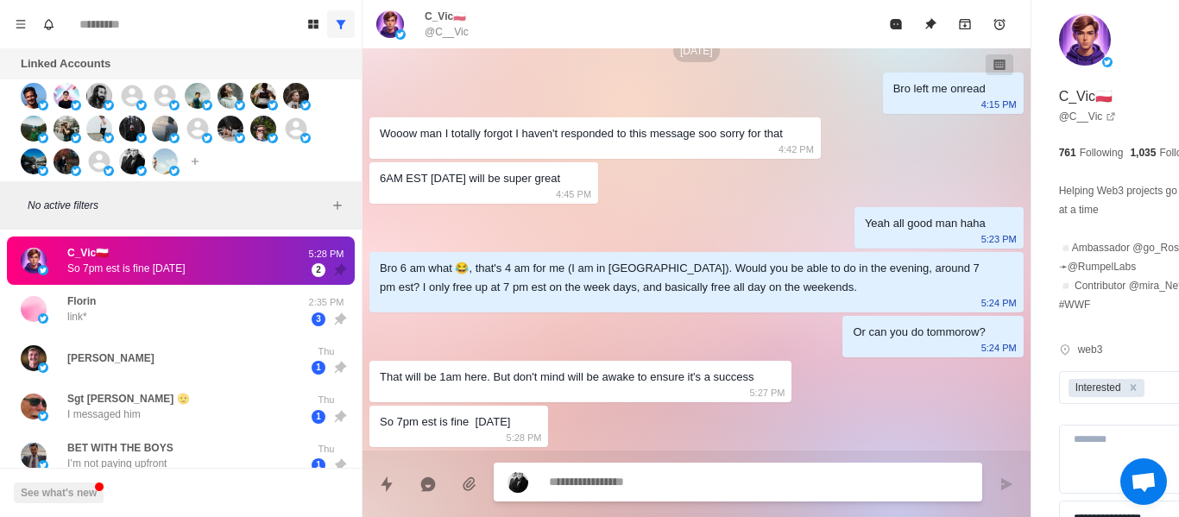
click at [194, 250] on div "C_Vic🇵🇱 So 7pm est is fine [DATE]" at bounding box center [163, 260] width 284 height 35
click at [610, 488] on textarea at bounding box center [711, 483] width 325 height 25
click at [613, 488] on textarea at bounding box center [711, 482] width 325 height 25
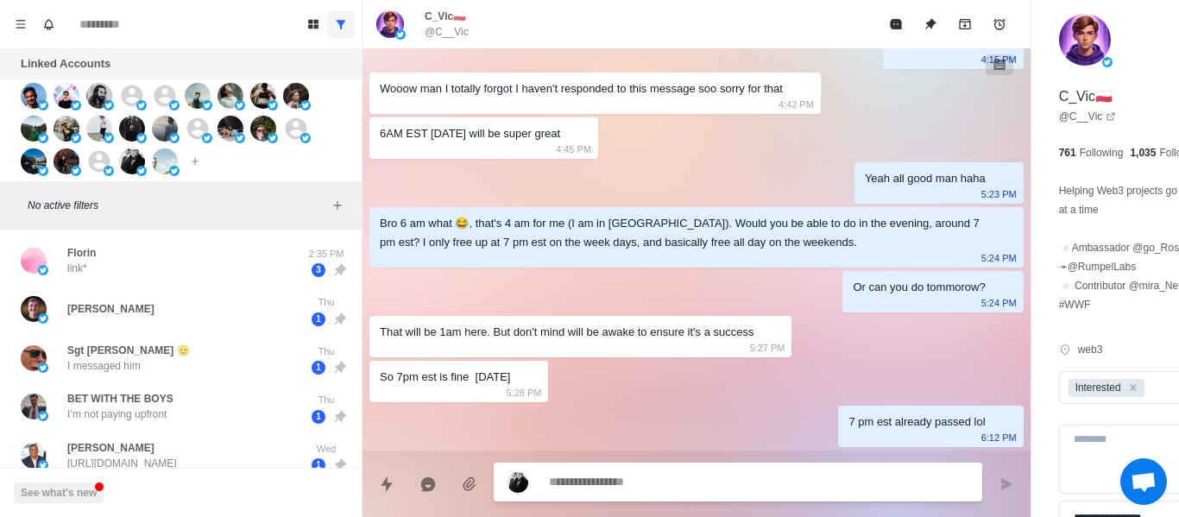
scroll to position [1210, 0]
click at [616, 482] on textarea "**********" at bounding box center [711, 482] width 325 height 25
click at [621, 485] on textarea "**********" at bounding box center [711, 482] width 325 height 25
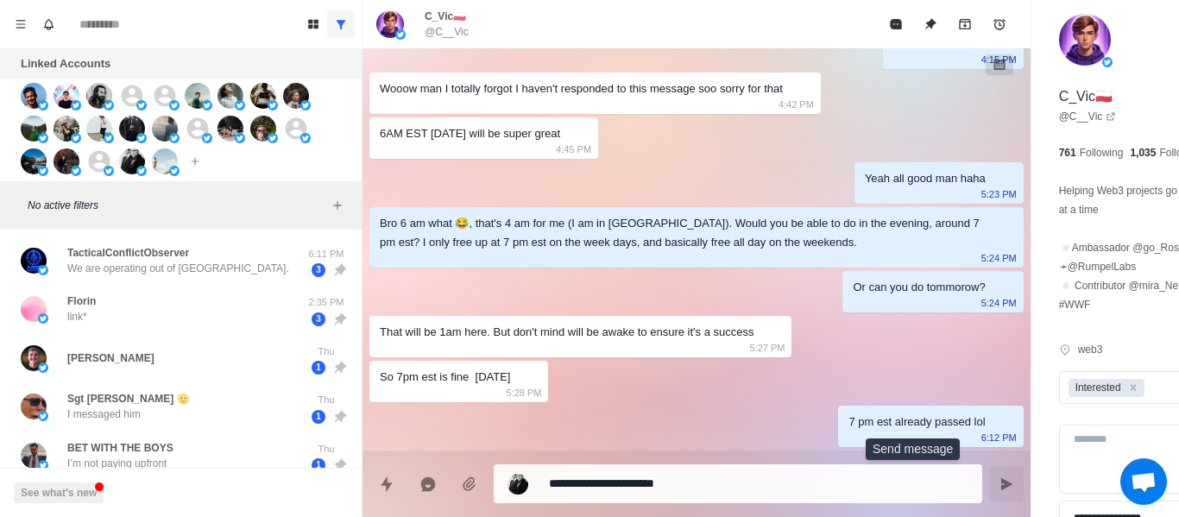
click at [1000, 488] on icon "Send message" at bounding box center [1007, 484] width 14 height 14
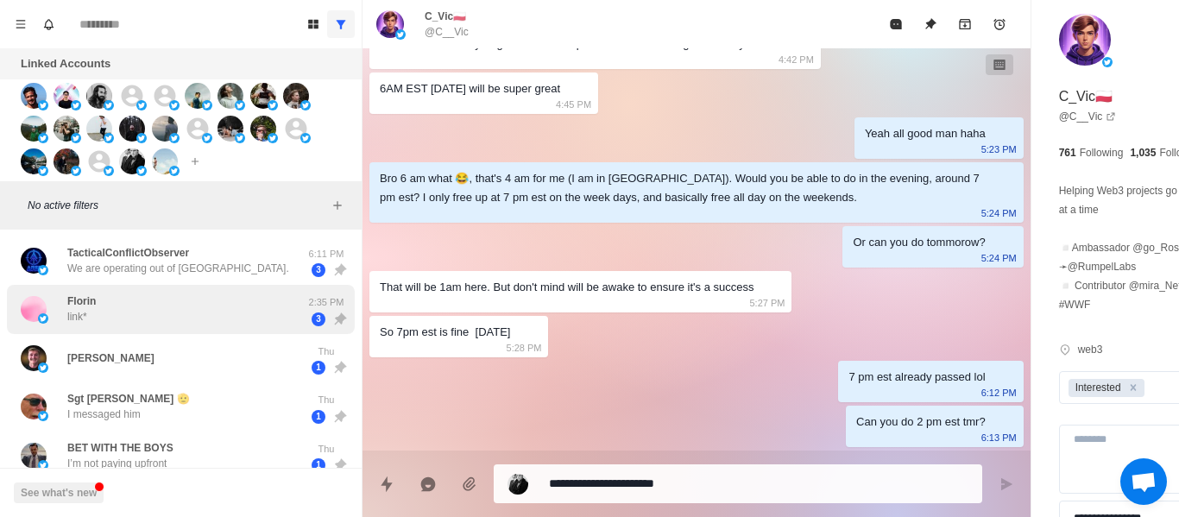
drag, startPoint x: 100, startPoint y: 260, endPoint x: 212, endPoint y: 295, distance: 117.7
click at [101, 259] on div "TacticalConflictObserver We are operating out of [GEOGRAPHIC_DATA]." at bounding box center [178, 260] width 222 height 31
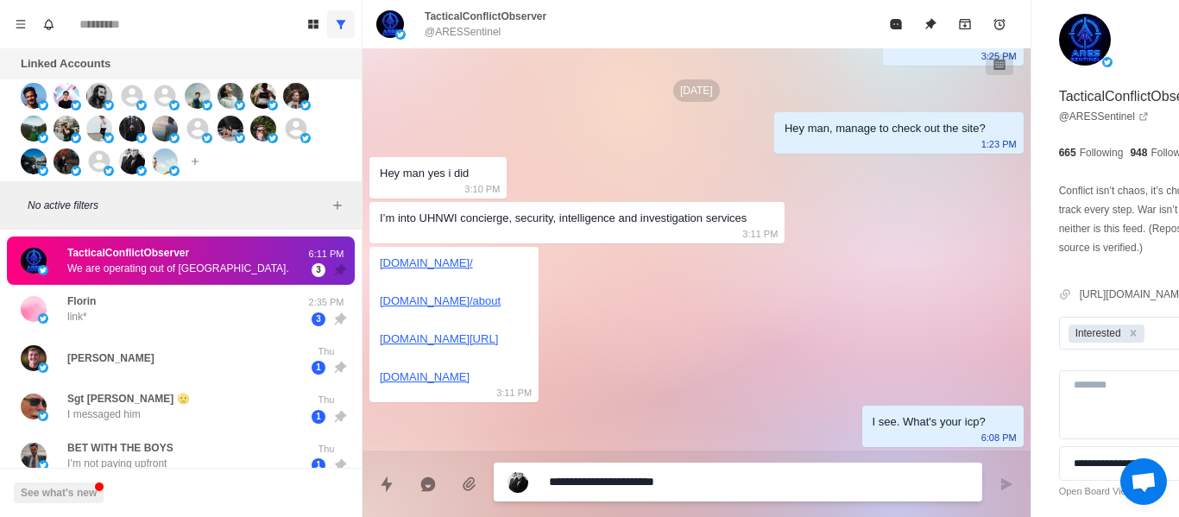
scroll to position [946, 0]
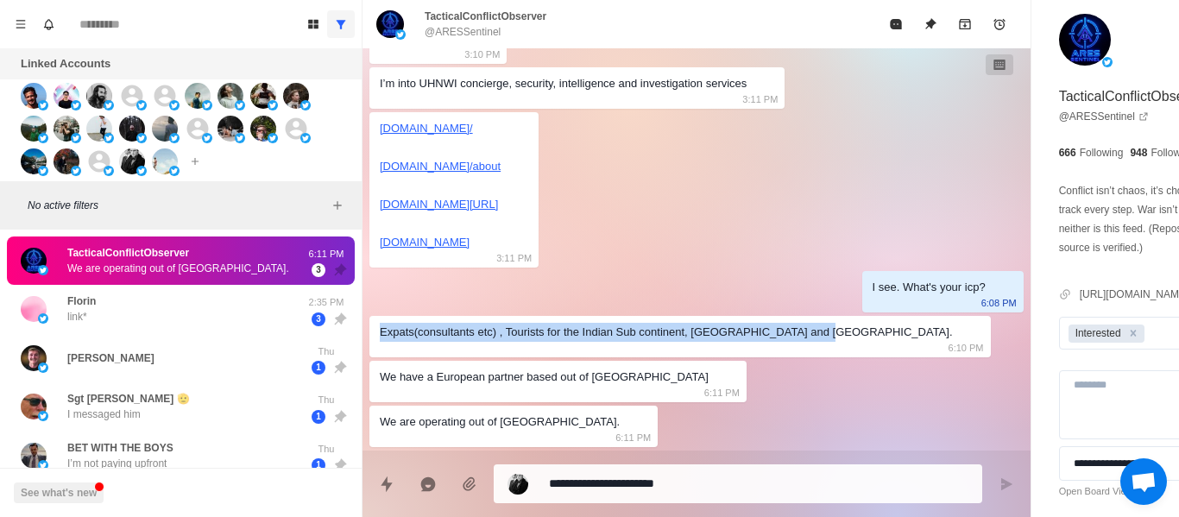
drag, startPoint x: 379, startPoint y: 335, endPoint x: 806, endPoint y: 332, distance: 427.4
click at [806, 332] on div "Expats(consultants etc) , Tourists for the Indian Sub continent, [GEOGRAPHIC_DA…" at bounding box center [681, 336] width 622 height 41
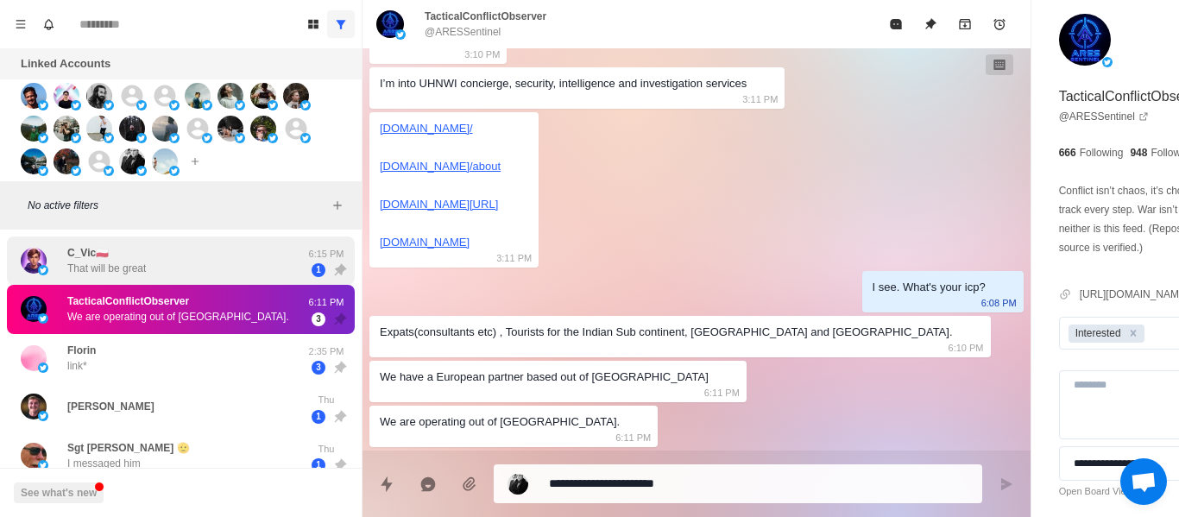
click at [152, 280] on div "C_Vic🇵🇱 That will be great 6:15 PM 1" at bounding box center [181, 261] width 348 height 49
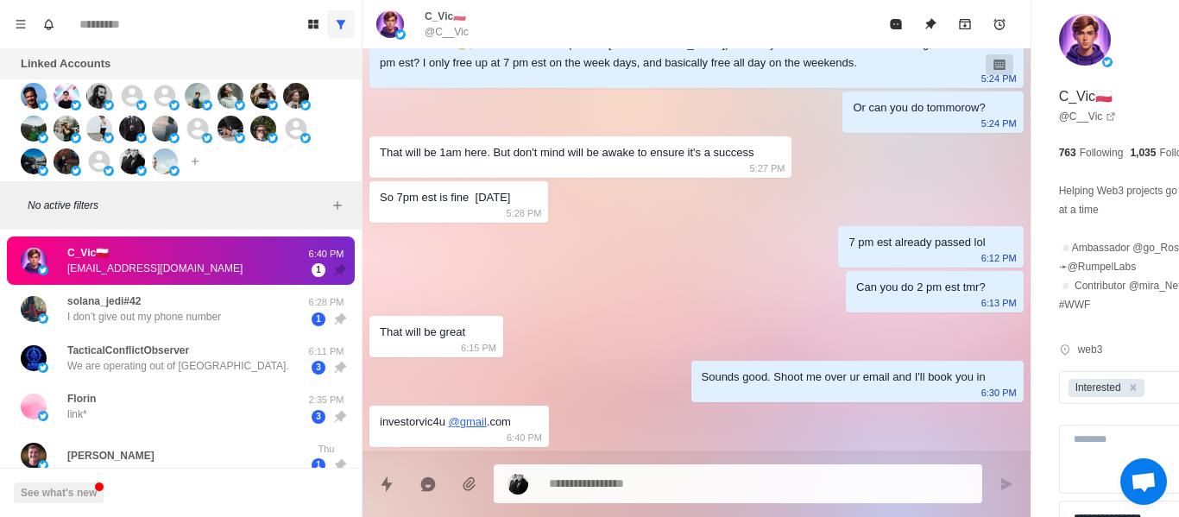
scroll to position [1390, 0]
drag, startPoint x: 533, startPoint y: 409, endPoint x: 538, endPoint y: 437, distance: 28.1
click at [433, 345] on div "That will be great 6:15 PM" at bounding box center [437, 336] width 134 height 41
drag, startPoint x: 514, startPoint y: 425, endPoint x: 395, endPoint y: 420, distance: 119.3
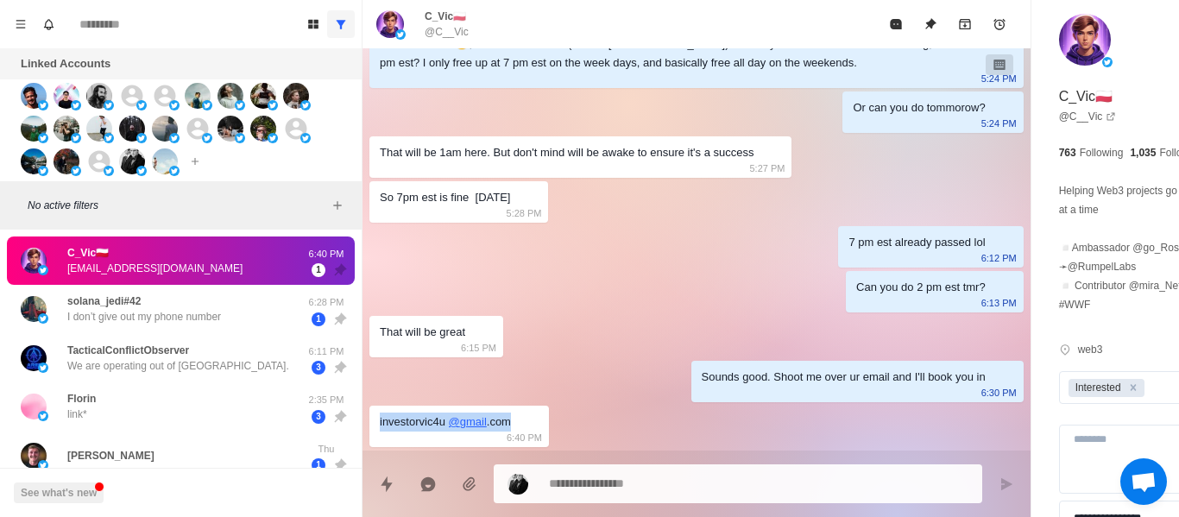
click at [383, 419] on div "investorvic4u @ gmail .com 6:40 PM" at bounding box center [460, 426] width 180 height 41
drag, startPoint x: 396, startPoint y: 420, endPoint x: 382, endPoint y: 418, distance: 14.9
click at [382, 417] on div "investorvic4u @ gmail .com" at bounding box center [445, 422] width 131 height 19
drag, startPoint x: 381, startPoint y: 419, endPoint x: 460, endPoint y: 420, distance: 79.4
click at [516, 421] on div "investorvic4u @ gmail .com 6:40 PM" at bounding box center [460, 426] width 180 height 41
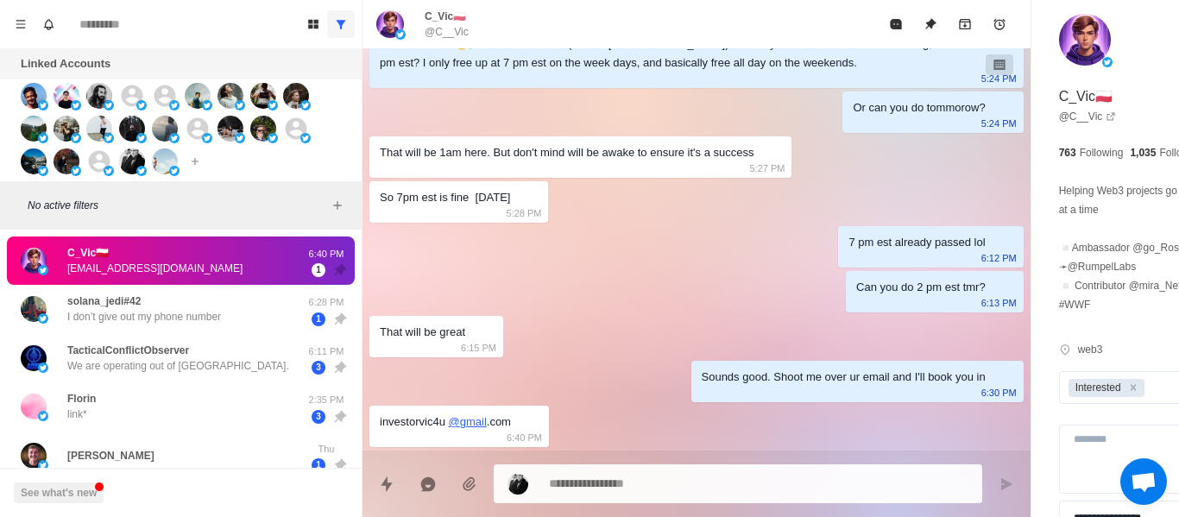
drag, startPoint x: 581, startPoint y: 389, endPoint x: 640, endPoint y: 416, distance: 64.9
click at [440, 15] on p "C_Vic🇵🇱" at bounding box center [445, 17] width 41 height 16
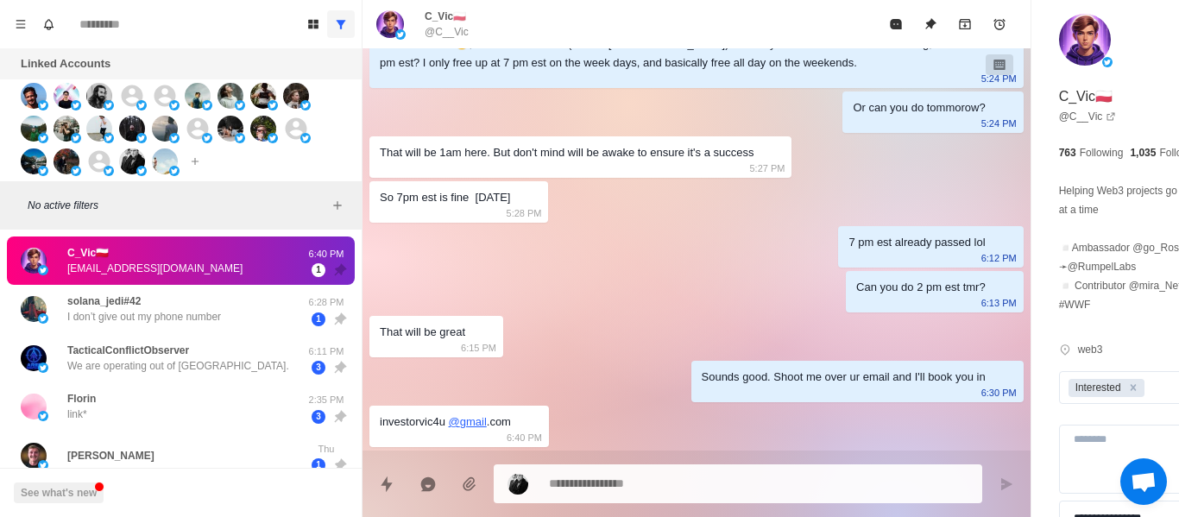
click at [490, 56] on div "Bro 6 am what 😂, that's 4 am for me (I am in [GEOGRAPHIC_DATA]). Would you be a…" at bounding box center [683, 54] width 606 height 38
click at [433, 6] on div "C_Vic🇵🇱 @C__Vic" at bounding box center [697, 24] width 668 height 48
click at [438, 14] on p "C_Vic🇵🇱" at bounding box center [445, 17] width 41 height 16
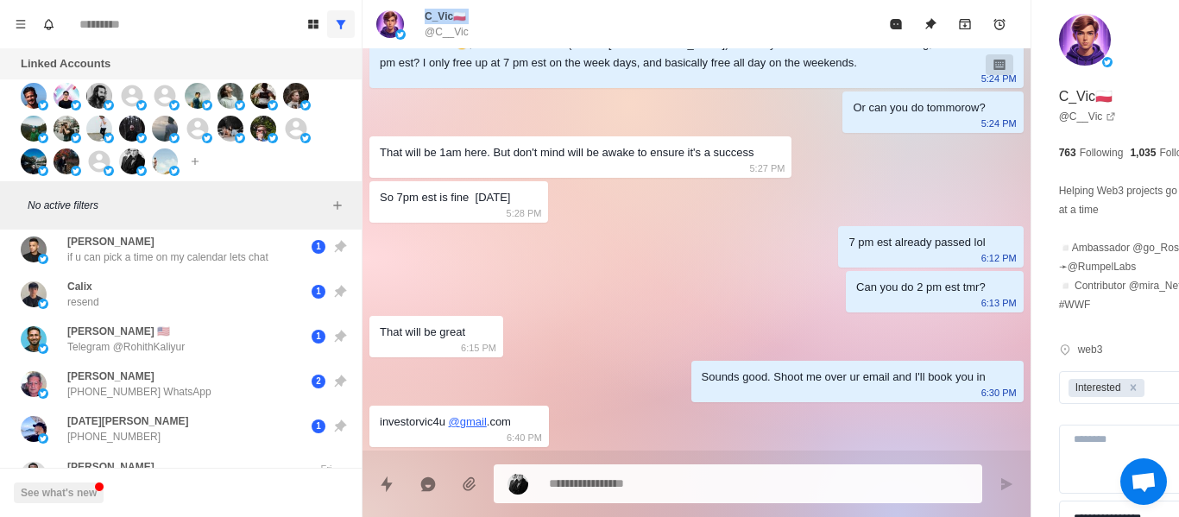
scroll to position [518, 0]
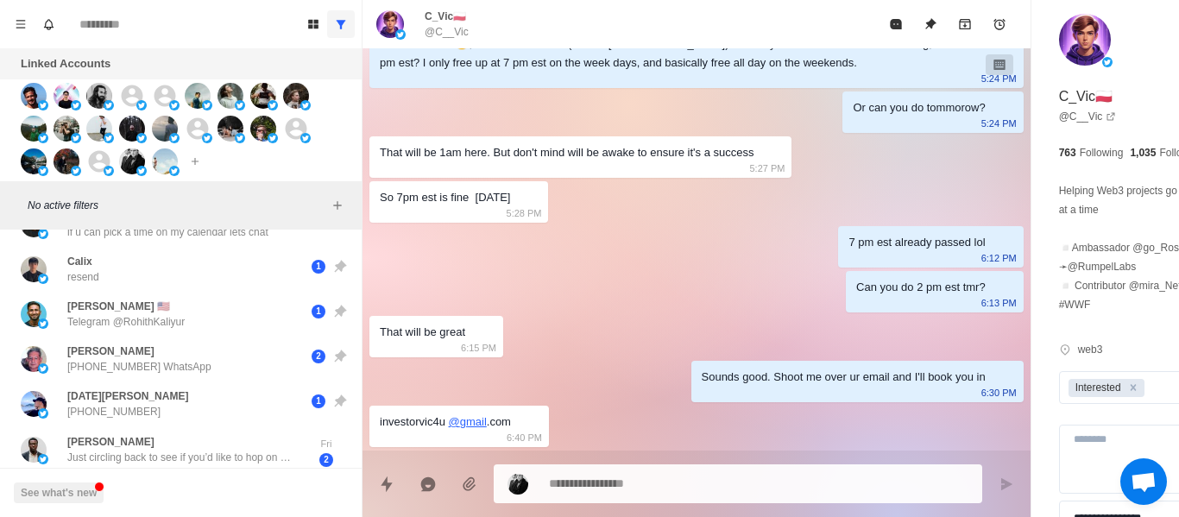
drag, startPoint x: 577, startPoint y: 457, endPoint x: 583, endPoint y: 466, distance: 11.3
click at [581, 459] on div at bounding box center [697, 477] width 668 height 53
click at [594, 478] on textarea at bounding box center [711, 483] width 325 height 25
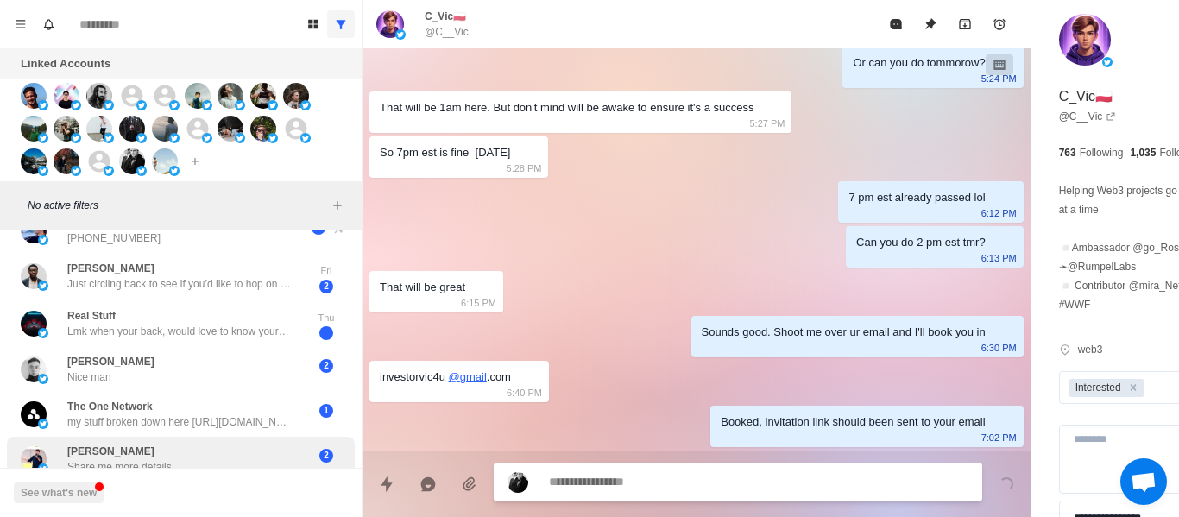
scroll to position [762, 0]
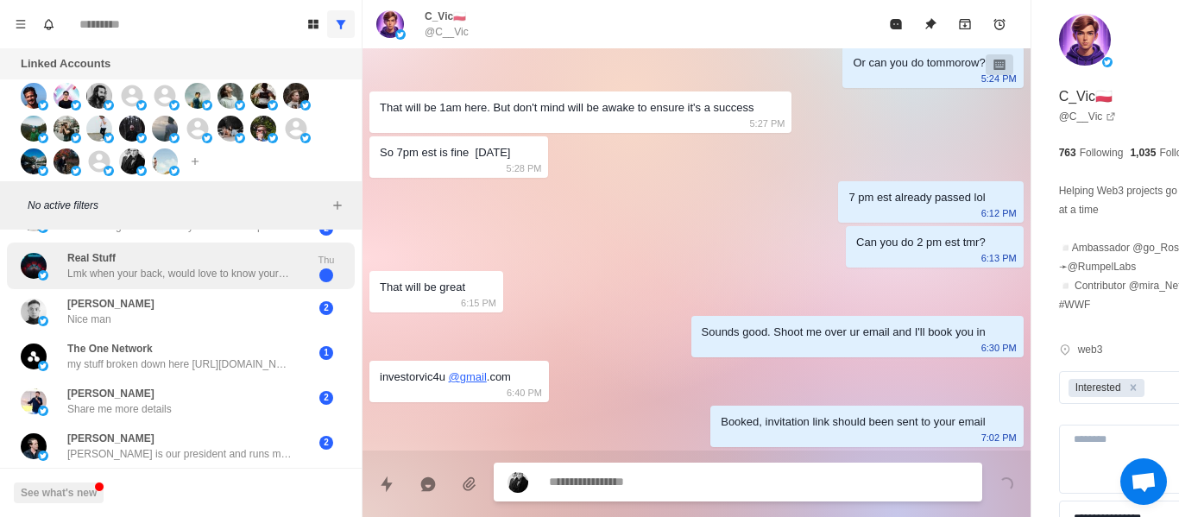
click at [150, 275] on div "Real Stuff Lmk when your back, would love to know your thoughts Thu" at bounding box center [181, 266] width 348 height 47
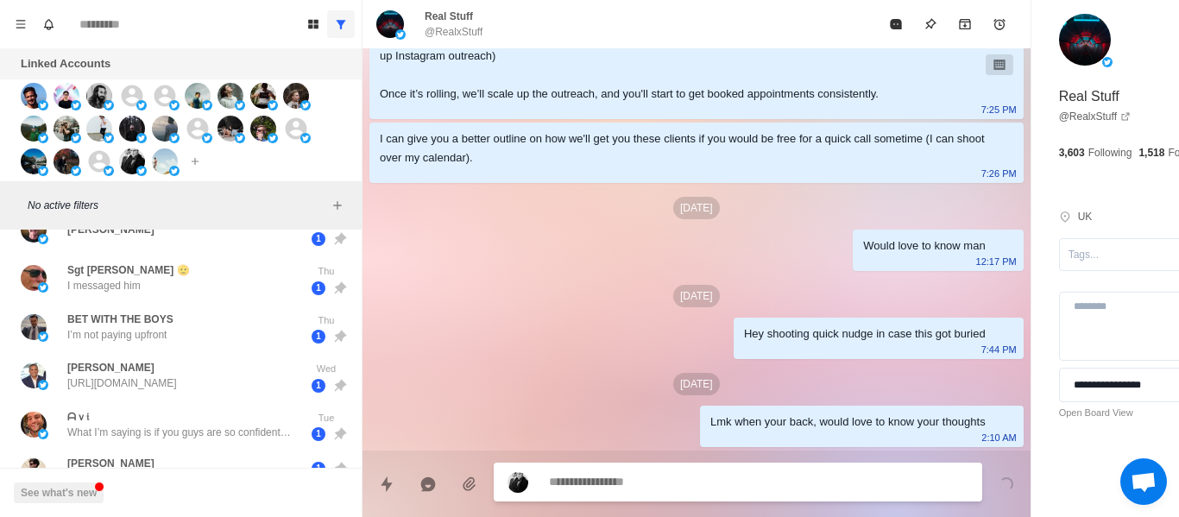
scroll to position [0, 0]
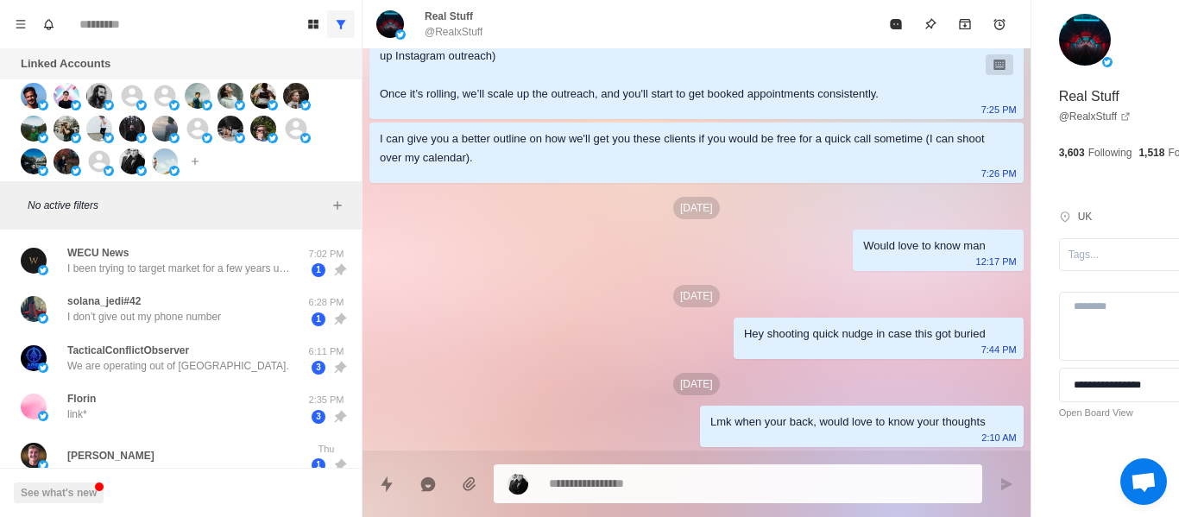
drag, startPoint x: 123, startPoint y: 416, endPoint x: 359, endPoint y: 444, distance: 238.2
click at [123, 416] on div "Florin link*" at bounding box center [163, 406] width 284 height 35
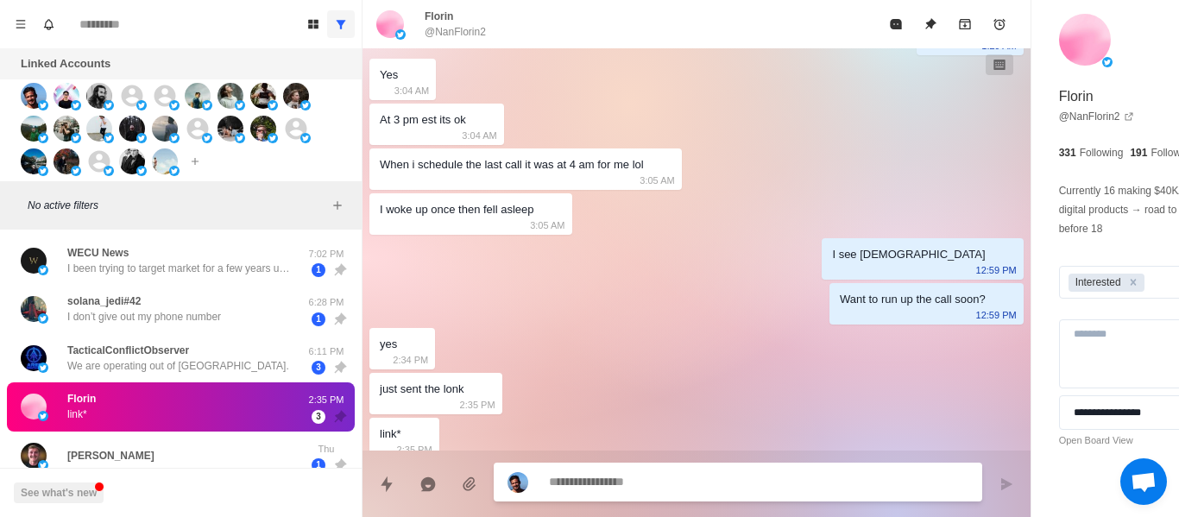
scroll to position [2390, 0]
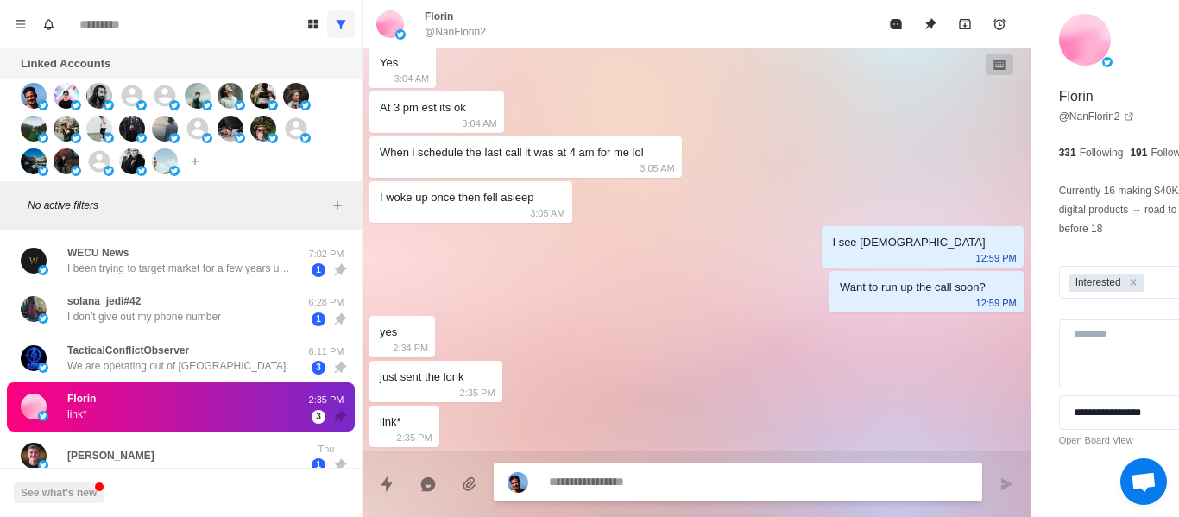
click at [437, 133] on div "At 3 pm est its ok 3:04 AM" at bounding box center [437, 112] width 135 height 41
click at [589, 478] on textarea at bounding box center [711, 483] width 325 height 25
click at [589, 477] on textarea at bounding box center [711, 482] width 325 height 25
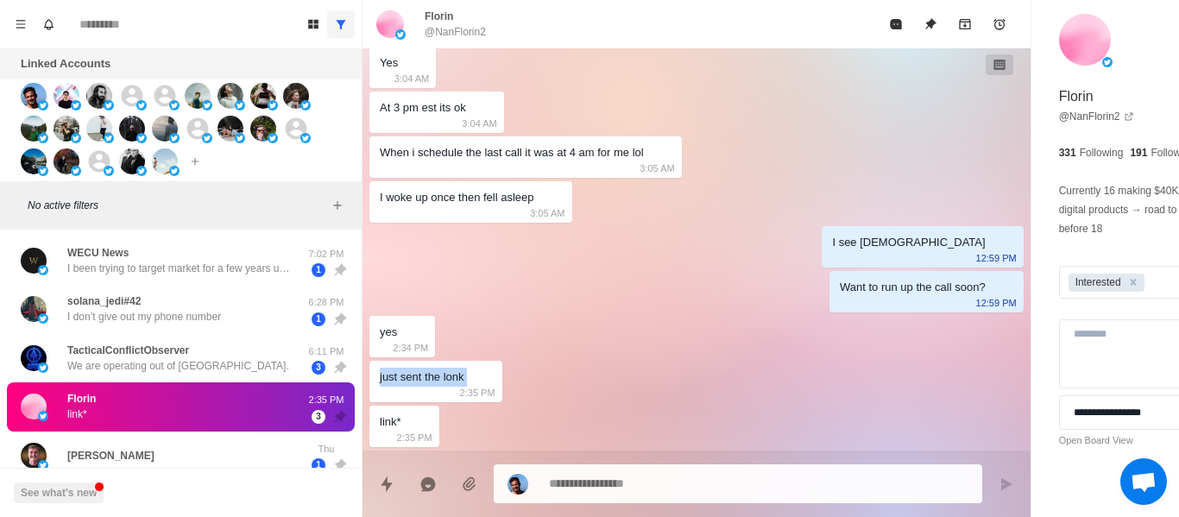
click at [585, 465] on div at bounding box center [738, 483] width 489 height 39
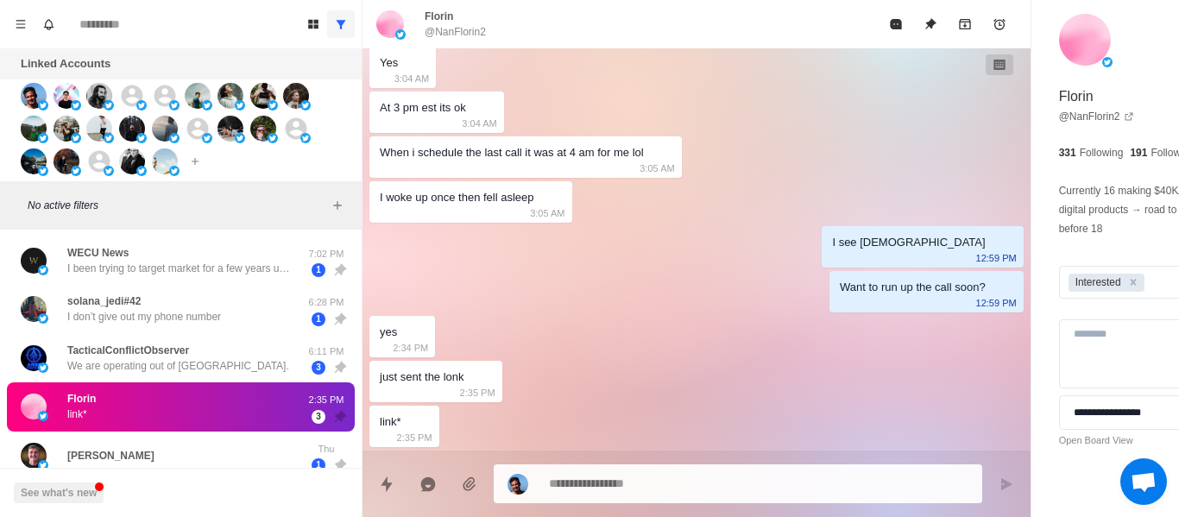
click at [584, 483] on textarea at bounding box center [711, 483] width 325 height 25
click at [615, 483] on textarea at bounding box center [711, 483] width 325 height 25
drag, startPoint x: 615, startPoint y: 483, endPoint x: 584, endPoint y: 392, distance: 95.8
click at [615, 483] on textarea at bounding box center [711, 482] width 325 height 25
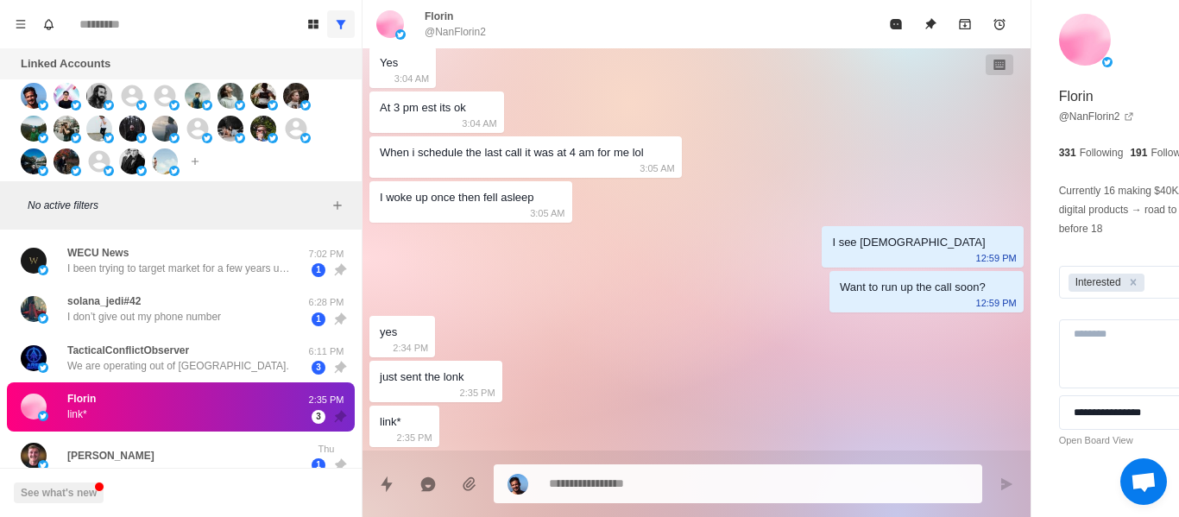
drag, startPoint x: 609, startPoint y: 468, endPoint x: 601, endPoint y: 475, distance: 10.4
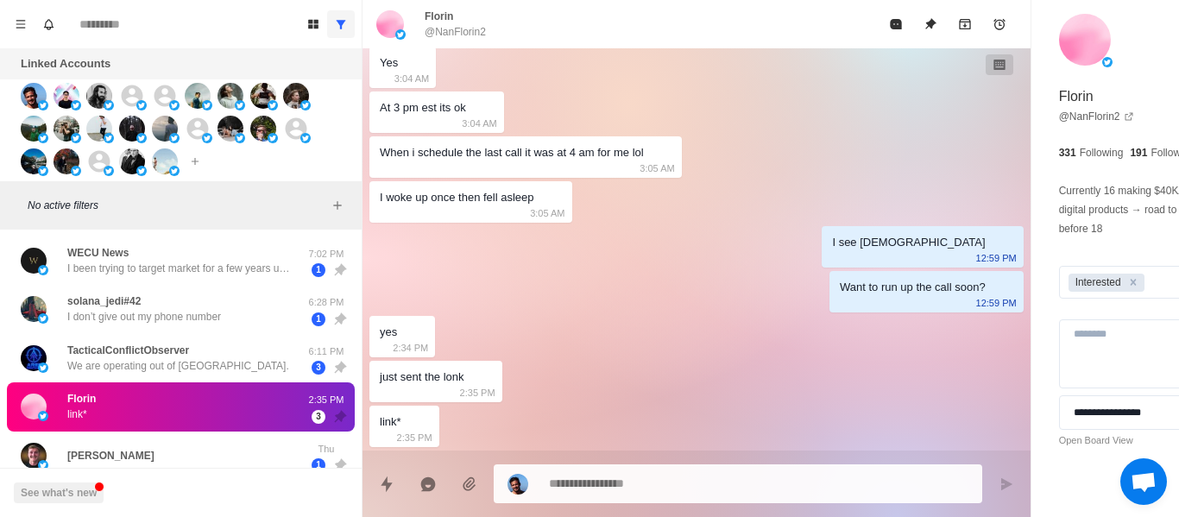
click at [607, 471] on div at bounding box center [738, 483] width 489 height 39
click at [601, 475] on textarea at bounding box center [711, 483] width 325 height 25
click at [599, 477] on textarea at bounding box center [711, 482] width 325 height 25
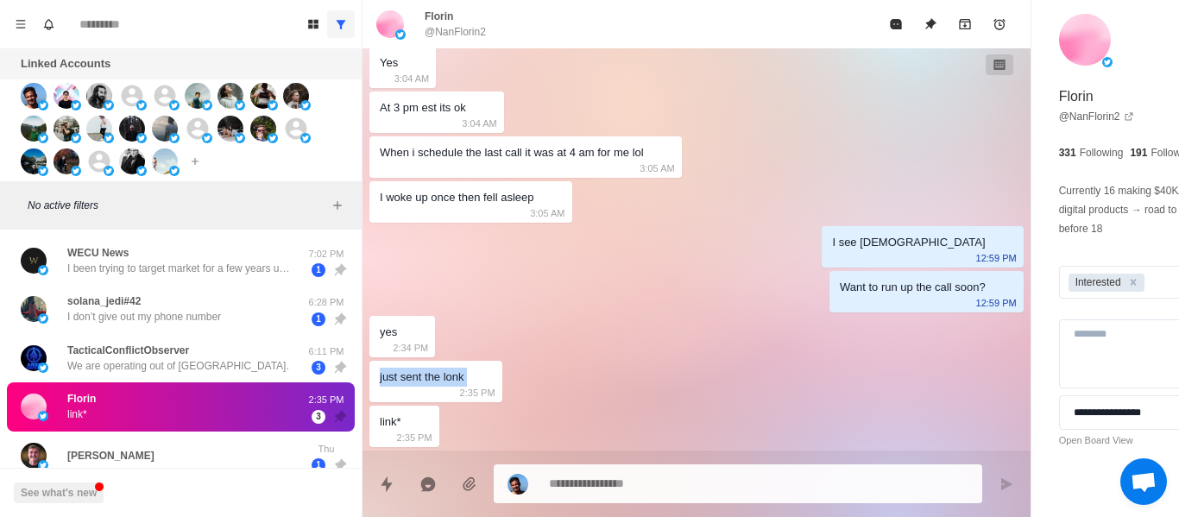
click at [569, 478] on textarea at bounding box center [711, 483] width 325 height 25
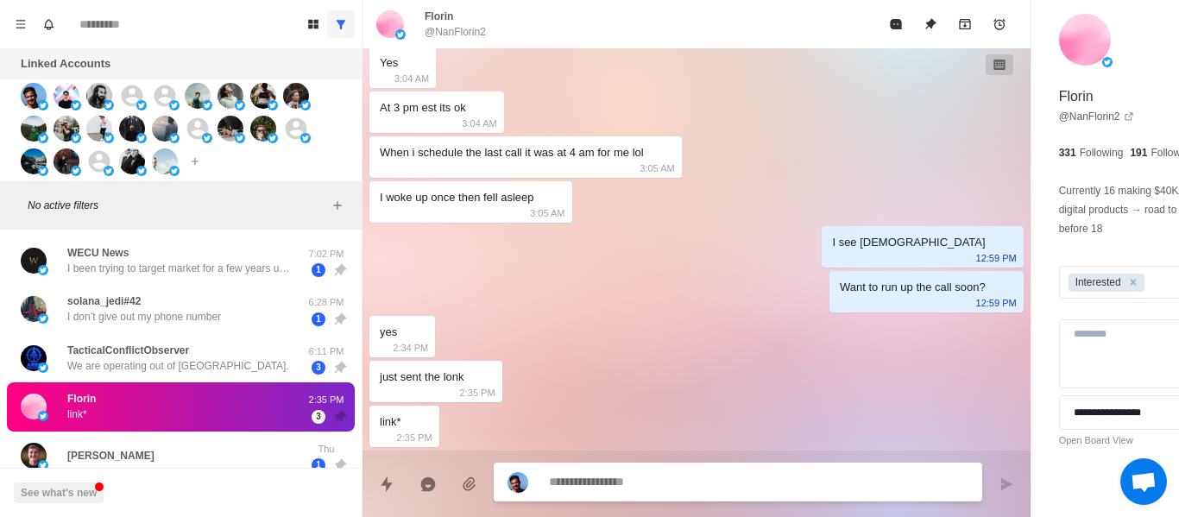
click at [569, 477] on textarea at bounding box center [711, 482] width 325 height 25
click at [555, 213] on p "3:05 AM" at bounding box center [547, 213] width 35 height 19
click at [546, 189] on div "I woke up once then fell asleep 3:05 AM" at bounding box center [471, 201] width 203 height 41
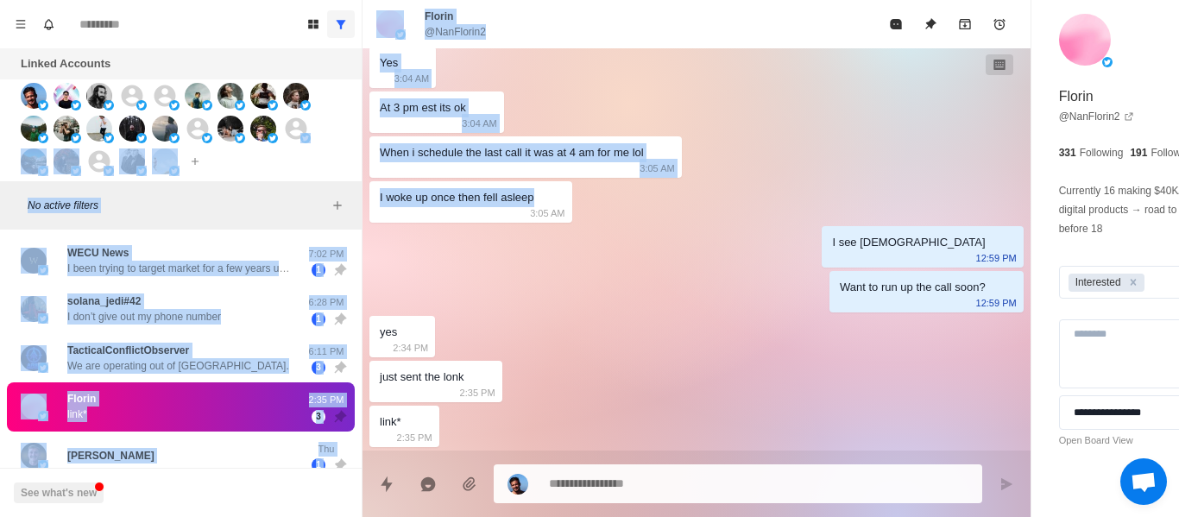
drag, startPoint x: 572, startPoint y: 195, endPoint x: 365, endPoint y: 174, distance: 207.4
click at [360, 174] on div "Board View Tools Archived Chats Mark many as read Keyboard shortcuts Team Setti…" at bounding box center [589, 258] width 1179 height 517
drag, startPoint x: 448, startPoint y: 182, endPoint x: 457, endPoint y: 183, distance: 8.7
click at [449, 183] on div "I woke up once then fell asleep 3:05 AM" at bounding box center [471, 201] width 203 height 41
click at [642, 152] on div "When i schedule the last call it was at 4 am for me lol 3:05 AM" at bounding box center [526, 156] width 313 height 41
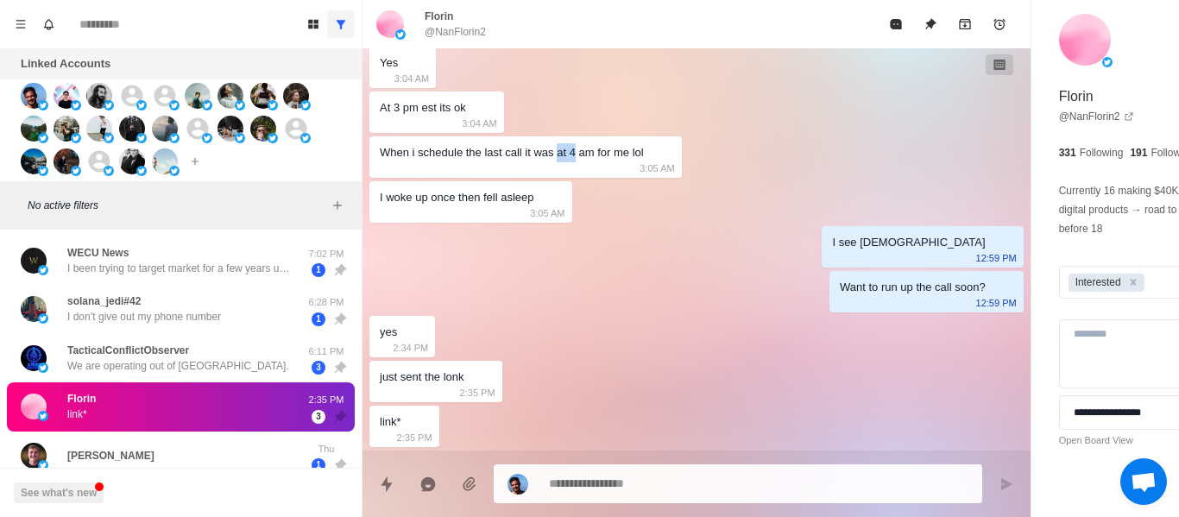
click at [554, 158] on div "When i schedule the last call it was at 4 am for me lol" at bounding box center [512, 152] width 264 height 19
drag, startPoint x: 713, startPoint y: 167, endPoint x: 447, endPoint y: 168, distance: 265.9
click at [433, 164] on div "When i schedule the last call it was at 4 am for me lol 3:05 AM" at bounding box center [526, 156] width 313 height 41
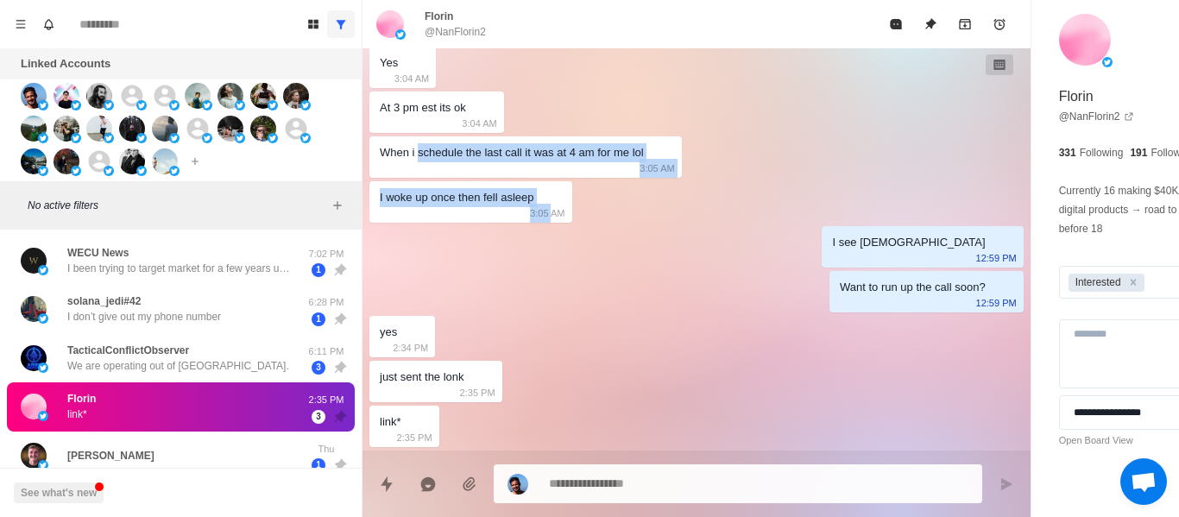
drag, startPoint x: 530, startPoint y: 212, endPoint x: 417, endPoint y: 148, distance: 129.9
click at [417, 148] on div "When i schedule the last call it was at 4 am for me lol" at bounding box center [512, 152] width 264 height 19
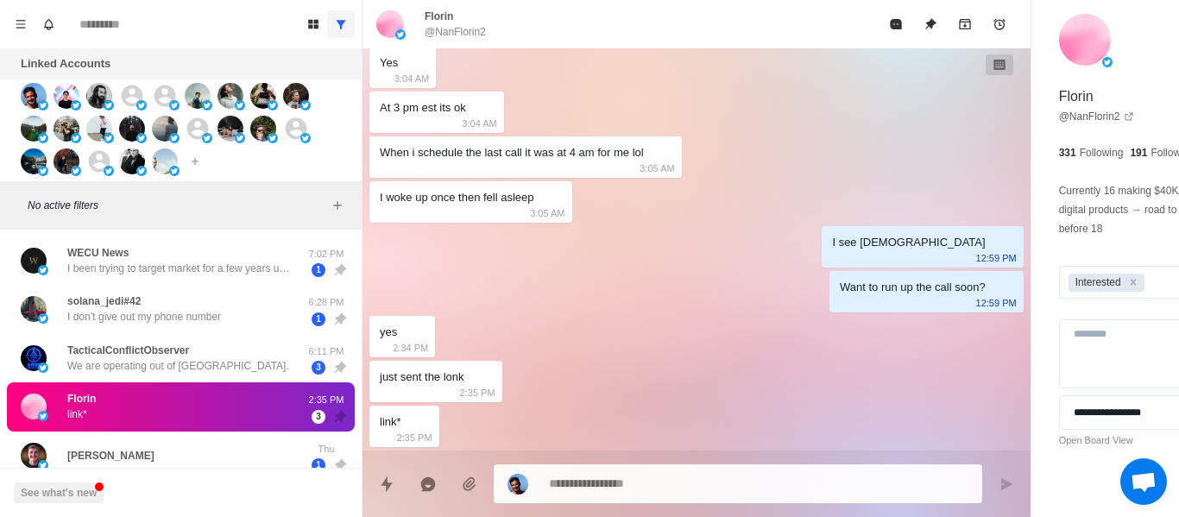
click at [600, 485] on textarea at bounding box center [711, 483] width 325 height 25
click at [597, 485] on textarea at bounding box center [711, 482] width 325 height 25
click at [603, 500] on div at bounding box center [738, 482] width 489 height 39
click at [584, 491] on textarea at bounding box center [711, 482] width 325 height 25
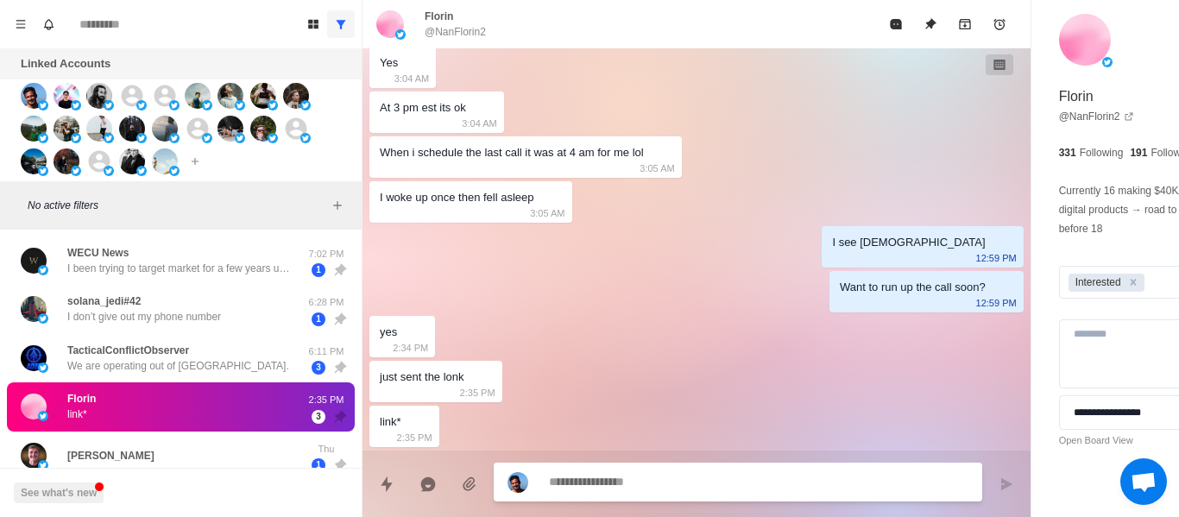
click at [584, 490] on textarea at bounding box center [711, 482] width 325 height 25
click at [603, 477] on textarea at bounding box center [711, 482] width 325 height 25
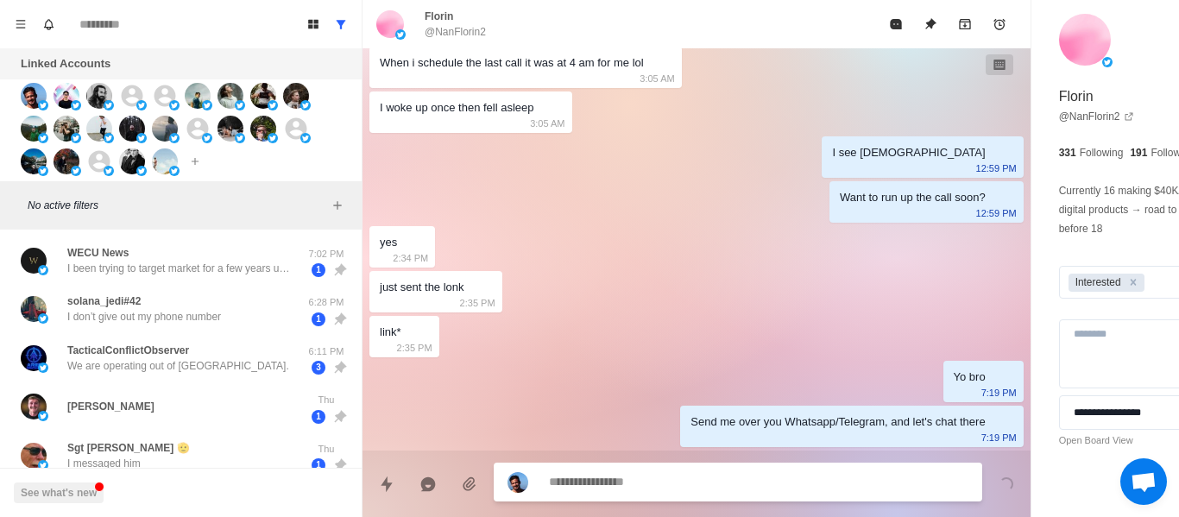
scroll to position [2652, 0]
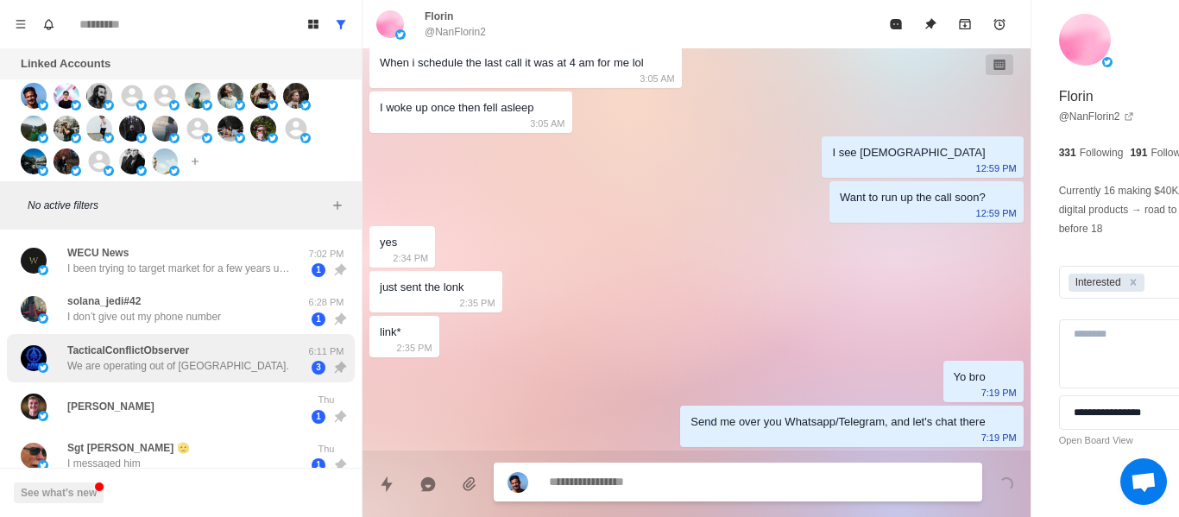
click at [136, 366] on p "We are operating out of [GEOGRAPHIC_DATA]." at bounding box center [178, 366] width 222 height 16
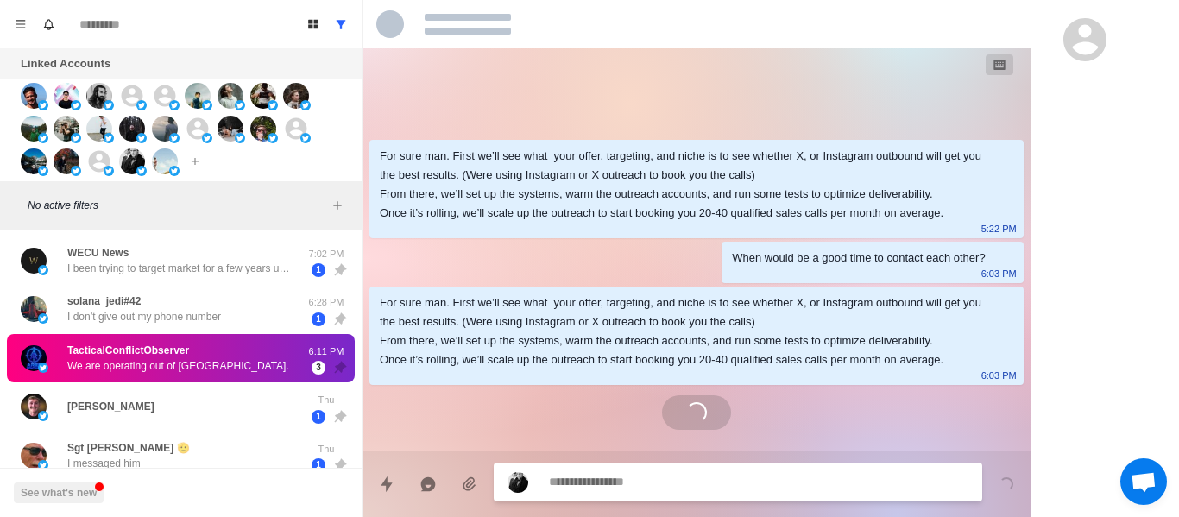
scroll to position [0, 0]
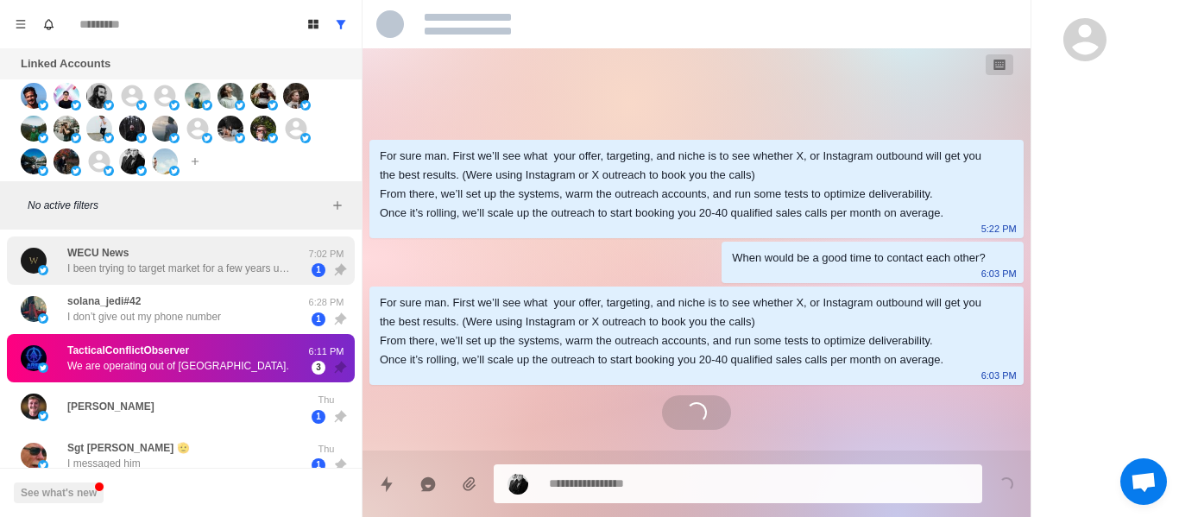
click at [124, 241] on div "WECU News I been trying to target market for a few years unsuccessfully 7:02 PM…" at bounding box center [181, 261] width 348 height 49
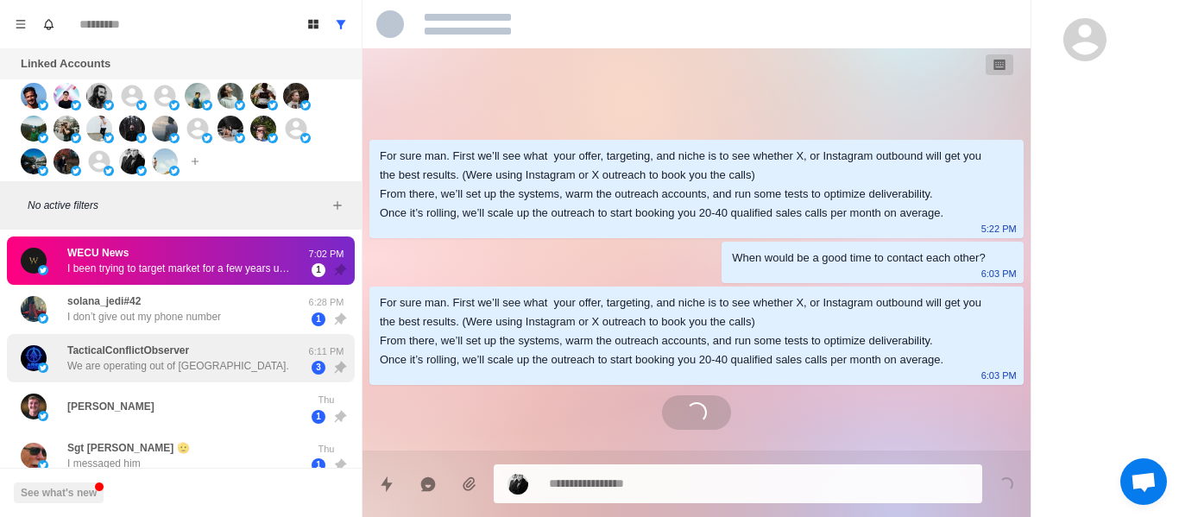
drag, startPoint x: 126, startPoint y: 343, endPoint x: 124, endPoint y: 372, distance: 29.4
click at [125, 350] on p "TacticalConflictObserver" at bounding box center [128, 351] width 122 height 16
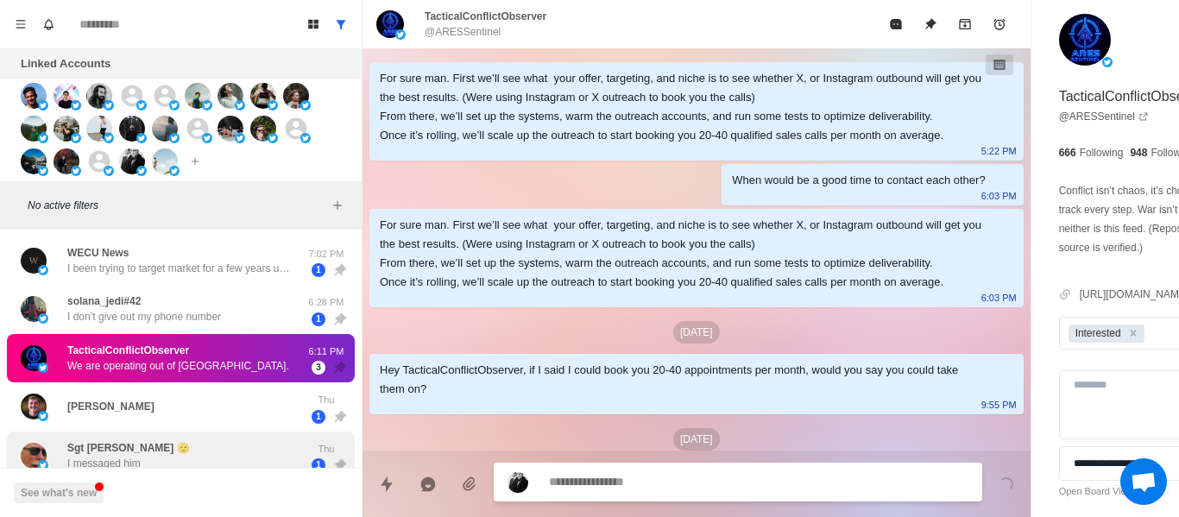
scroll to position [946, 0]
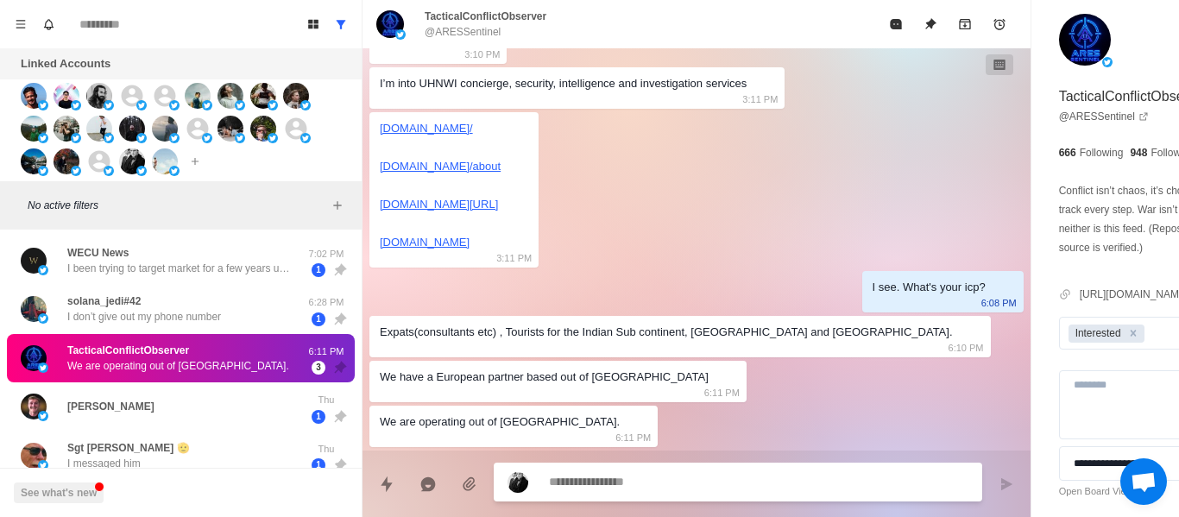
click at [572, 478] on textarea at bounding box center [711, 482] width 325 height 25
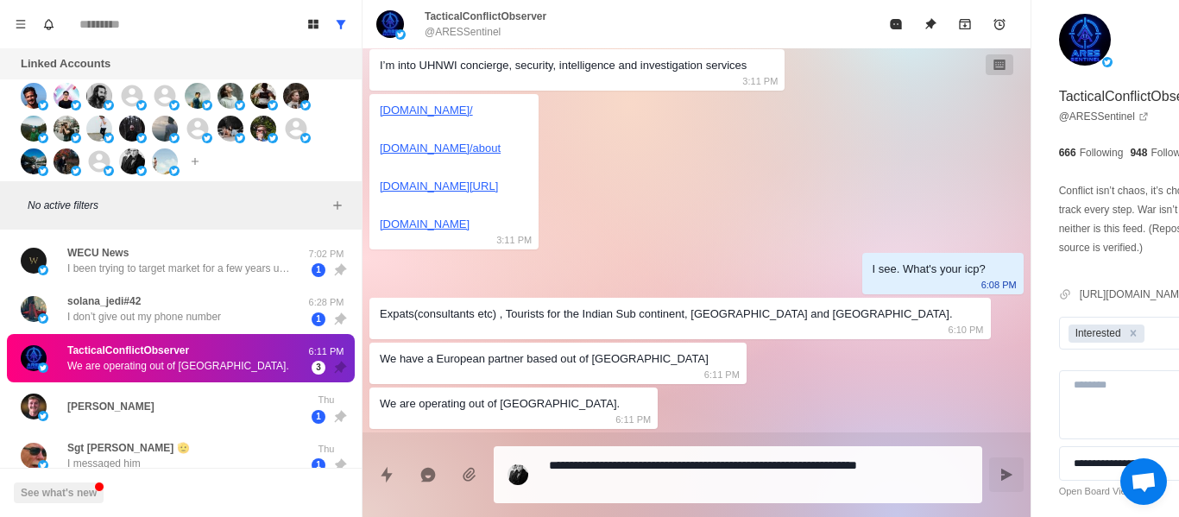
drag, startPoint x: 913, startPoint y: 492, endPoint x: 741, endPoint y: 244, distance: 301.5
click at [913, 491] on div "**********" at bounding box center [697, 468] width 668 height 71
click at [1000, 481] on icon "Send message" at bounding box center [1007, 475] width 14 height 14
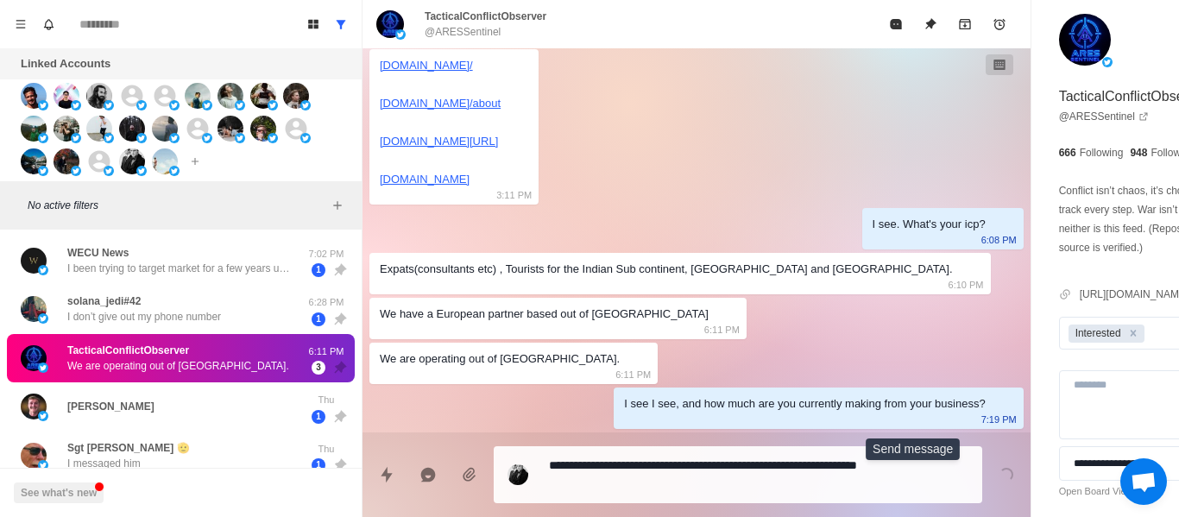
scroll to position [991, 0]
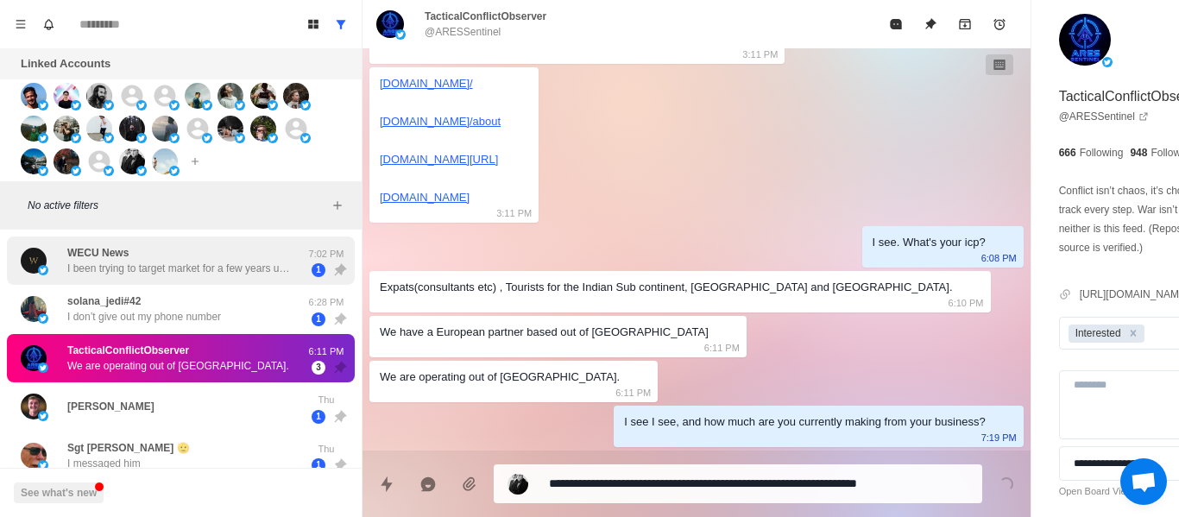
click at [171, 259] on div "WECU News I been trying to target market for a few years unsuccessfully" at bounding box center [179, 260] width 224 height 31
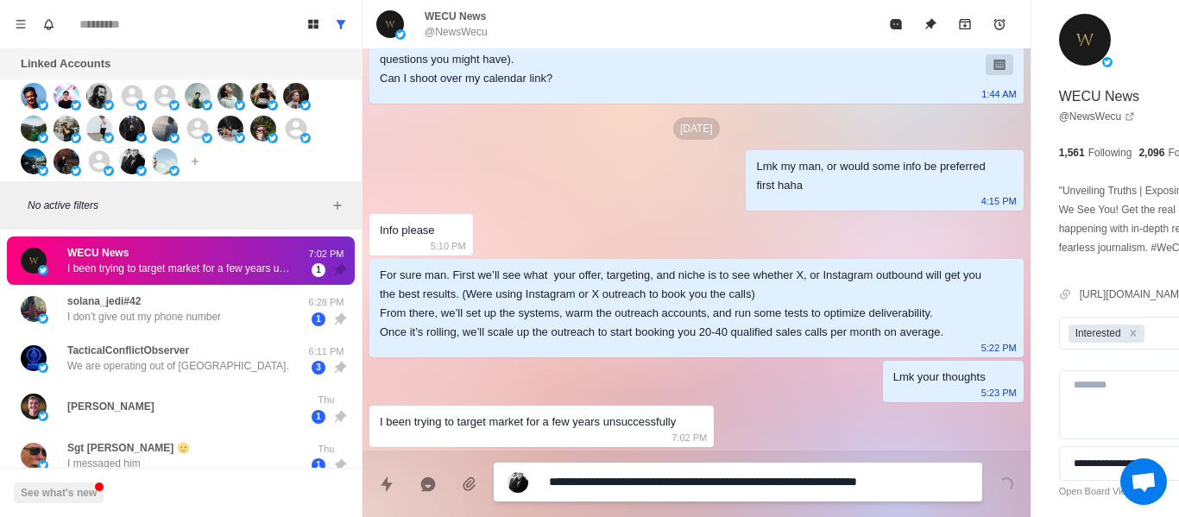
scroll to position [596, 0]
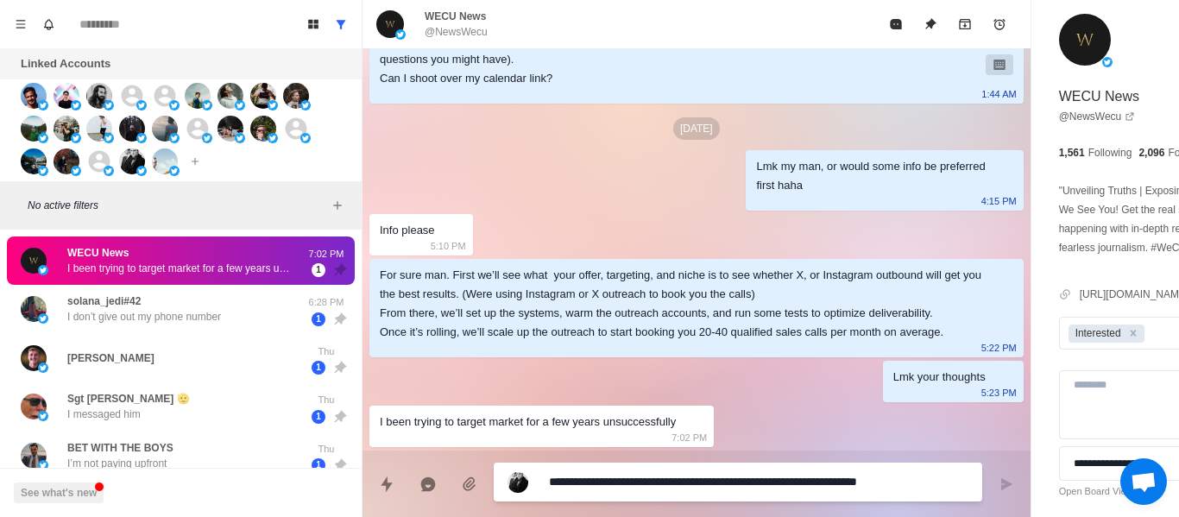
click at [637, 480] on textarea "**********" at bounding box center [711, 482] width 325 height 25
click at [595, 471] on textarea "**********" at bounding box center [711, 482] width 325 height 25
click at [596, 472] on textarea "**********" at bounding box center [711, 482] width 325 height 25
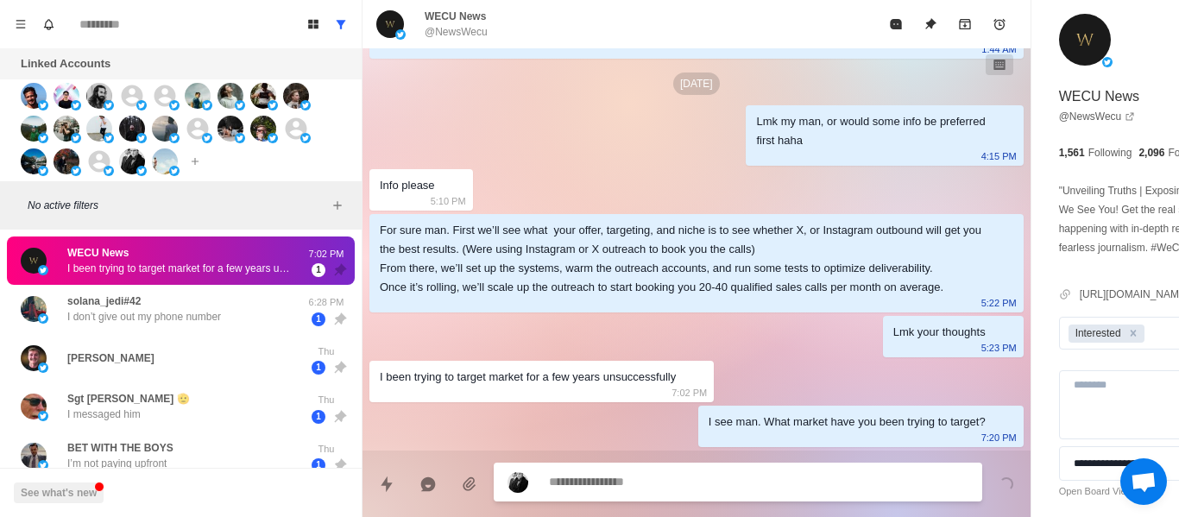
scroll to position [641, 0]
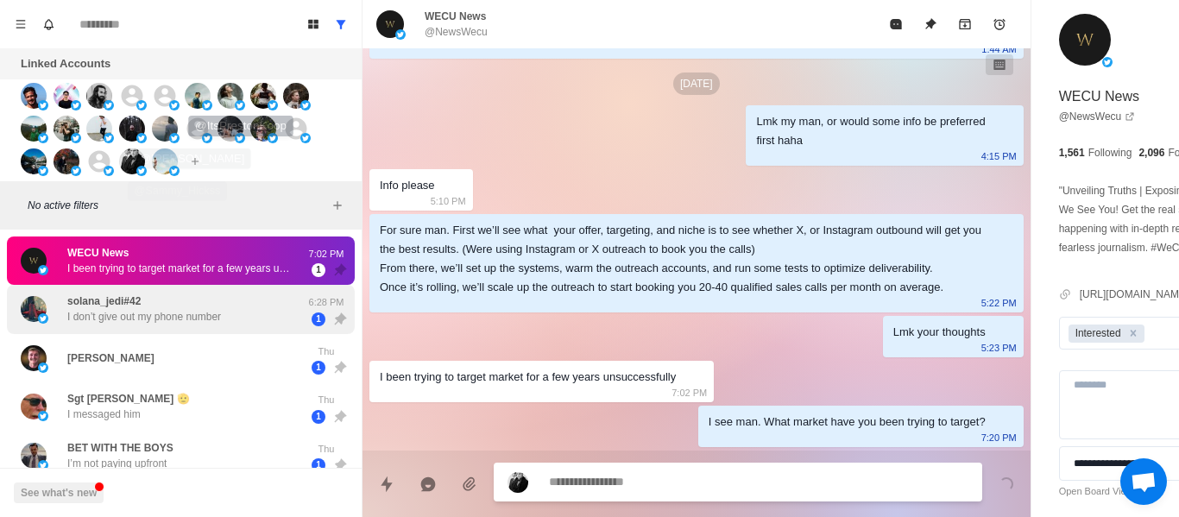
click at [157, 313] on p "I don’t give out my phone number" at bounding box center [144, 317] width 154 height 16
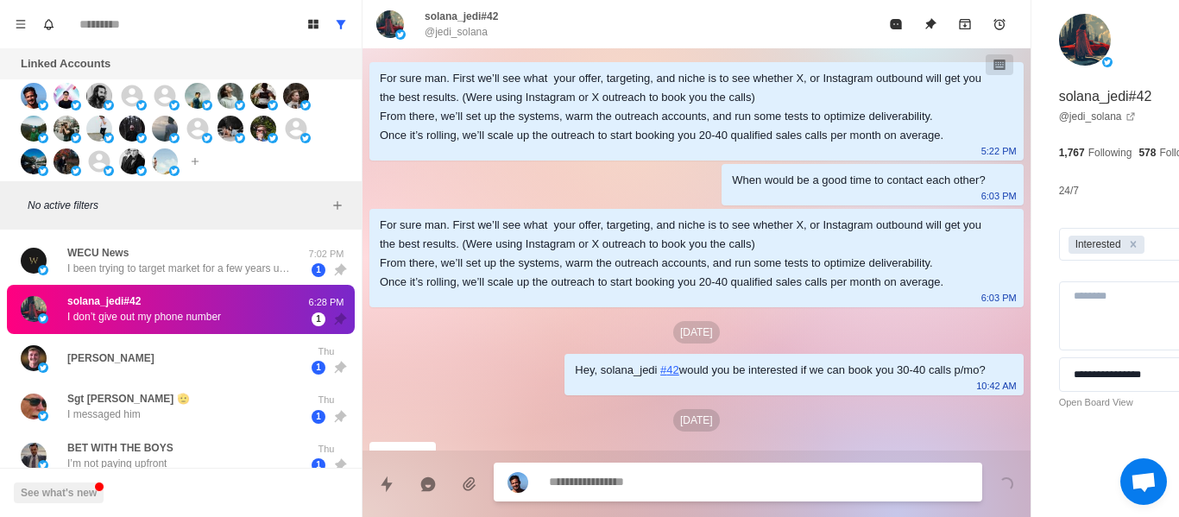
scroll to position [596, 0]
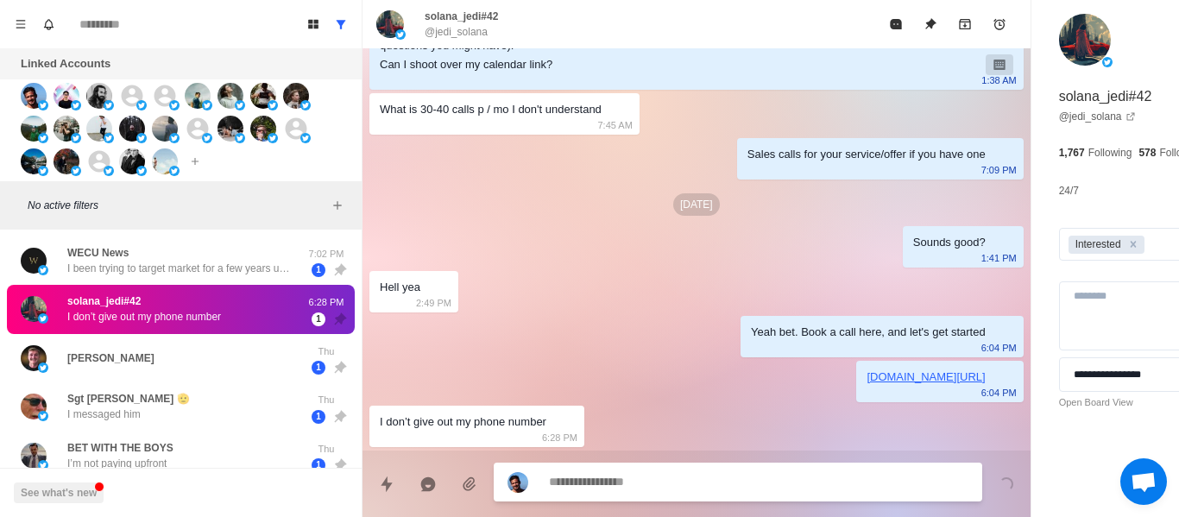
click at [668, 476] on textarea at bounding box center [711, 482] width 325 height 25
click at [668, 481] on textarea at bounding box center [711, 482] width 325 height 25
click at [673, 486] on textarea at bounding box center [711, 482] width 325 height 25
click at [669, 484] on textarea at bounding box center [711, 482] width 325 height 25
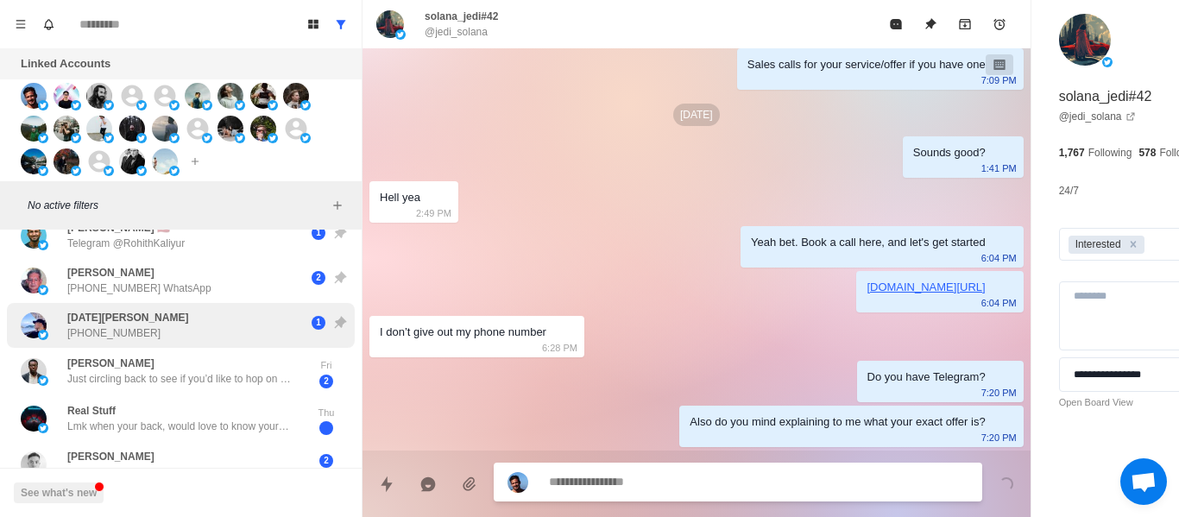
scroll to position [395, 0]
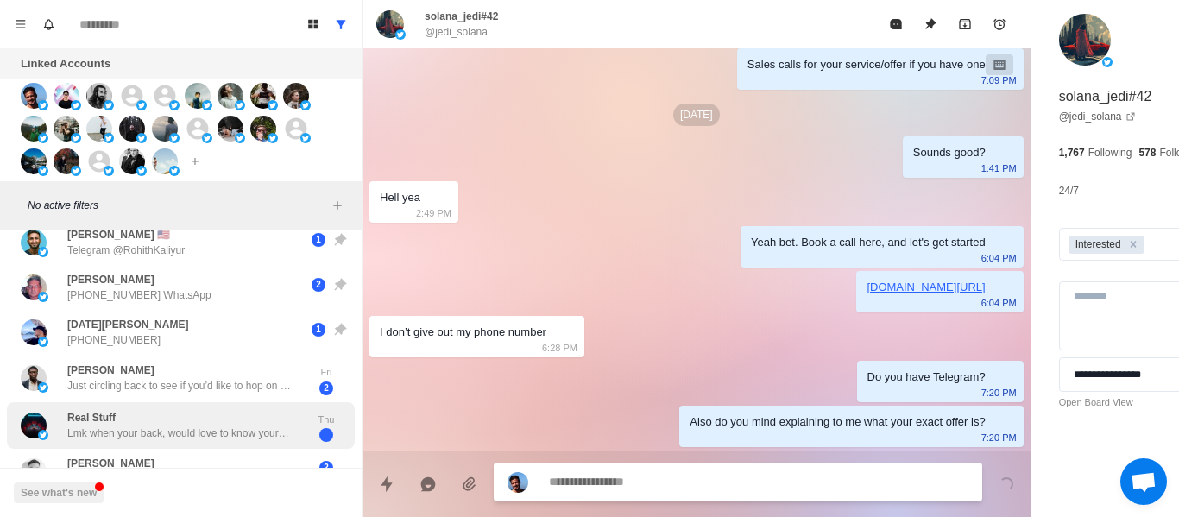
drag, startPoint x: 132, startPoint y: 408, endPoint x: 136, endPoint y: 418, distance: 10.4
click at [132, 409] on div "Real Stuff Lmk when your back, would love to know your thoughts" at bounding box center [163, 426] width 284 height 34
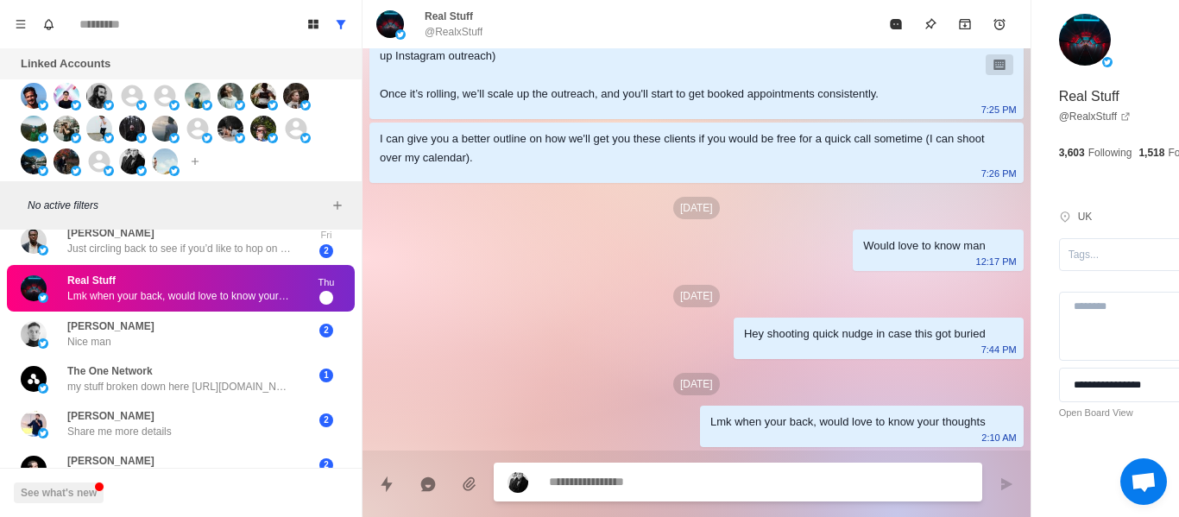
scroll to position [567, 0]
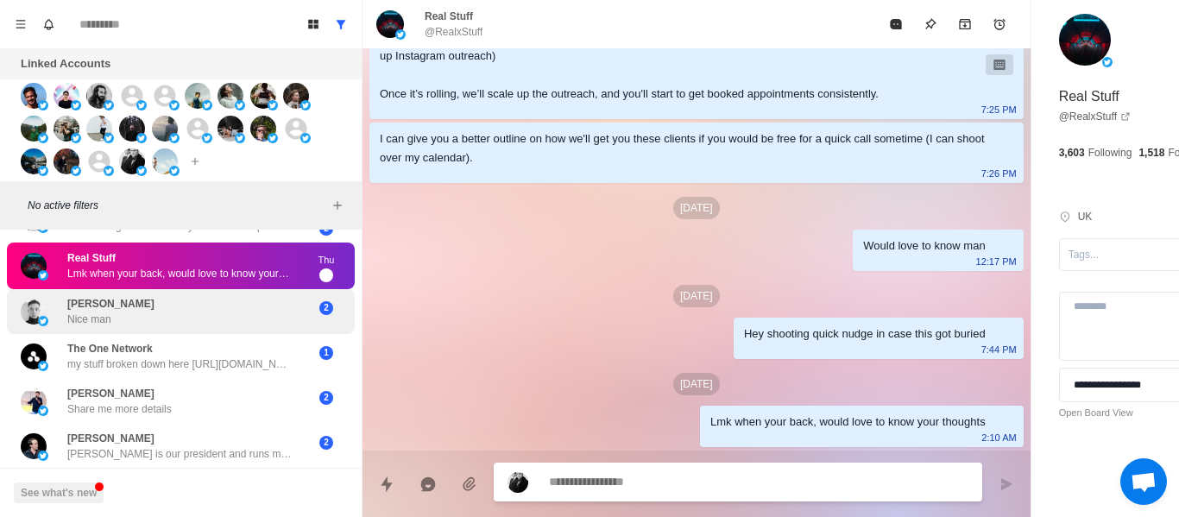
click at [142, 296] on div "[PERSON_NAME] Nice man" at bounding box center [163, 311] width 284 height 31
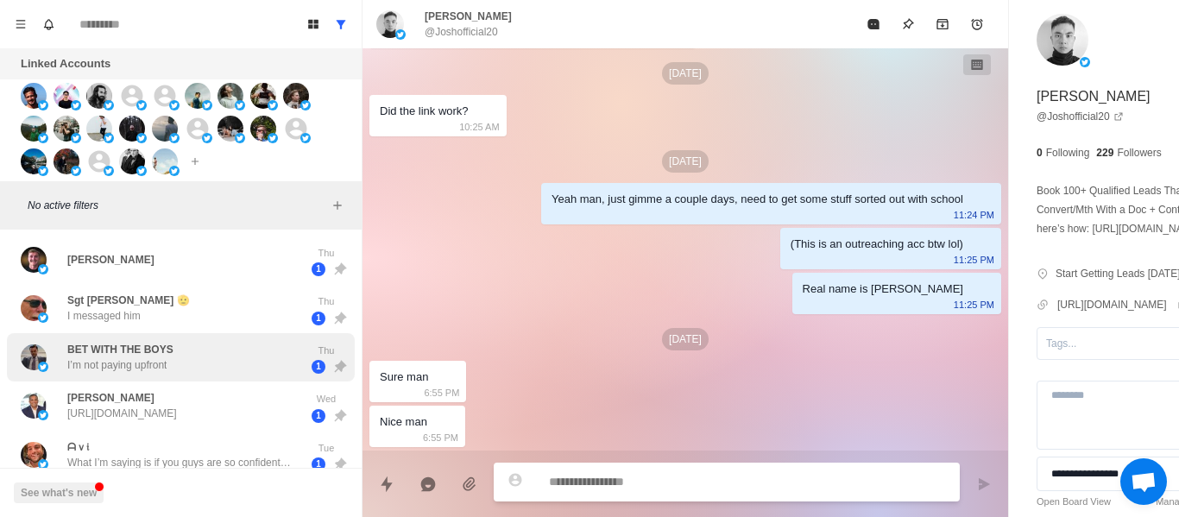
scroll to position [0, 0]
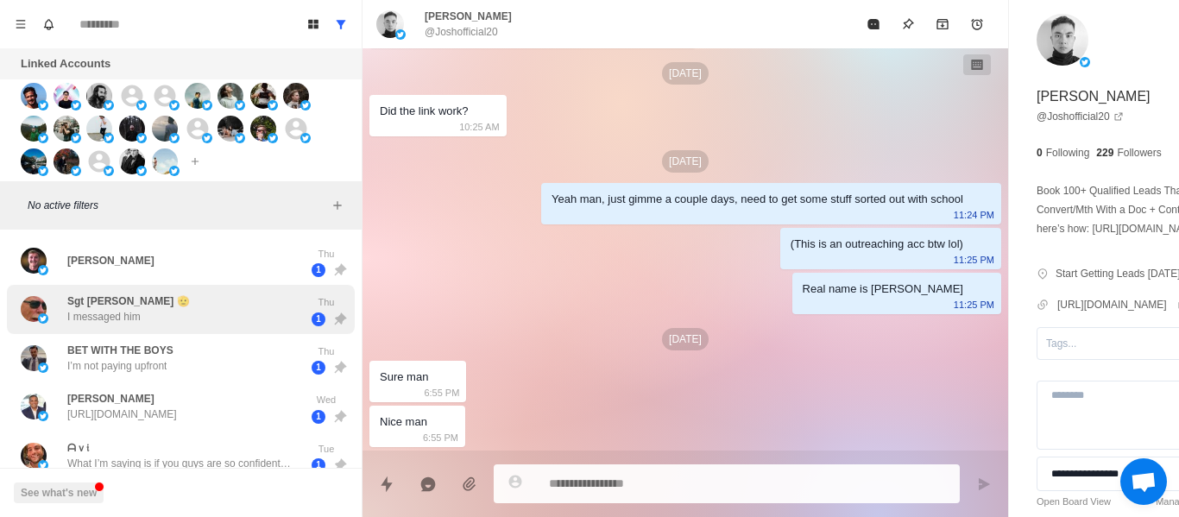
click at [123, 292] on div "Sgt [PERSON_NAME] 🫡 I messaged him" at bounding box center [163, 309] width 284 height 35
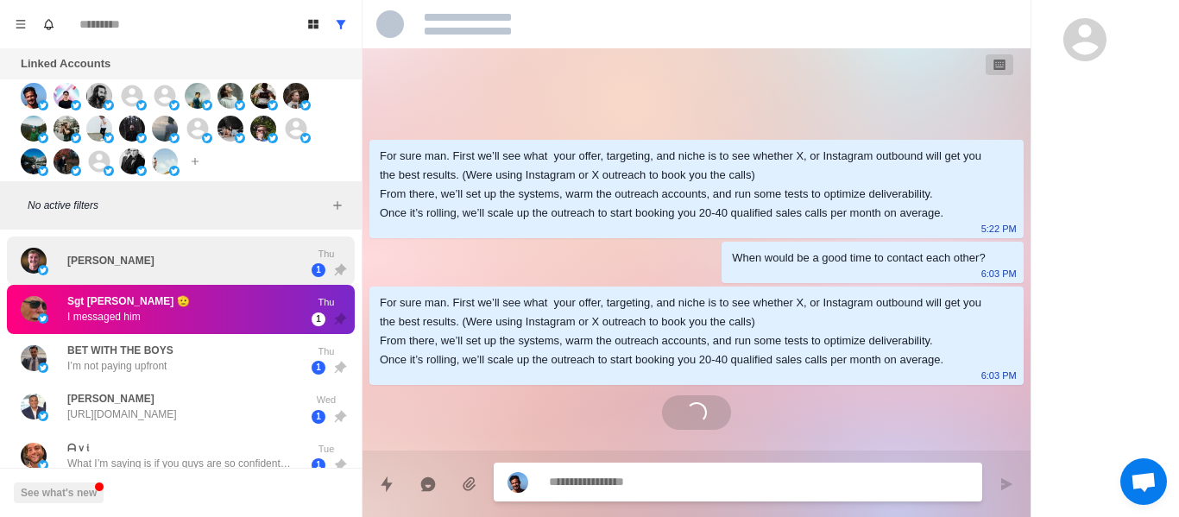
drag, startPoint x: 119, startPoint y: 260, endPoint x: 142, endPoint y: 257, distance: 22.6
click at [119, 259] on p "[PERSON_NAME]" at bounding box center [110, 261] width 87 height 16
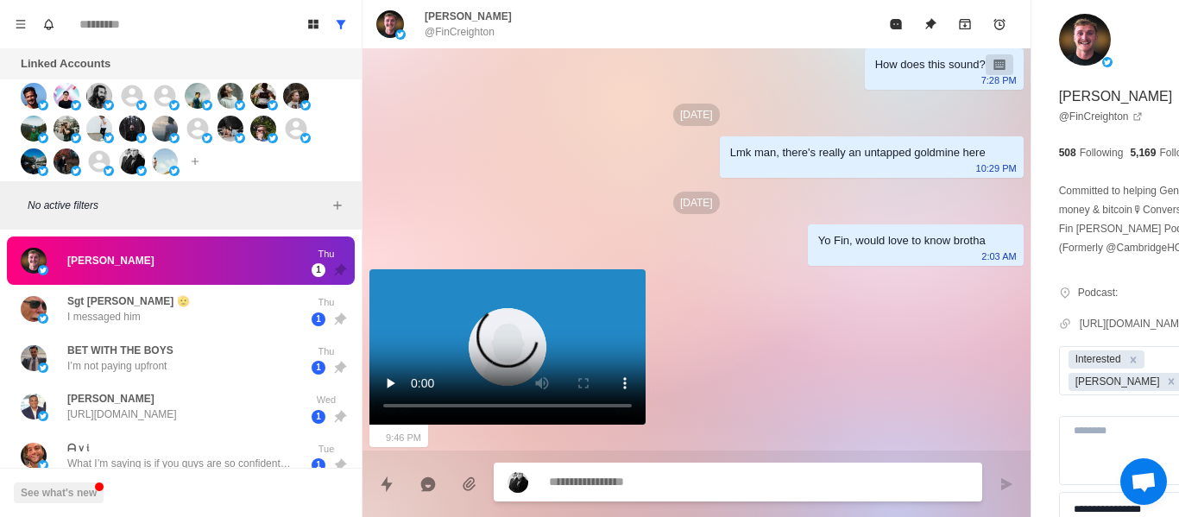
scroll to position [1934, 0]
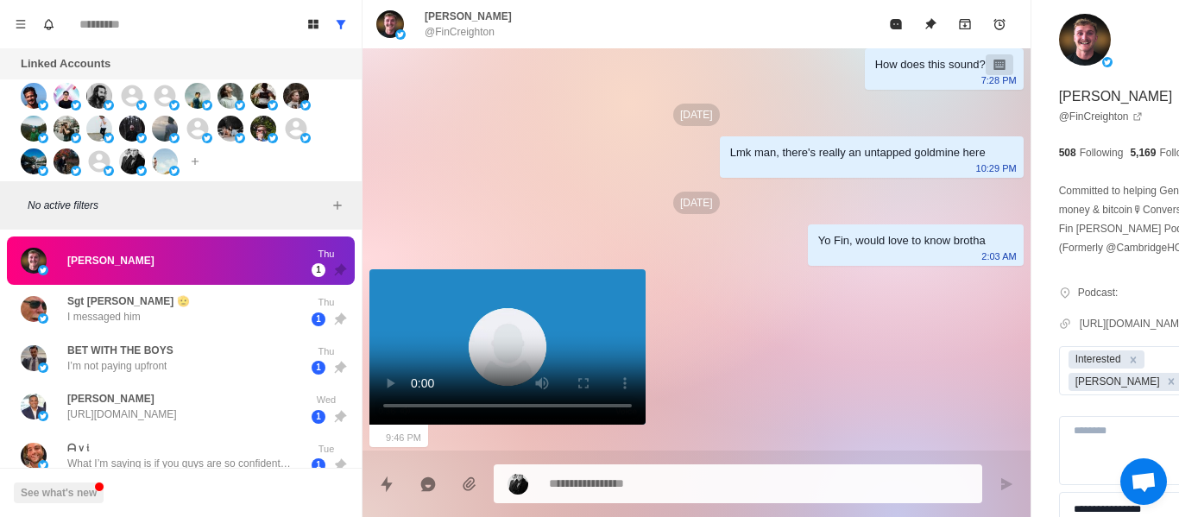
click at [756, 492] on textarea at bounding box center [711, 483] width 325 height 25
drag, startPoint x: 747, startPoint y: 487, endPoint x: 417, endPoint y: 419, distance: 336.8
click at [606, 466] on div at bounding box center [738, 482] width 489 height 39
click at [596, 489] on textarea at bounding box center [711, 483] width 325 height 25
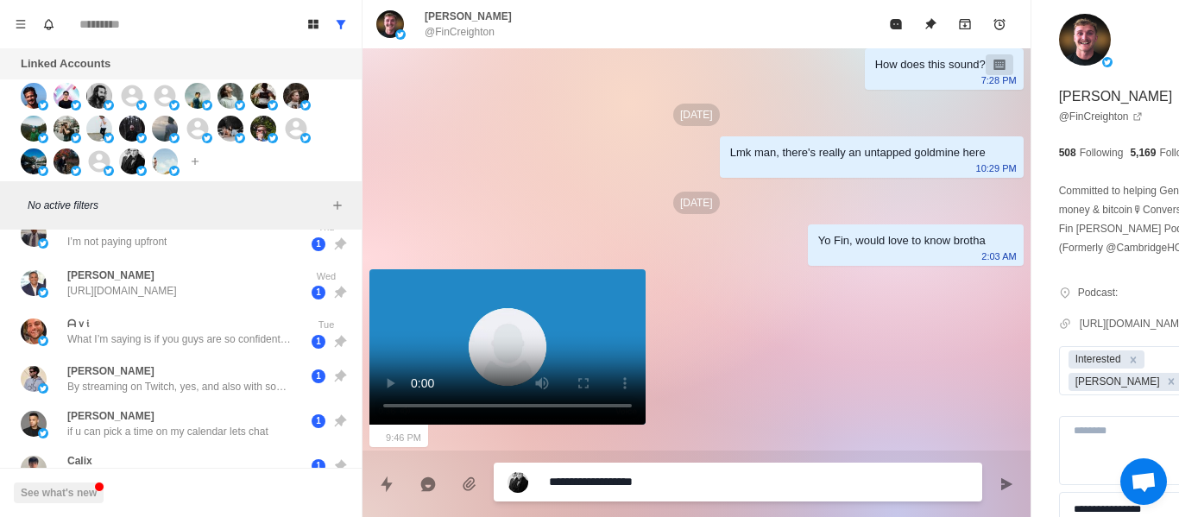
scroll to position [0, 0]
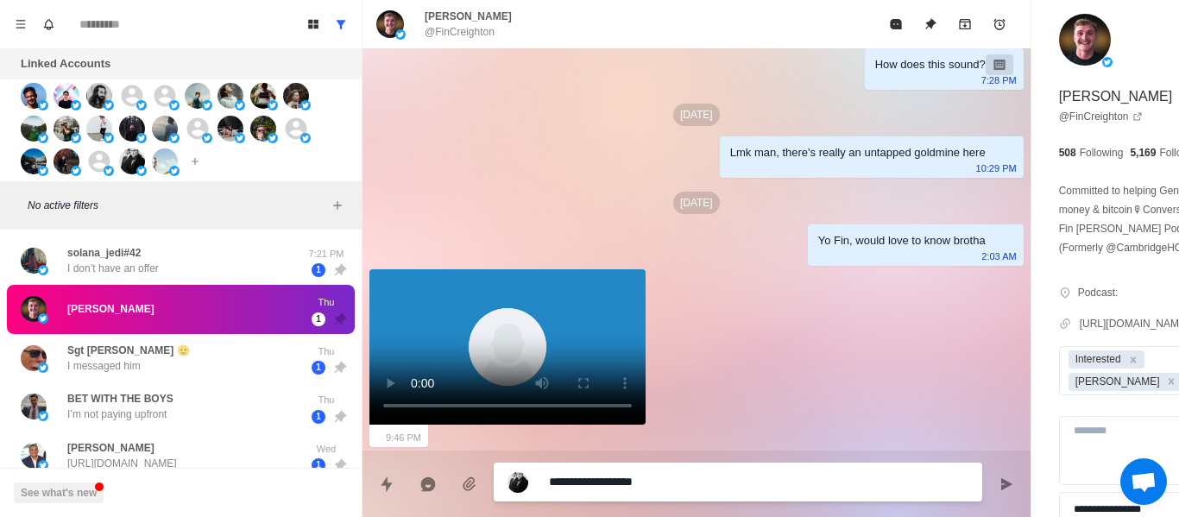
click at [111, 246] on p "solana_jedi#42" at bounding box center [103, 253] width 73 height 16
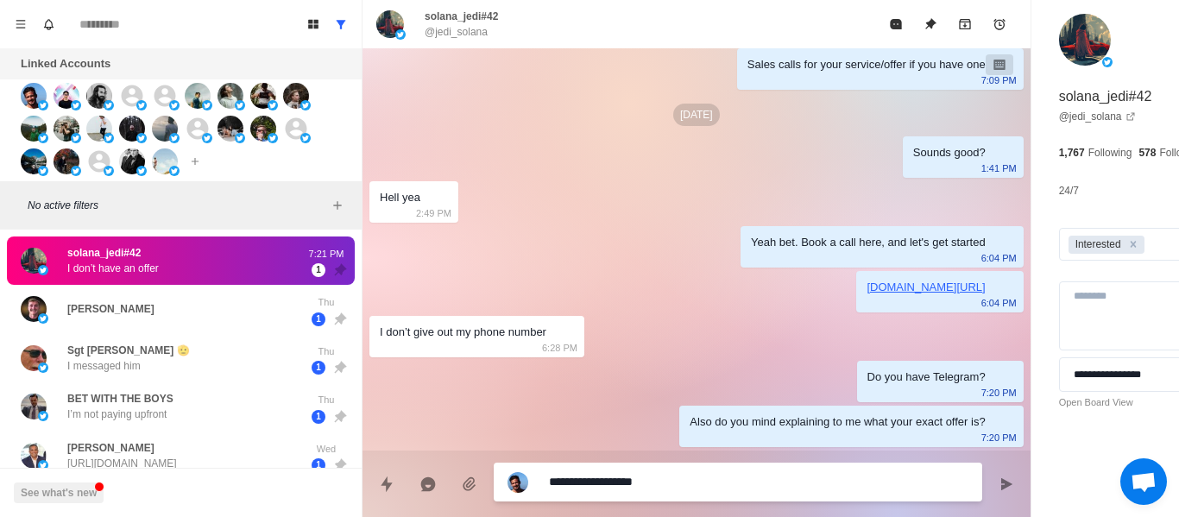
scroll to position [730, 0]
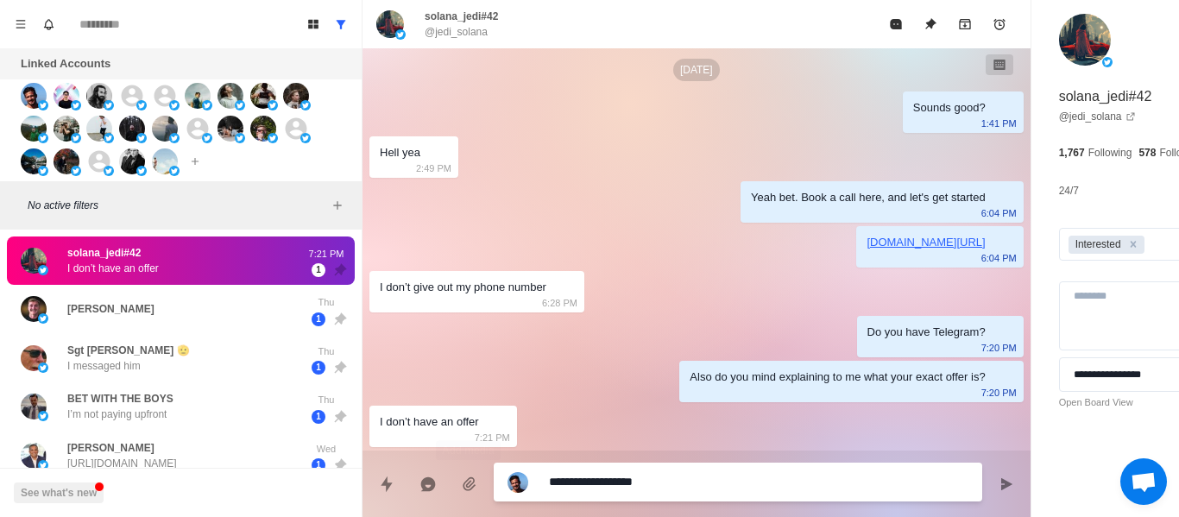
drag, startPoint x: 698, startPoint y: 476, endPoint x: 452, endPoint y: 471, distance: 247.0
click at [450, 471] on div "**********" at bounding box center [697, 477] width 668 height 53
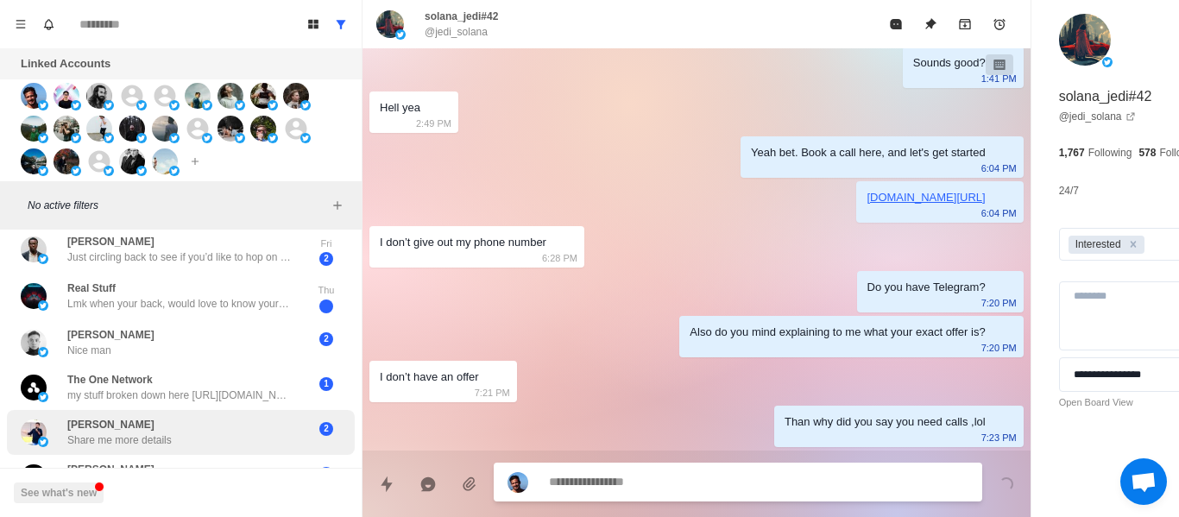
scroll to position [616, 0]
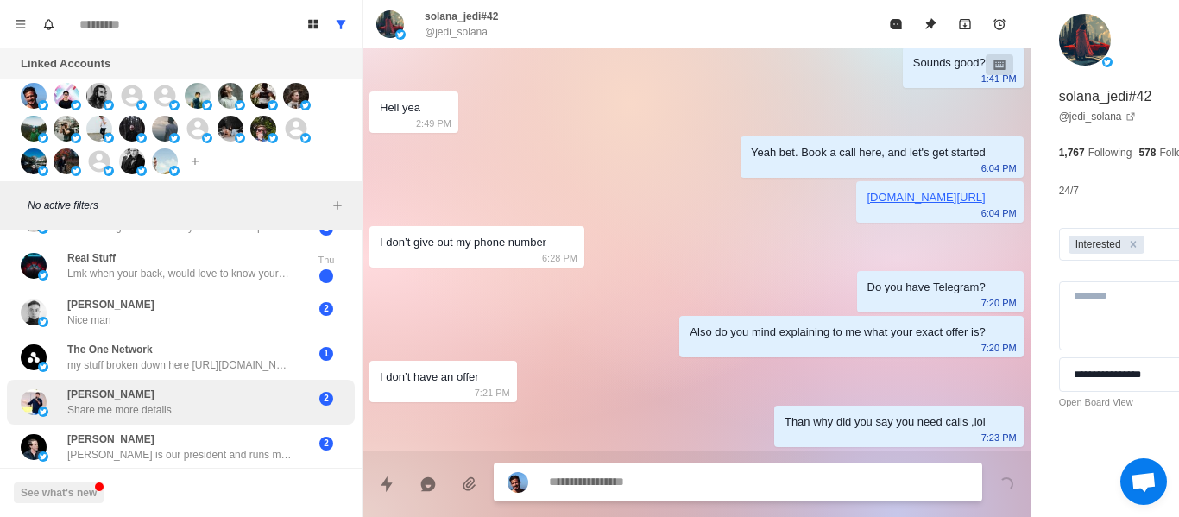
click at [169, 387] on div "[PERSON_NAME] Share me more details" at bounding box center [119, 402] width 104 height 31
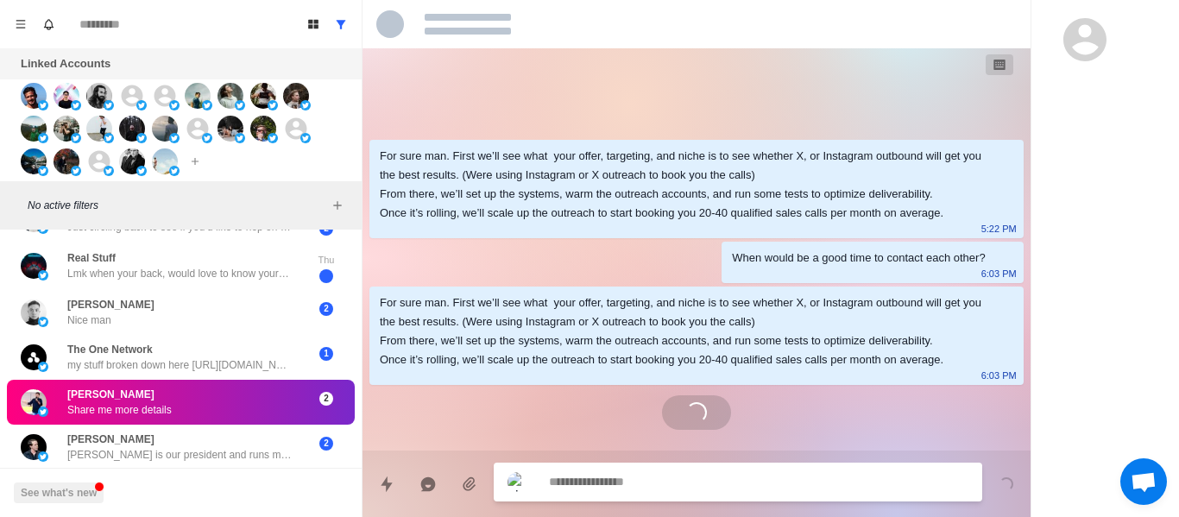
scroll to position [0, 0]
drag, startPoint x: 167, startPoint y: 390, endPoint x: 496, endPoint y: 464, distance: 337.9
click at [191, 396] on div "[PERSON_NAME] Share me more details" at bounding box center [163, 402] width 284 height 31
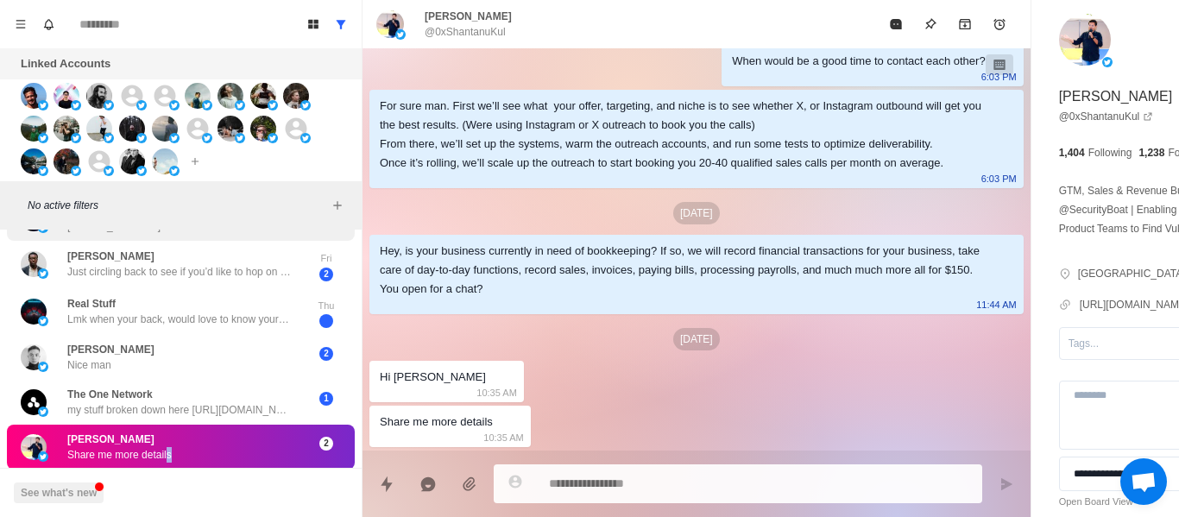
scroll to position [567, 0]
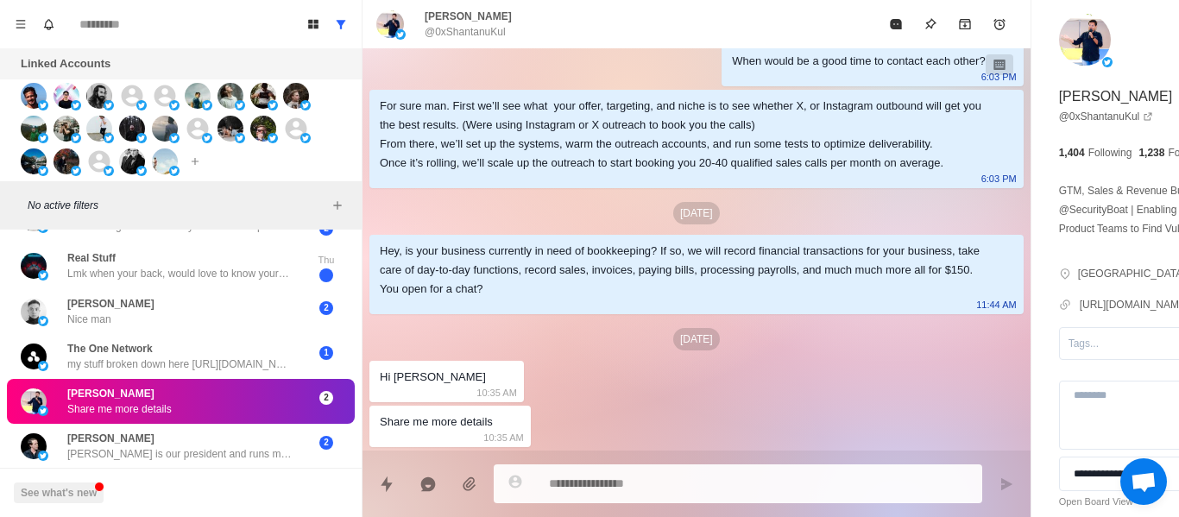
click at [120, 379] on div "[PERSON_NAME] Share me more details 2" at bounding box center [181, 401] width 348 height 45
